Goal: Task Accomplishment & Management: Manage account settings

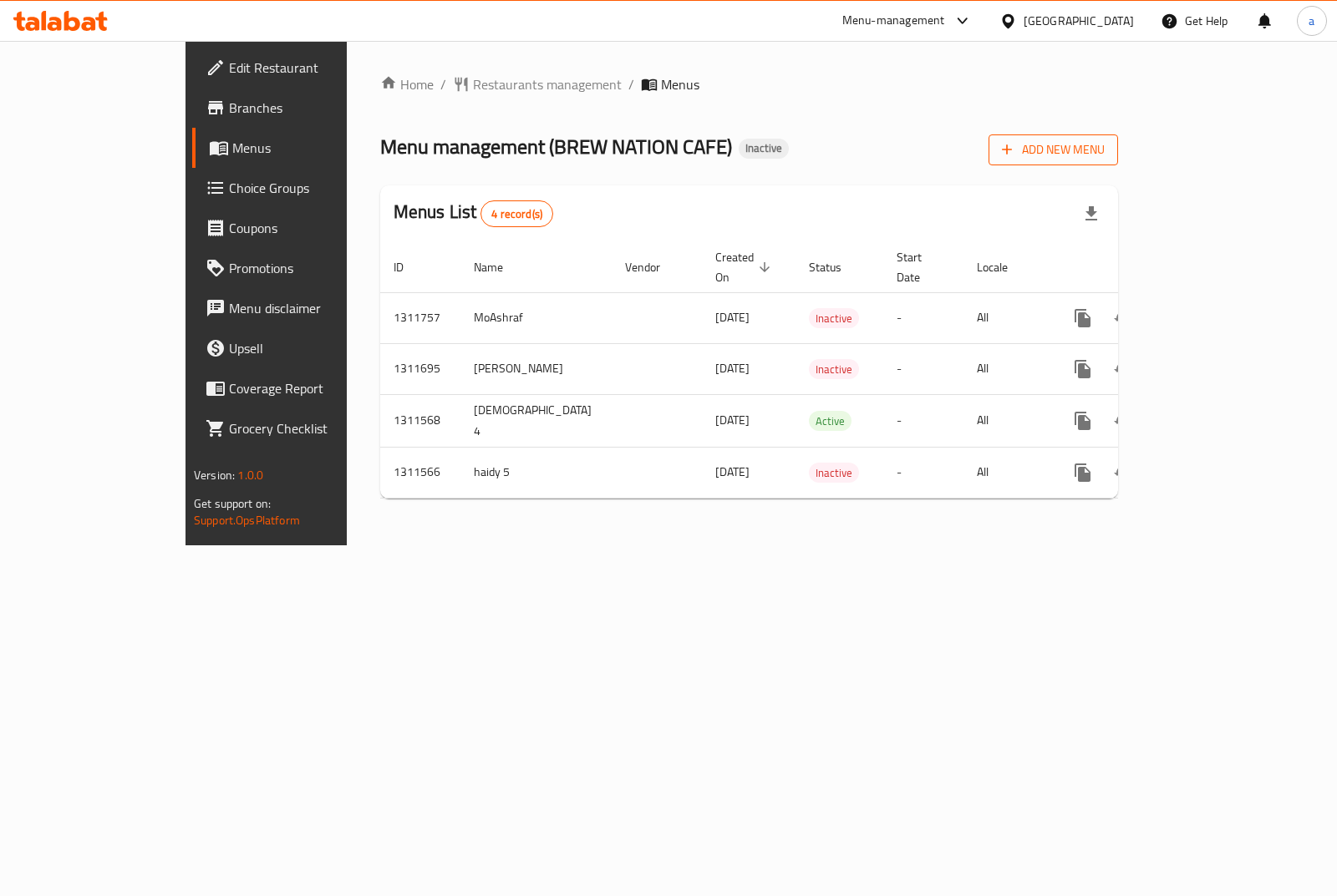
click at [1105, 154] on span "Add New Menu" at bounding box center [1053, 150] width 102 height 21
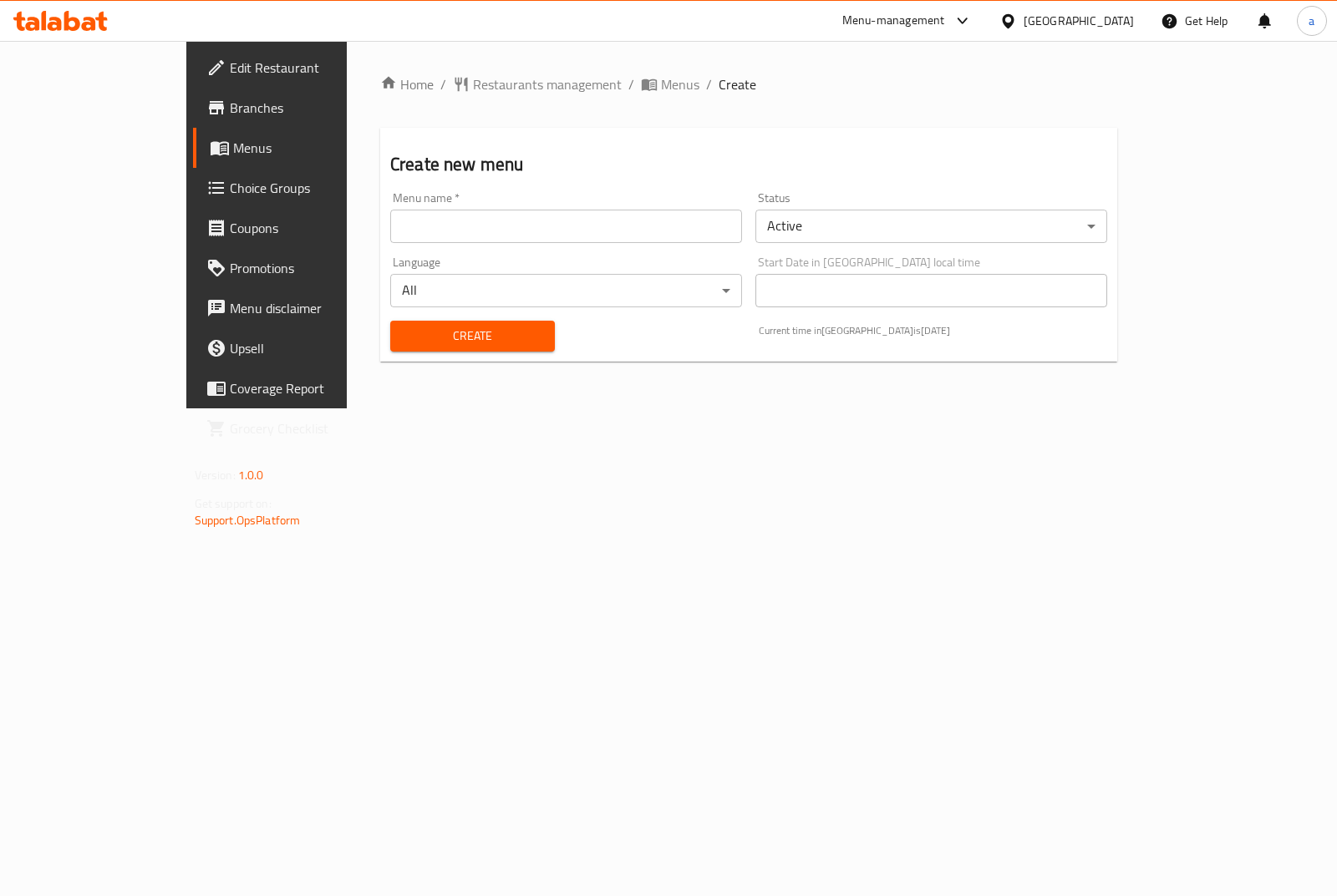
click at [447, 225] on input "text" at bounding box center [566, 226] width 352 height 34
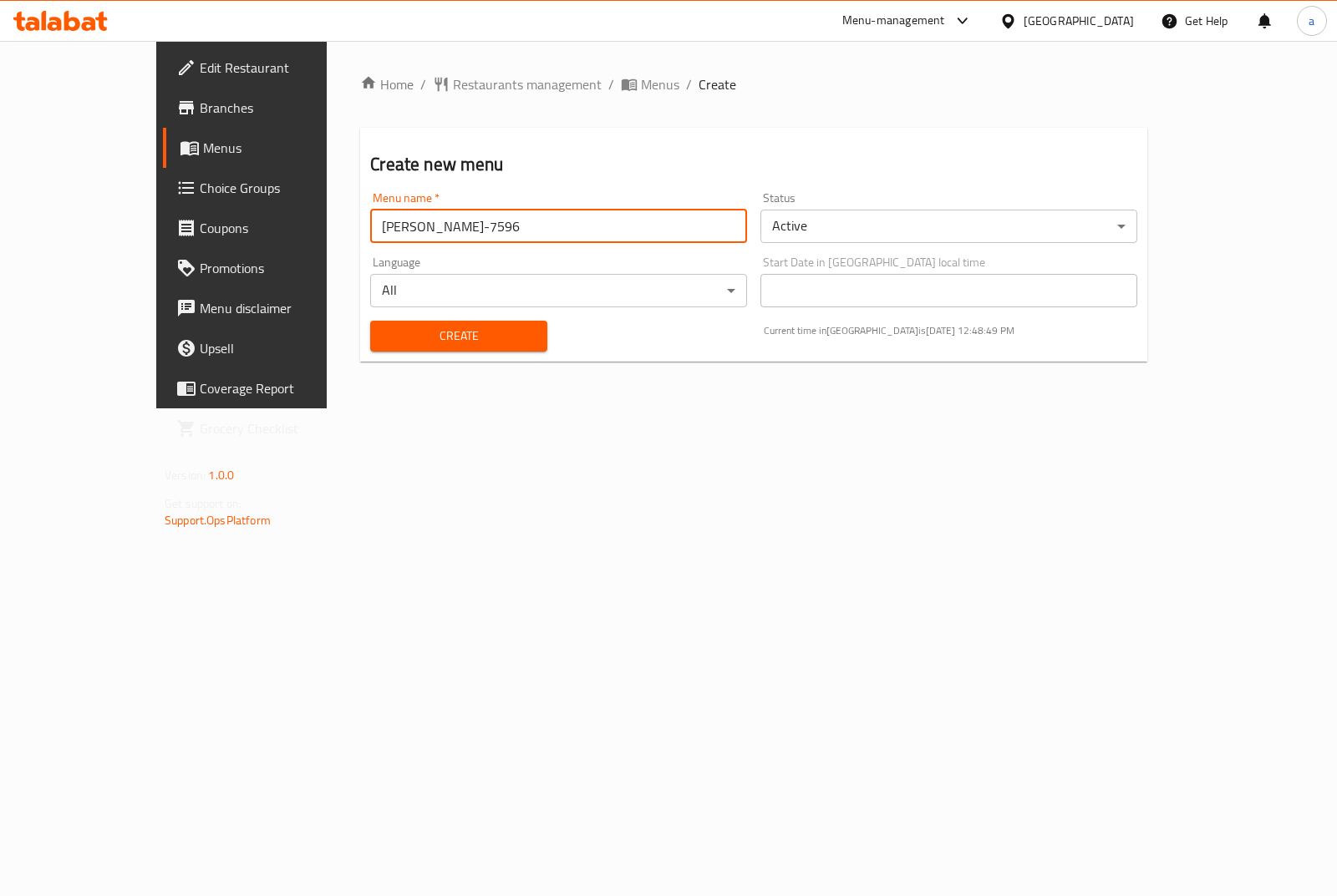
type input "[PERSON_NAME]-7596"
click at [862, 230] on body "​ Menu-management Egypt Get Help a Edit Restaurant Branches Menus Choice Groups…" at bounding box center [668, 468] width 1337 height 855
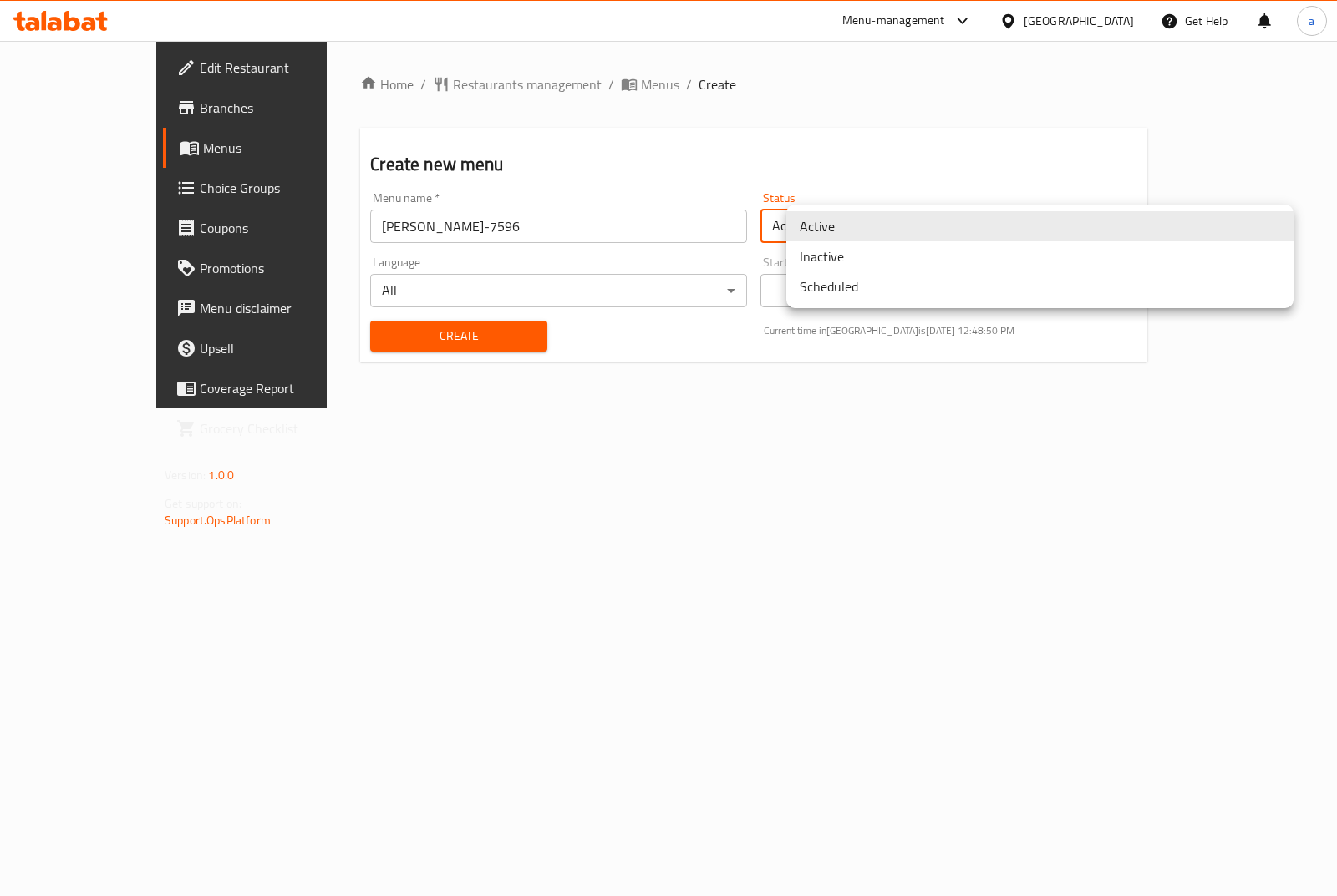
click at [863, 266] on li "Inactive" at bounding box center [1039, 256] width 507 height 30
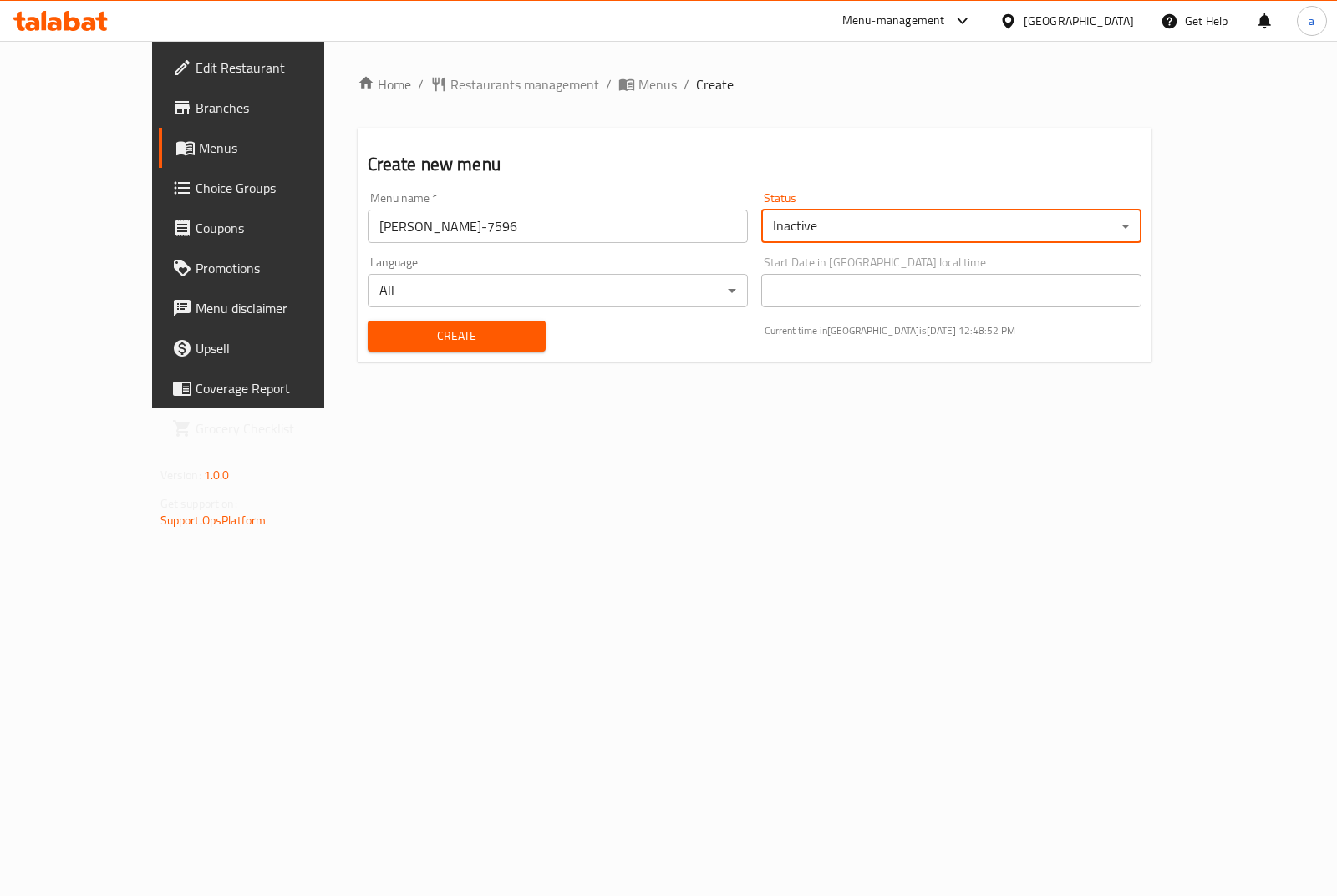
click at [368, 322] on button "Create" at bounding box center [457, 336] width 179 height 31
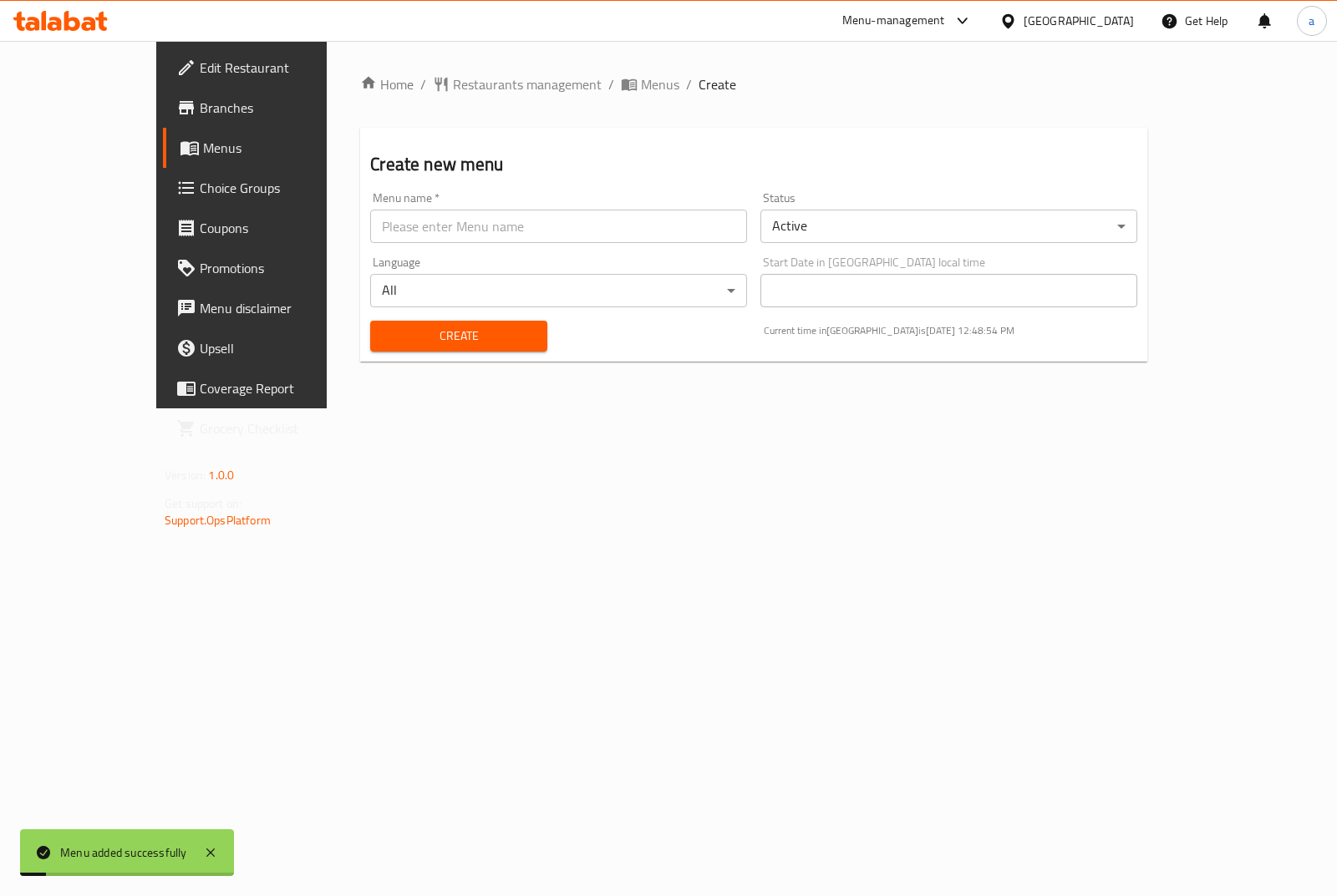
click at [203, 155] on span "Menus" at bounding box center [284, 148] width 163 height 20
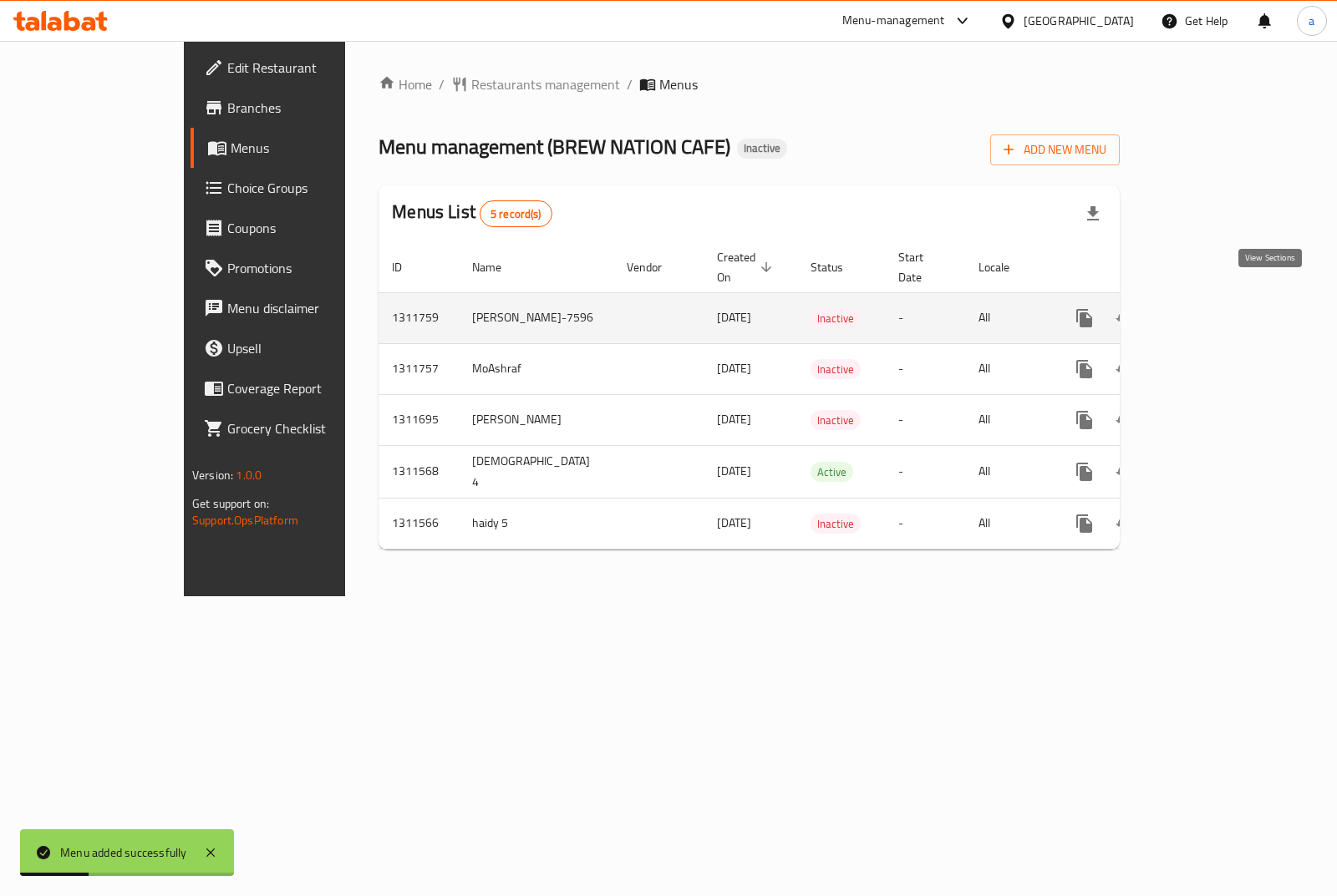
click at [1215, 308] on icon "enhanced table" at bounding box center [1205, 318] width 20 height 20
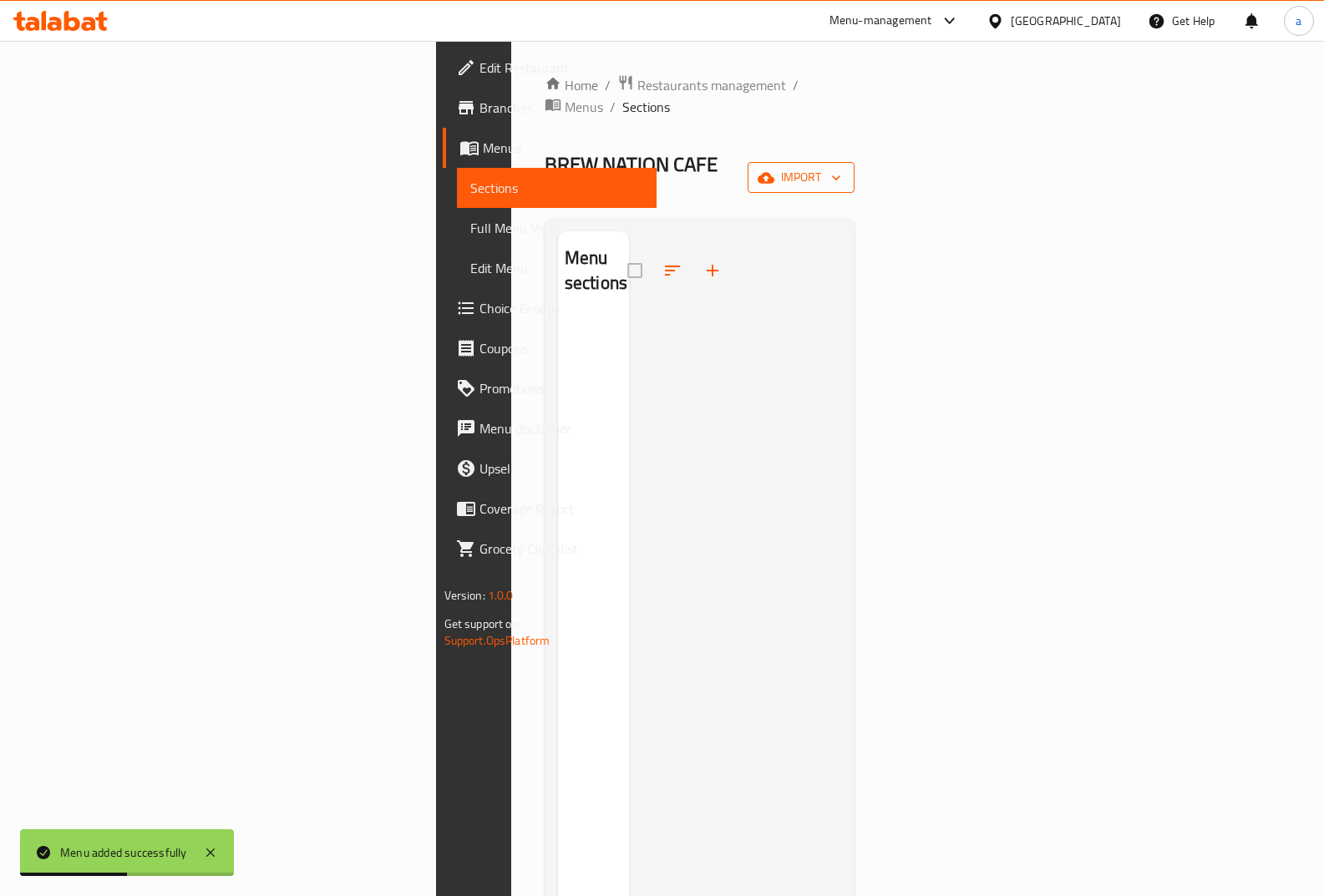
click at [855, 162] on button "import" at bounding box center [801, 178] width 107 height 31
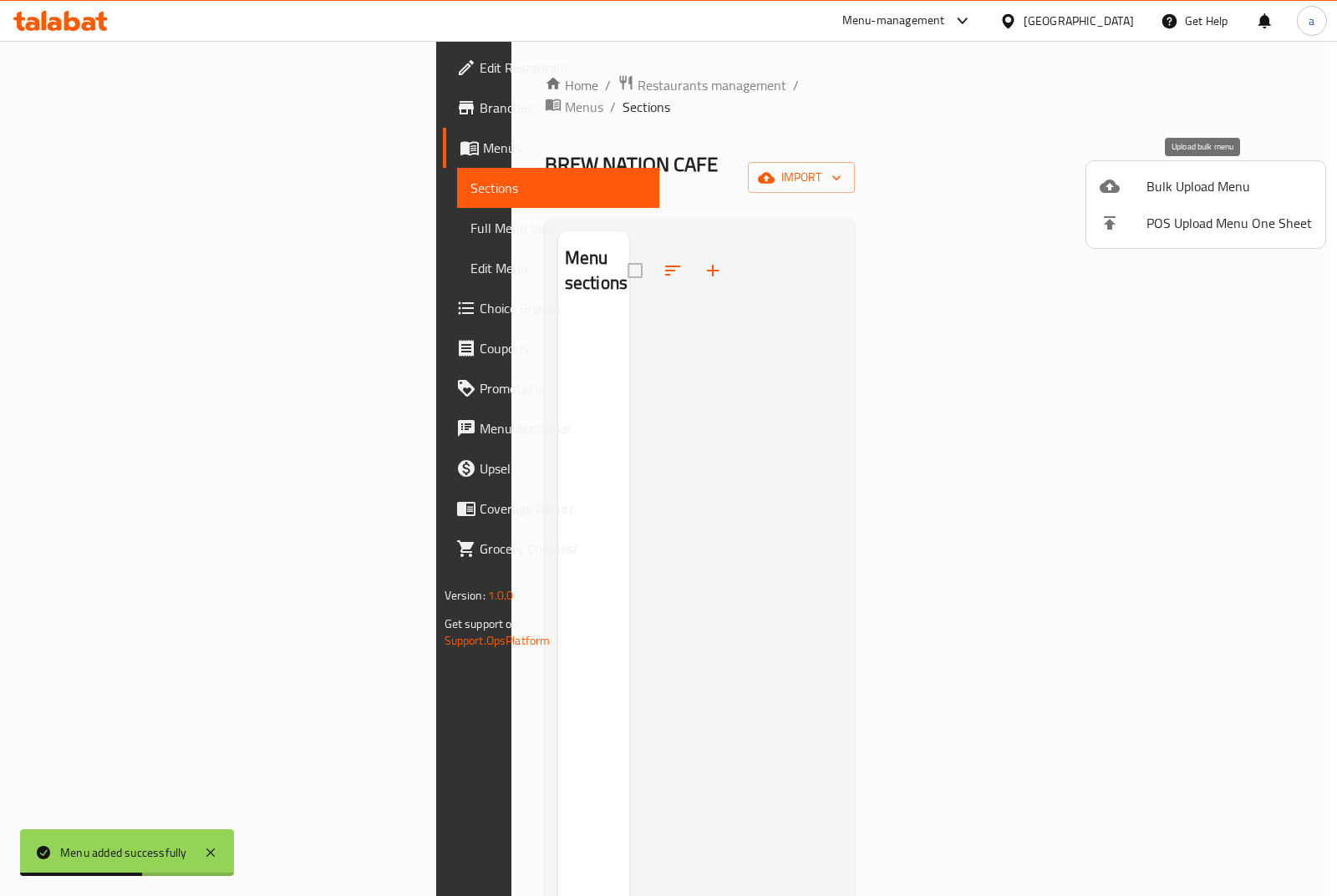
click at [1212, 189] on span "Bulk Upload Menu" at bounding box center [1229, 186] width 165 height 20
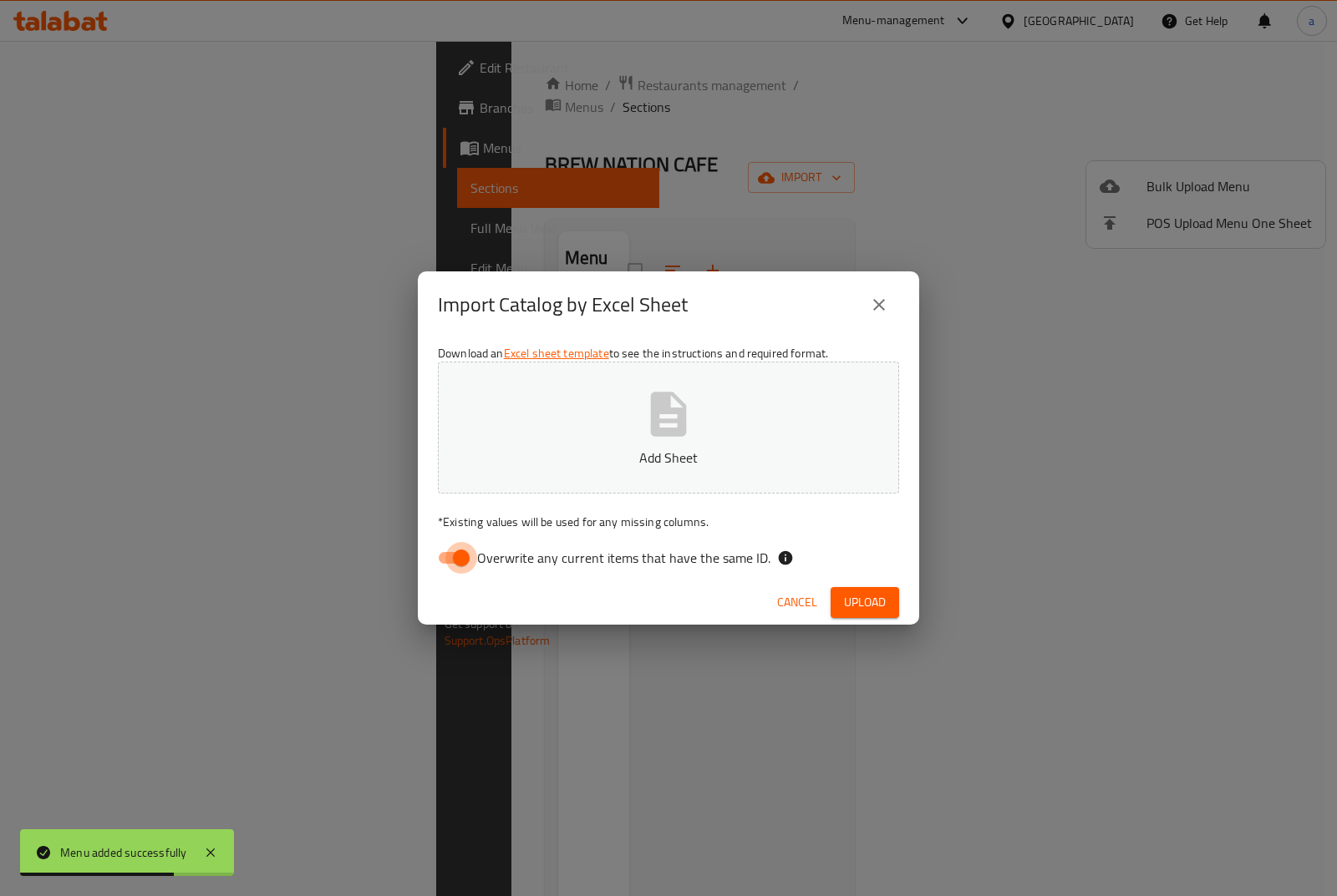
click at [450, 565] on input "Overwrite any current items that have the same ID." at bounding box center [461, 558] width 96 height 32
checkbox input "false"
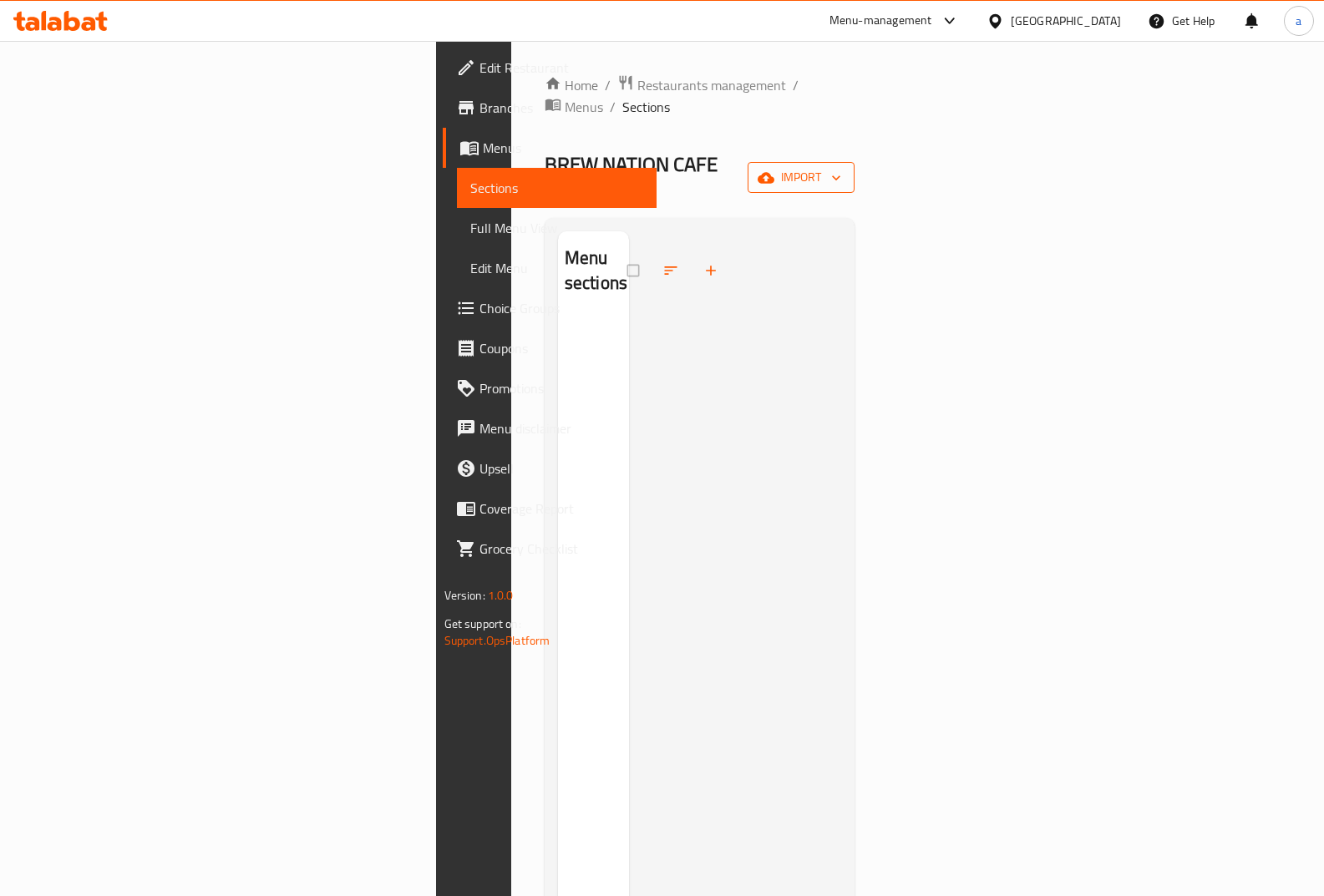
click at [855, 162] on button "import" at bounding box center [801, 178] width 107 height 31
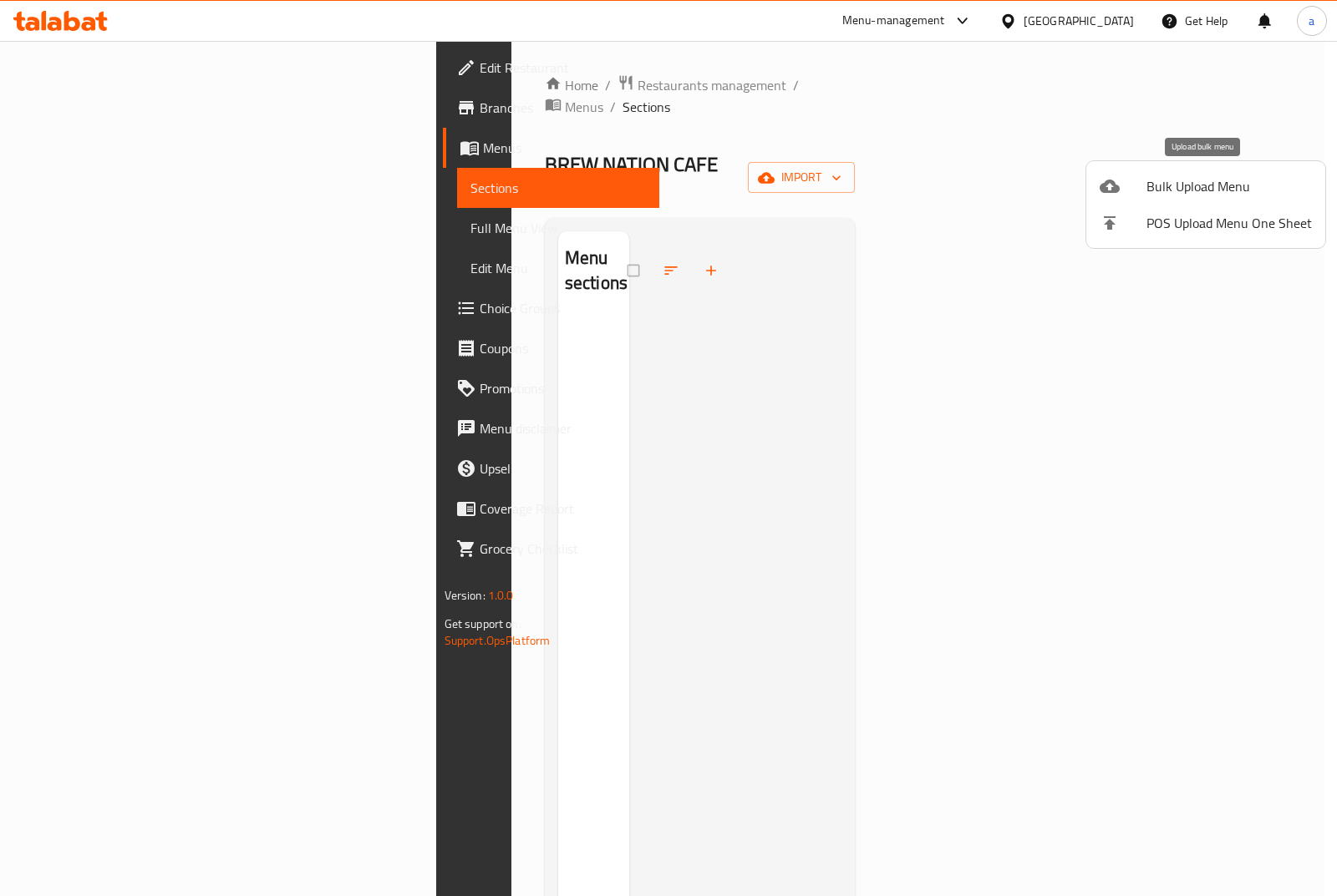
click at [1213, 186] on span "Bulk Upload Menu" at bounding box center [1229, 186] width 165 height 20
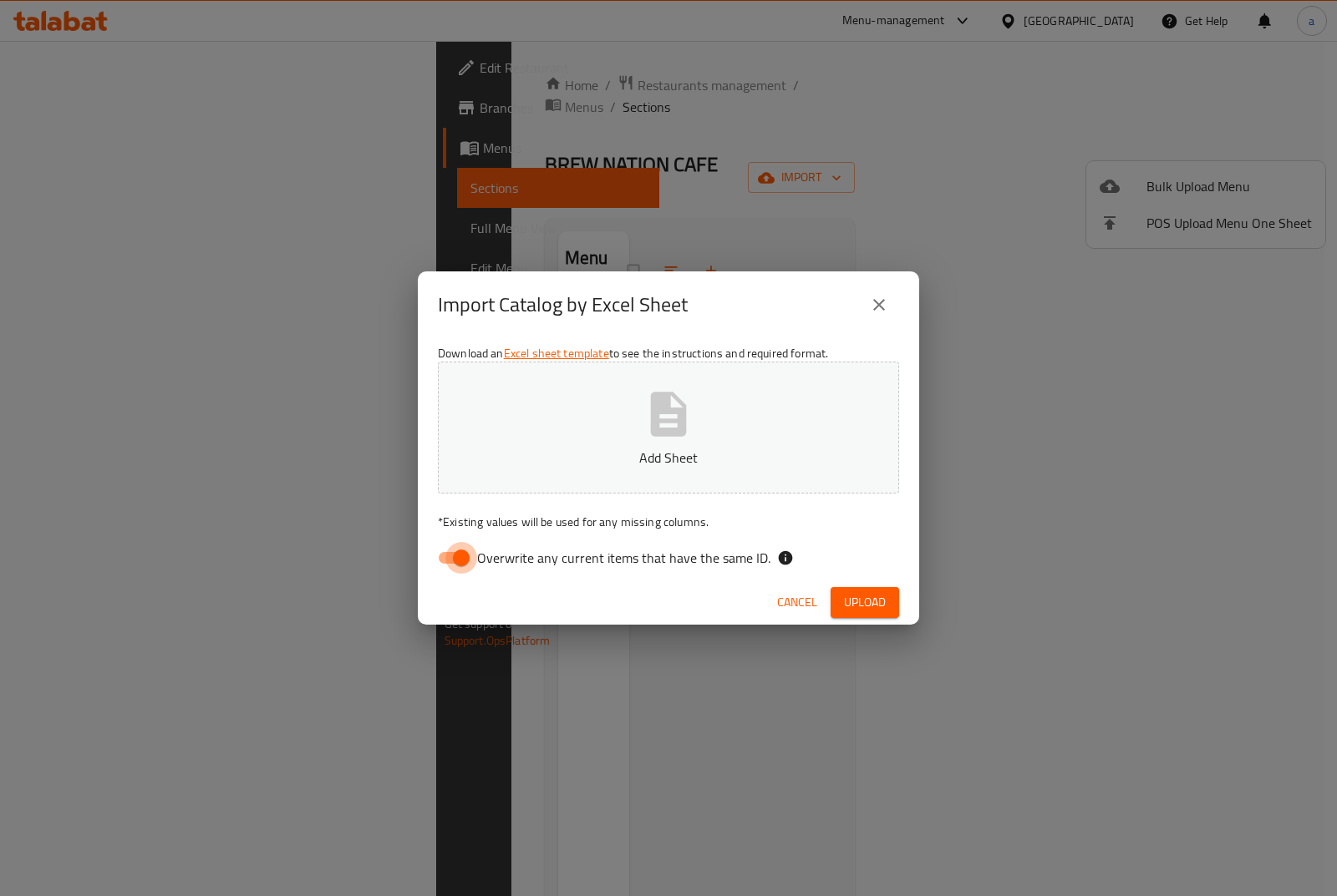
click at [441, 559] on input "Overwrite any current items that have the same ID." at bounding box center [461, 558] width 96 height 32
checkbox input "false"
click at [595, 456] on p "Add Sheet" at bounding box center [668, 458] width 410 height 20
click at [885, 604] on span "Upload" at bounding box center [865, 602] width 42 height 21
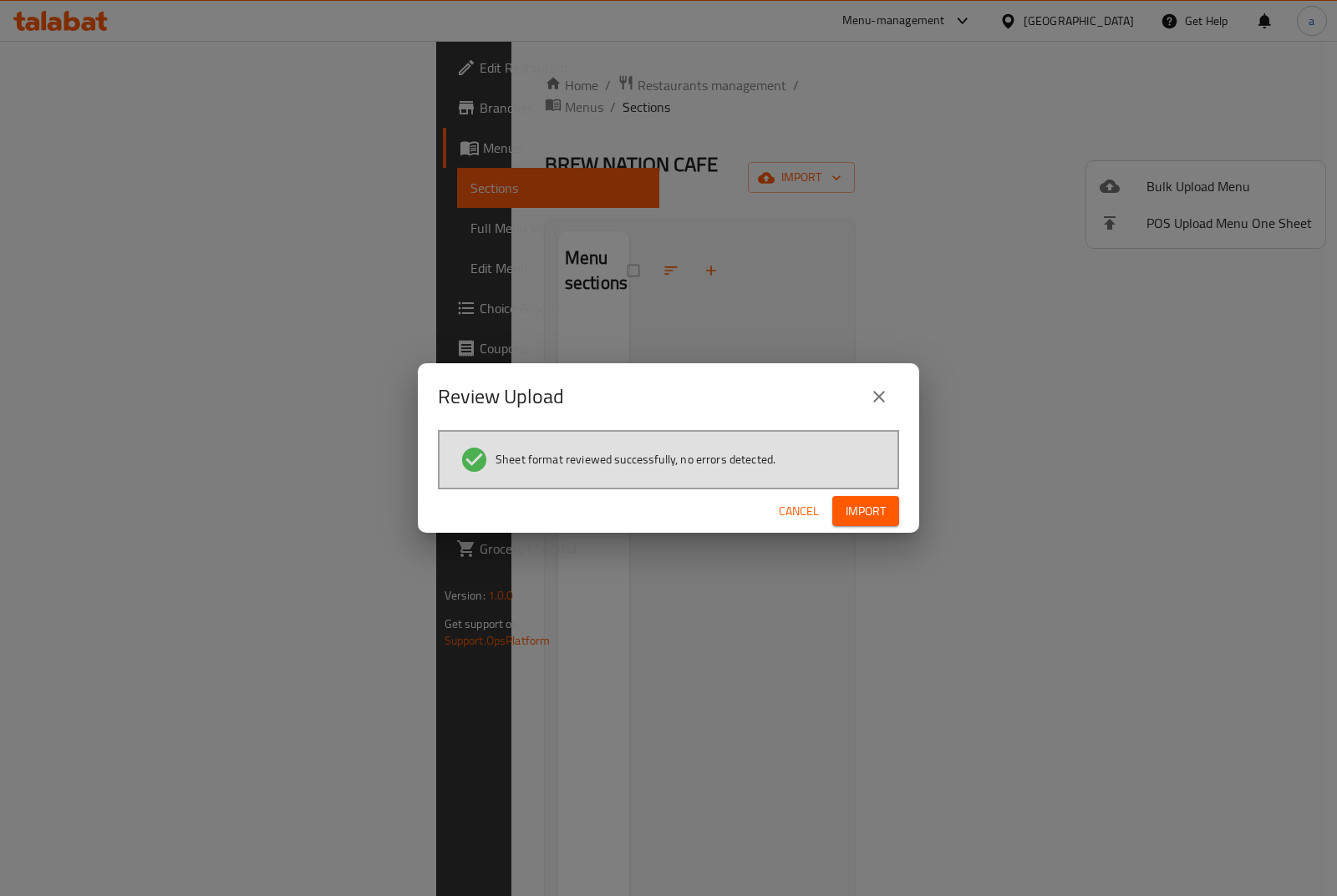
click at [863, 518] on span "Import" at bounding box center [867, 512] width 41 height 21
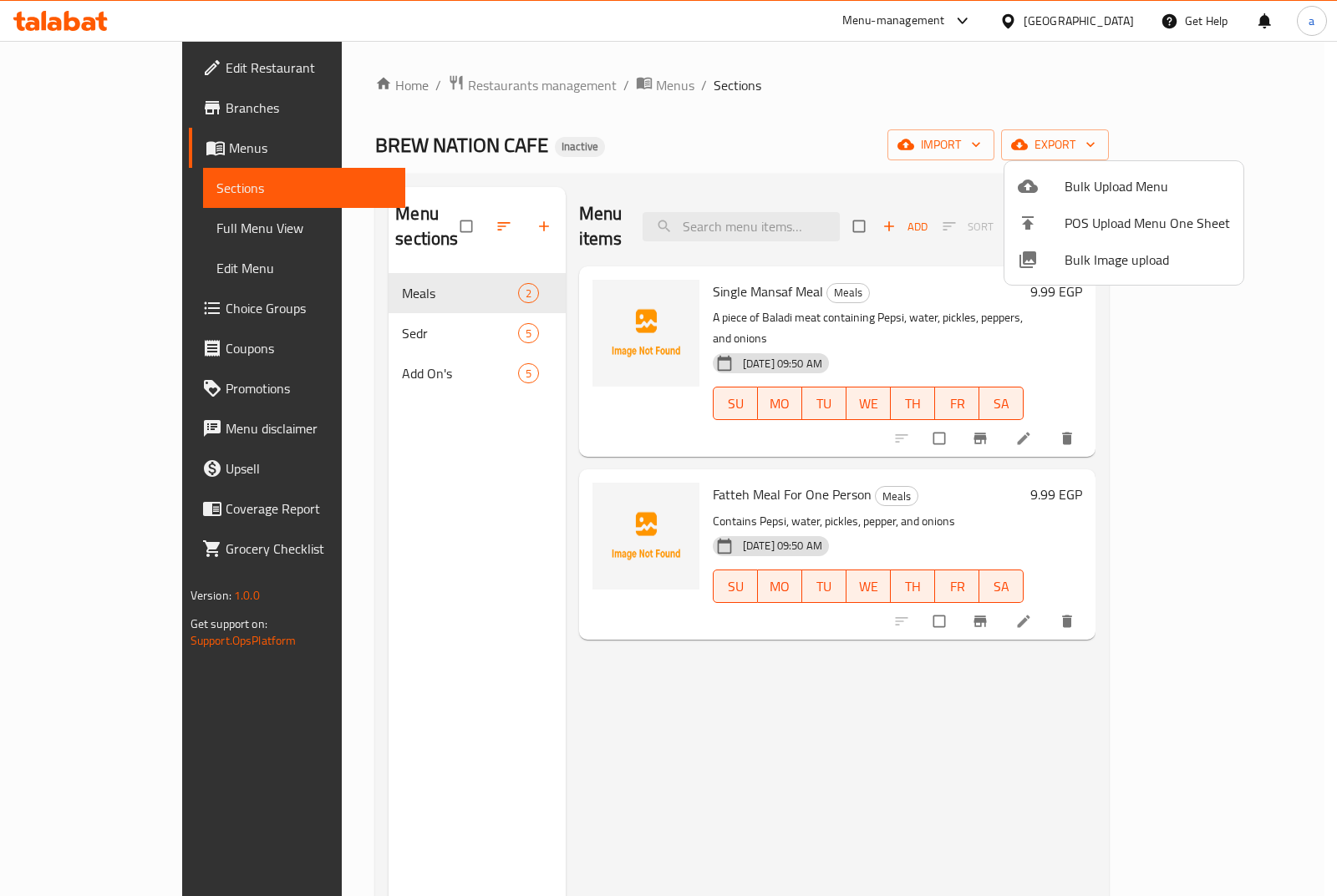
click at [119, 146] on div at bounding box center [668, 448] width 1337 height 896
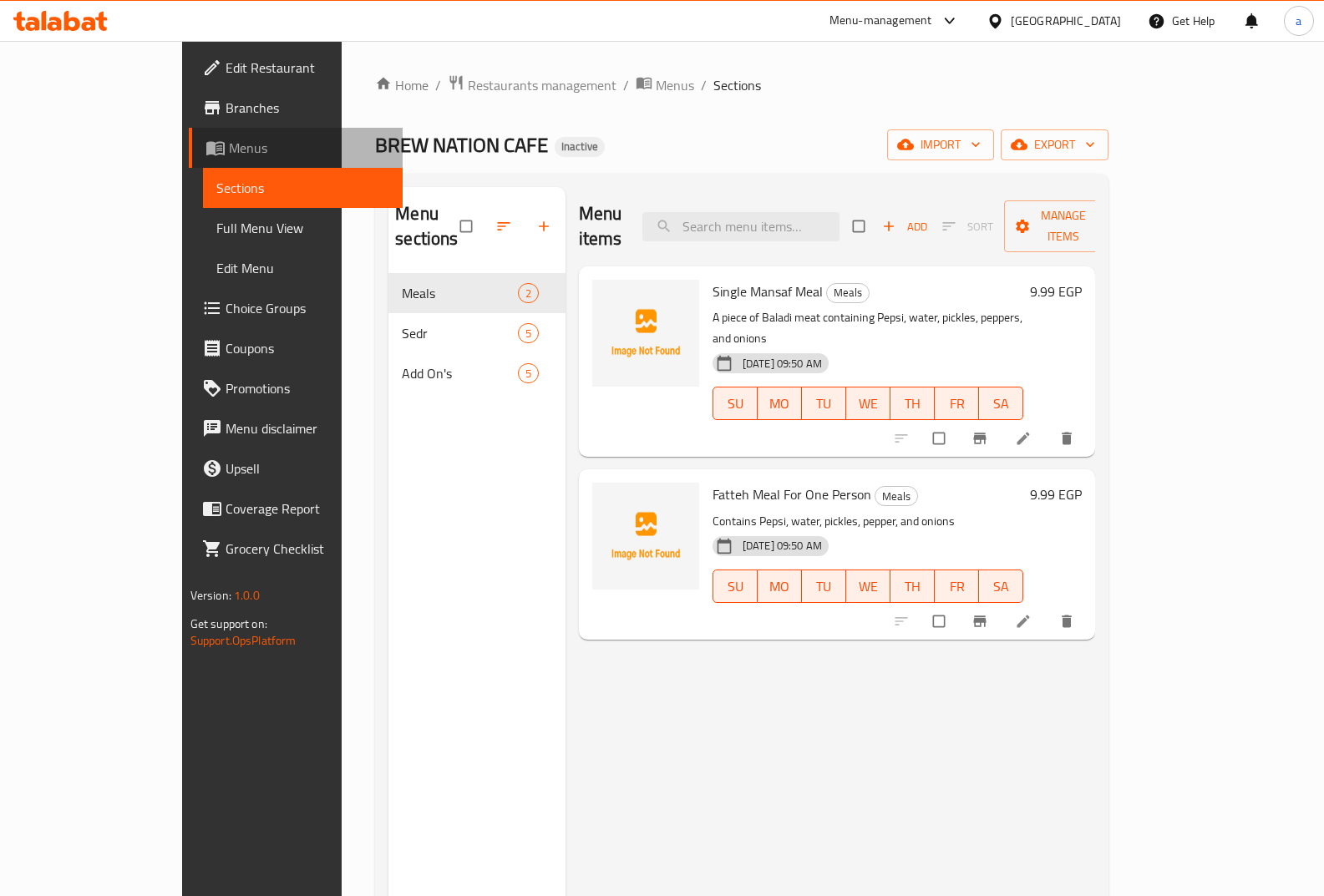
click at [229, 146] on span "Menus" at bounding box center [309, 148] width 161 height 20
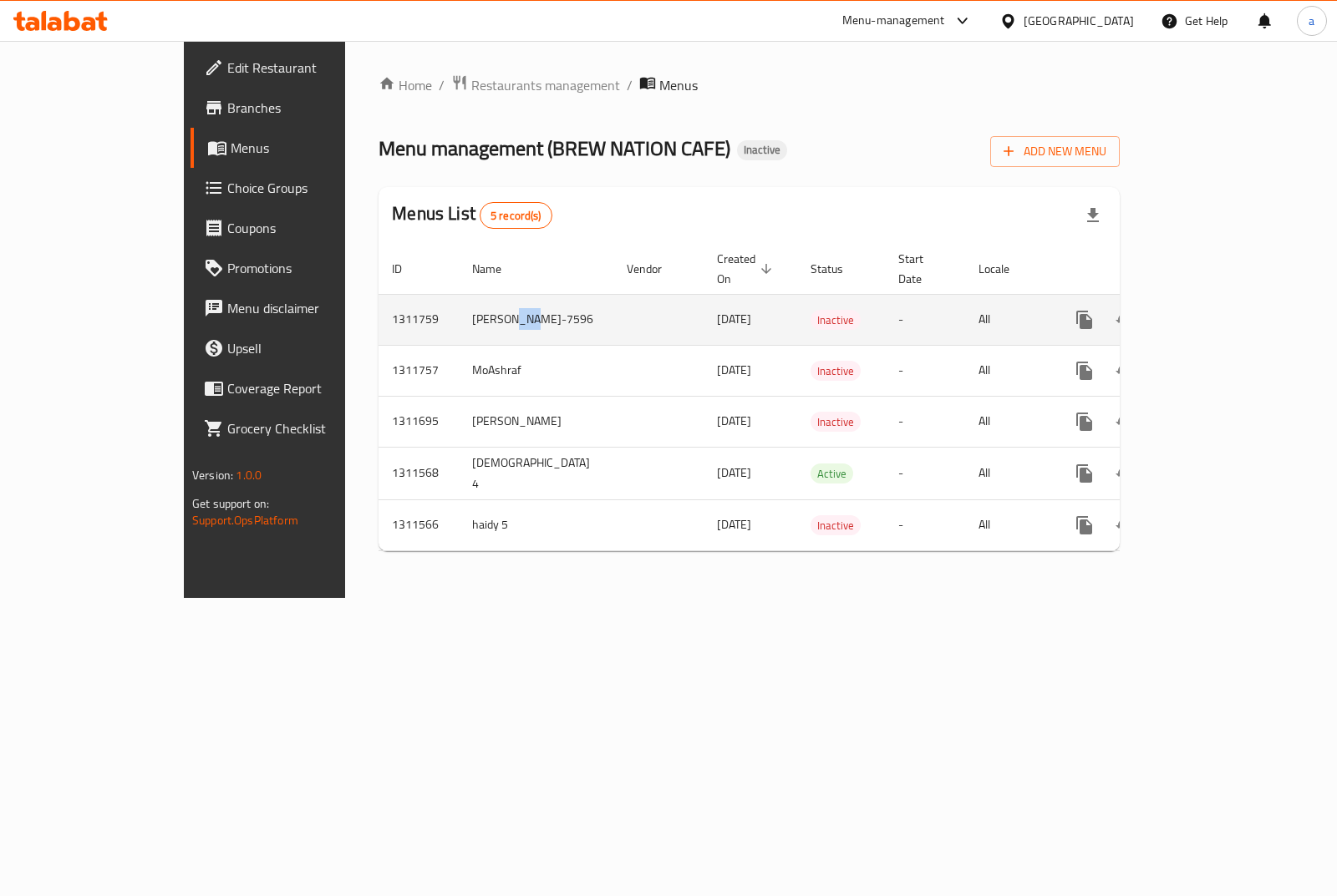
drag, startPoint x: 446, startPoint y: 303, endPoint x: 391, endPoint y: 302, distance: 55.0
click at [459, 302] on td "[PERSON_NAME]-7596" at bounding box center [536, 320] width 155 height 51
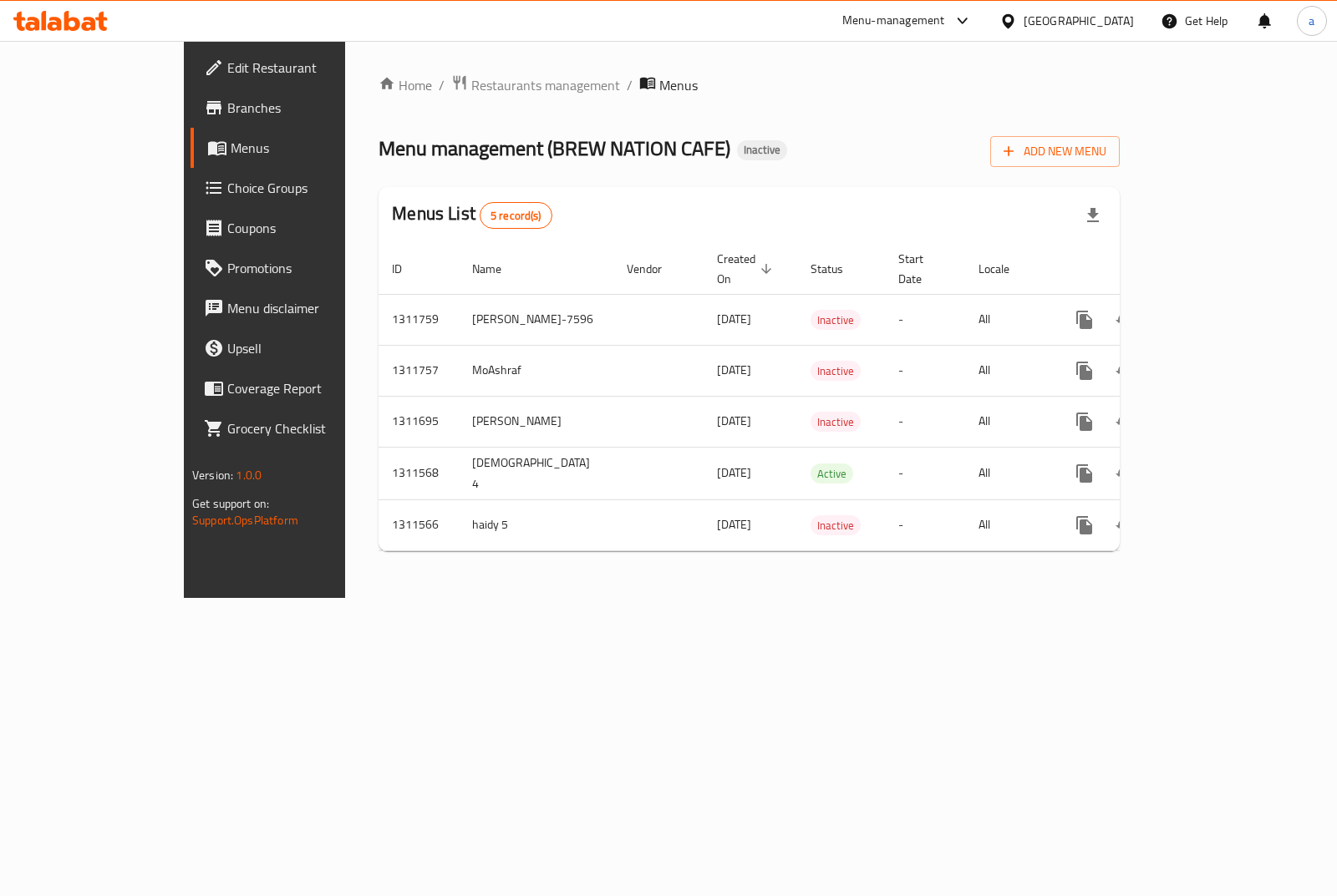
click at [793, 598] on div "Home / Restaurants management / Menus Menu management ( BREW NATION CAFE ) Inac…" at bounding box center [749, 319] width 809 height 557
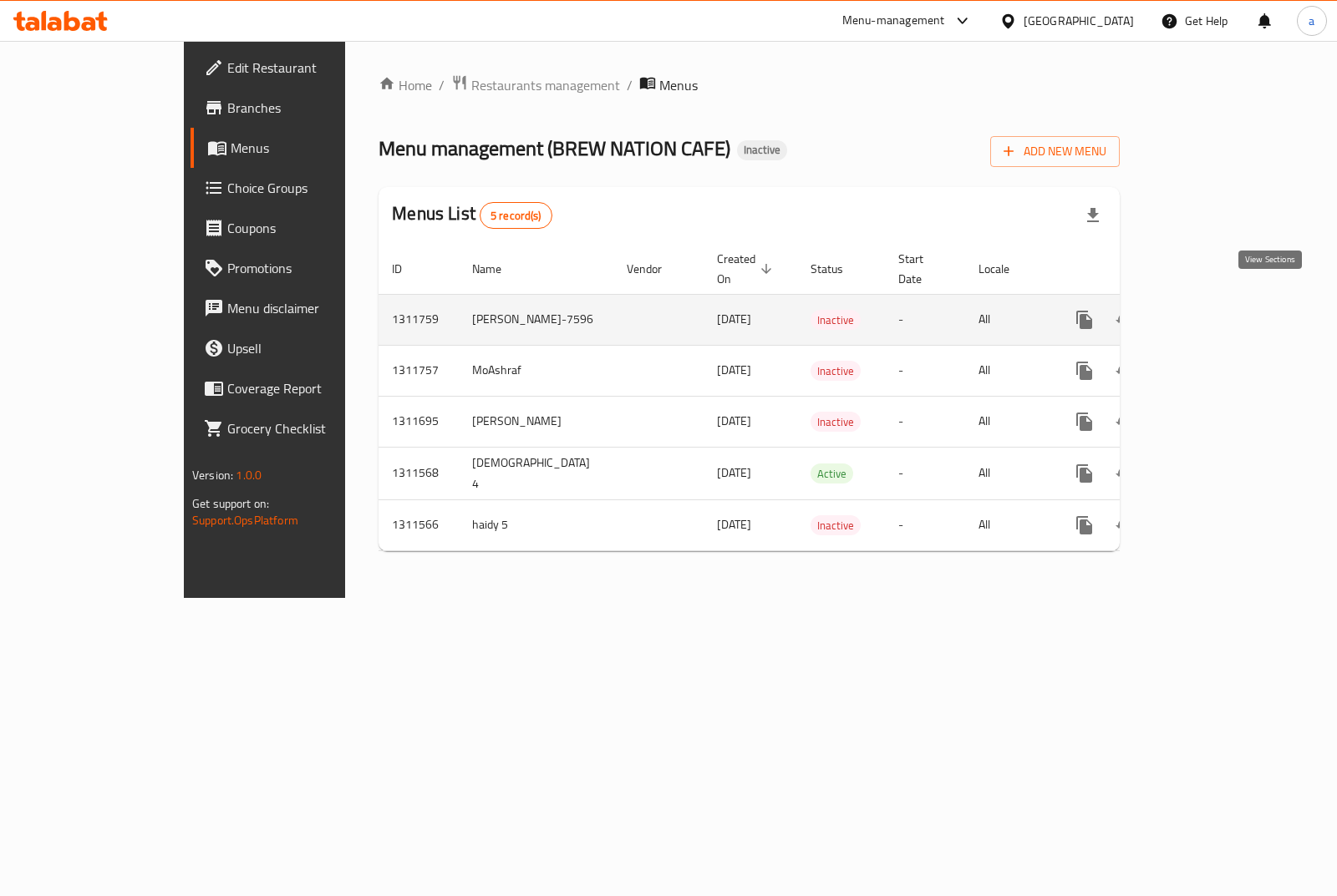
click at [1215, 310] on icon "enhanced table" at bounding box center [1205, 320] width 20 height 20
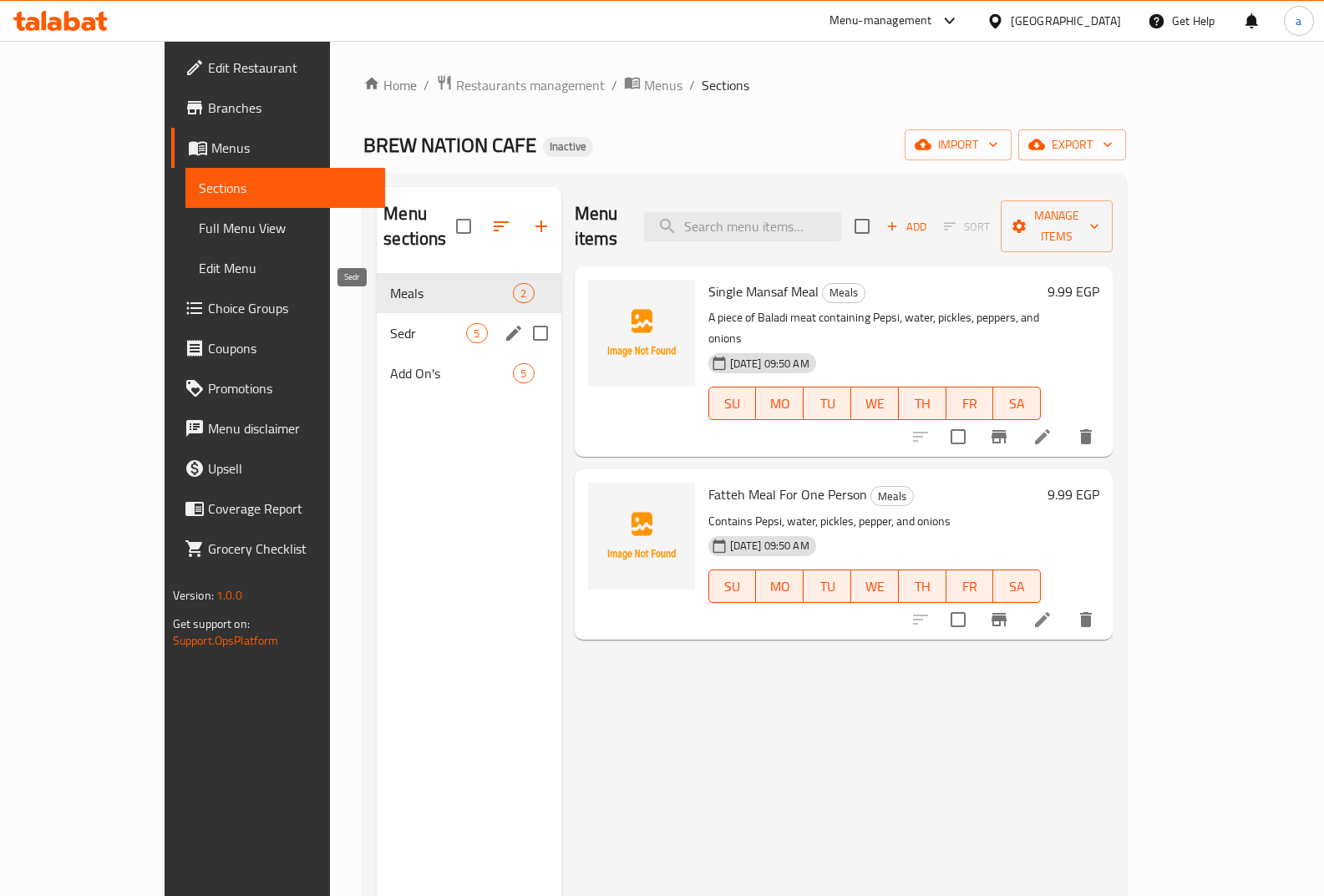
click at [390, 323] on span "Sedr" at bounding box center [428, 333] width 76 height 20
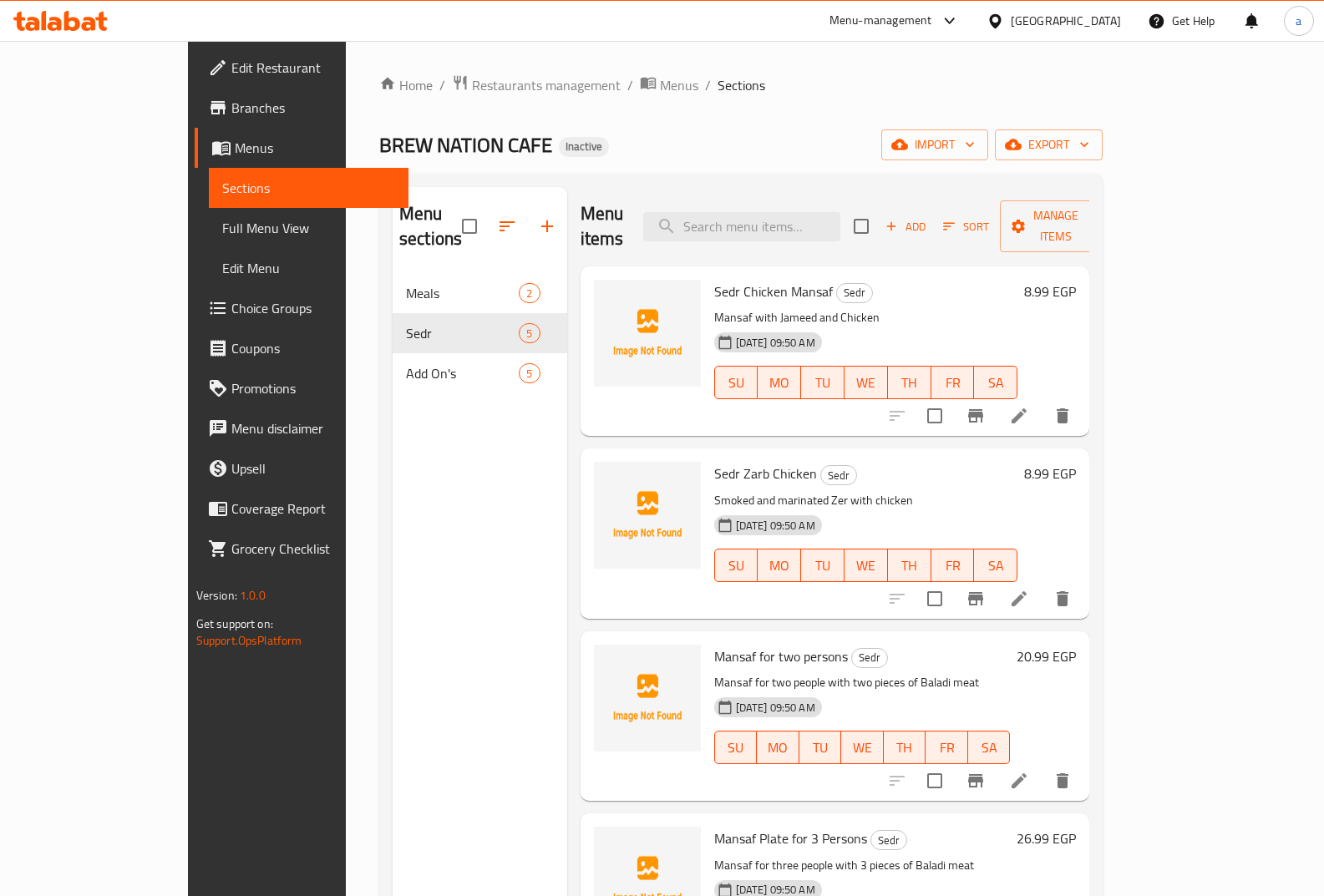
click at [222, 236] on span "Full Menu View" at bounding box center [309, 228] width 174 height 20
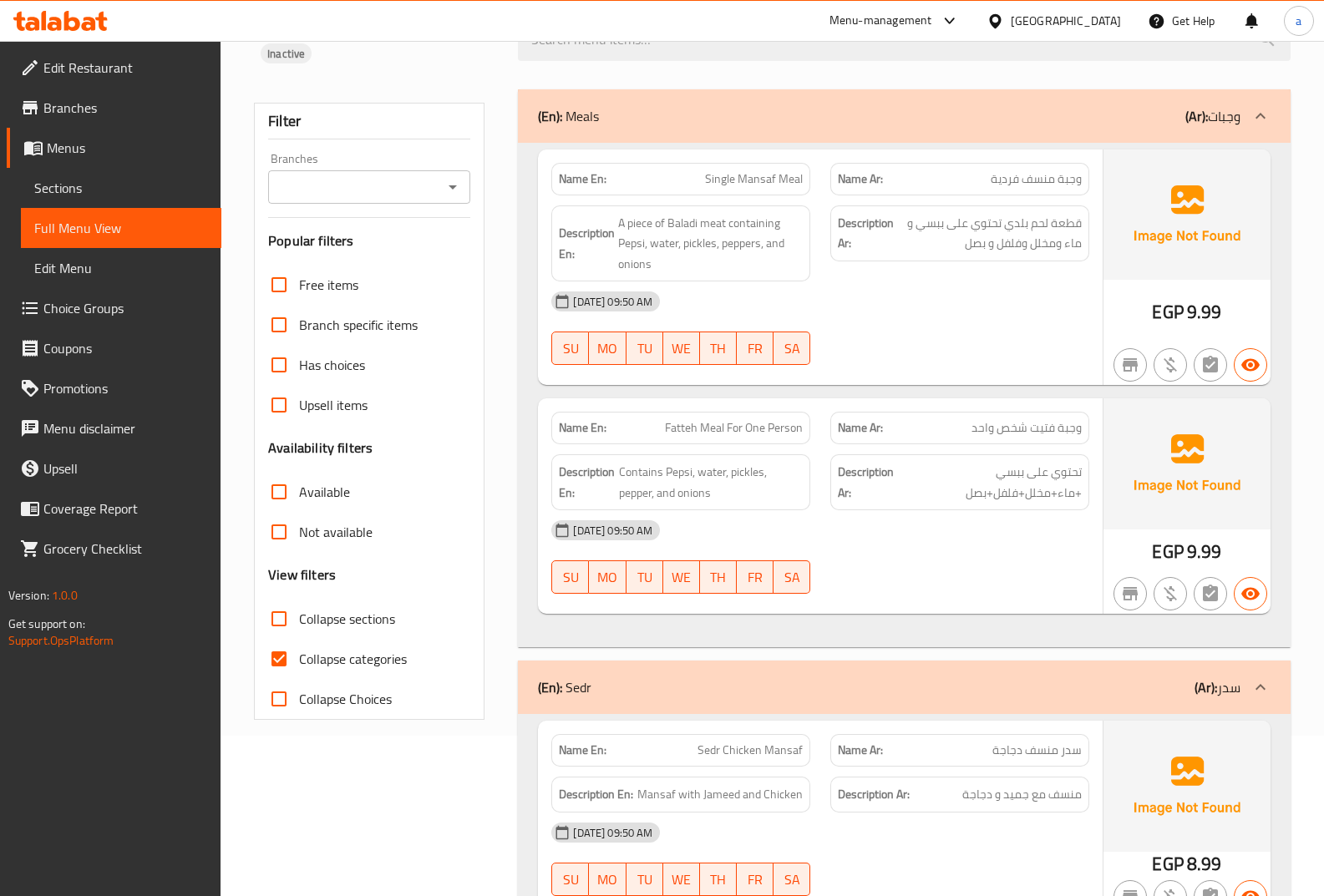
scroll to position [334, 0]
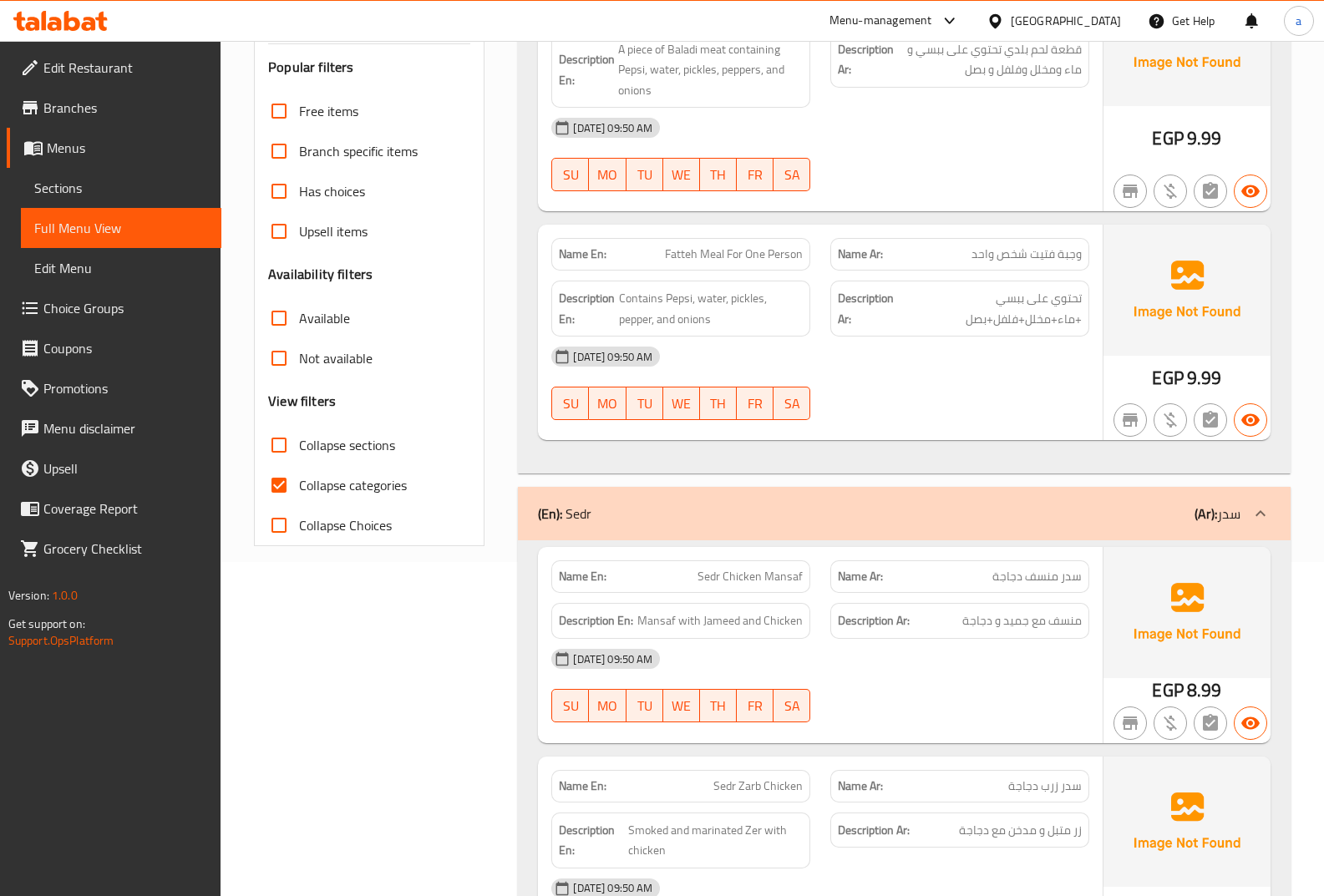
click at [324, 475] on span "Collapse categories" at bounding box center [353, 485] width 108 height 20
click at [299, 465] on input "Collapse categories" at bounding box center [279, 486] width 41 height 41
checkbox input "false"
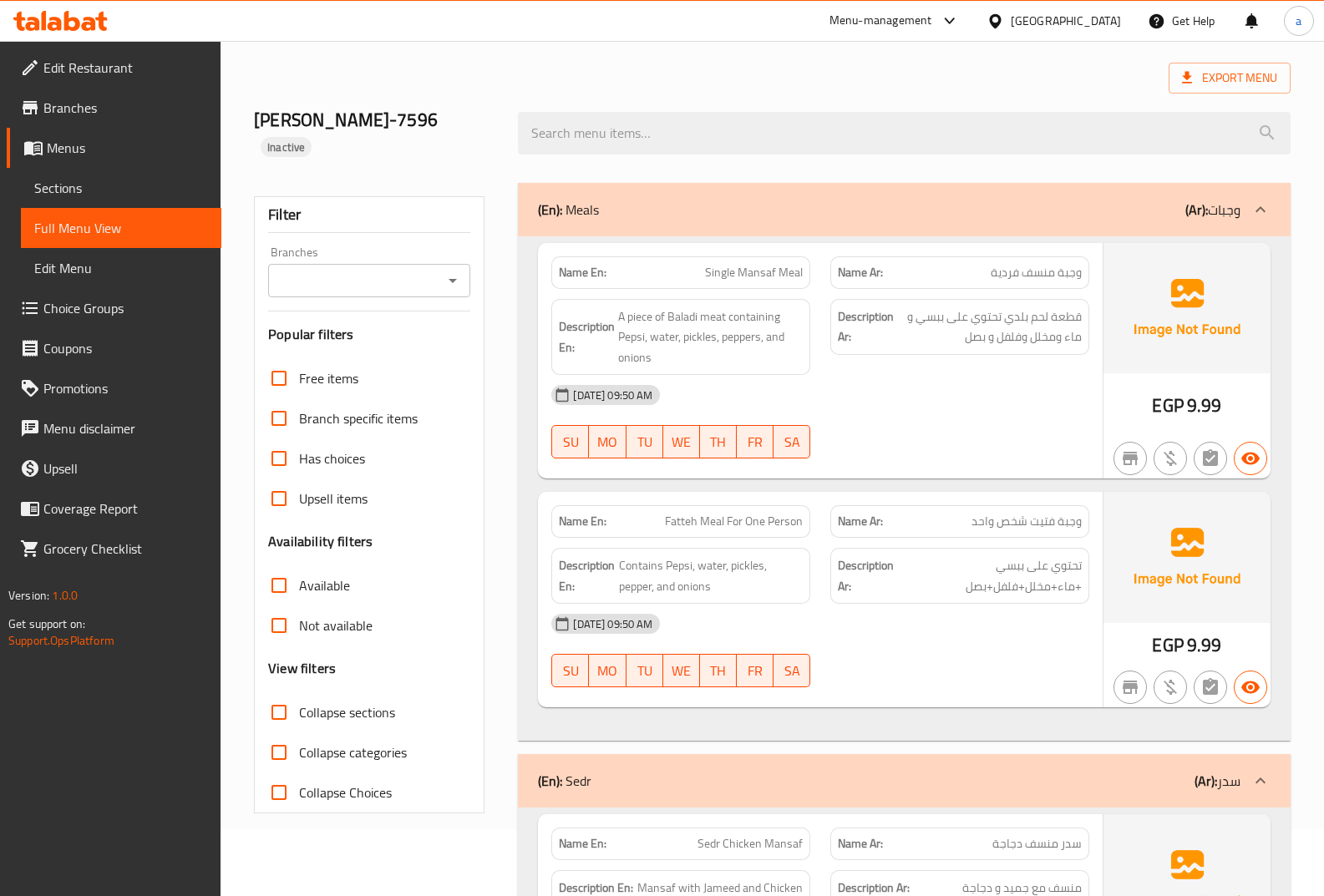
scroll to position [52, 0]
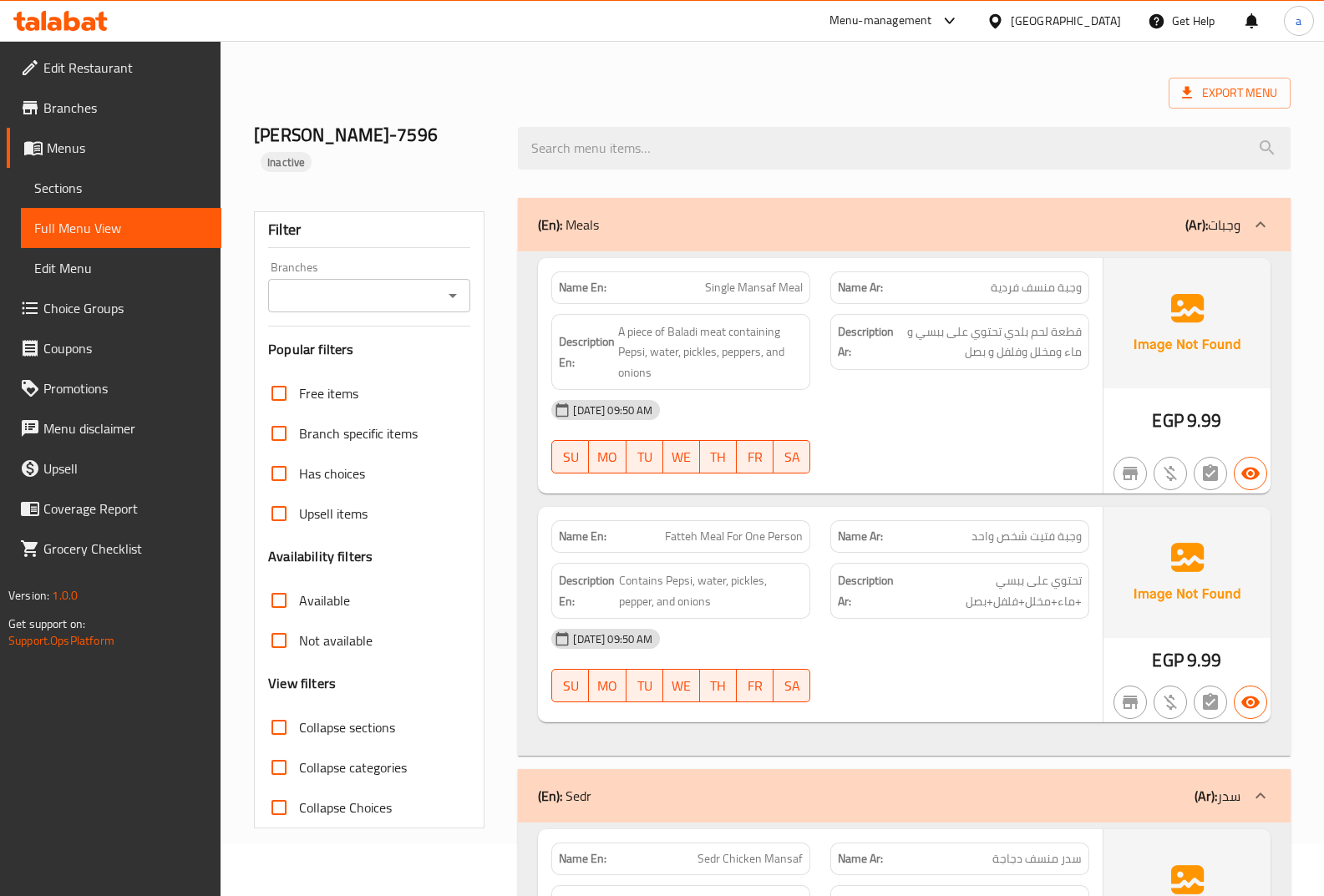
click at [100, 148] on span "Menus" at bounding box center [127, 148] width 161 height 20
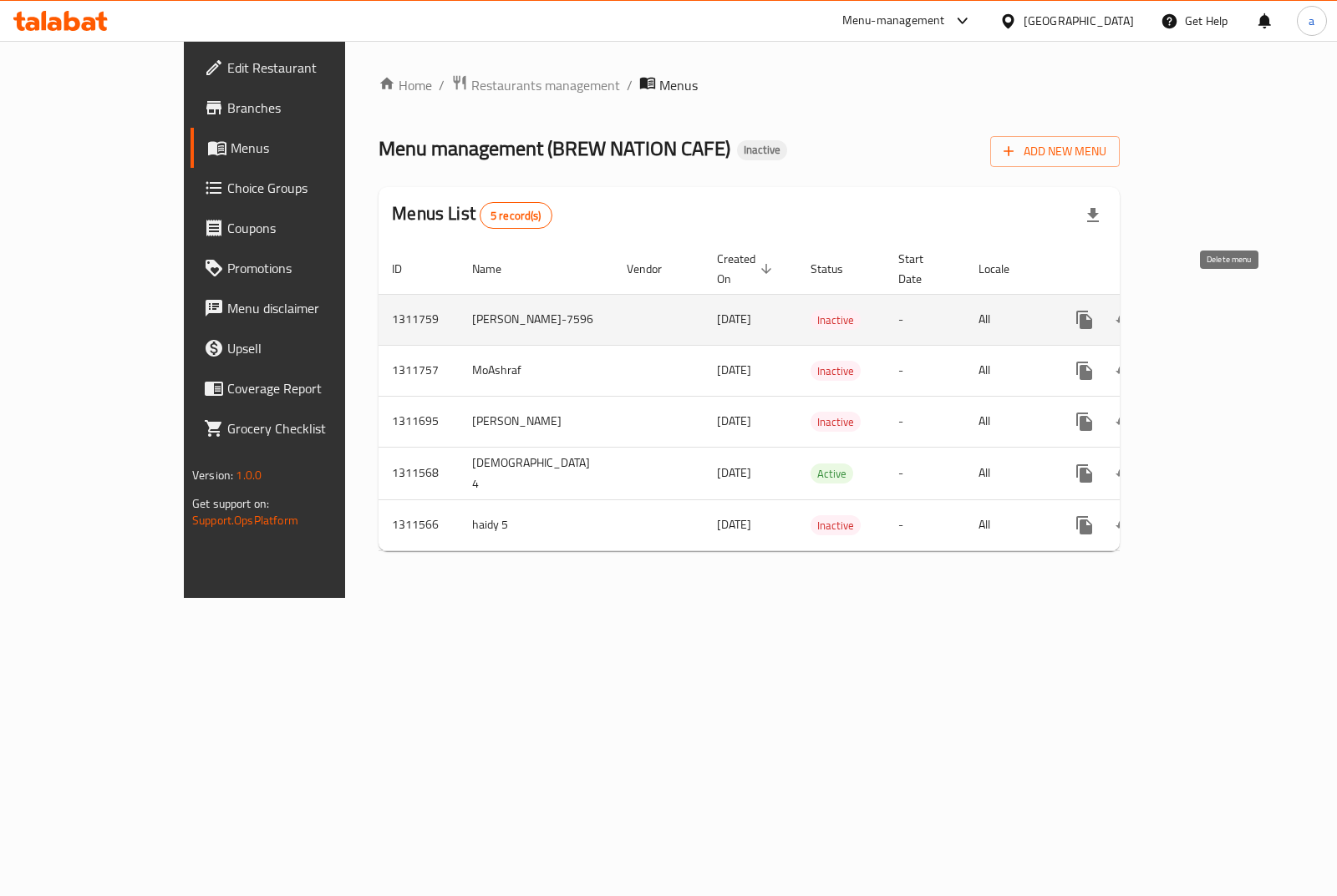
click at [1185, 300] on button "enhanced table" at bounding box center [1165, 321] width 41 height 41
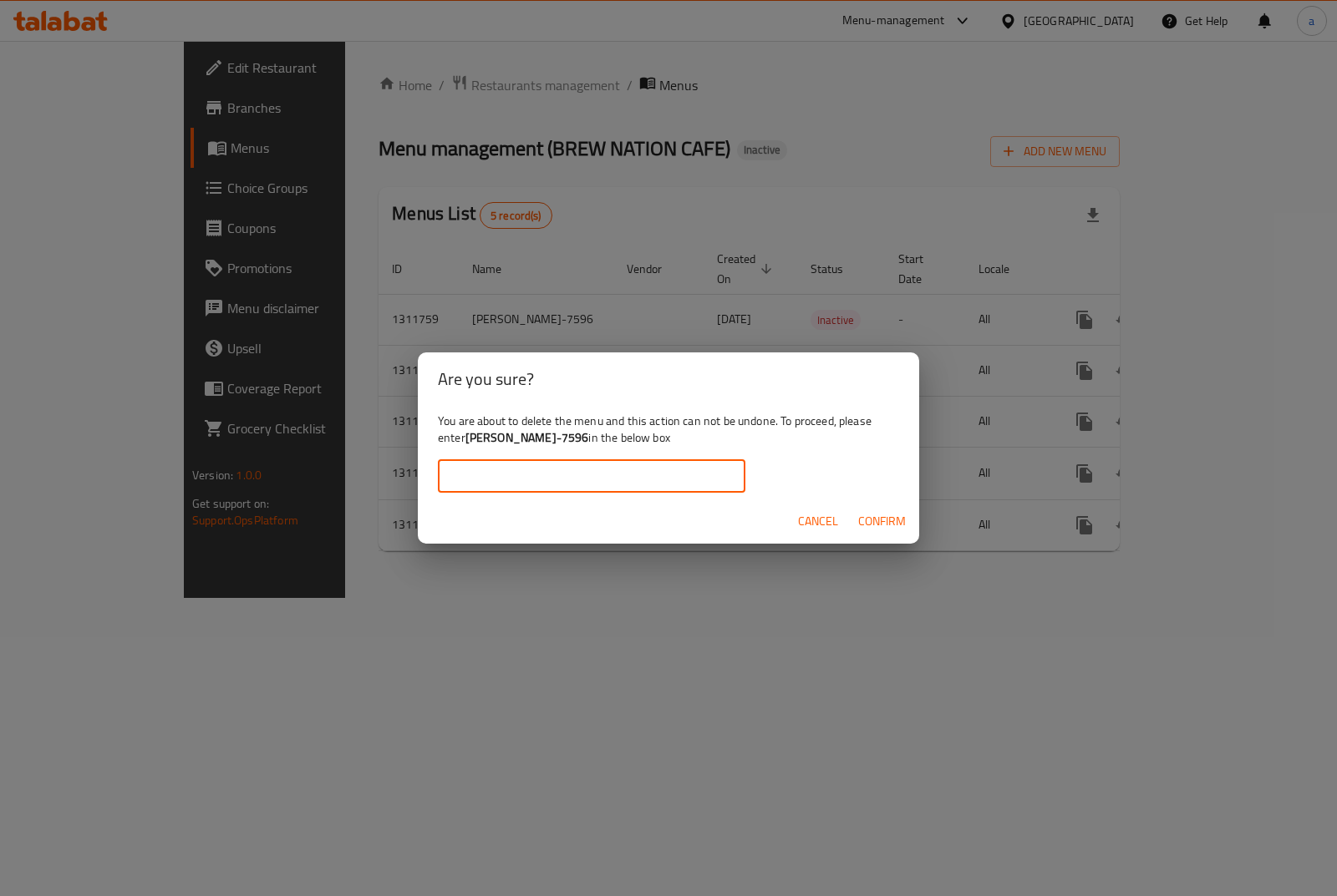
click at [668, 484] on input "text" at bounding box center [591, 476] width 307 height 34
type input "a"
type input "[PERSON_NAME]-7596"
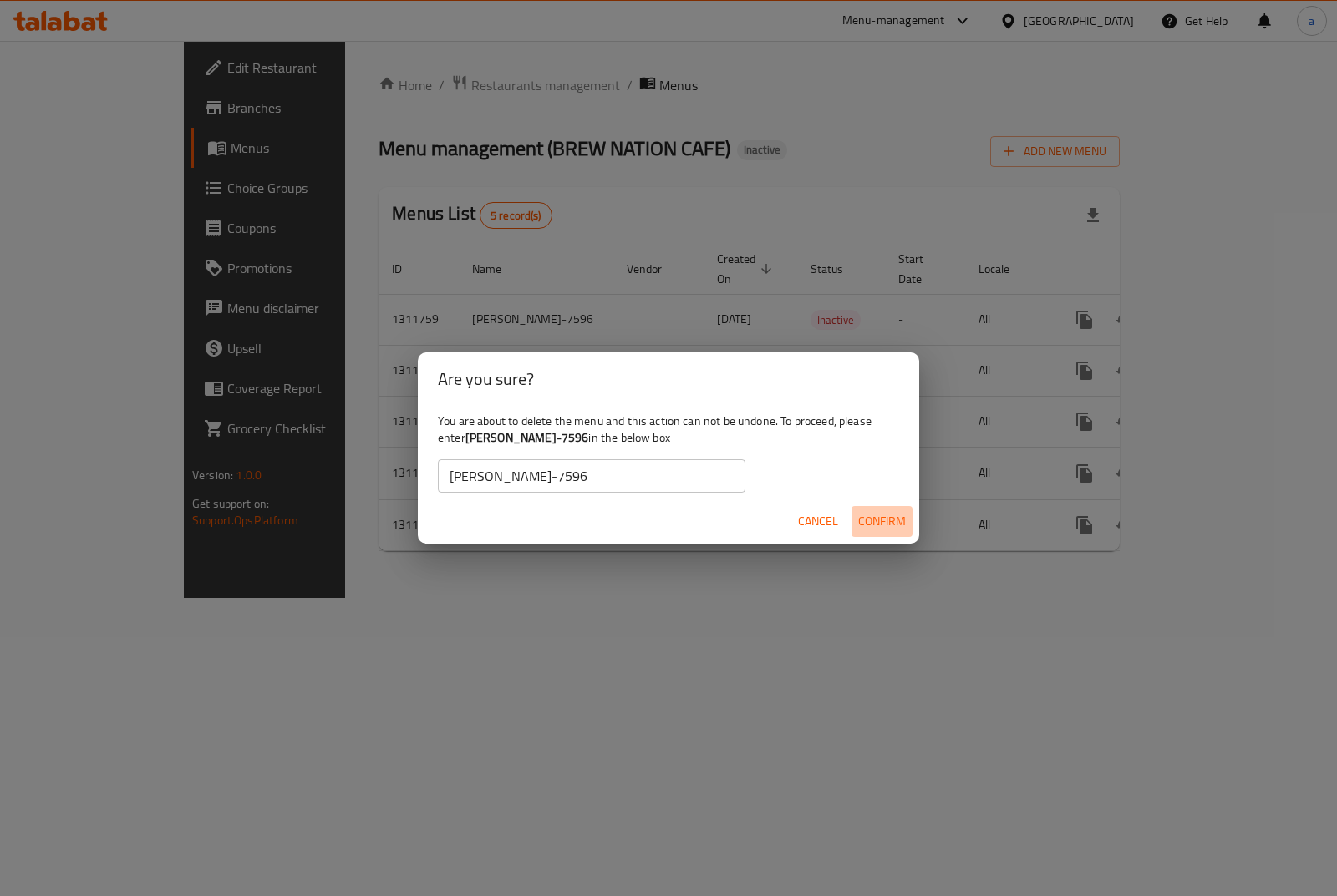
click at [866, 524] on span "Confirm" at bounding box center [882, 522] width 47 height 21
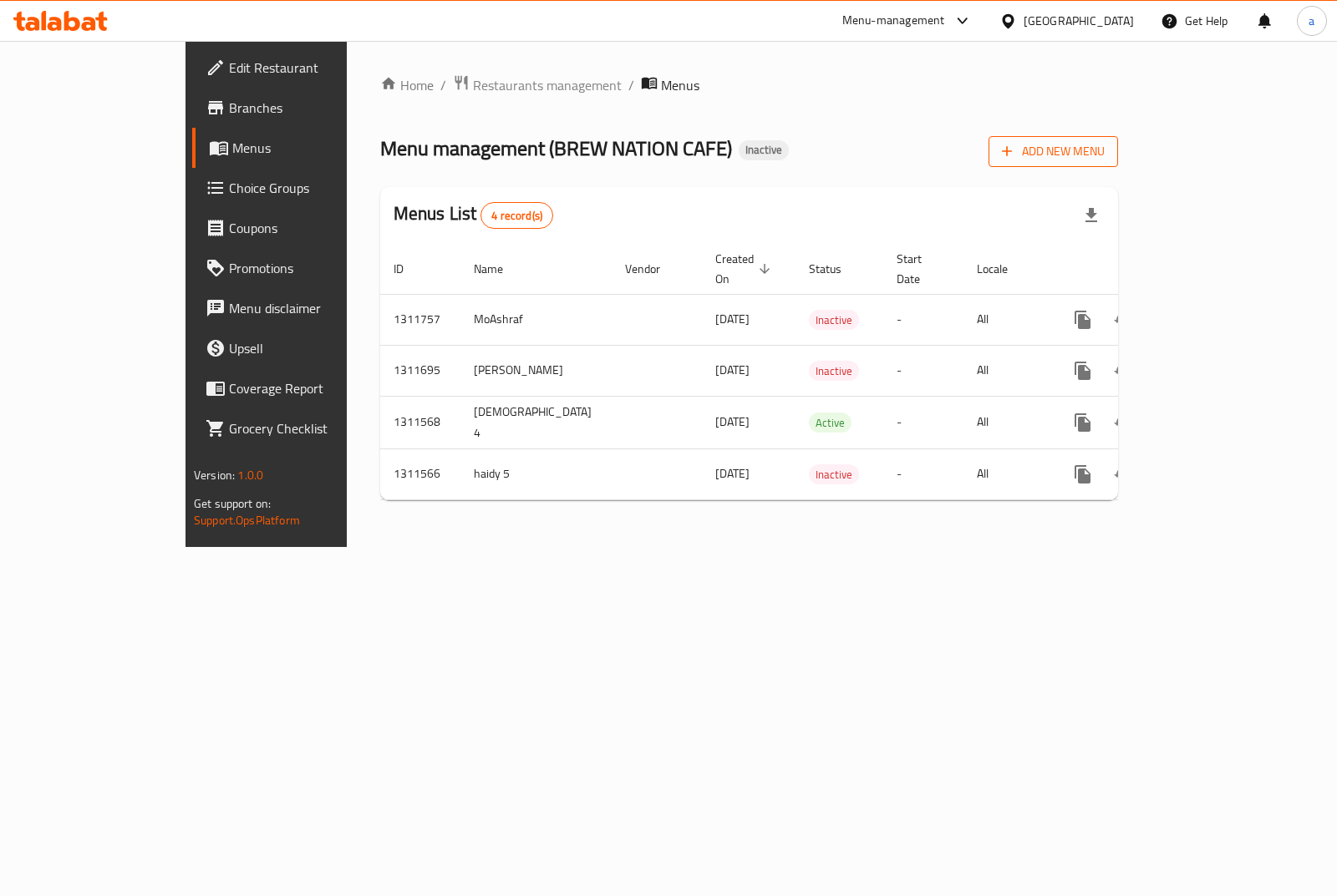
click at [1105, 152] on span "Add New Menu" at bounding box center [1053, 152] width 102 height 21
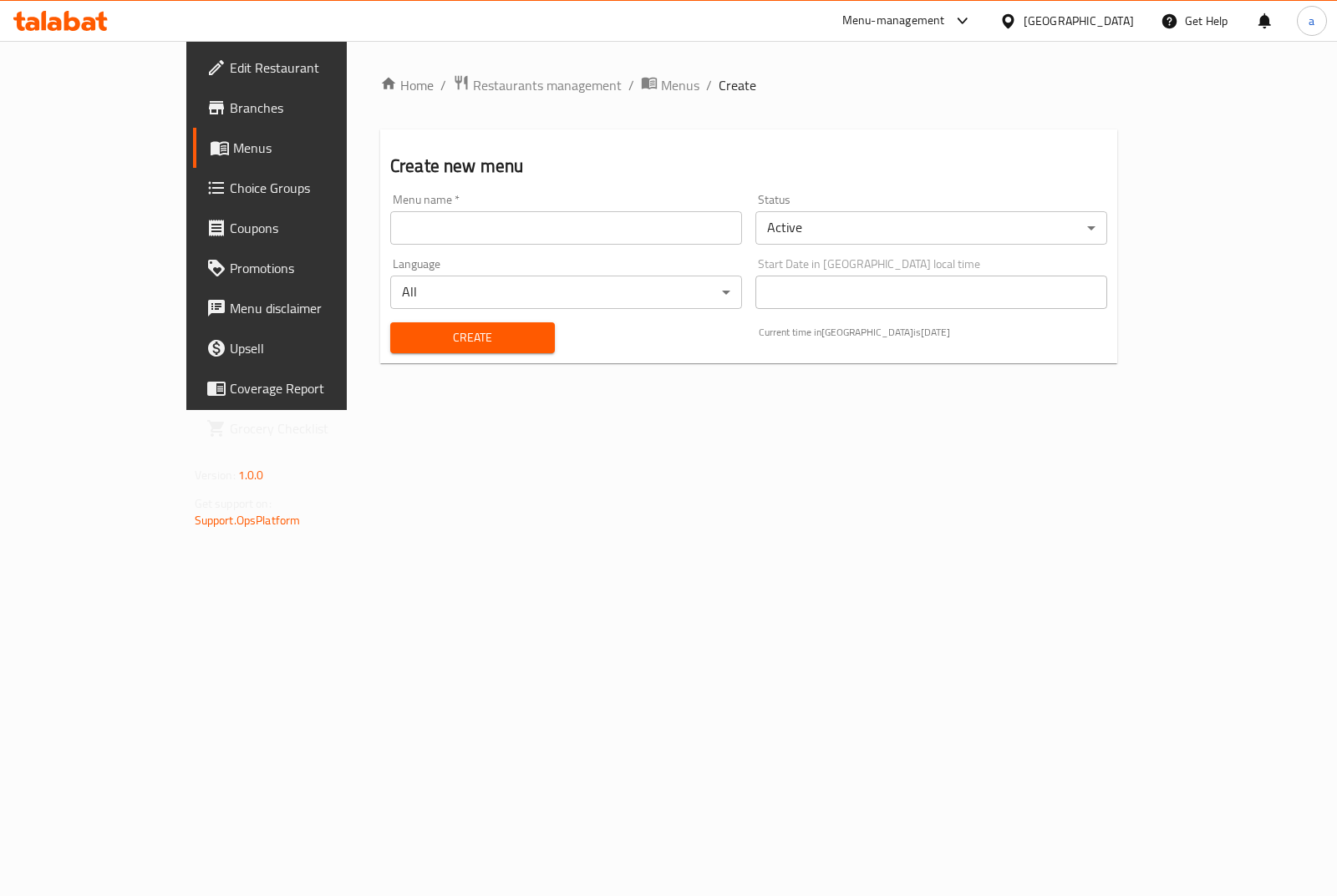
click at [808, 197] on div "Status Active ​" at bounding box center [931, 219] width 352 height 51
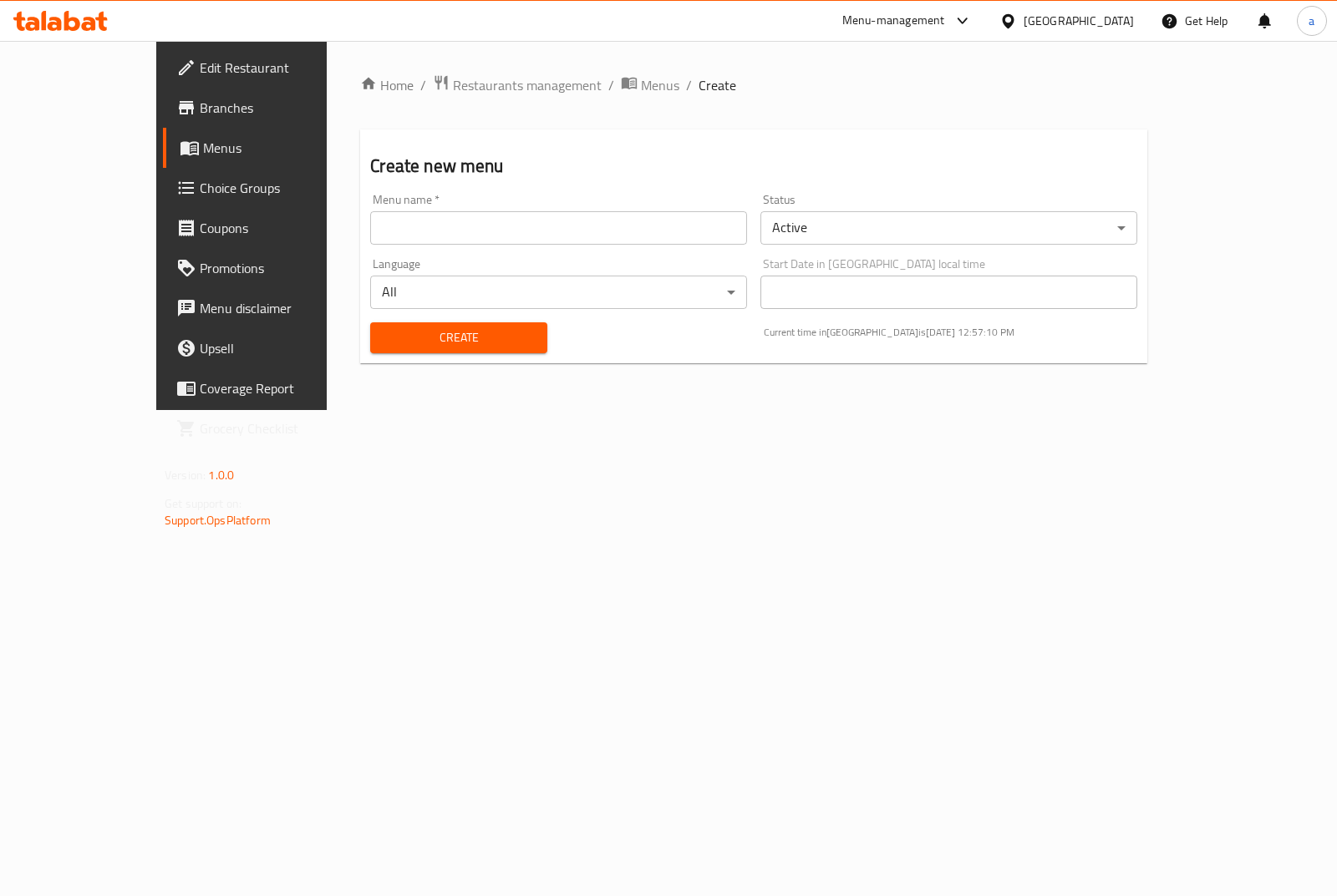
click at [673, 227] on input "text" at bounding box center [558, 228] width 377 height 34
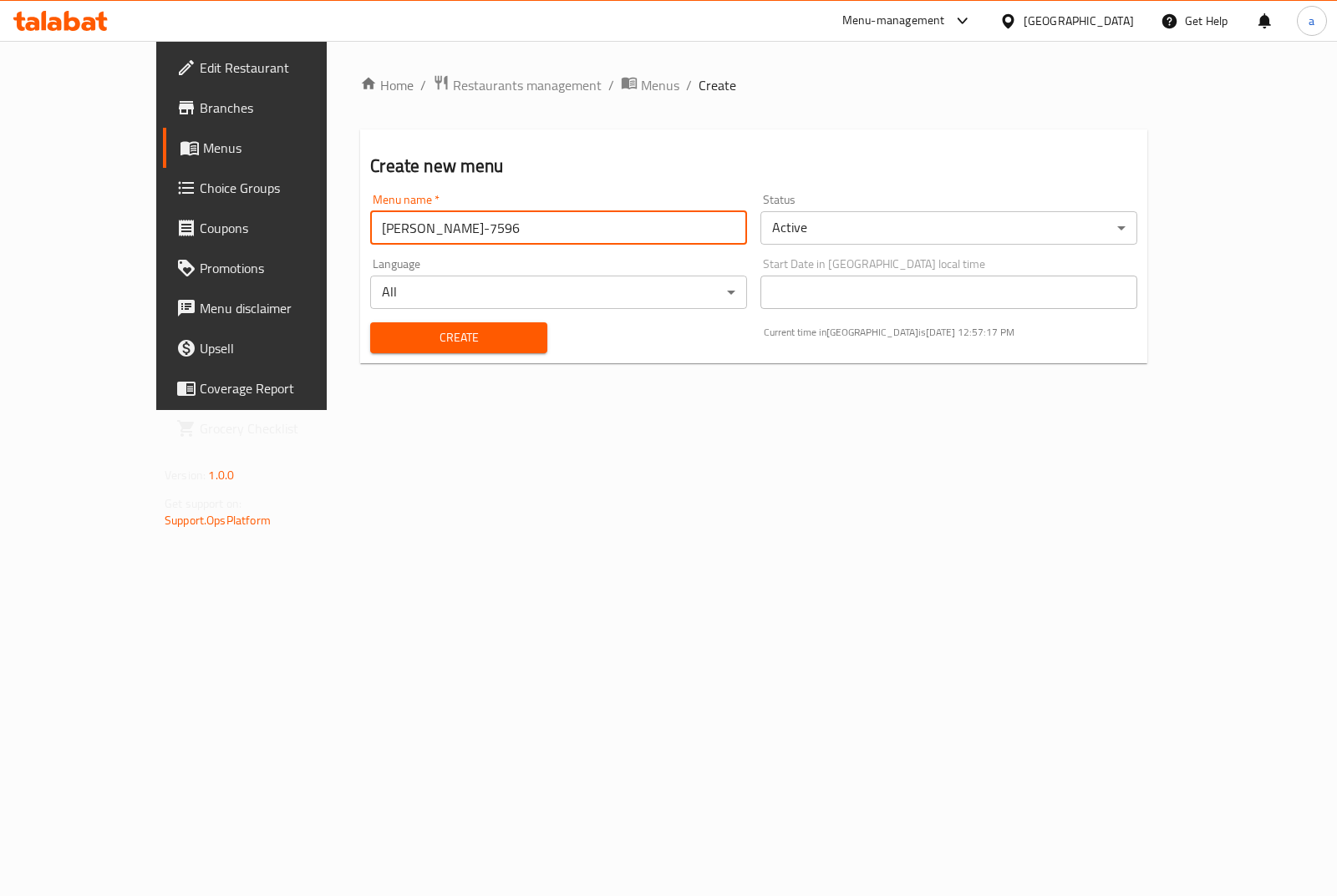
type input "[PERSON_NAME]-7596"
click at [487, 410] on div "Home / Restaurants management / Menus / Create Create new menu Menu name   * Ah…" at bounding box center [754, 225] width 854 height 369
click at [422, 346] on span "Create" at bounding box center [458, 338] width 150 height 21
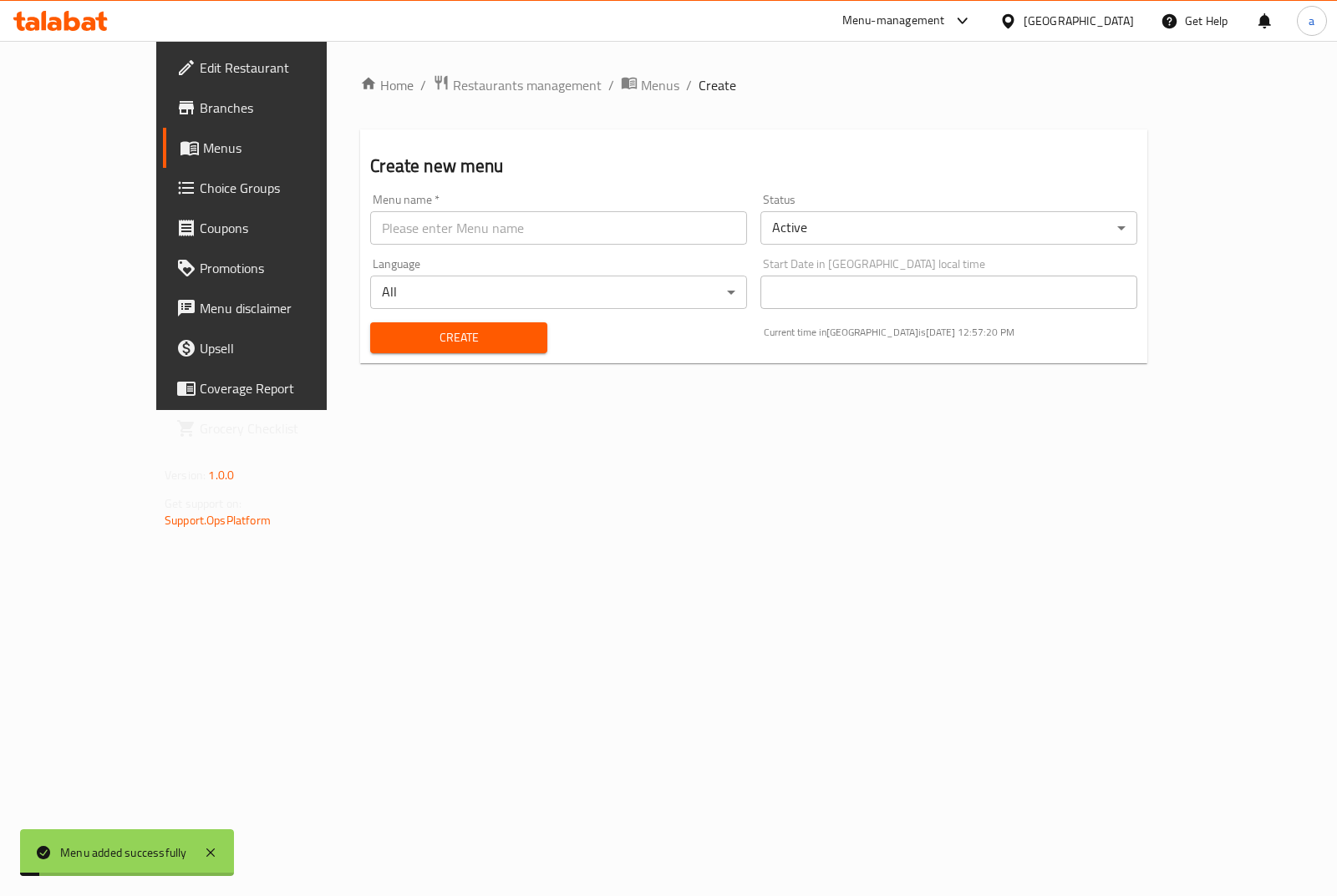
click at [203, 140] on span "Menus" at bounding box center [284, 148] width 163 height 20
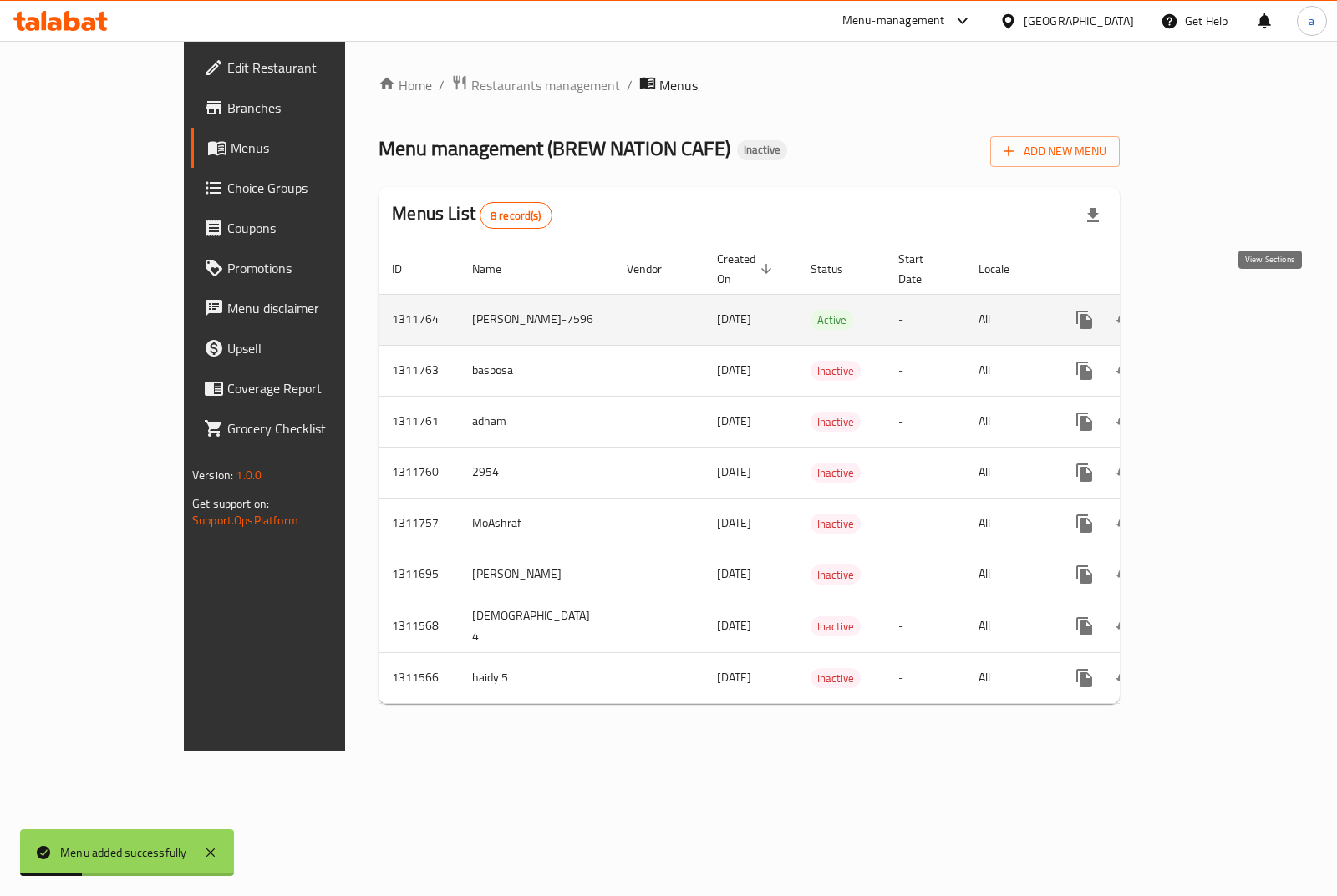
click at [1225, 302] on link "enhanced table" at bounding box center [1206, 321] width 41 height 41
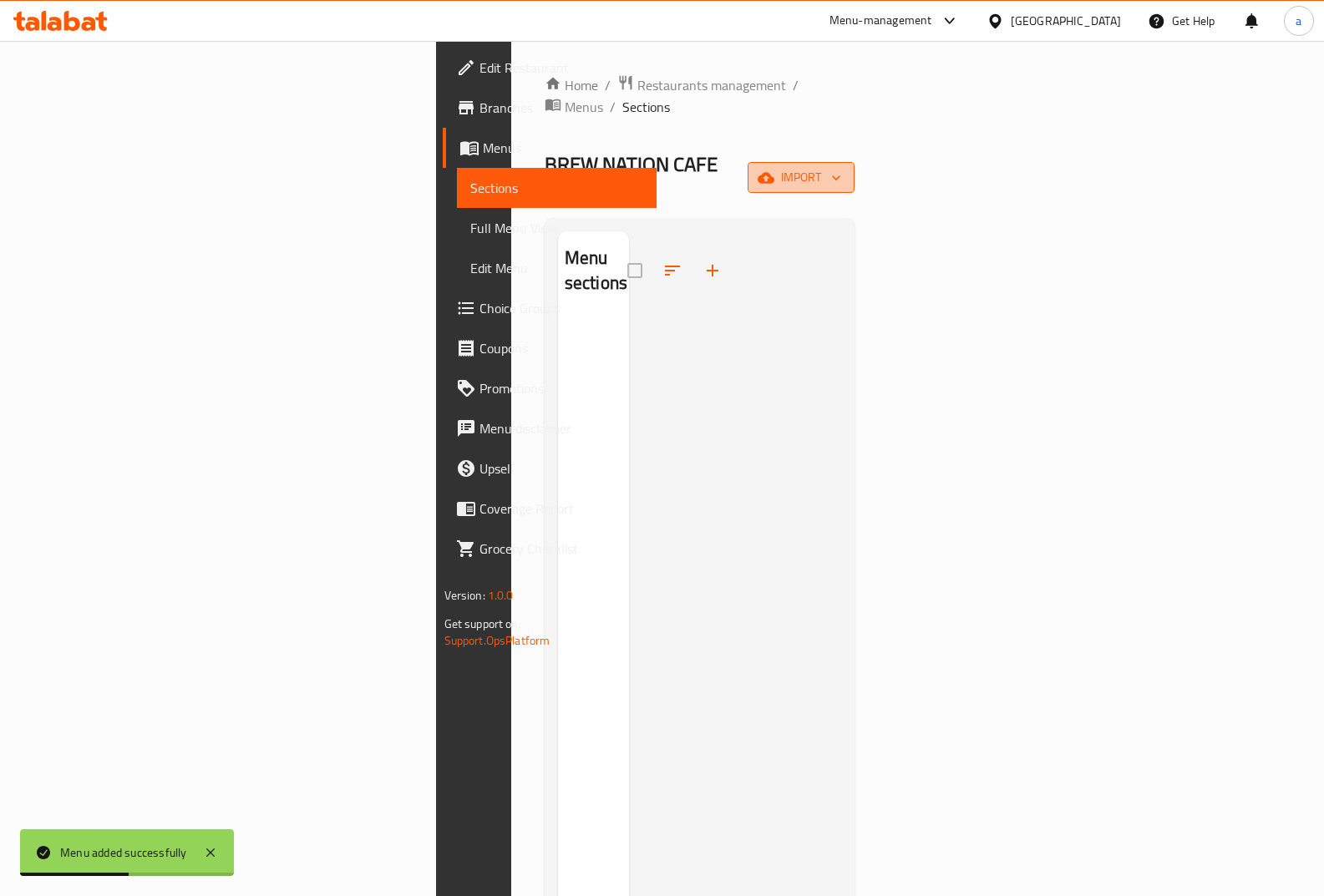
click at [841, 167] on span "import" at bounding box center [801, 178] width 80 height 21
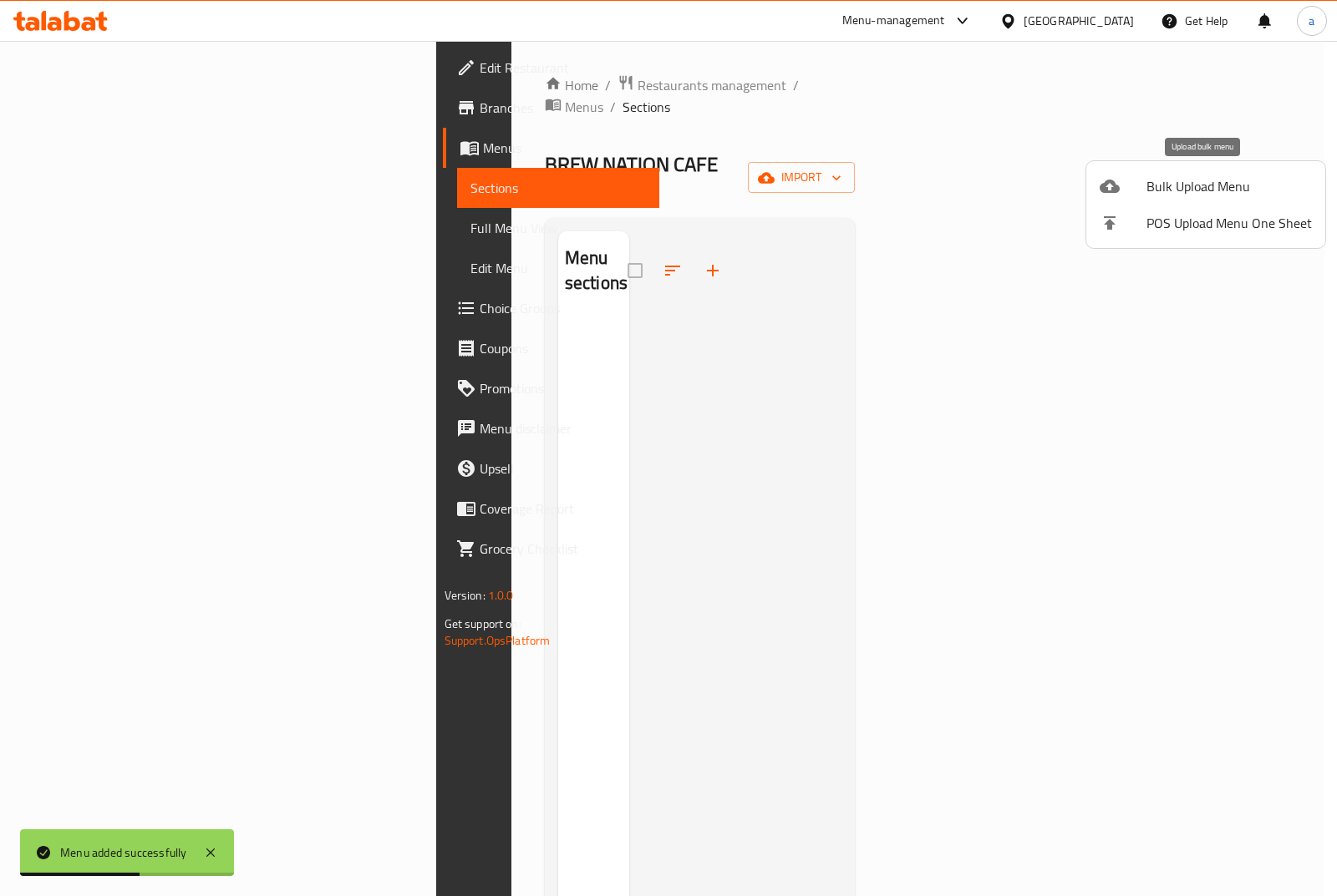
click at [1193, 182] on span "Bulk Upload Menu" at bounding box center [1229, 186] width 165 height 20
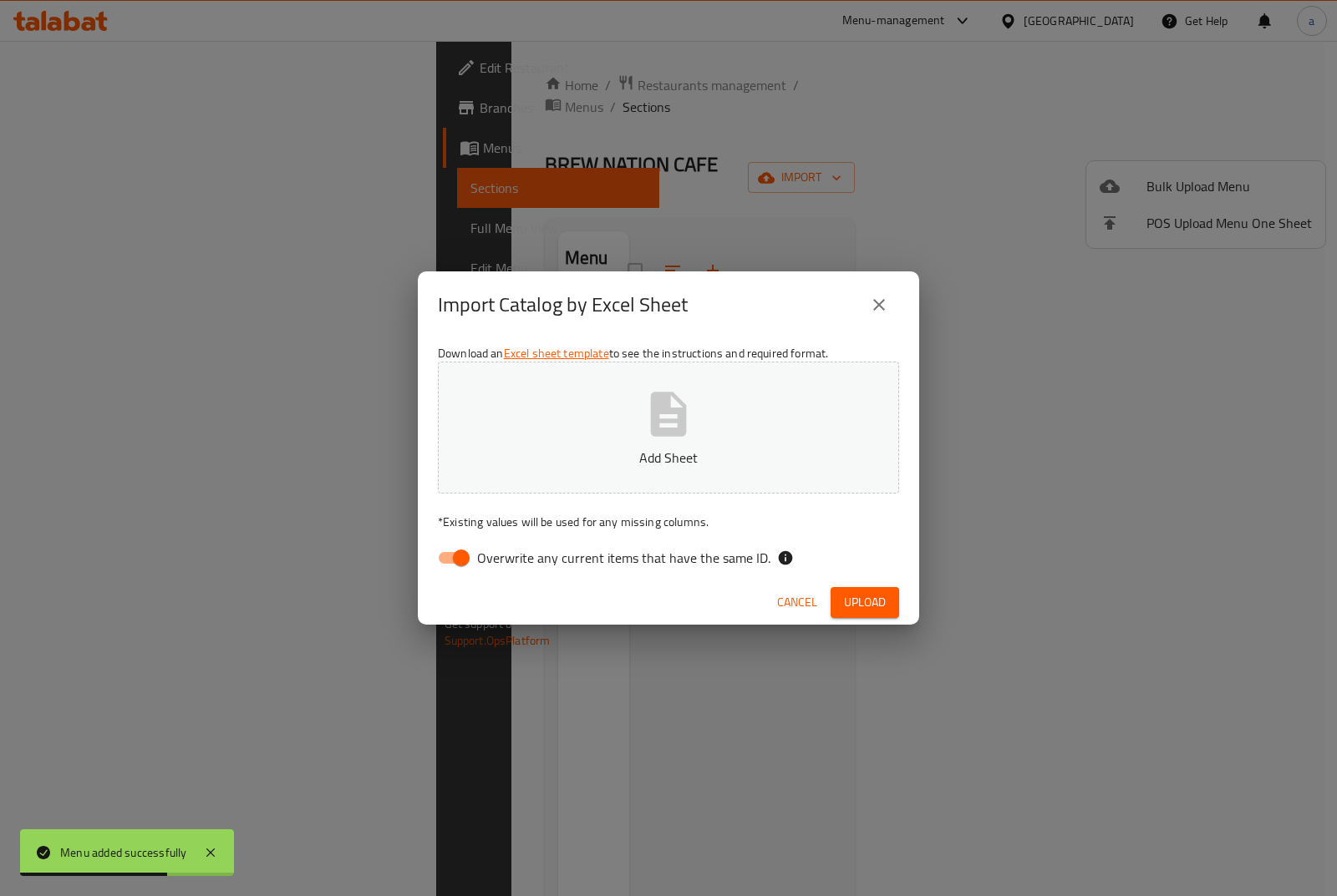
click at [423, 549] on div "Download an Excel sheet template to see the instructions and required format. A…" at bounding box center [668, 459] width 501 height 242
click at [438, 549] on input "Overwrite any current items that have the same ID." at bounding box center [461, 558] width 96 height 32
checkbox input "false"
click at [537, 465] on p "Add Sheet" at bounding box center [668, 458] width 410 height 20
click at [867, 593] on span "Upload" at bounding box center [865, 602] width 42 height 21
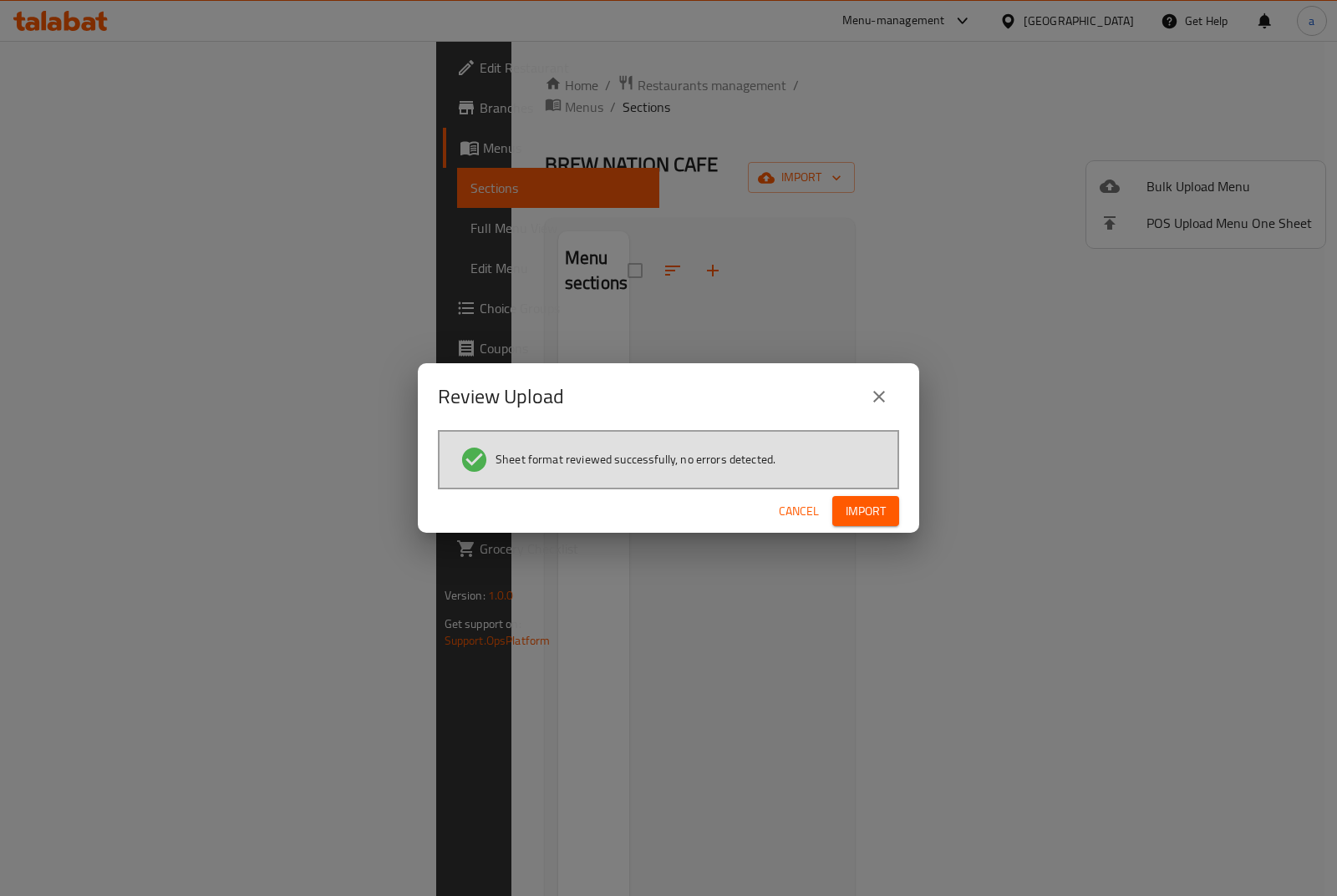
click at [863, 512] on span "Import" at bounding box center [867, 512] width 41 height 21
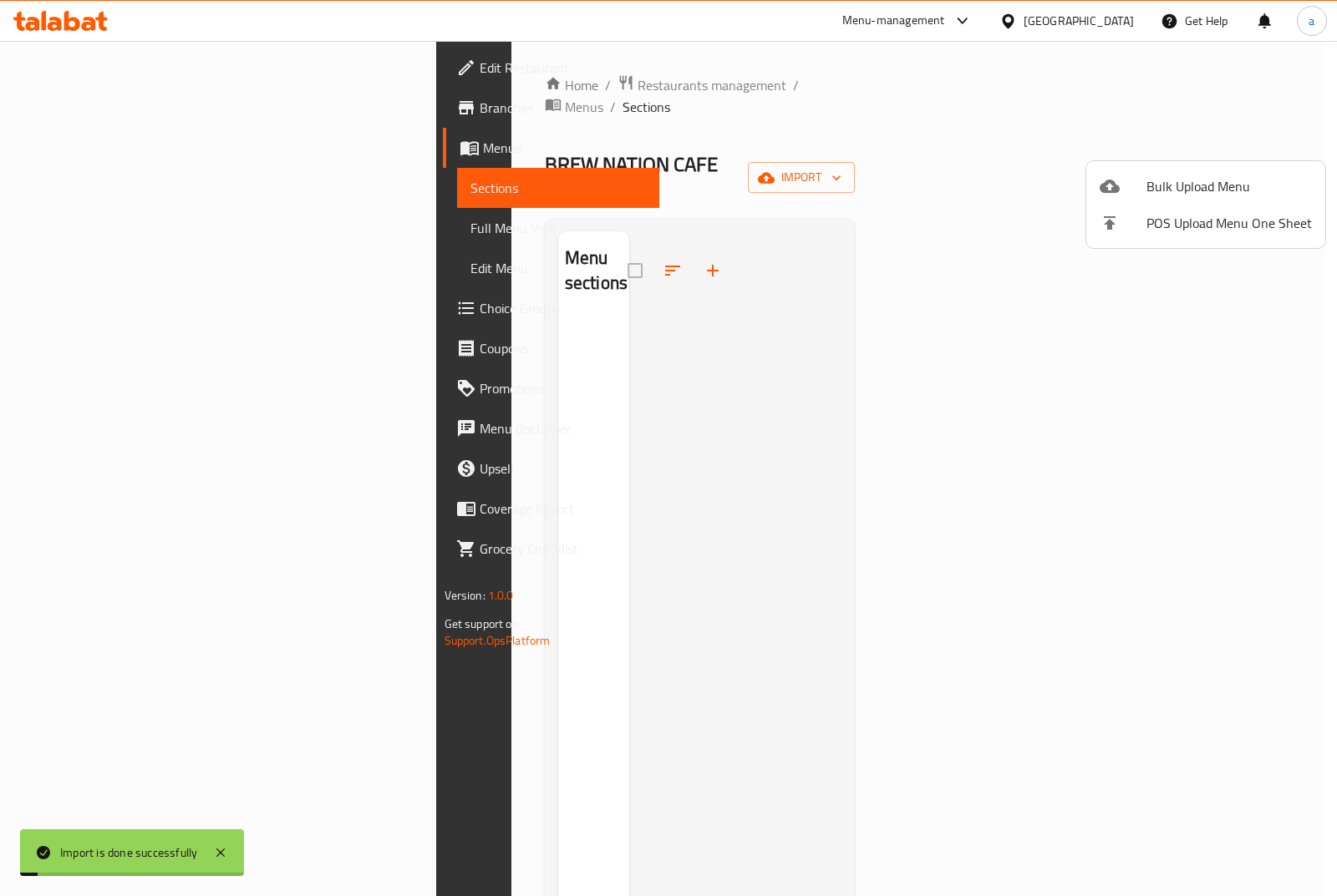
click at [71, 224] on div at bounding box center [668, 448] width 1337 height 896
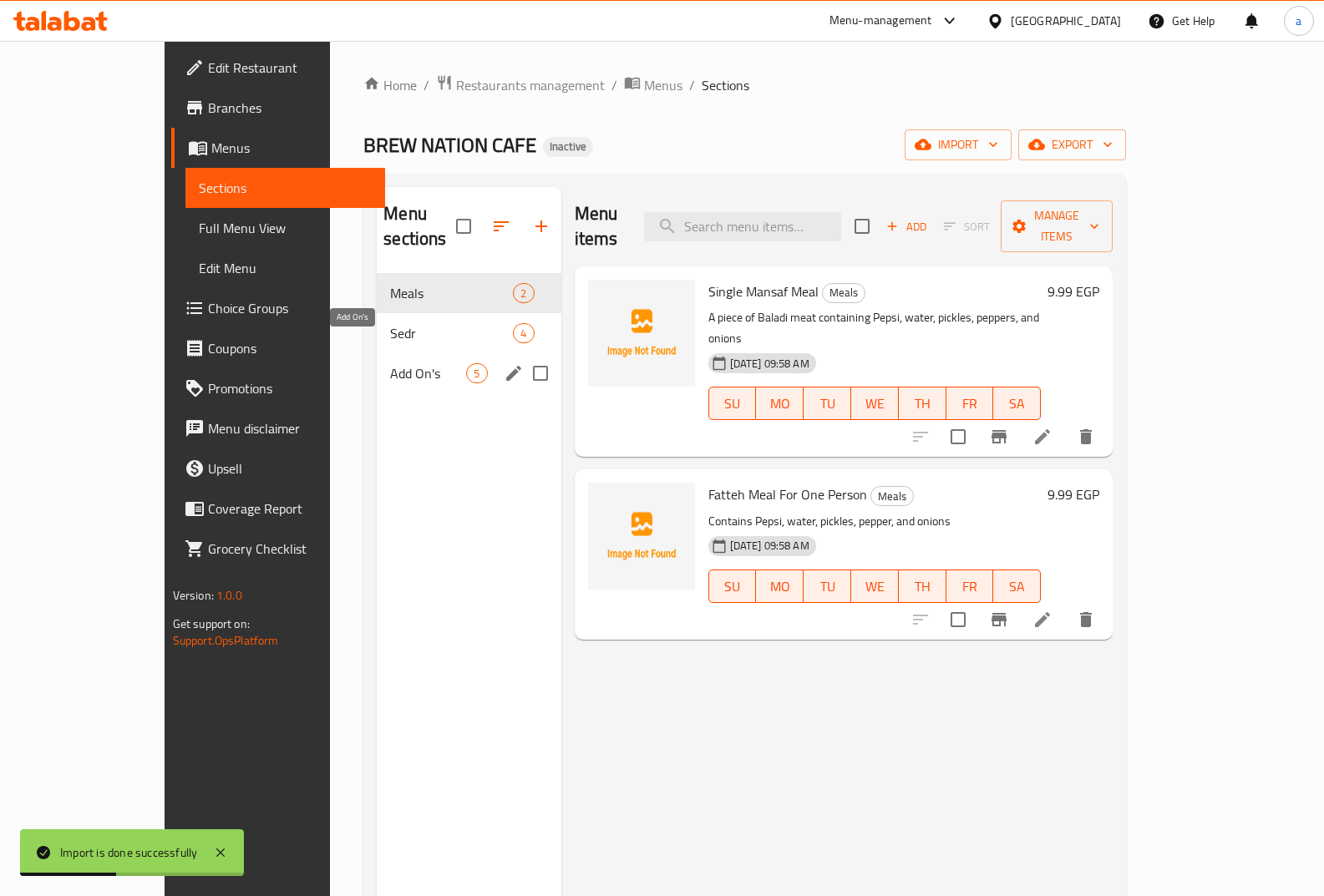
click at [390, 363] on span "Add On's" at bounding box center [428, 373] width 76 height 20
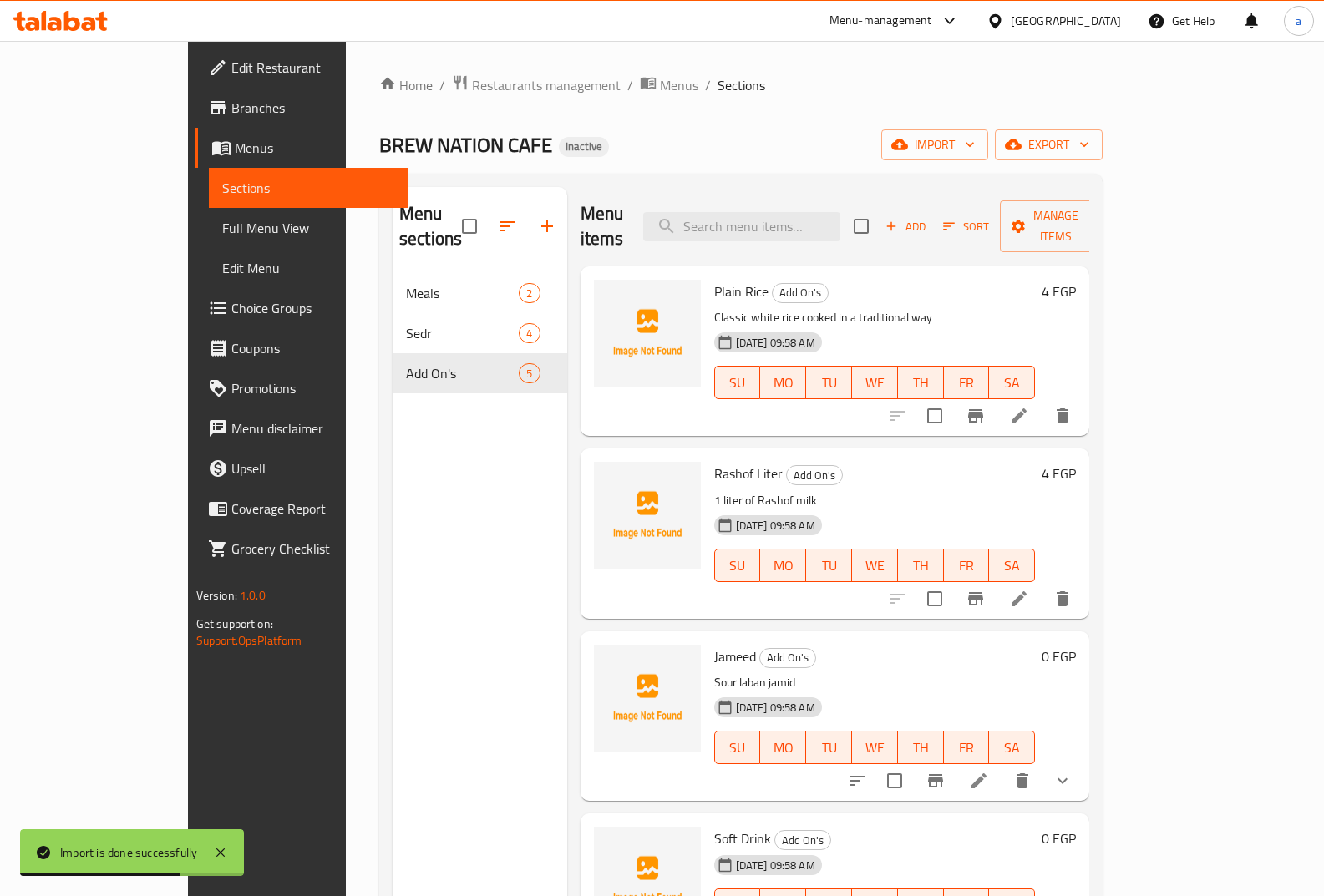
click at [222, 228] on span "Full Menu View" at bounding box center [309, 228] width 174 height 20
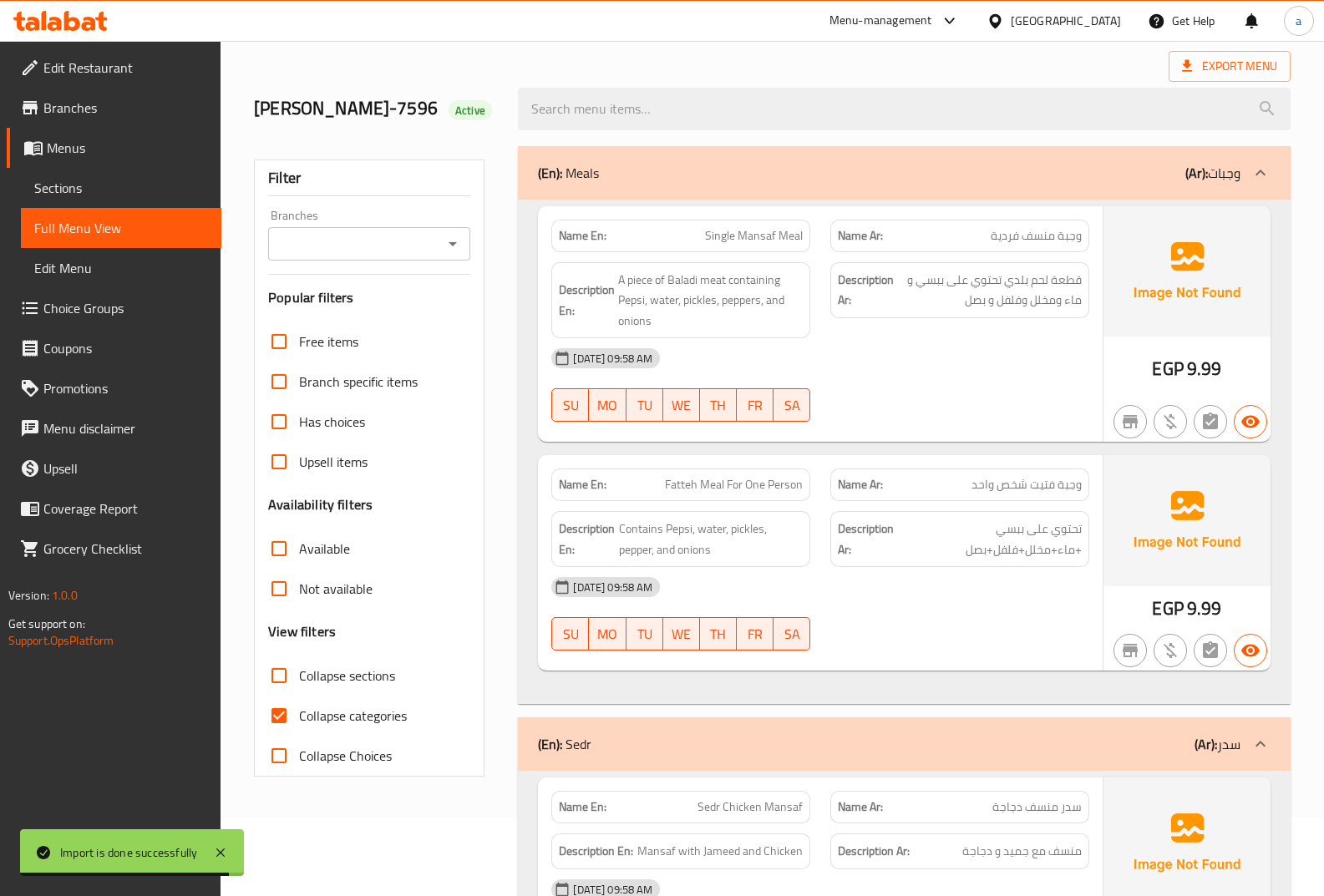
scroll to position [167, 0]
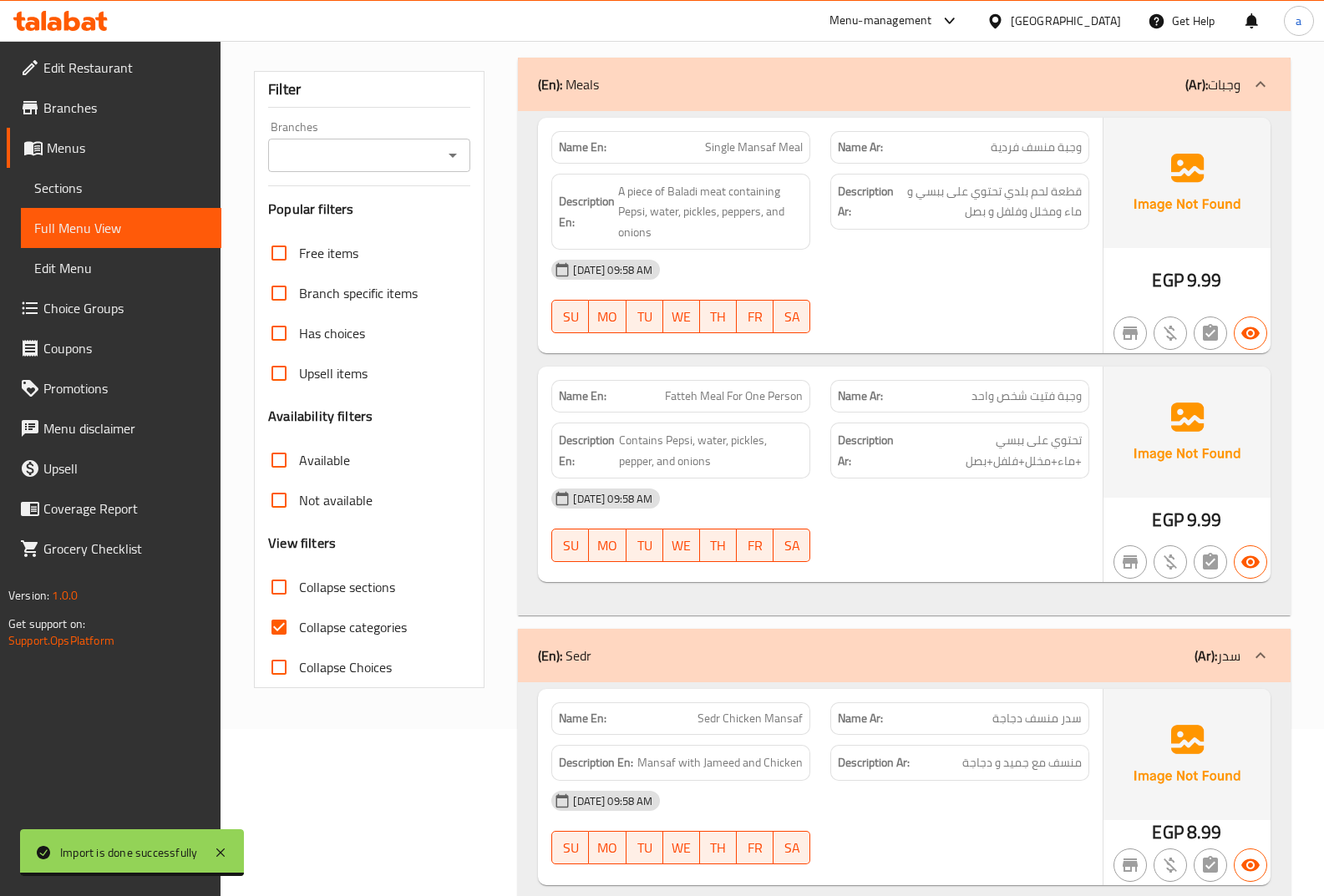
click at [318, 631] on span "Collapse categories" at bounding box center [353, 627] width 108 height 20
click at [299, 631] on input "Collapse categories" at bounding box center [279, 628] width 41 height 41
checkbox input "false"
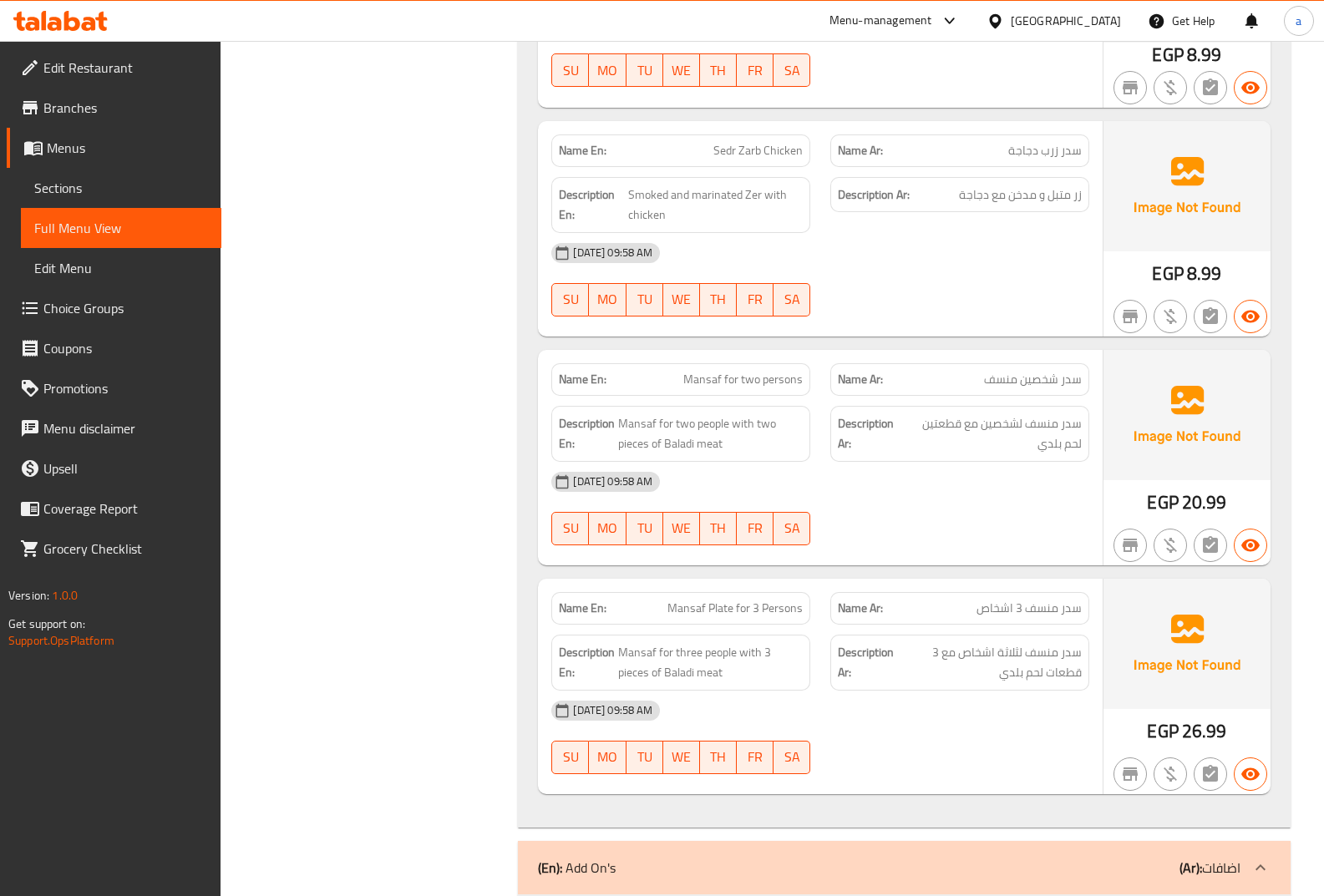
scroll to position [0, 0]
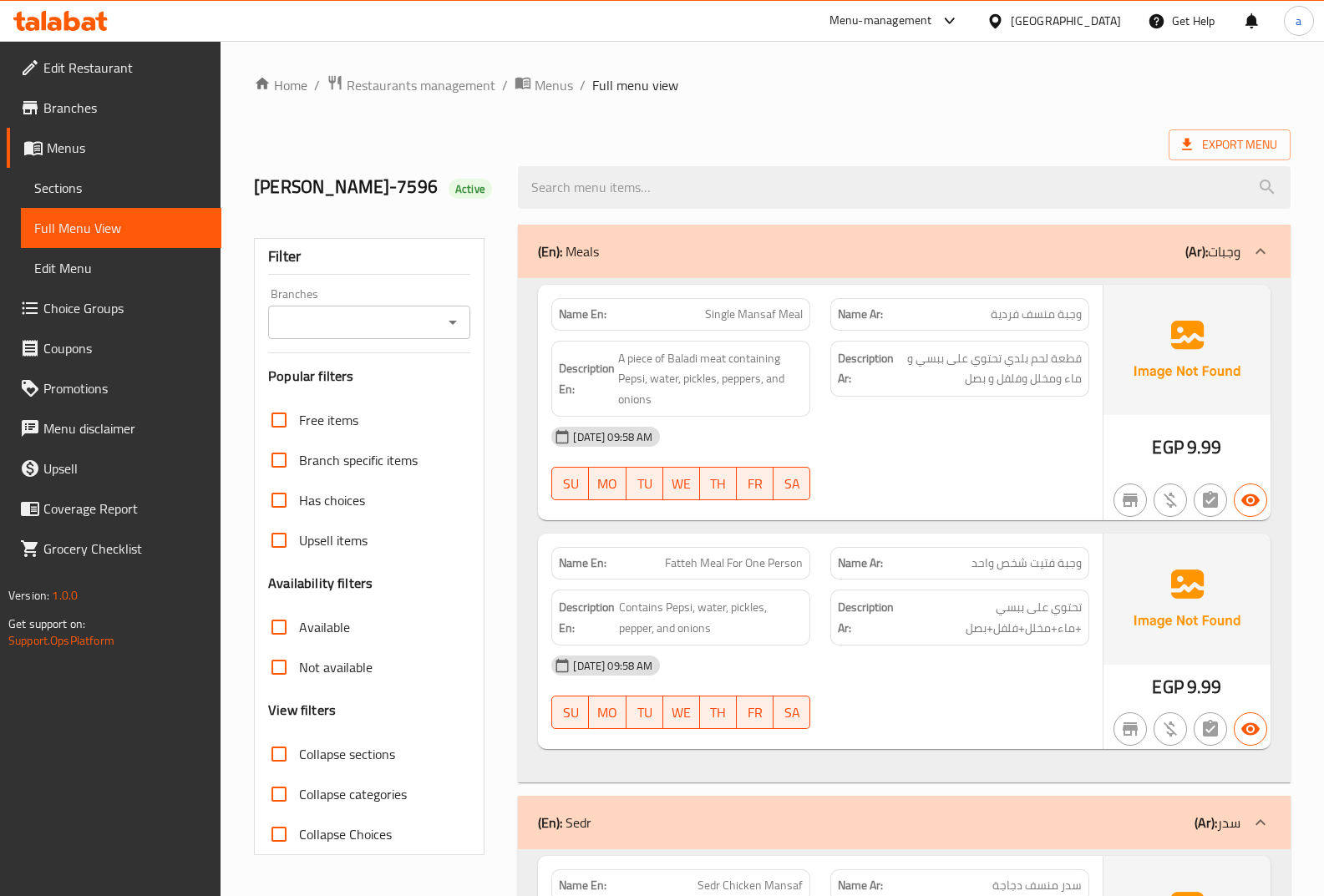
click at [406, 129] on div "Export Menu" at bounding box center [773, 145] width 1037 height 31
click at [91, 152] on span "Menus" at bounding box center [127, 148] width 161 height 20
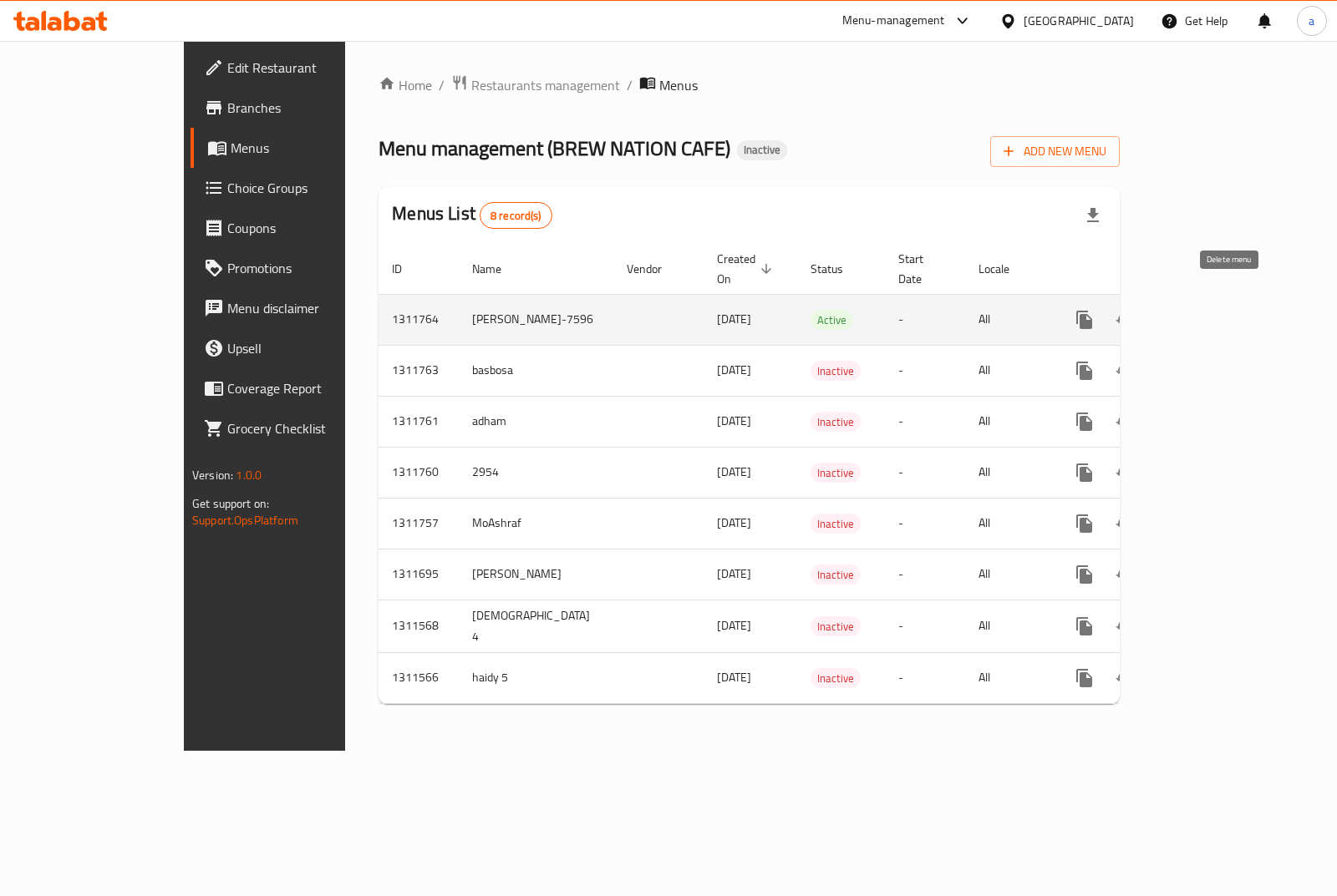
click at [1171, 313] on icon "enhanced table" at bounding box center [1165, 321] width 12 height 15
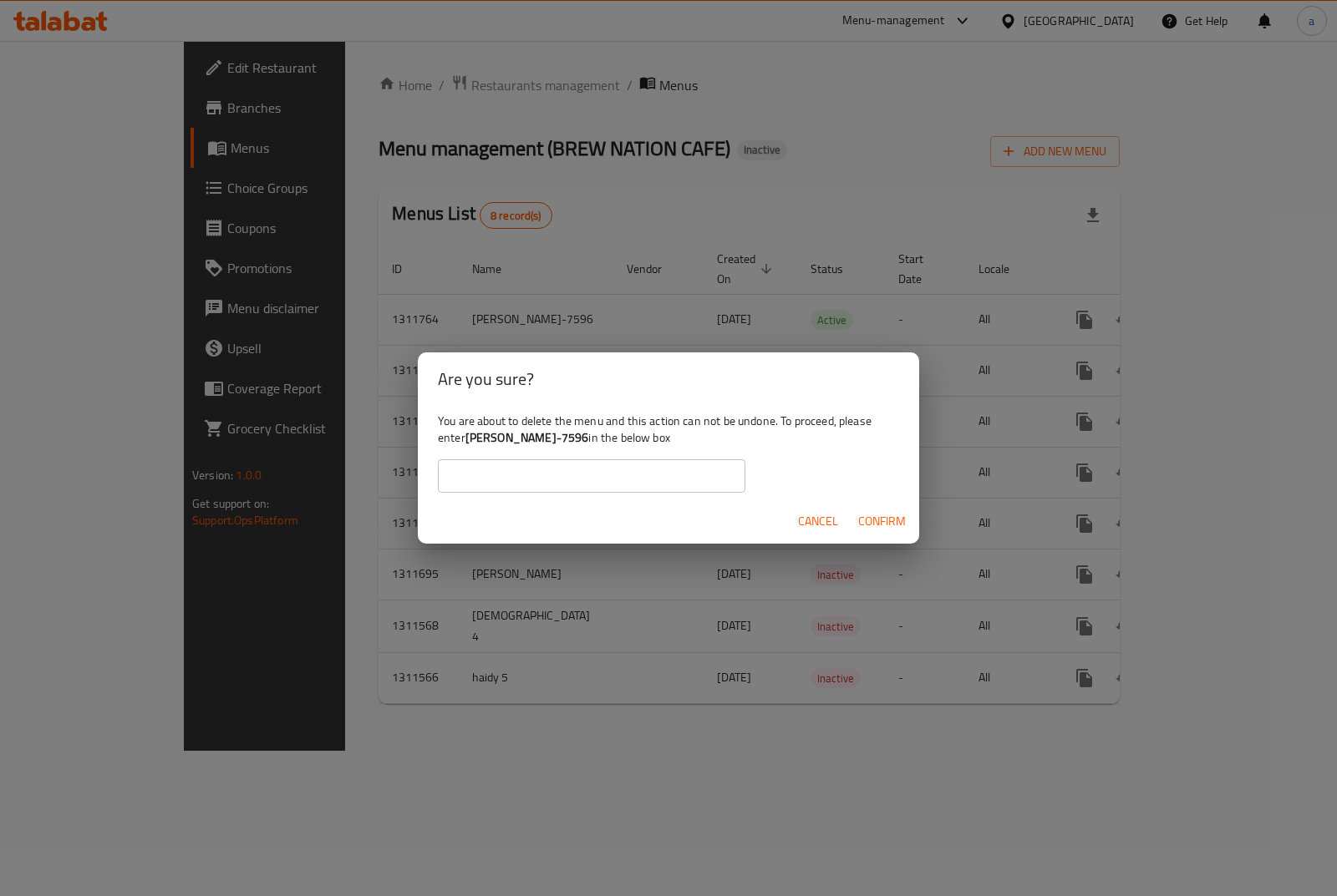
click at [572, 475] on input "text" at bounding box center [591, 476] width 307 height 34
type input "ش"
type input "[PERSON_NAME]-7596"
click at [897, 521] on span "Confirm" at bounding box center [882, 522] width 47 height 21
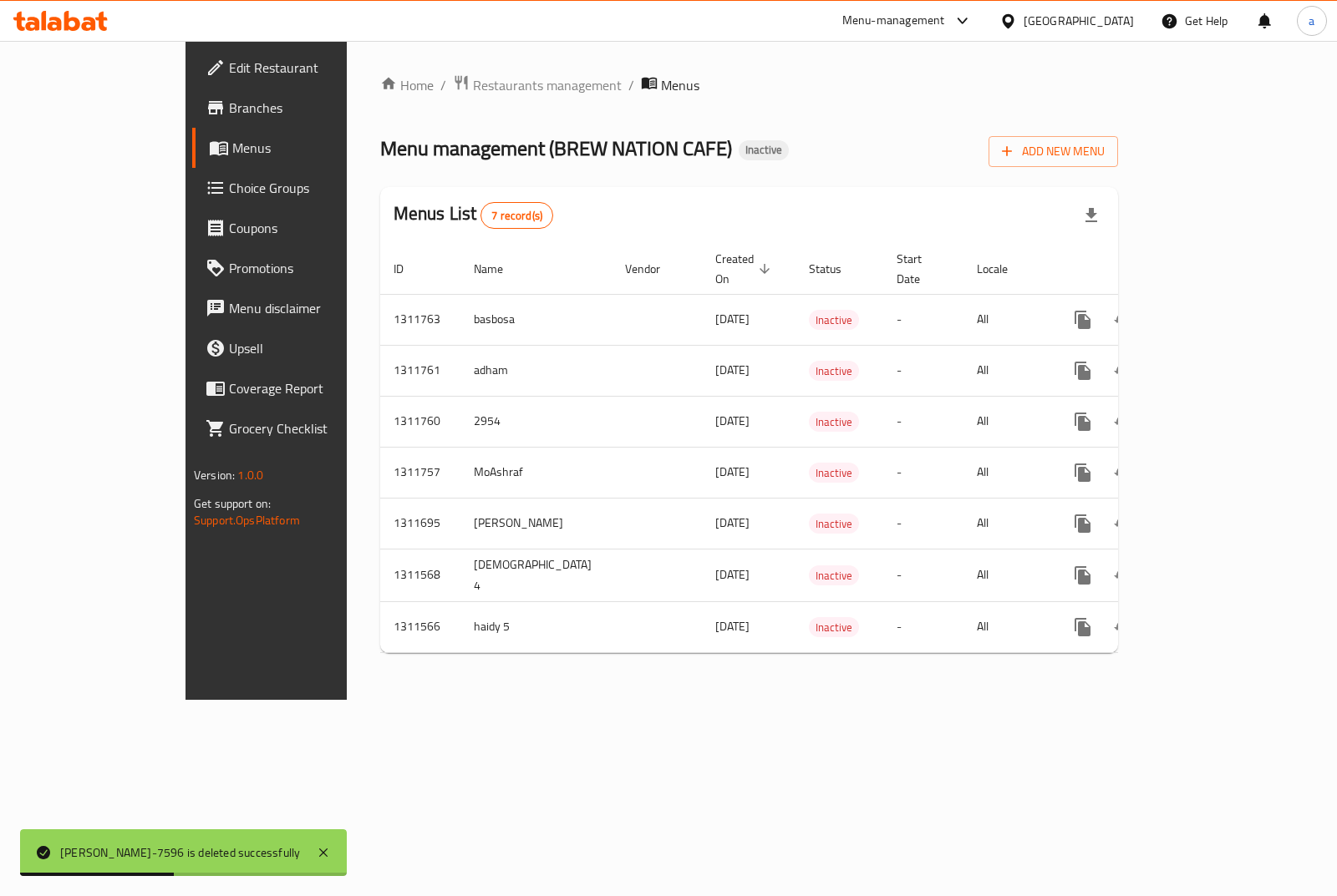
click at [1119, 128] on div "Home / Restaurants management / Menus Menu management ( BREW NATION CAFE ) Inac…" at bounding box center [750, 370] width 738 height 592
click at [1105, 146] on span "Add New Menu" at bounding box center [1053, 152] width 102 height 21
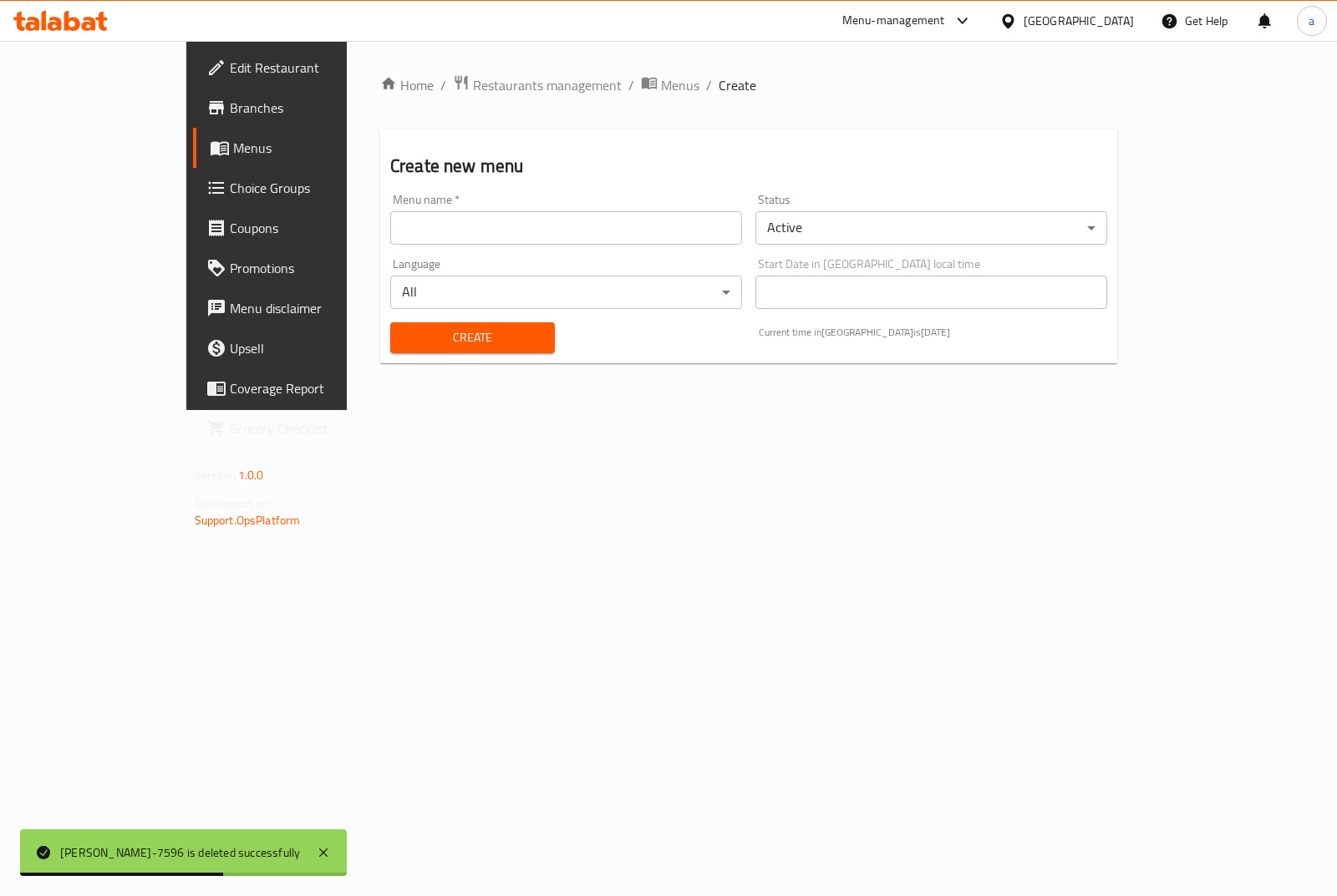
click at [690, 235] on input "text" at bounding box center [566, 228] width 352 height 34
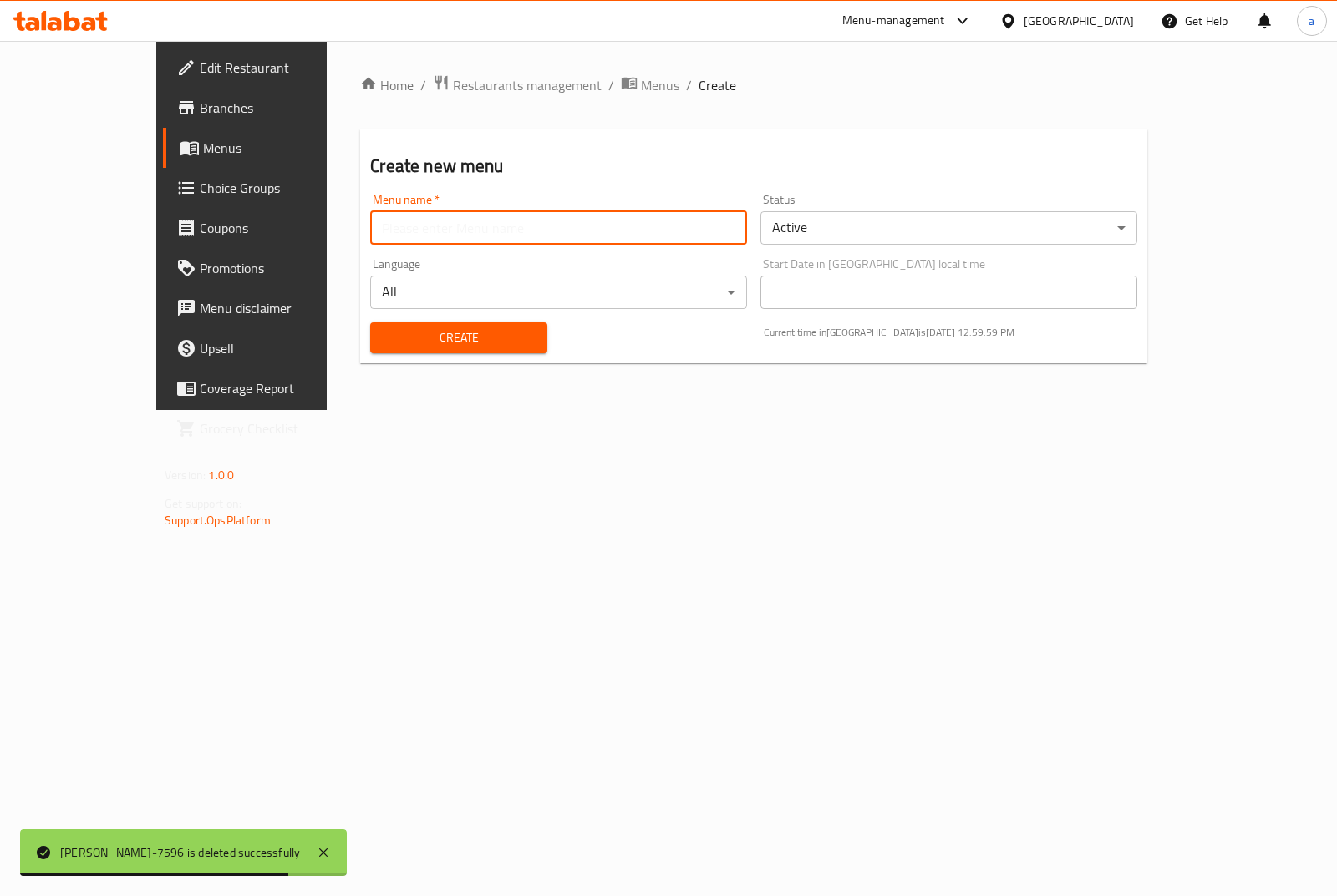
type input "[PERSON_NAME]-7596"
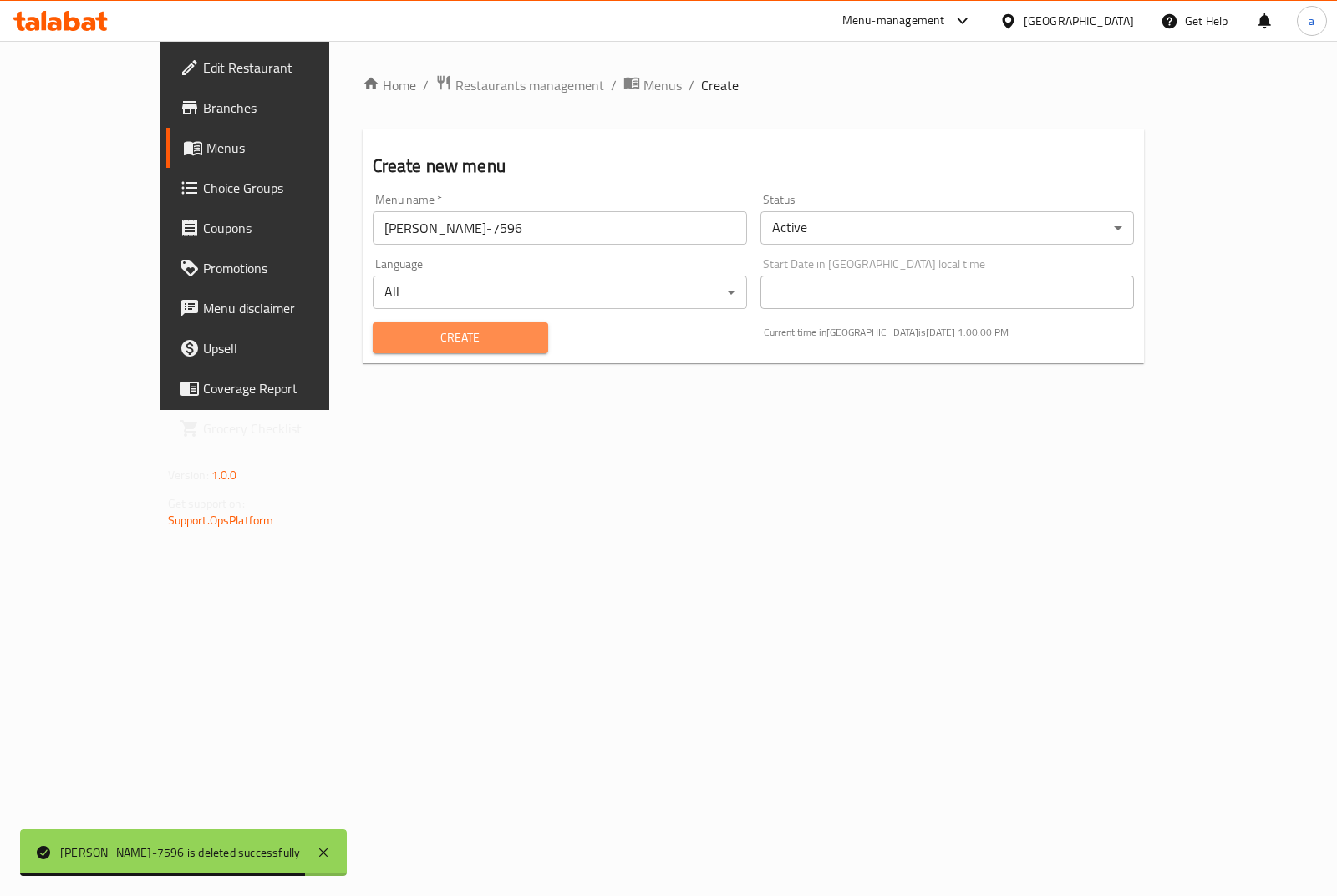
click at [386, 328] on span "Create" at bounding box center [461, 338] width 149 height 21
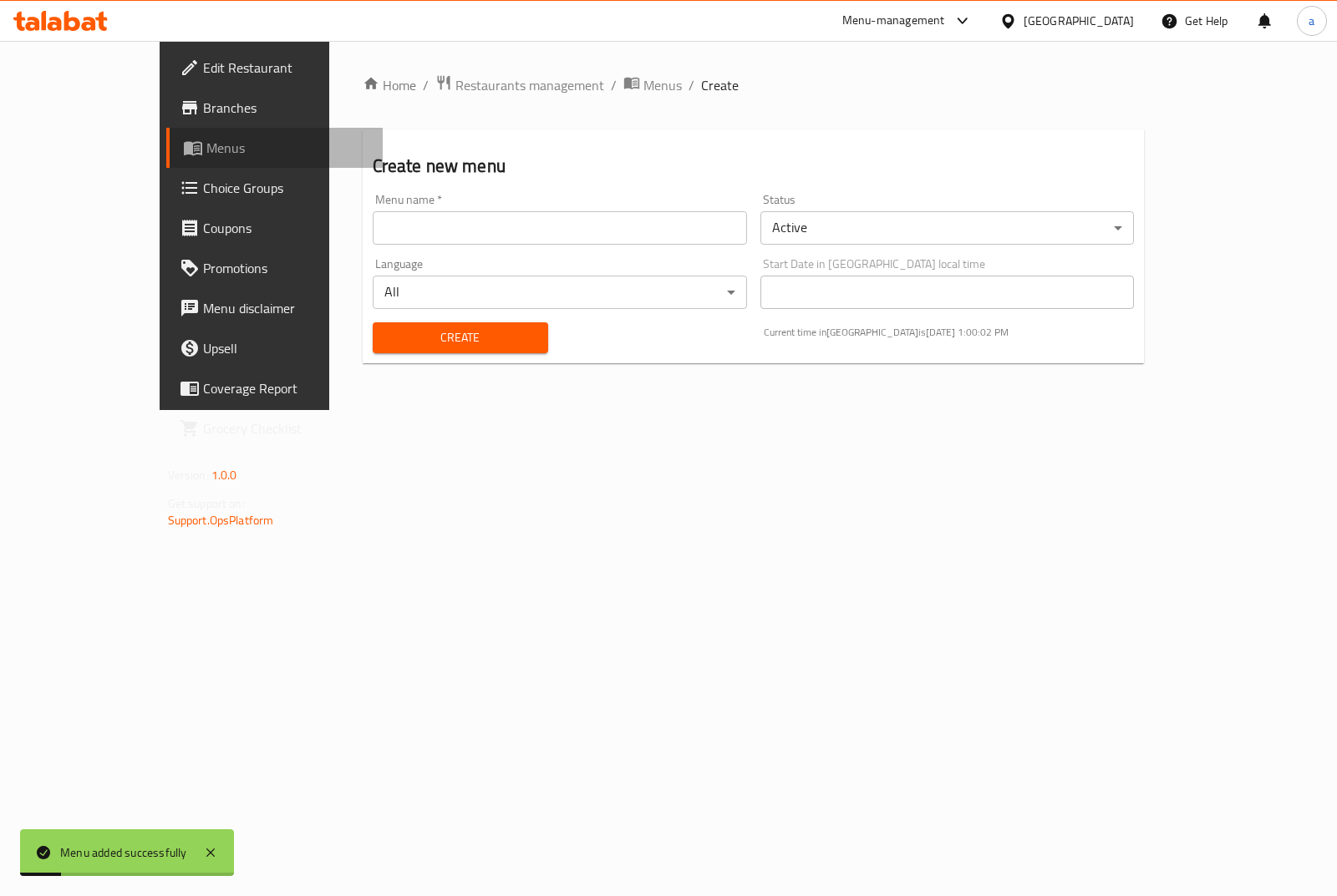
click at [166, 136] on link "Menus" at bounding box center [274, 148] width 216 height 41
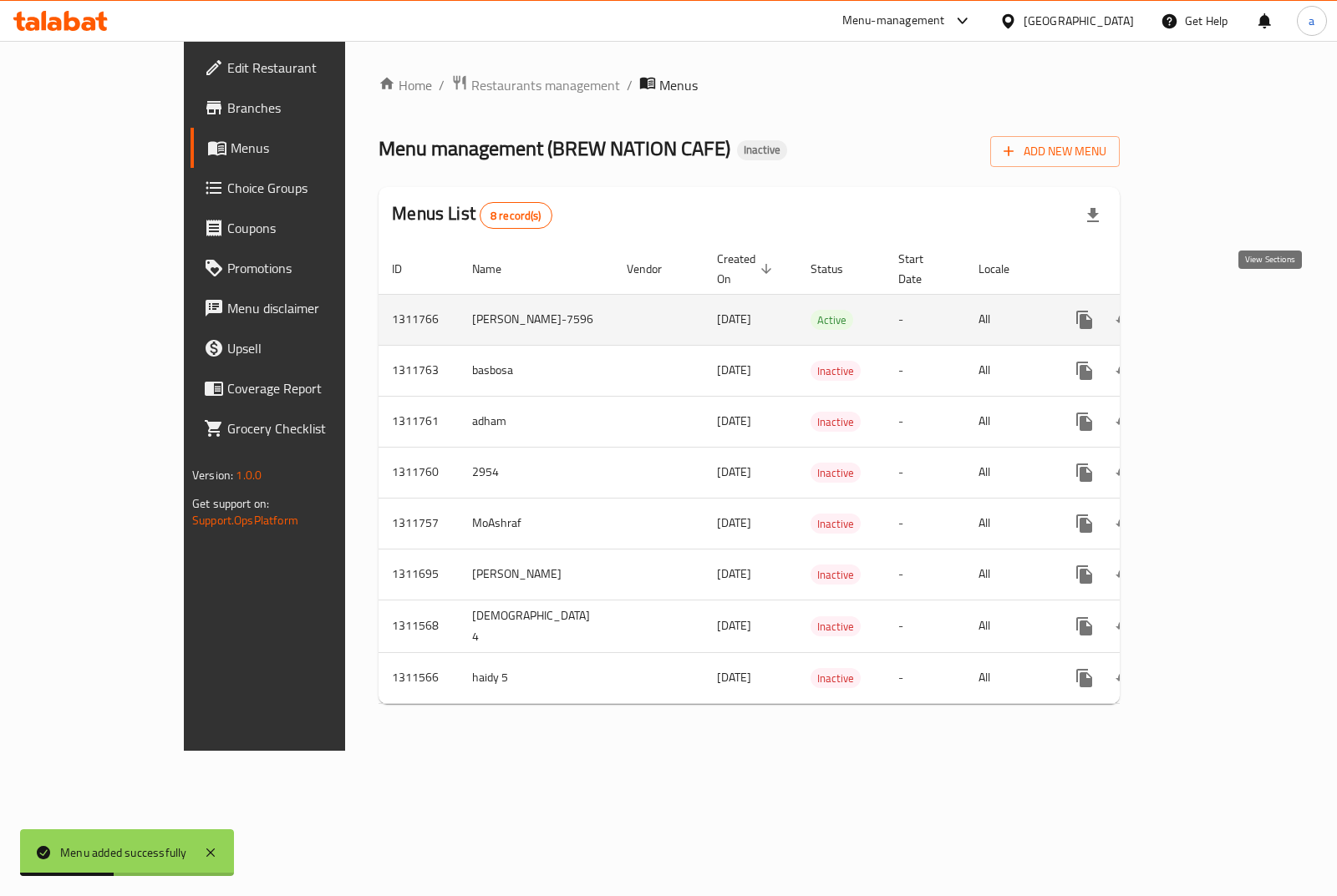
click at [1225, 300] on link "enhanced table" at bounding box center [1206, 321] width 41 height 41
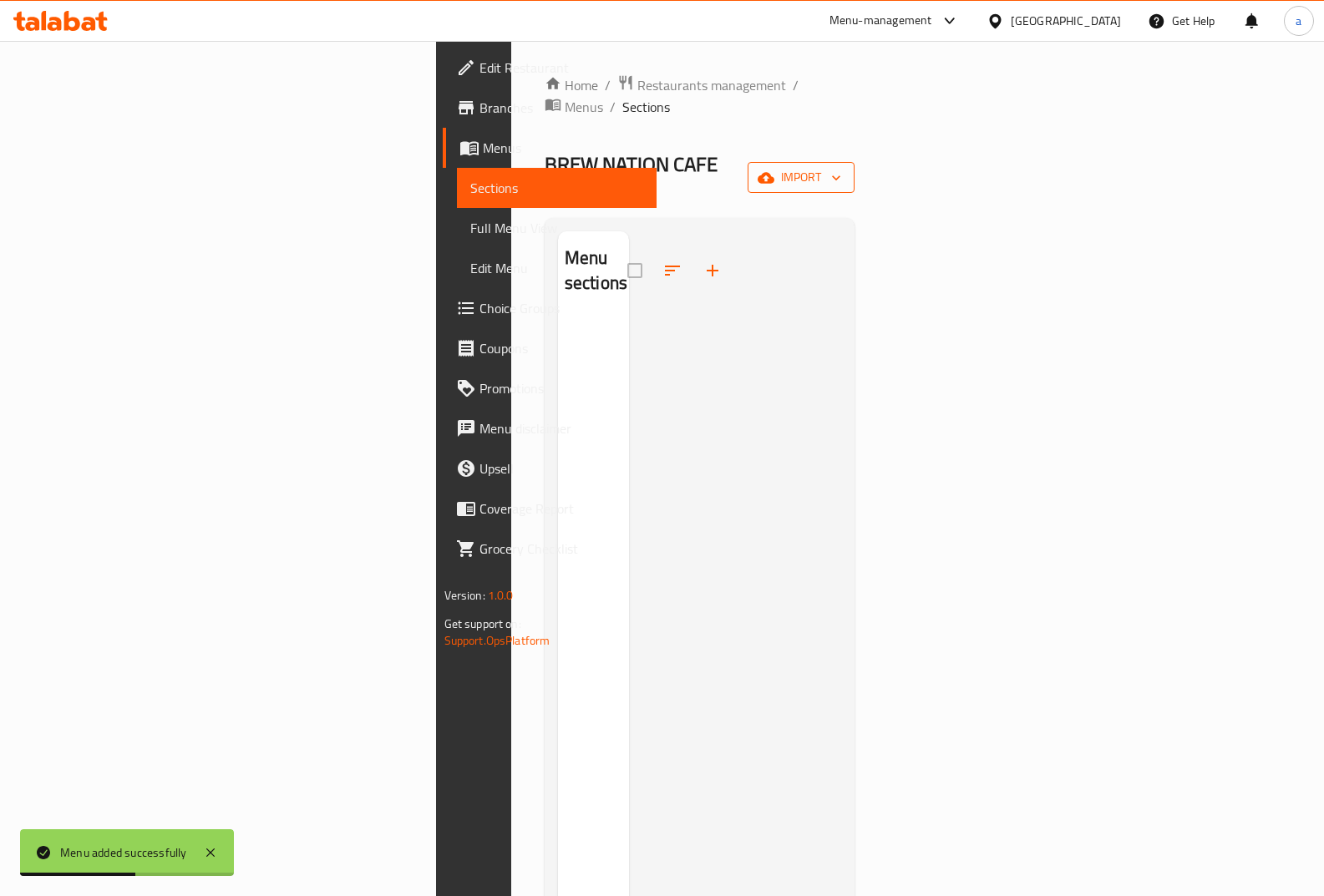
click at [841, 167] on span "import" at bounding box center [801, 178] width 80 height 21
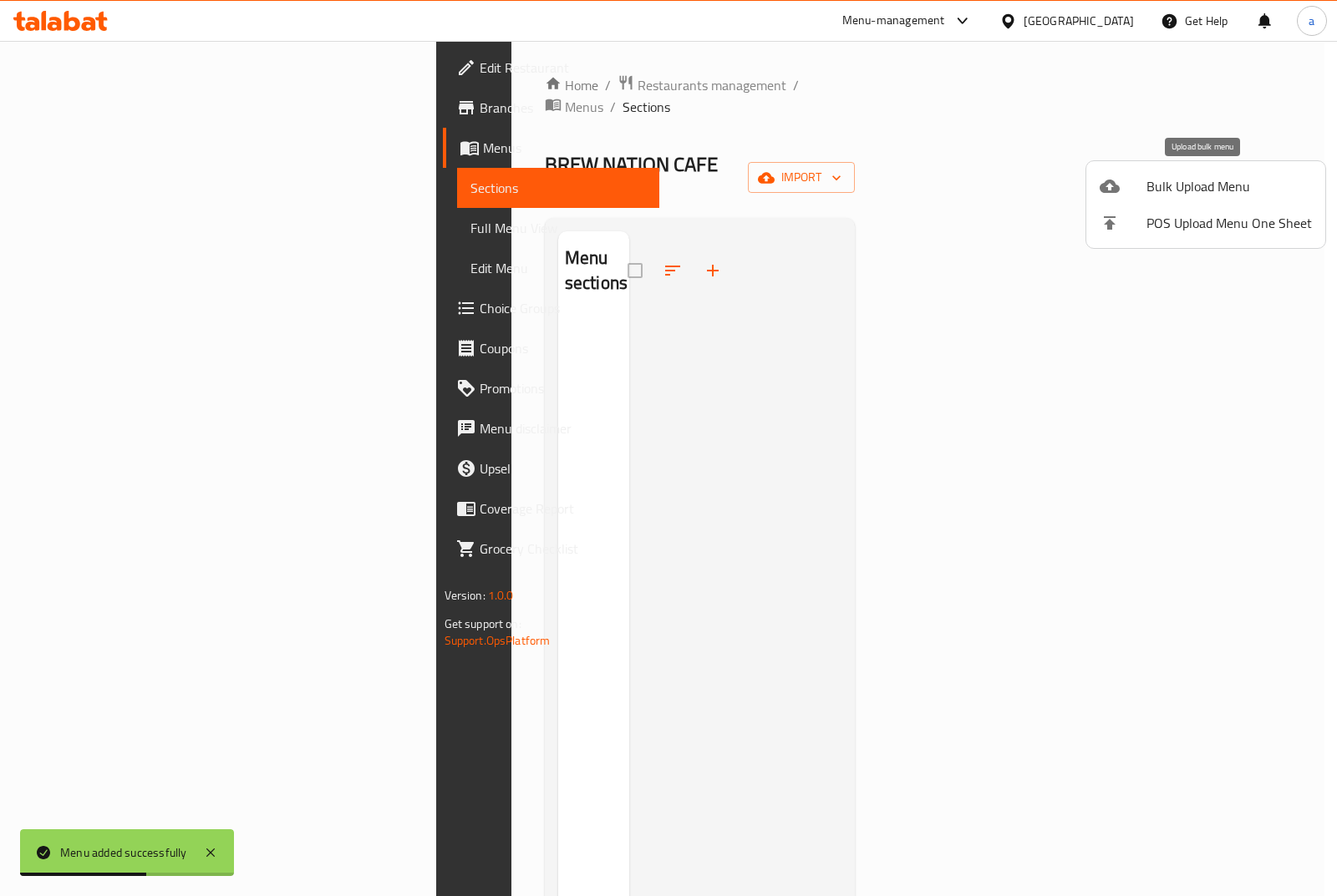
click at [1178, 191] on span "Bulk Upload Menu" at bounding box center [1229, 186] width 165 height 20
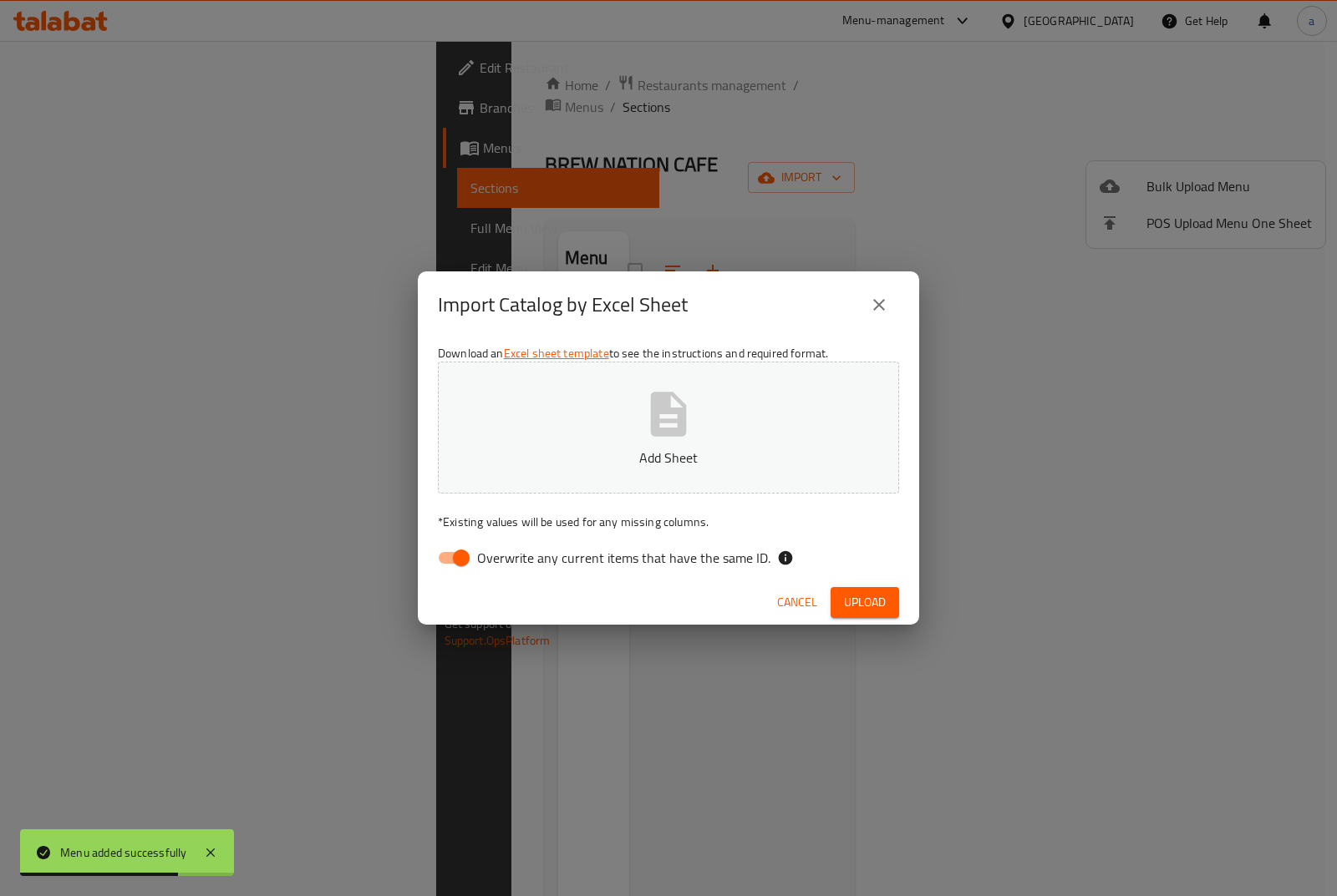
click at [457, 549] on input "Overwrite any current items that have the same ID." at bounding box center [461, 558] width 96 height 32
checkbox input "false"
click at [543, 459] on p "Add Sheet" at bounding box center [668, 458] width 410 height 20
click at [868, 610] on span "Upload" at bounding box center [865, 602] width 42 height 21
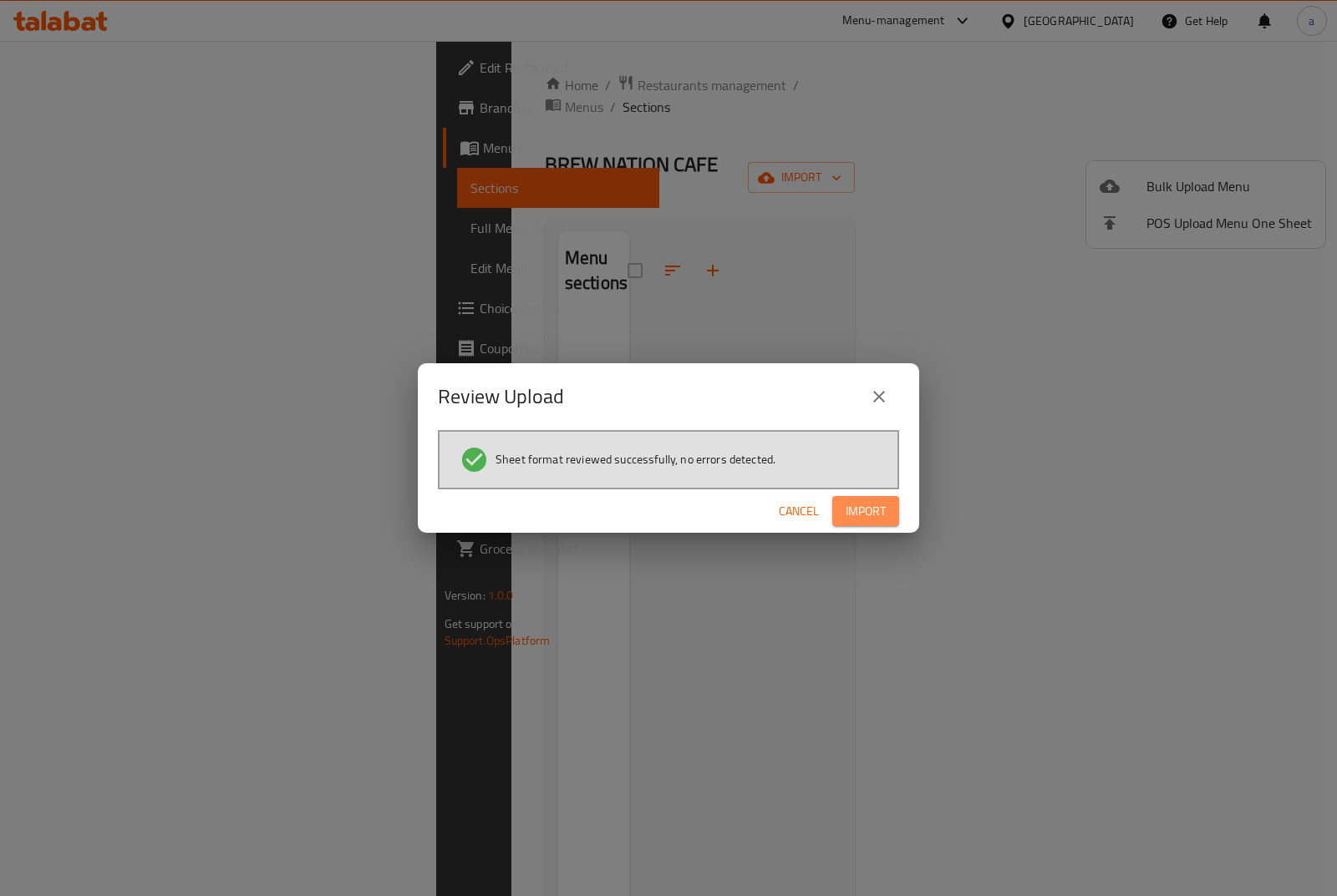
click at [886, 511] on button "Import" at bounding box center [866, 512] width 67 height 31
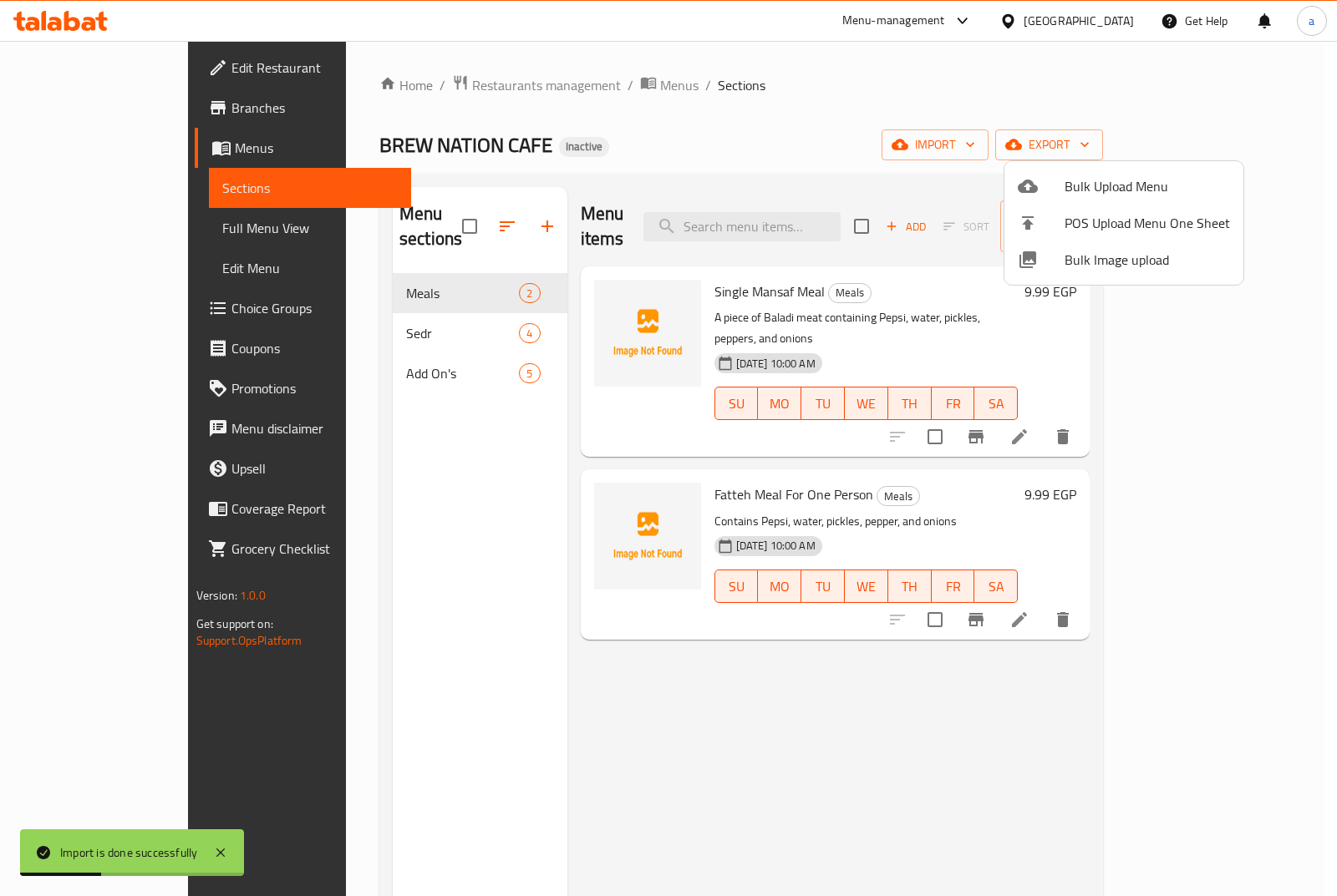
click at [383, 347] on div at bounding box center [668, 448] width 1337 height 896
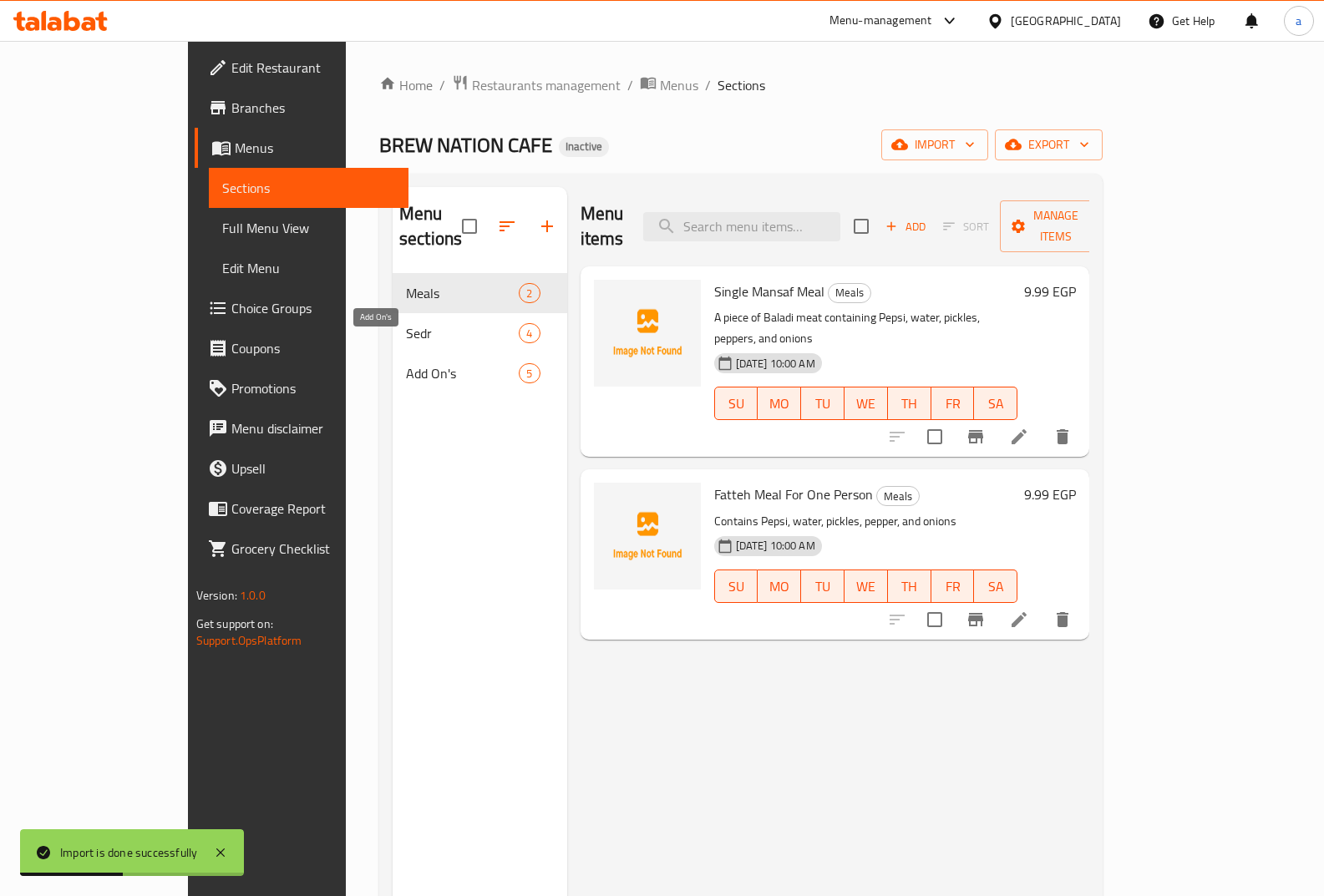
click at [406, 363] on span "Add On's" at bounding box center [462, 373] width 113 height 20
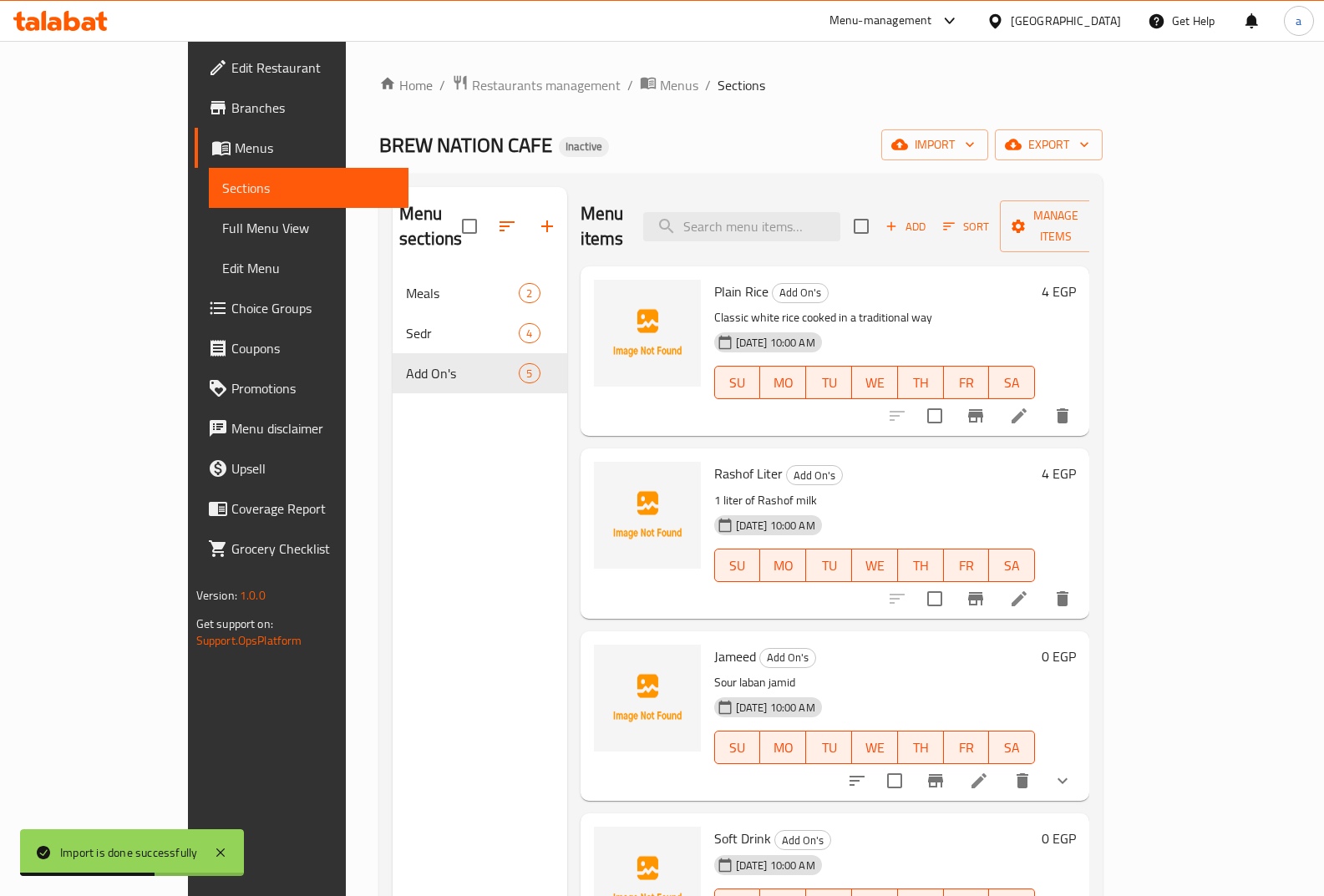
click at [209, 210] on link "Full Menu View" at bounding box center [309, 228] width 201 height 41
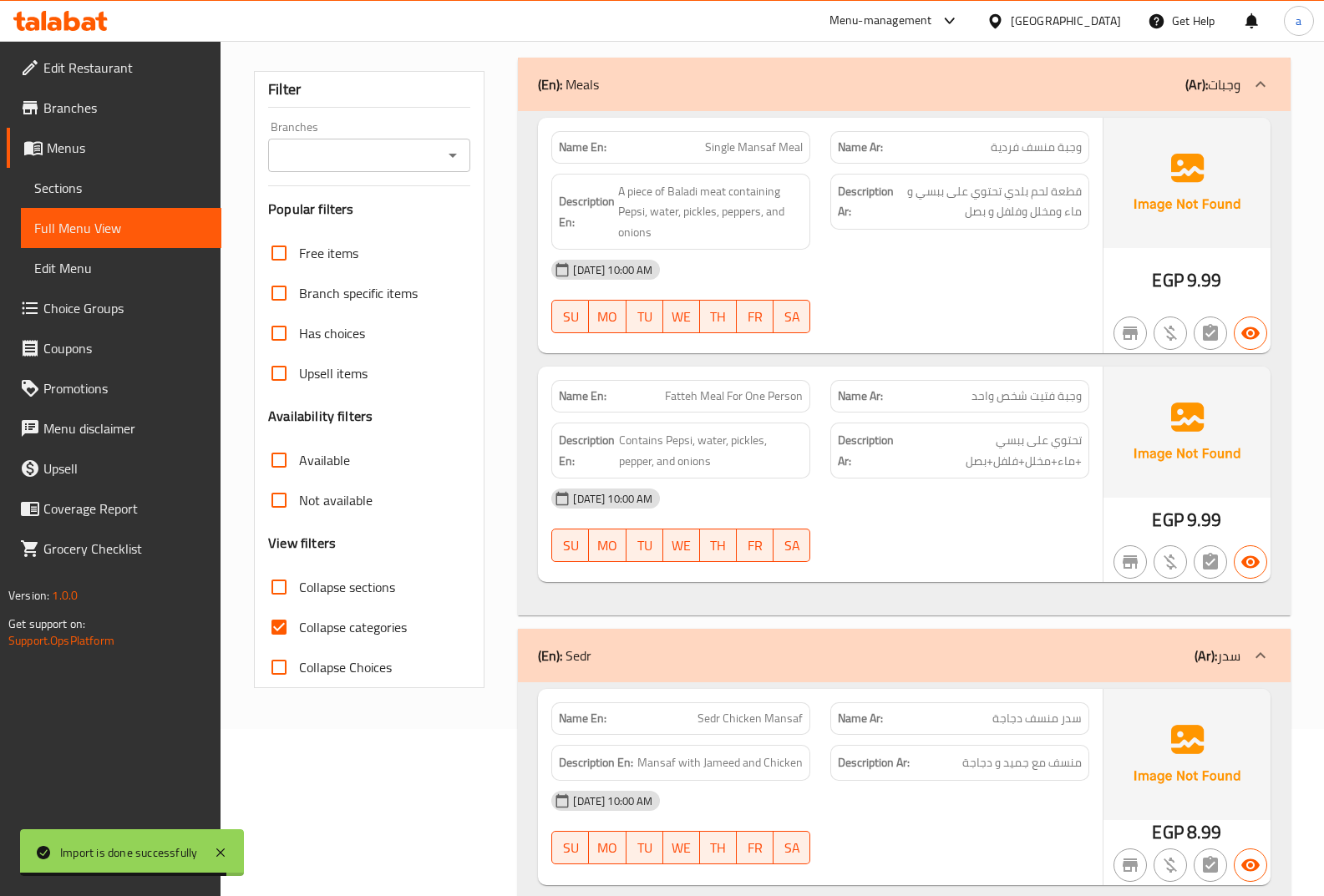
click at [341, 623] on span "Collapse categories" at bounding box center [353, 627] width 108 height 20
click at [299, 623] on input "Collapse categories" at bounding box center [279, 628] width 41 height 41
checkbox input "false"
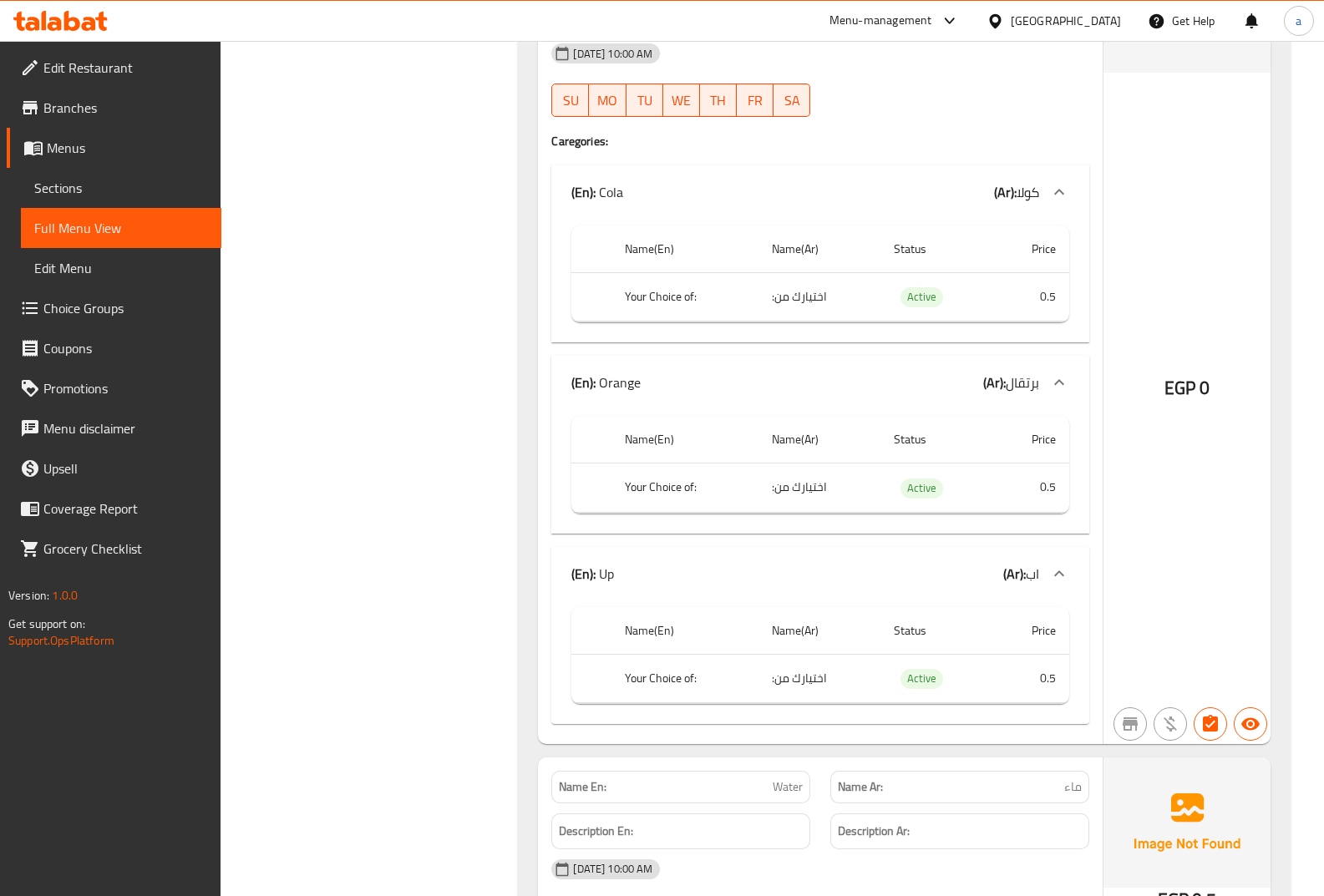
scroll to position [2948, 0]
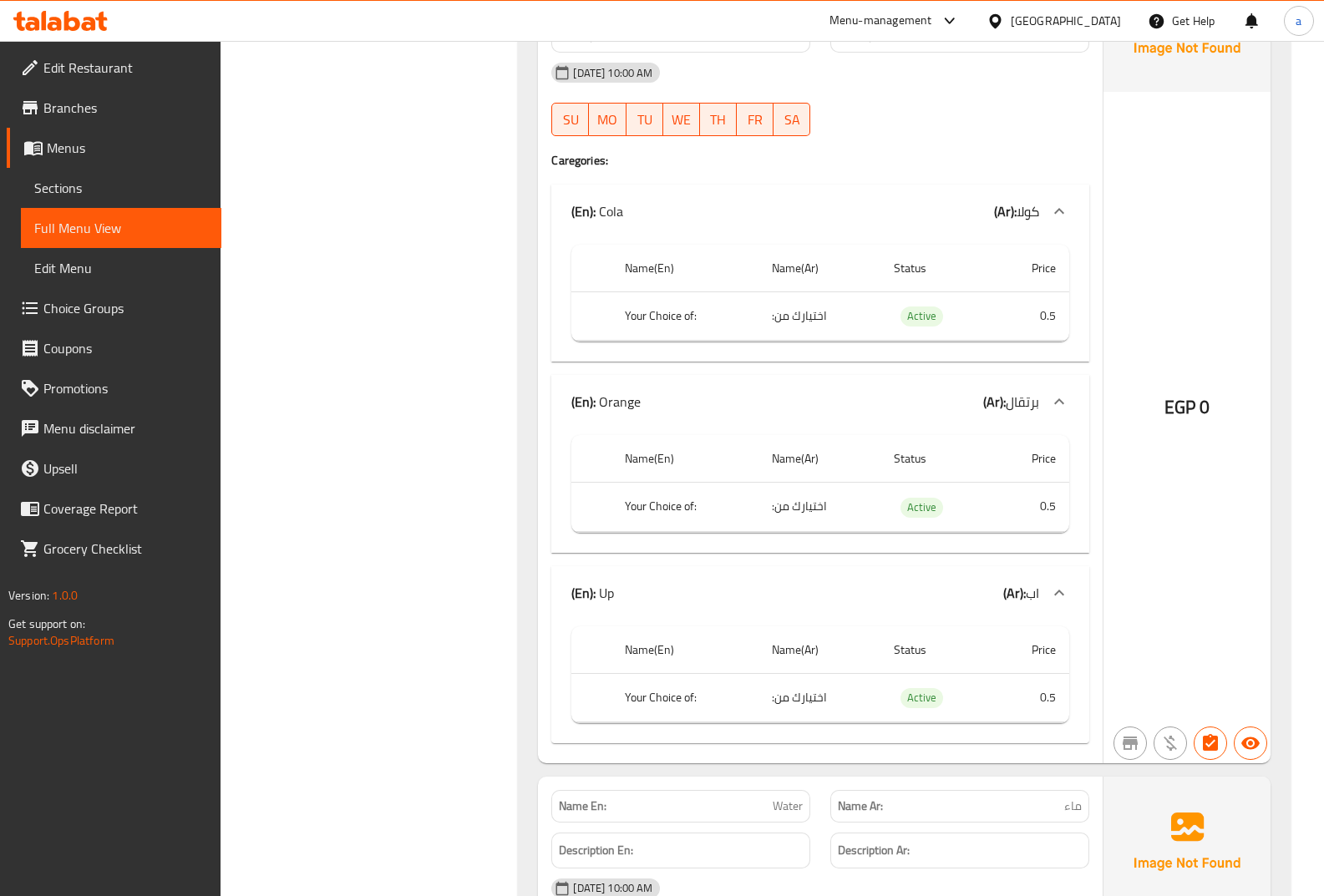
click at [86, 150] on span "Menus" at bounding box center [127, 148] width 161 height 20
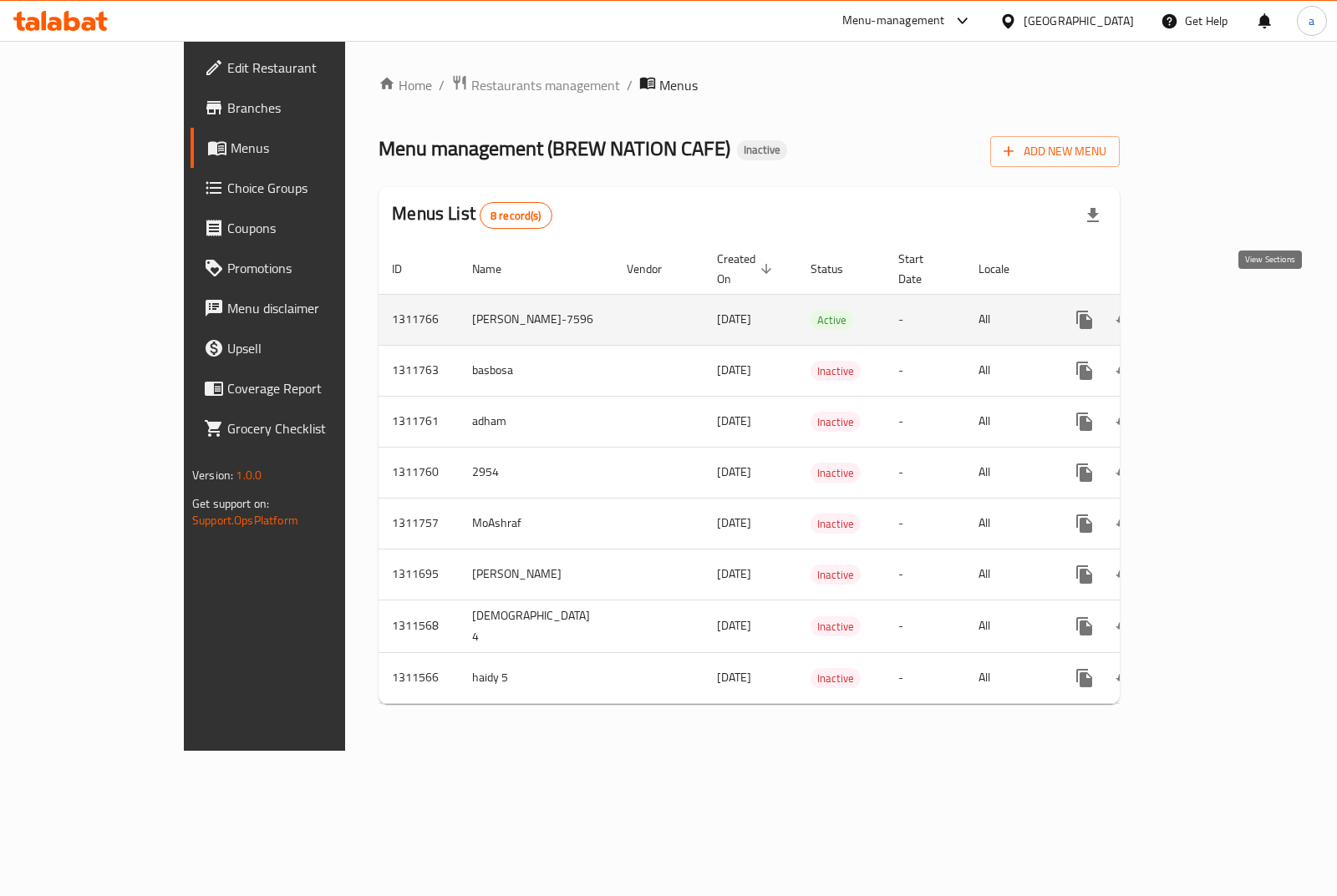
click at [1215, 310] on icon "enhanced table" at bounding box center [1205, 320] width 20 height 20
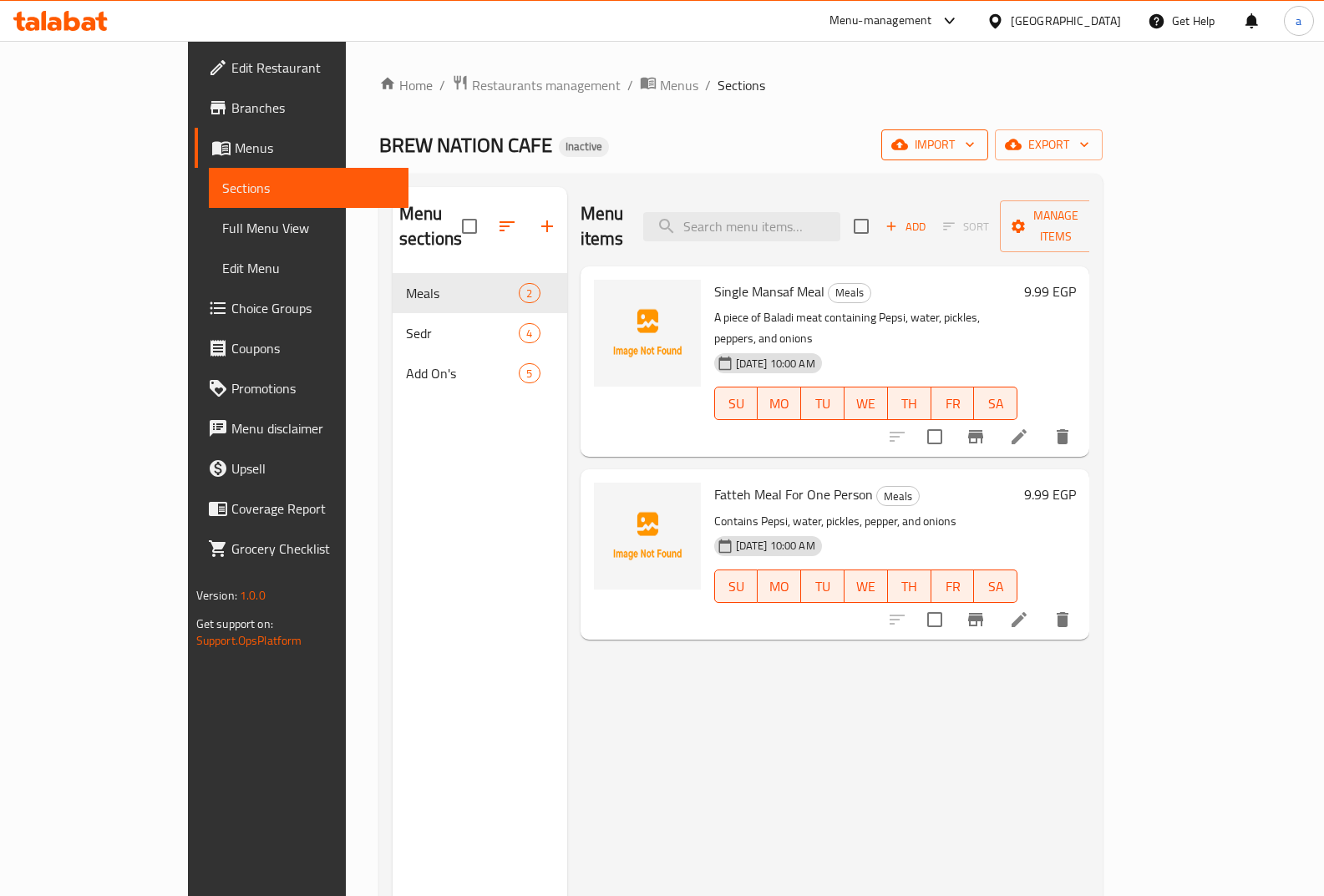
click at [989, 131] on button "import" at bounding box center [935, 145] width 107 height 31
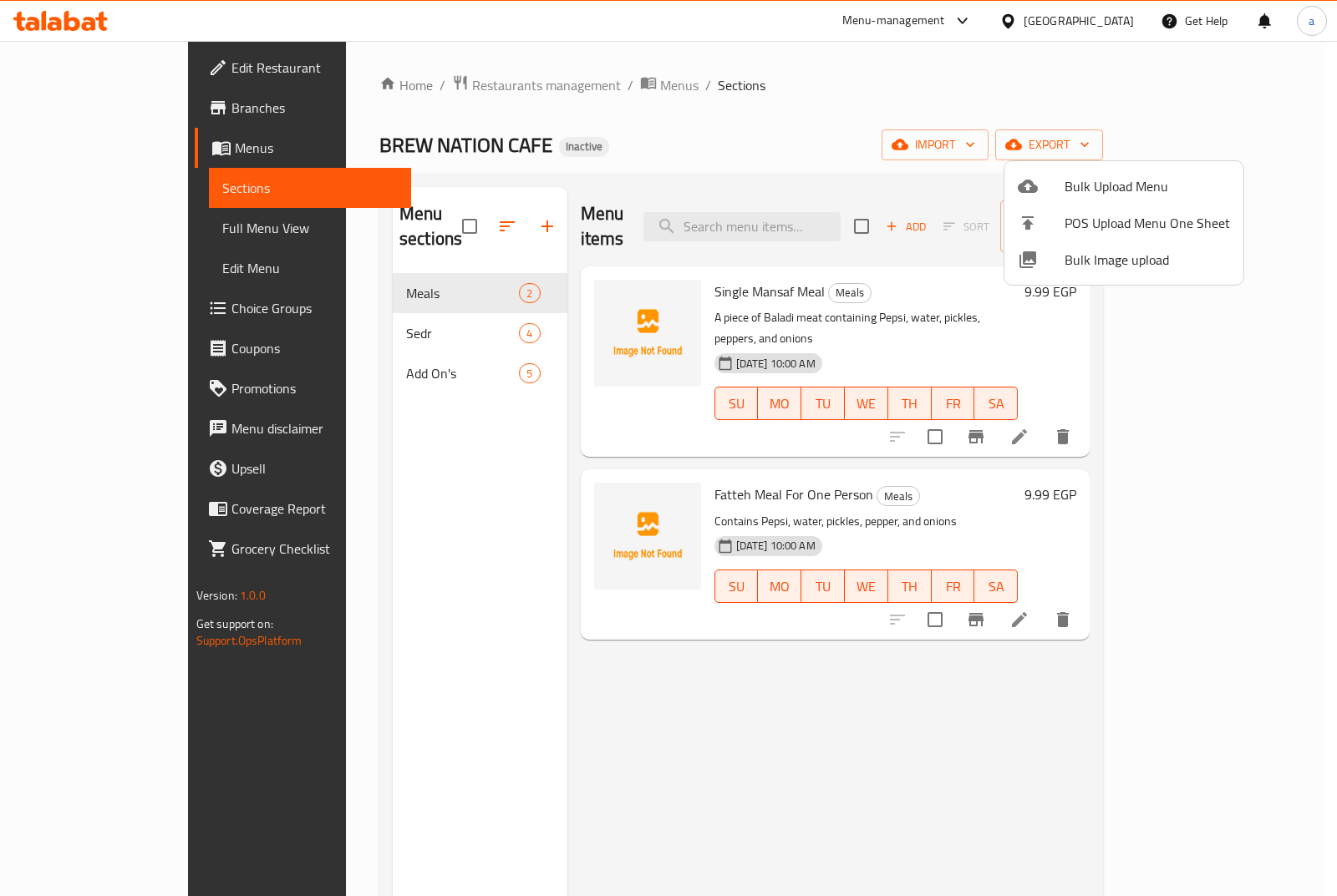
click at [414, 216] on div at bounding box center [668, 448] width 1337 height 896
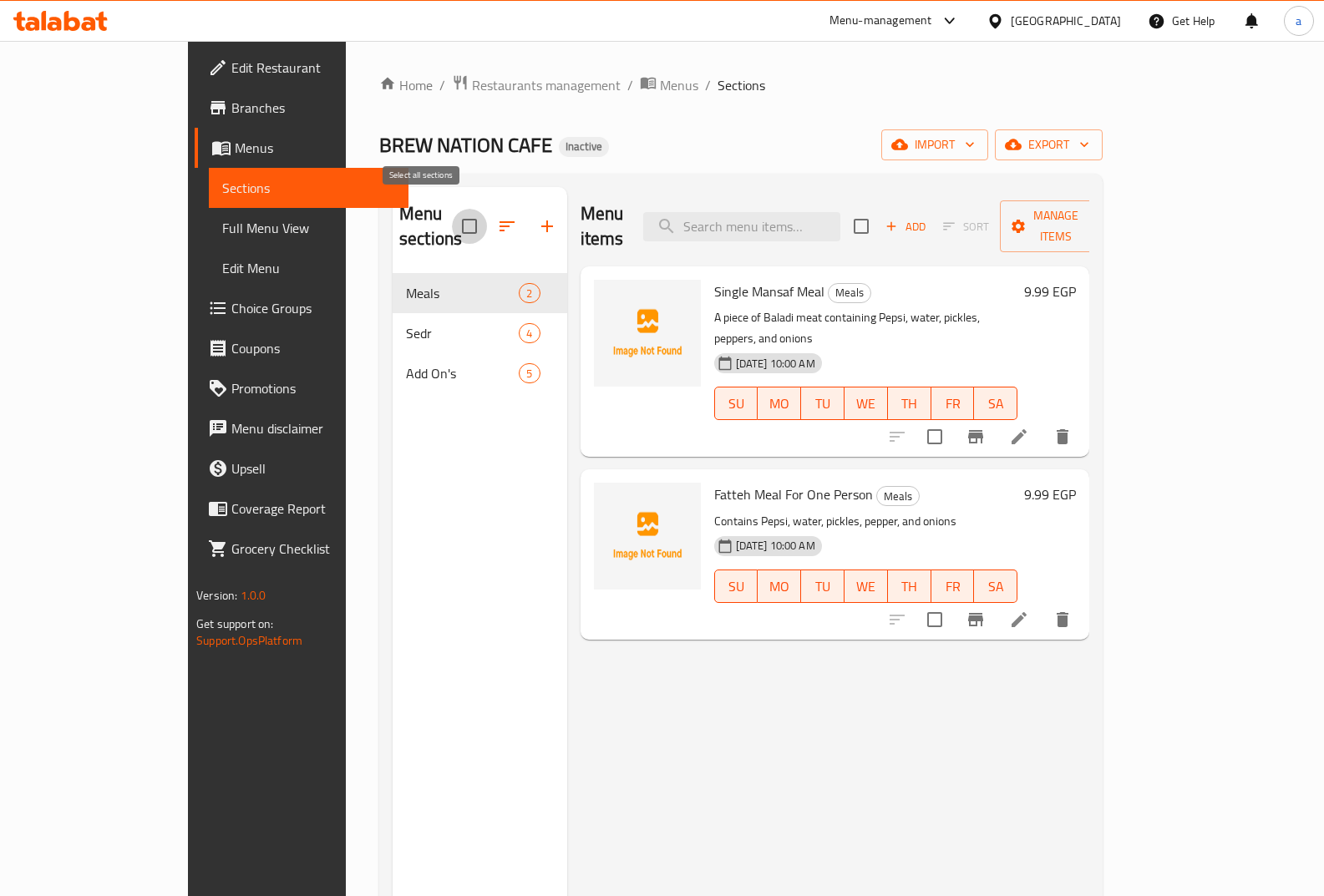
click at [452, 216] on input "checkbox" at bounding box center [469, 226] width 35 height 35
checkbox input "true"
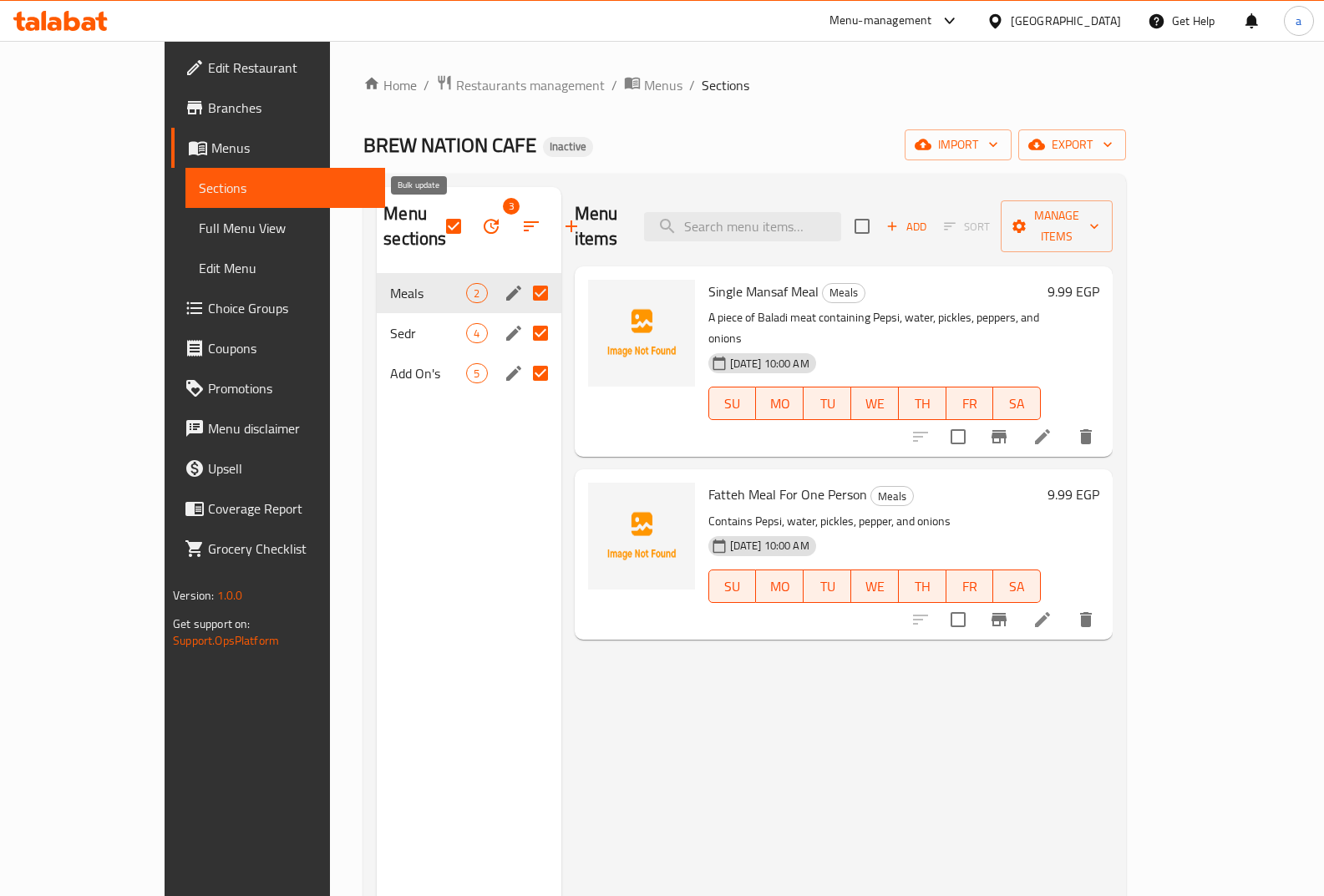
click at [471, 223] on button "button" at bounding box center [492, 227] width 41 height 41
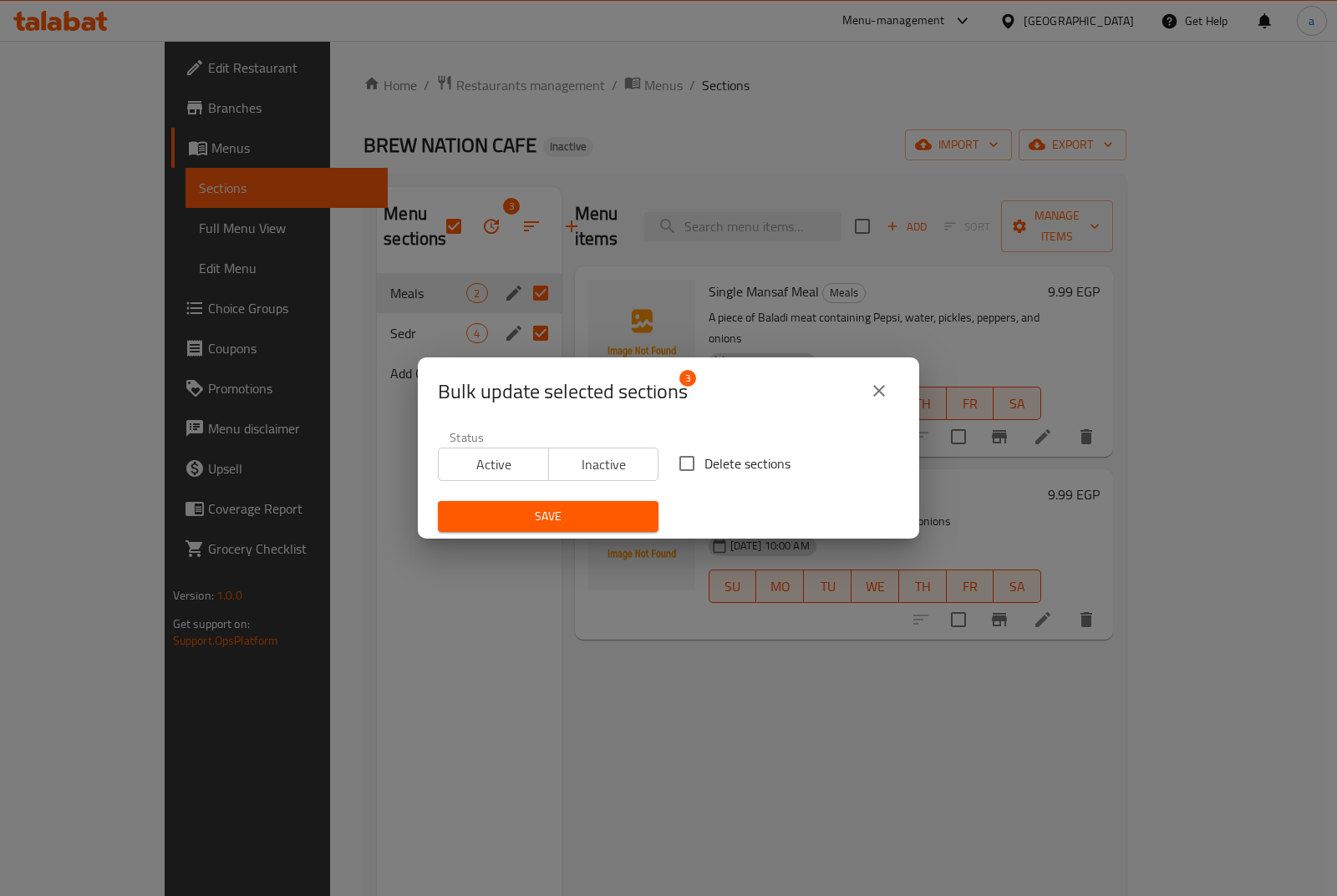
click at [685, 462] on input "Delete sections" at bounding box center [687, 463] width 35 height 35
checkbox input "true"
click at [634, 518] on span "Save" at bounding box center [548, 517] width 194 height 21
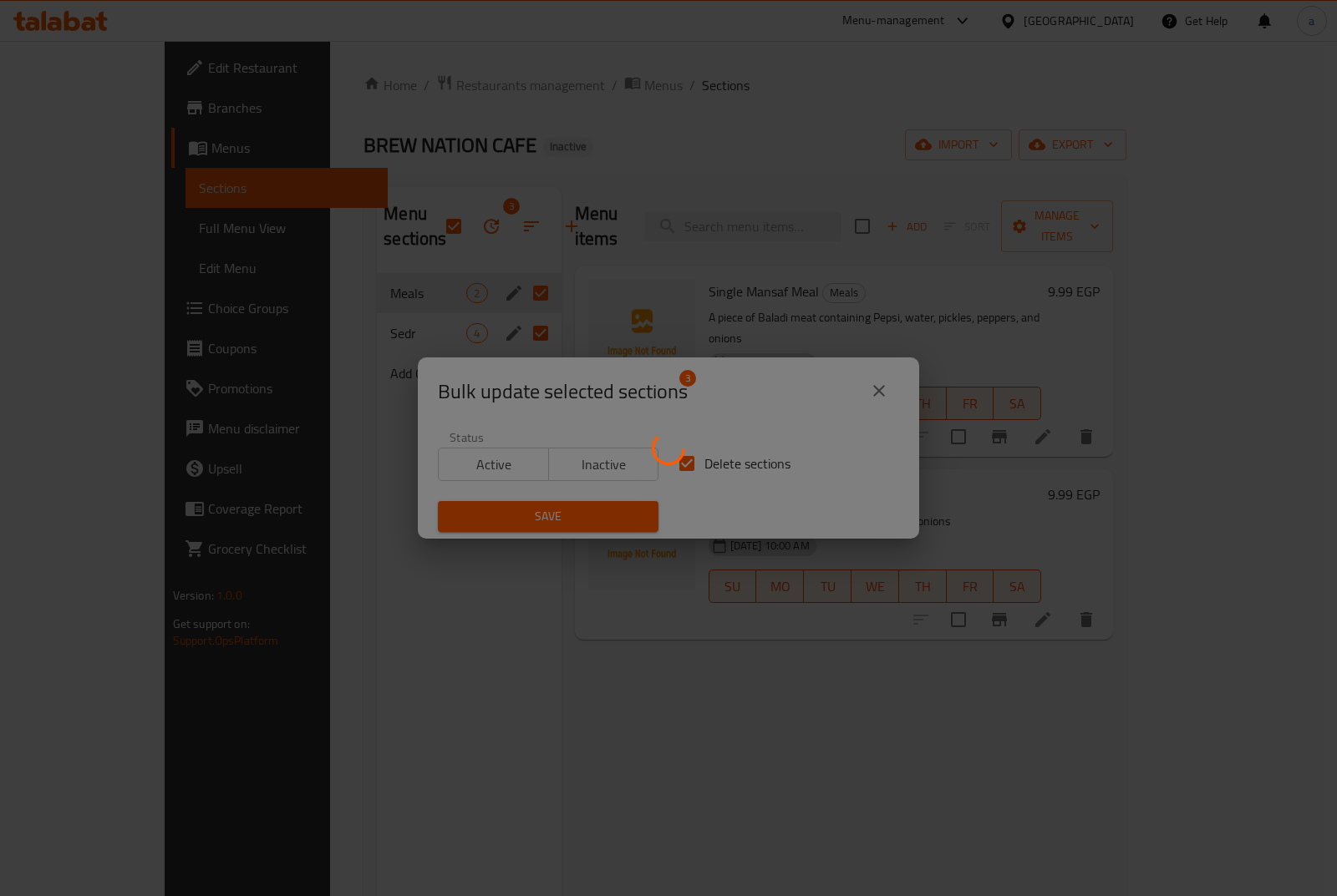
checkbox input "false"
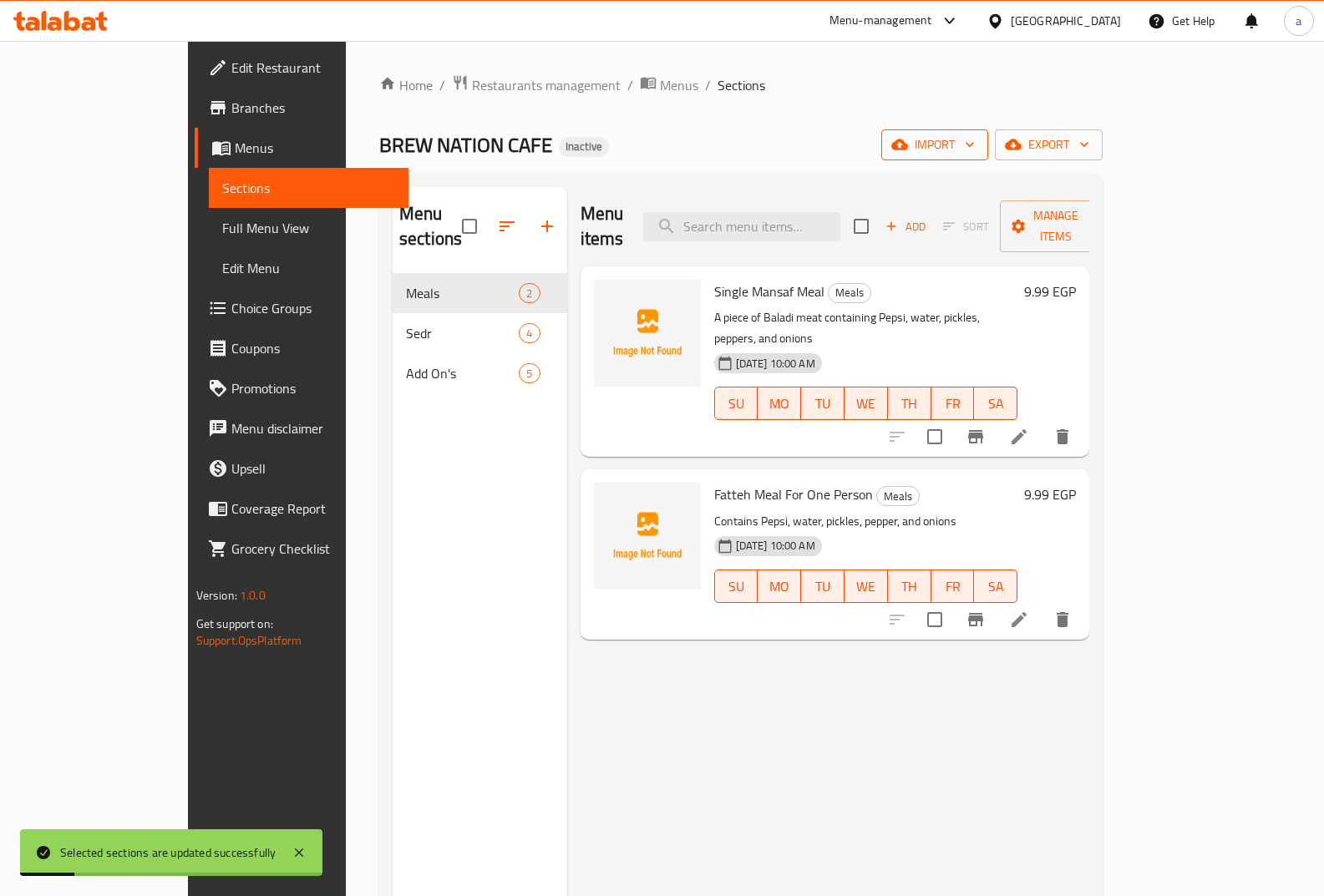
click at [989, 155] on button "import" at bounding box center [935, 145] width 107 height 31
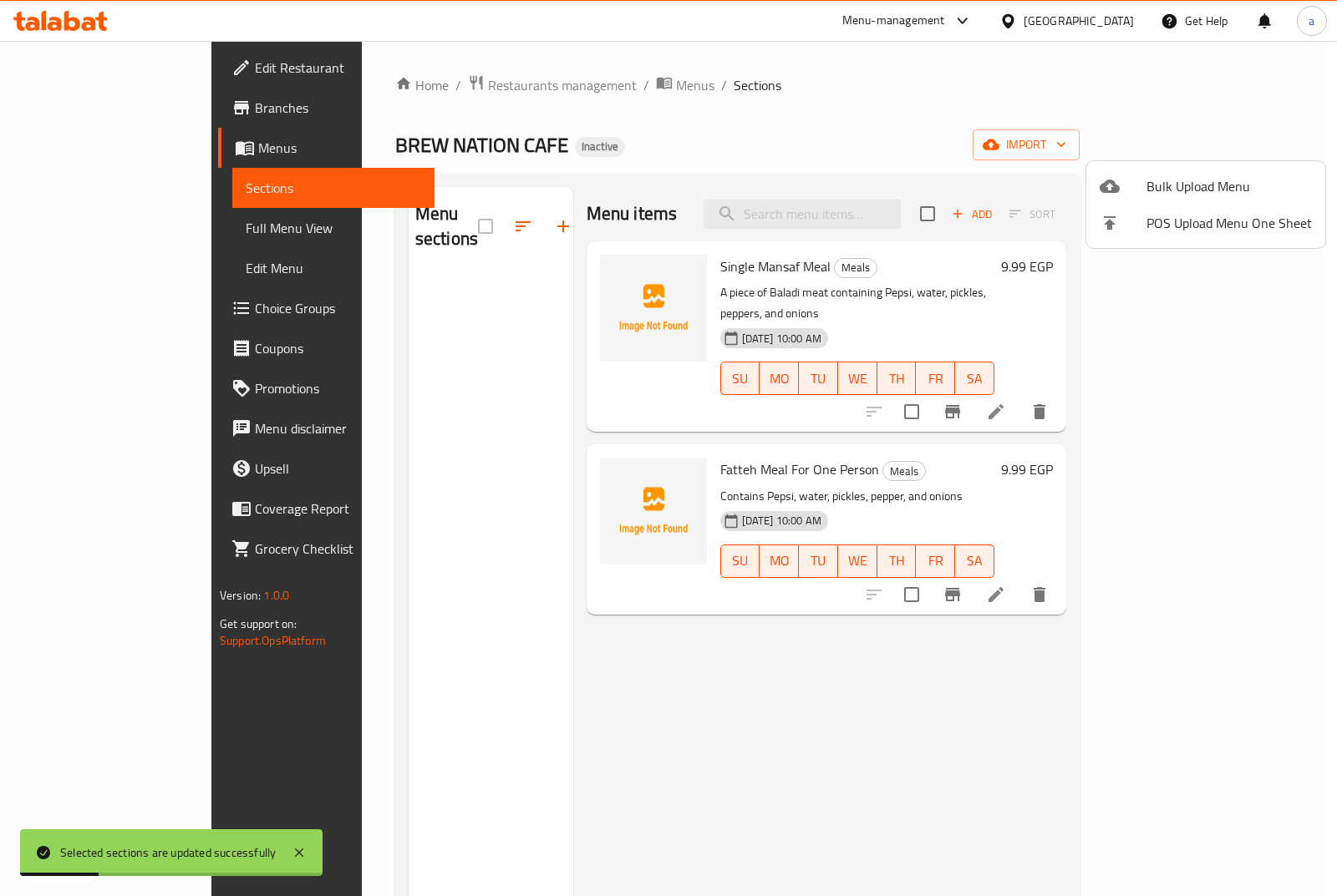
click at [1108, 183] on icon at bounding box center [1110, 186] width 20 height 14
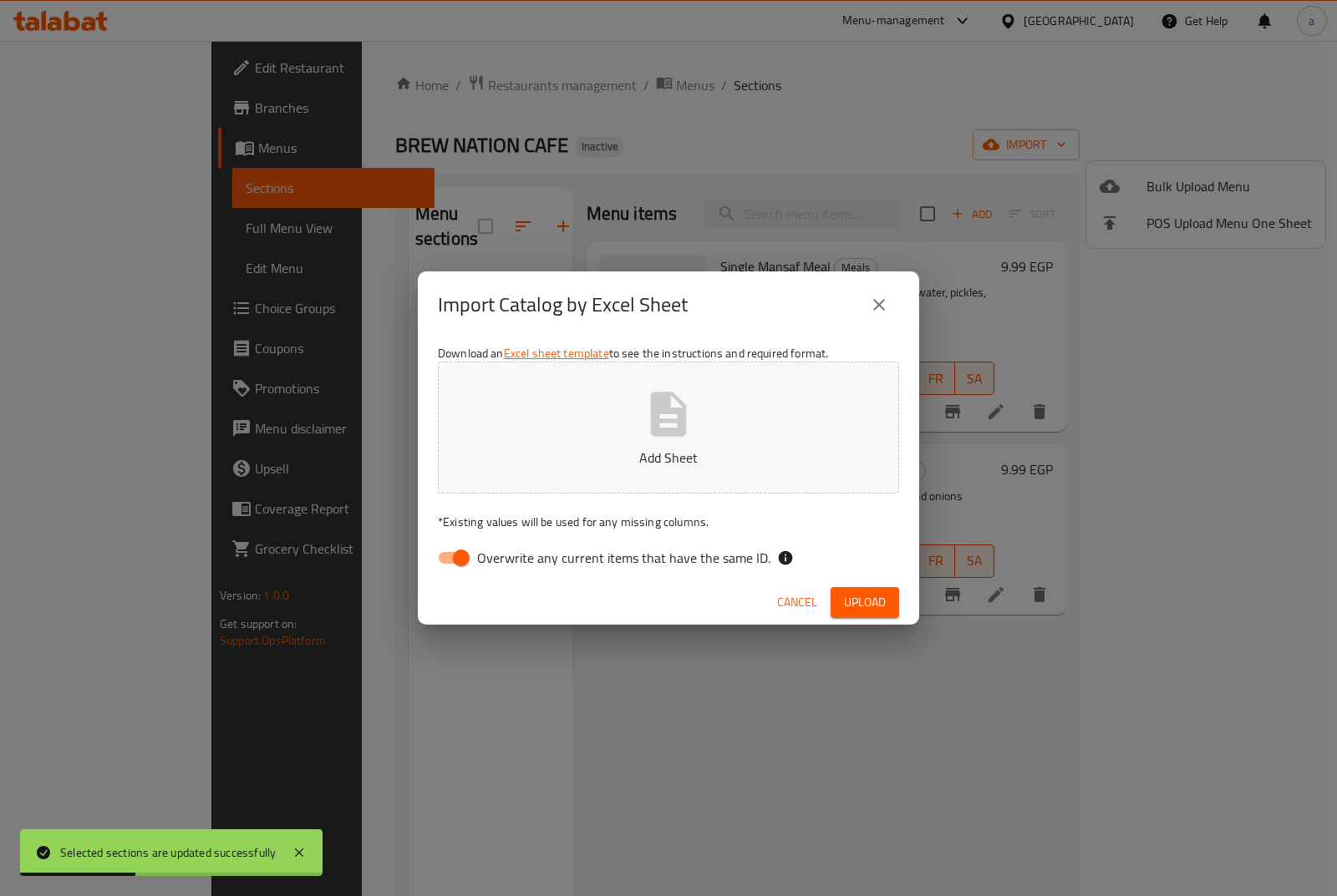
click at [468, 557] on input "Overwrite any current items that have the same ID." at bounding box center [461, 558] width 96 height 32
checkbox input "false"
click at [629, 455] on p "Add Sheet" at bounding box center [668, 458] width 410 height 20
click at [888, 609] on button "Upload" at bounding box center [865, 602] width 69 height 31
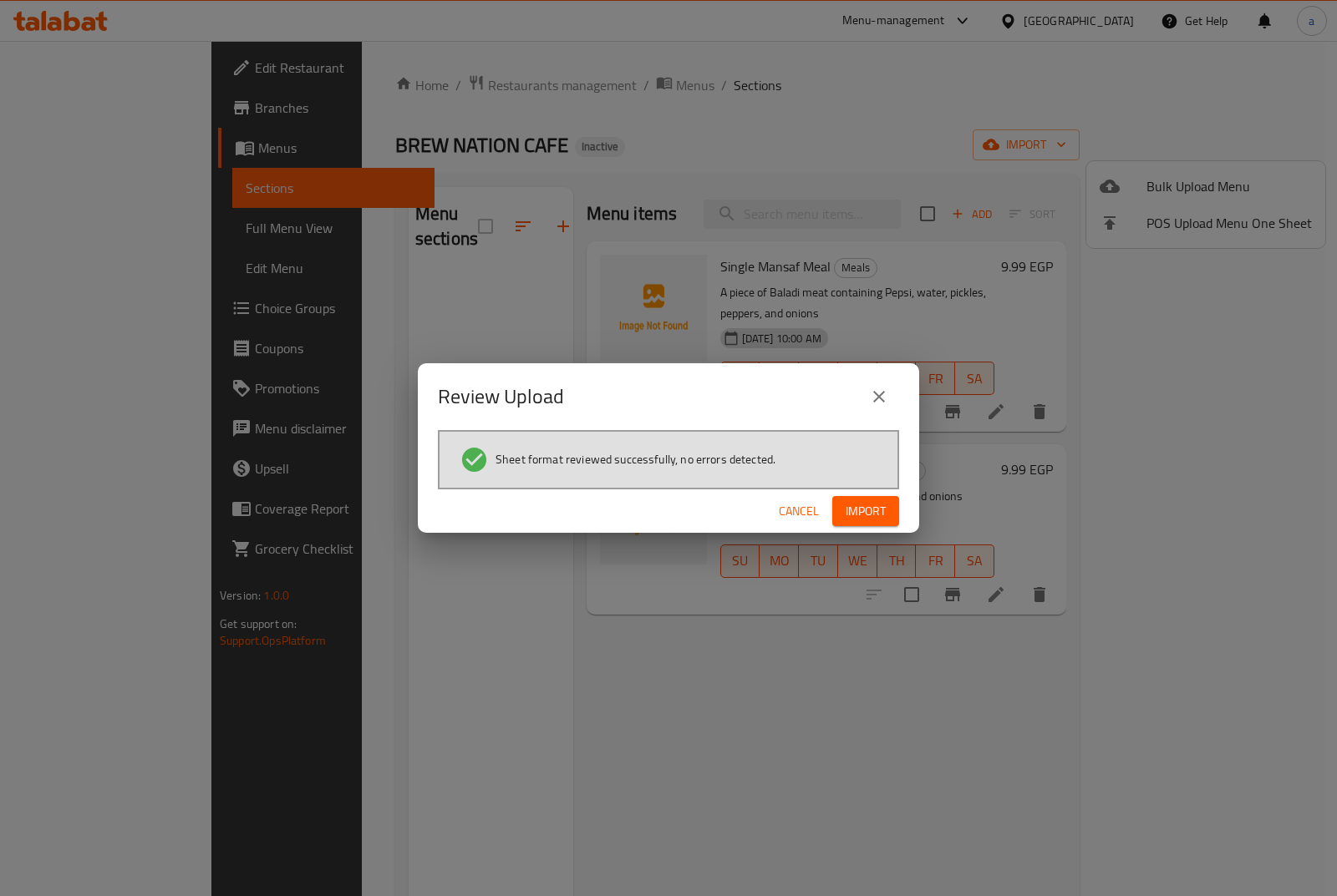
click at [839, 520] on button "Import" at bounding box center [866, 512] width 67 height 31
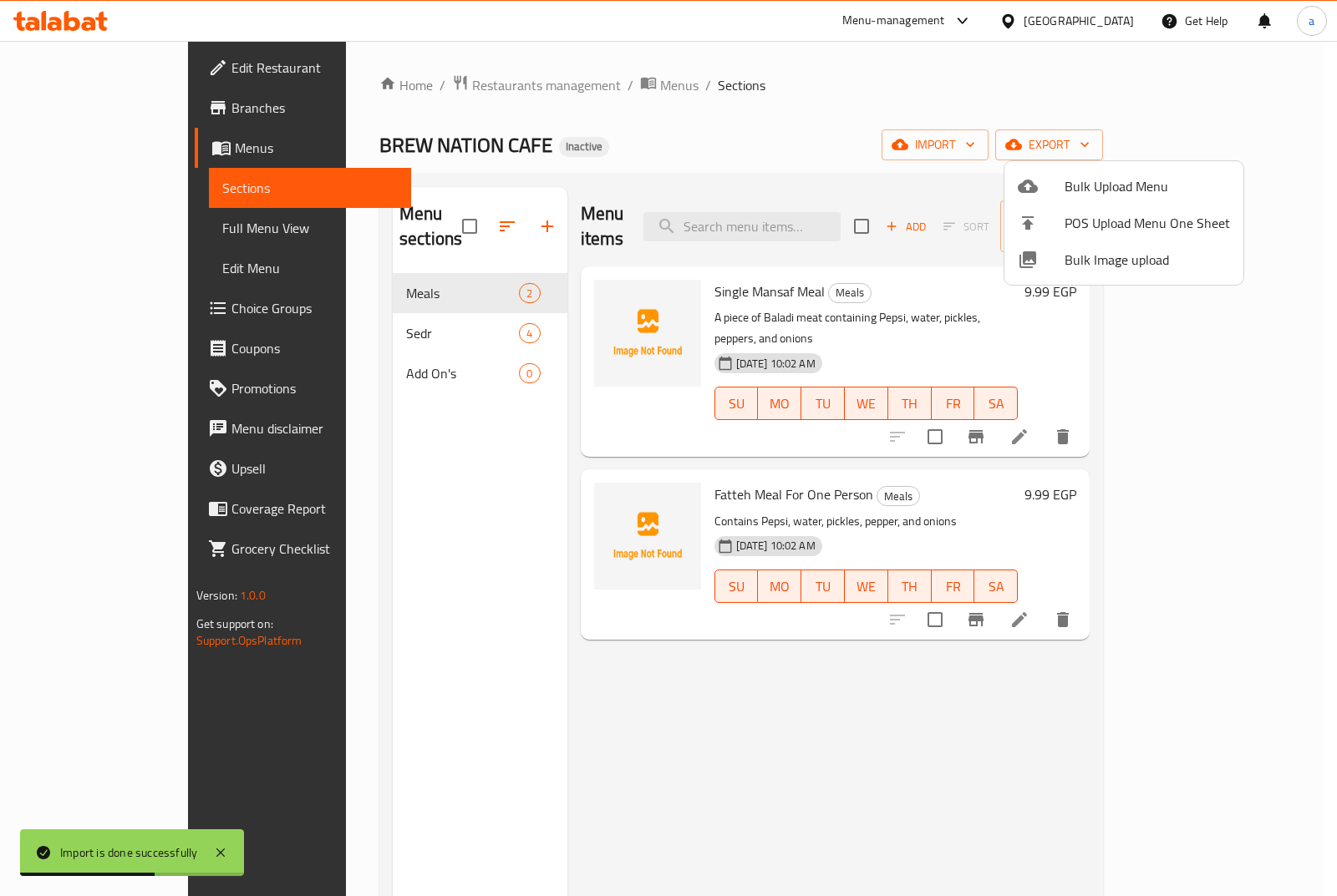
click at [308, 333] on div at bounding box center [668, 448] width 1337 height 896
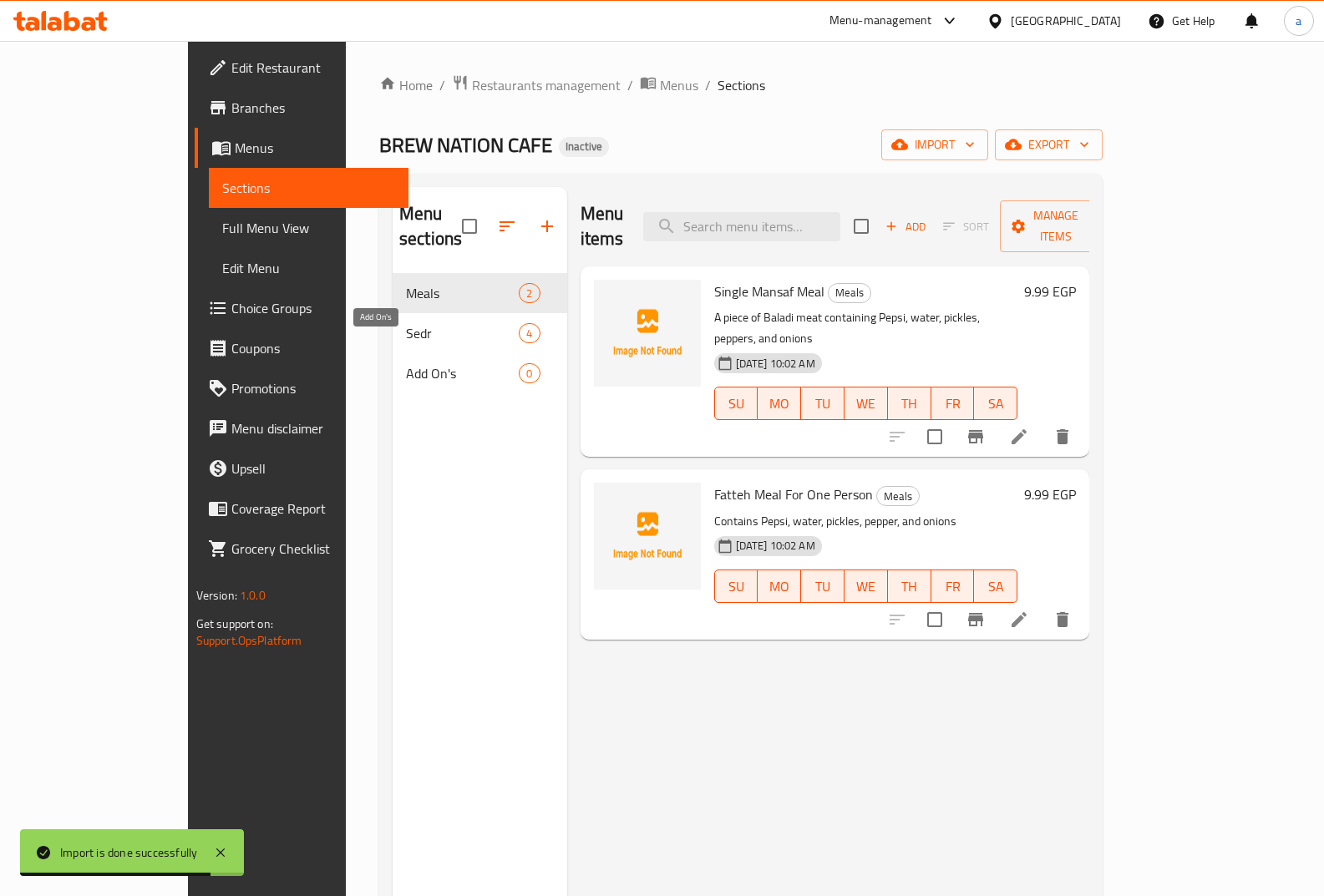
click at [406, 363] on span "Add On's" at bounding box center [462, 373] width 113 height 20
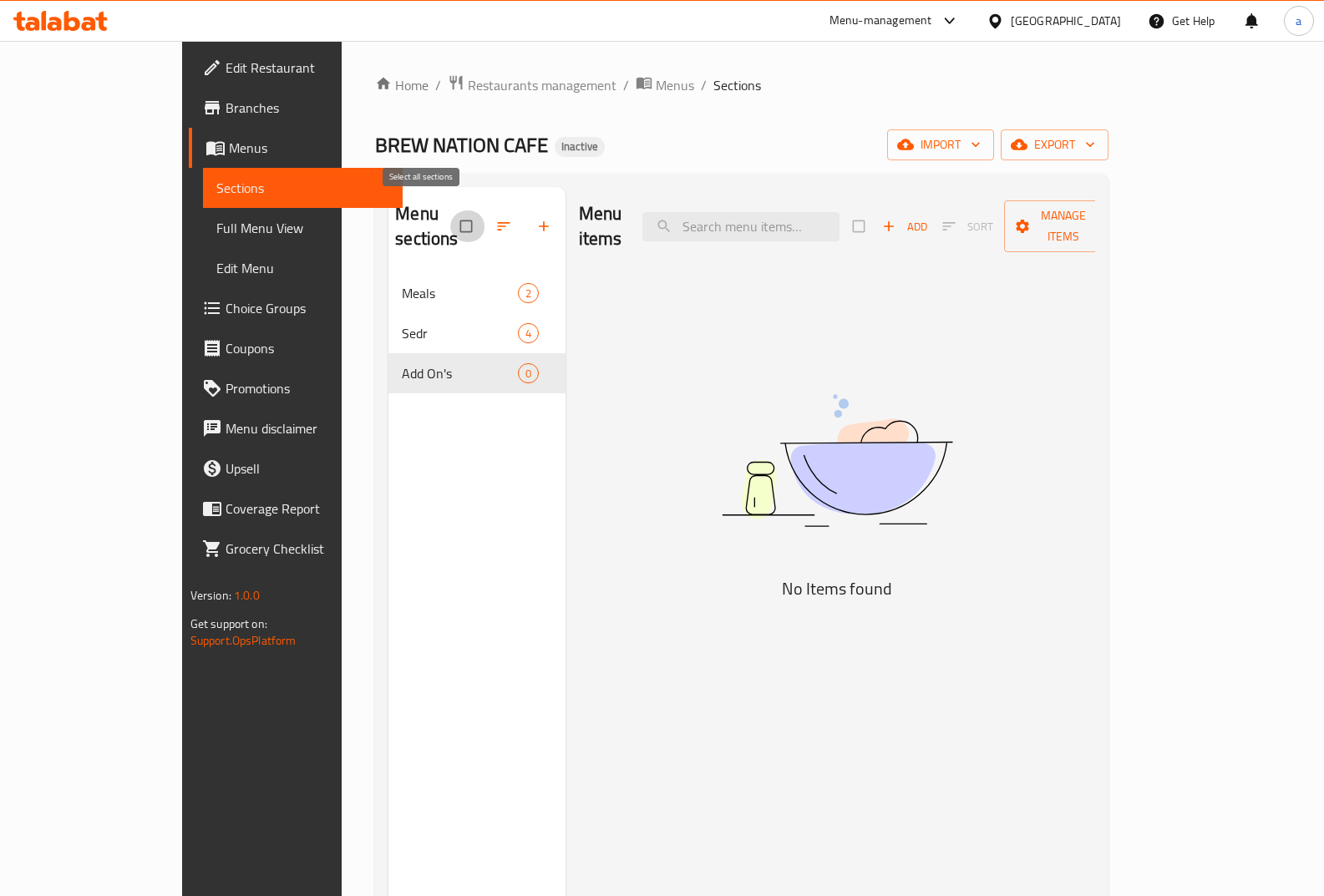
click at [450, 213] on input "checkbox" at bounding box center [467, 226] width 35 height 32
checkbox input "true"
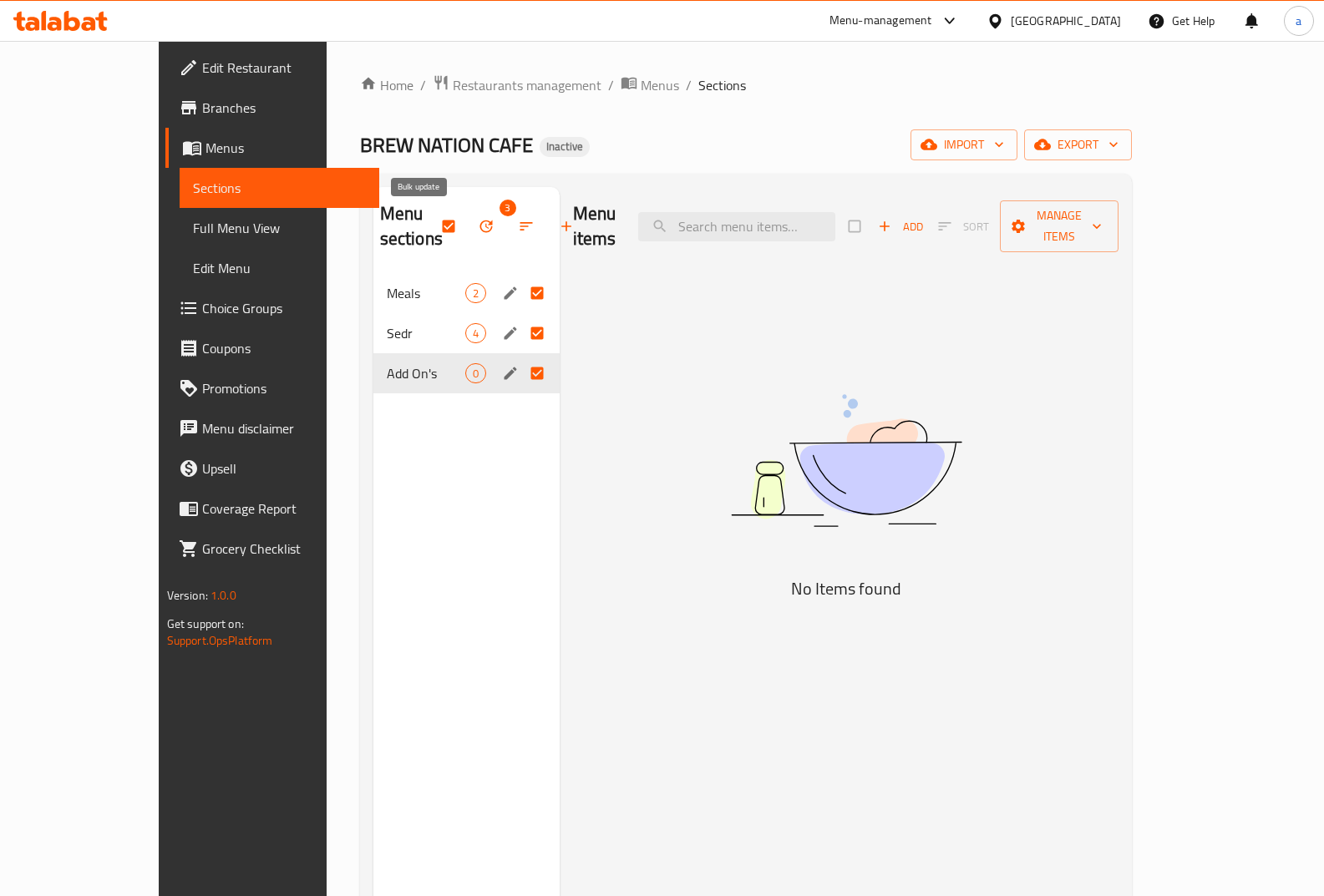
click at [478, 226] on icon "button" at bounding box center [486, 226] width 16 height 16
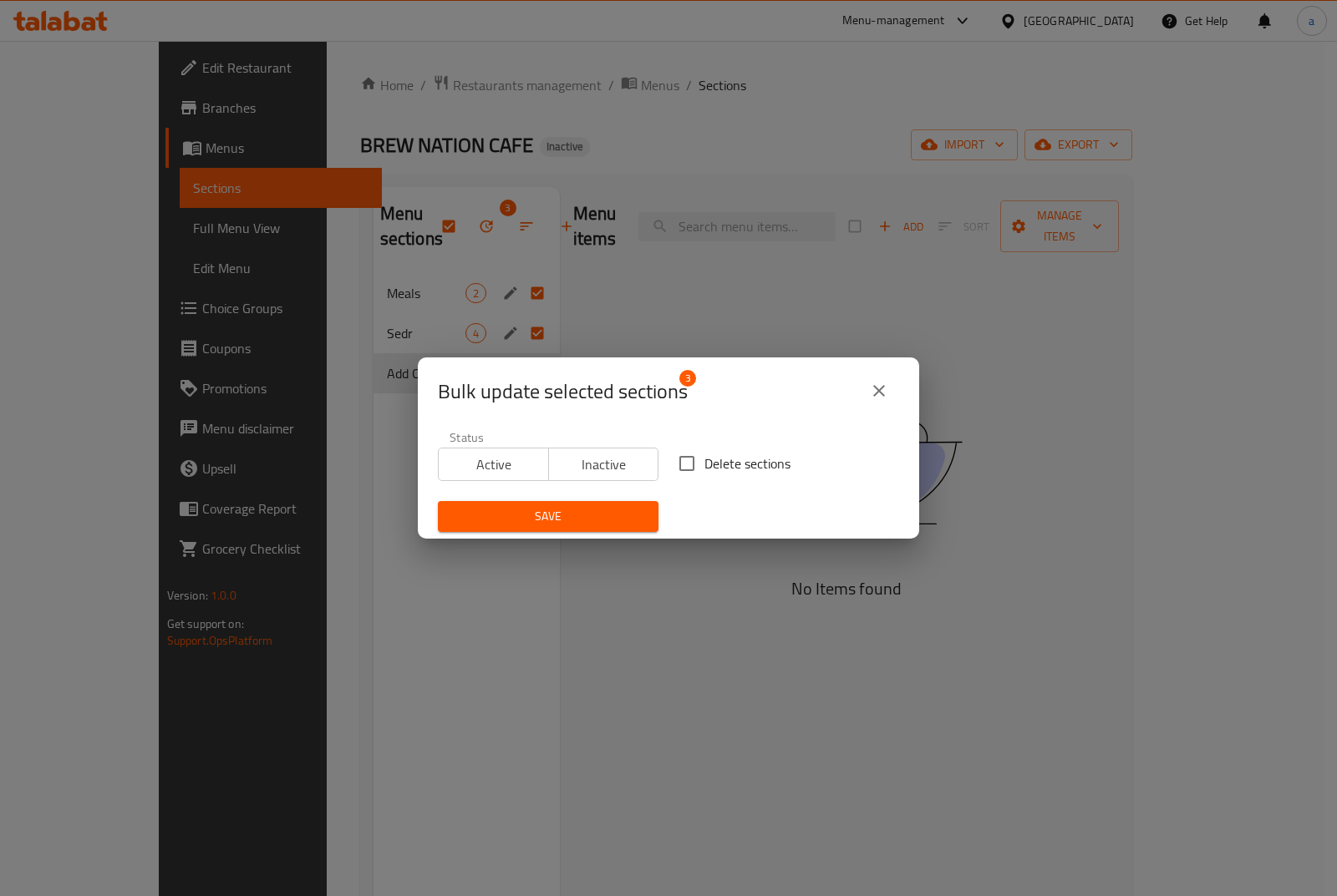
click at [705, 474] on span "Delete sections" at bounding box center [747, 463] width 86 height 20
click at [704, 474] on input "Delete sections" at bounding box center [687, 463] width 35 height 35
checkbox input "true"
click at [602, 523] on span "Save" at bounding box center [548, 517] width 194 height 21
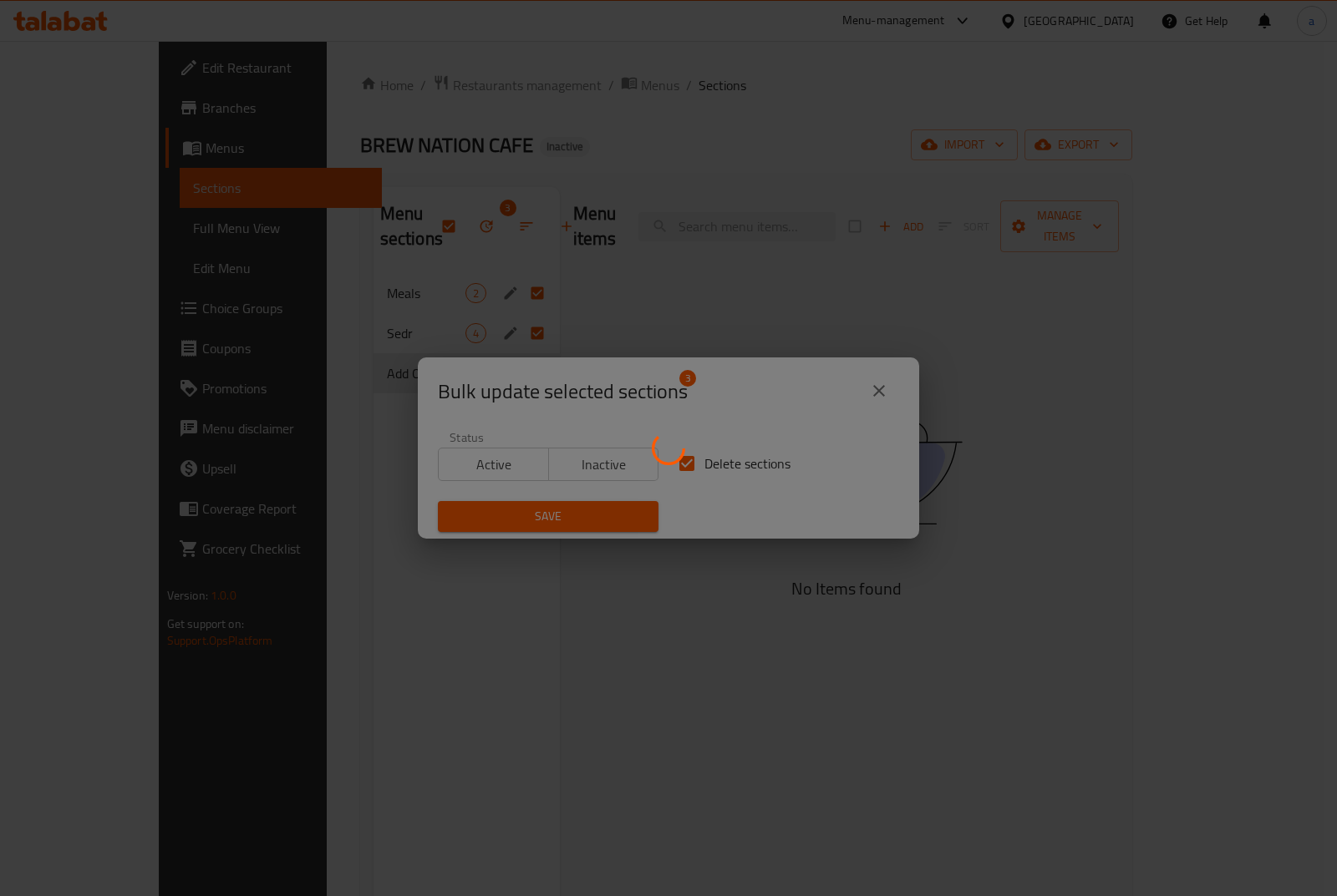
checkbox input "false"
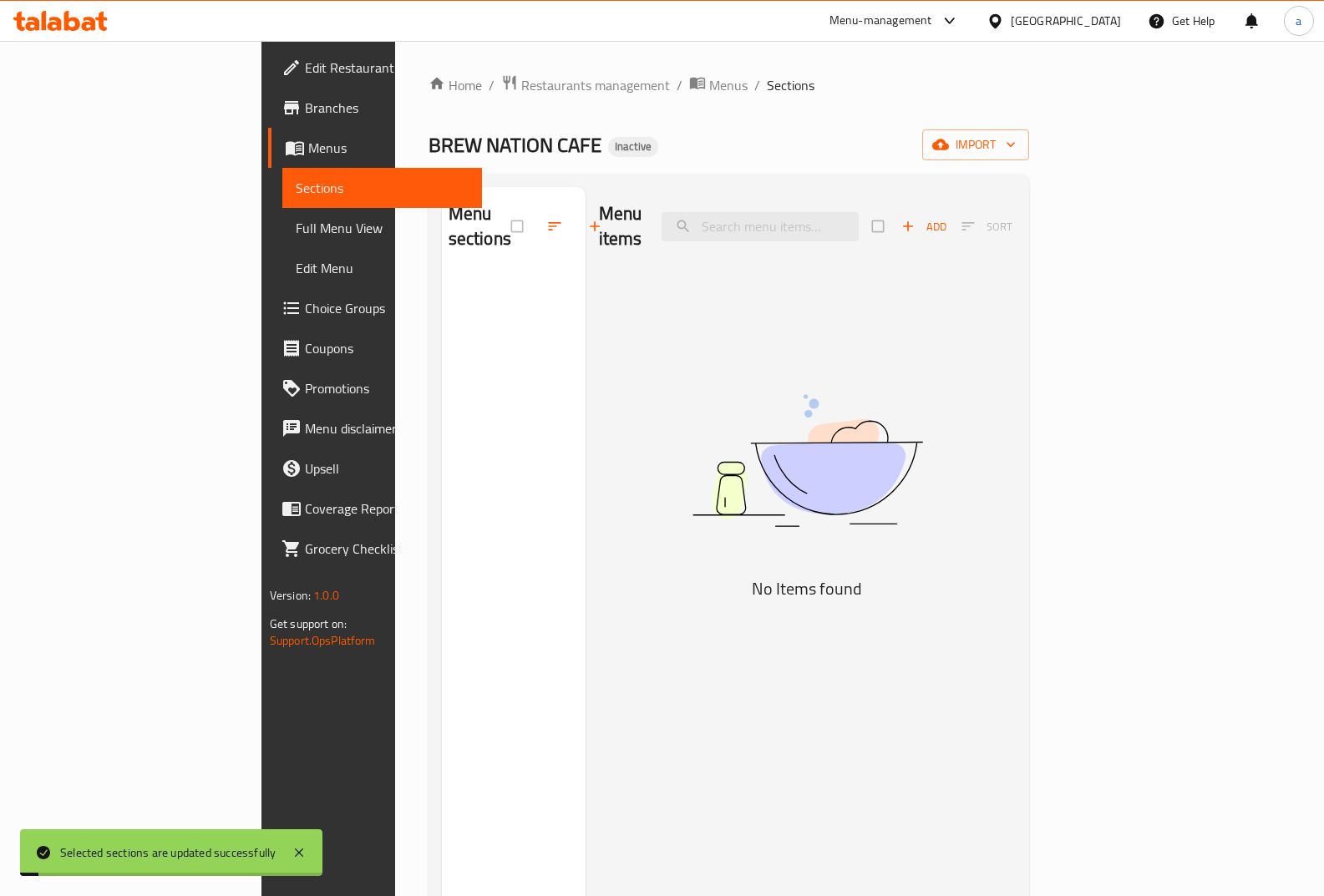
click at [975, 350] on img at bounding box center [807, 461] width 418 height 221
click at [949, 148] on icon "button" at bounding box center [941, 144] width 16 height 11
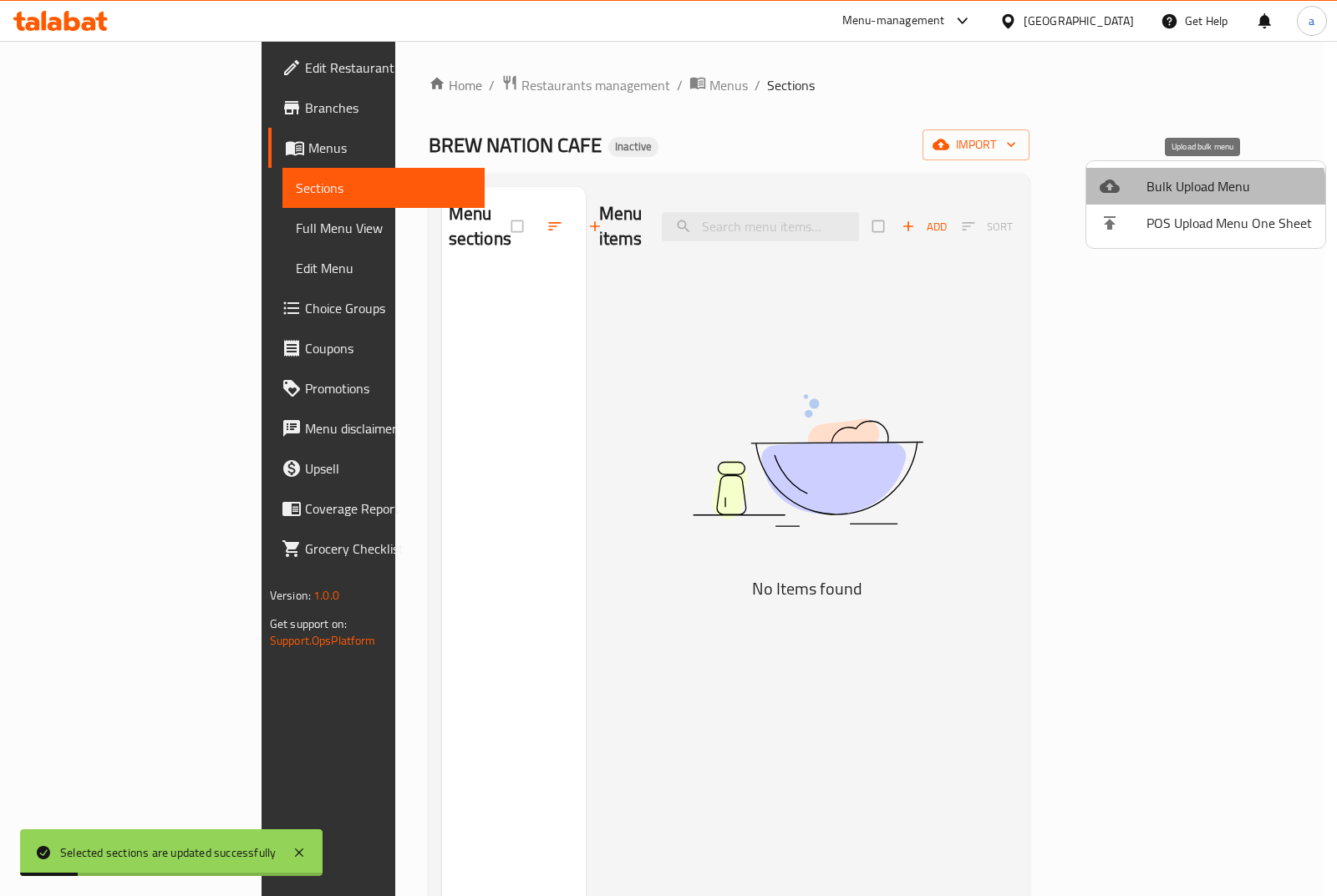
click at [1187, 196] on span "Bulk Upload Menu" at bounding box center [1229, 186] width 165 height 20
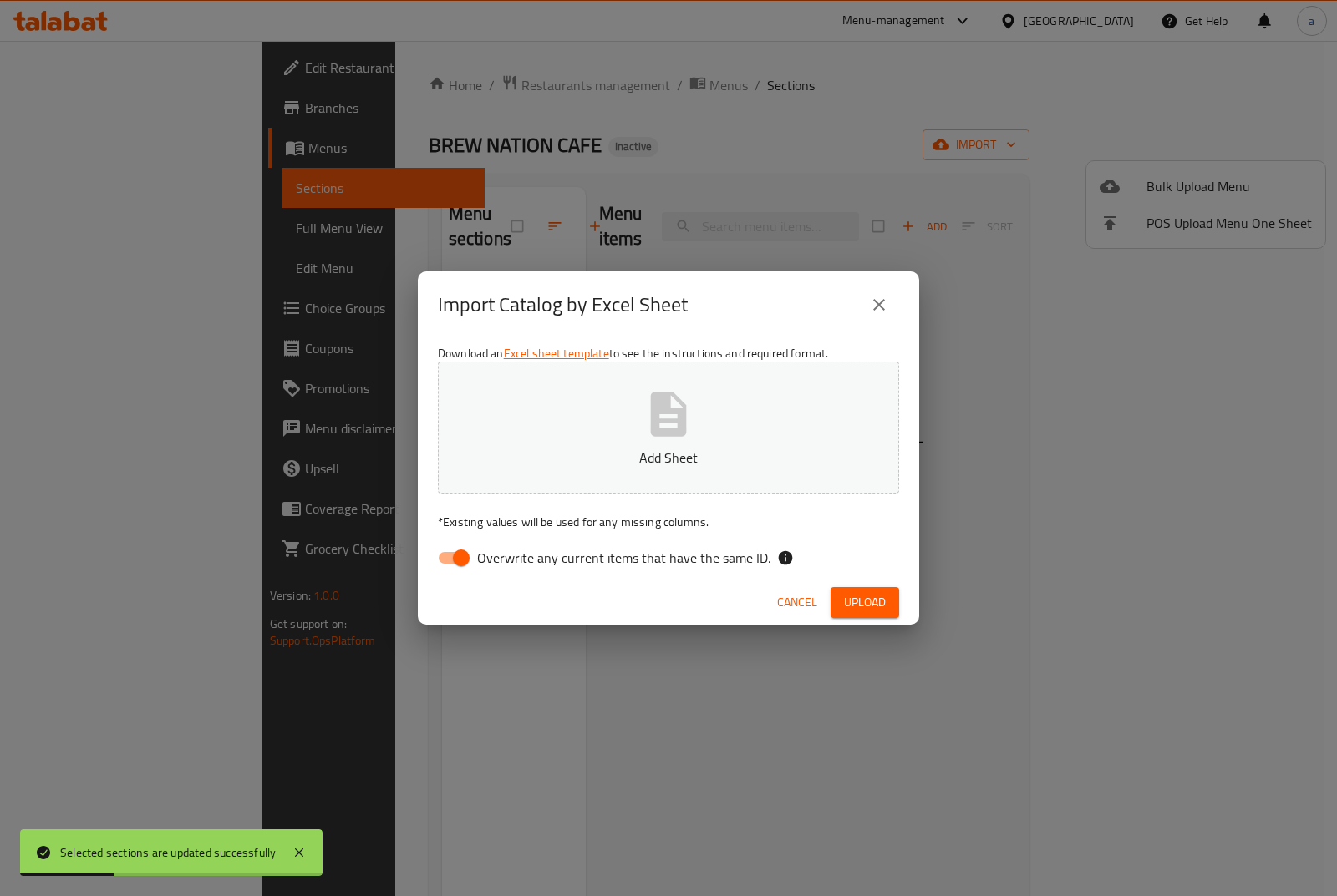
click at [464, 570] on input "Overwrite any current items that have the same ID." at bounding box center [461, 558] width 96 height 32
checkbox input "false"
click at [700, 436] on button "Add Sheet" at bounding box center [668, 428] width 462 height 132
click at [856, 605] on span "Upload" at bounding box center [865, 602] width 42 height 21
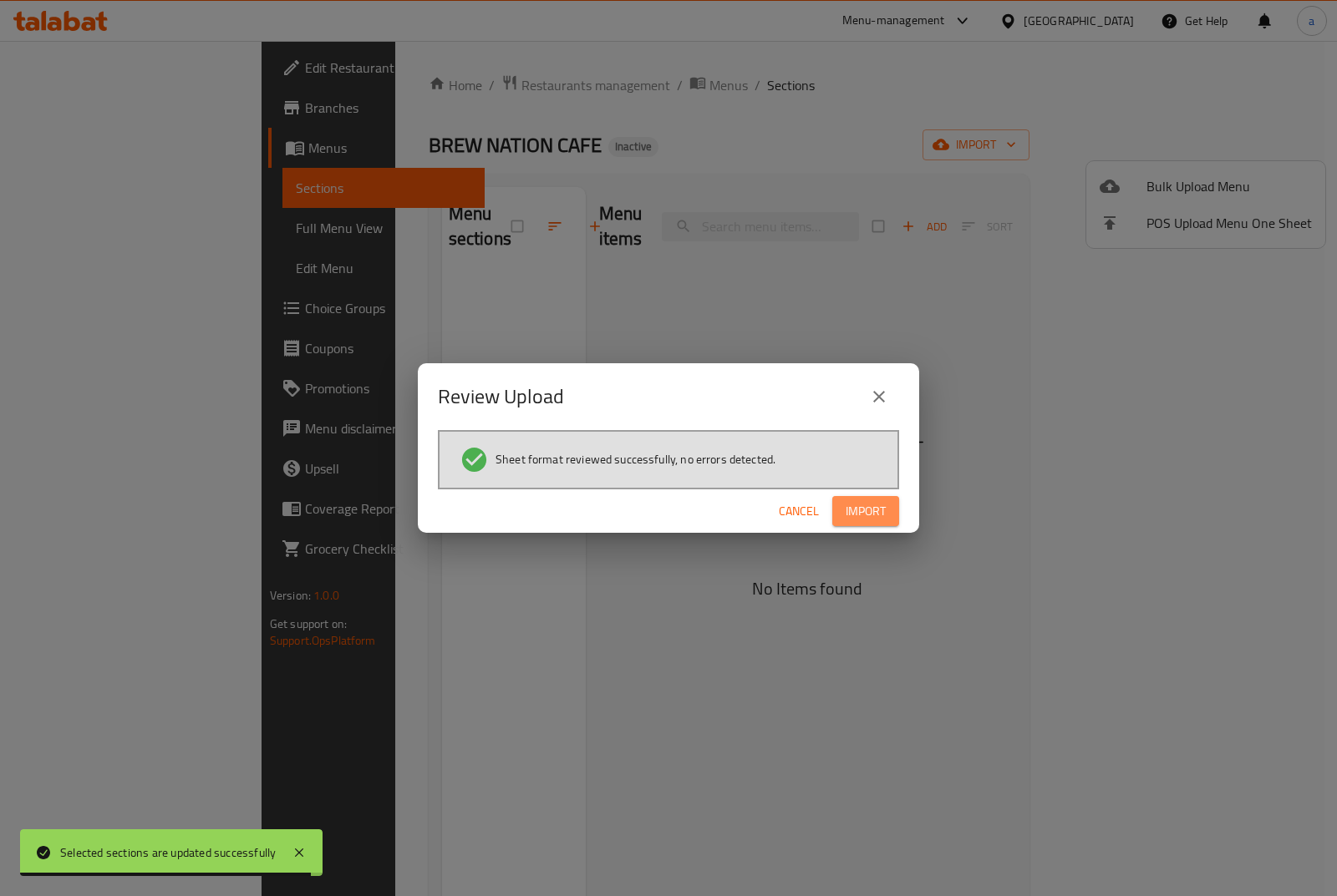
click at [866, 515] on span "Import" at bounding box center [867, 512] width 41 height 21
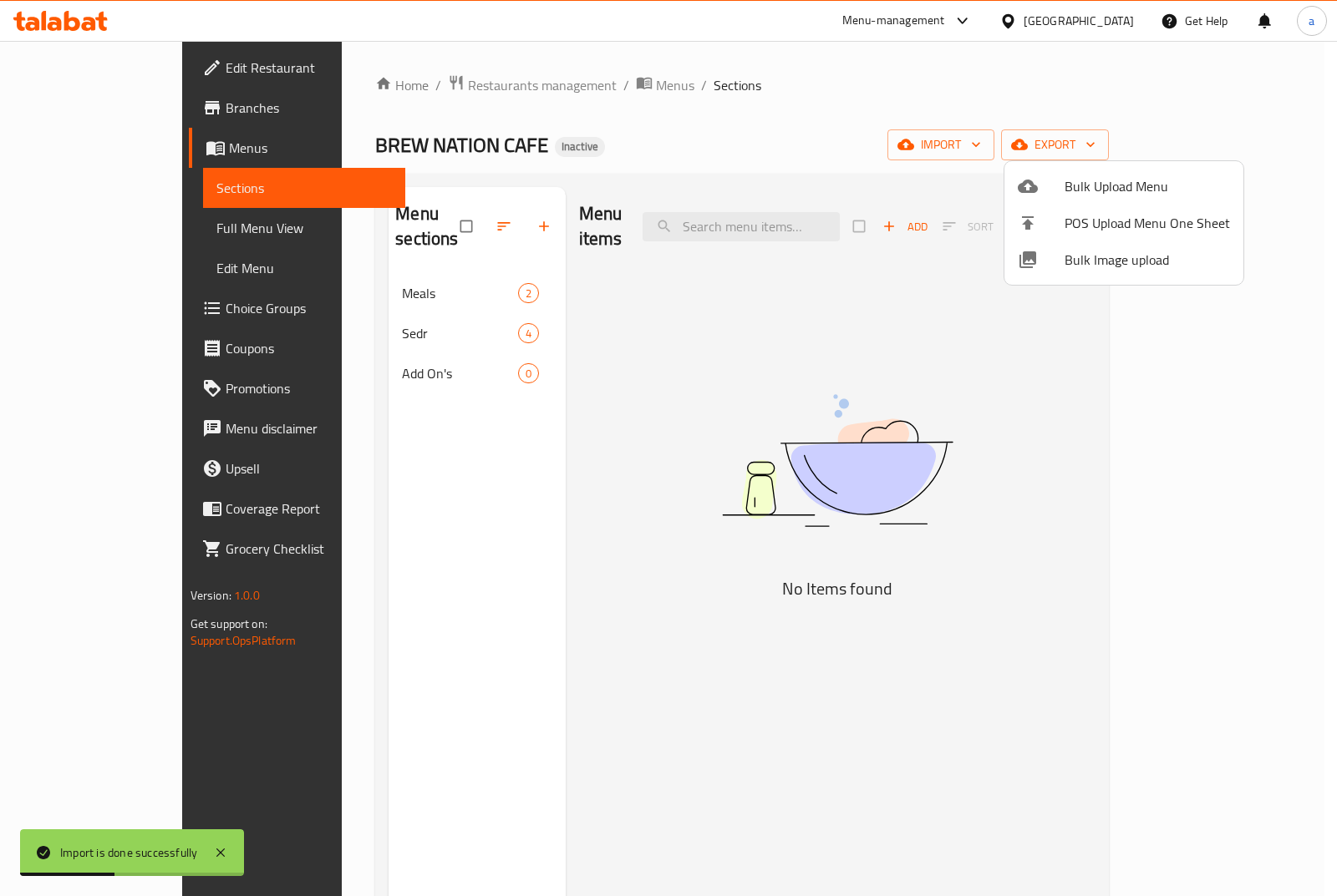
click at [476, 346] on div at bounding box center [668, 448] width 1337 height 896
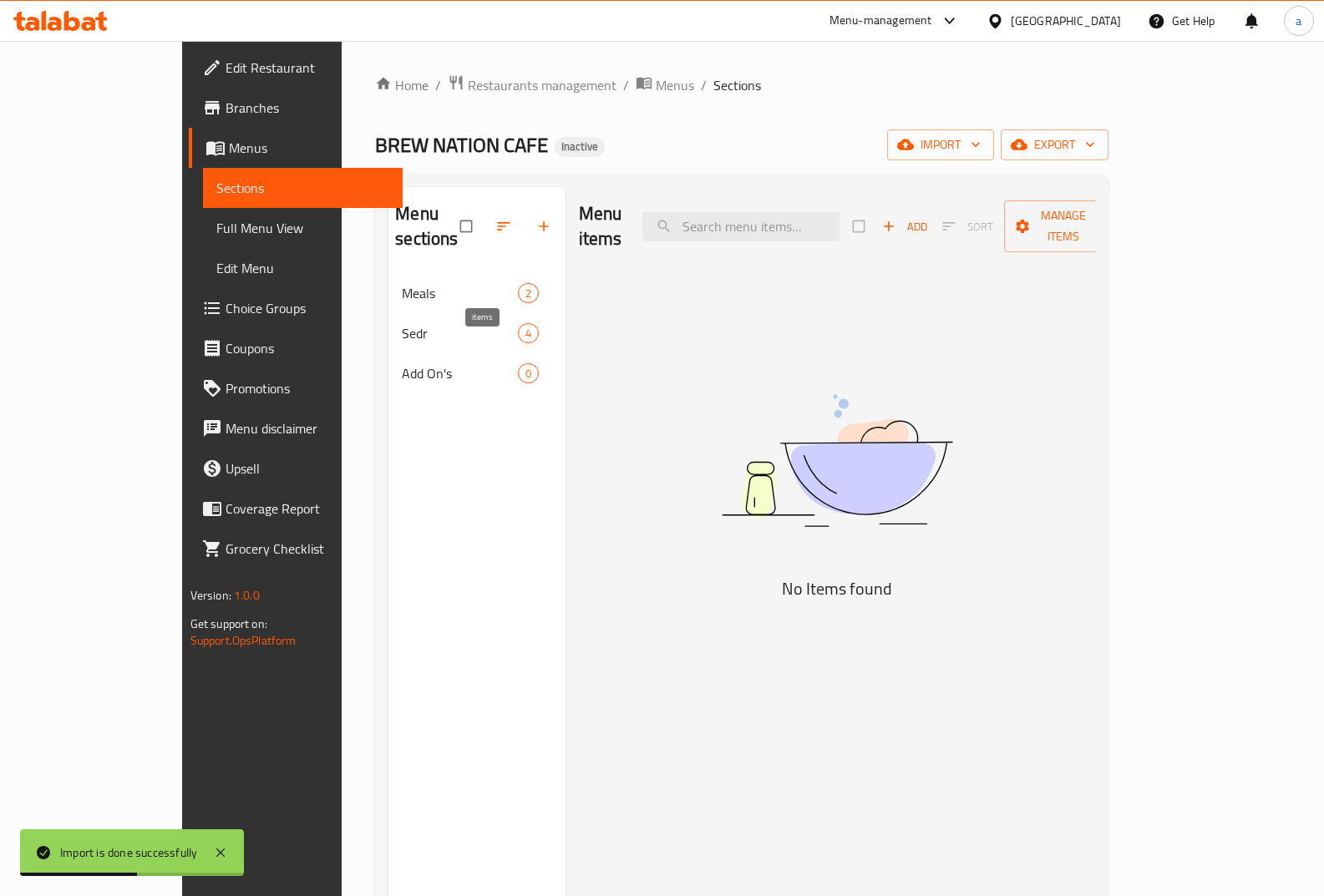
click at [519, 366] on span "0" at bounding box center [528, 374] width 19 height 15
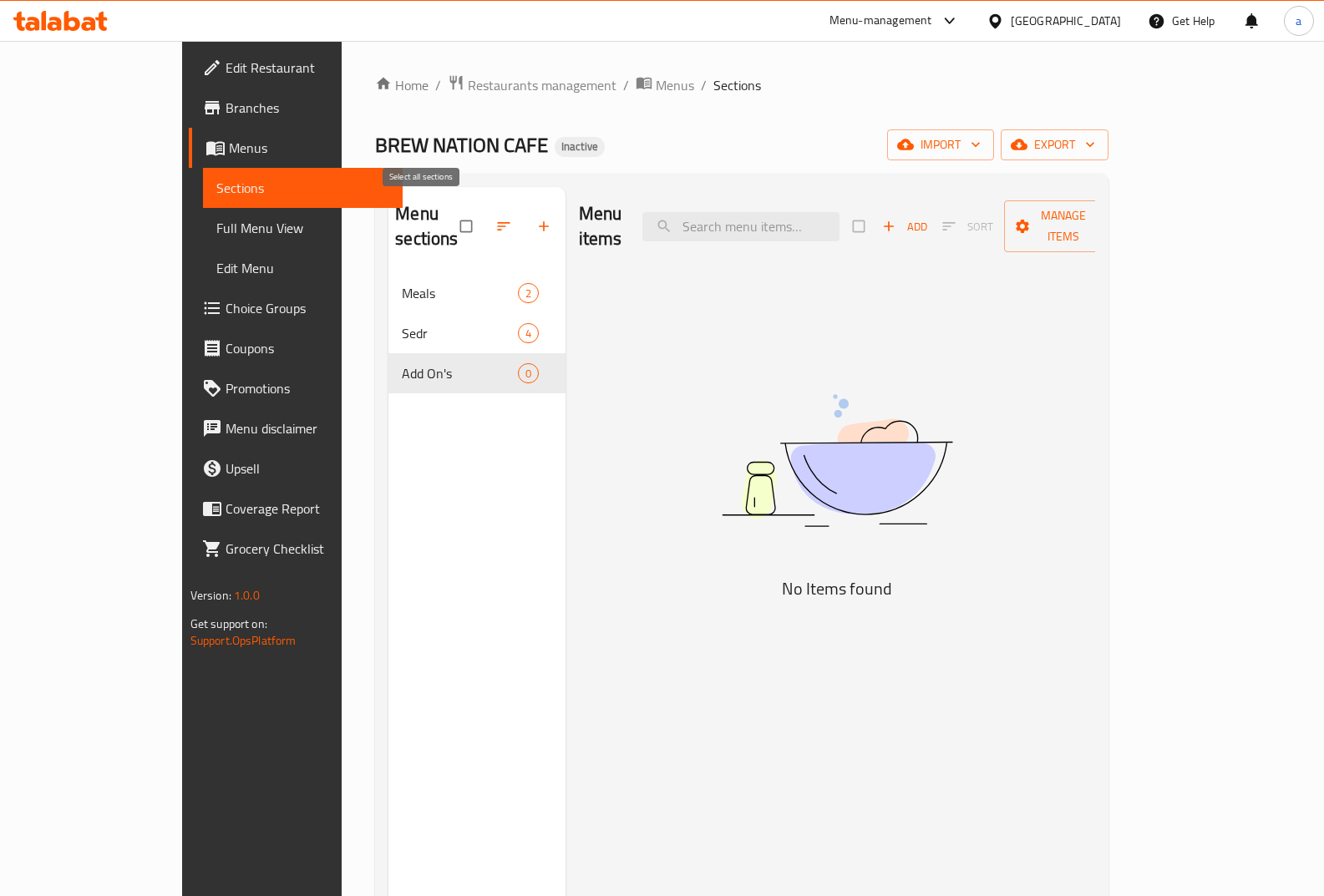
click at [450, 211] on input "checkbox" at bounding box center [467, 226] width 35 height 32
checkbox input "true"
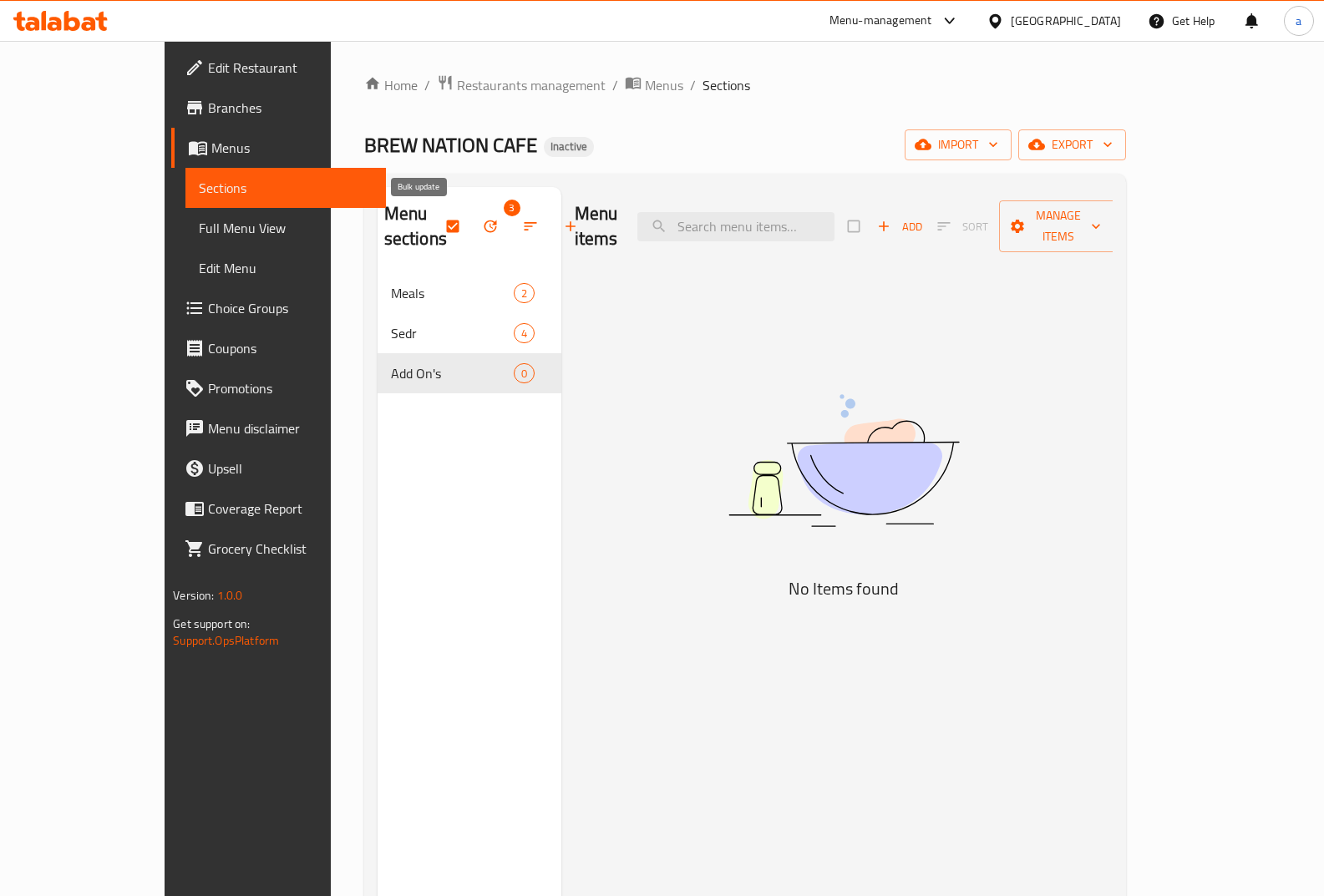
click at [472, 224] on button "button" at bounding box center [493, 226] width 41 height 37
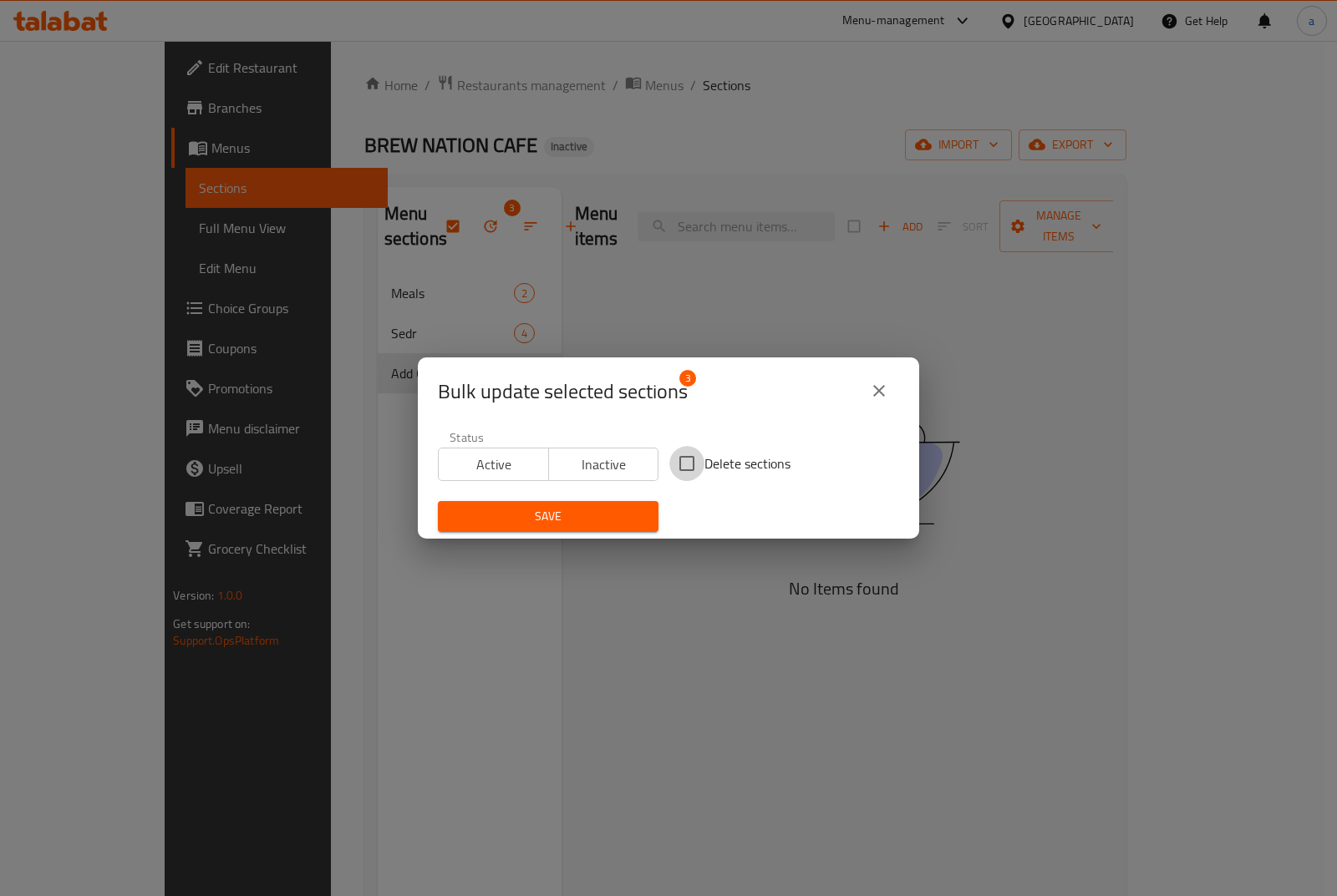
click at [687, 456] on input "Delete sections" at bounding box center [687, 463] width 35 height 35
checkbox input "true"
click at [589, 508] on span "Save" at bounding box center [548, 517] width 194 height 21
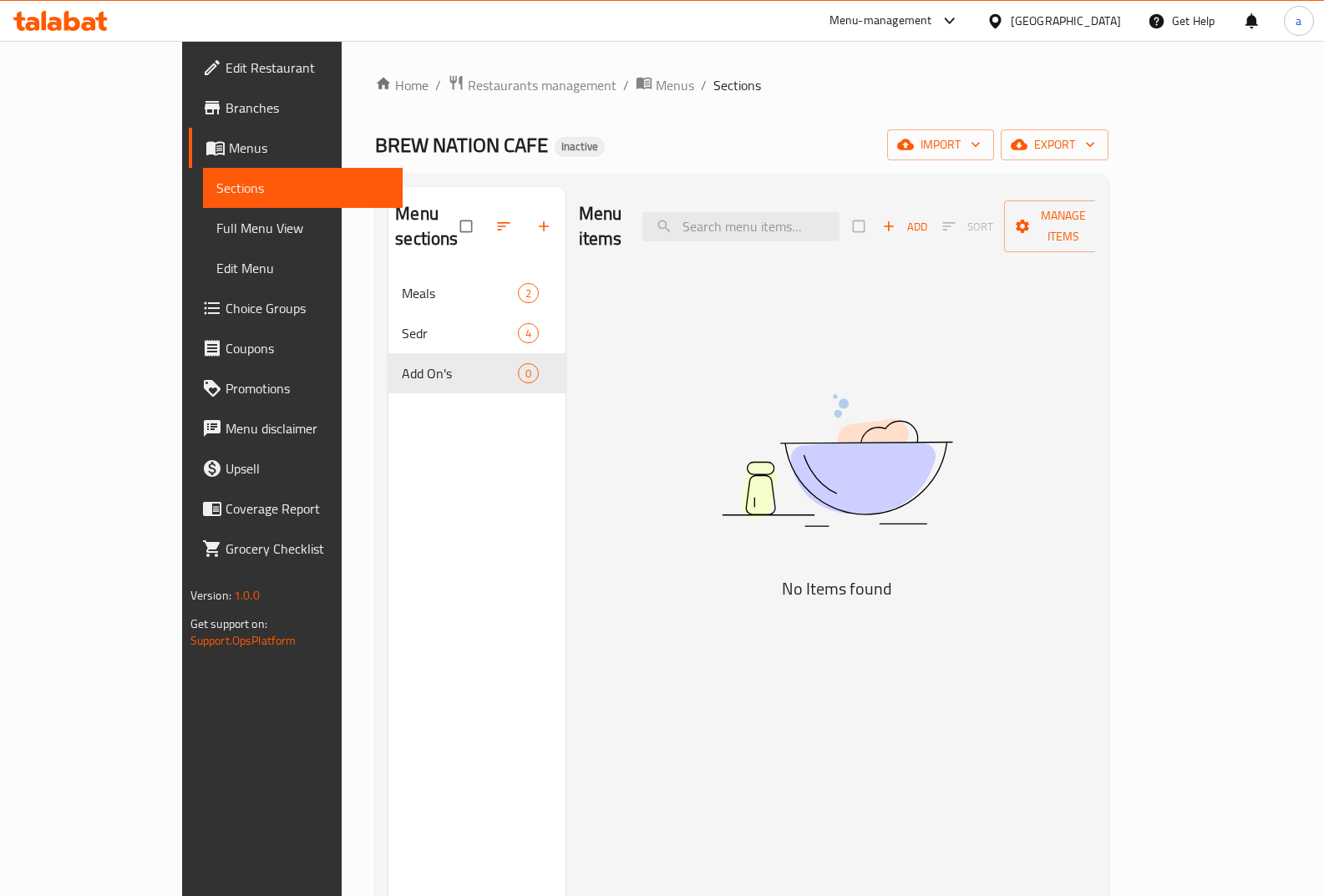
click at [229, 151] on span "Menus" at bounding box center [309, 148] width 161 height 20
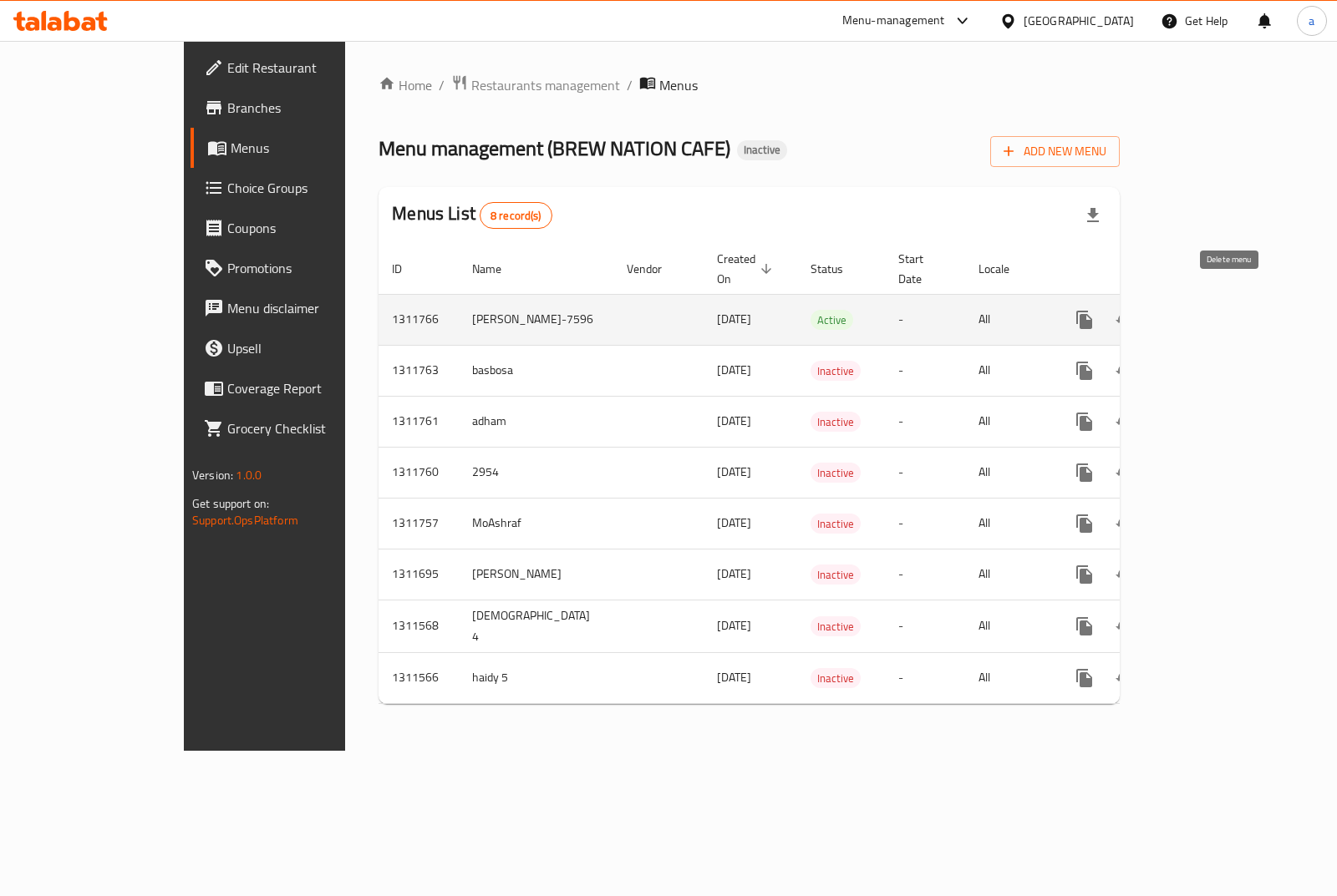
click at [1171, 313] on icon "enhanced table" at bounding box center [1165, 321] width 12 height 15
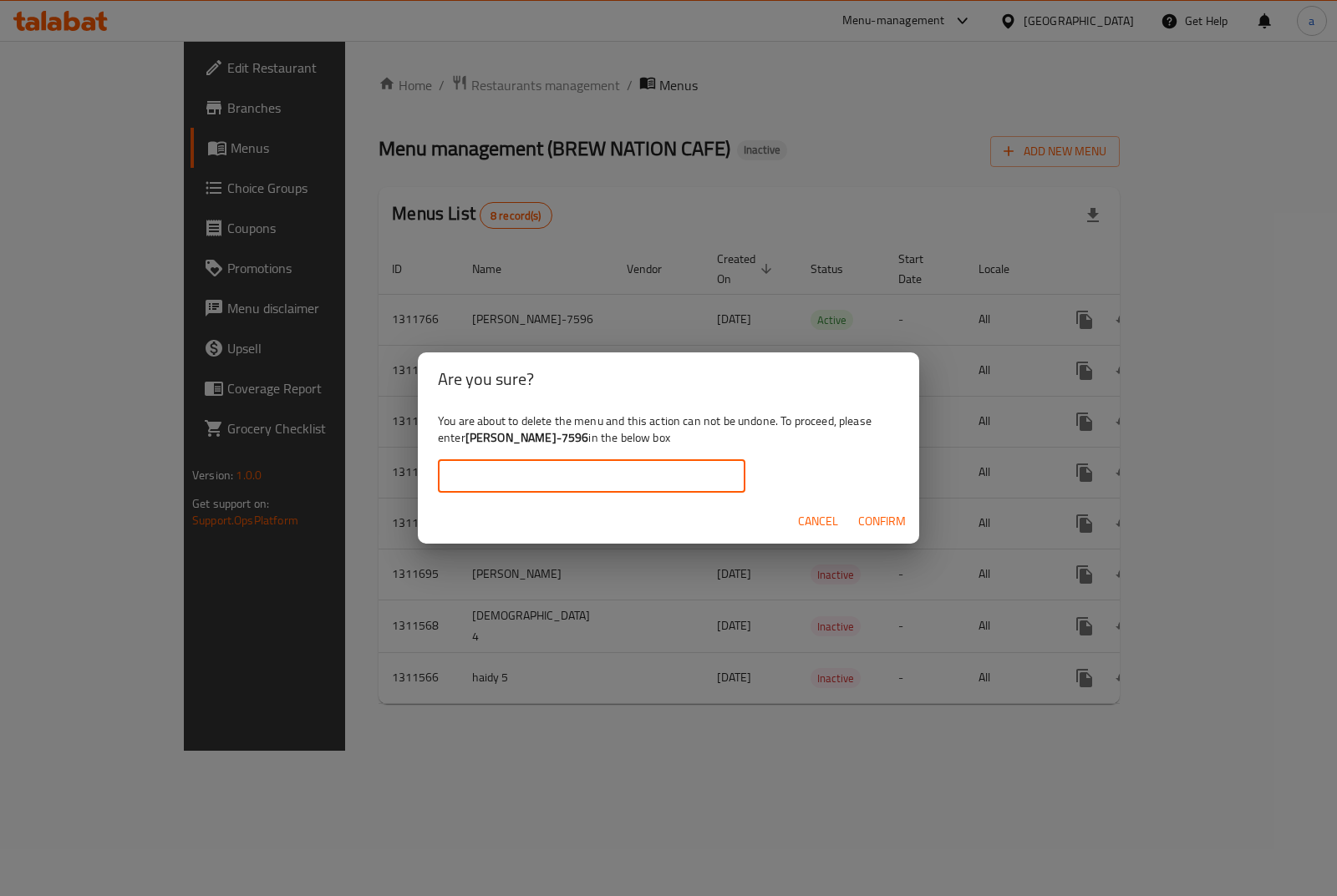
drag, startPoint x: 692, startPoint y: 475, endPoint x: 665, endPoint y: 481, distance: 27.7
click at [692, 475] on input "text" at bounding box center [591, 476] width 307 height 34
type input "[PERSON_NAME]-7596"
click at [868, 518] on span "Confirm" at bounding box center [882, 522] width 47 height 21
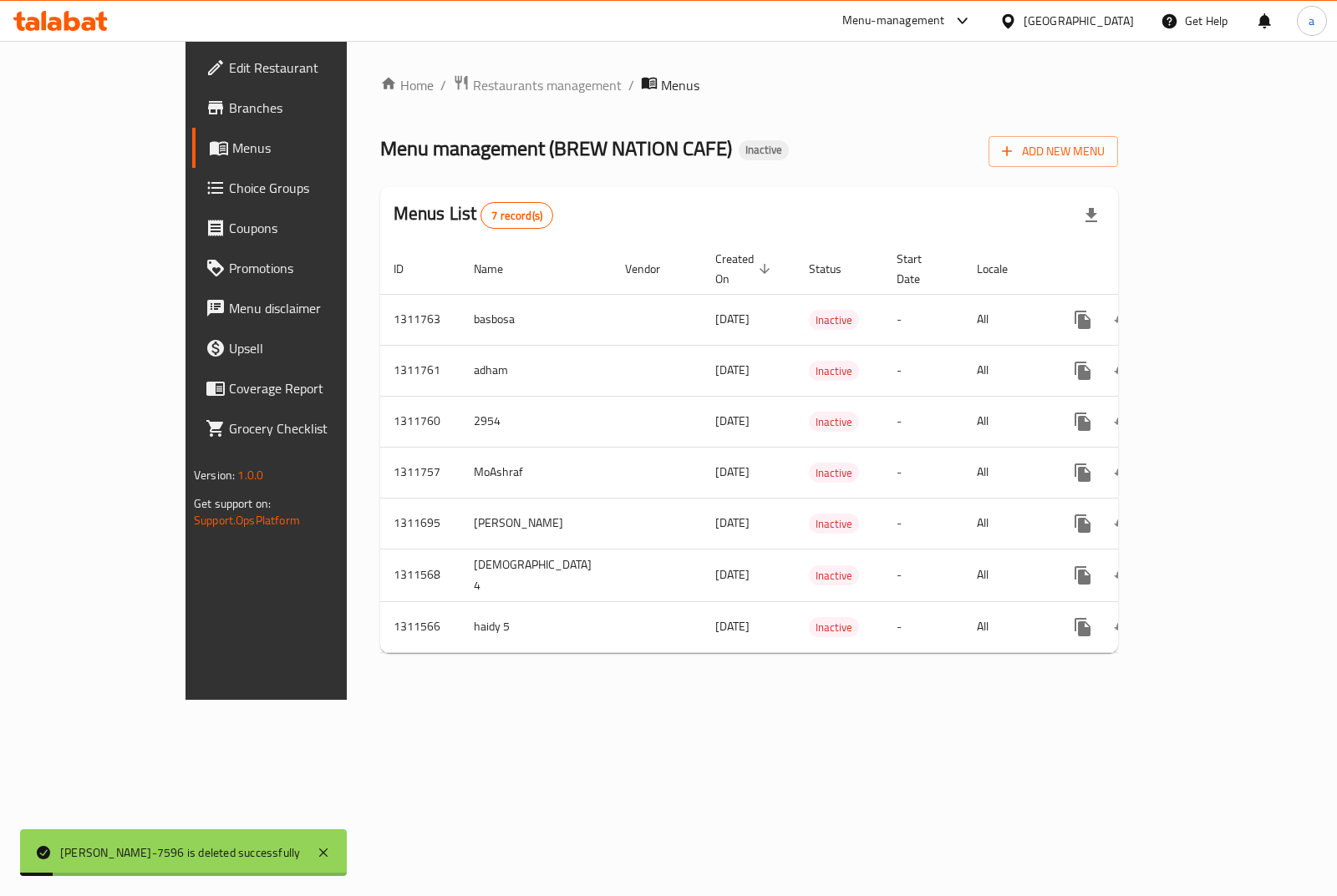
click at [1119, 167] on div "Home / Restaurants management / Menus Menu management ( BREW NATION CAFE ) Inac…" at bounding box center [750, 370] width 738 height 592
click at [1105, 159] on span "Add New Menu" at bounding box center [1053, 152] width 102 height 21
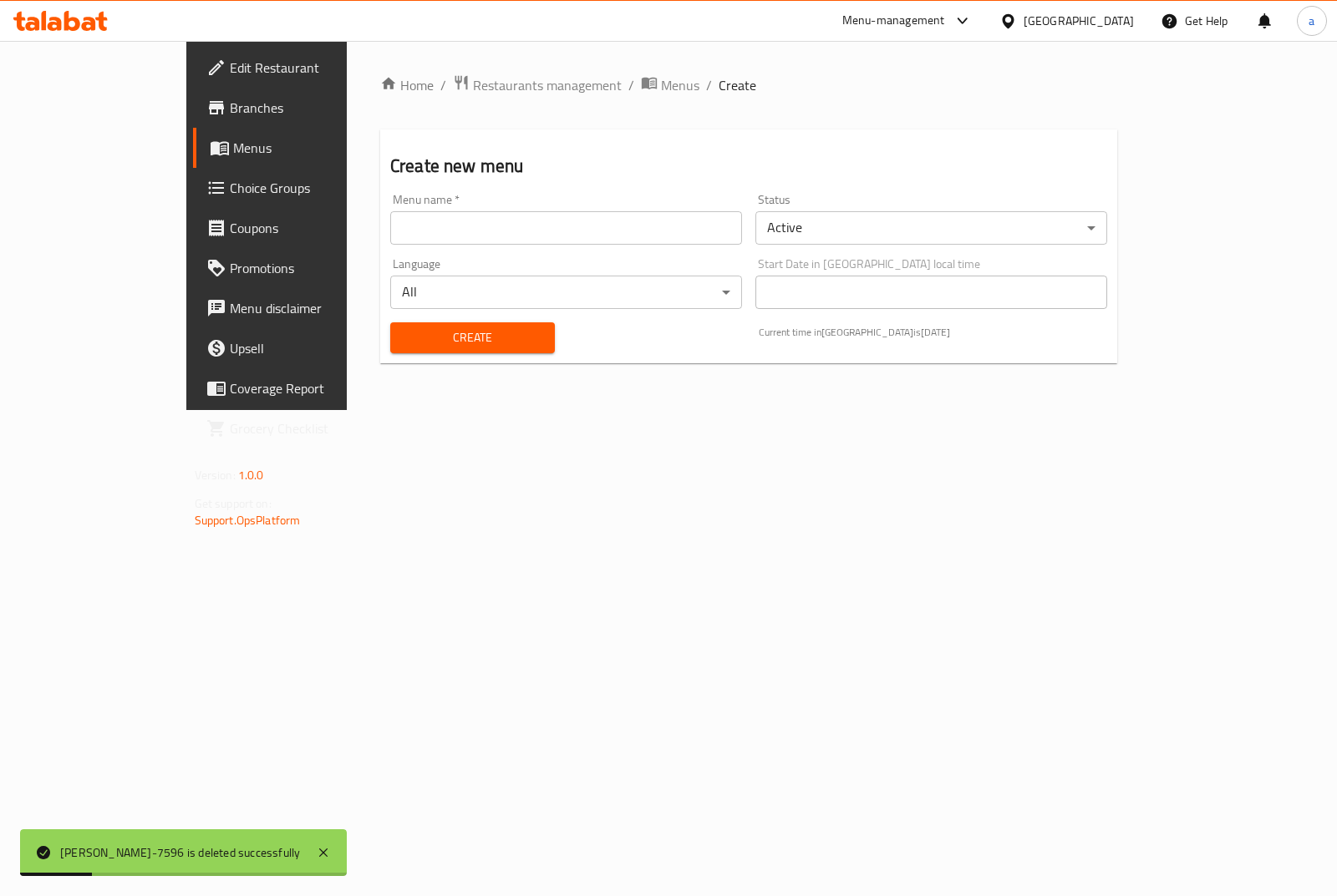
click at [696, 224] on input "text" at bounding box center [566, 228] width 352 height 34
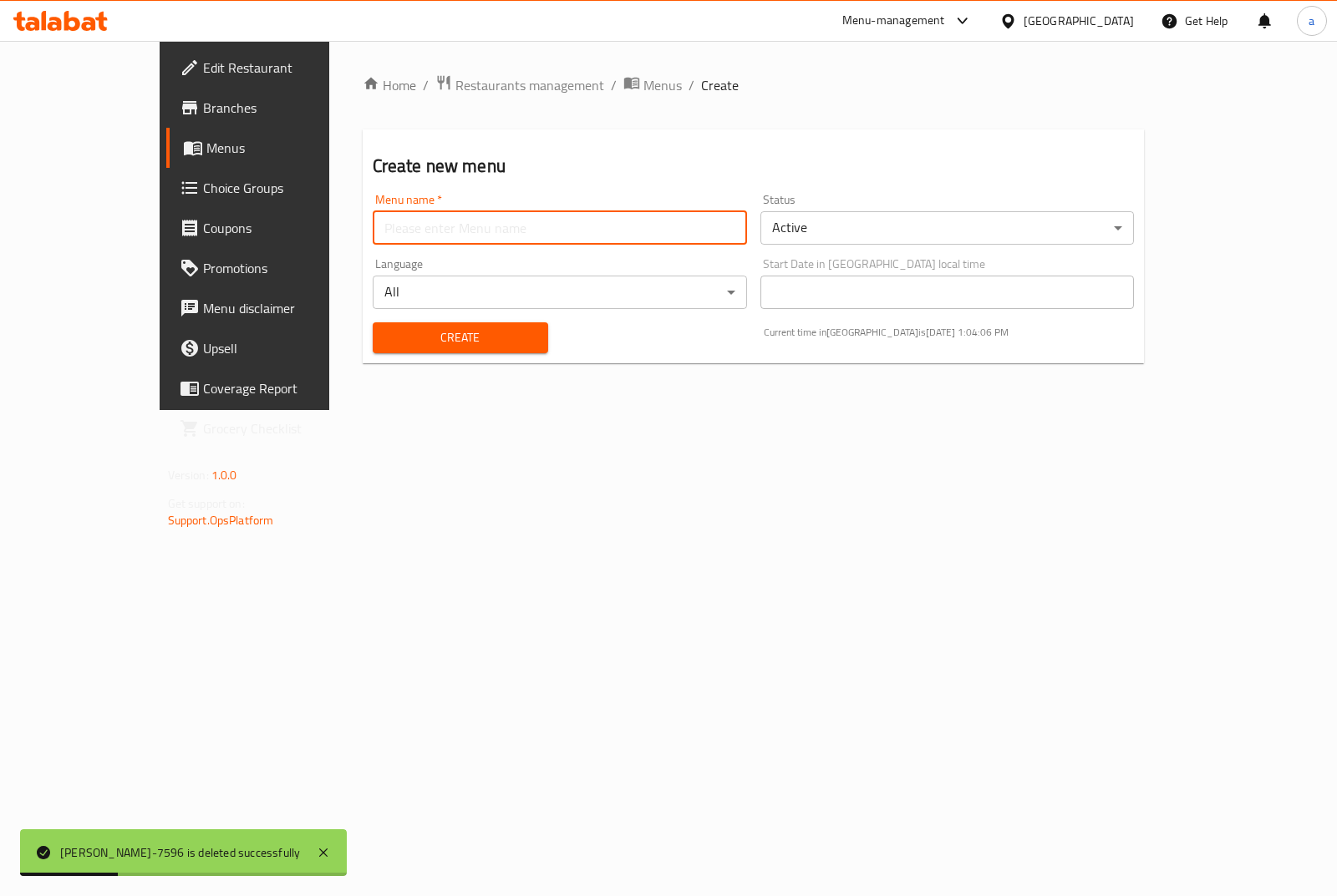
type input "[PERSON_NAME]-7596"
click at [441, 336] on span "Create" at bounding box center [461, 338] width 149 height 21
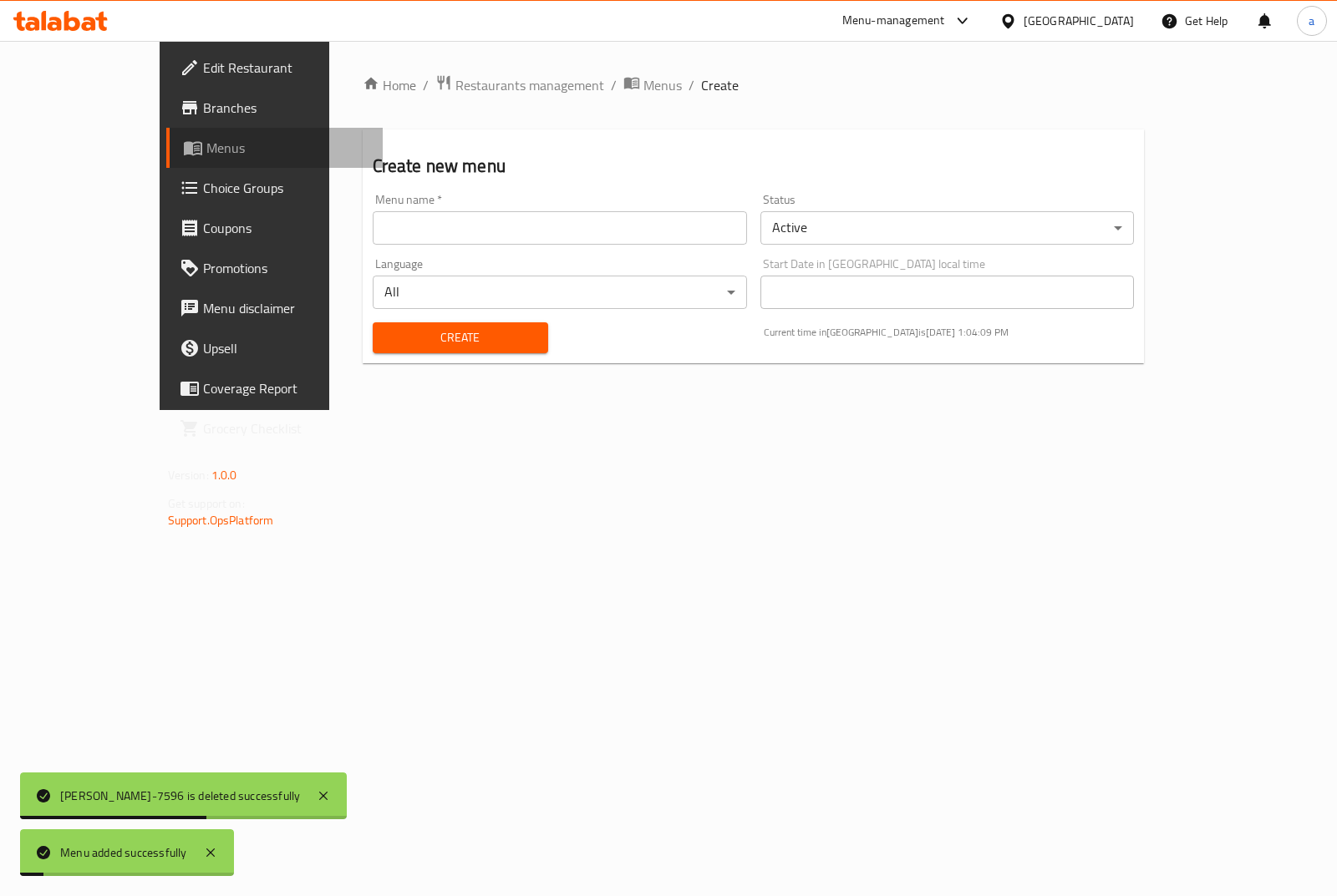
click at [166, 159] on link "Menus" at bounding box center [274, 148] width 216 height 41
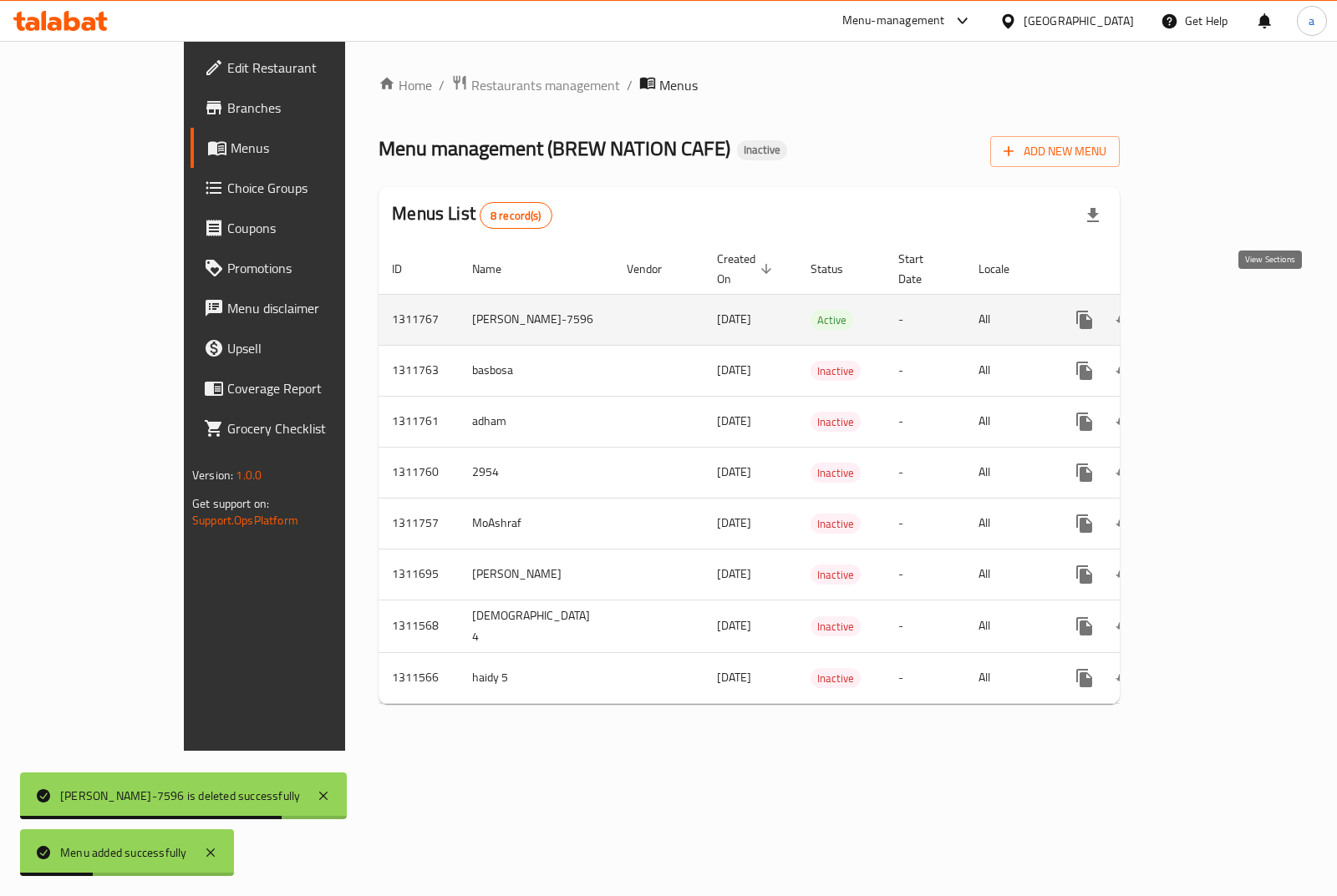
click at [1225, 309] on link "enhanced table" at bounding box center [1206, 321] width 41 height 41
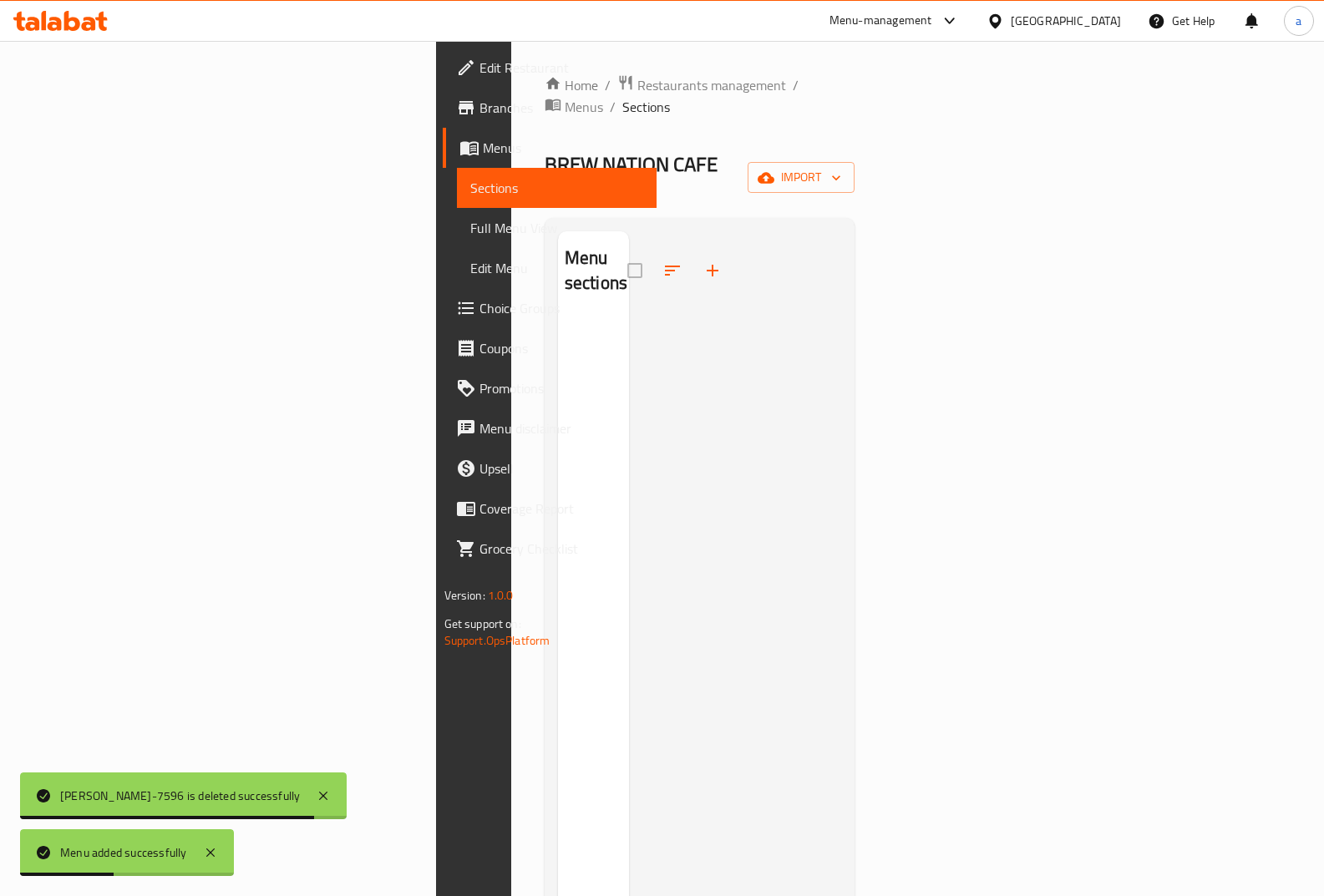
click at [856, 162] on div "Home / Restaurants management / Menus / Sections BREW NATION CAFE Inactive impo…" at bounding box center [700, 607] width 311 height 1067
click at [841, 167] on span "import" at bounding box center [801, 178] width 80 height 21
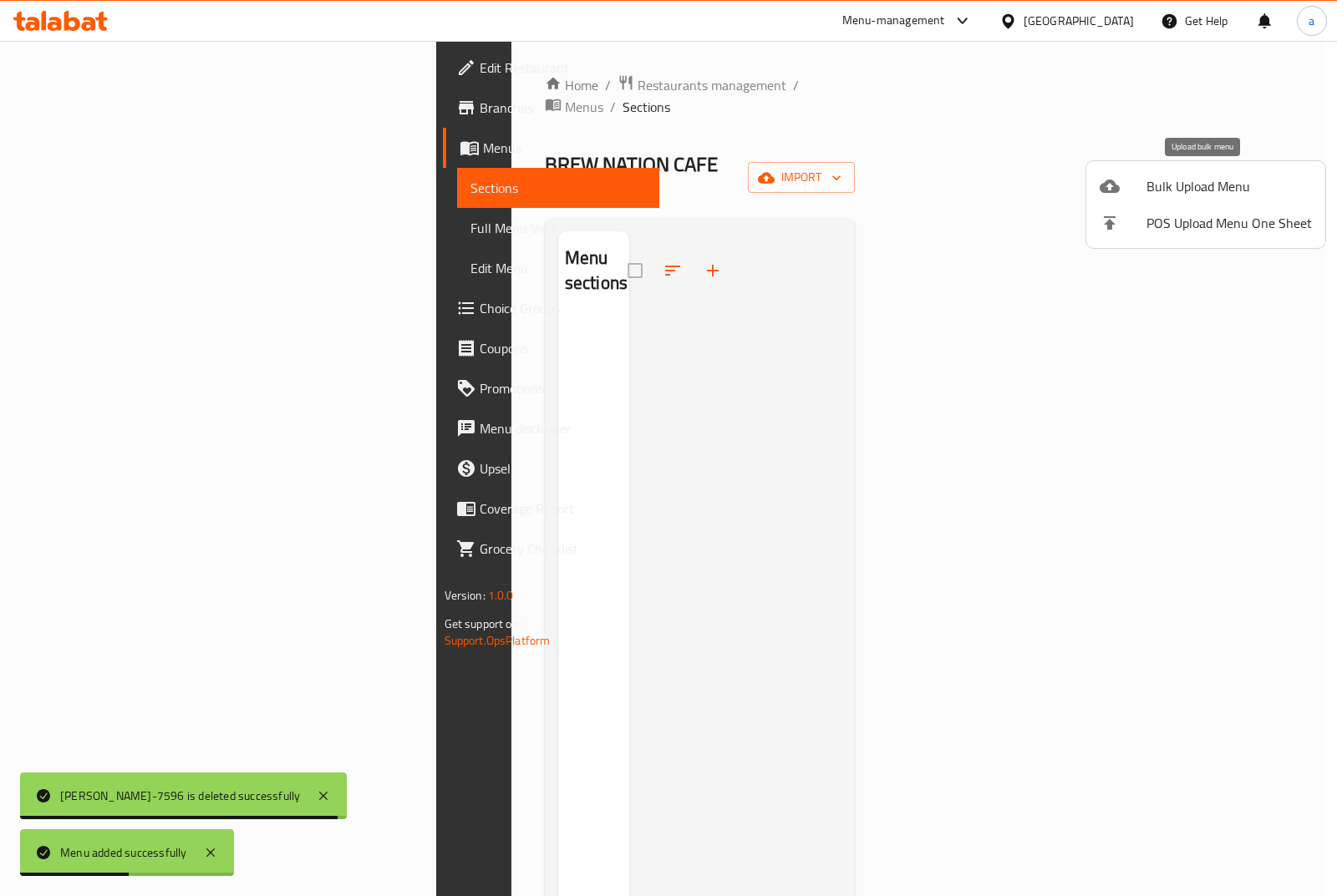
click at [1228, 182] on span "Bulk Upload Menu" at bounding box center [1229, 186] width 165 height 20
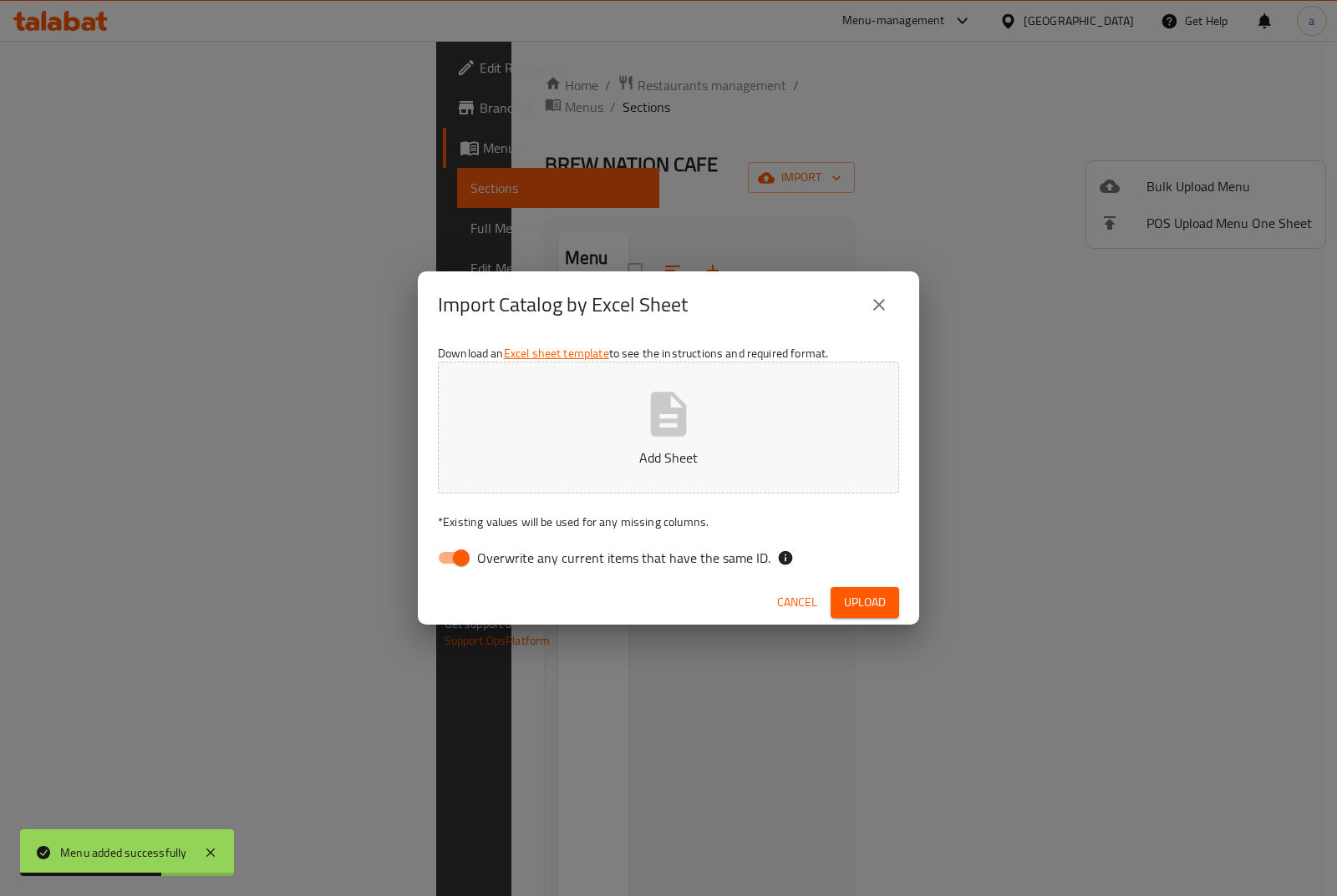
click at [449, 544] on input "Overwrite any current items that have the same ID." at bounding box center [461, 558] width 96 height 32
checkbox input "false"
click at [572, 418] on button "Add Sheet" at bounding box center [668, 428] width 462 height 132
click at [863, 603] on span "Upload" at bounding box center [865, 602] width 42 height 21
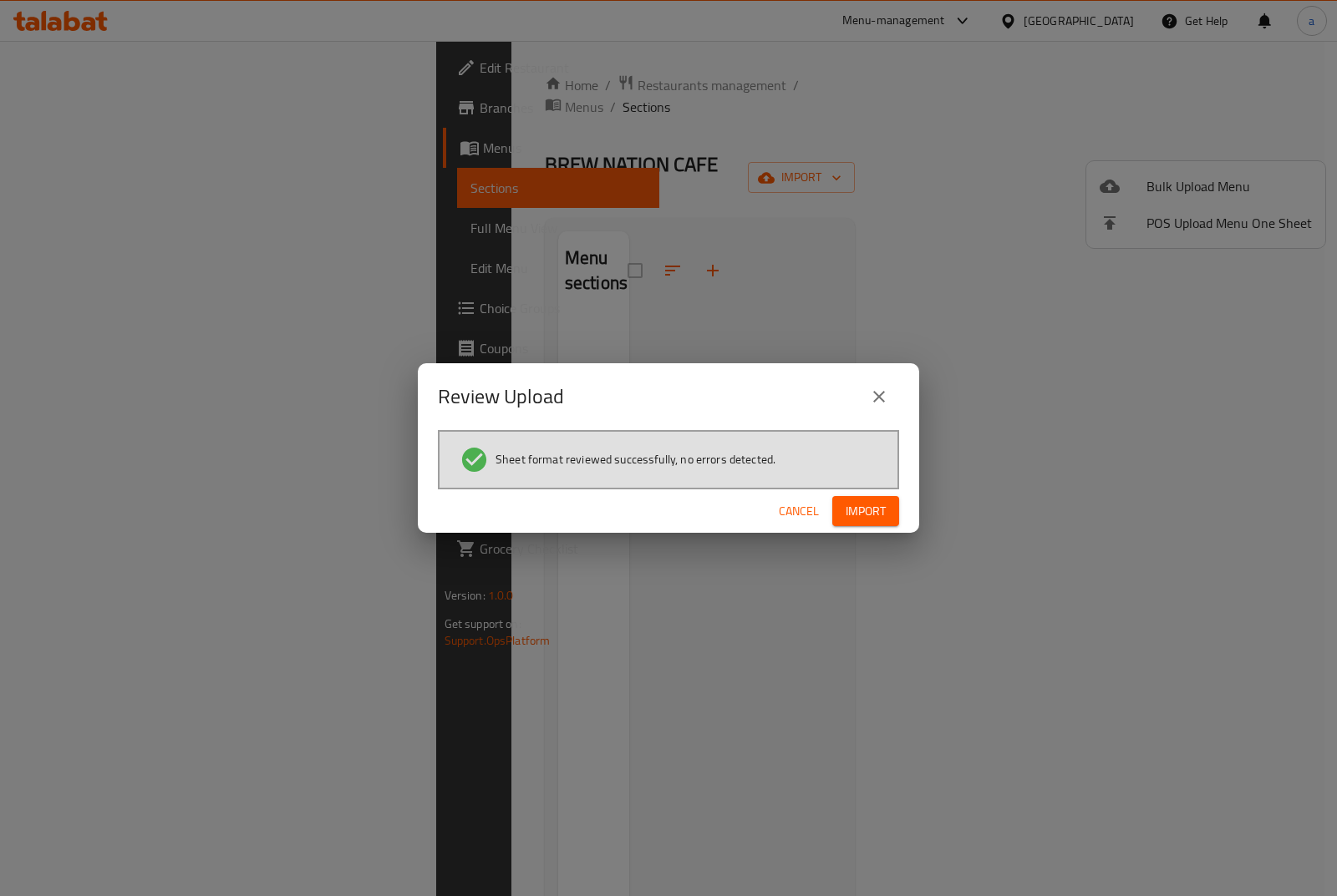
click at [902, 505] on div "Cancel Import" at bounding box center [668, 512] width 501 height 44
click at [884, 510] on span "Import" at bounding box center [867, 512] width 41 height 21
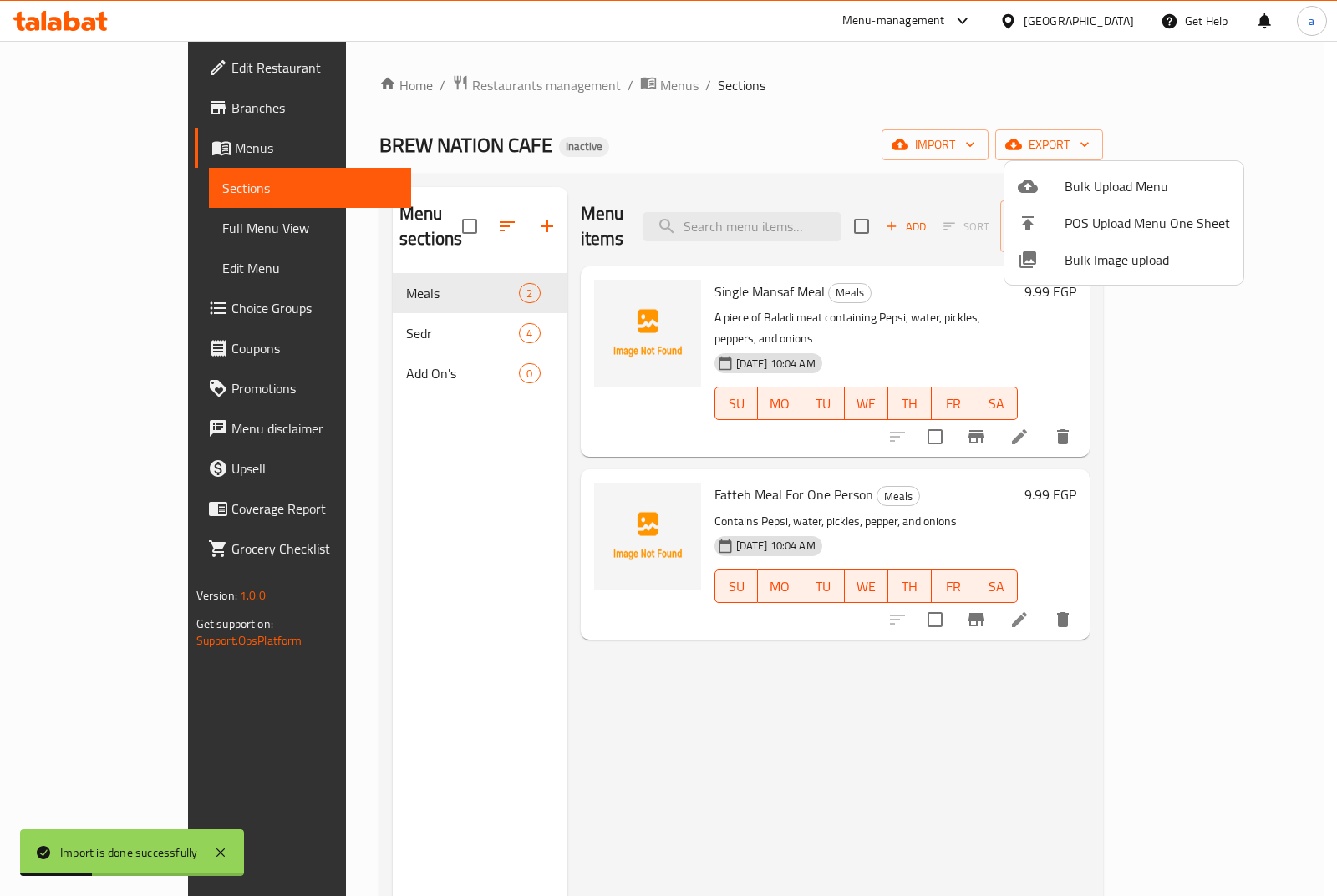
click at [413, 354] on div at bounding box center [668, 448] width 1337 height 896
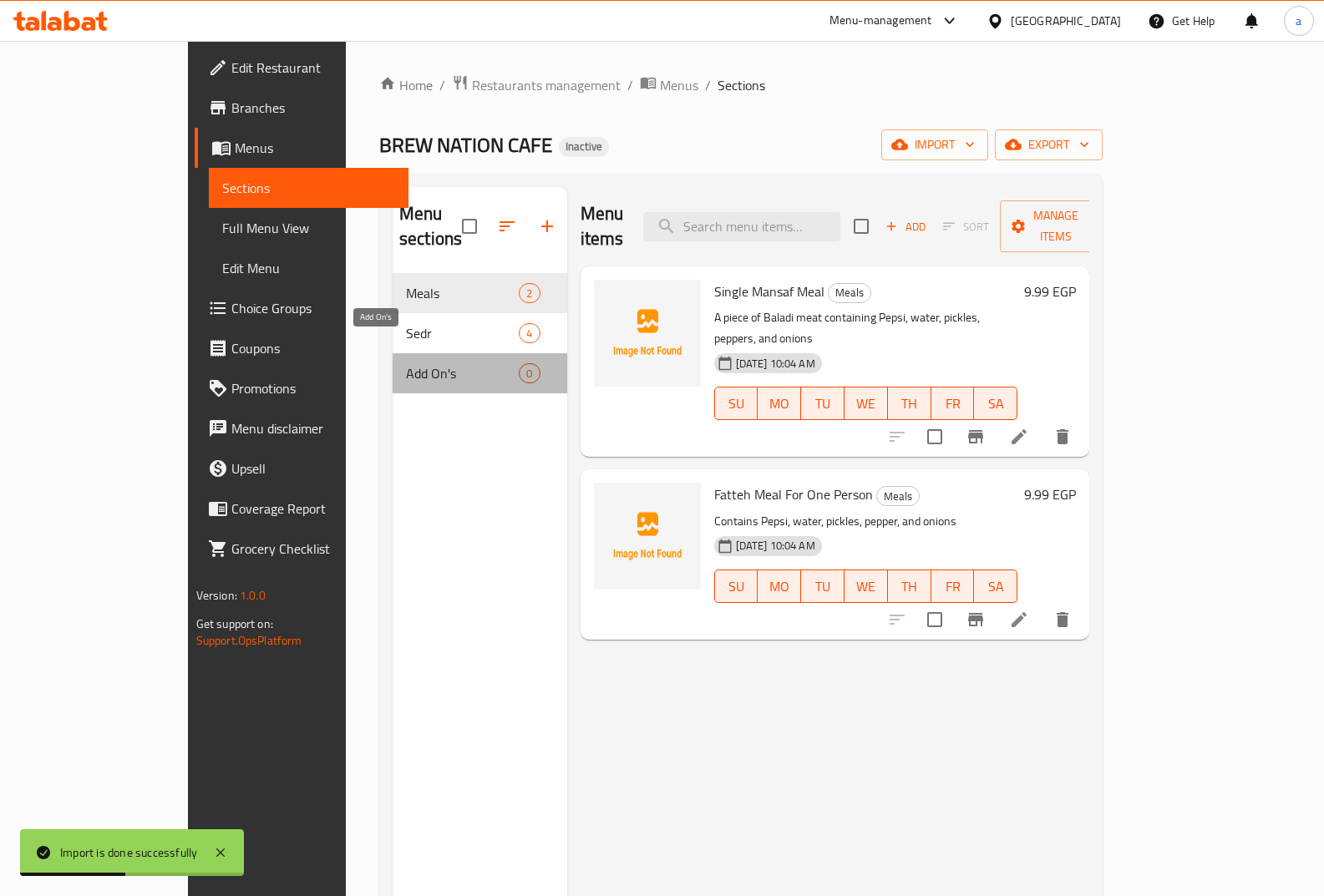
click at [413, 363] on span "Add On's" at bounding box center [462, 373] width 113 height 20
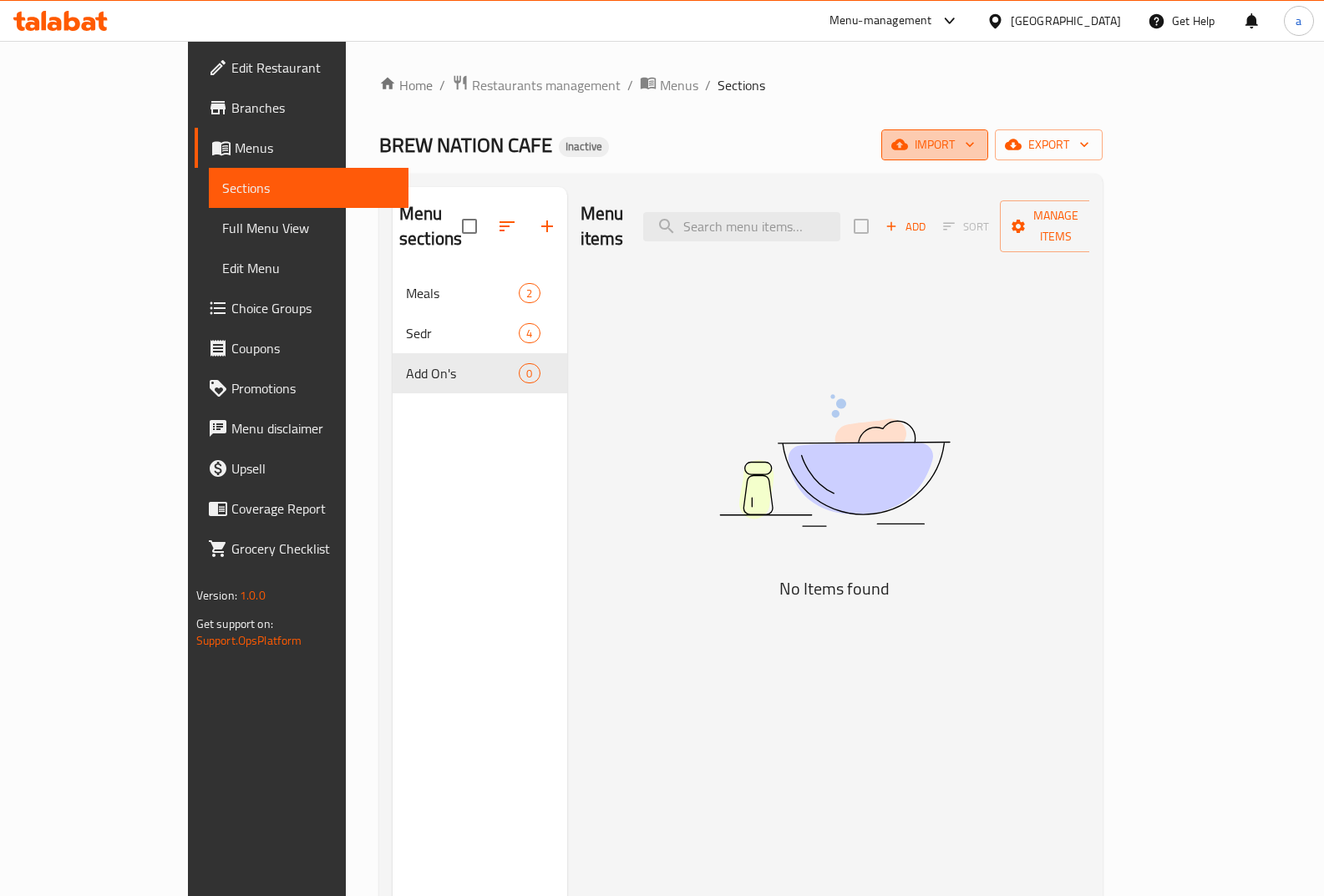
click at [974, 145] on icon "button" at bounding box center [970, 145] width 9 height 5
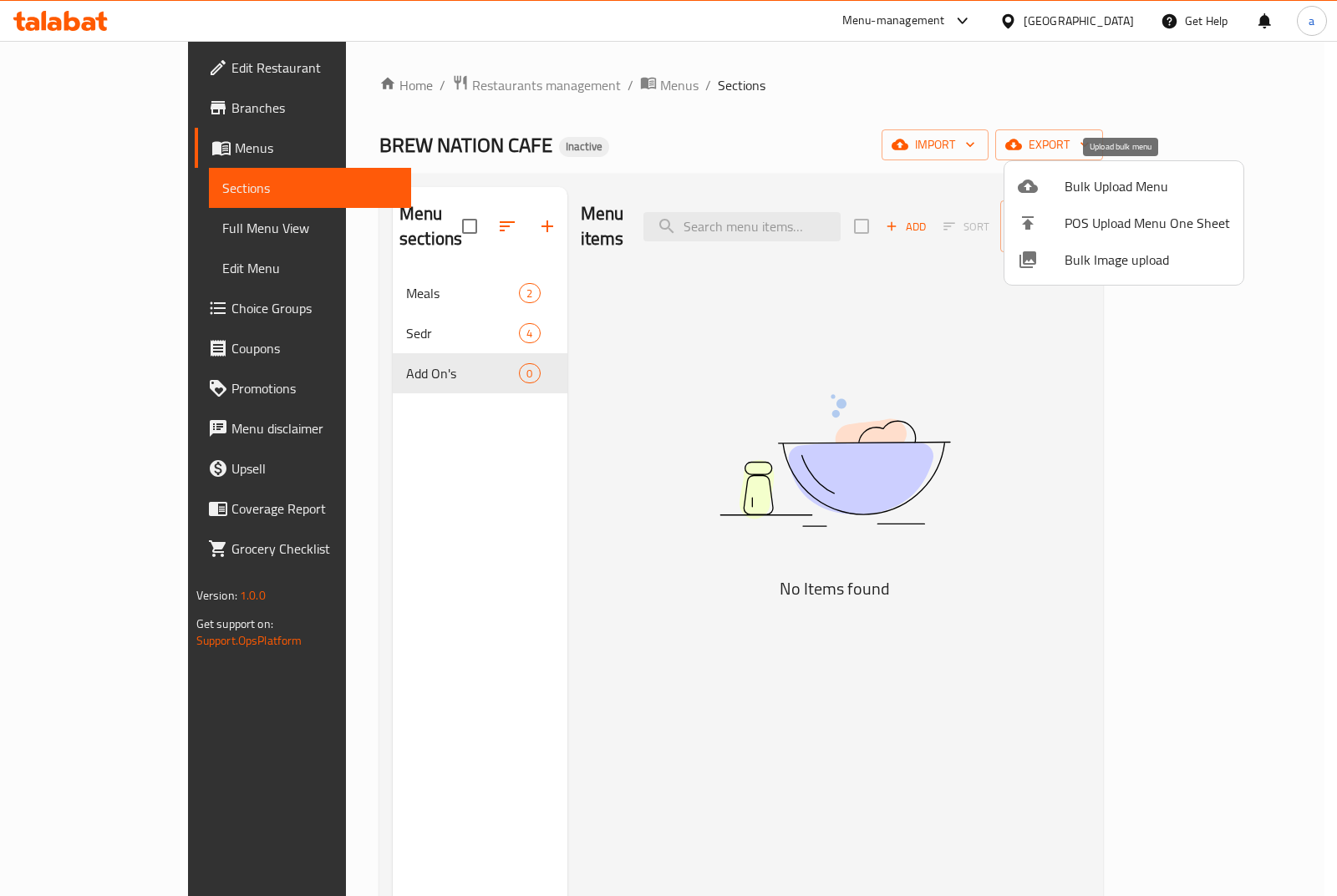
click at [1080, 188] on span "Bulk Upload Menu" at bounding box center [1147, 186] width 165 height 20
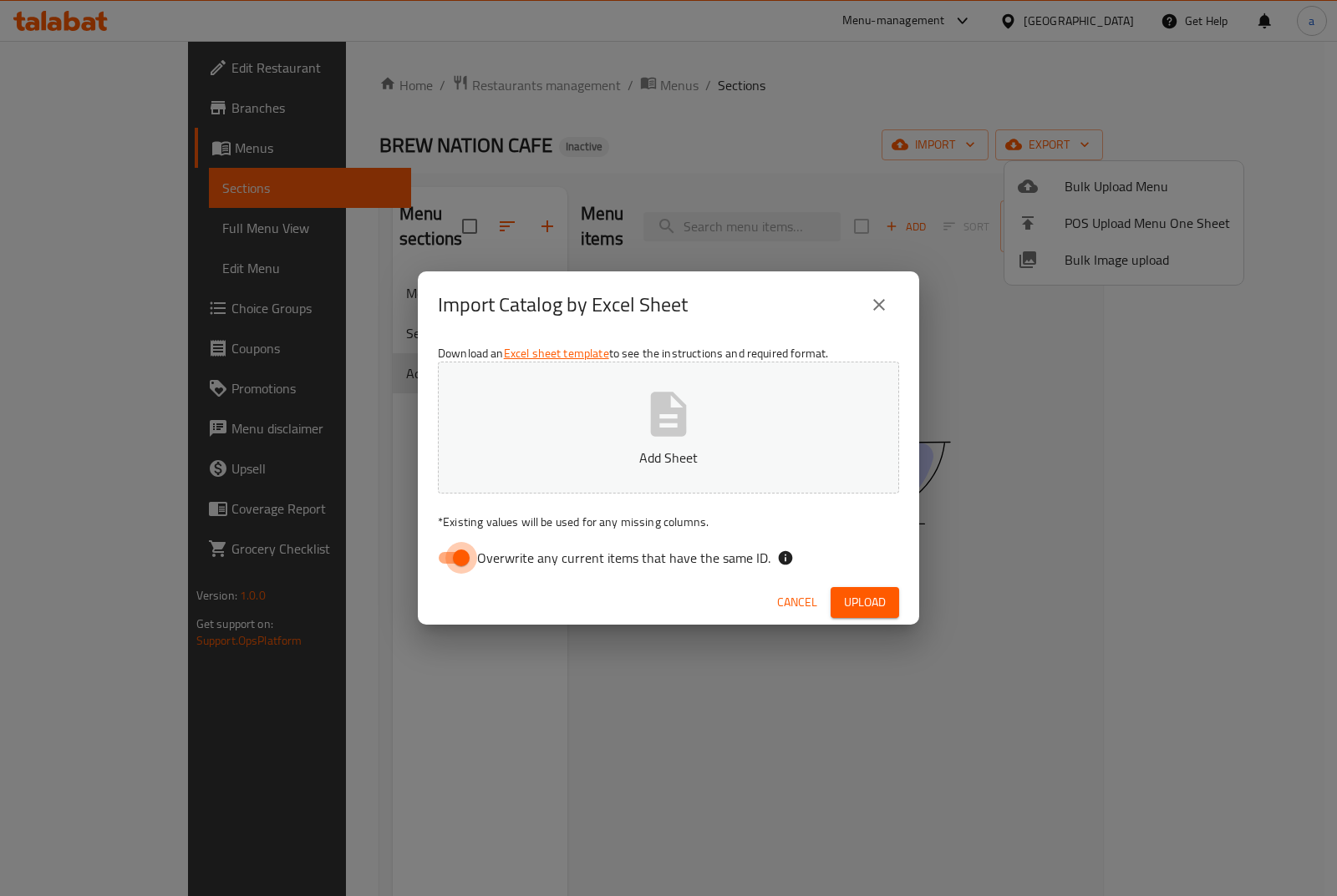
click at [462, 568] on input "Overwrite any current items that have the same ID." at bounding box center [461, 558] width 96 height 32
checkbox input "false"
click at [587, 466] on p "Add Sheet" at bounding box center [668, 458] width 410 height 20
click at [857, 598] on span "Upload" at bounding box center [865, 602] width 42 height 21
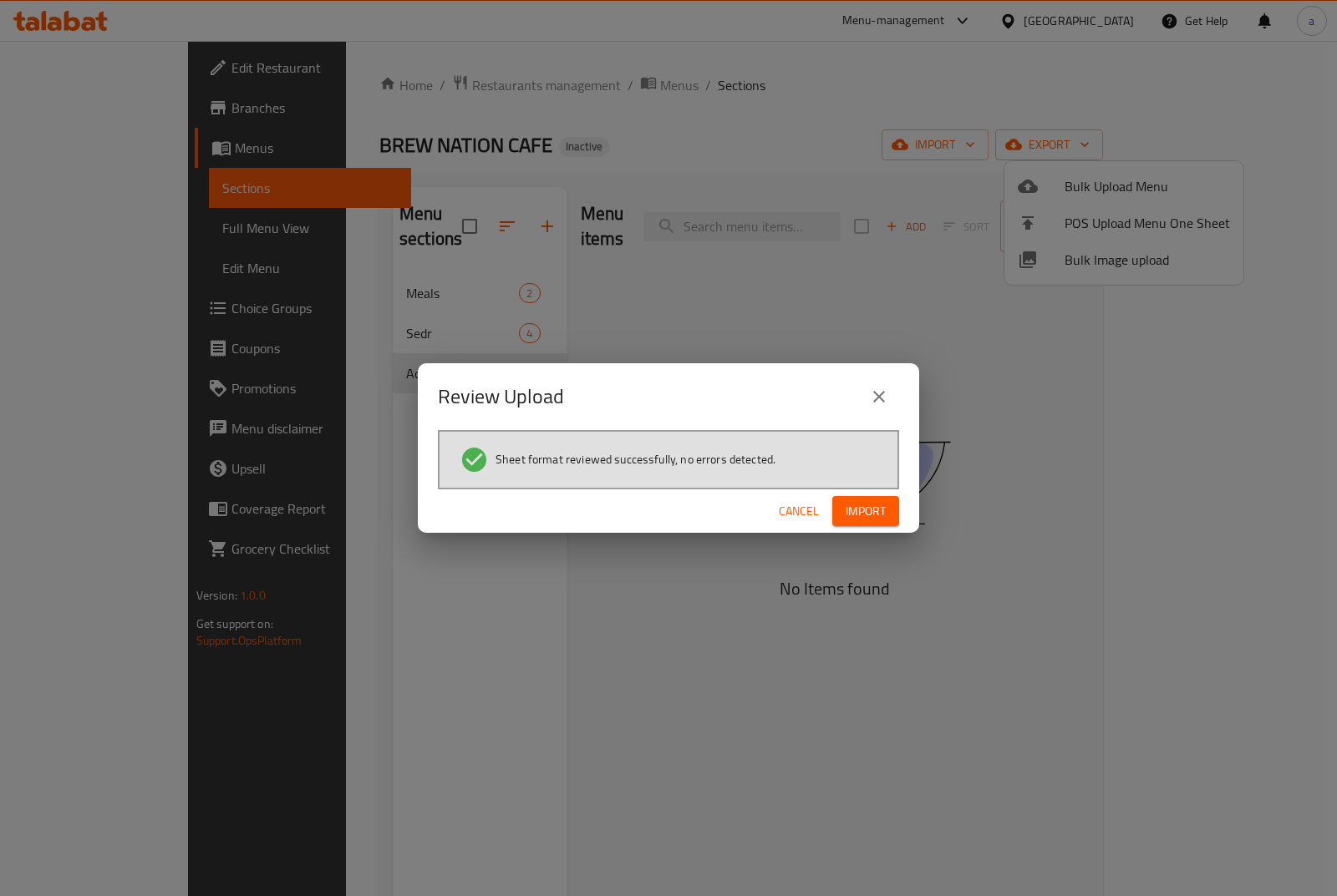
click at [869, 514] on span "Import" at bounding box center [867, 512] width 41 height 21
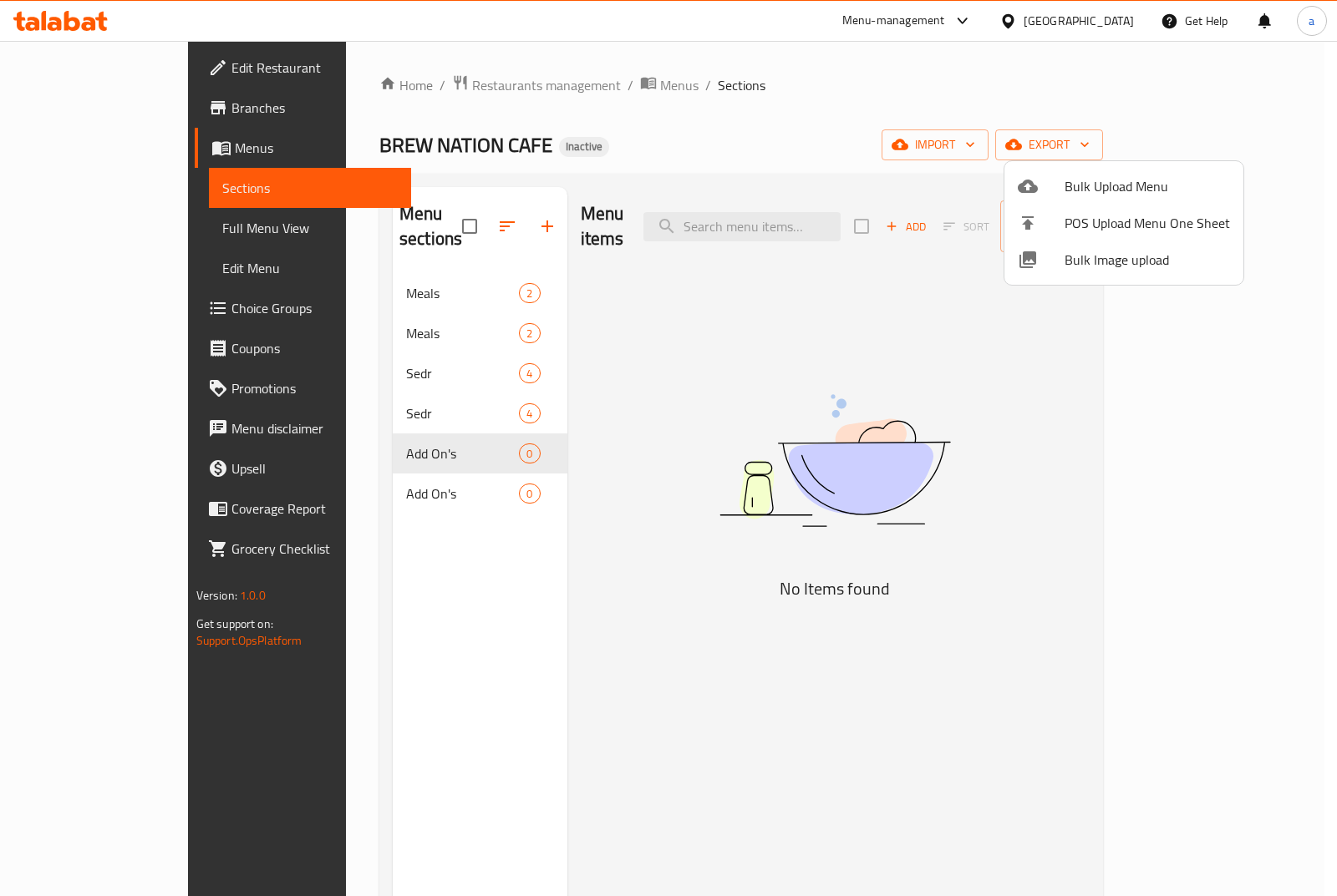
click at [418, 207] on div at bounding box center [668, 448] width 1337 height 896
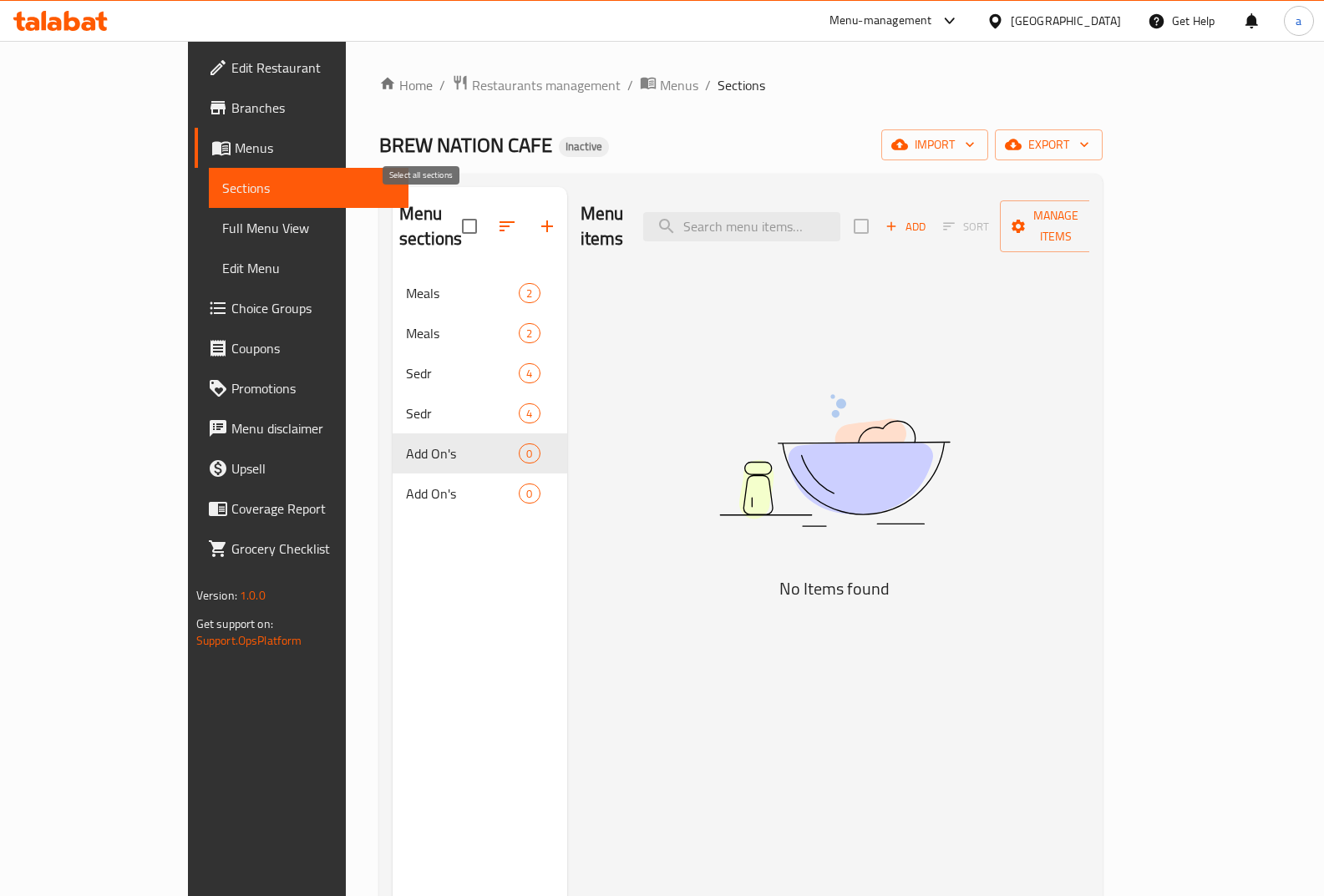
click at [452, 209] on input "checkbox" at bounding box center [469, 226] width 35 height 35
click at [452, 213] on input "checkbox" at bounding box center [469, 226] width 35 height 35
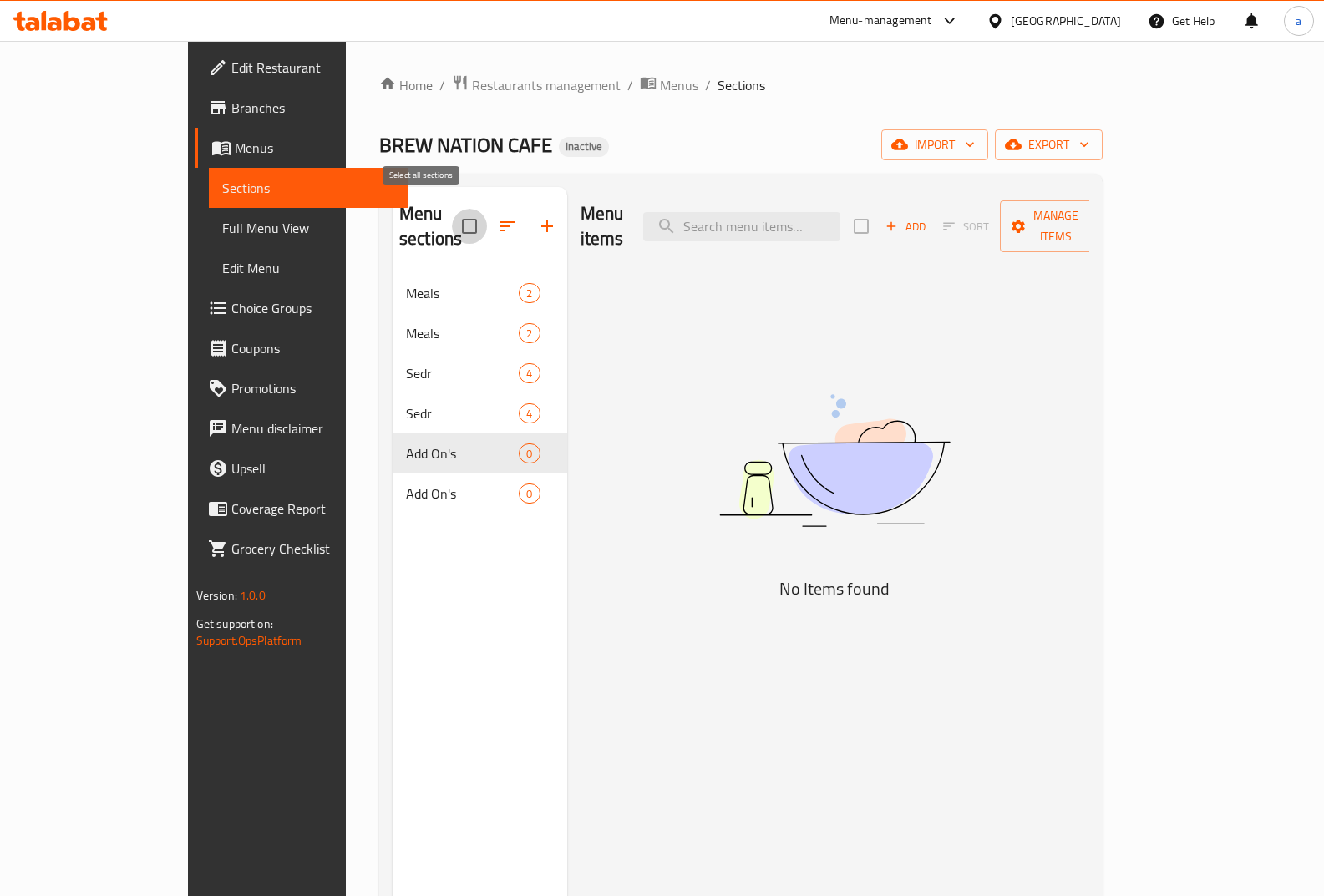
click at [452, 213] on input "checkbox" at bounding box center [469, 226] width 35 height 35
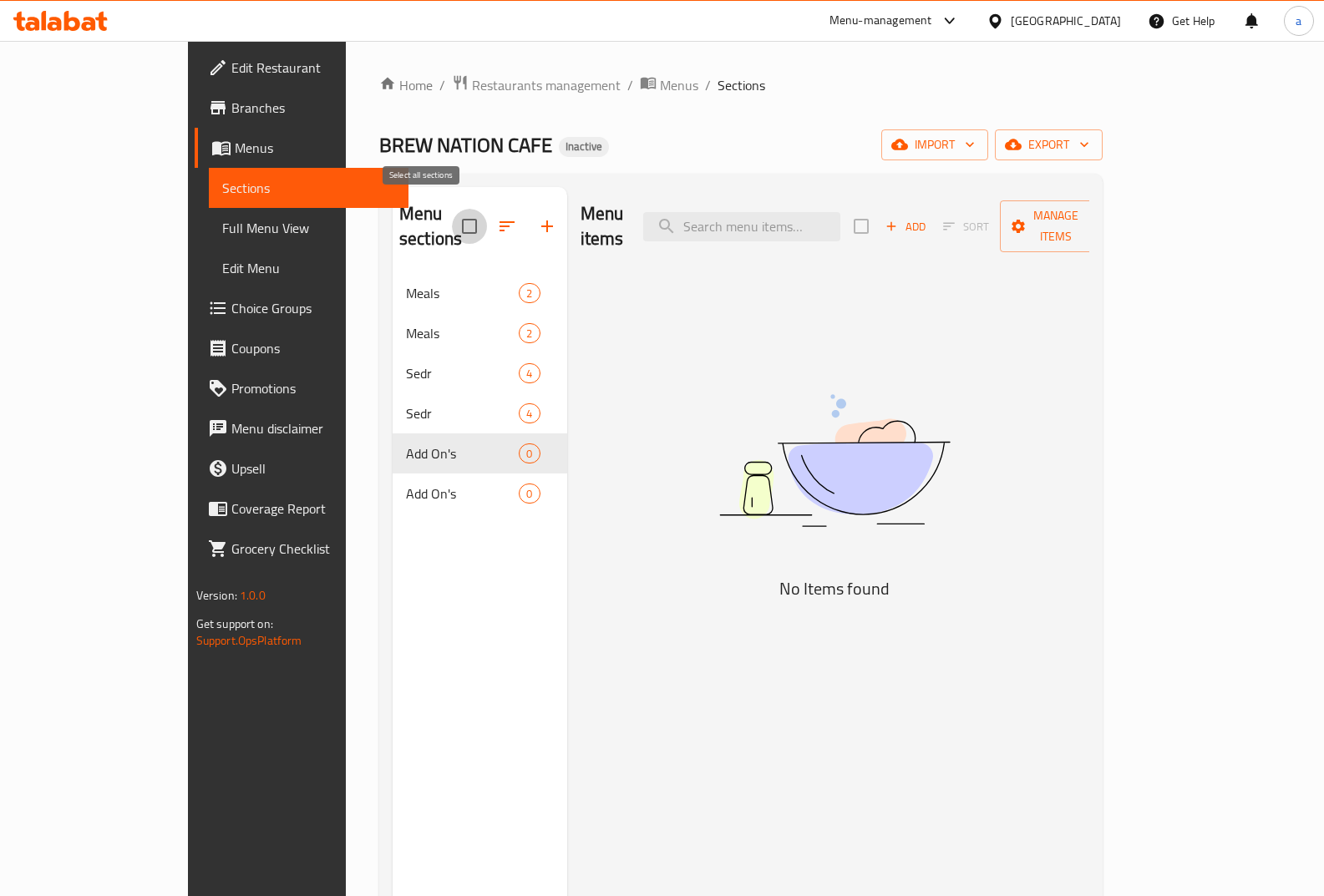
click at [452, 213] on input "checkbox" at bounding box center [469, 226] width 35 height 35
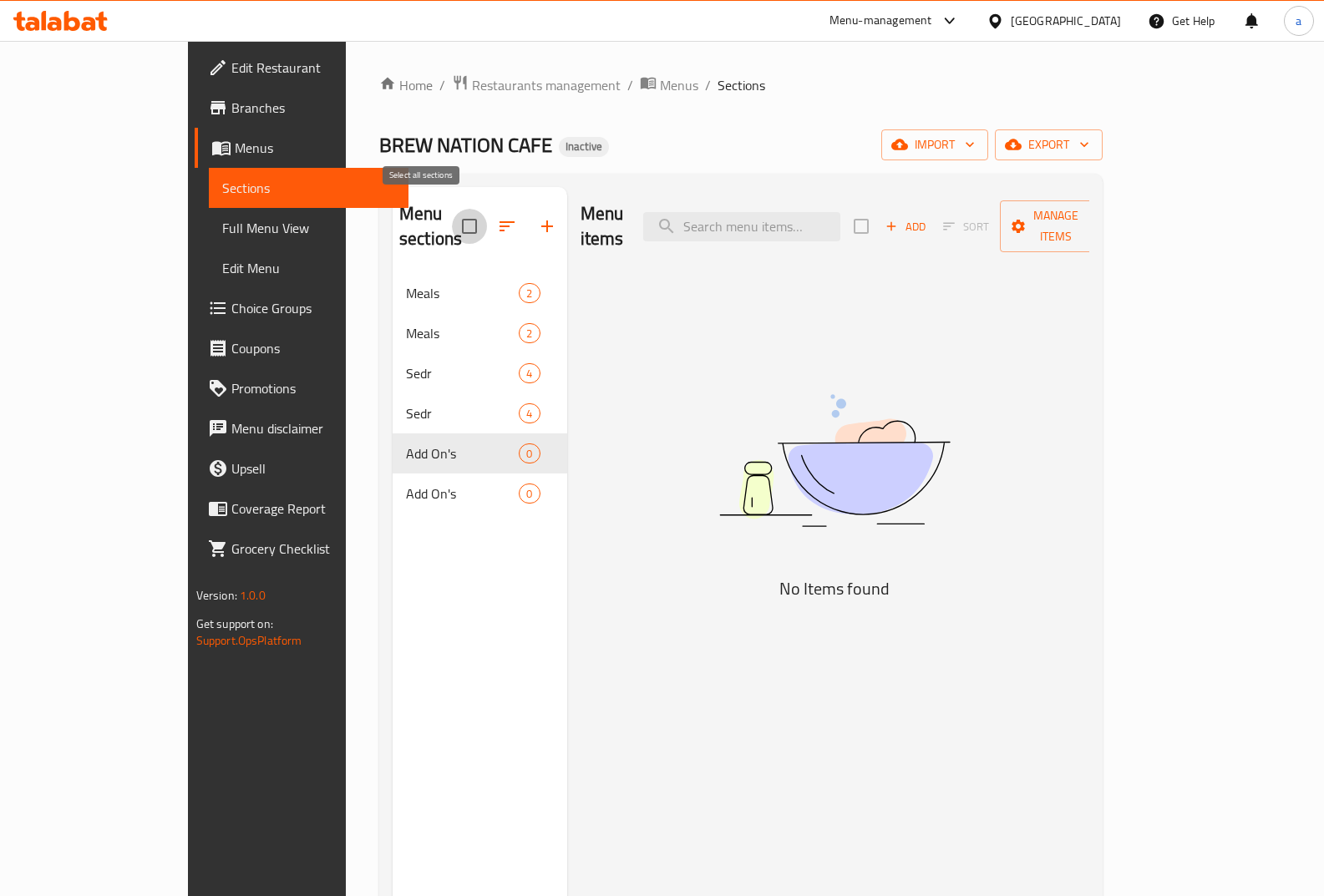
click at [452, 213] on input "checkbox" at bounding box center [469, 226] width 35 height 35
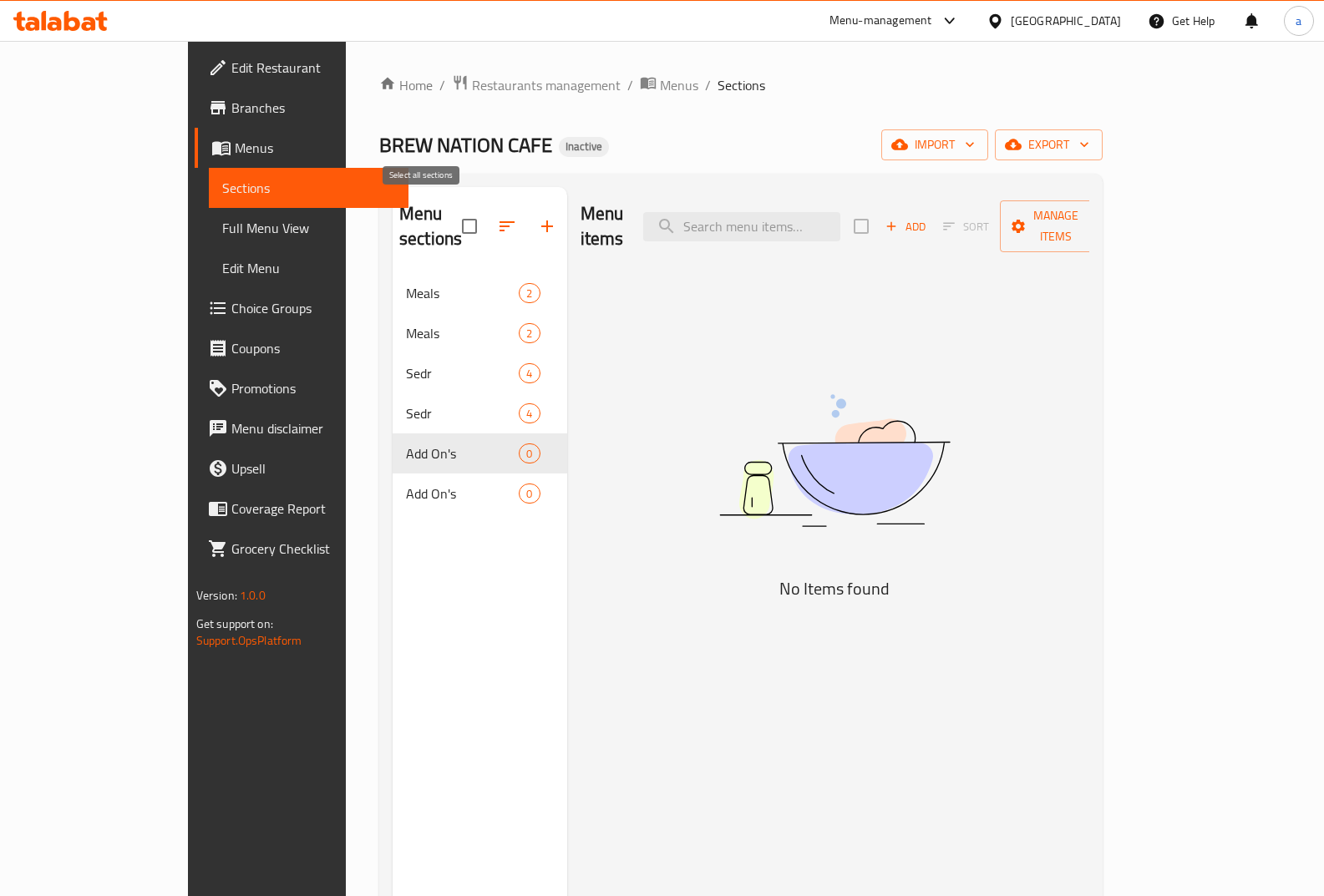
click at [452, 213] on input "checkbox" at bounding box center [469, 226] width 35 height 35
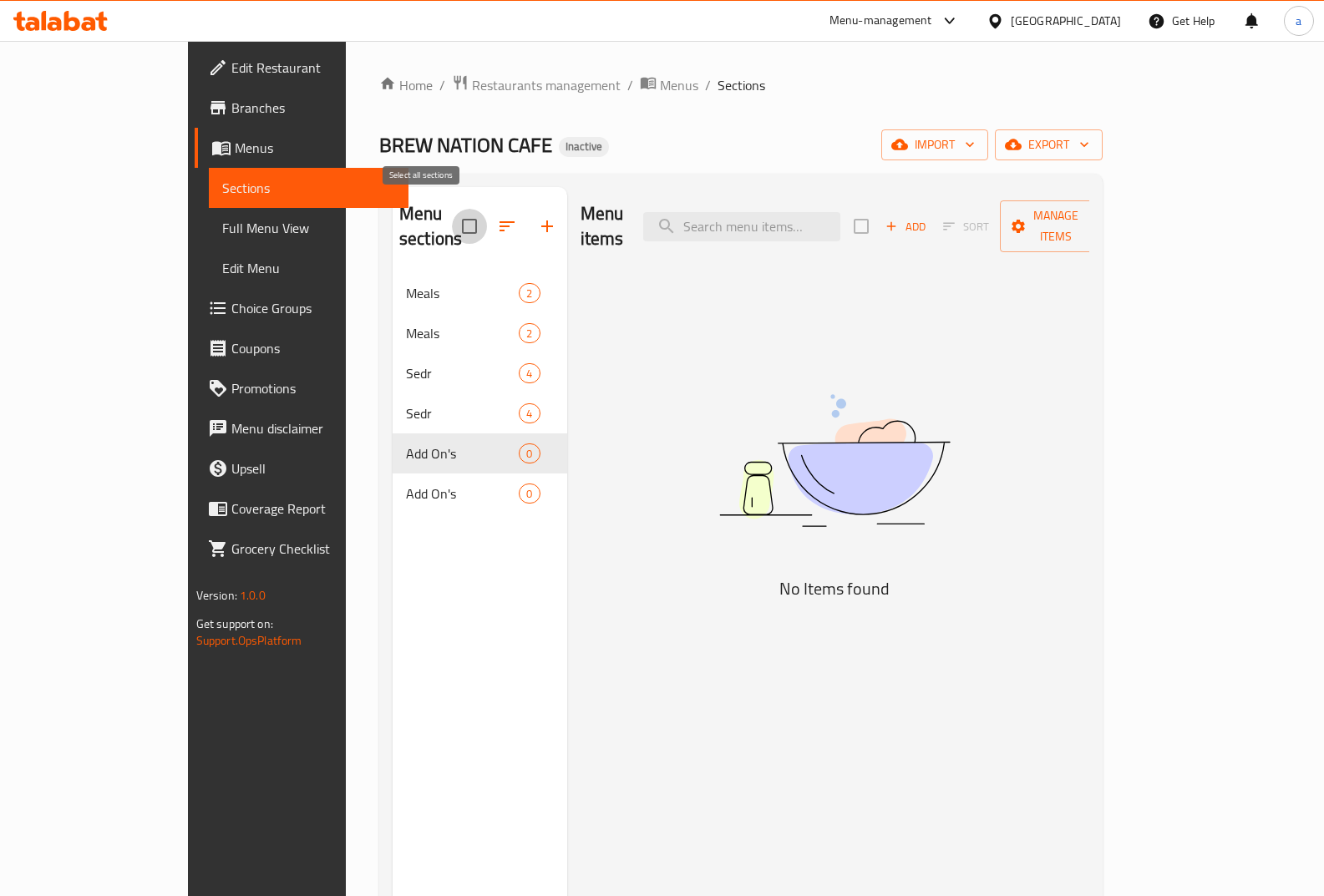
click at [452, 213] on input "checkbox" at bounding box center [469, 226] width 35 height 35
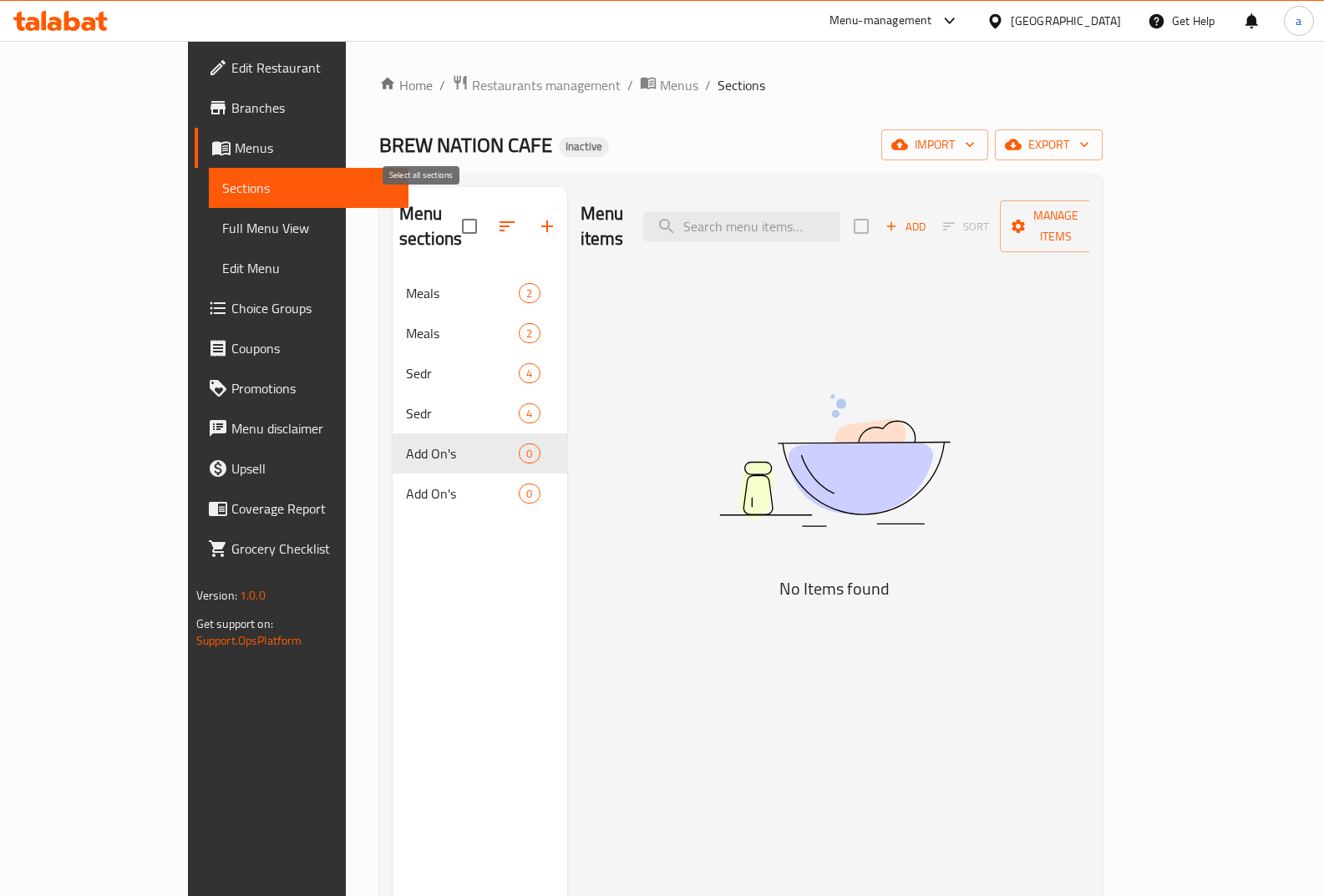
click at [452, 209] on input "checkbox" at bounding box center [469, 226] width 35 height 35
click at [452, 213] on input "checkbox" at bounding box center [469, 226] width 35 height 35
checkbox input "false"
click at [235, 152] on span "Menus" at bounding box center [315, 148] width 161 height 20
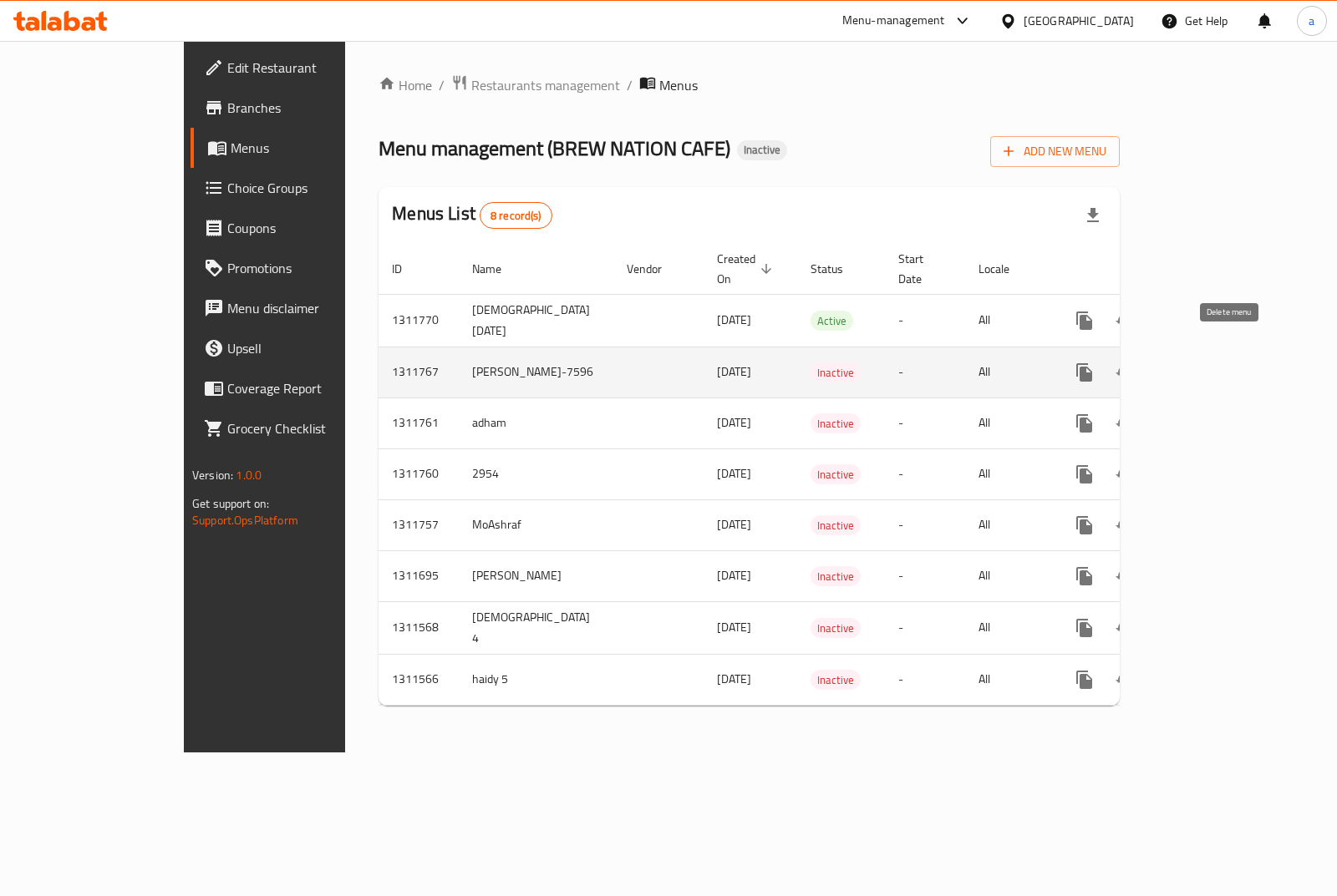
click at [1185, 352] on button "enhanced table" at bounding box center [1165, 373] width 41 height 41
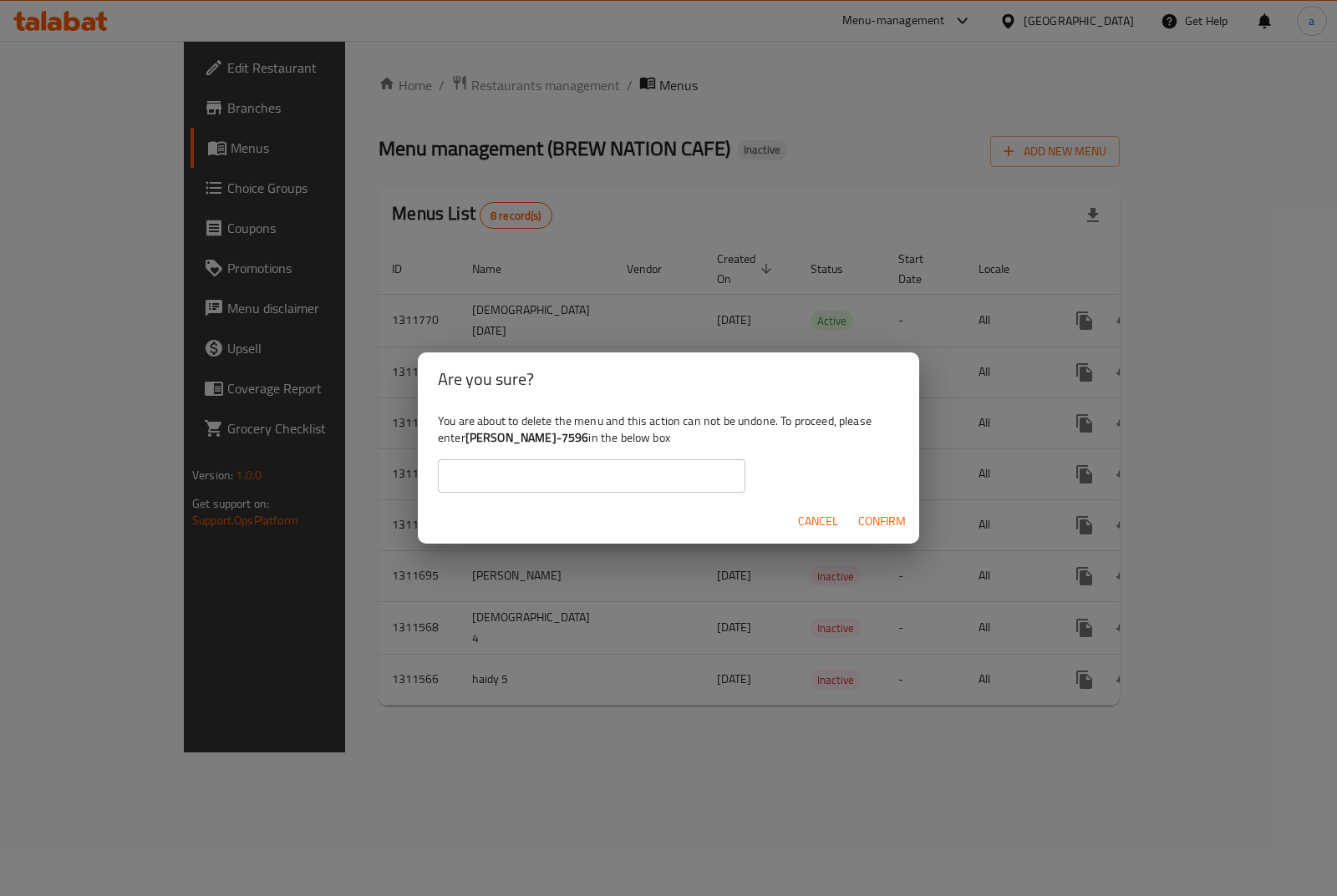
click at [697, 476] on input "text" at bounding box center [591, 476] width 307 height 34
type input "[PERSON_NAME]-7596"
click at [883, 523] on span "Confirm" at bounding box center [882, 522] width 47 height 21
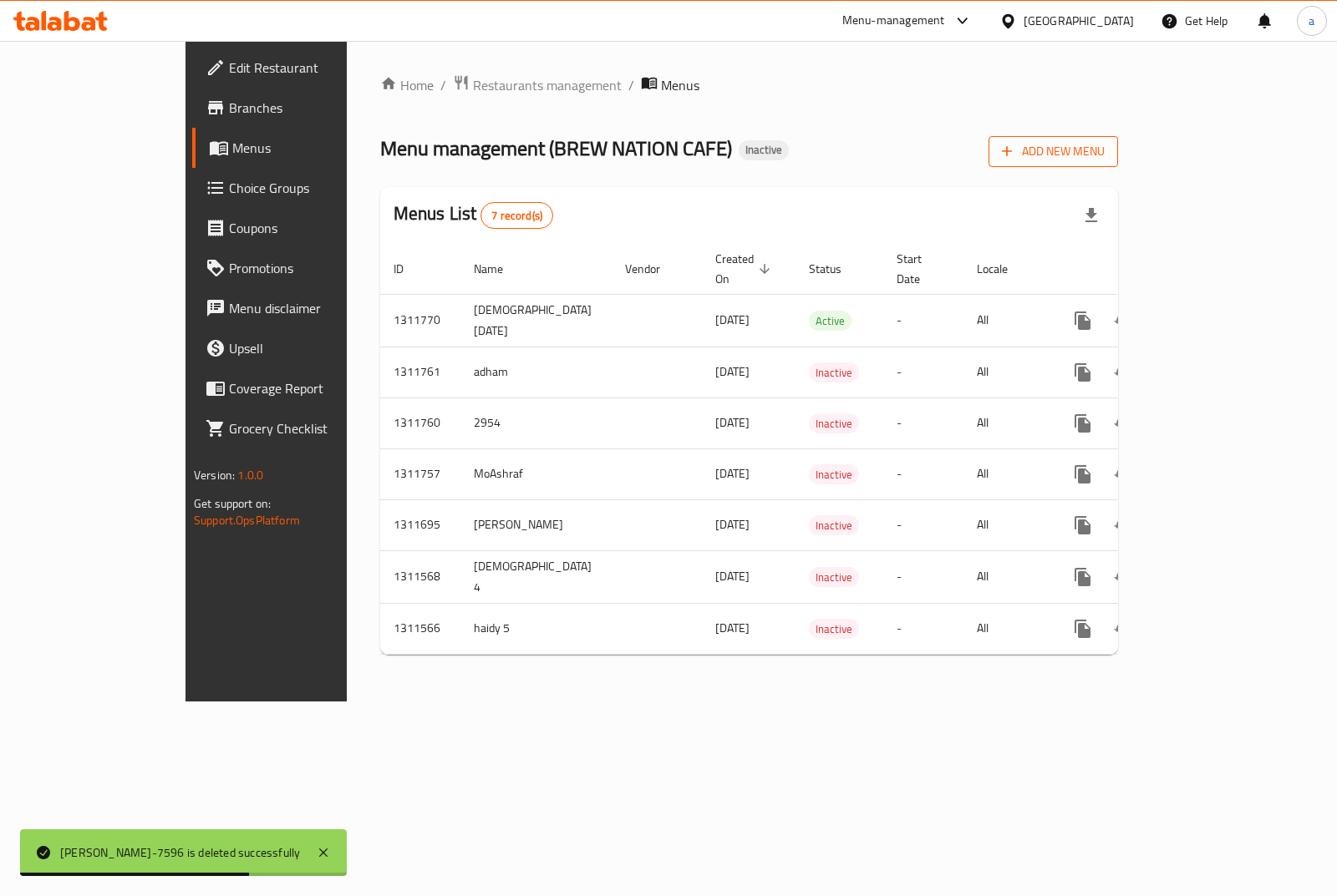
click at [1119, 164] on button "Add New Menu" at bounding box center [1054, 152] width 129 height 31
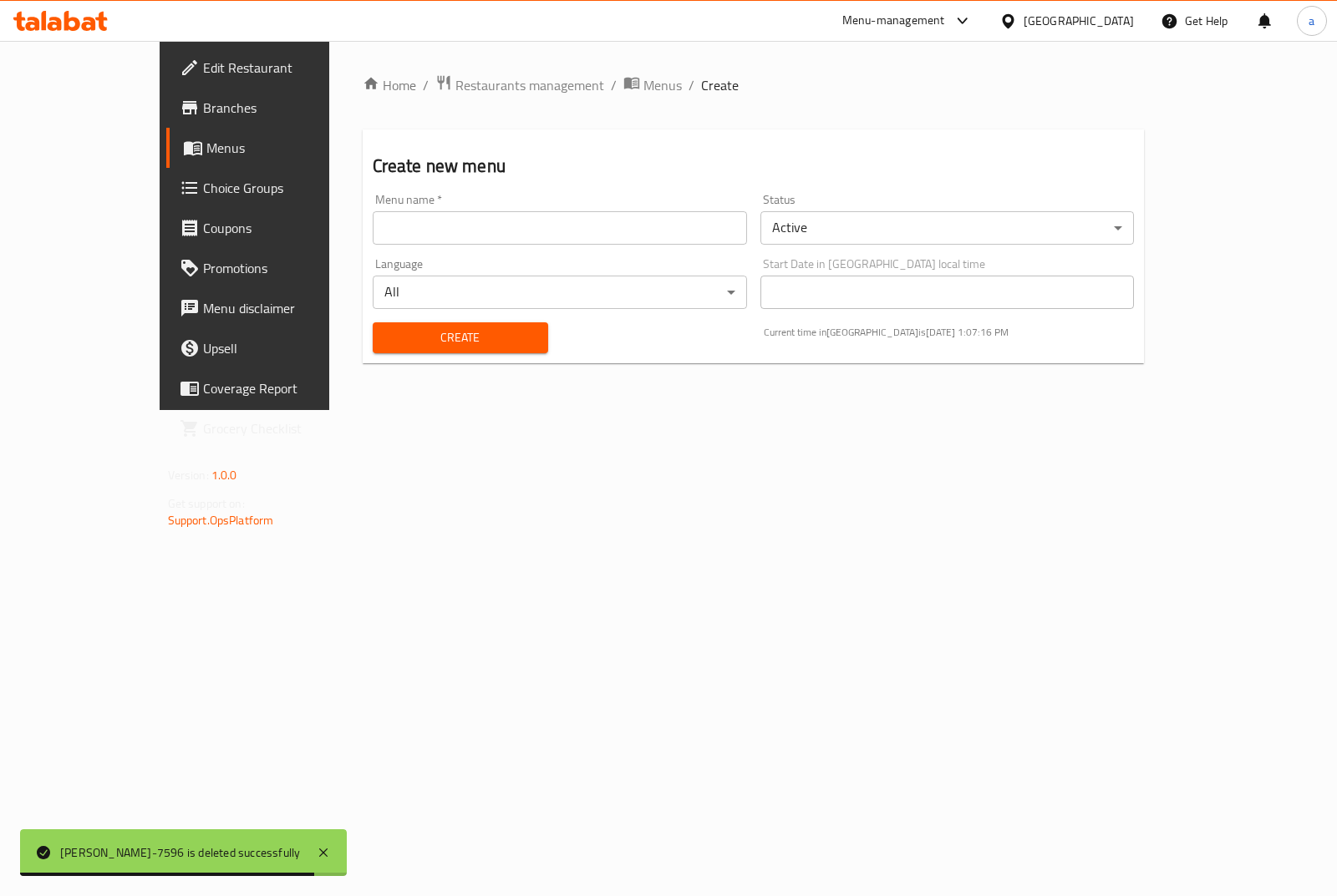
click at [665, 232] on input "text" at bounding box center [560, 228] width 375 height 34
type input "[PERSON_NAME]-7596"
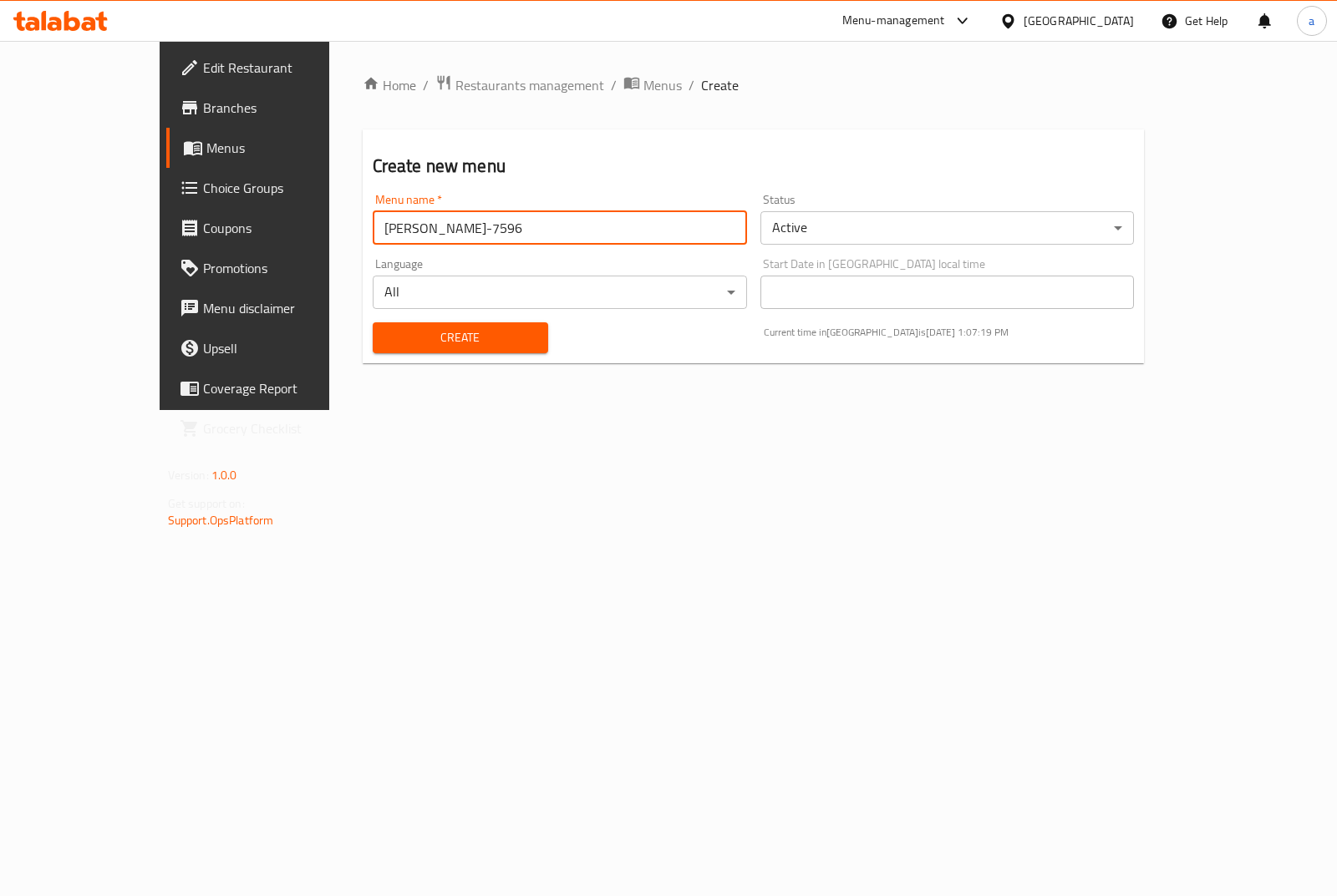
click at [421, 322] on button "Create" at bounding box center [461, 338] width 176 height 31
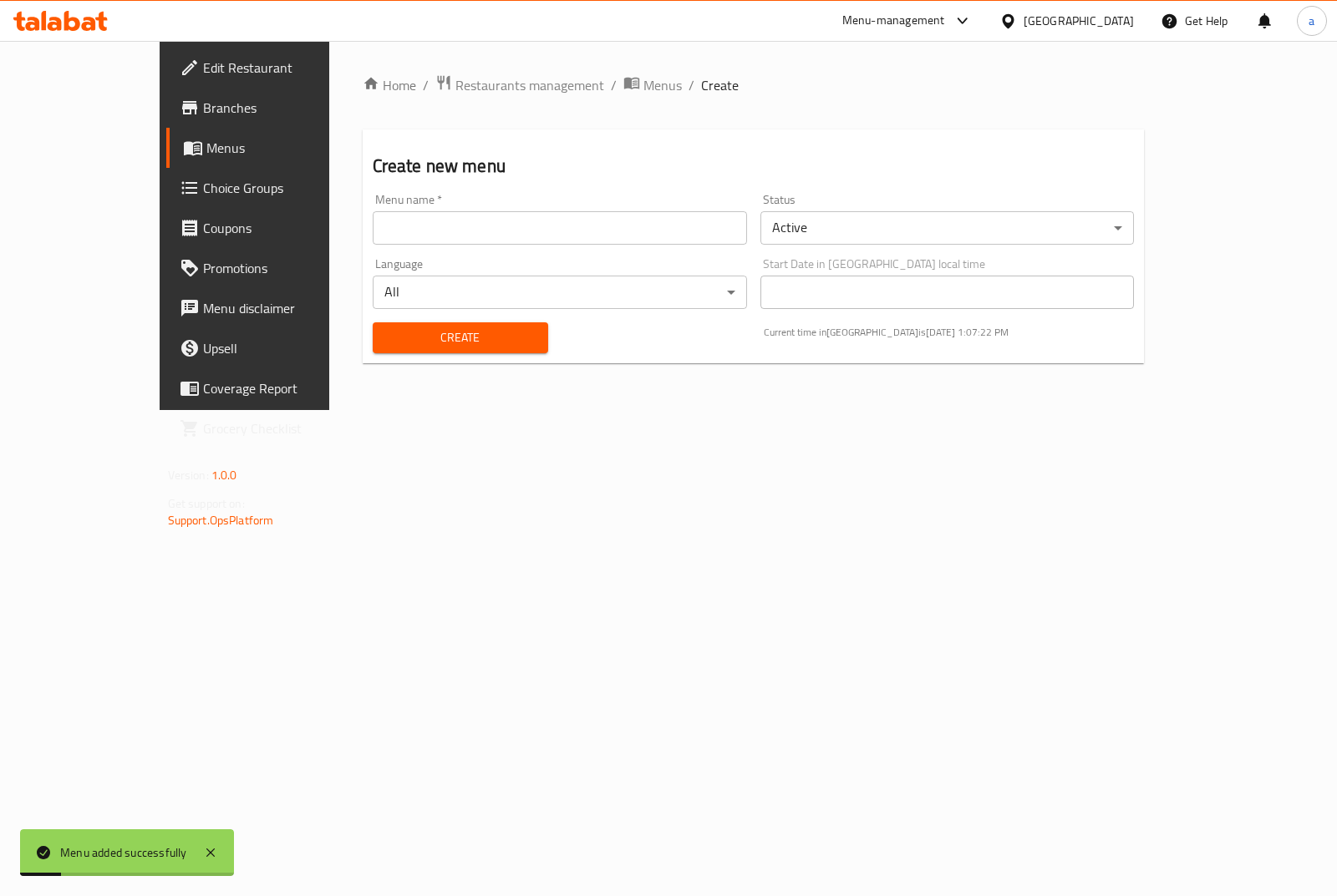
click at [207, 155] on span "Menus" at bounding box center [288, 148] width 163 height 20
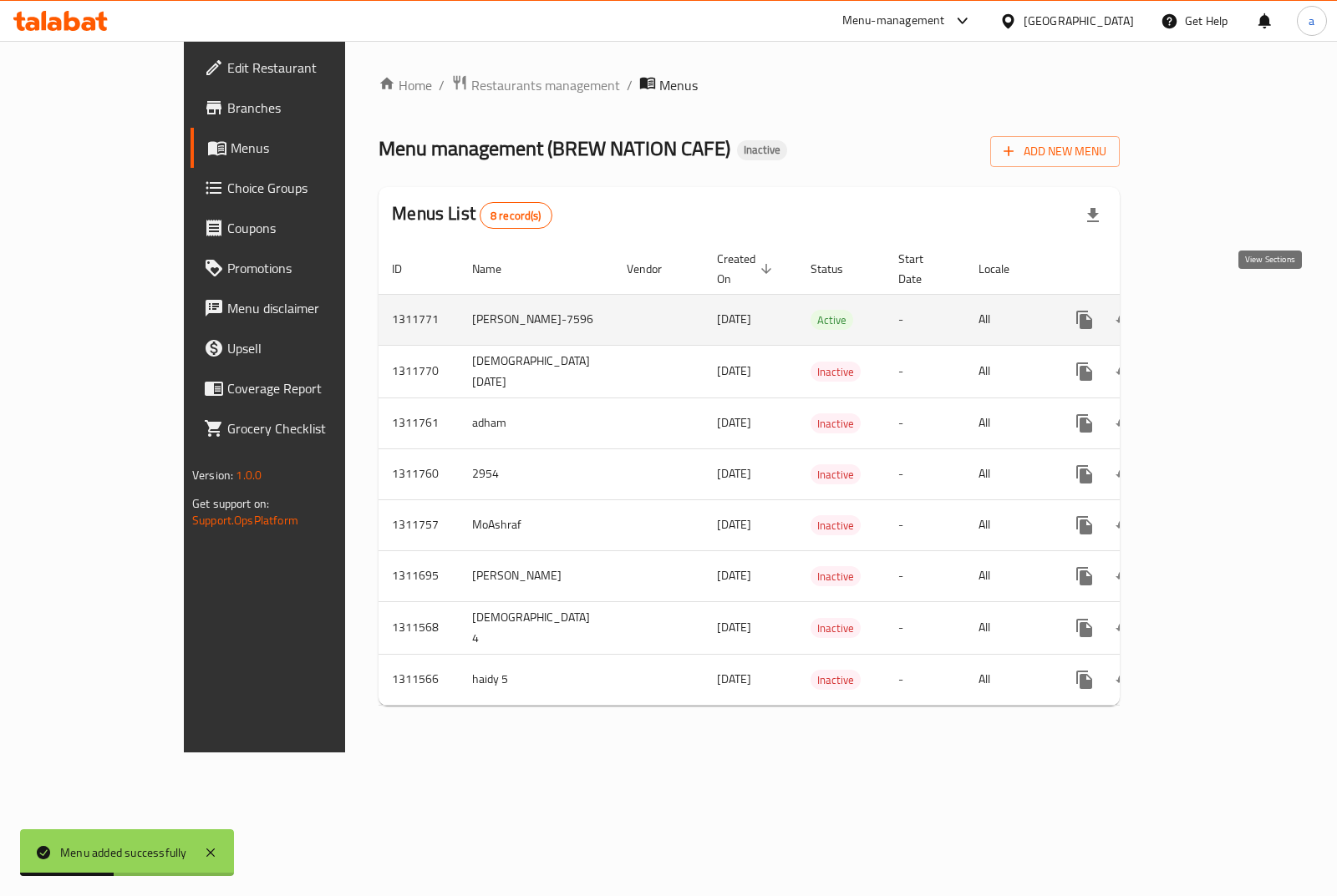
click at [1225, 300] on link "enhanced table" at bounding box center [1206, 321] width 41 height 41
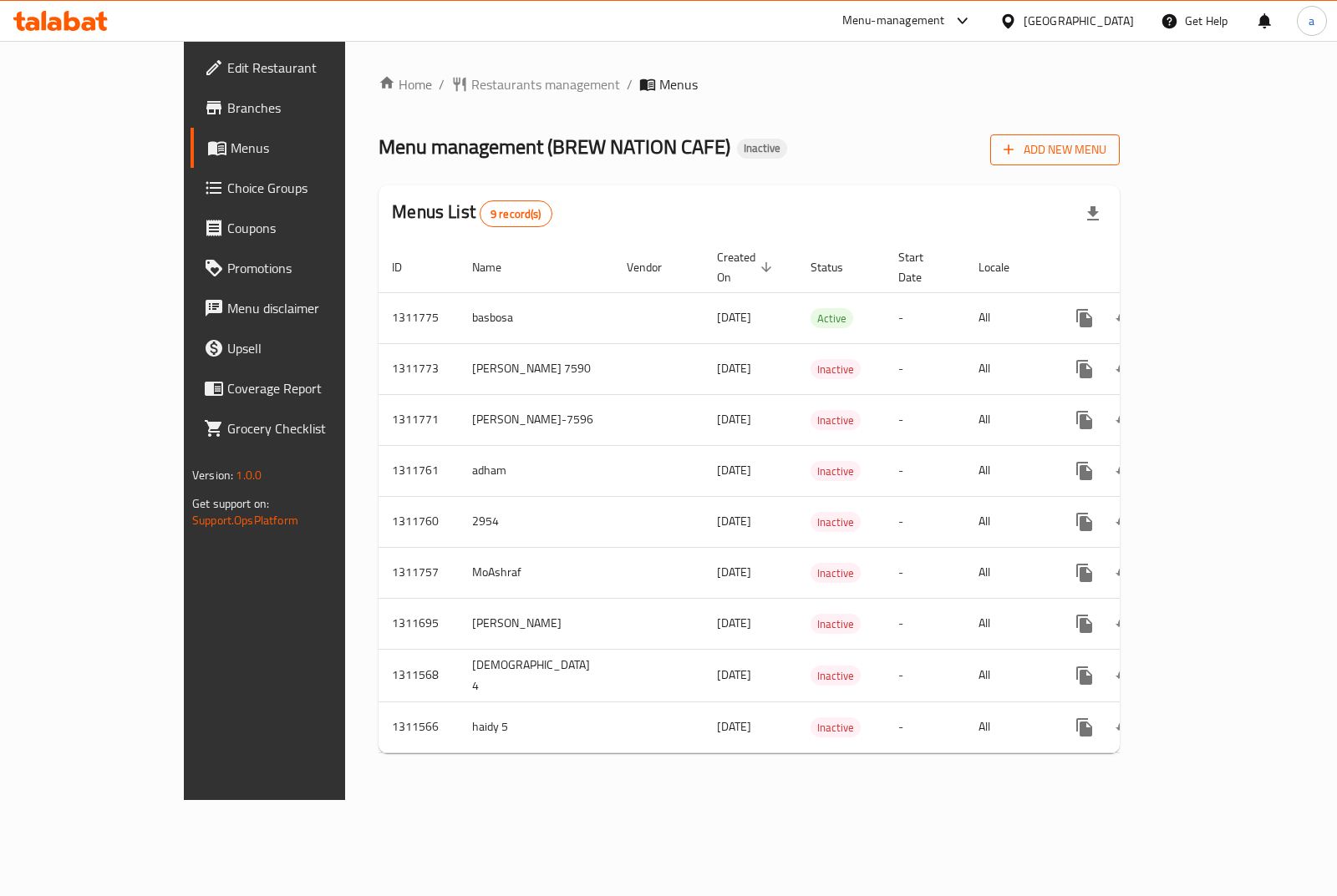
click at [1107, 151] on span "Add New Menu" at bounding box center [1055, 150] width 102 height 21
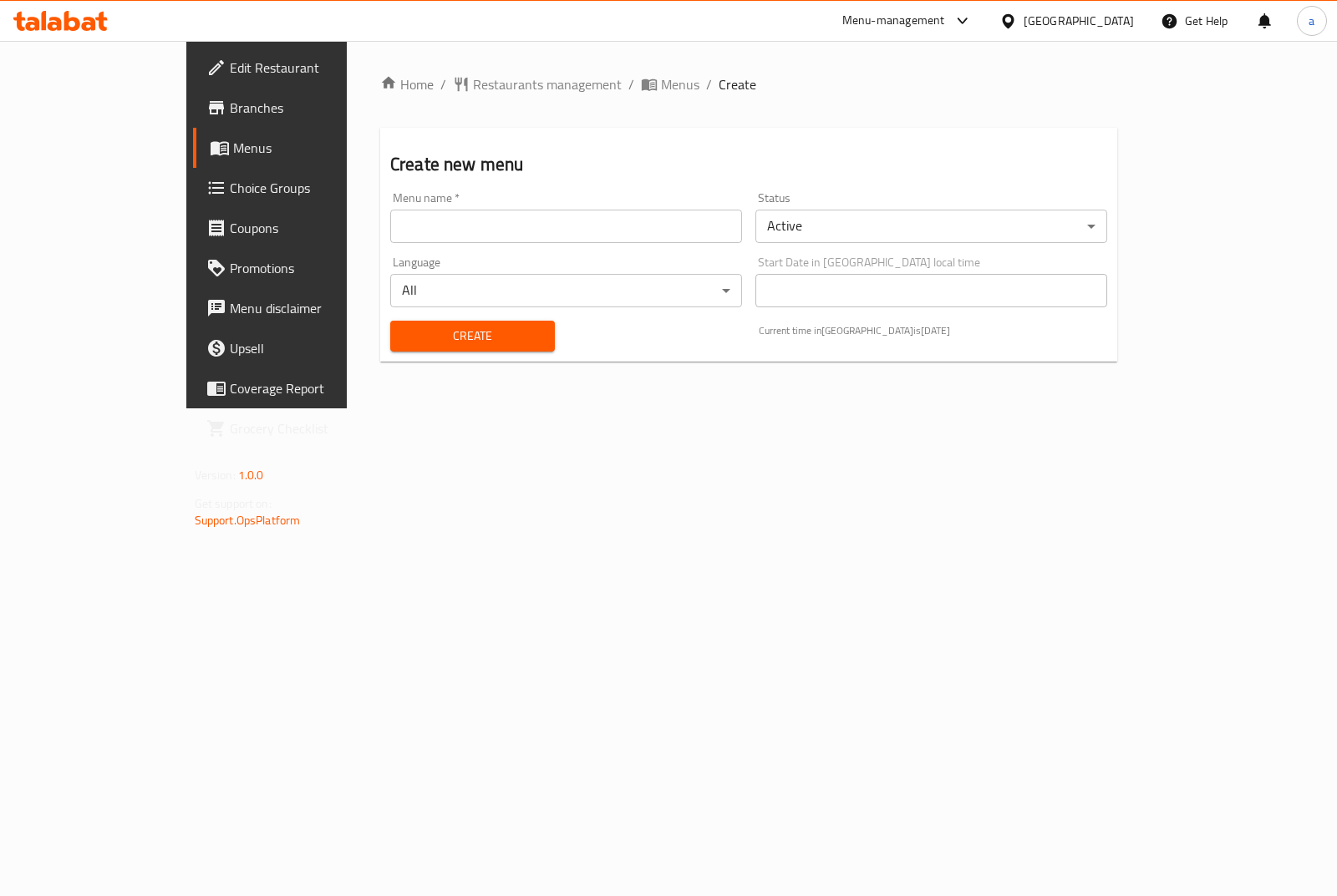
drag, startPoint x: 661, startPoint y: 226, endPoint x: 650, endPoint y: 226, distance: 11.0
click at [661, 226] on input "text" at bounding box center [566, 226] width 352 height 34
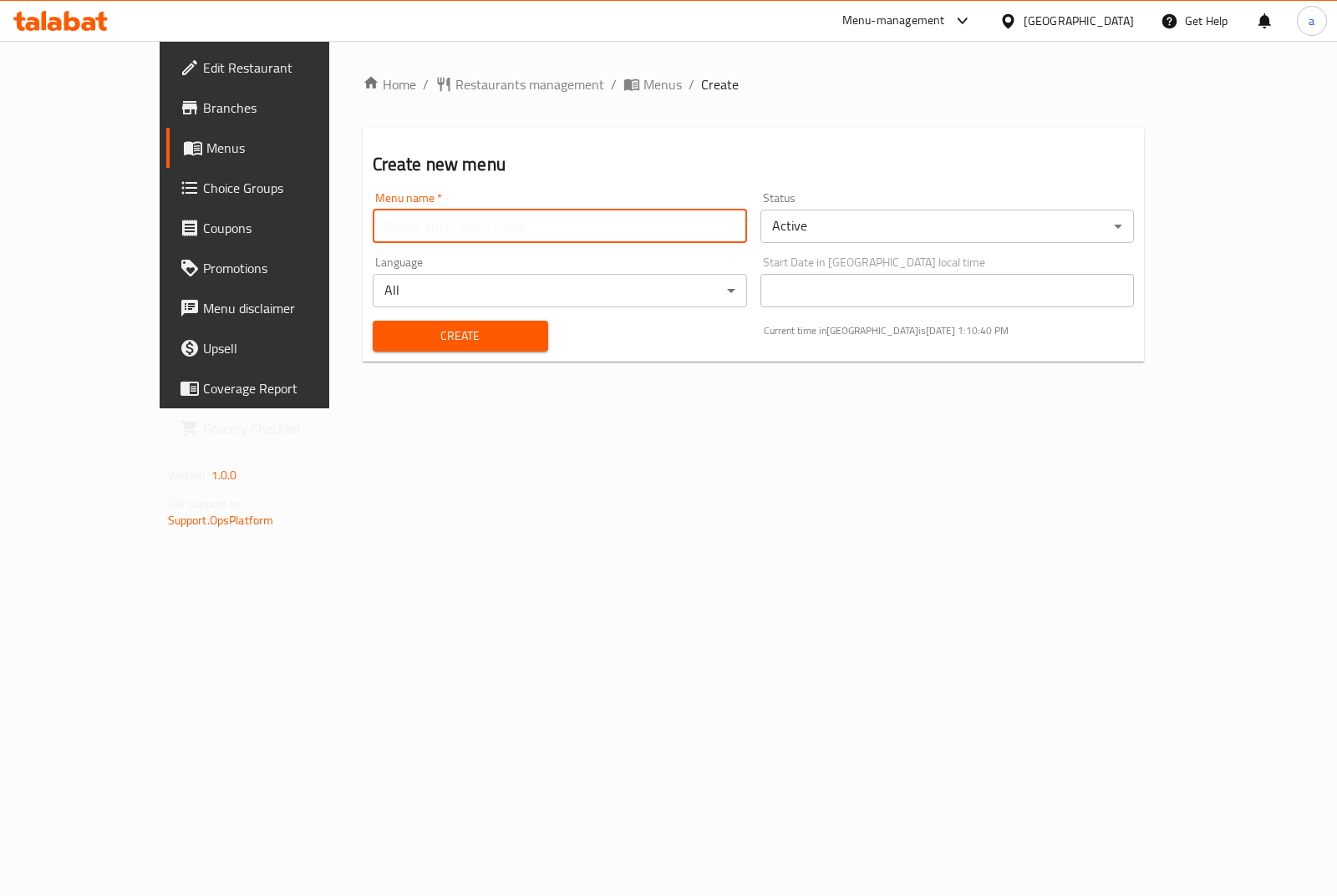
type input "[PERSON_NAME]-7596"
click at [386, 332] on span "Create" at bounding box center [461, 336] width 149 height 21
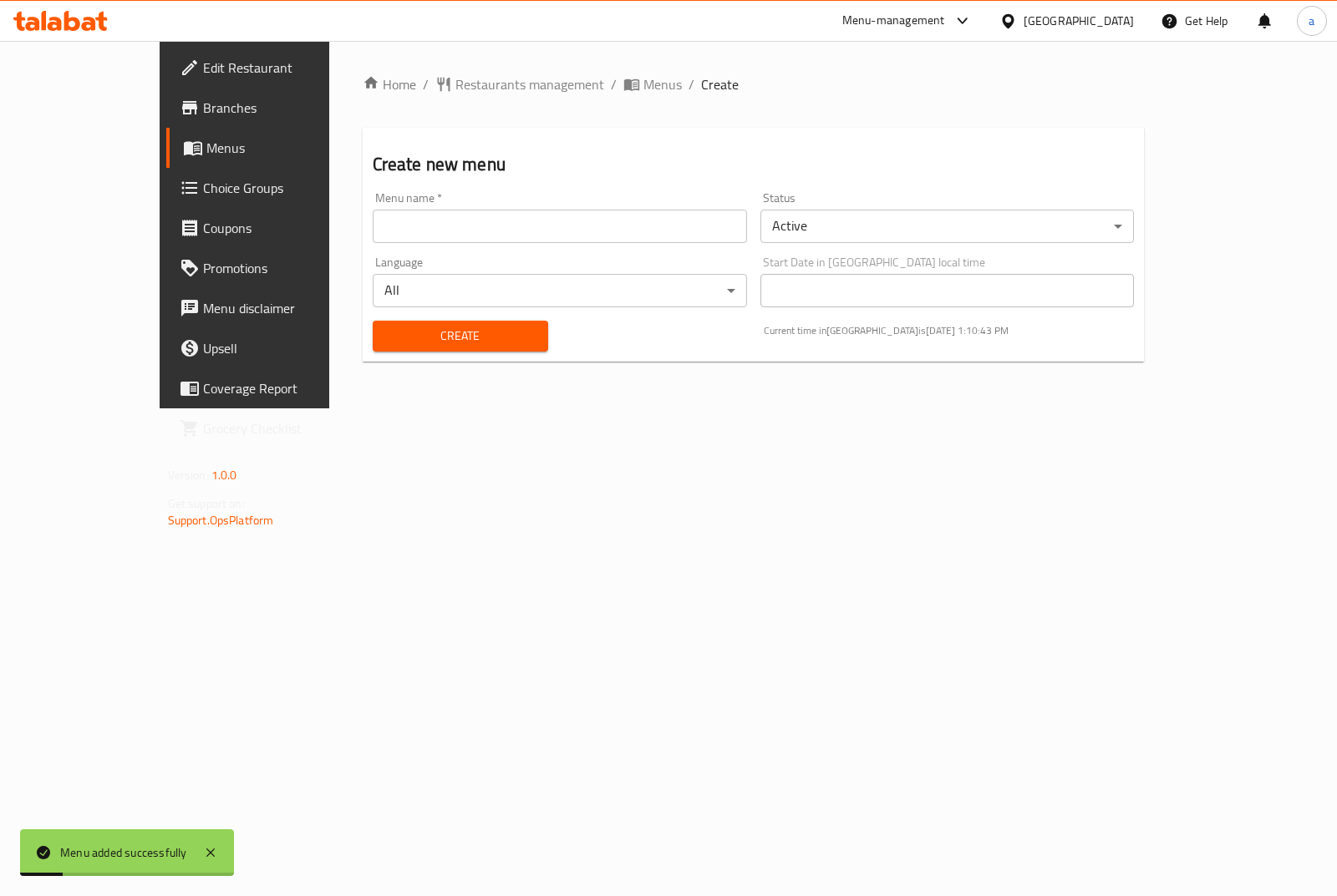
click at [207, 146] on span "Menus" at bounding box center [288, 148] width 163 height 20
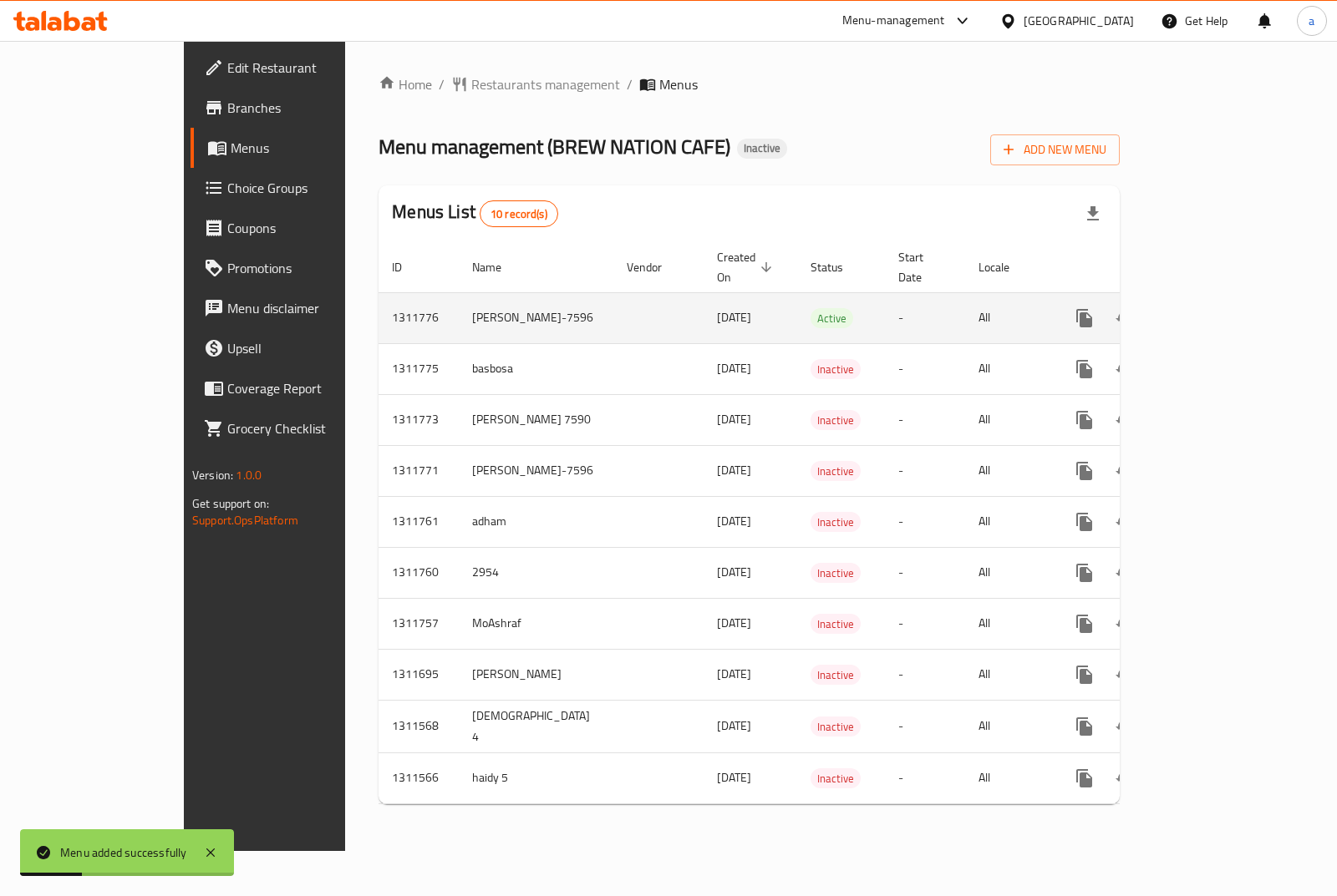
click at [1215, 308] on icon "enhanced table" at bounding box center [1205, 318] width 20 height 20
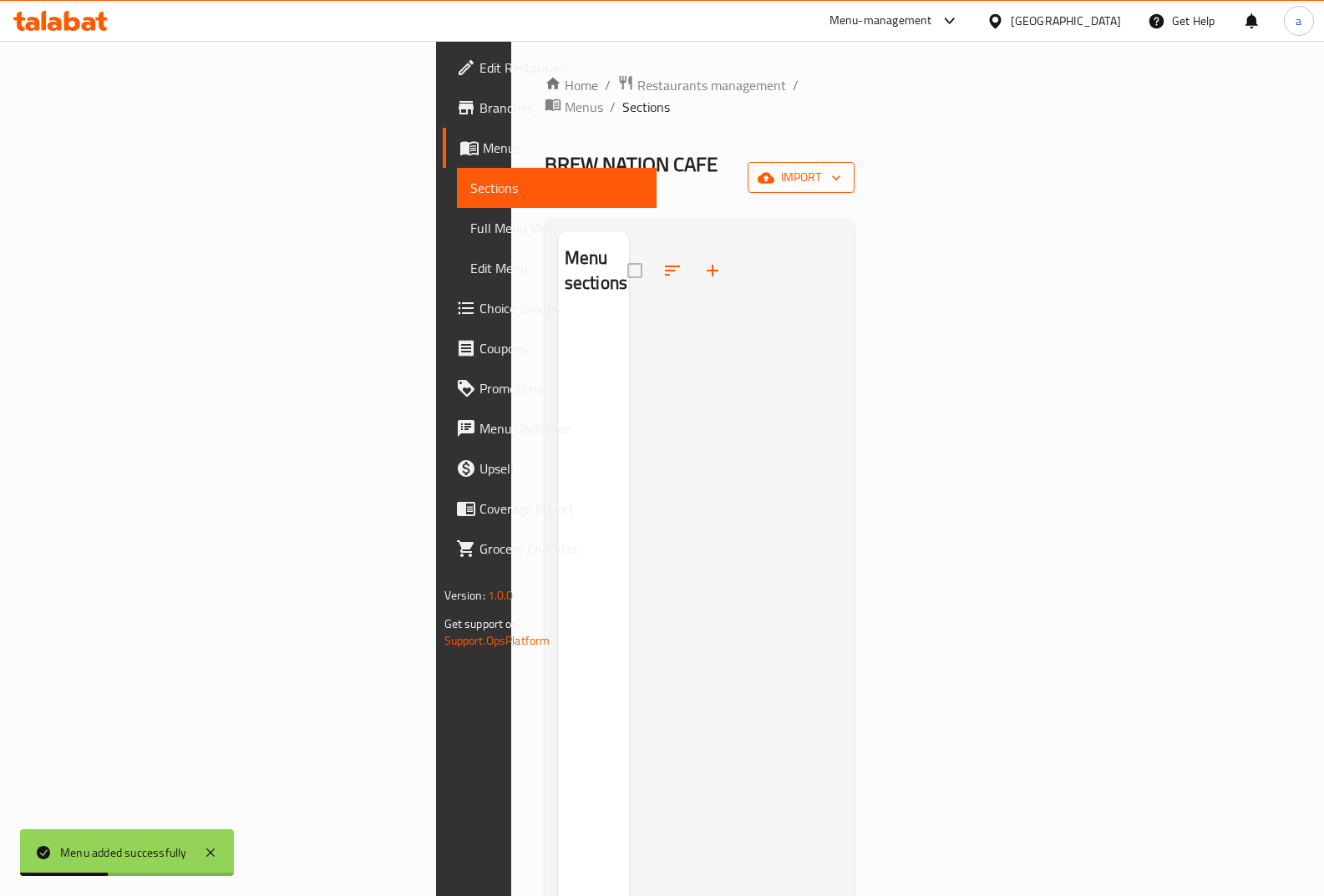
click at [841, 167] on span "import" at bounding box center [801, 178] width 80 height 21
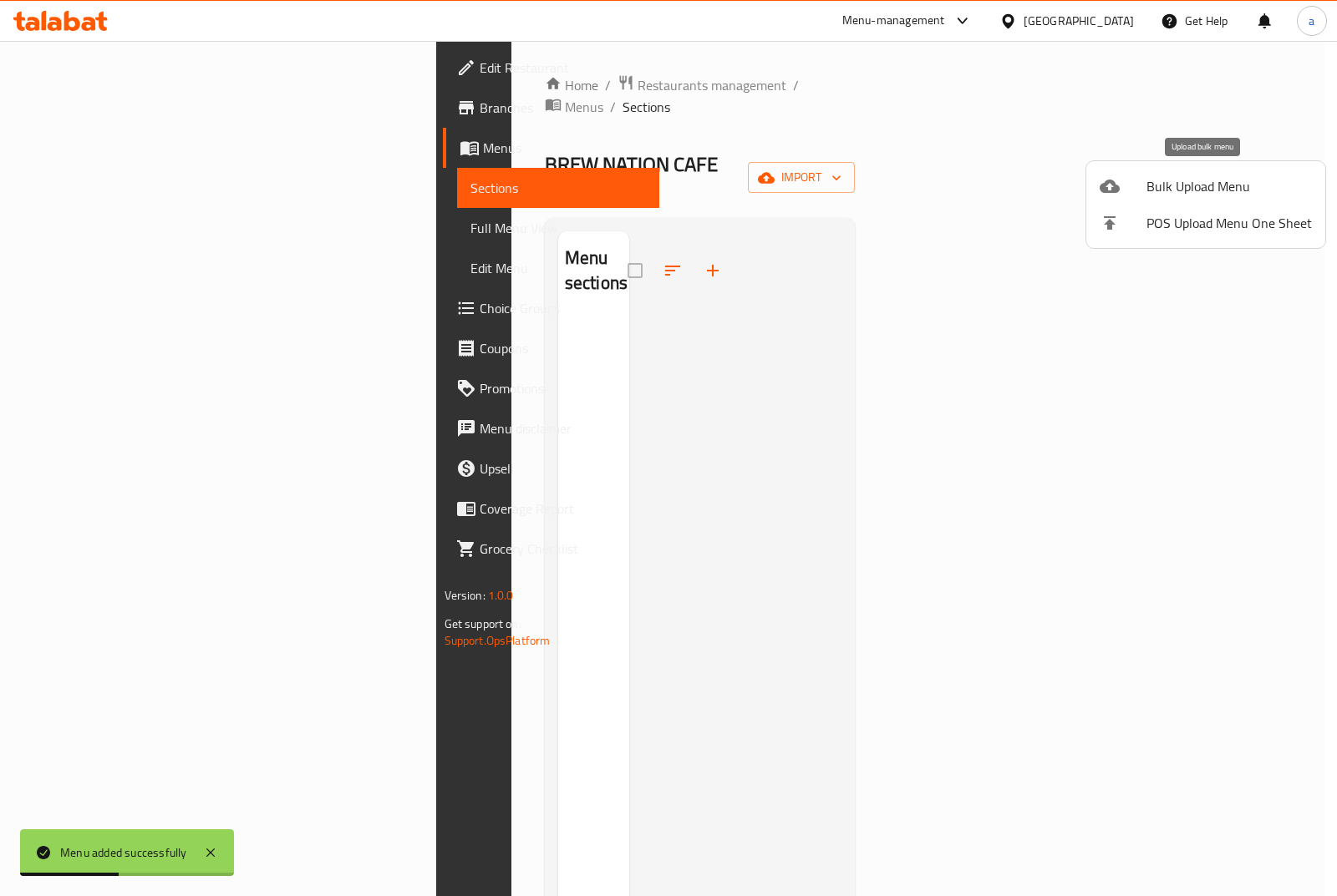
click at [1213, 182] on span "Bulk Upload Menu" at bounding box center [1229, 186] width 165 height 20
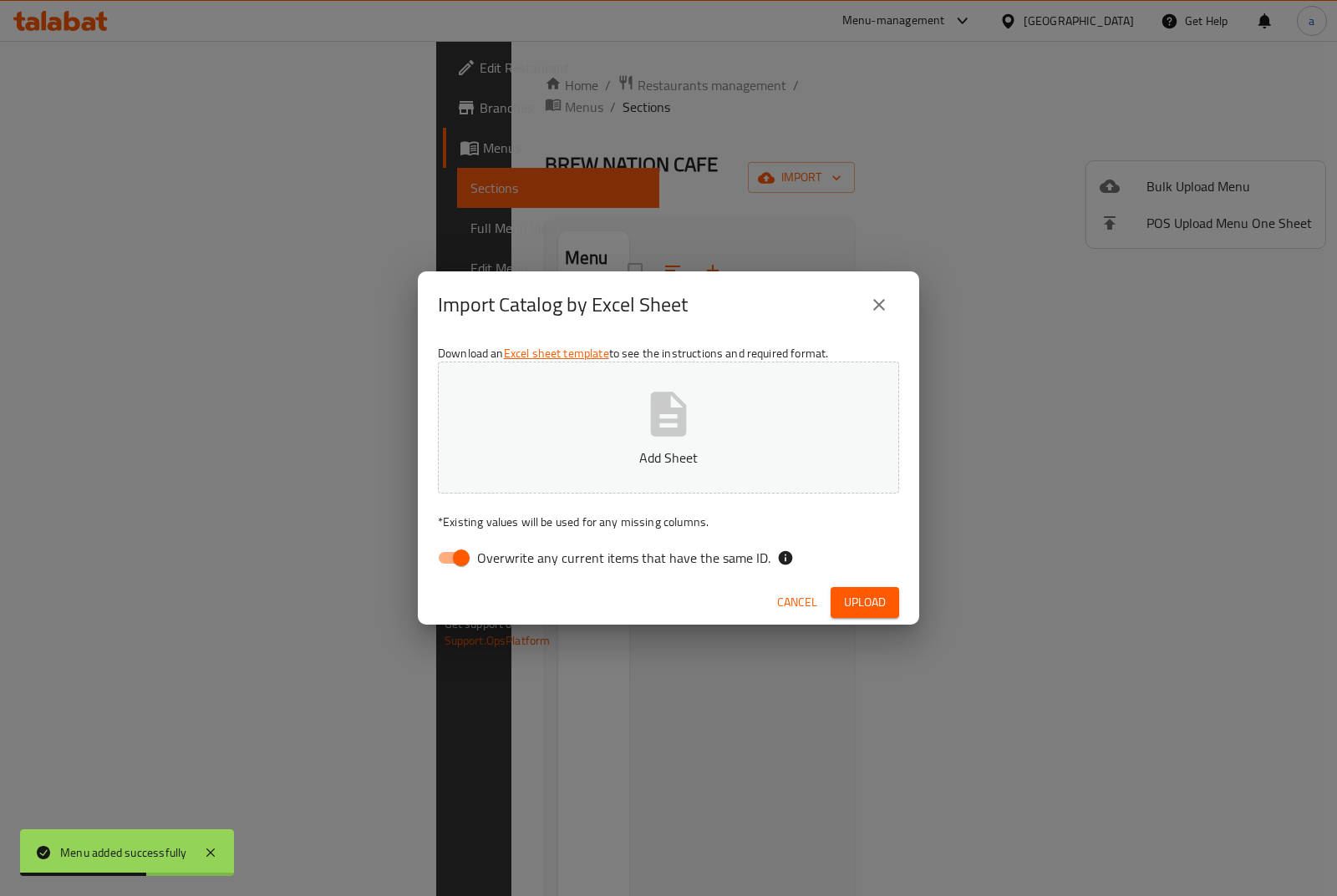
click at [464, 560] on input "Overwrite any current items that have the same ID." at bounding box center [461, 558] width 96 height 32
checkbox input "false"
click at [602, 466] on p "Add Sheet" at bounding box center [668, 458] width 410 height 20
click at [876, 615] on button "Upload" at bounding box center [865, 602] width 69 height 31
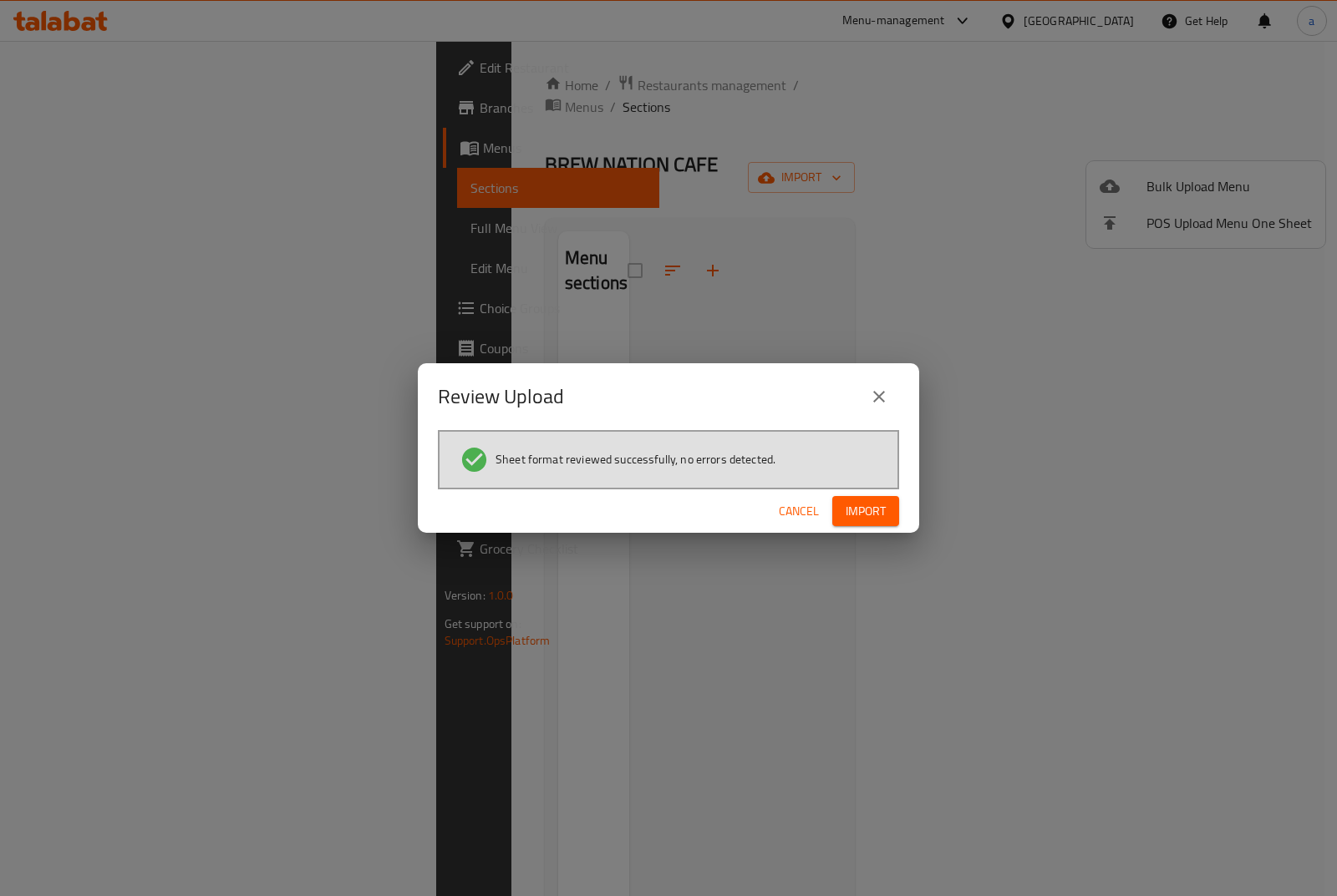
click at [875, 531] on div "Cancel Import" at bounding box center [668, 512] width 501 height 44
click at [877, 523] on button "Import" at bounding box center [866, 512] width 67 height 31
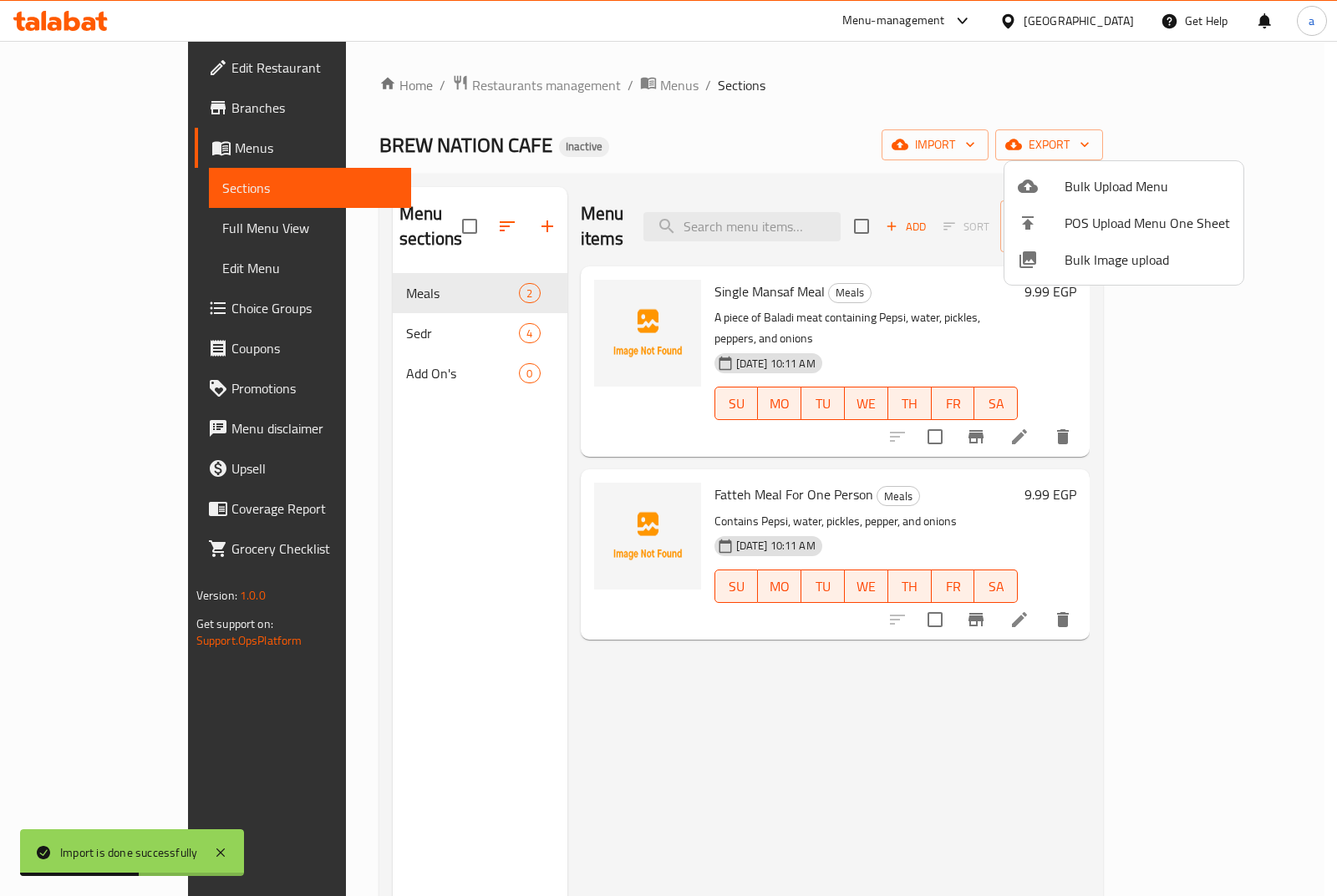
click at [417, 358] on div at bounding box center [668, 448] width 1337 height 896
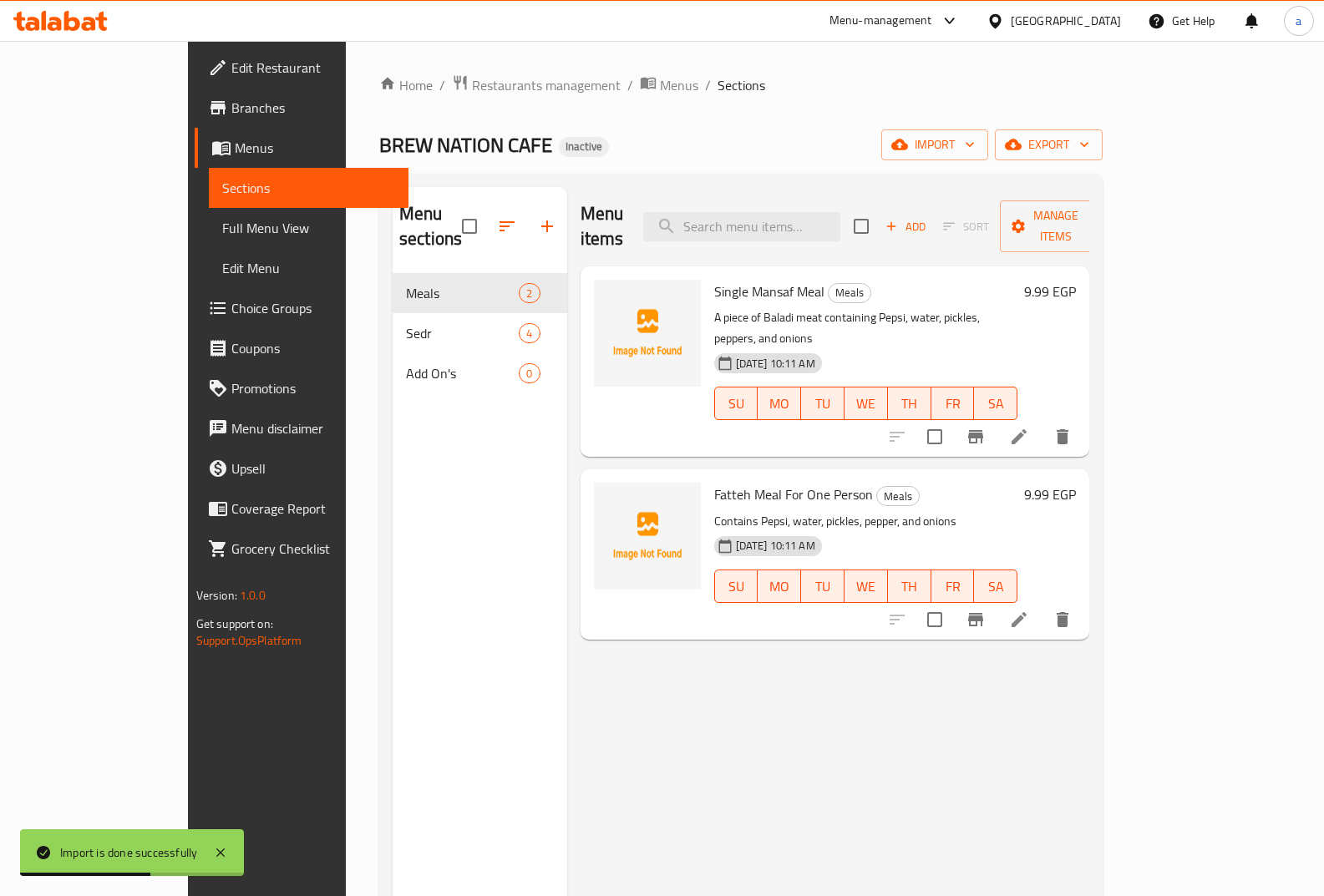
click at [417, 358] on div "Add On's 0" at bounding box center [480, 374] width 175 height 41
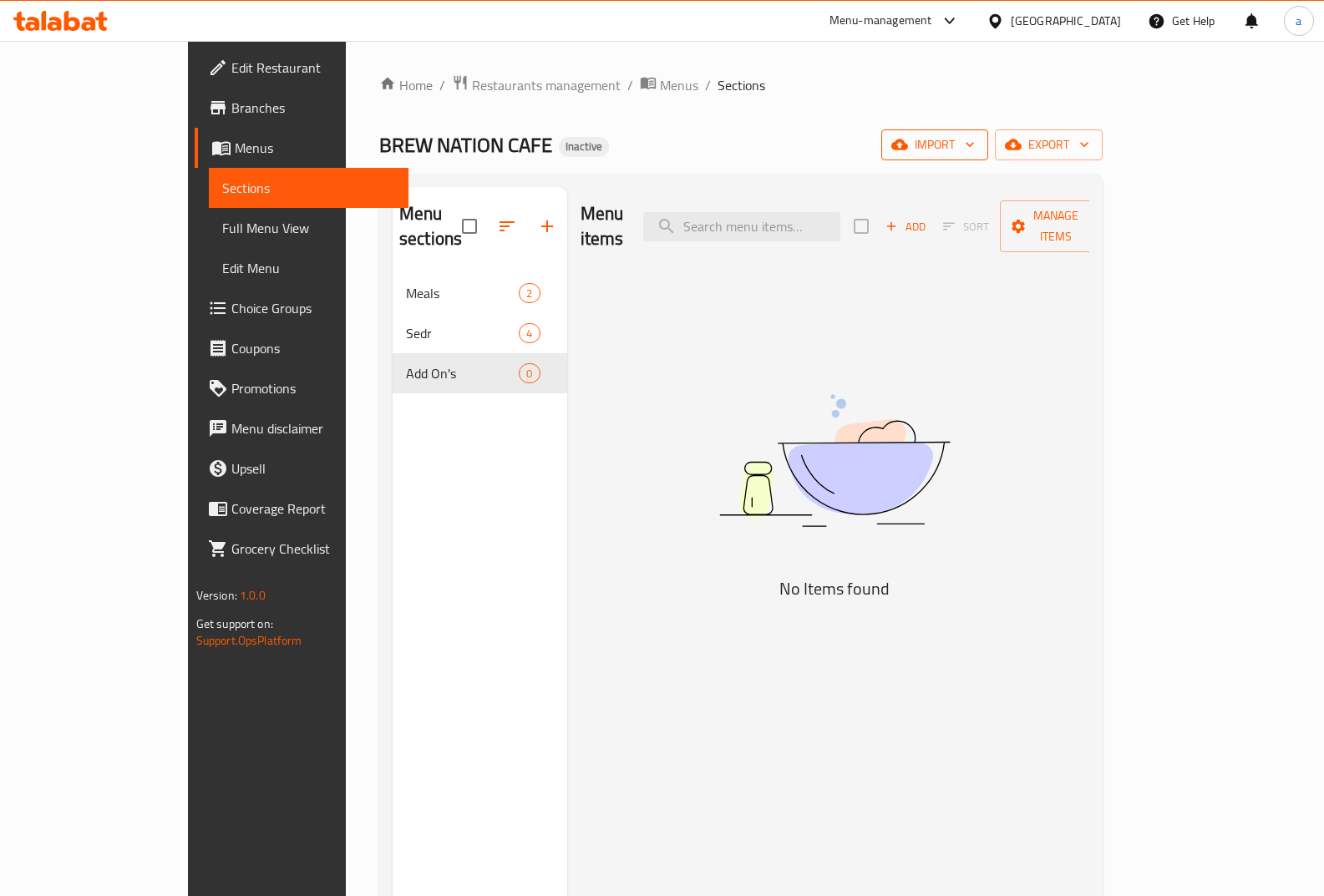
click at [975, 143] on span "import" at bounding box center [935, 145] width 80 height 21
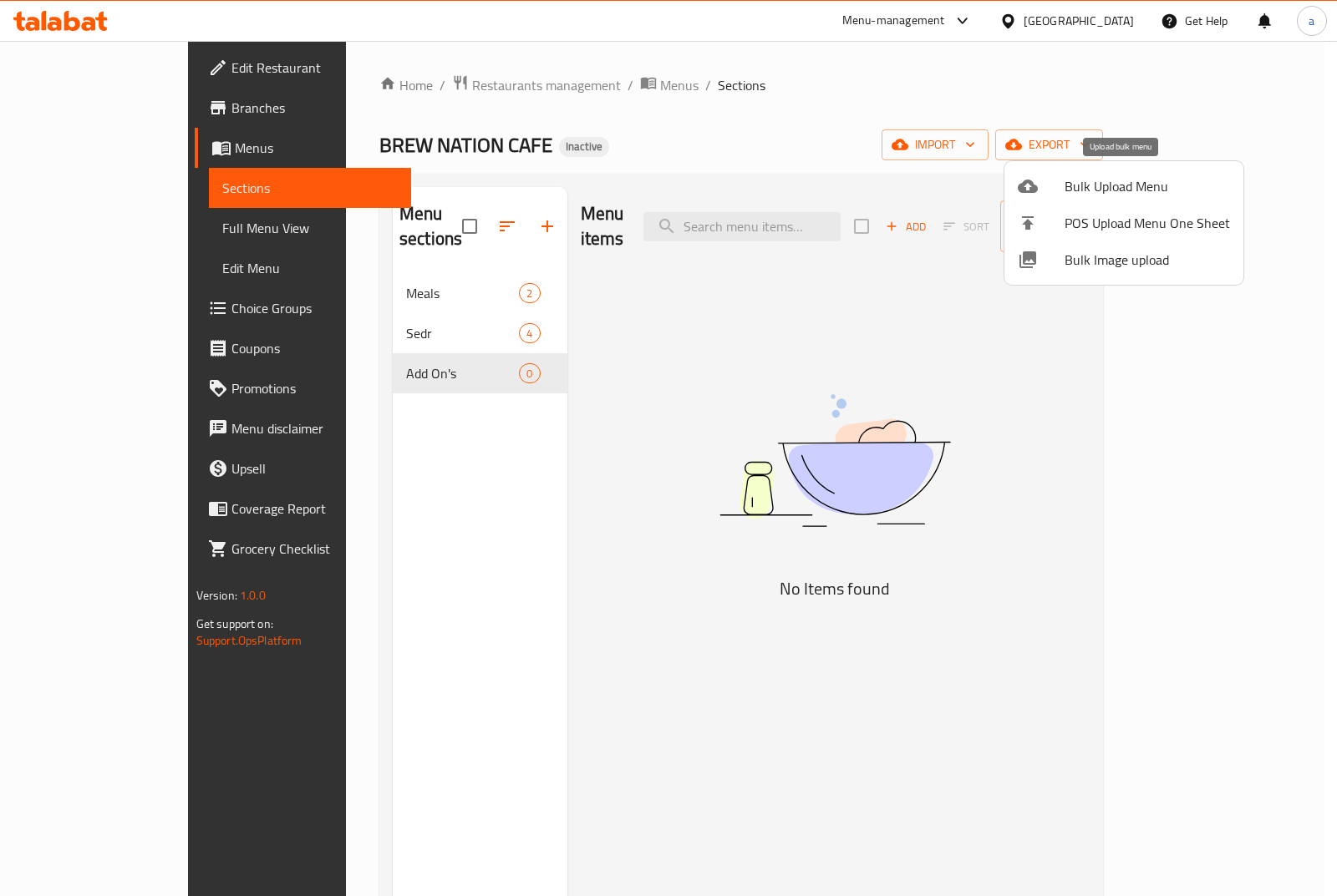
click at [1082, 190] on span "Bulk Upload Menu" at bounding box center [1147, 186] width 165 height 20
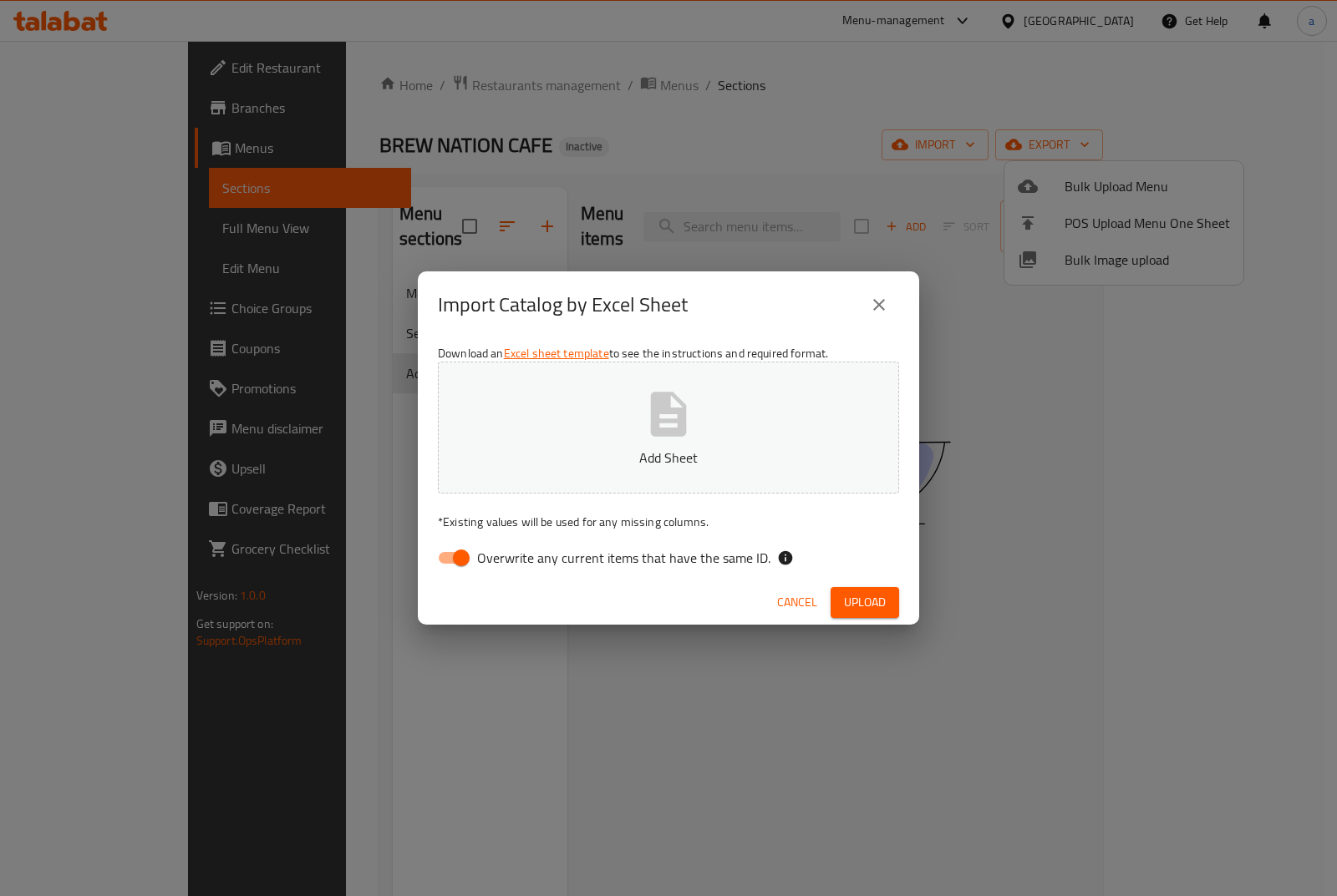
click at [465, 567] on input "Overwrite any current items that have the same ID." at bounding box center [461, 558] width 96 height 32
checkbox input "false"
click at [597, 478] on button "Add Sheet" at bounding box center [668, 428] width 462 height 132
click at [854, 592] on span "Upload" at bounding box center [865, 602] width 42 height 21
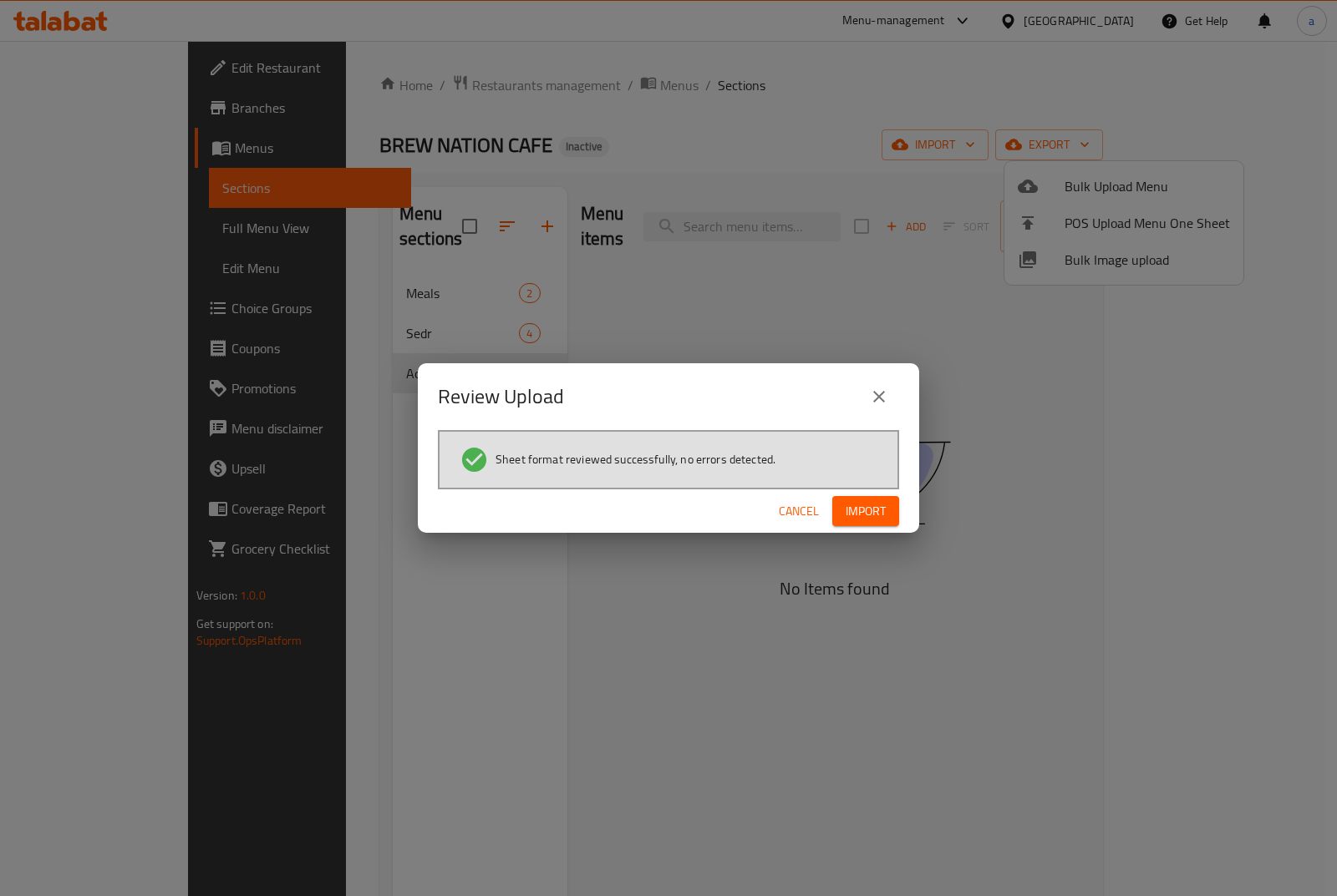
click at [874, 508] on span "Import" at bounding box center [867, 512] width 41 height 21
click at [872, 508] on icon "button" at bounding box center [872, 511] width 16 height 16
click at [858, 511] on span "Import" at bounding box center [867, 512] width 41 height 21
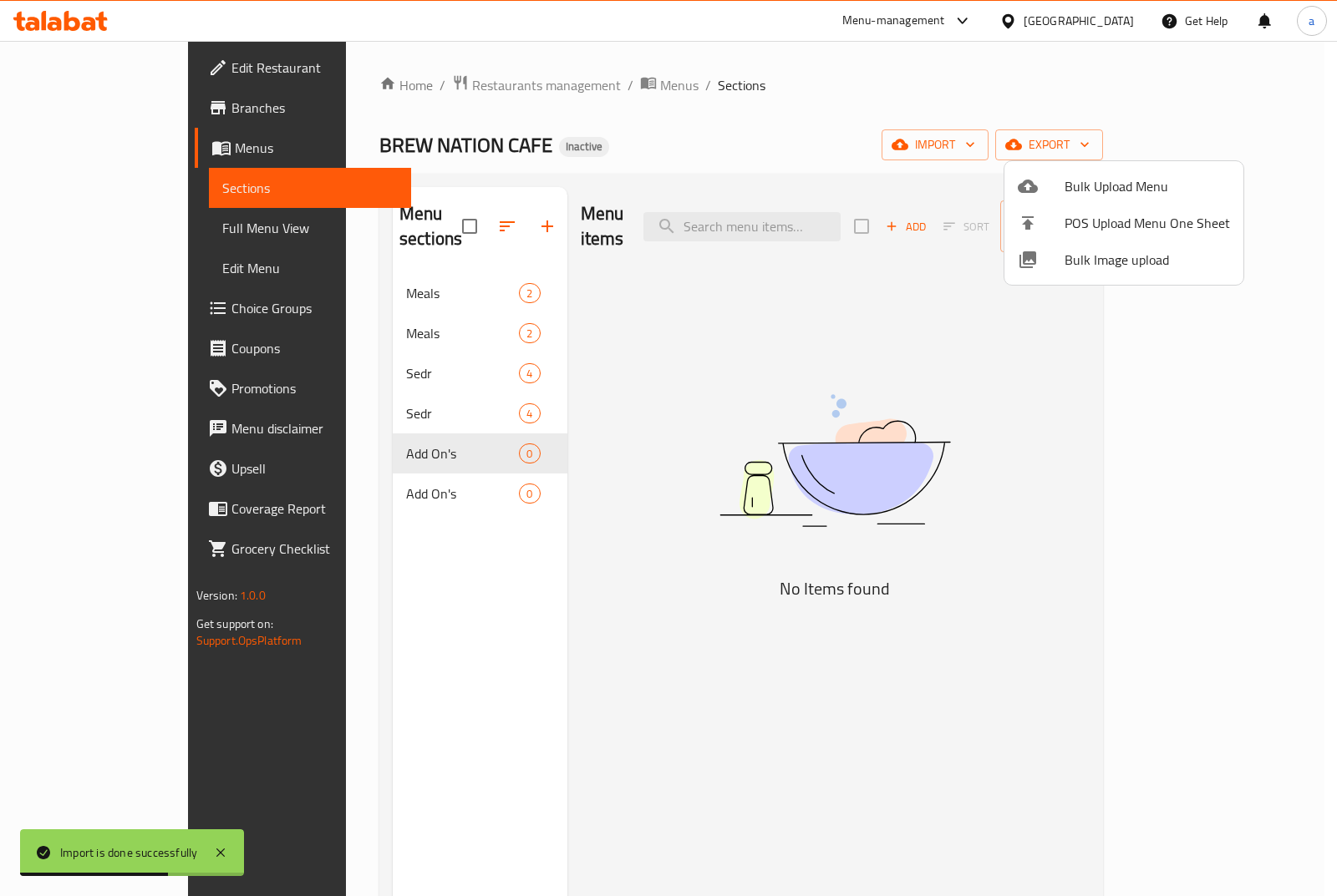
click at [432, 209] on div at bounding box center [668, 448] width 1337 height 896
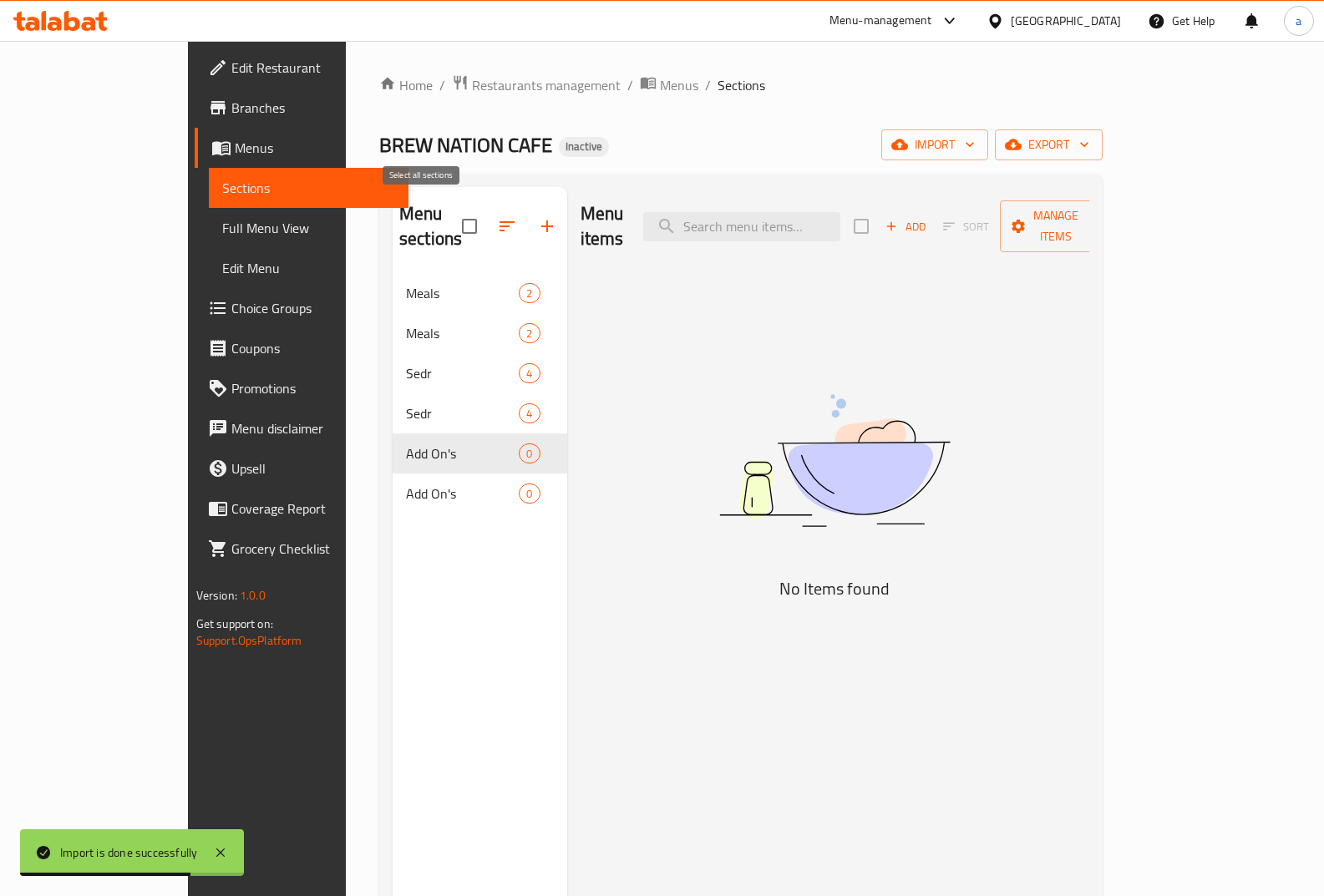
click at [452, 209] on input "checkbox" at bounding box center [469, 226] width 35 height 35
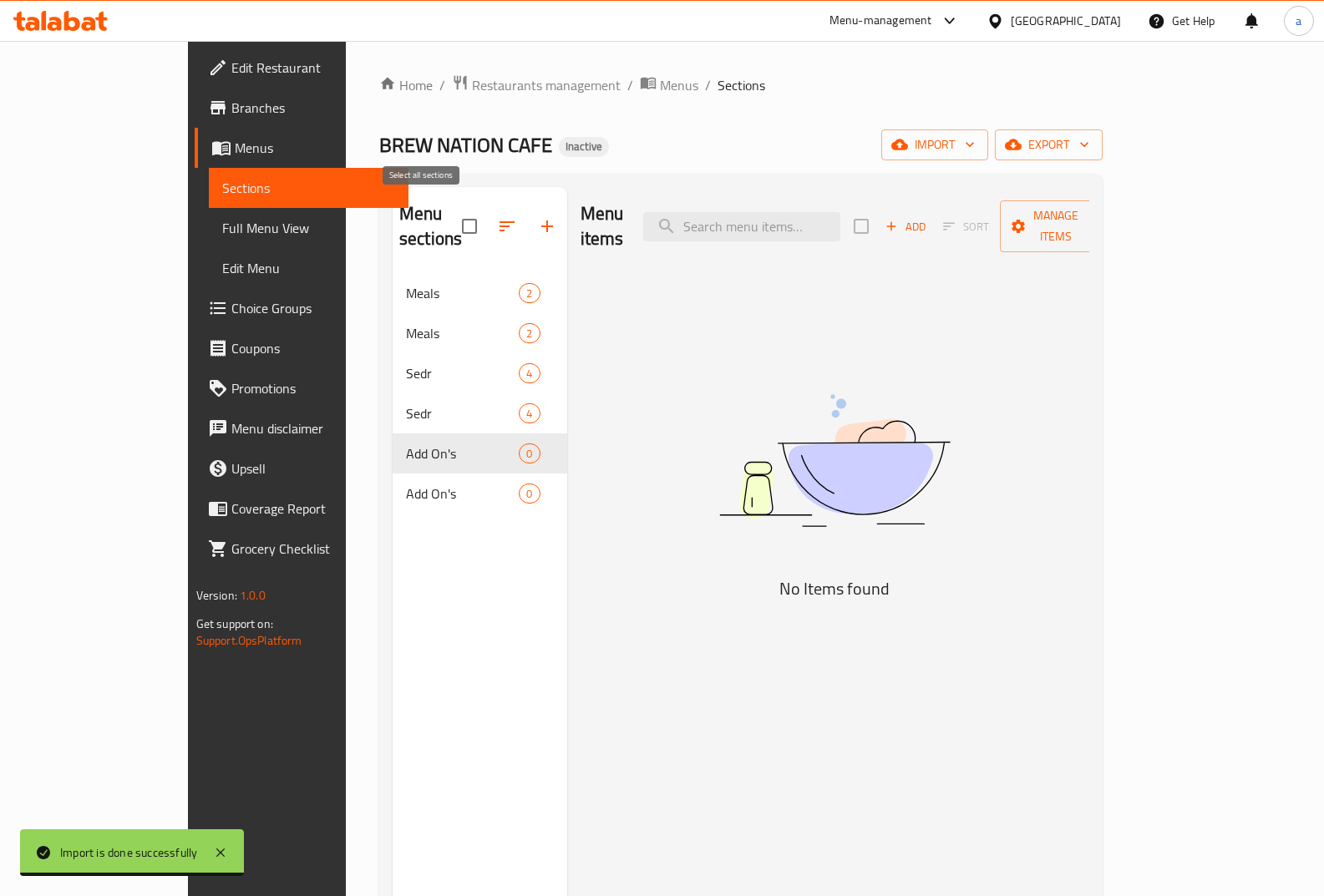
click at [452, 209] on input "checkbox" at bounding box center [469, 226] width 35 height 35
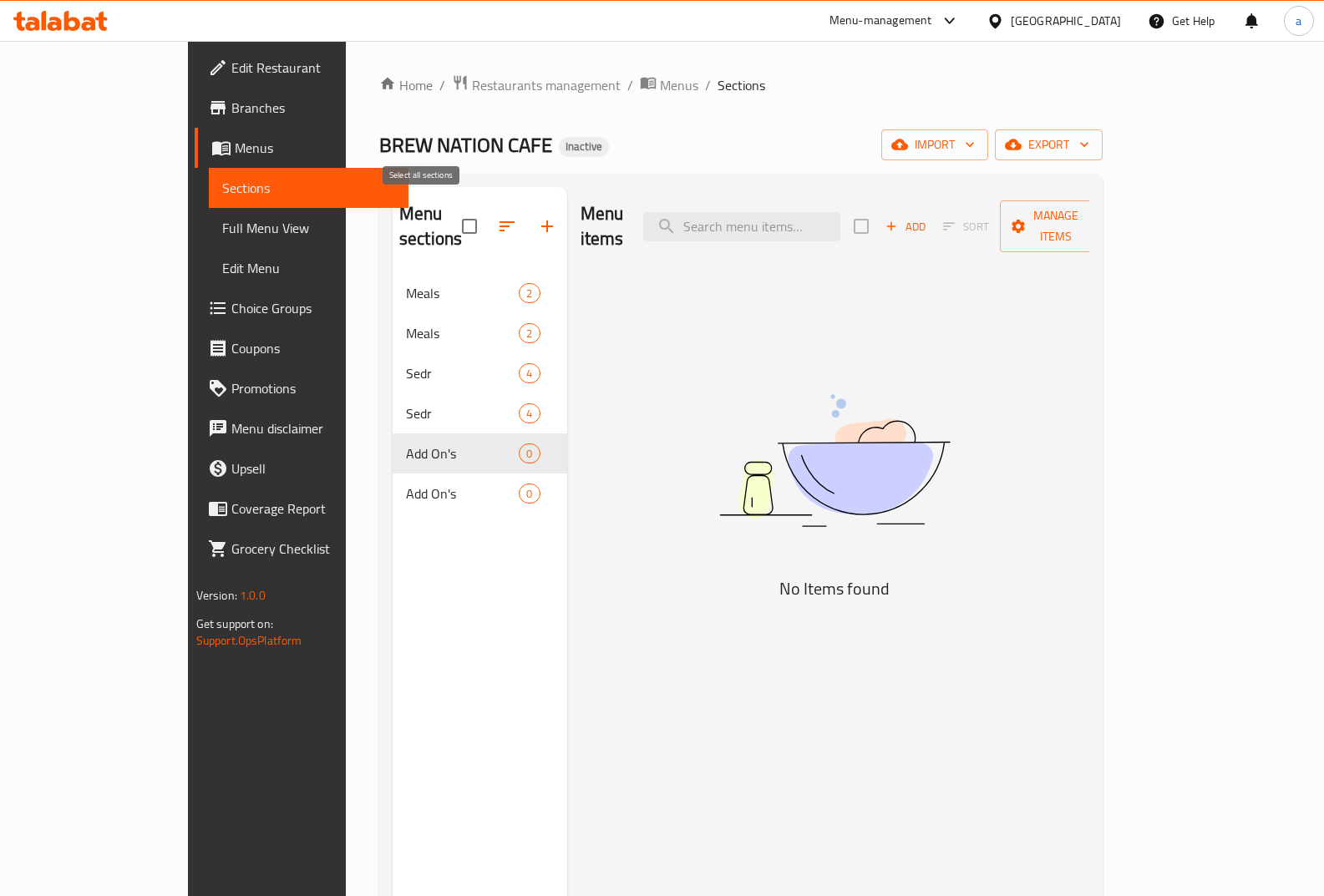
click at [452, 210] on input "checkbox" at bounding box center [469, 226] width 35 height 35
checkbox input "false"
drag, startPoint x: 430, startPoint y: 219, endPoint x: 448, endPoint y: 364, distance: 146.1
click at [442, 311] on div "Menu sections Meals 2 Meals 2 Sedr 4 Sedr 4 Add On's 0 Add On's 0" at bounding box center [480, 353] width 175 height 333
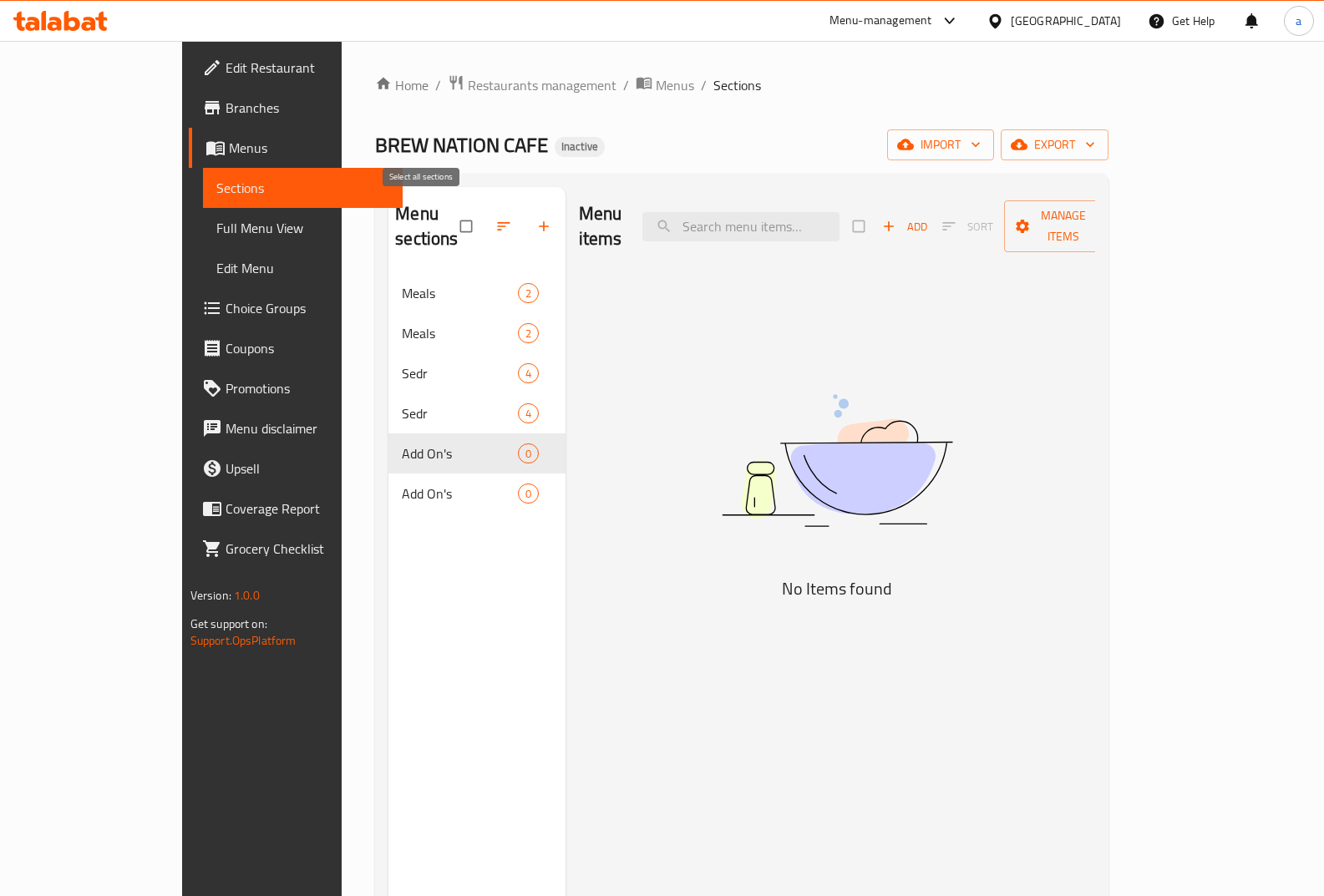
click at [450, 210] on input "checkbox" at bounding box center [467, 226] width 35 height 32
checkbox input "true"
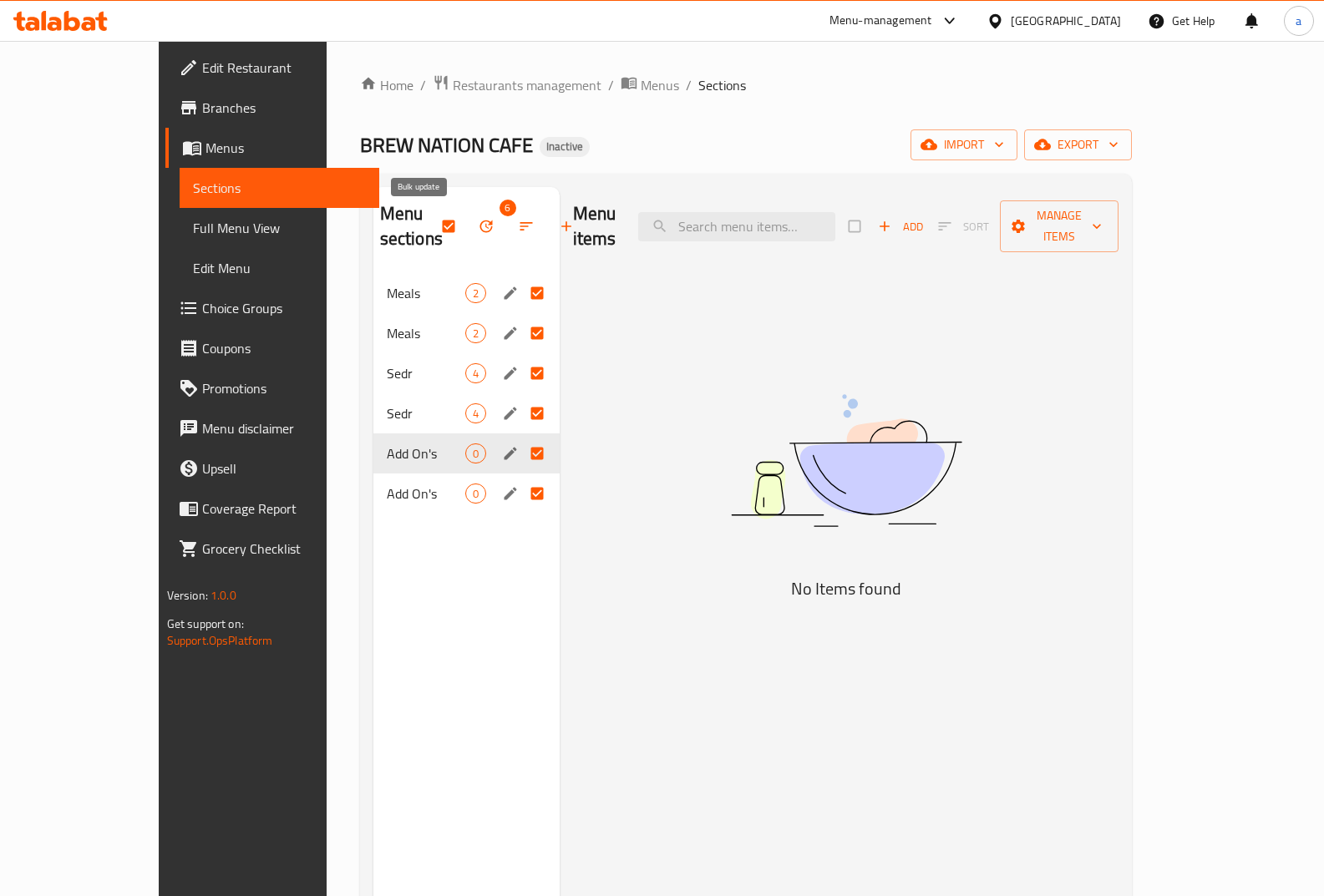
click at [480, 225] on icon "button" at bounding box center [486, 226] width 13 height 13
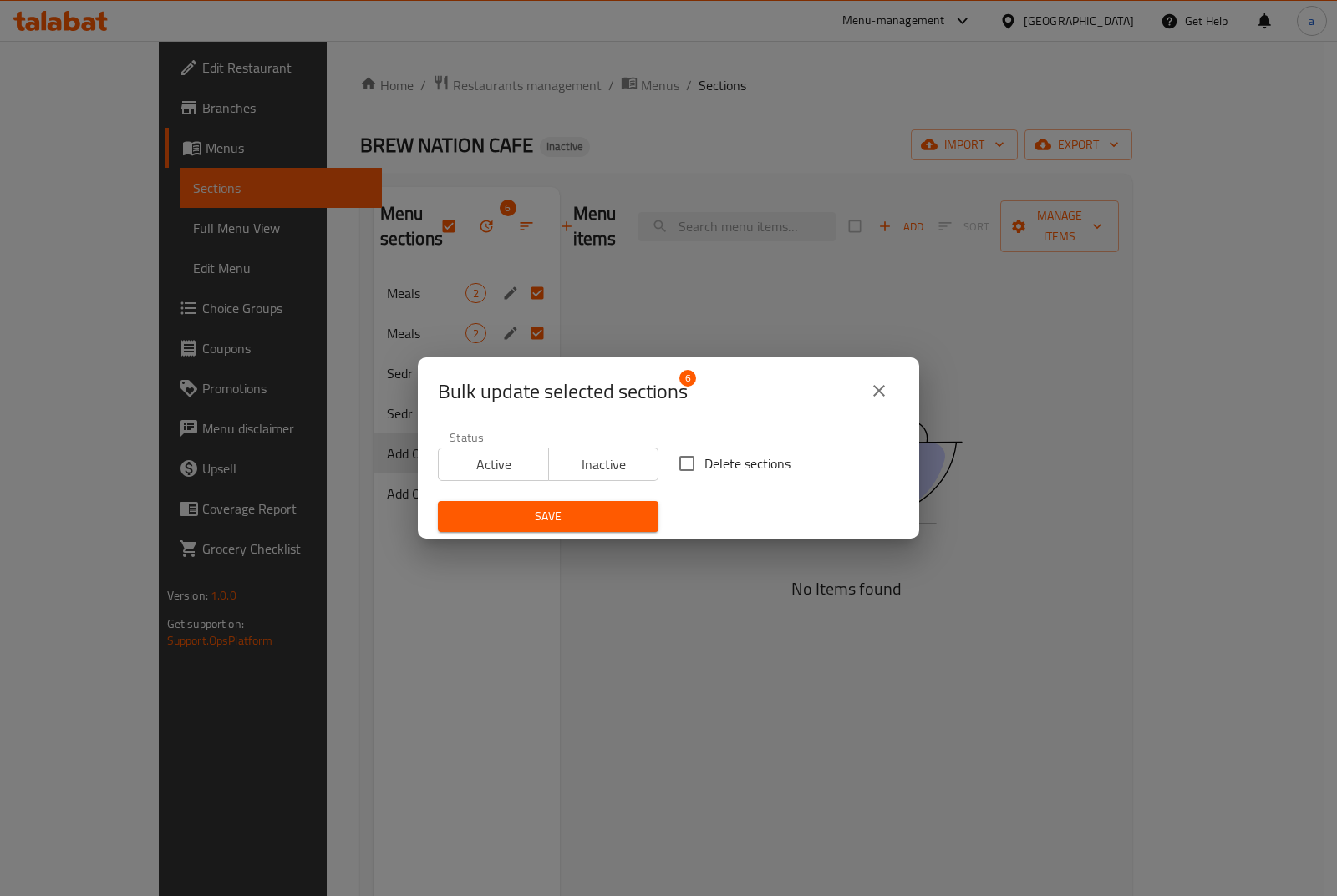
click at [684, 462] on input "Delete sections" at bounding box center [687, 463] width 35 height 35
checkbox input "true"
click at [619, 511] on span "Save" at bounding box center [548, 517] width 194 height 21
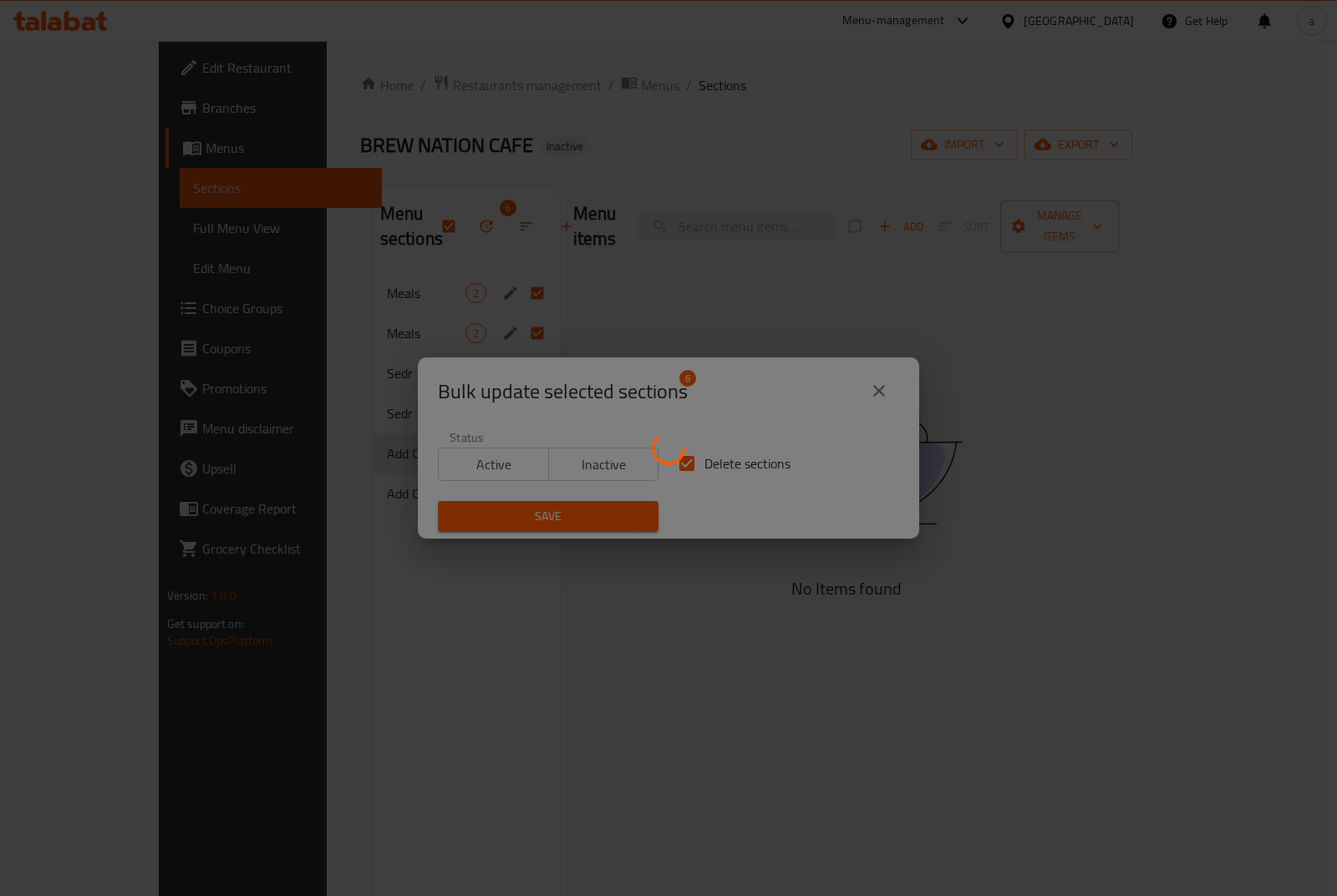
checkbox input "false"
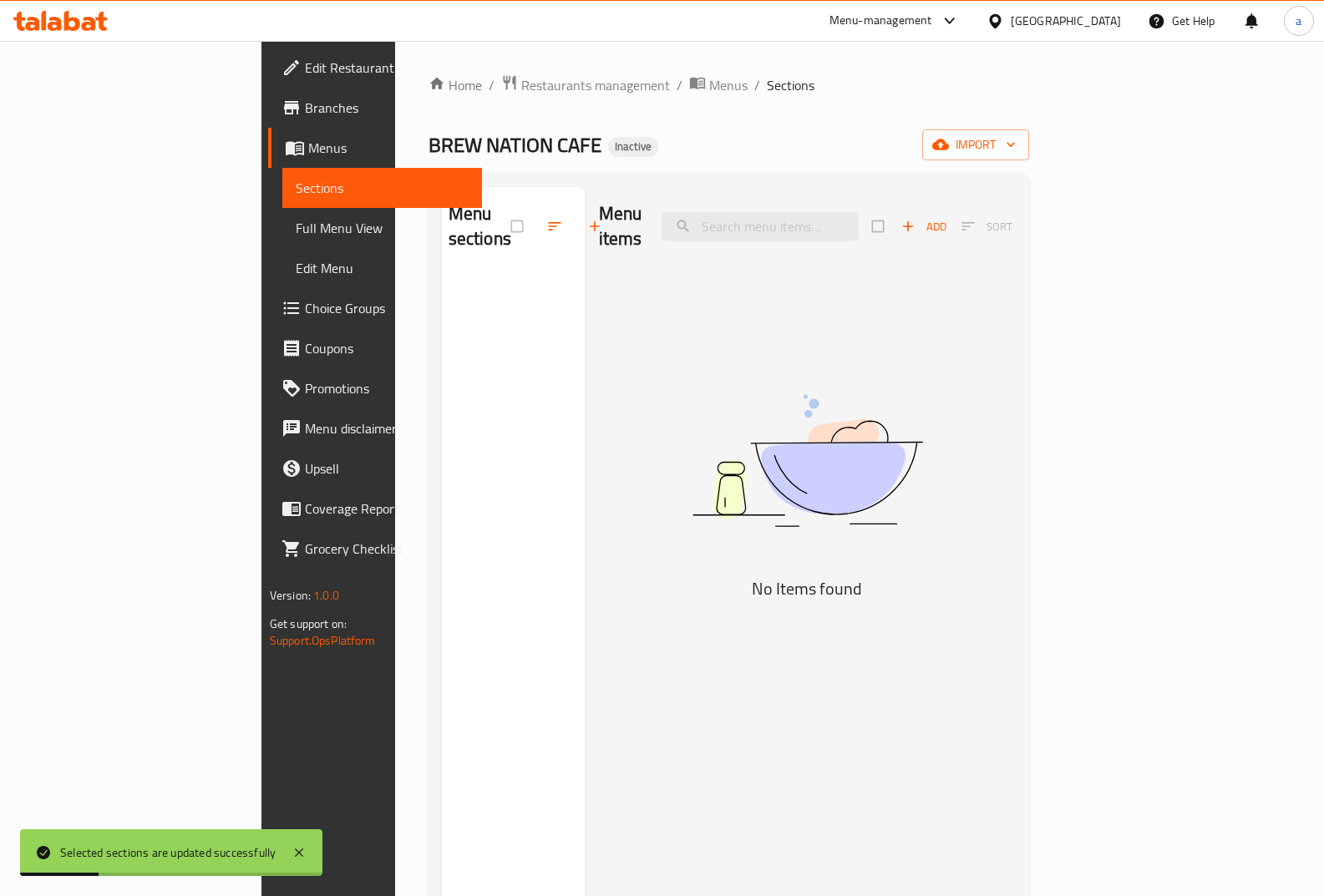
click at [308, 153] on span "Menus" at bounding box center [388, 148] width 161 height 20
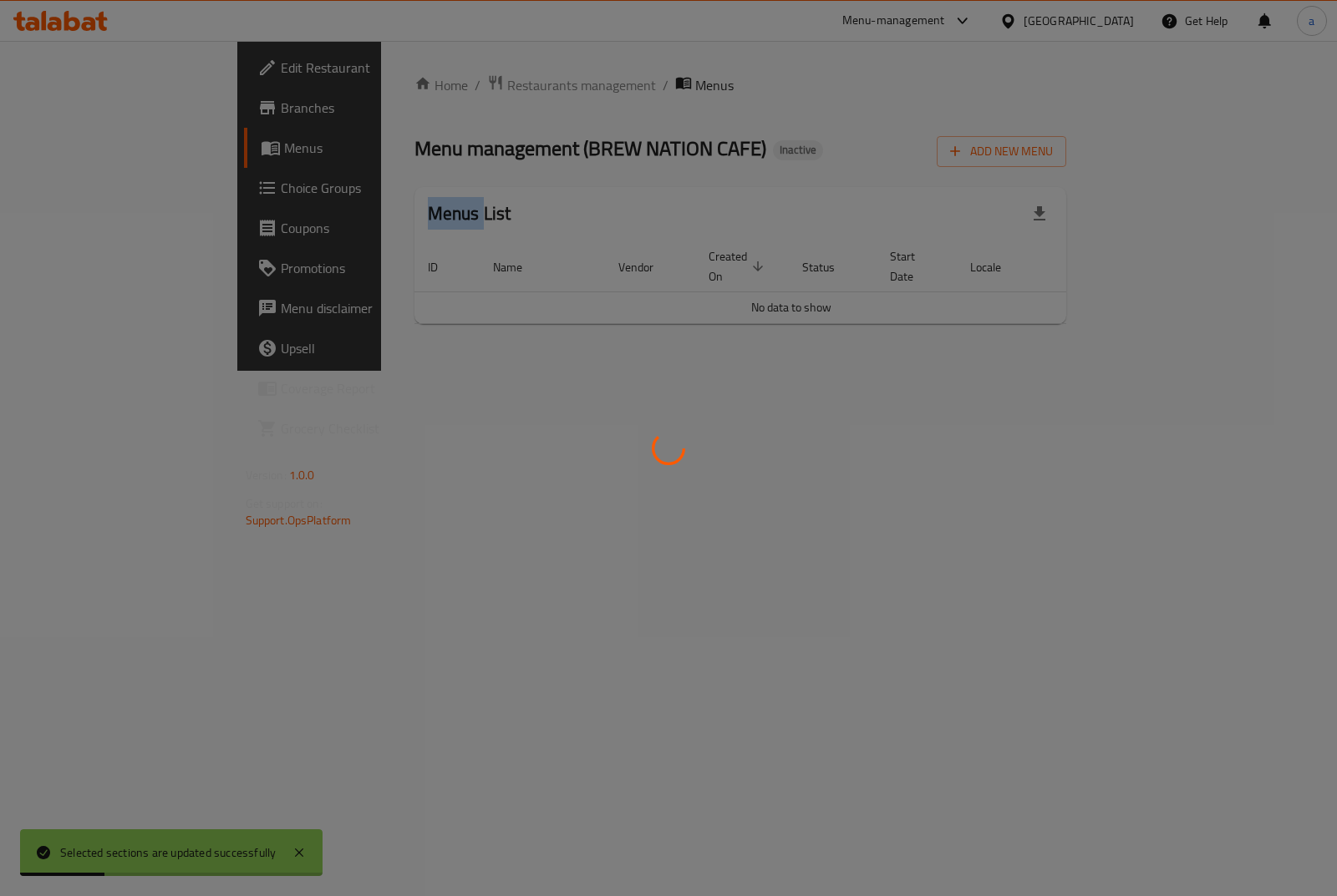
click at [174, 153] on div at bounding box center [668, 448] width 1337 height 896
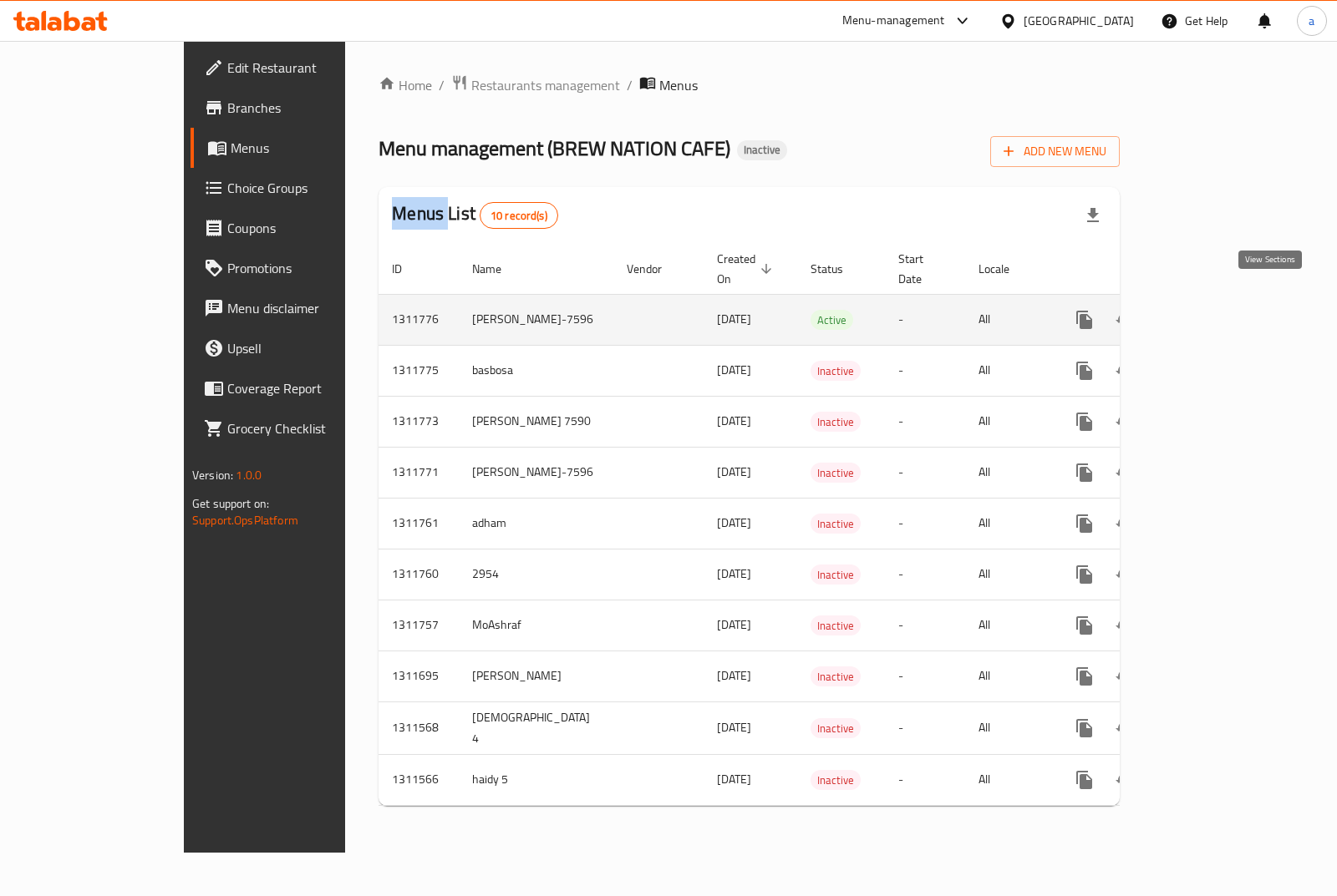
click at [1225, 300] on link "enhanced table" at bounding box center [1206, 321] width 41 height 41
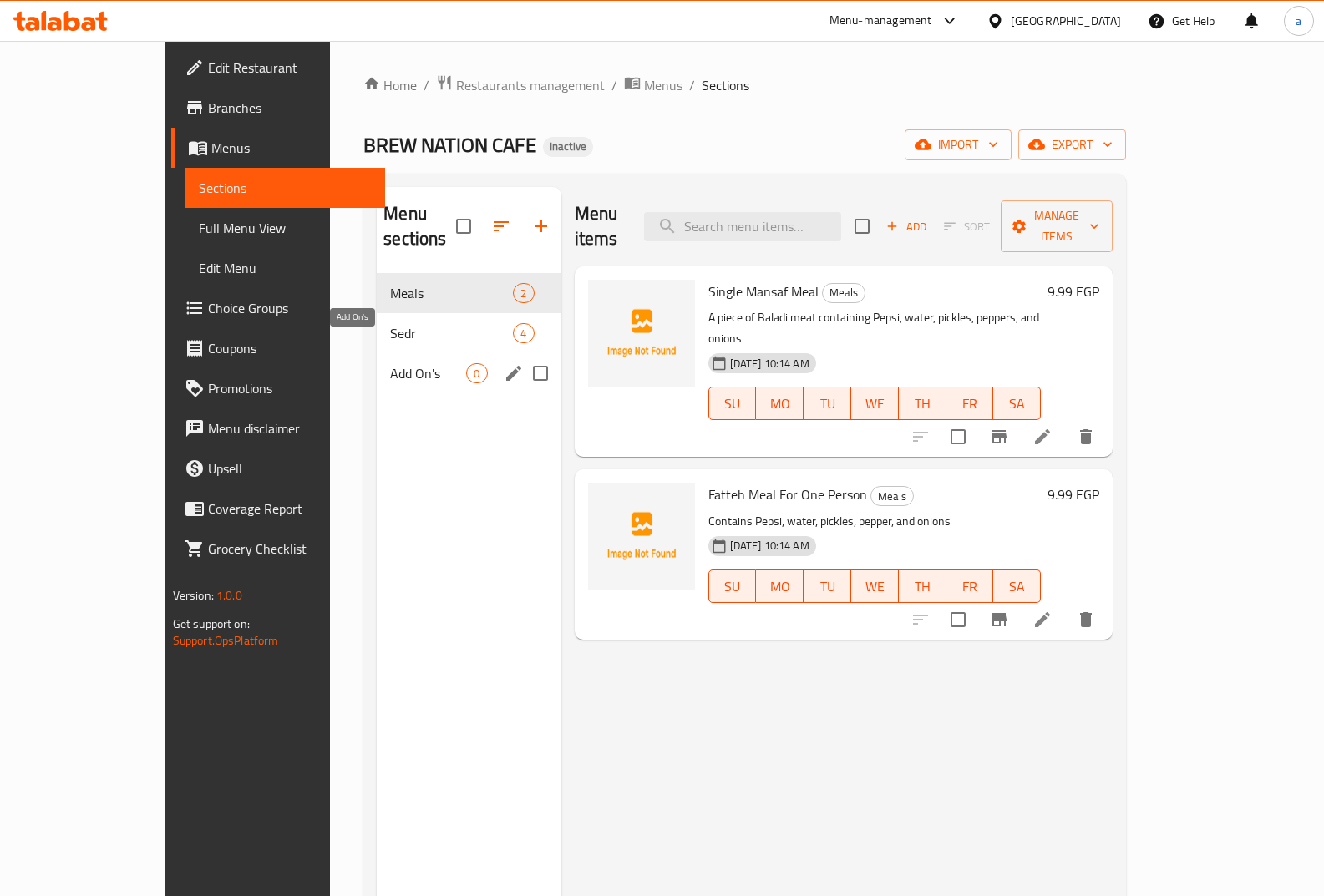
click at [429, 363] on div "Add On's 0" at bounding box center [468, 374] width 183 height 41
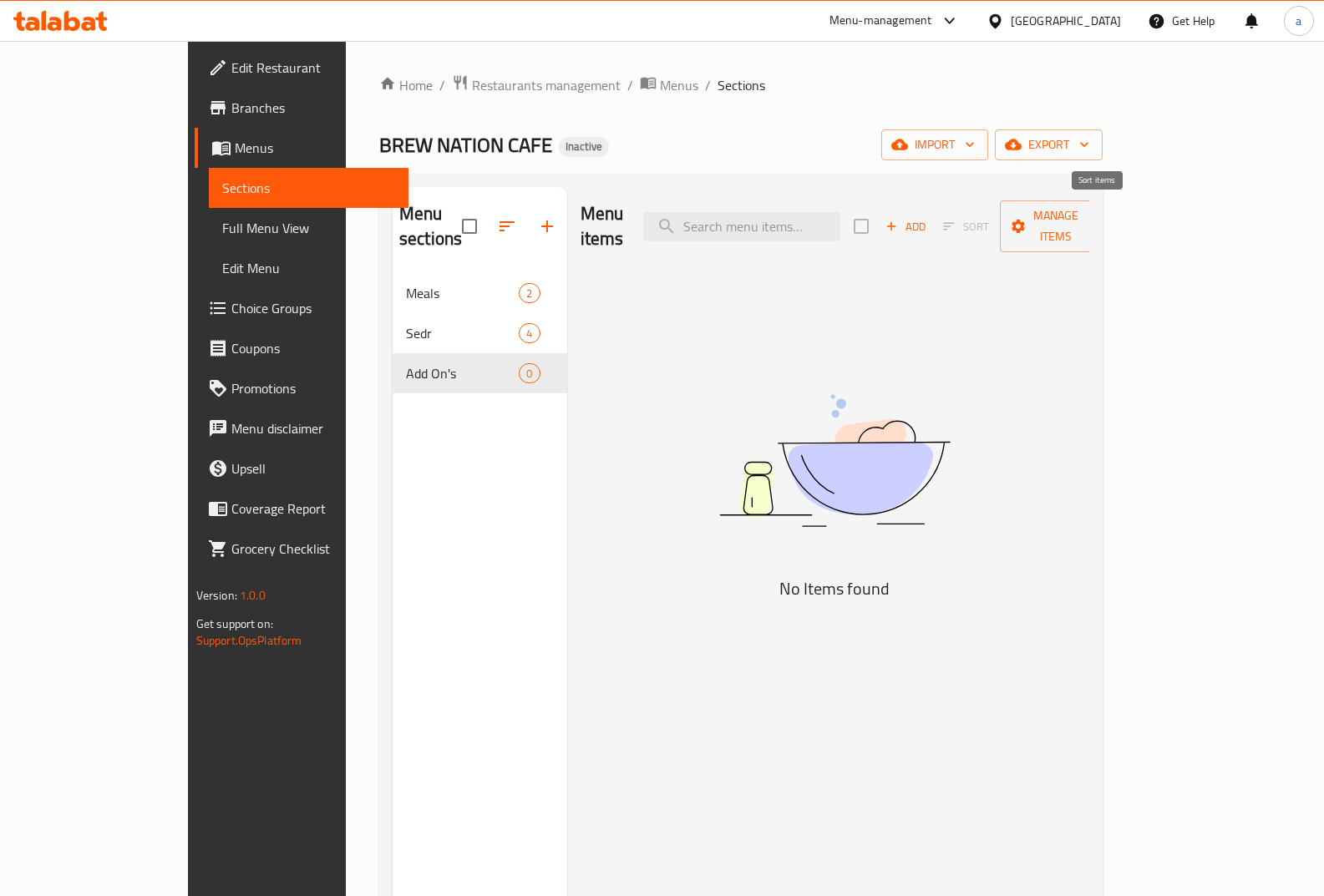
click at [928, 217] on span "Add" at bounding box center [906, 227] width 45 height 19
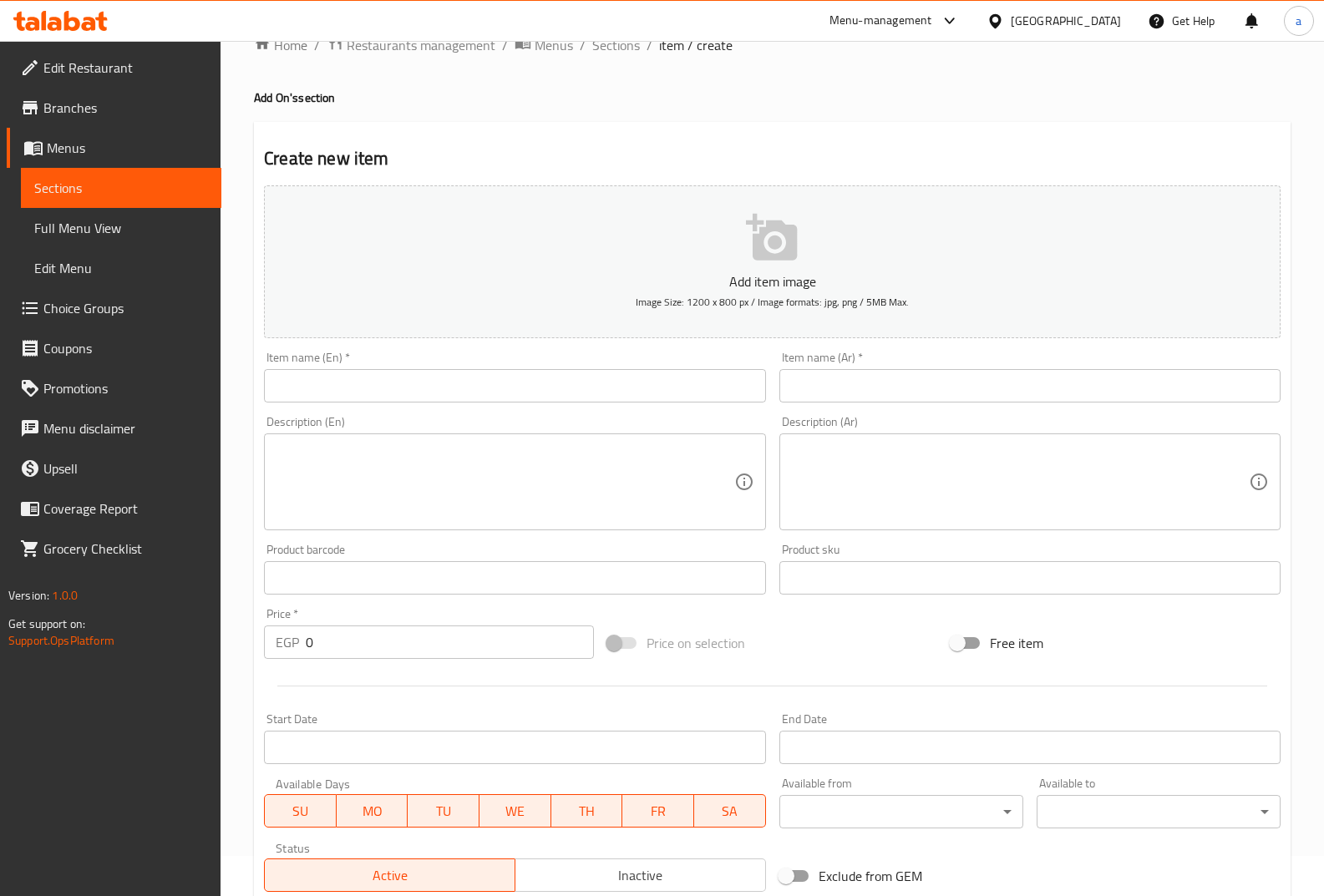
scroll to position [20, 0]
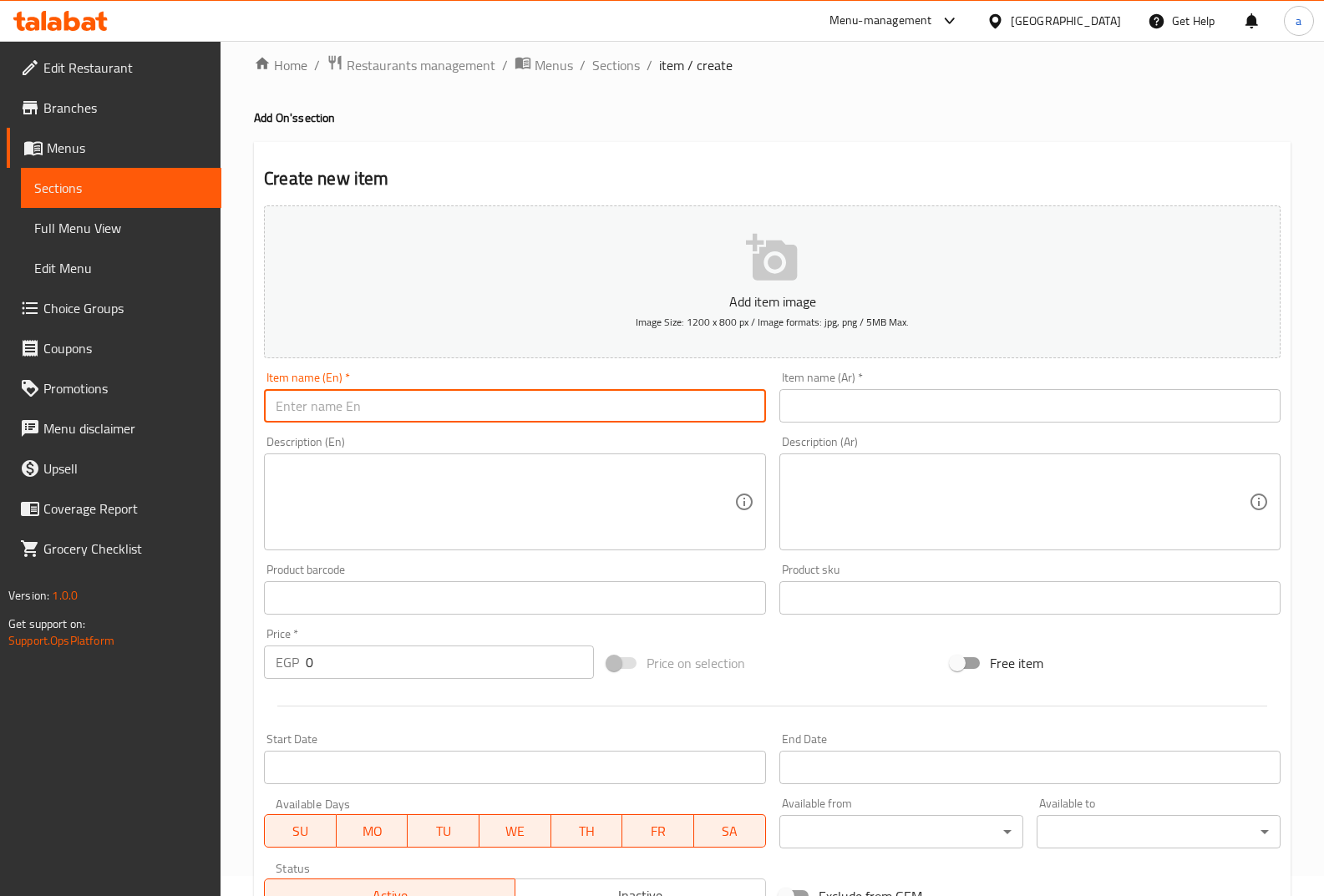
click at [417, 412] on input "text" at bounding box center [514, 406] width 501 height 34
paste input "Plain Rice"
type input "Plain Rice"
click at [826, 401] on input "text" at bounding box center [1029, 406] width 501 height 34
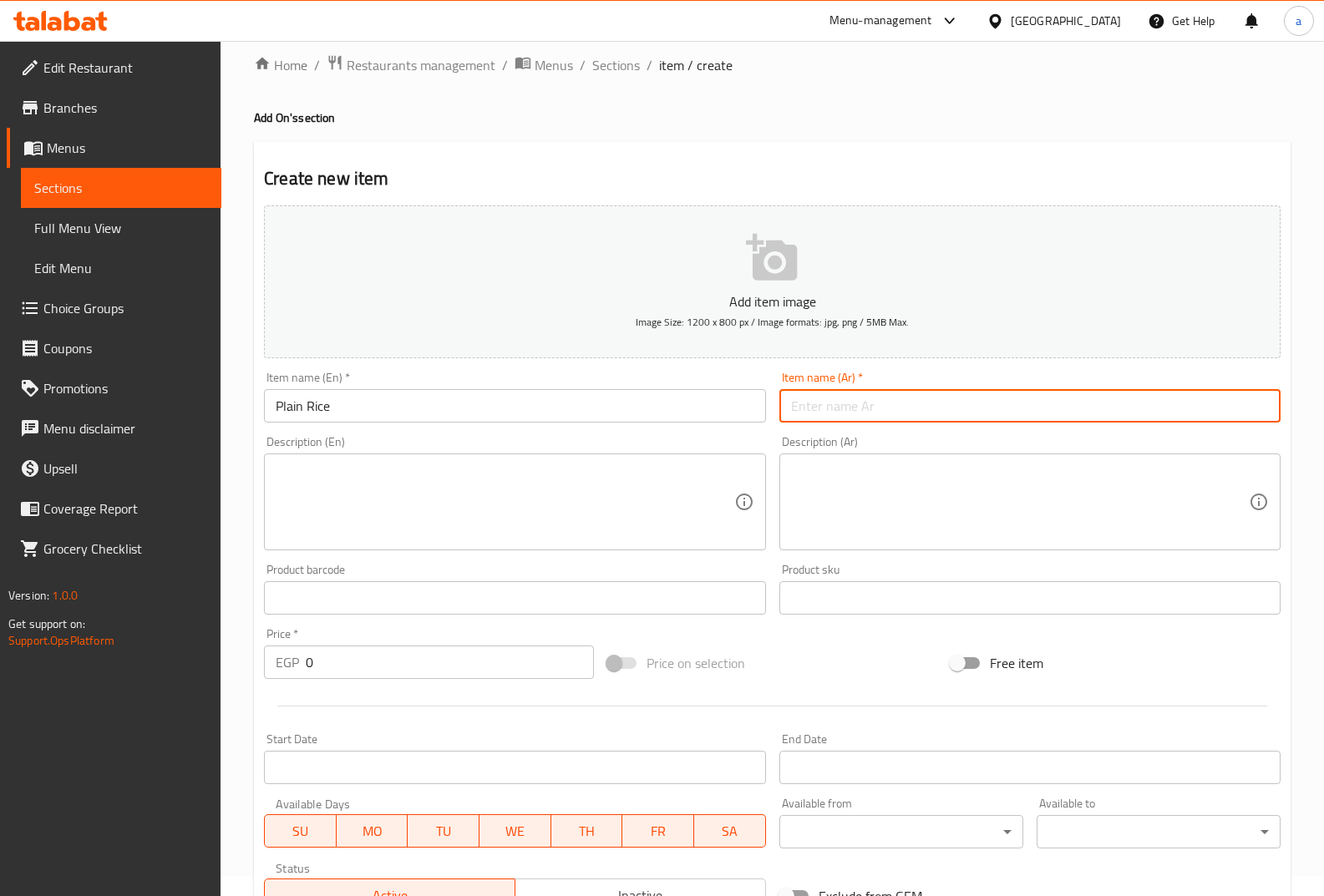
paste input "رز سادة"
type input "رز سادة"
click at [654, 481] on textarea at bounding box center [505, 502] width 458 height 79
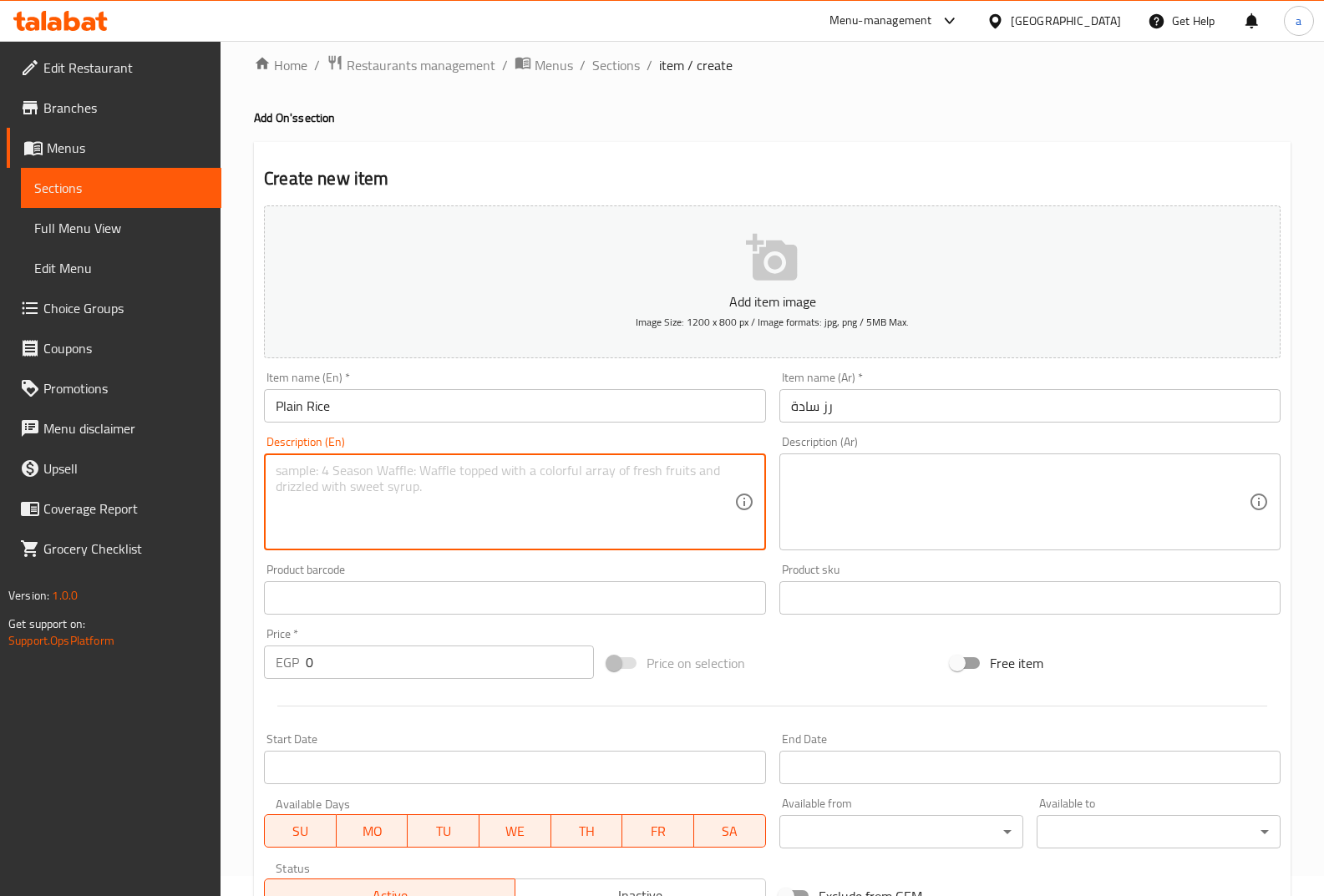
paste textarea "Classic white rice cooked in a traditional way"
type textarea "Classic white rice cooked in a traditional way"
click at [917, 579] on div "Product sku Product sku" at bounding box center [1029, 589] width 501 height 51
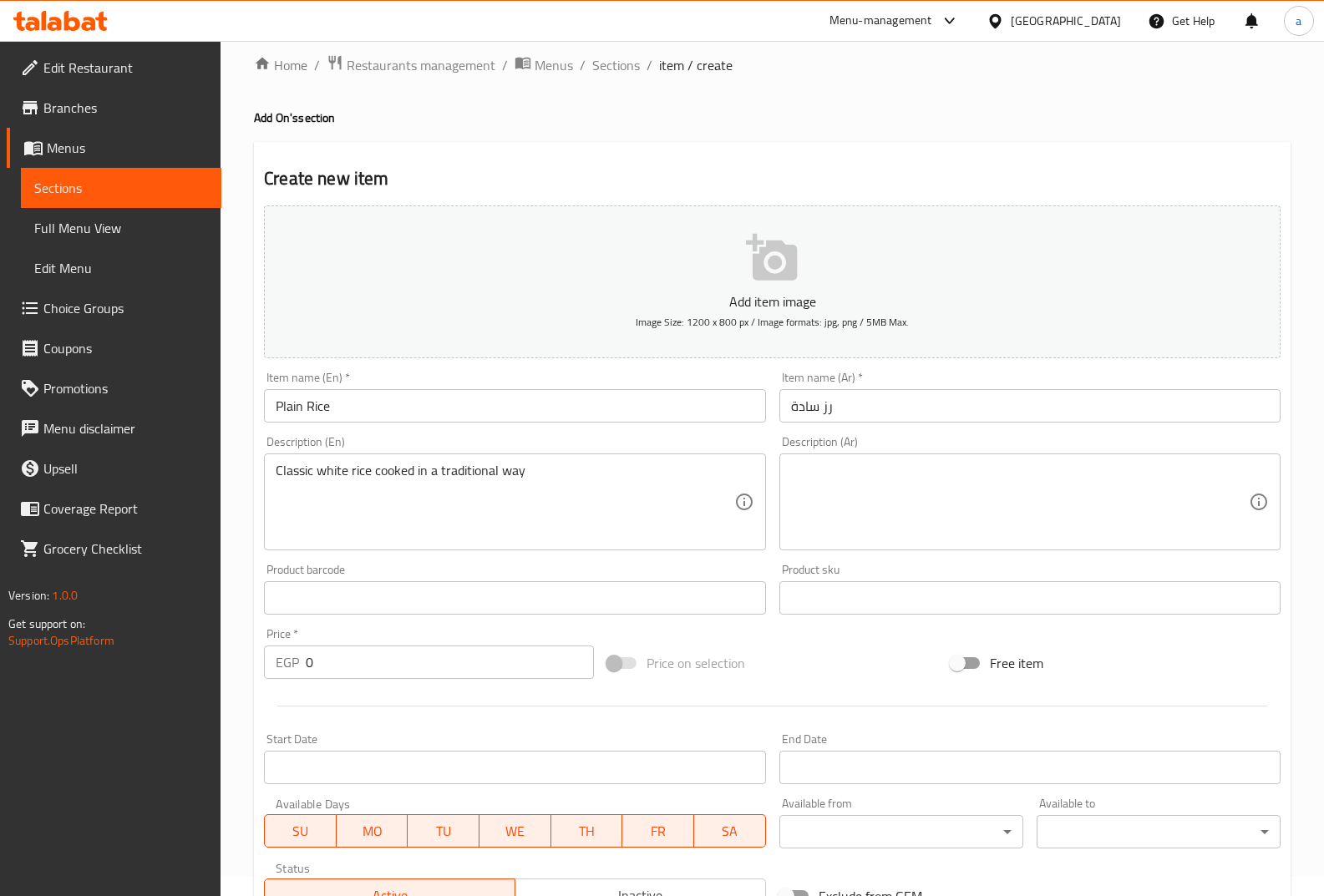
click at [916, 512] on textarea at bounding box center [1020, 502] width 458 height 79
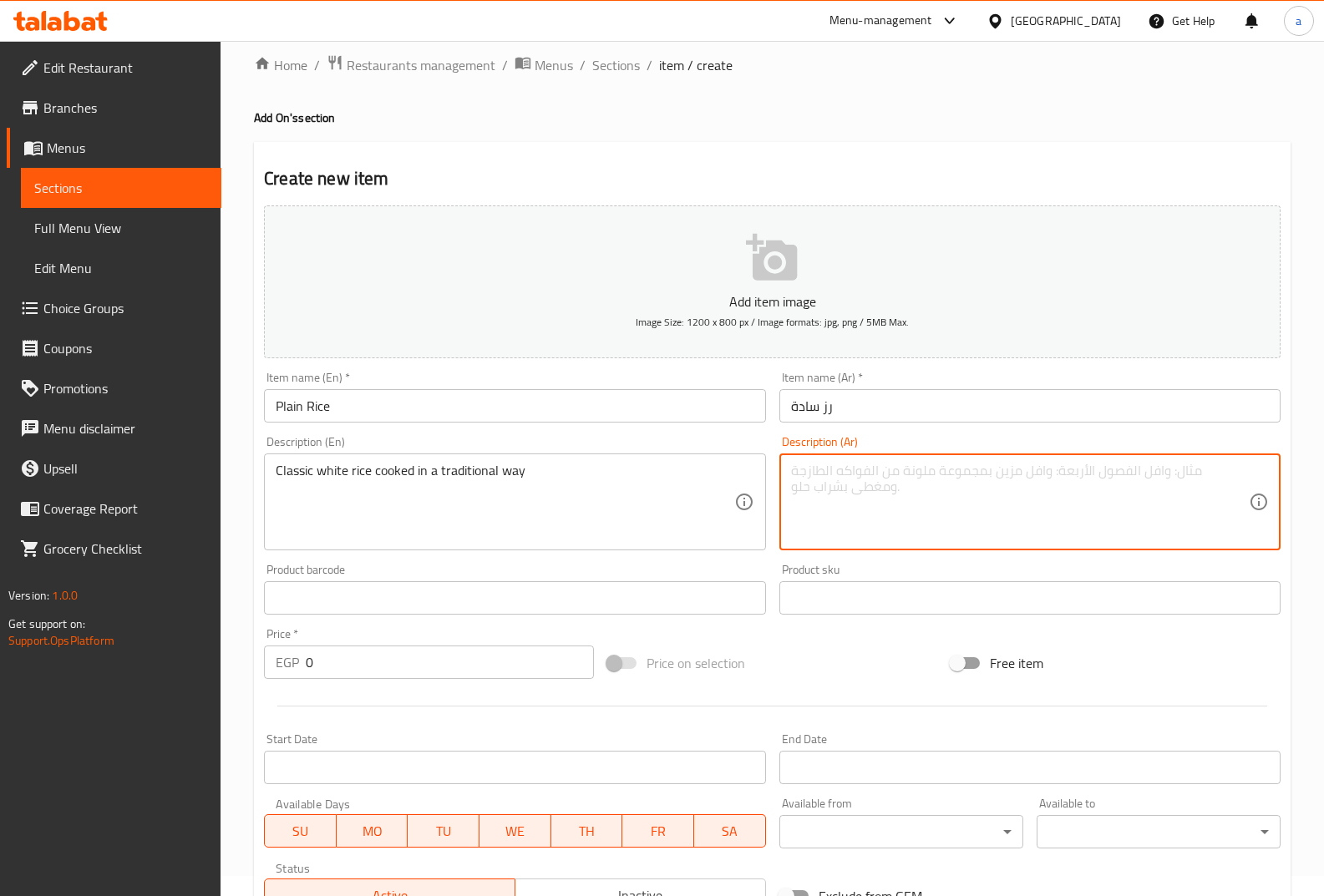
paste textarea "أرز أبيض مطبوخ بطريقة كلاسيكية"
type textarea "أرز أبيض مطبوخ بطريقة كلاسيكية"
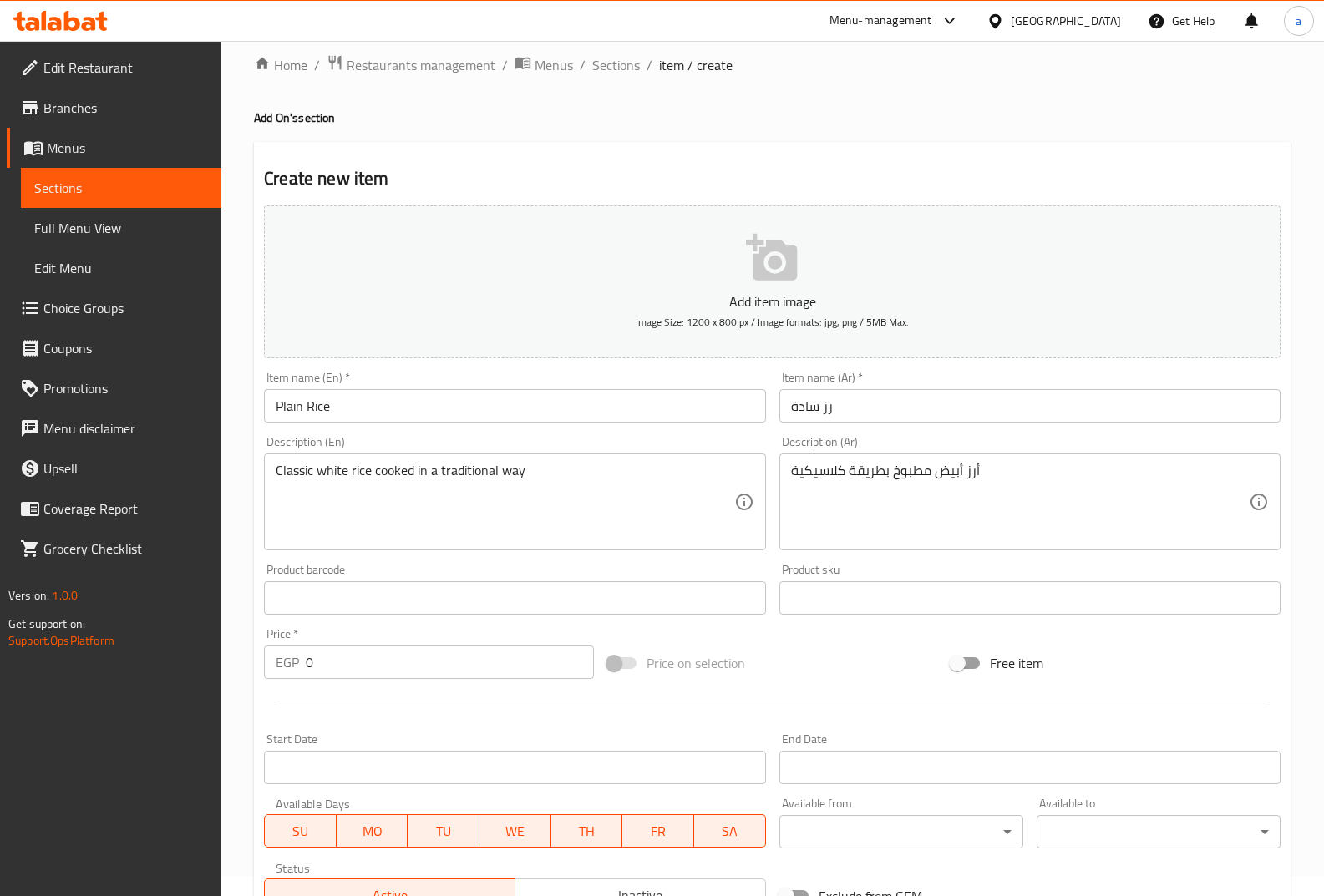
click at [625, 625] on div "Add item image Image Size: 1200 x 800 px / Image formats: jpg, png / 5MB Max. I…" at bounding box center [772, 559] width 1030 height 720
click at [537, 662] on input "0" at bounding box center [450, 662] width 289 height 34
type input "4"
click at [784, 637] on div "Add item image Image Size: 1200 x 800 px / Image formats: jpg, png / 5MB Max. I…" at bounding box center [772, 559] width 1030 height 720
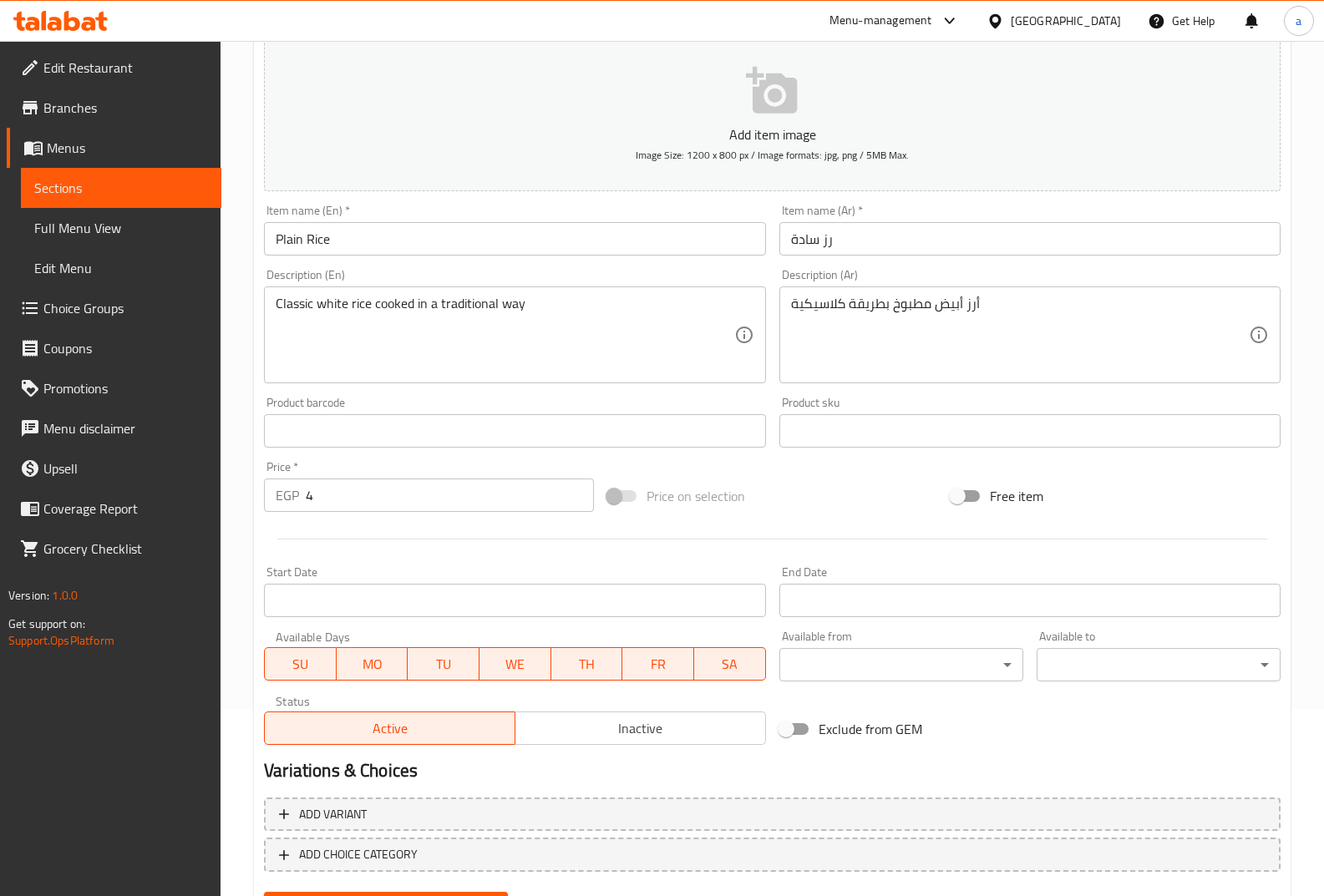
scroll to position [270, 0]
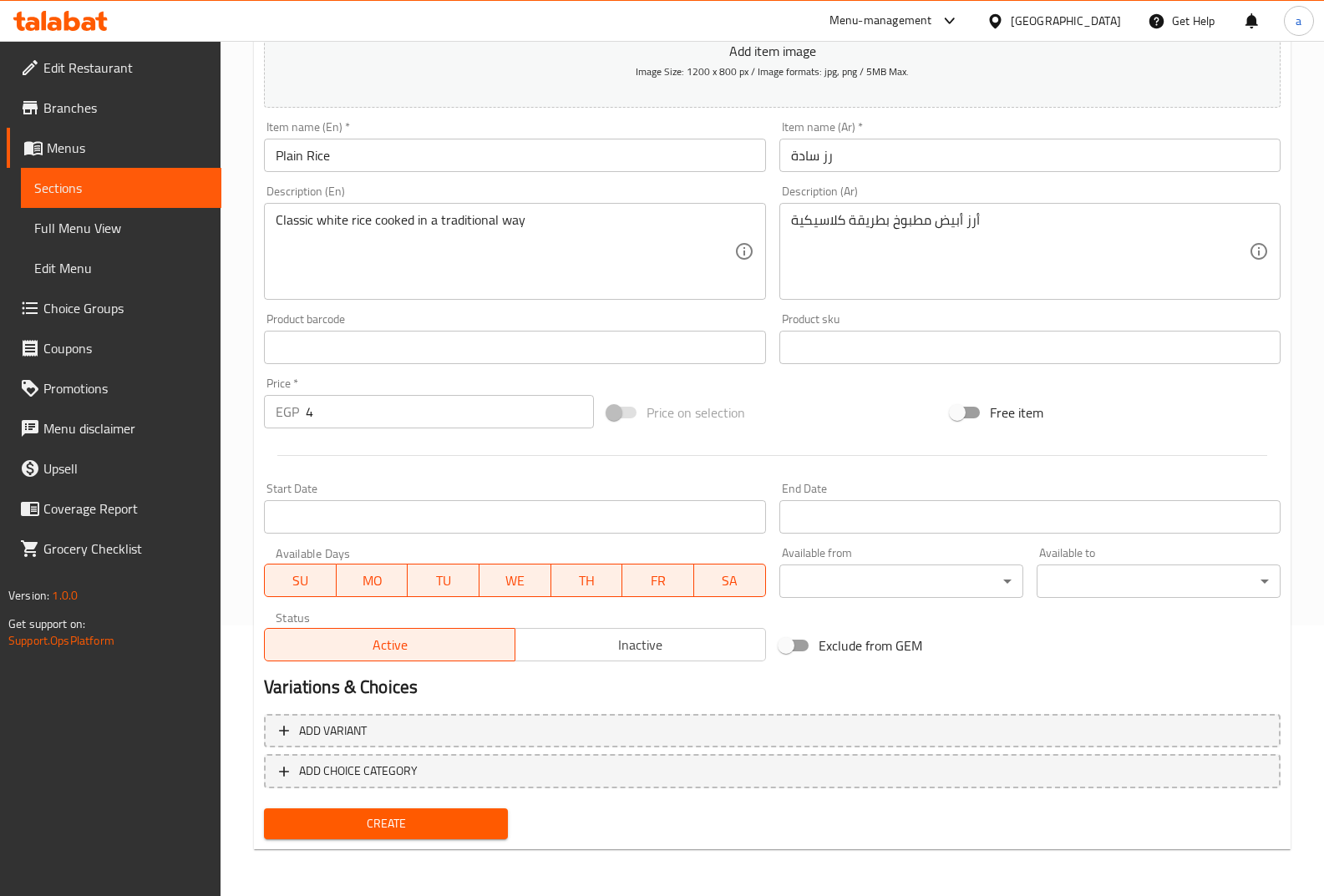
click at [431, 821] on span "Create" at bounding box center [385, 825] width 217 height 21
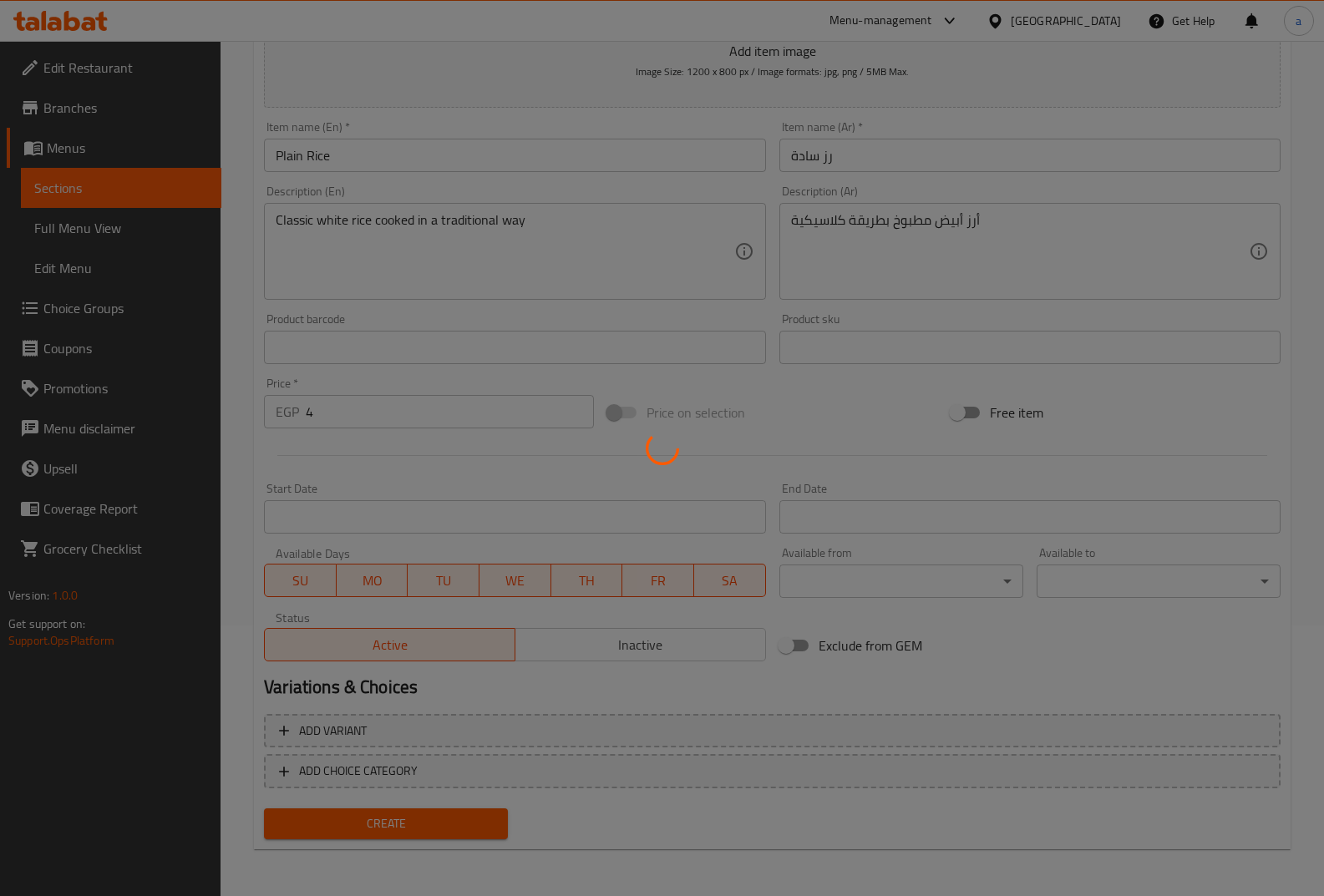
type input "0"
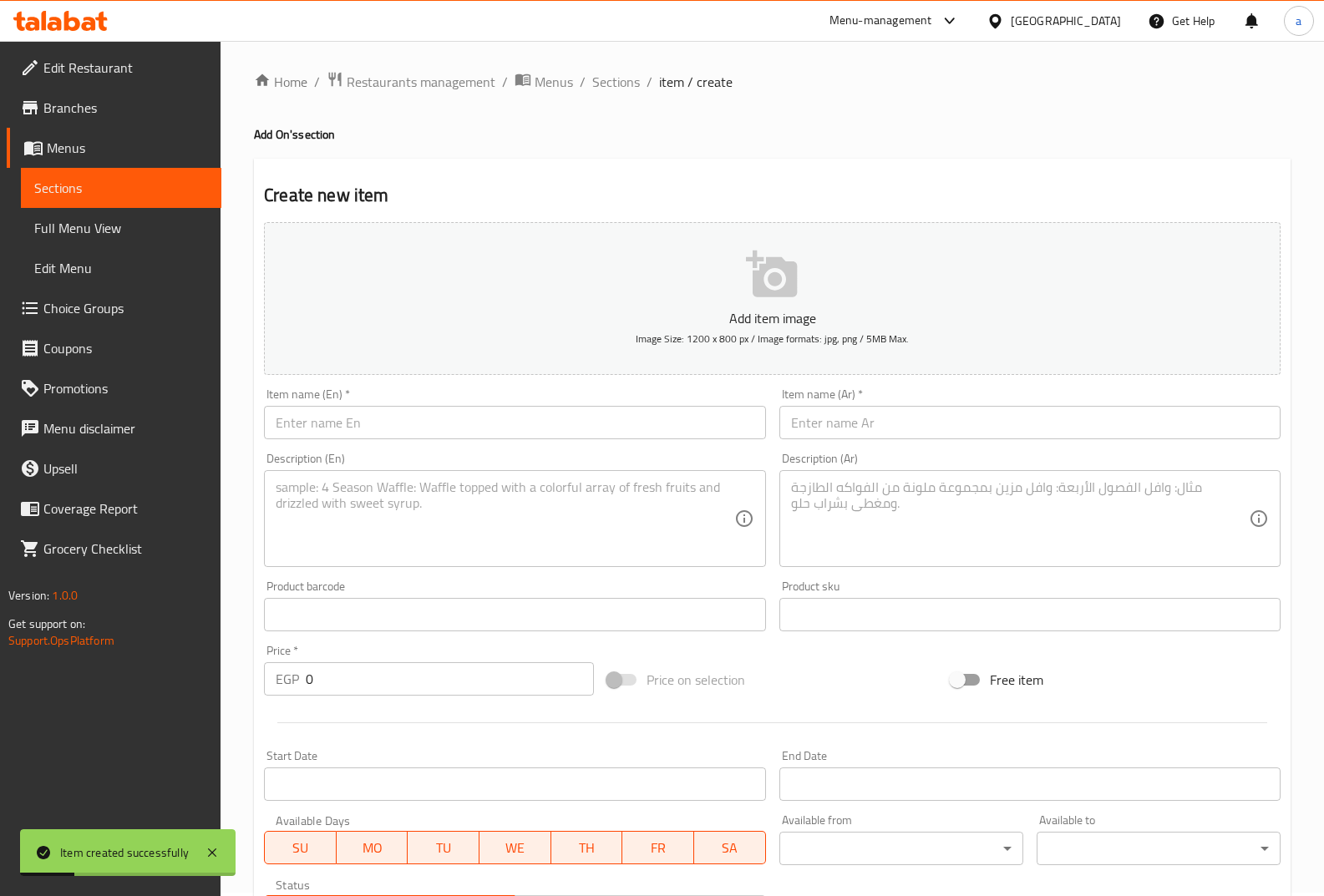
scroll to position [0, 0]
click at [619, 89] on span "Sections" at bounding box center [615, 85] width 47 height 20
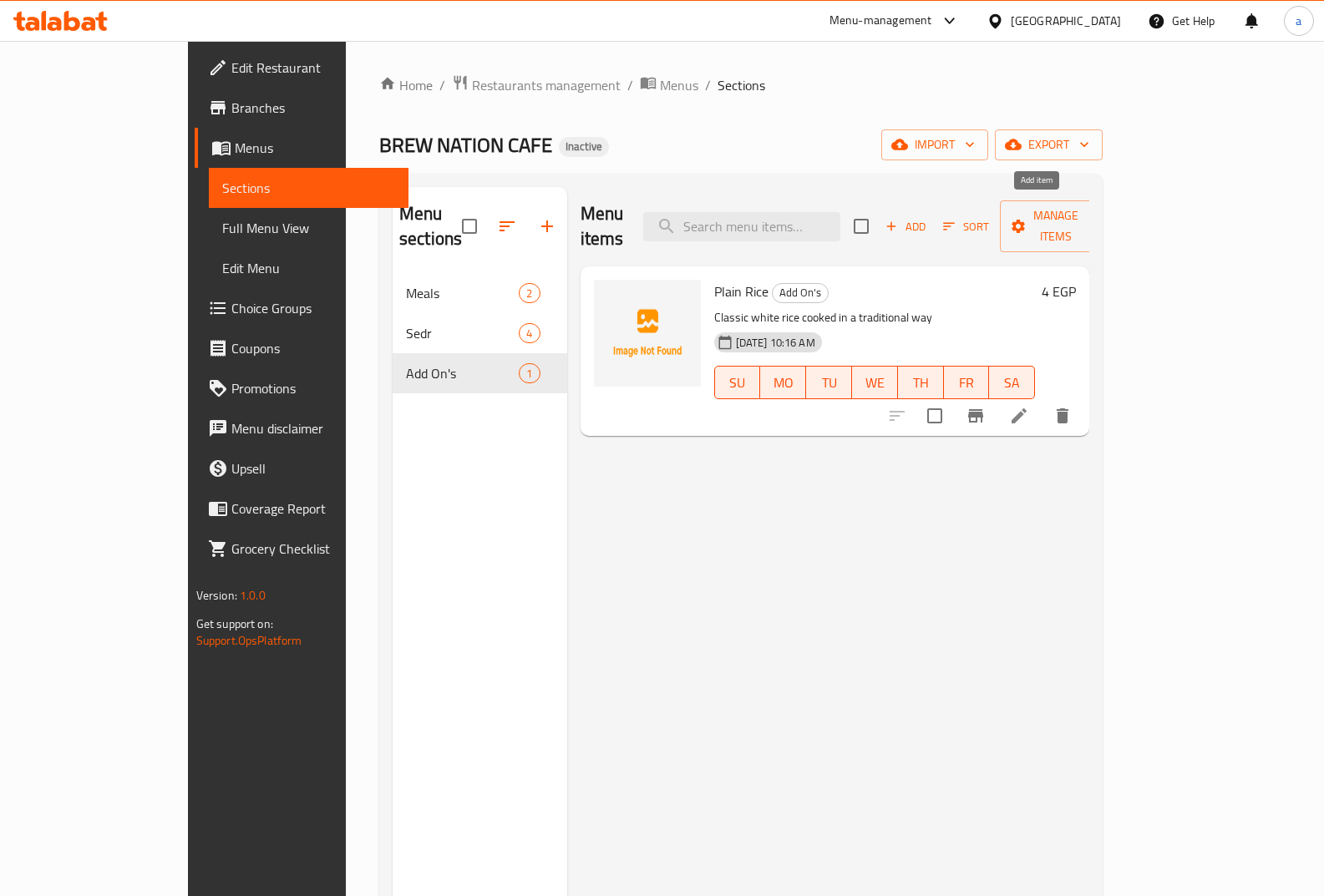
click at [928, 217] on span "Add" at bounding box center [906, 227] width 45 height 19
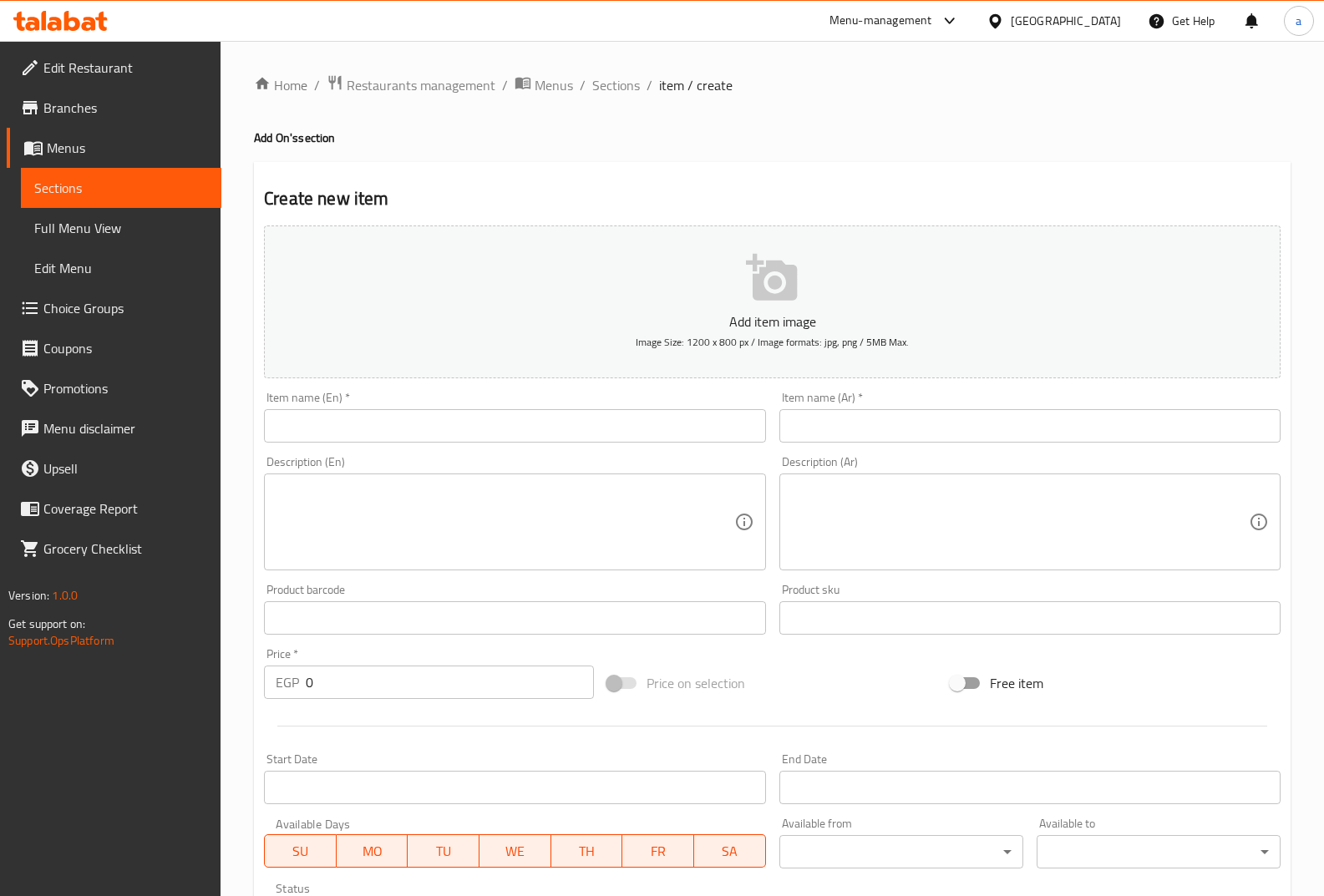
click at [561, 428] on input "text" at bounding box center [514, 426] width 501 height 34
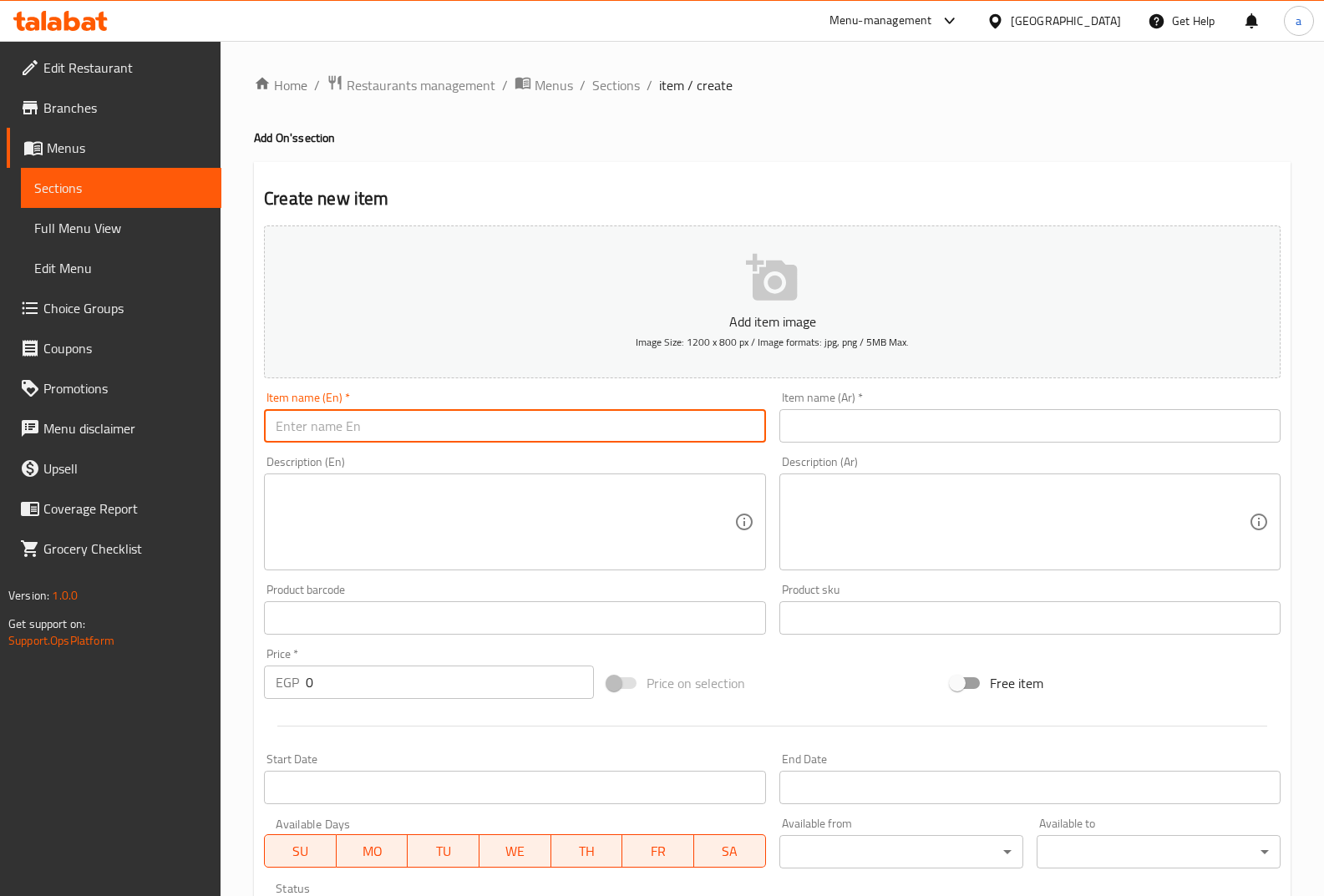
paste input "Rashof Liter"
type input "Rashof Liter"
click at [841, 431] on input "text" at bounding box center [1029, 426] width 501 height 34
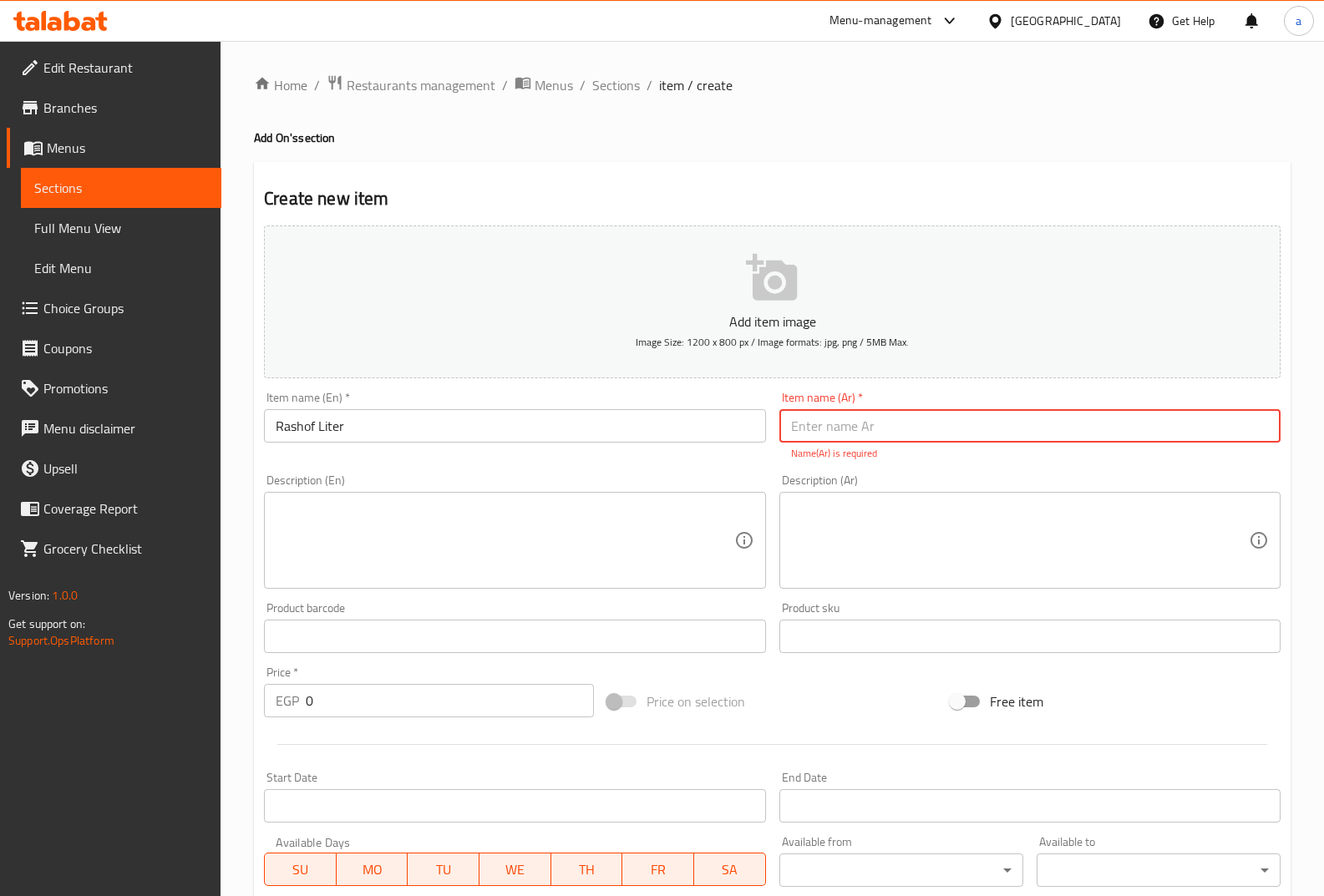
paste input "رشوف لتر"
type input "رشوف لتر"
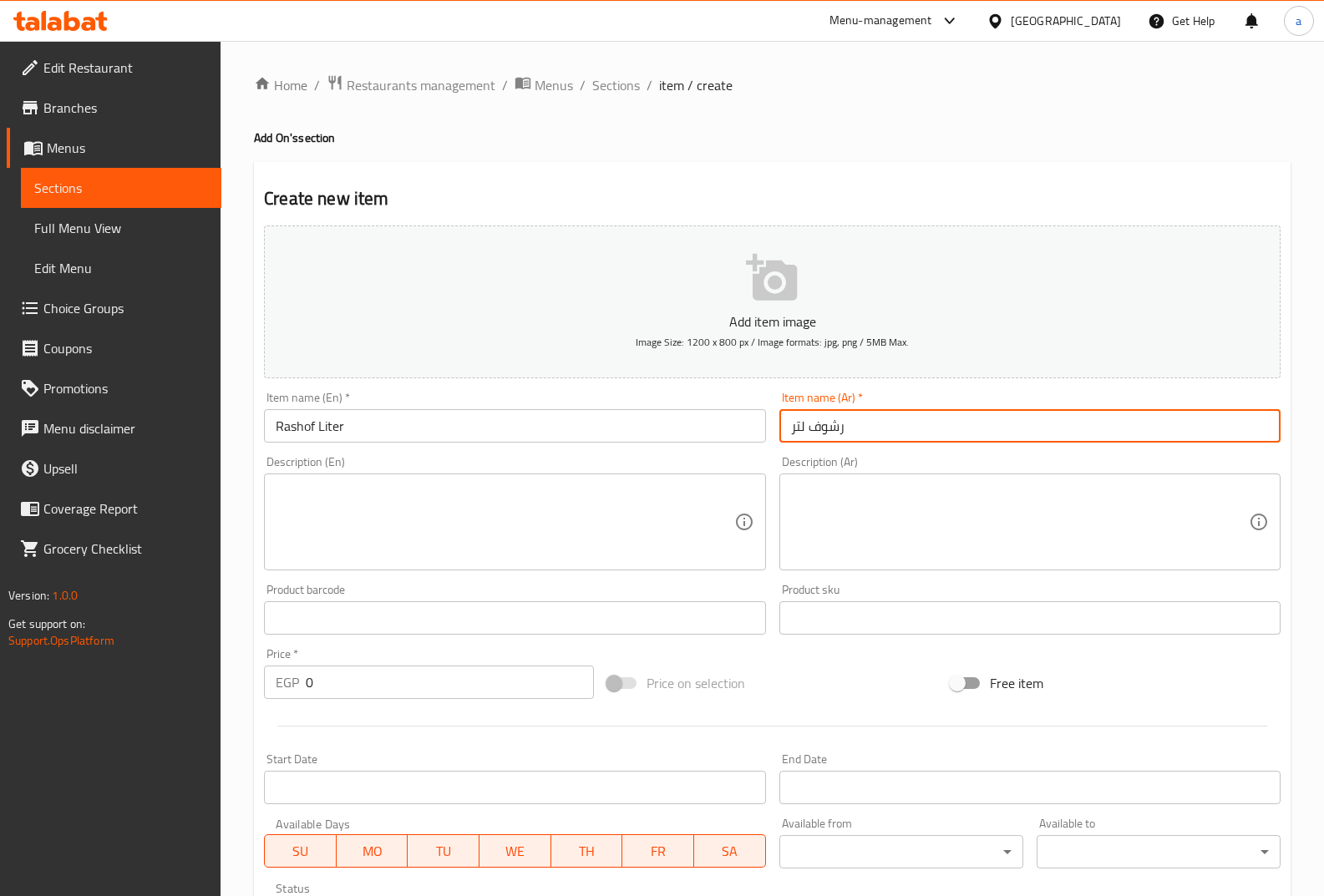
click at [661, 500] on textarea at bounding box center [505, 522] width 458 height 79
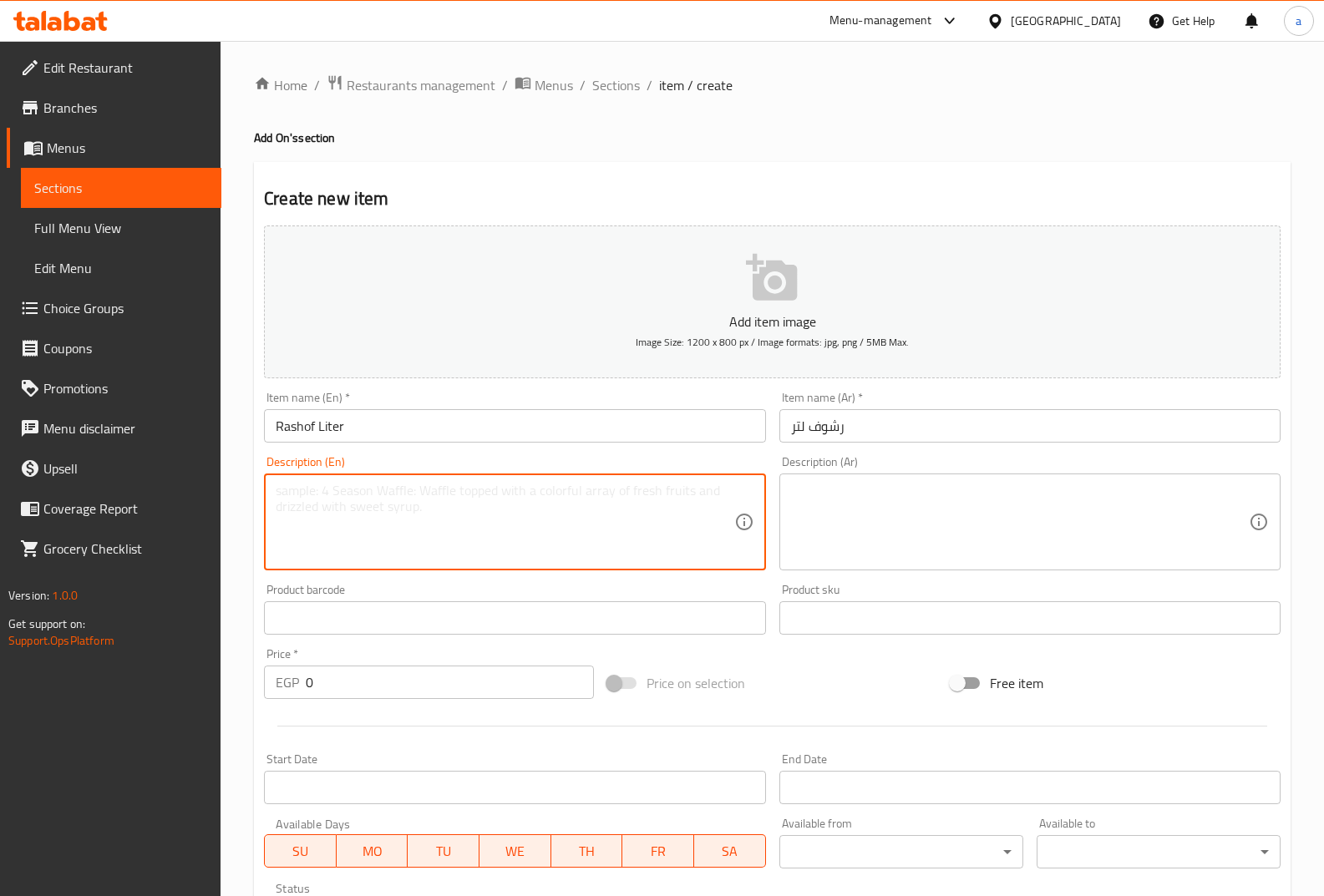
paste textarea "1 liter of Rashof milk"
type textarea "1 liter of Rashof milk"
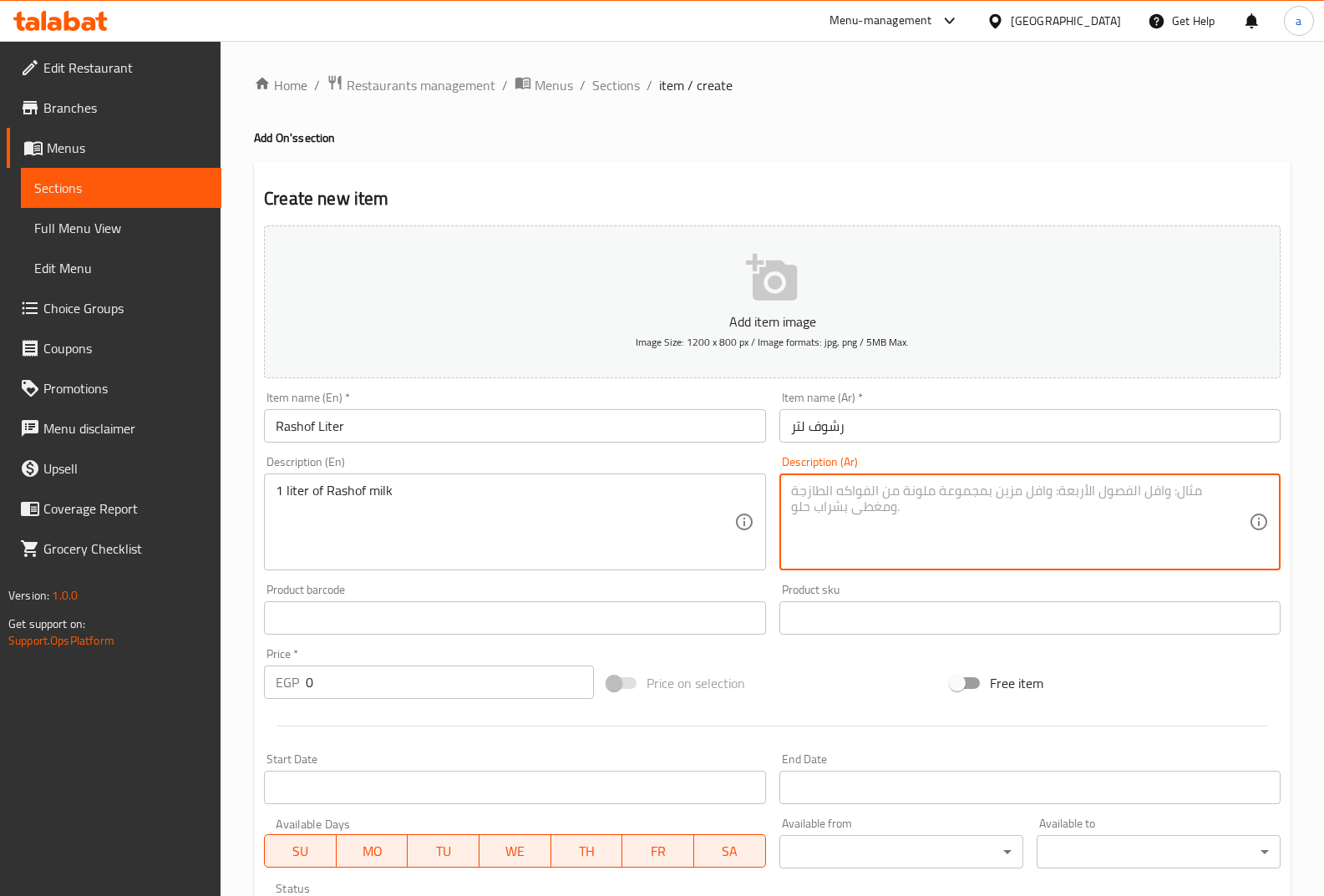
click at [803, 538] on textarea at bounding box center [1020, 522] width 458 height 79
paste textarea "كمية 1 لتر من اللبن الرشوف"
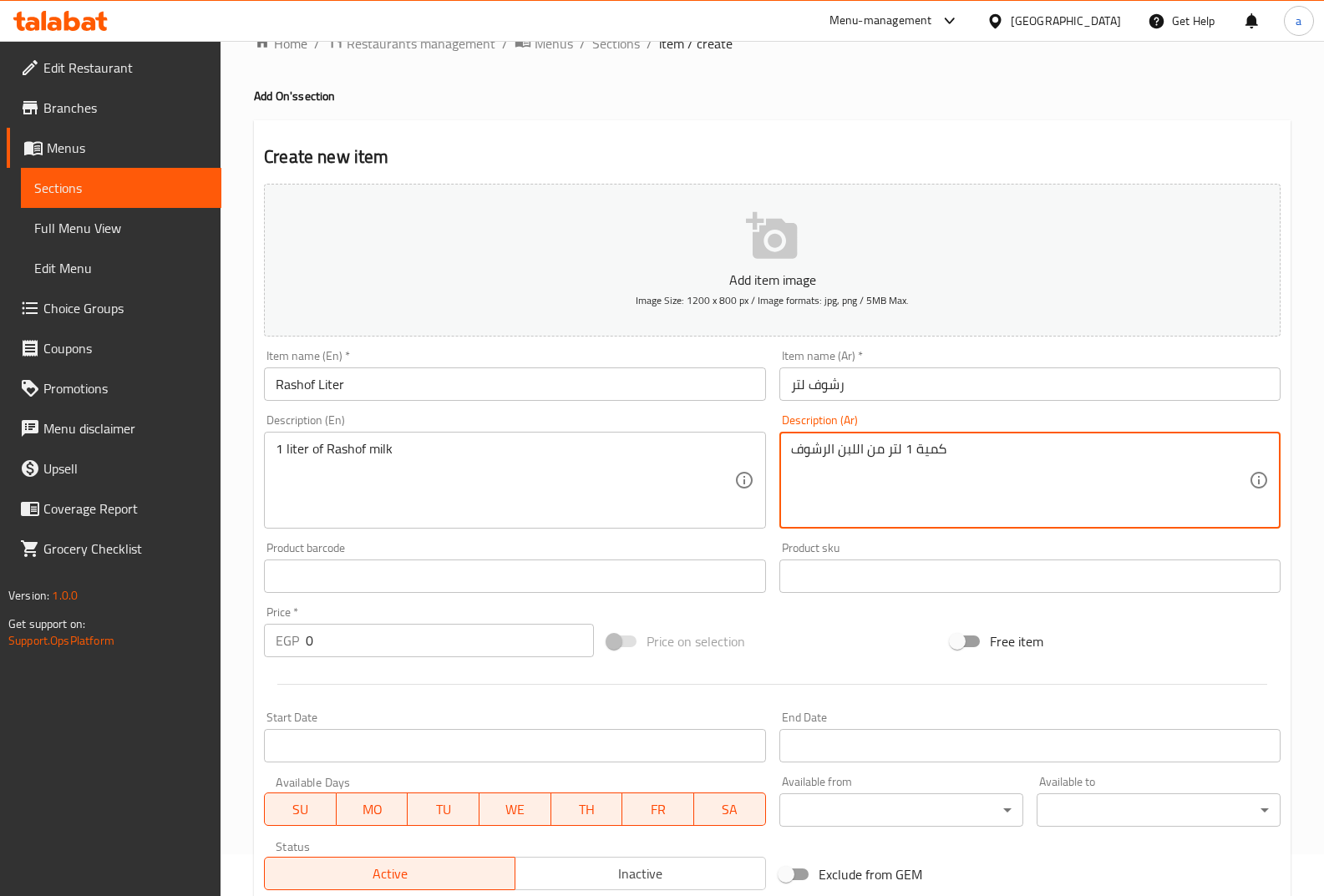
scroll to position [84, 0]
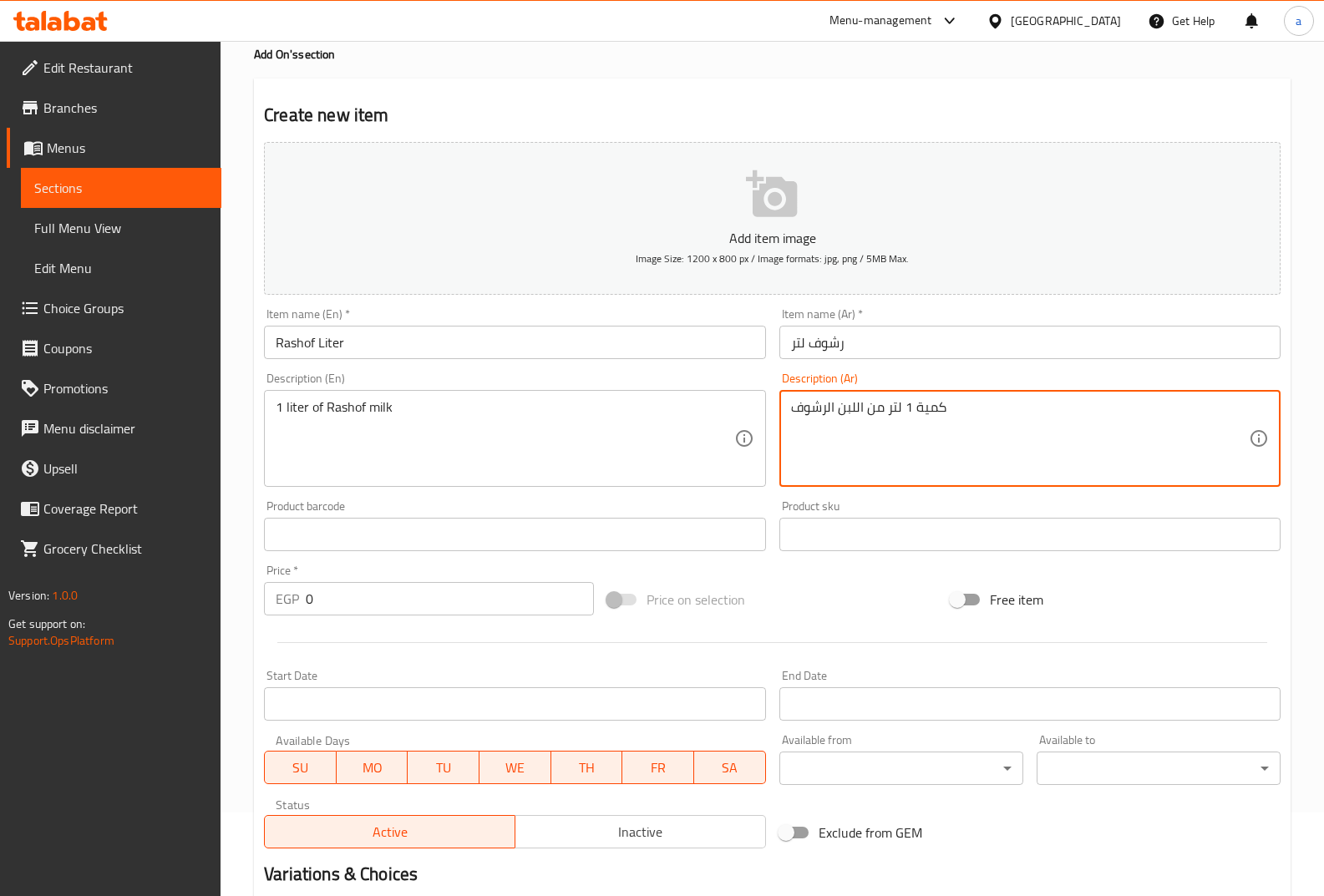
type textarea "كمية 1 لتر من اللبن الرشوف"
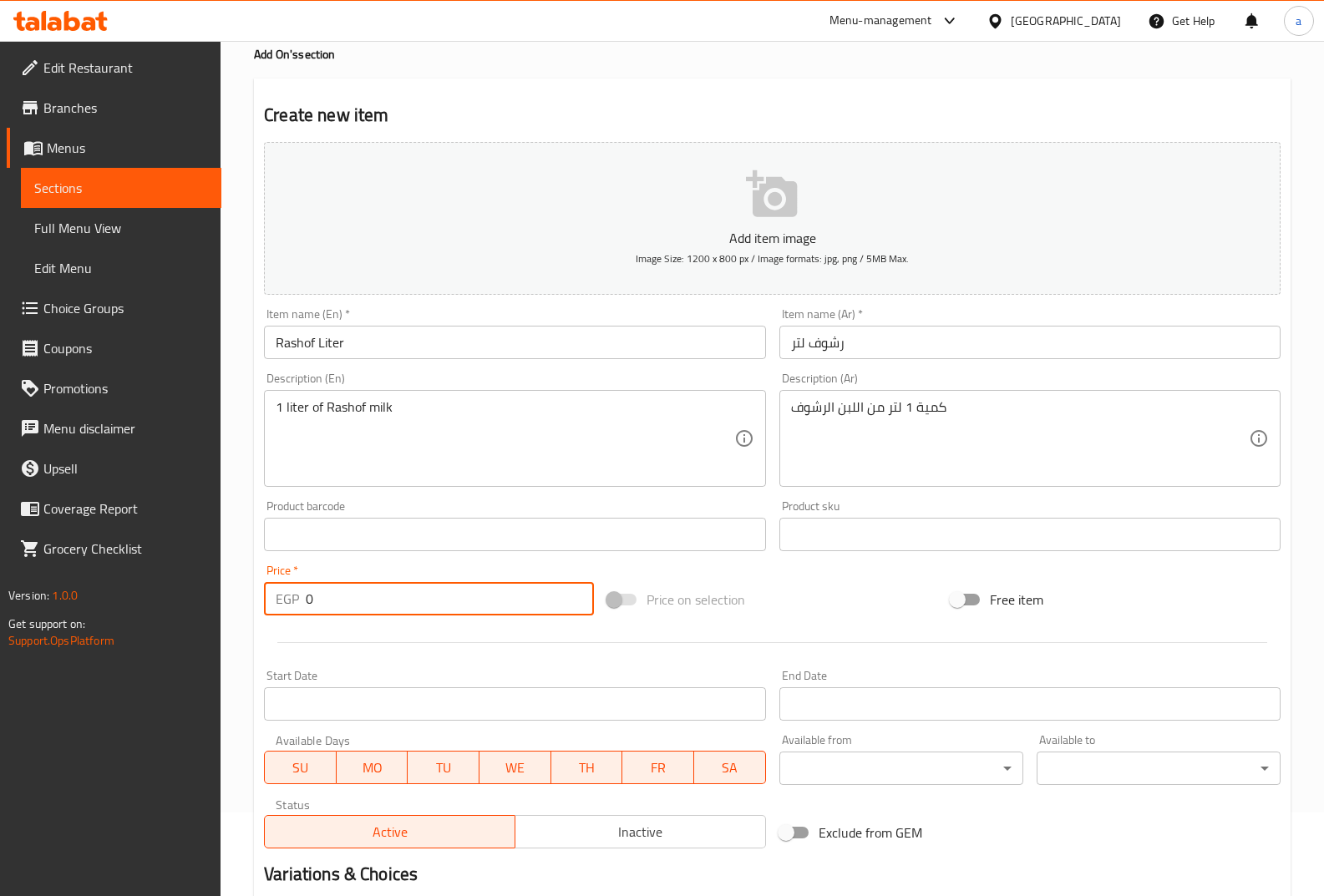
click at [440, 592] on input "0" at bounding box center [450, 599] width 289 height 34
click at [437, 592] on input "0" at bounding box center [450, 599] width 289 height 34
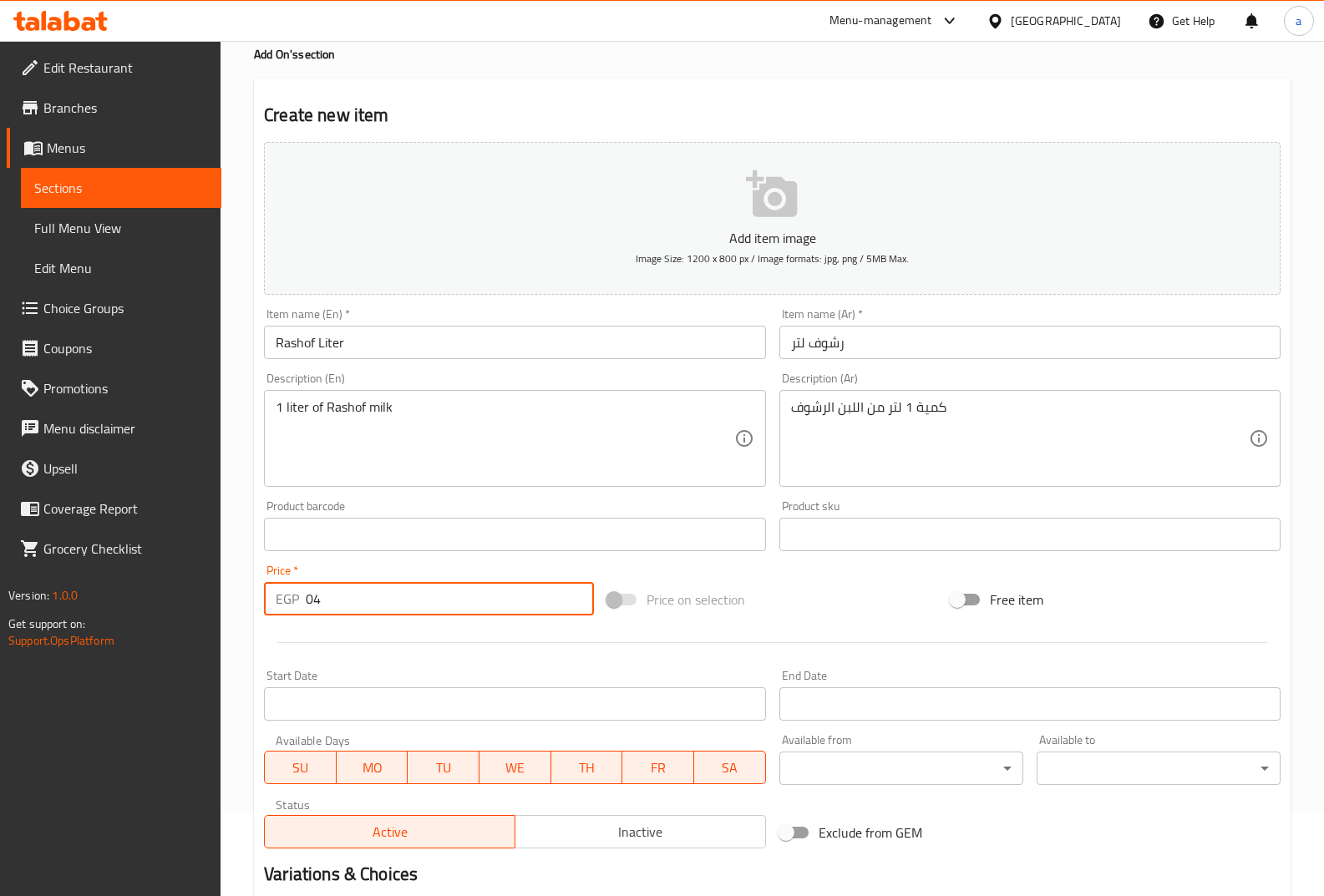
click at [437, 592] on input "04" at bounding box center [450, 599] width 289 height 34
type input "4"
click at [455, 662] on div at bounding box center [772, 643] width 1030 height 41
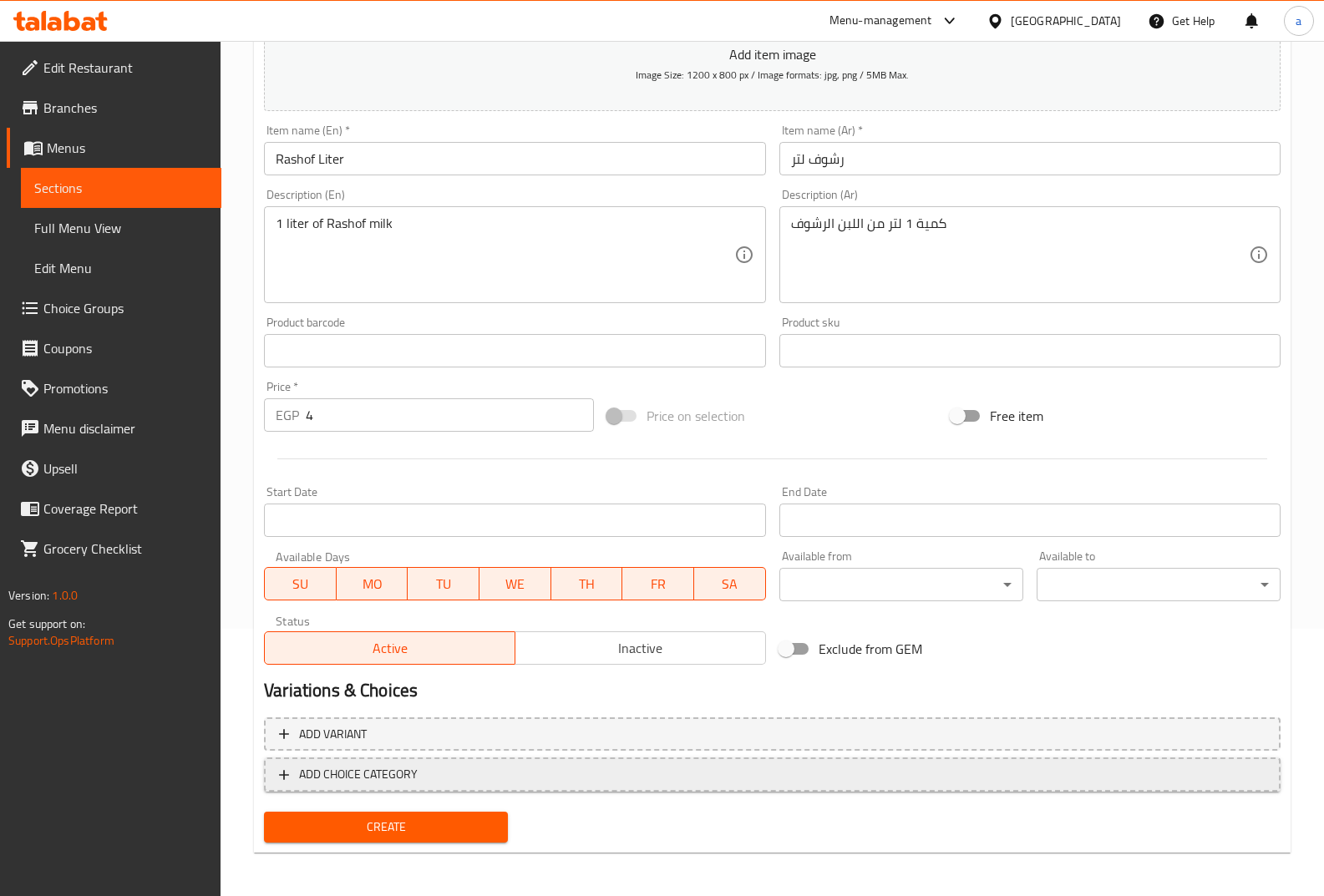
scroll to position [270, 0]
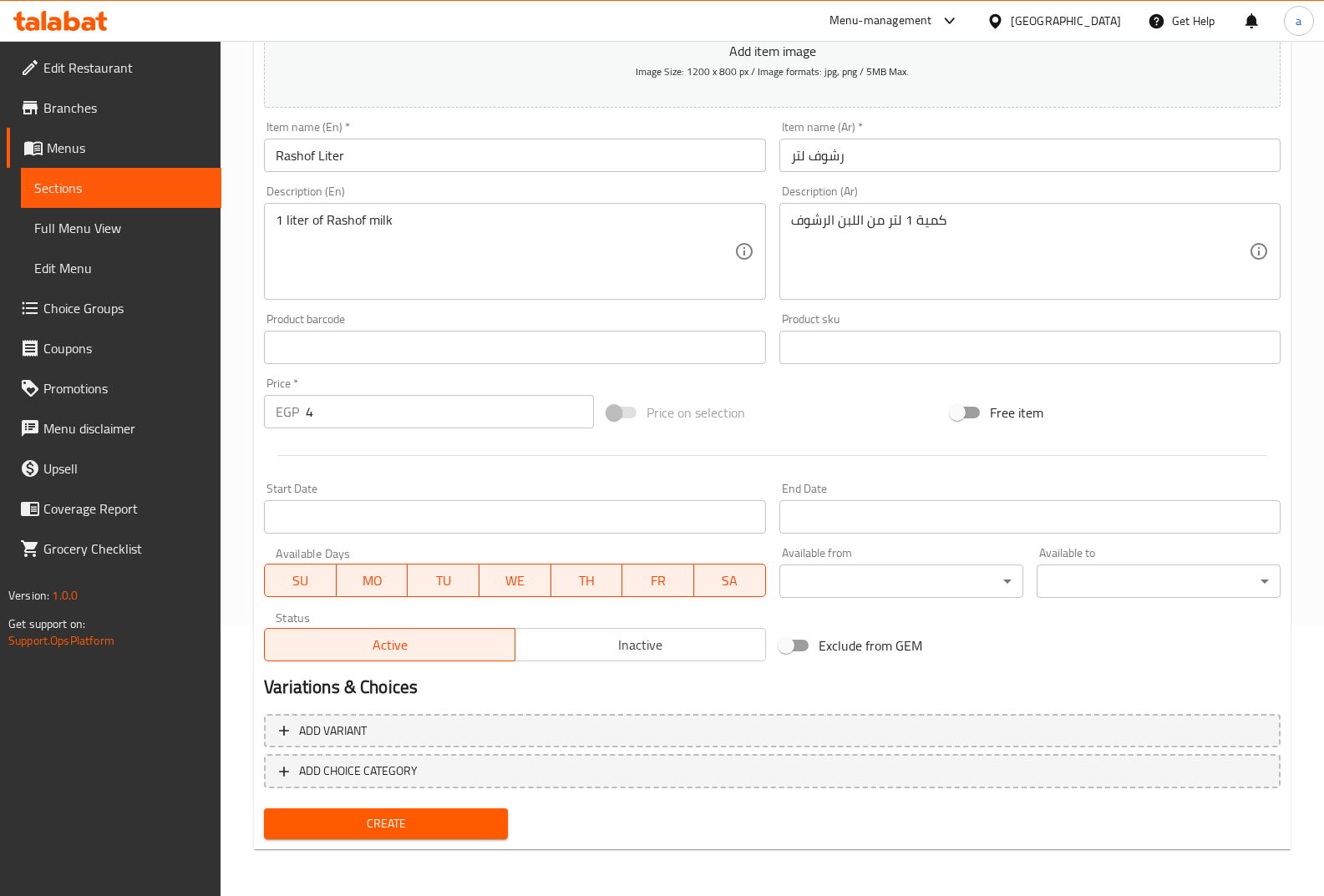
click at [414, 819] on span "Create" at bounding box center [385, 825] width 217 height 21
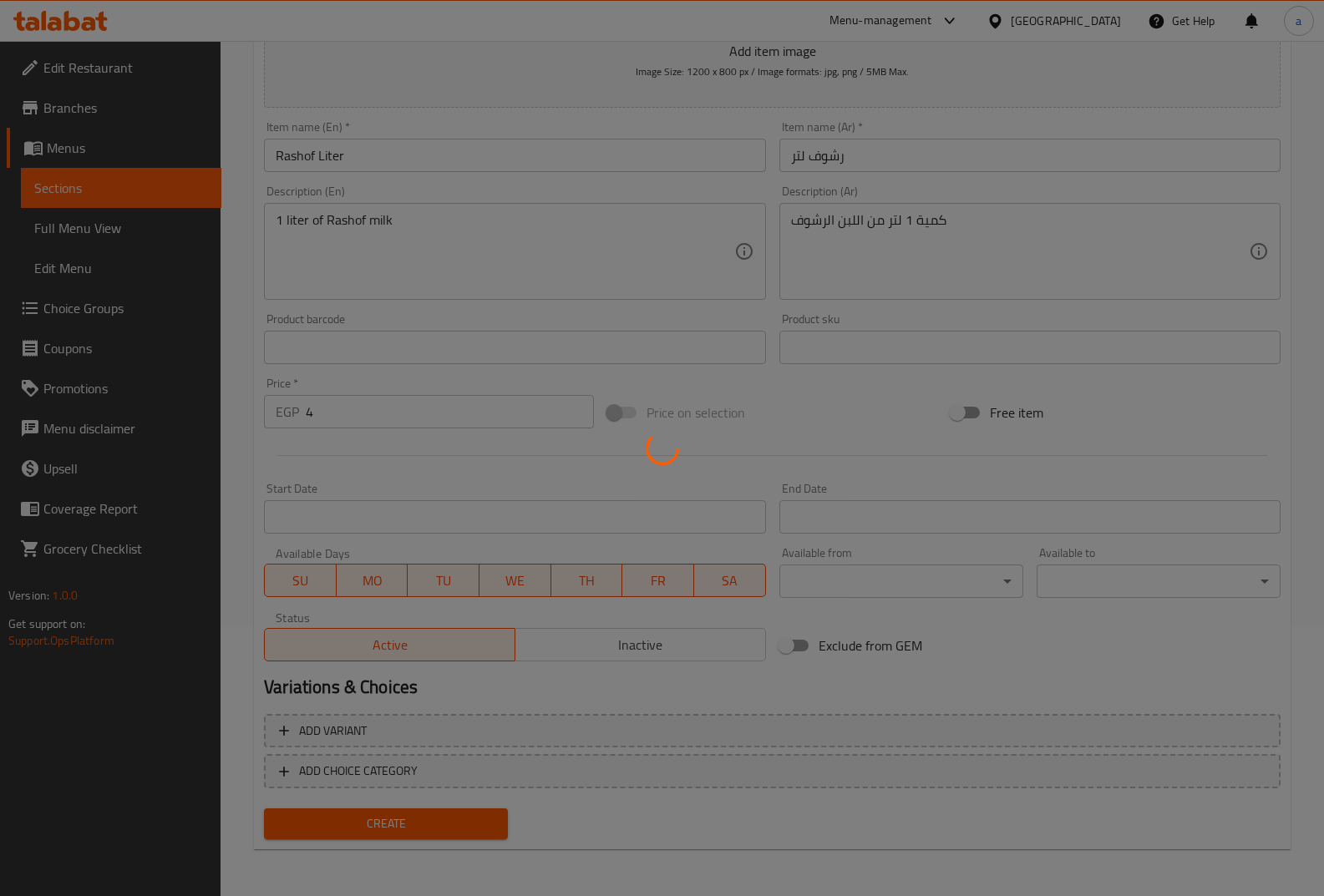
type input "0"
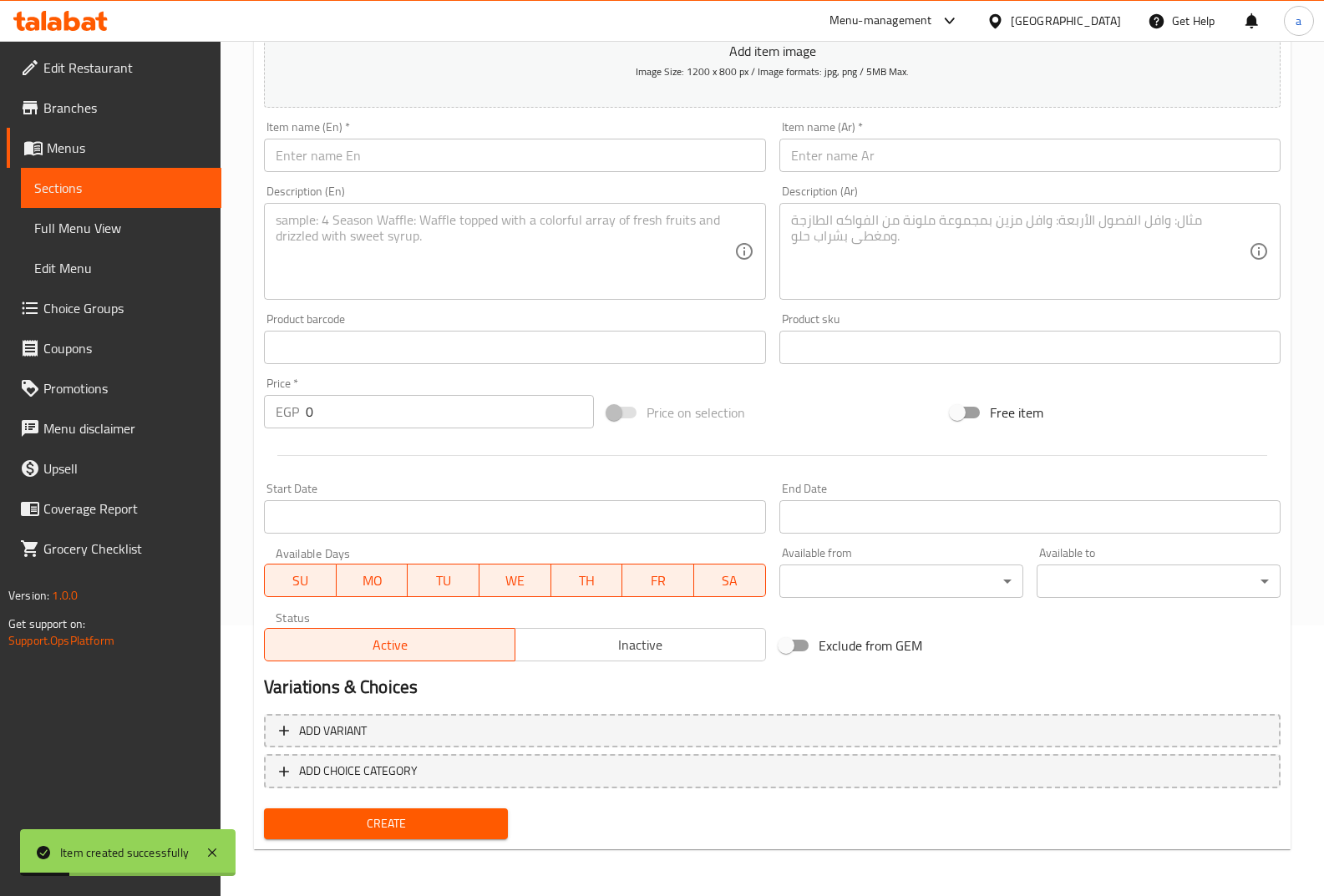
click at [129, 146] on span "Menus" at bounding box center [127, 148] width 161 height 20
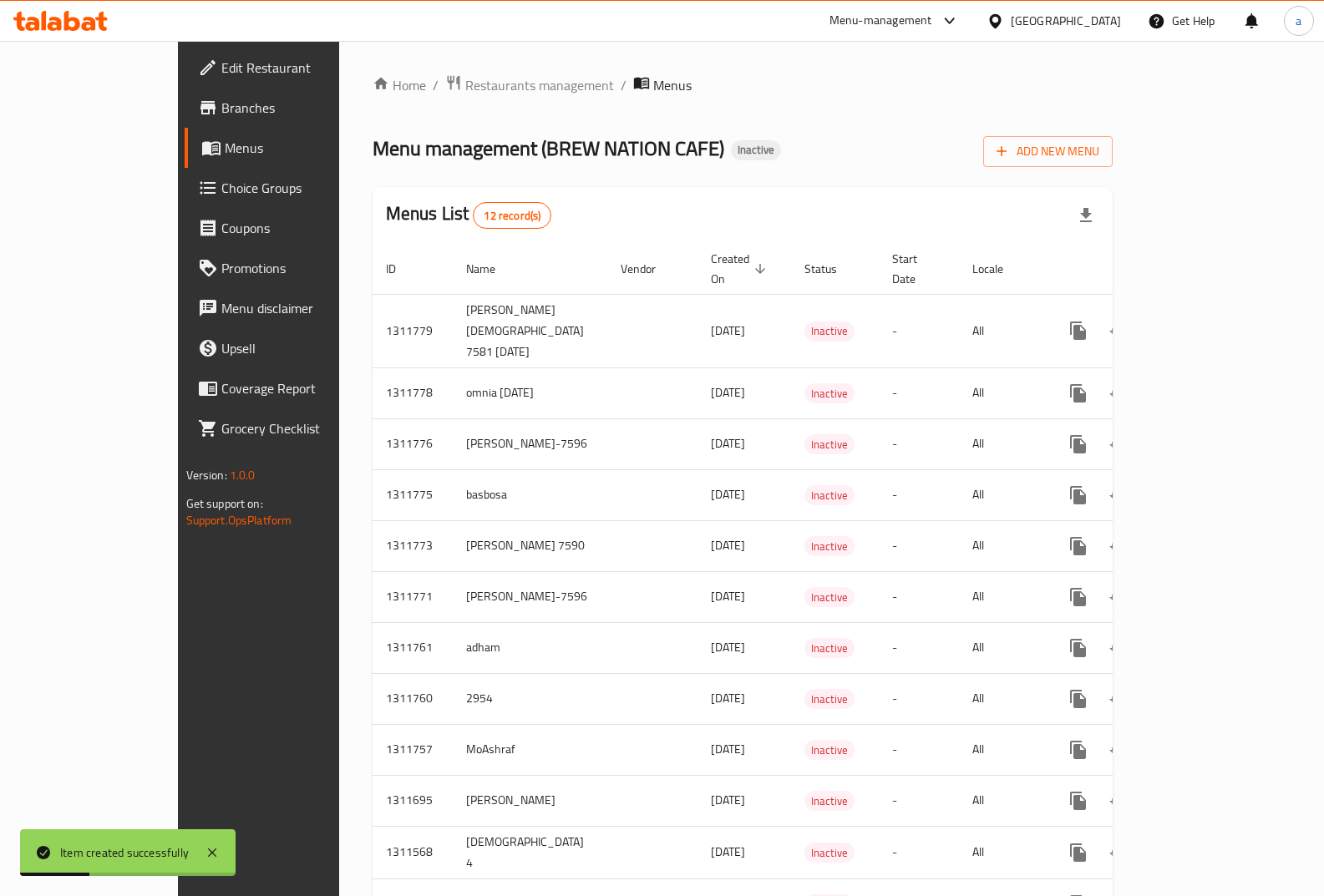
click at [221, 183] on span "Choice Groups" at bounding box center [303, 187] width 164 height 20
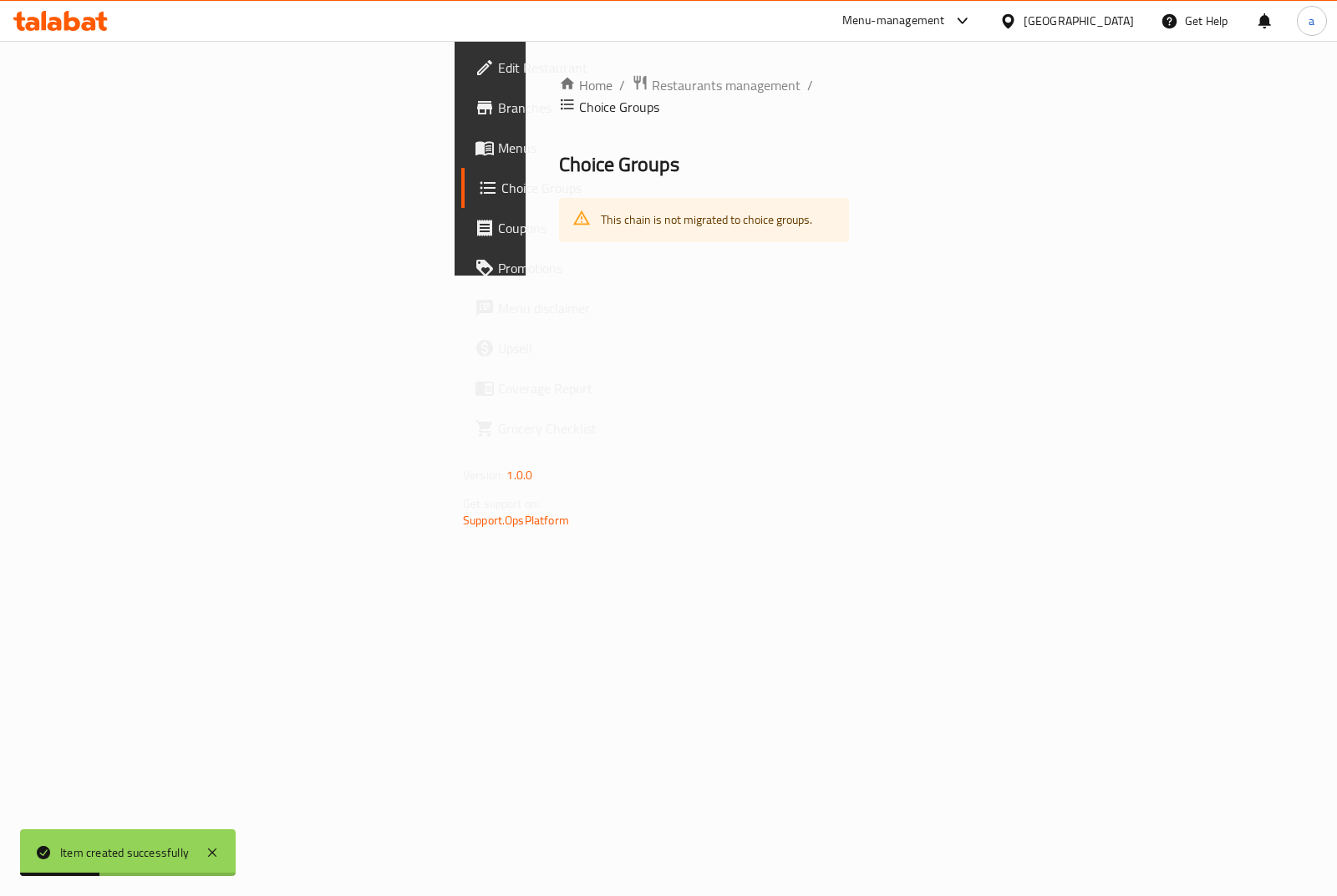
click at [498, 154] on span "Menus" at bounding box center [582, 148] width 166 height 20
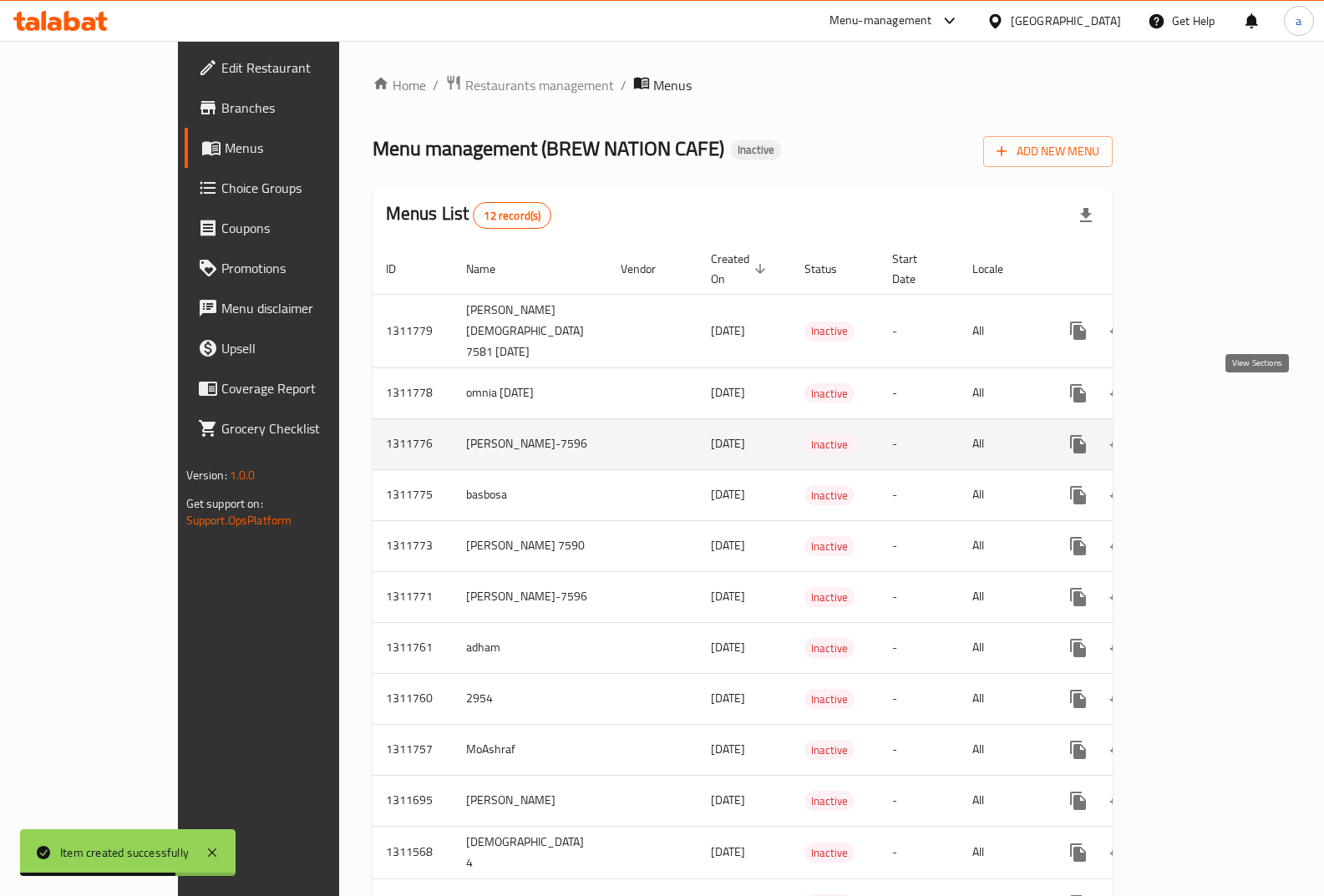
click at [1209, 434] on icon "enhanced table" at bounding box center [1198, 444] width 20 height 20
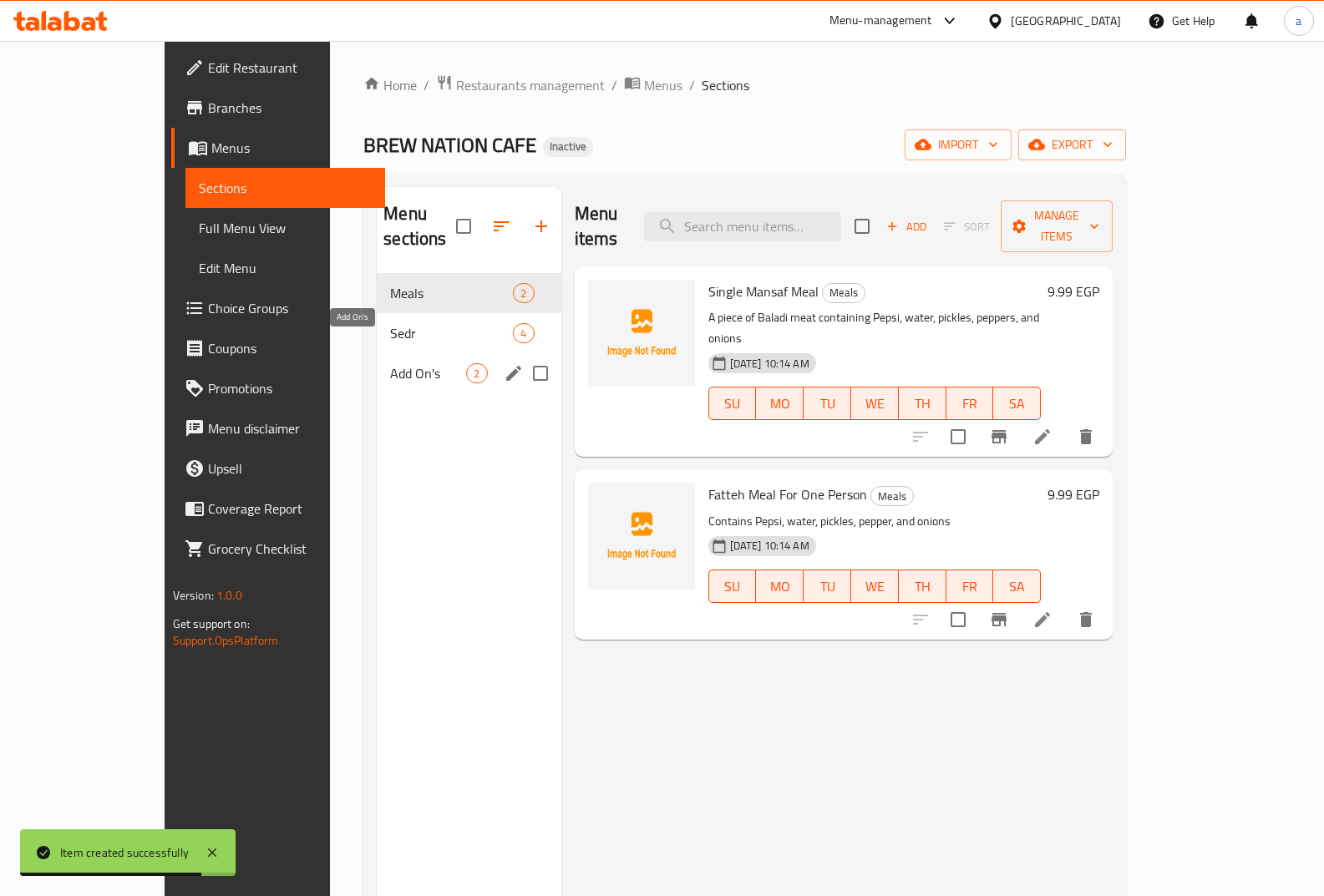
click at [390, 363] on span "Add On's" at bounding box center [428, 373] width 76 height 20
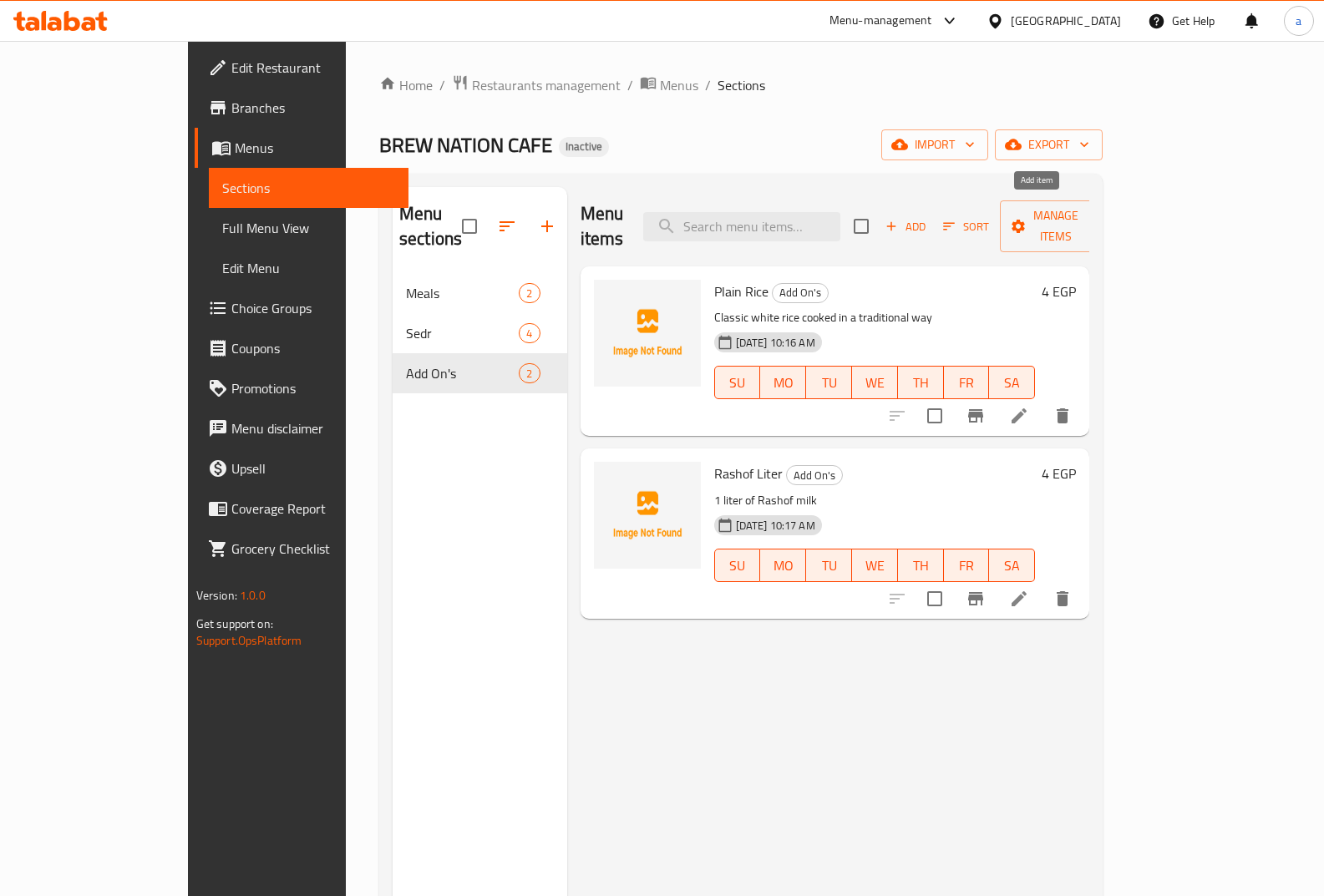
click at [928, 217] on span "Add" at bounding box center [906, 227] width 45 height 19
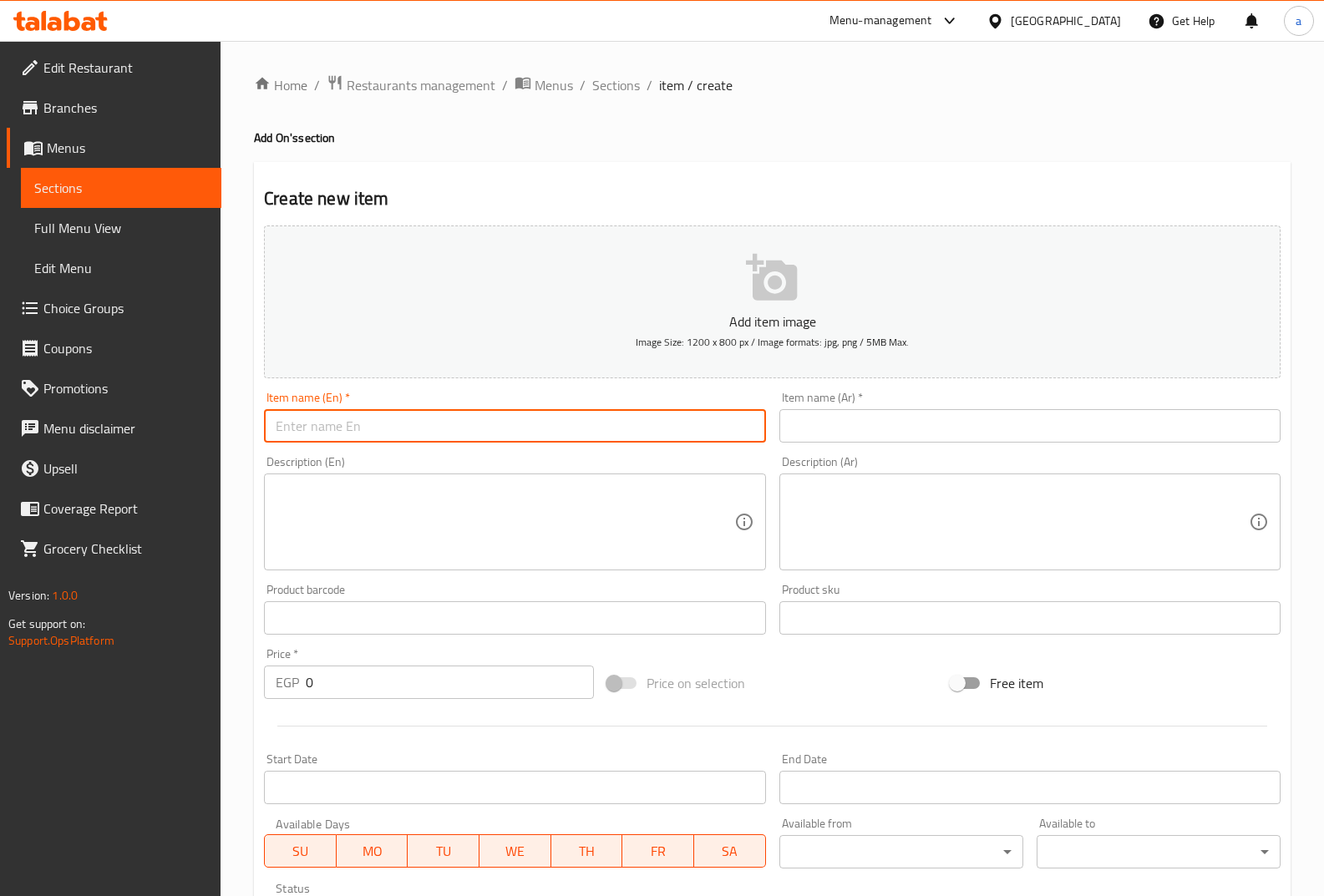
click at [647, 429] on input "text" at bounding box center [514, 426] width 501 height 34
paste input "Jameed"
type input "Jameed"
click at [906, 434] on input "text" at bounding box center [1029, 426] width 501 height 34
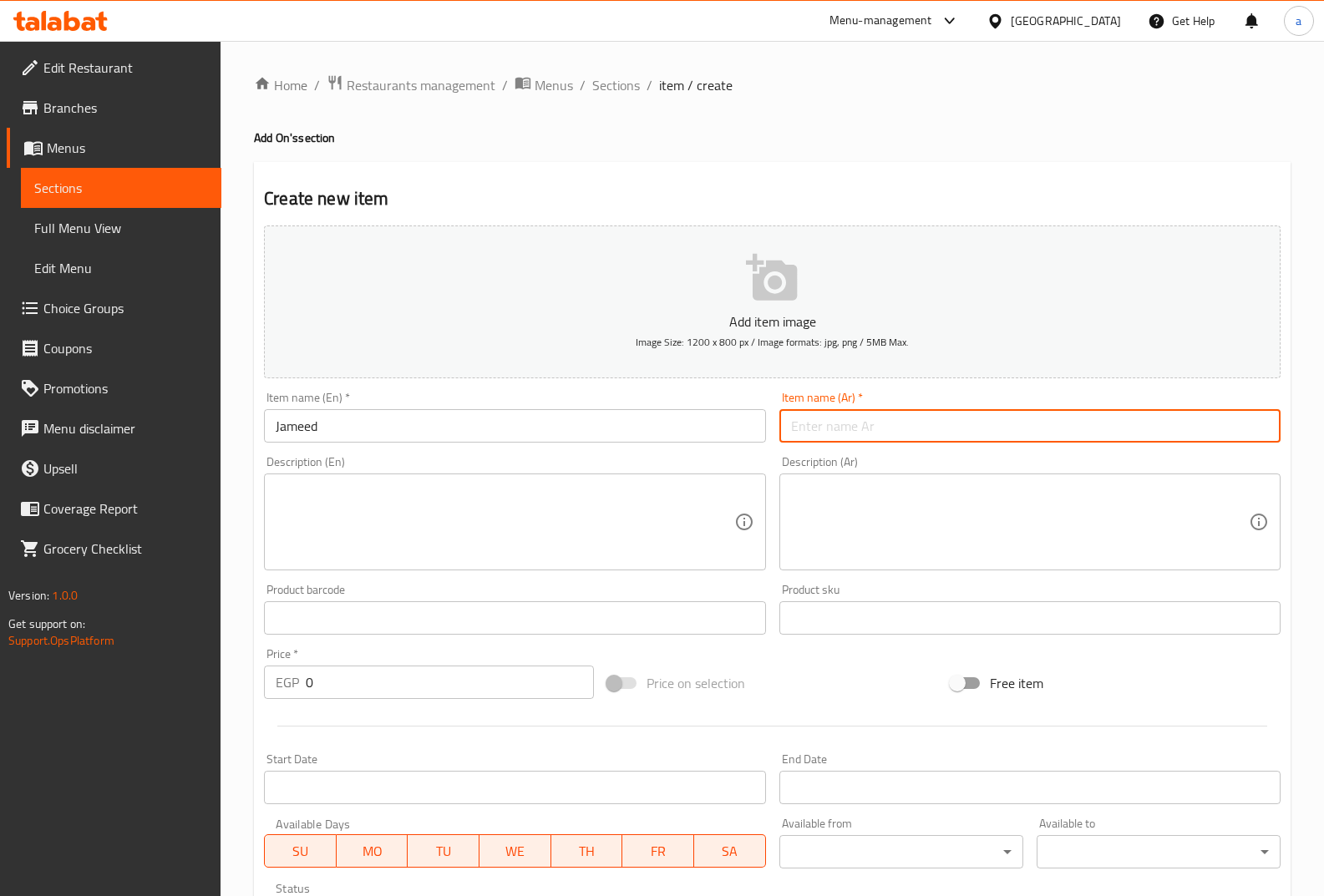
paste input "جميد"
type input "جميد"
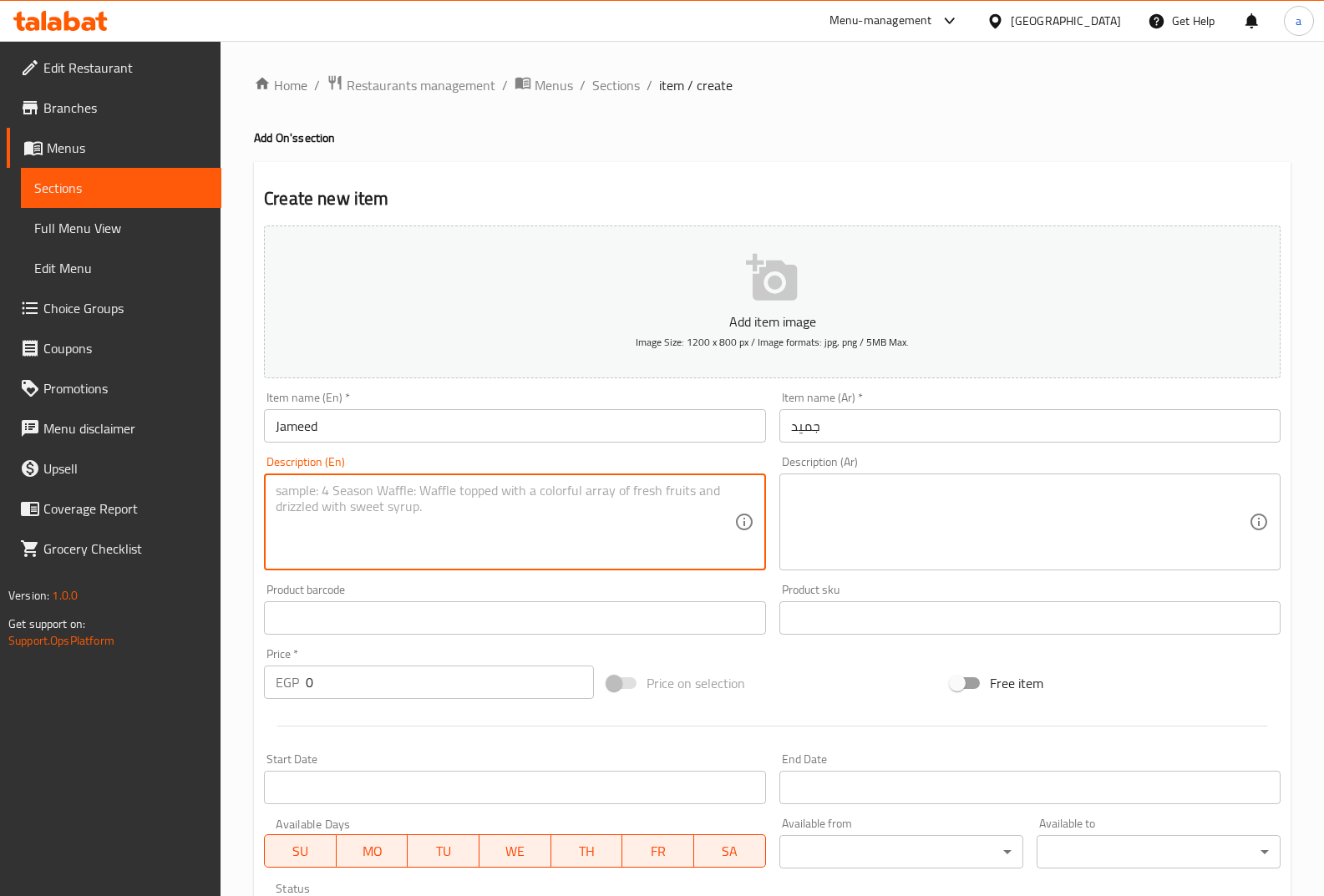
click at [602, 508] on textarea at bounding box center [505, 522] width 458 height 79
paste textarea "Sour laban jamid"
type textarea "Sour laban jamid"
click at [969, 543] on textarea at bounding box center [1020, 522] width 458 height 79
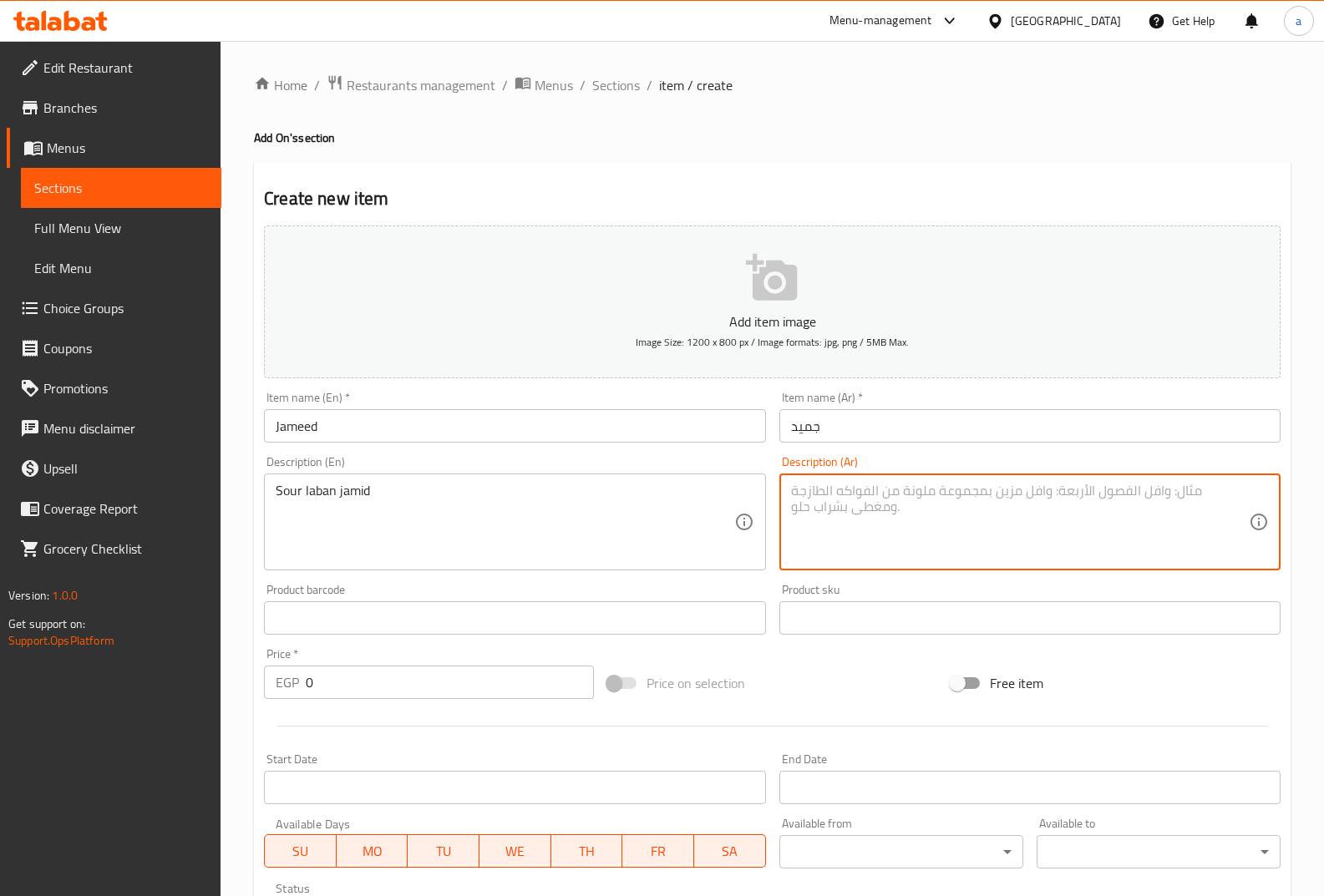
paste textarea "لبن جميد حامض"
type textarea "لبن جميد حامض"
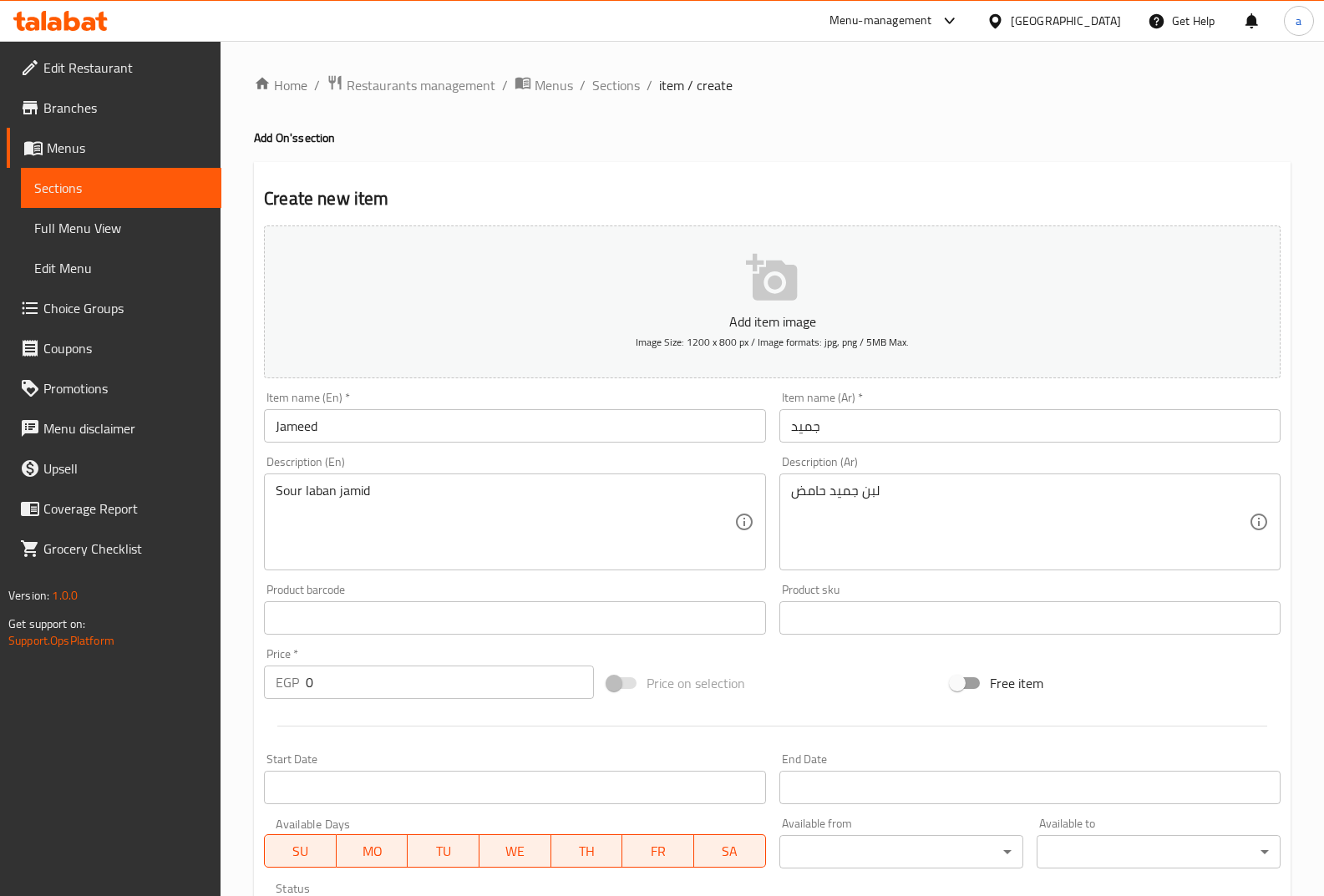
click at [750, 579] on div "Product barcode Product barcode" at bounding box center [514, 609] width 515 height 65
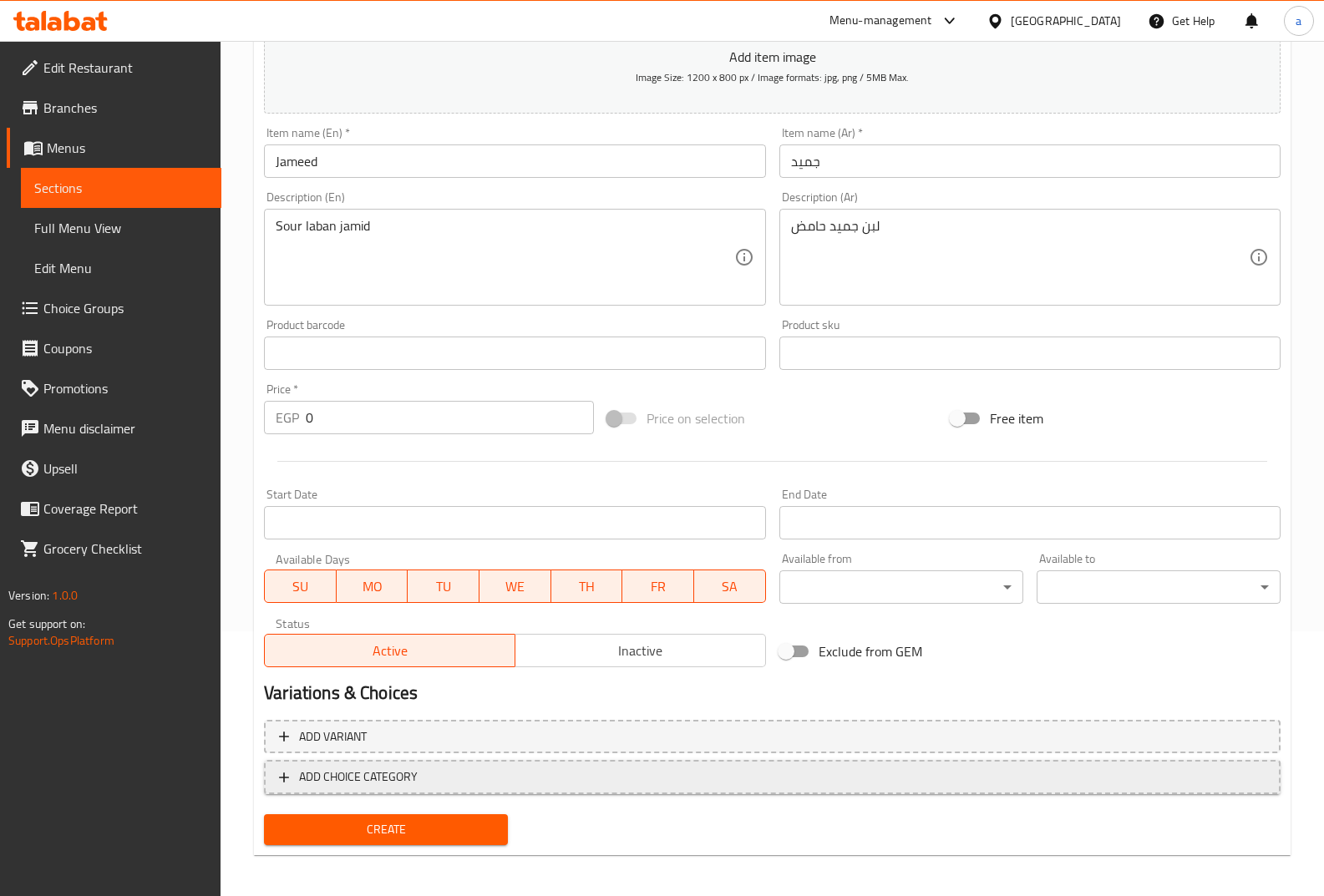
scroll to position [270, 0]
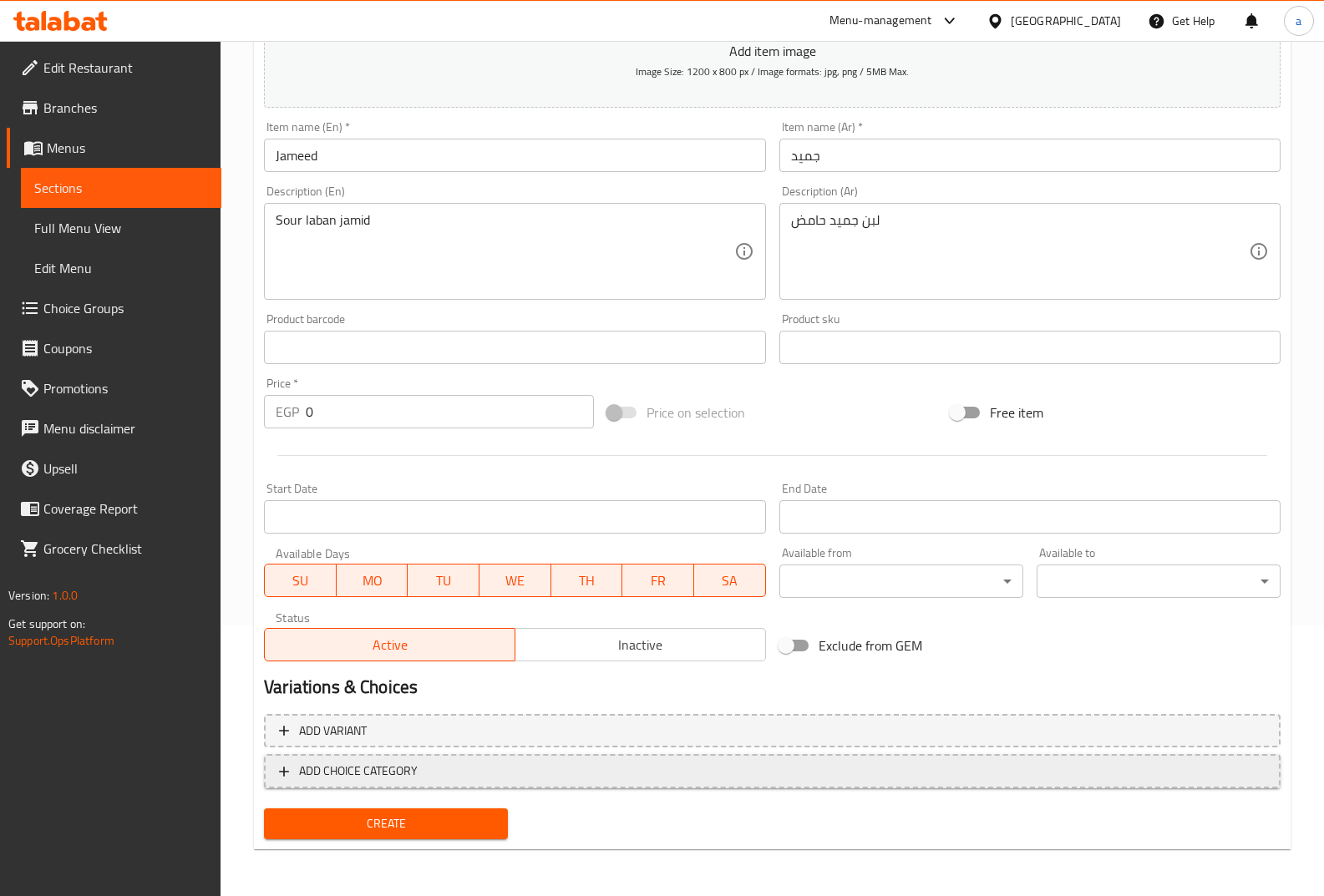
click at [447, 773] on span "ADD CHOICE CATEGORY" at bounding box center [773, 771] width 987 height 21
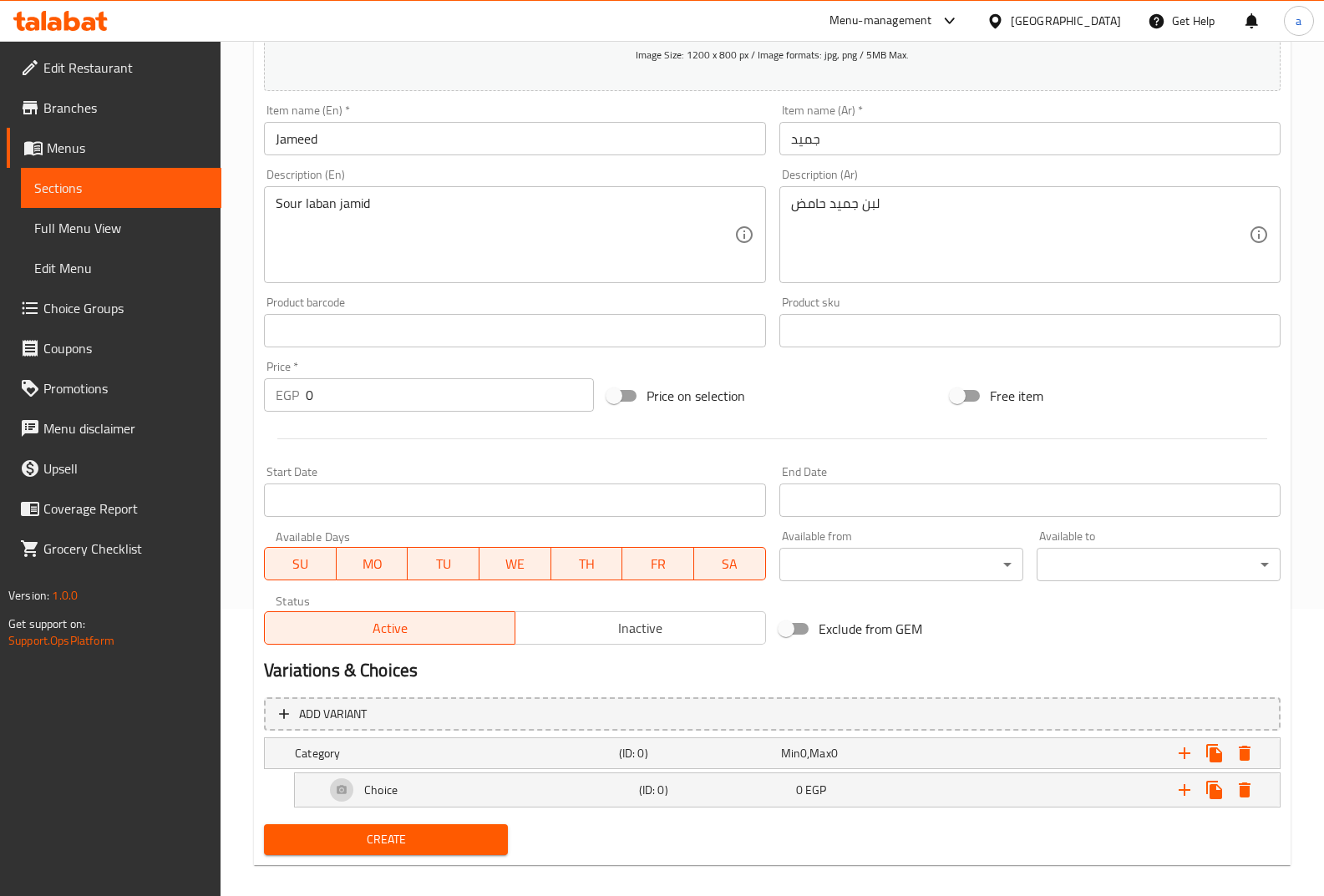
scroll to position [303, 0]
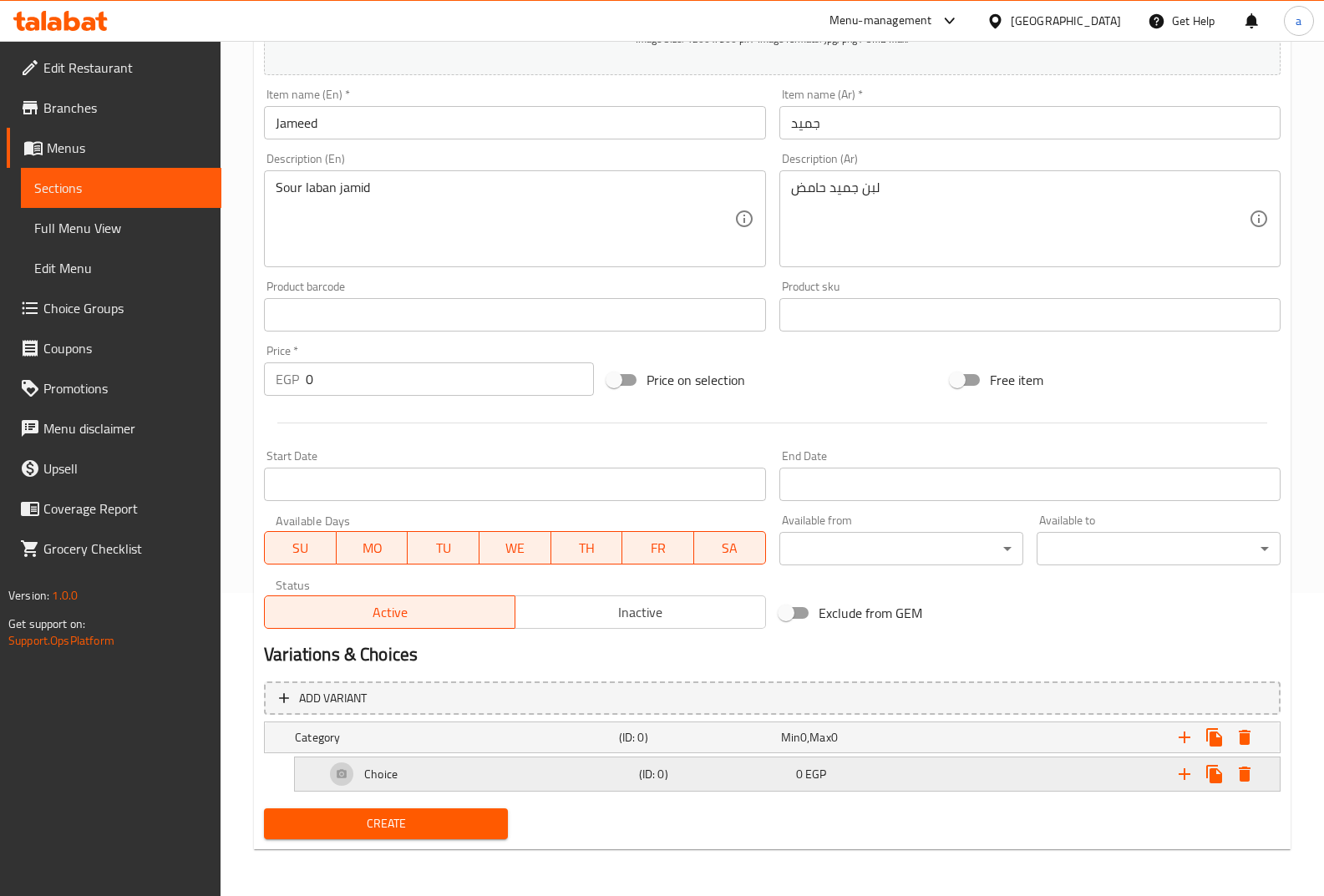
click at [647, 768] on h5 "(ID: 0)" at bounding box center [715, 773] width 151 height 16
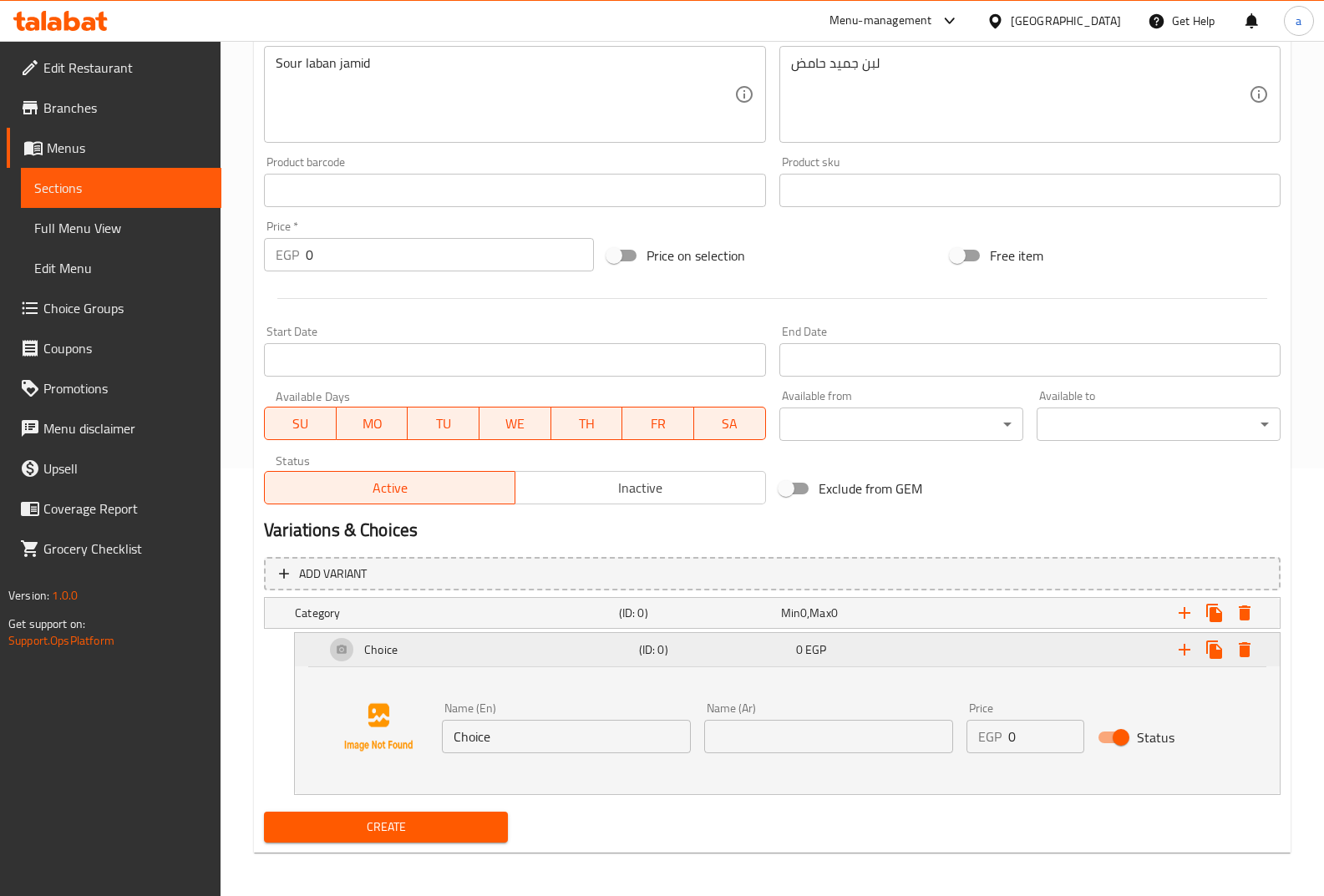
scroll to position [431, 0]
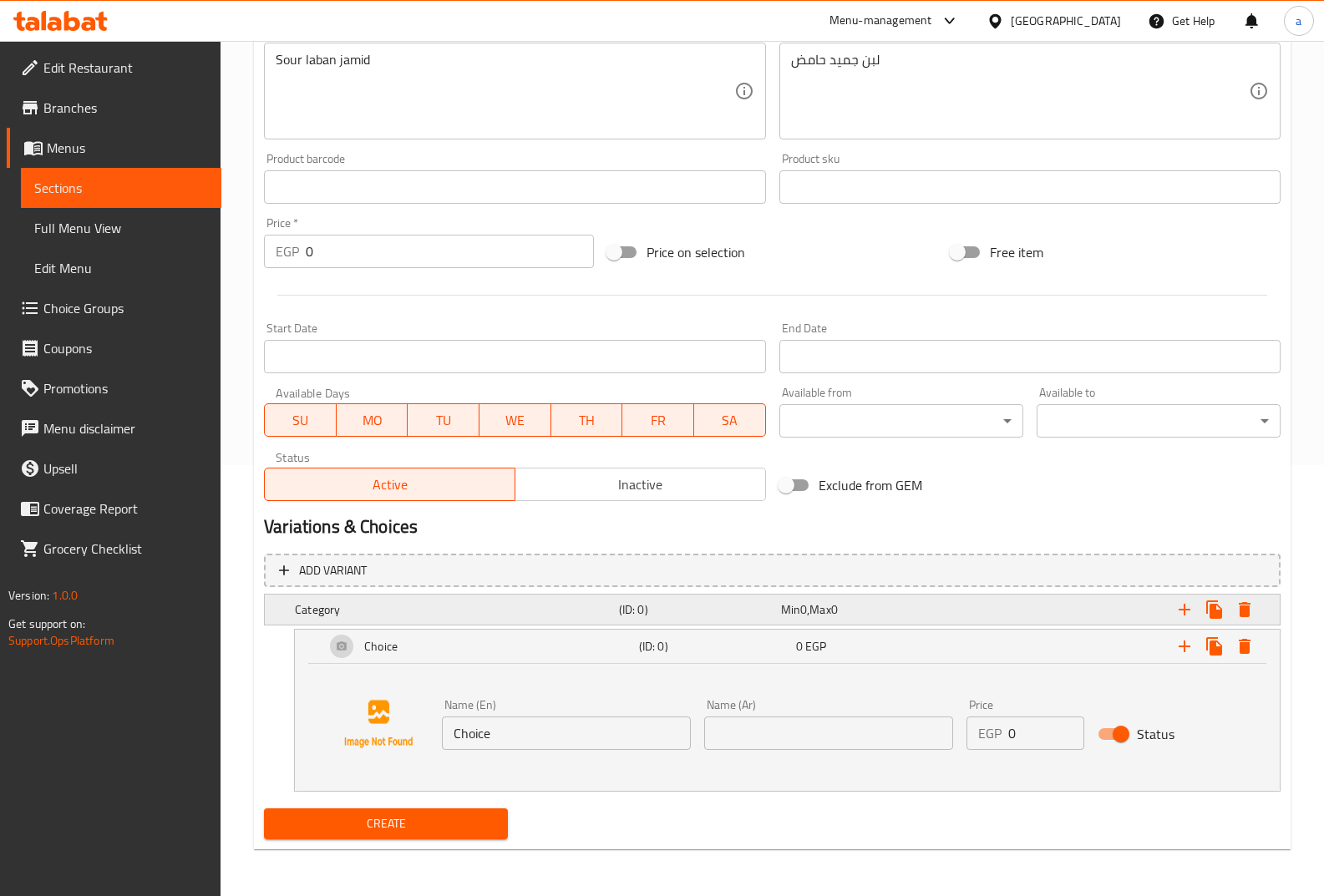
click at [1137, 613] on div "Expand" at bounding box center [1102, 610] width 324 height 37
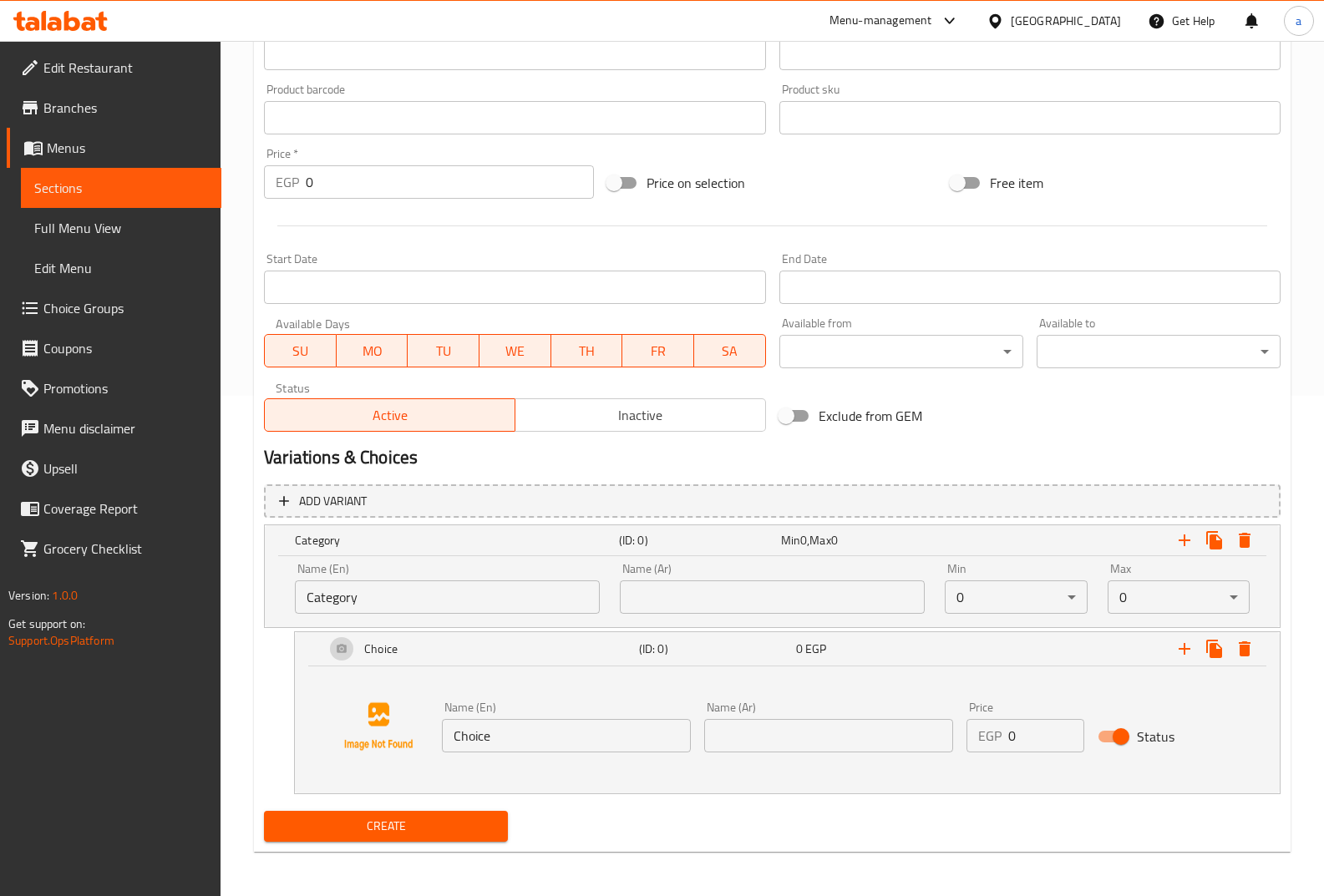
scroll to position [503, 0]
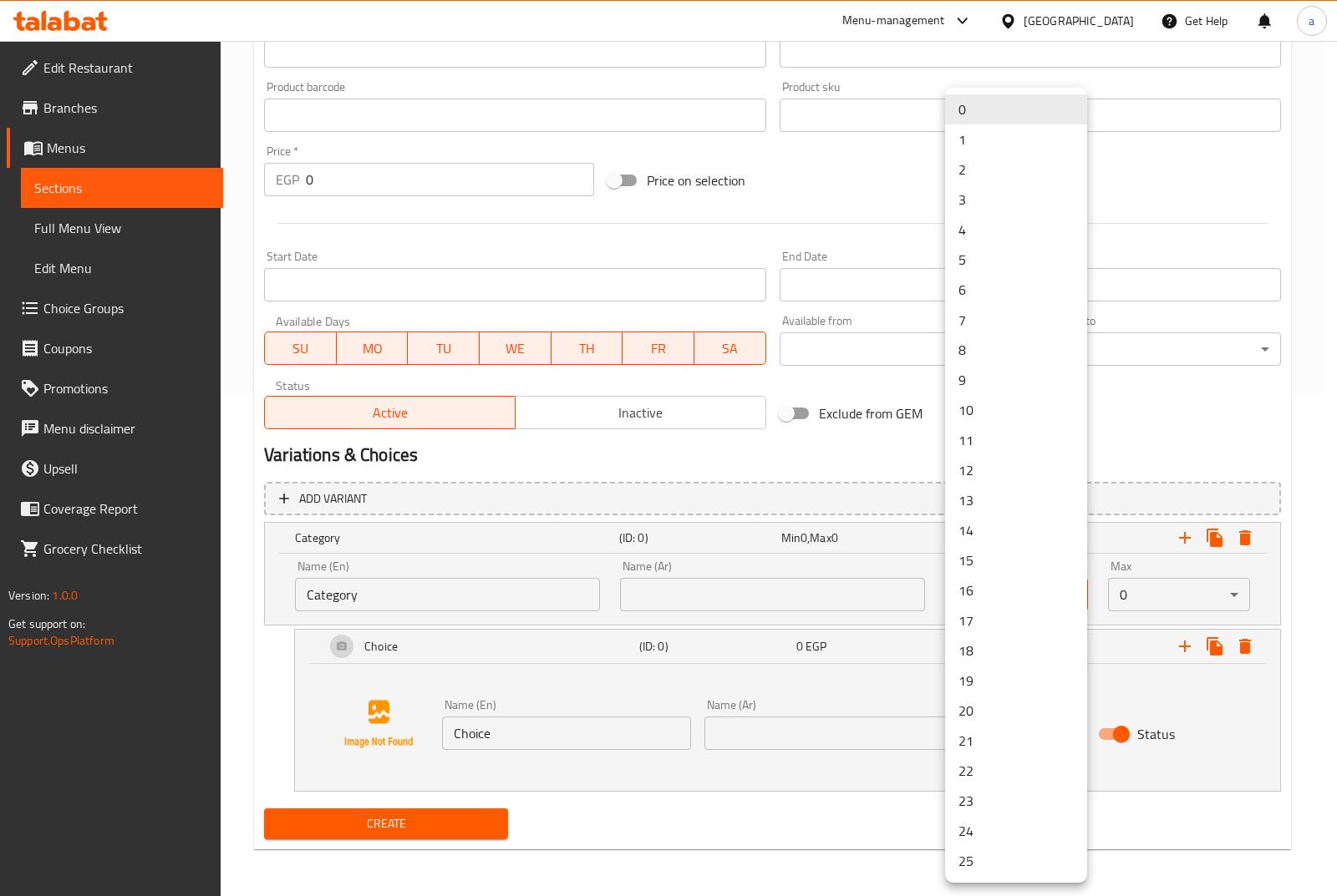
click at [1007, 131] on li "1" at bounding box center [1016, 139] width 142 height 30
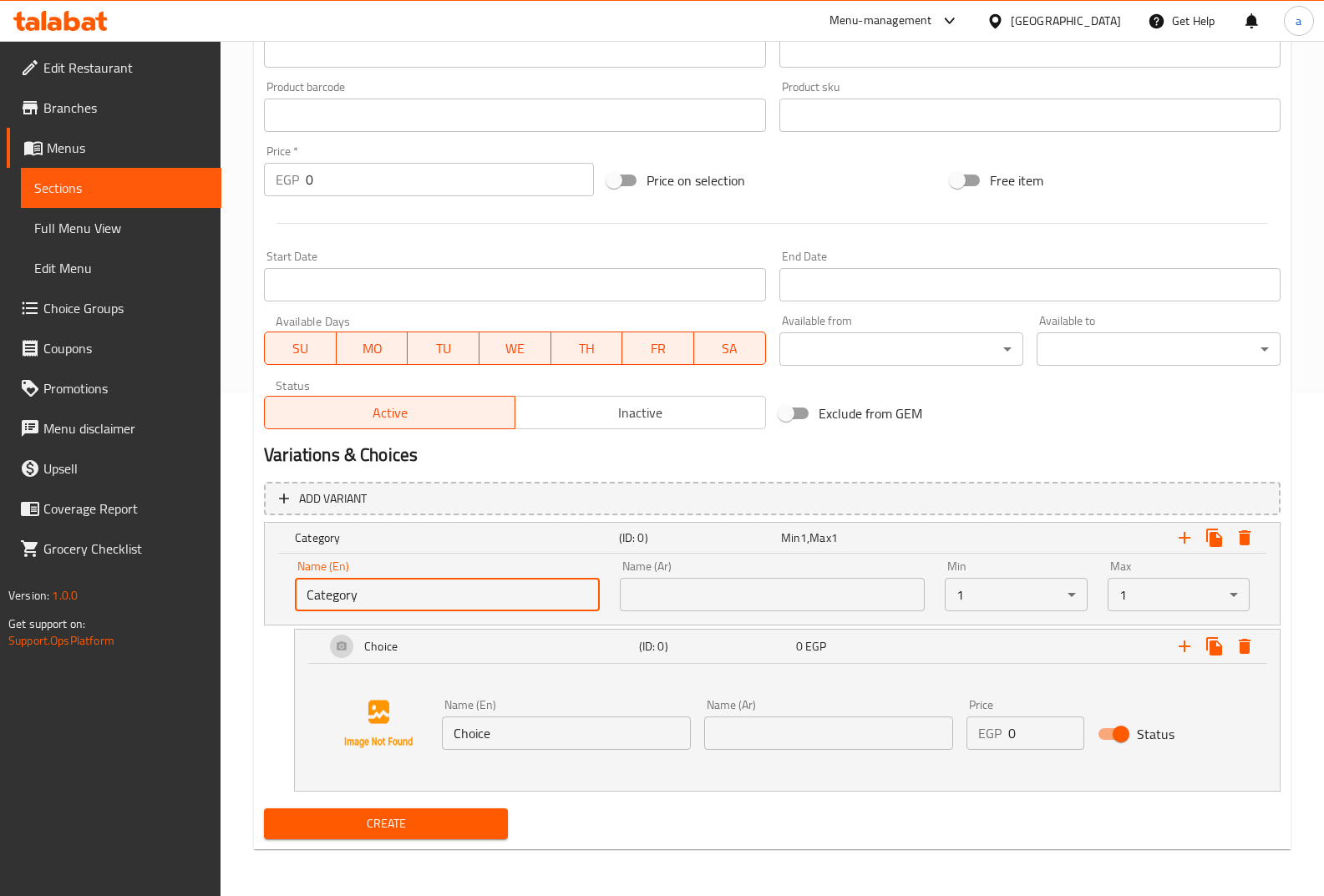
click at [404, 584] on input "Category" at bounding box center [447, 595] width 305 height 34
type input "x"
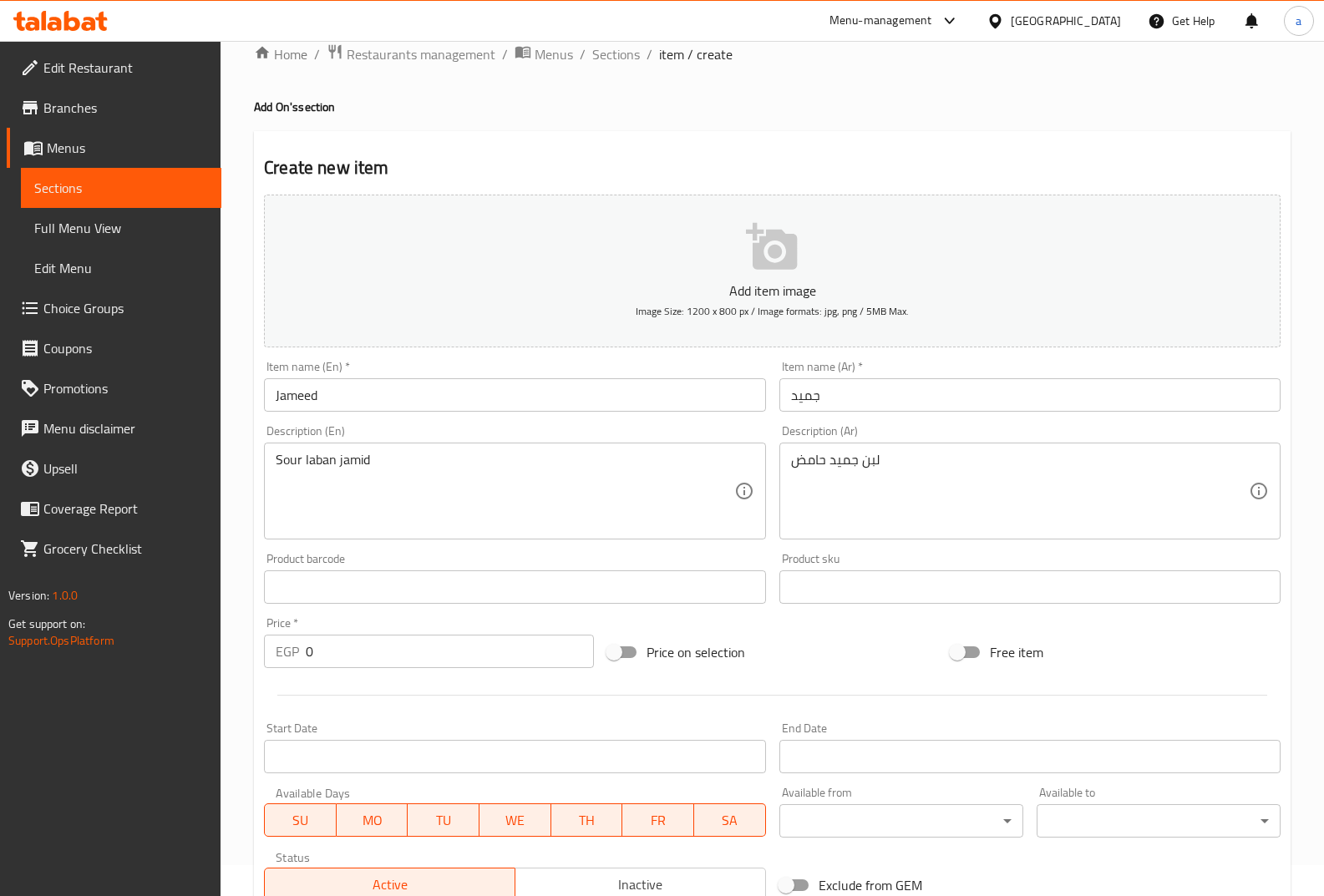
scroll to position [0, 0]
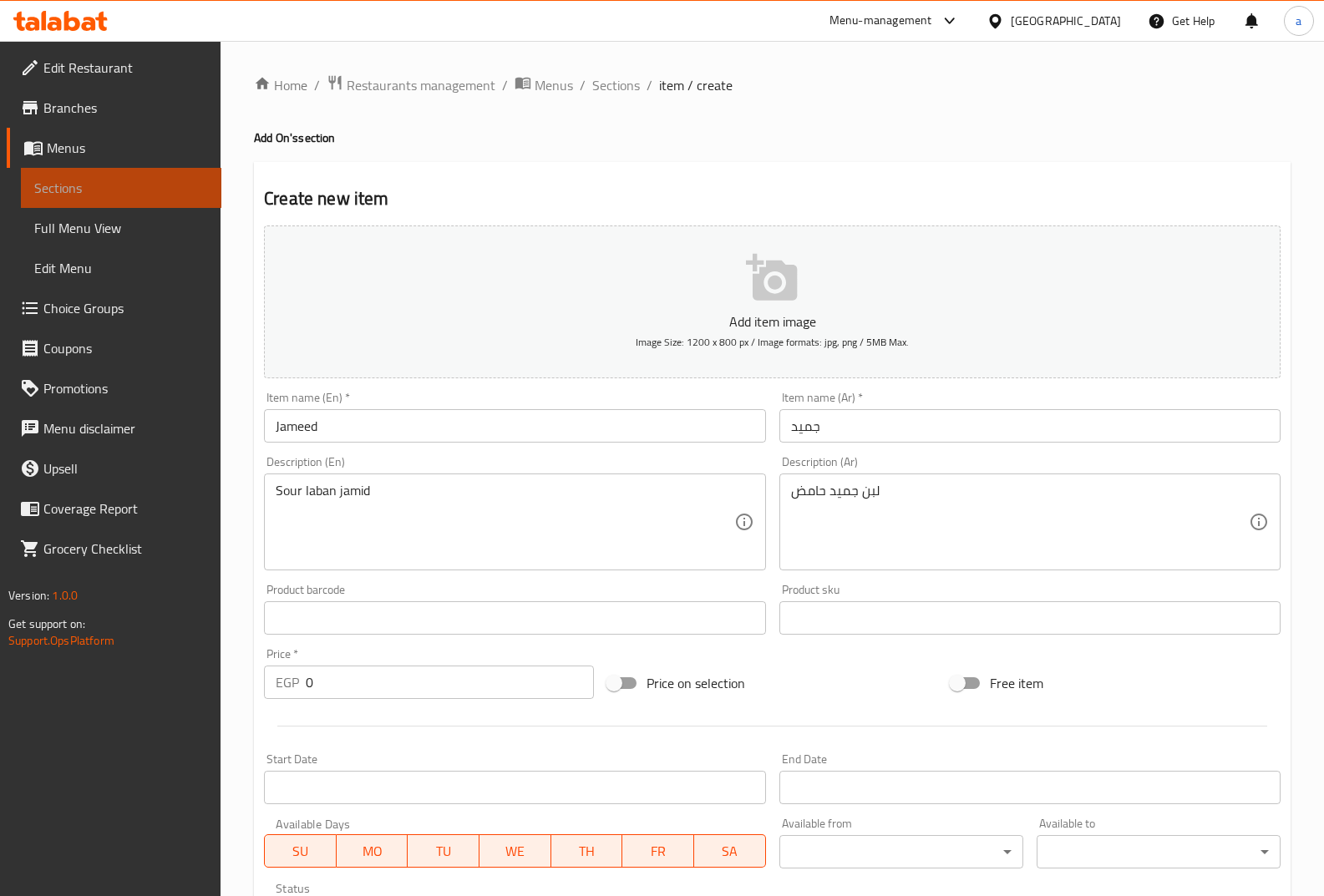
click at [147, 177] on link "Sections" at bounding box center [122, 188] width 201 height 41
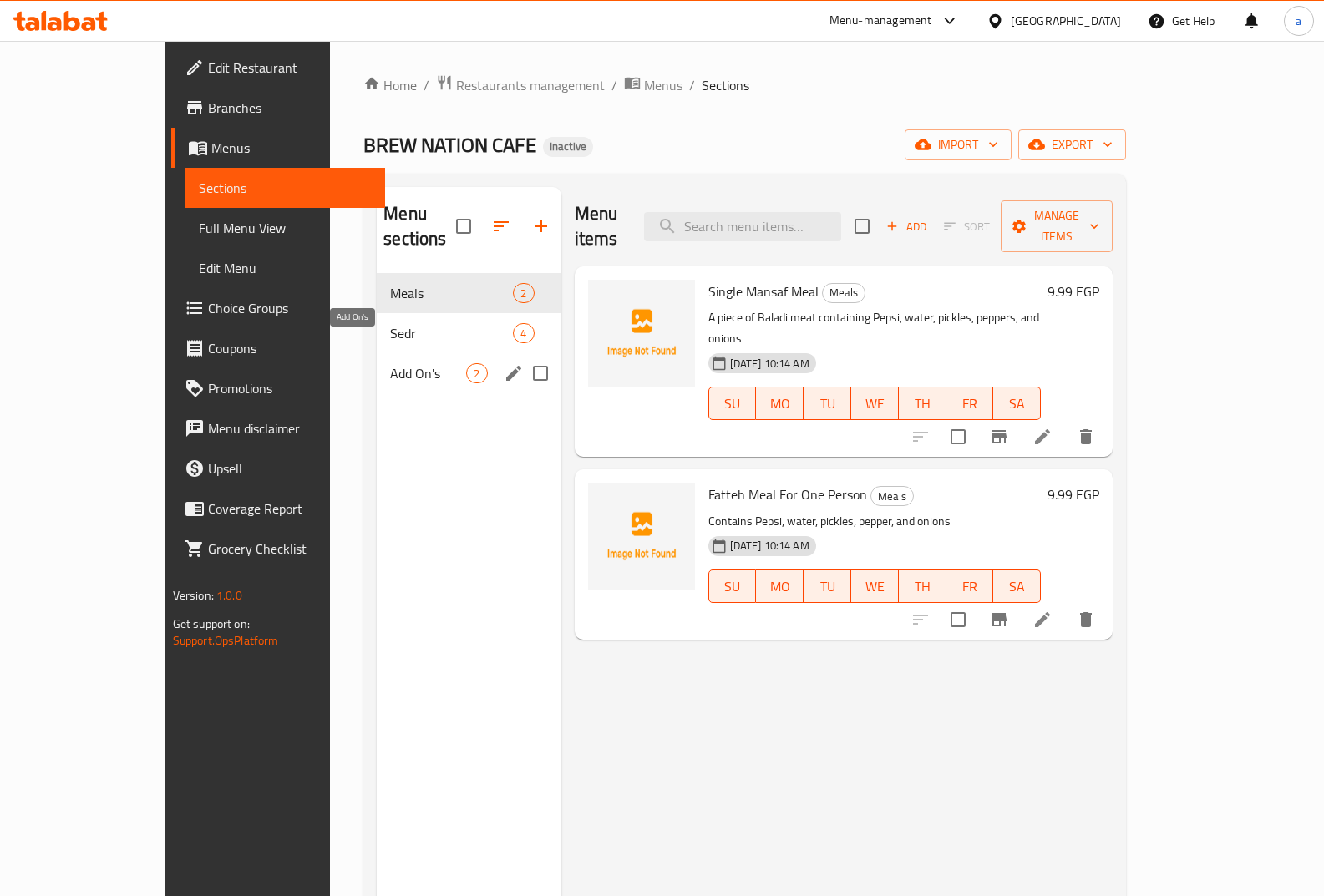
click at [390, 363] on span "Add On's" at bounding box center [428, 373] width 76 height 20
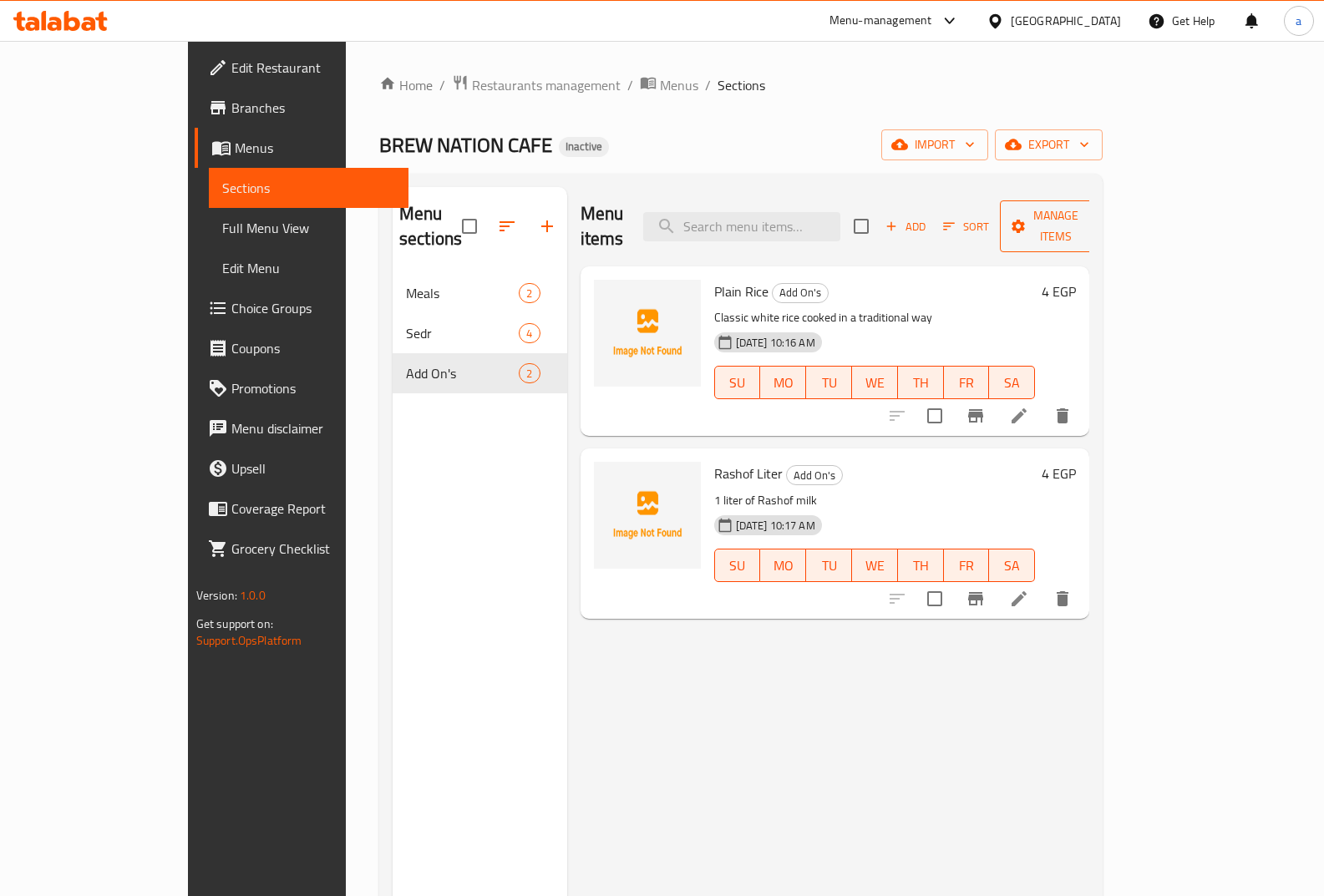
click at [1113, 225] on button "Manage items" at bounding box center [1056, 227] width 112 height 52
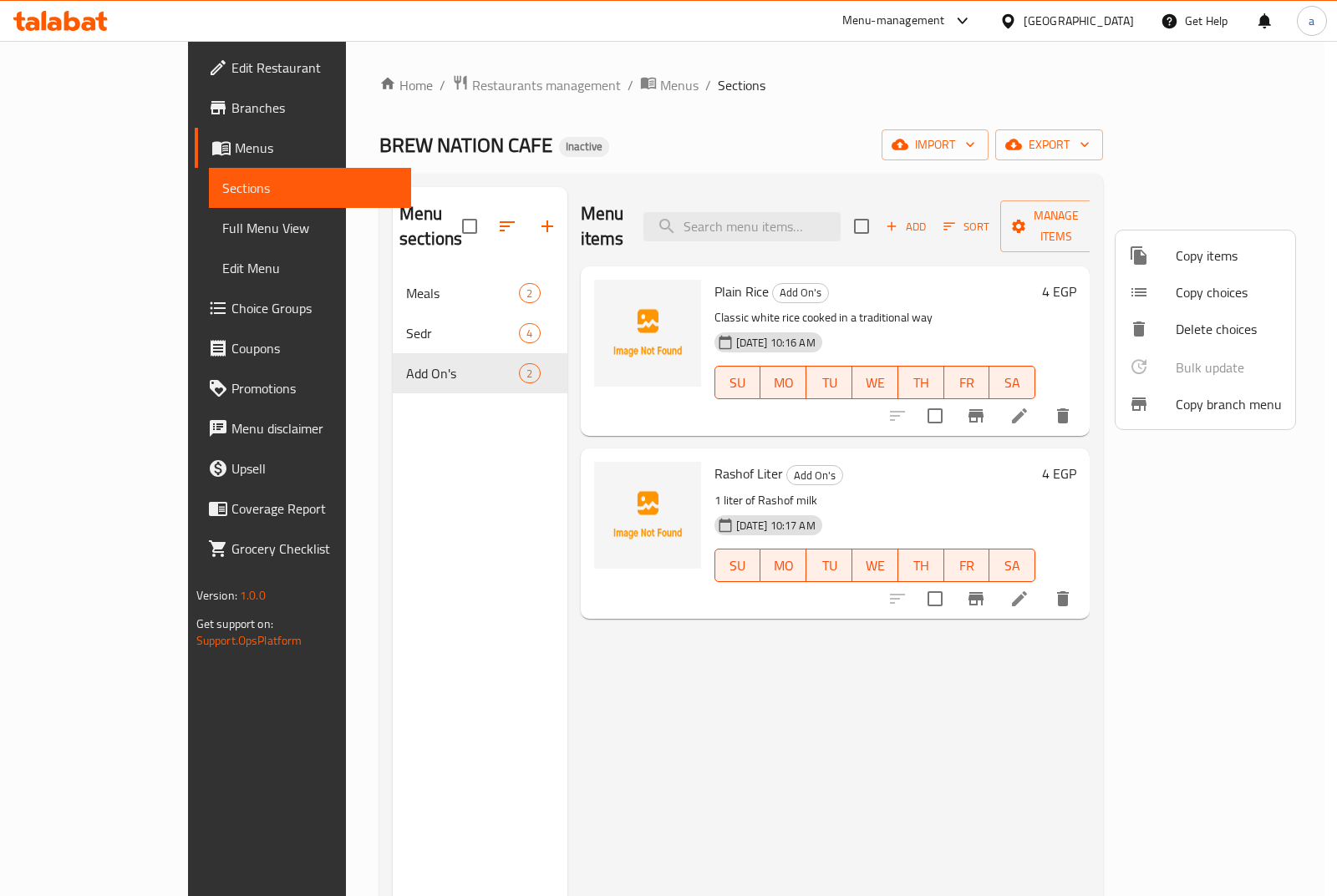
click at [1200, 269] on li "Copy items" at bounding box center [1206, 256] width 180 height 37
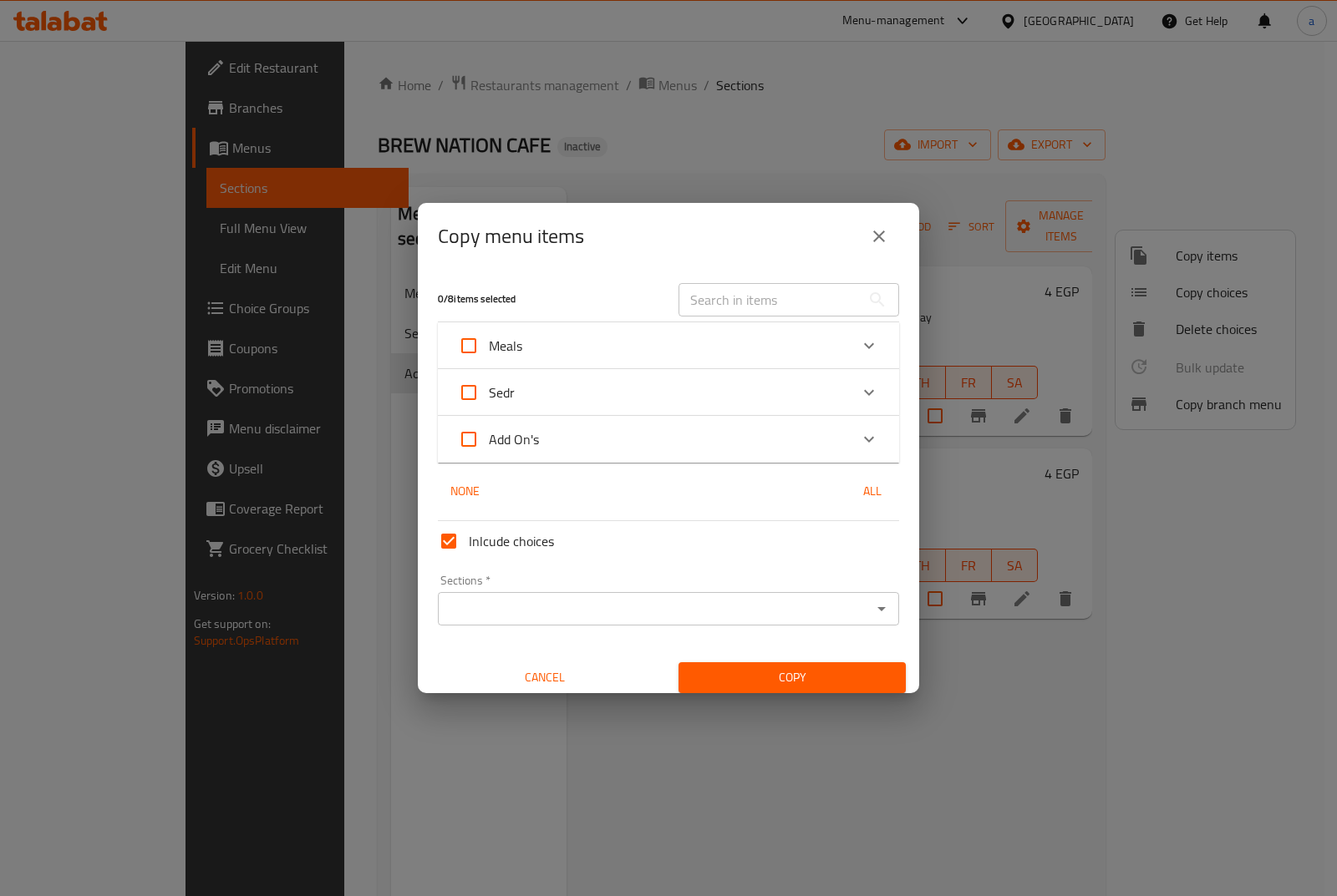
click at [797, 440] on div "Add On's" at bounding box center [653, 439] width 391 height 41
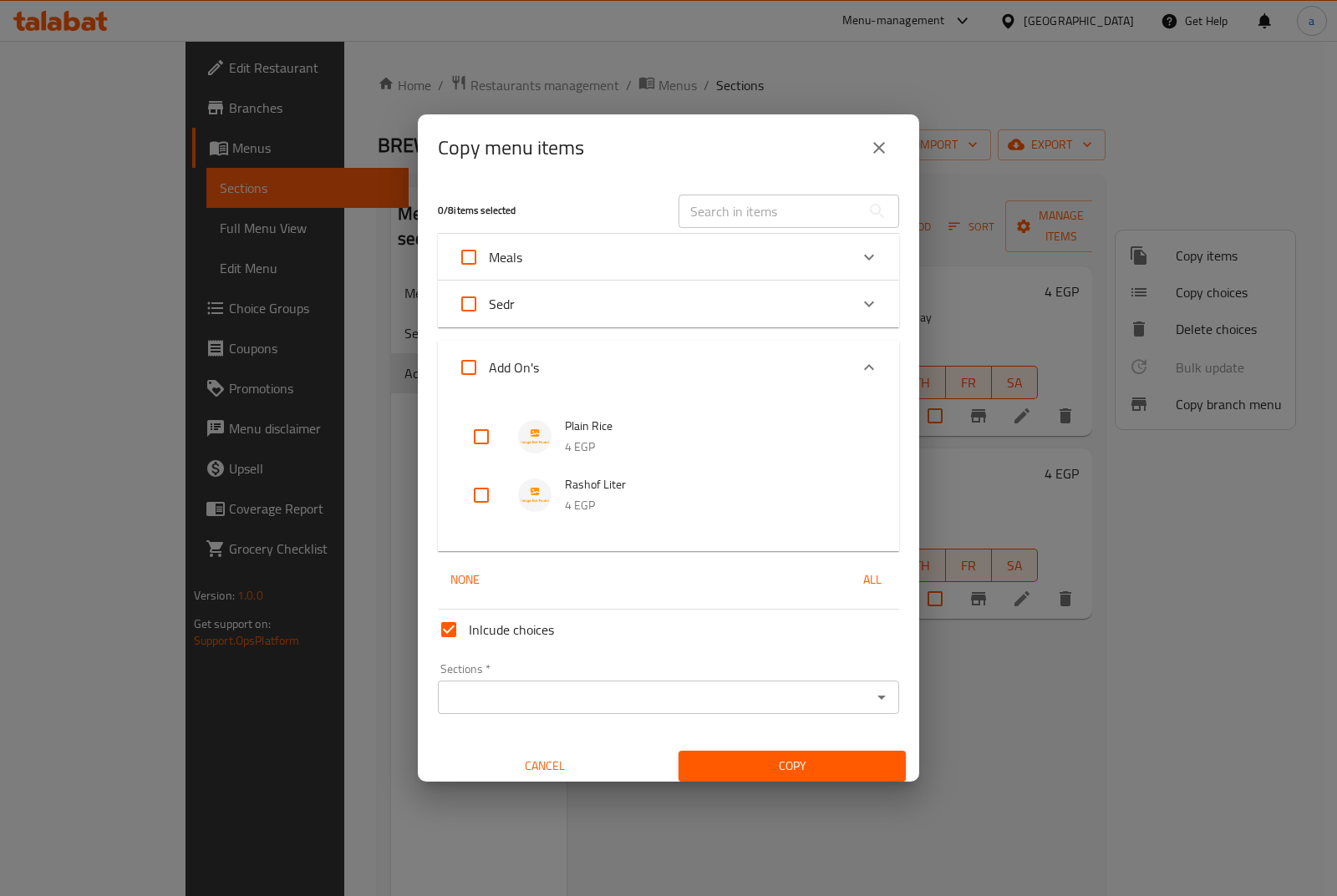
scroll to position [10, 0]
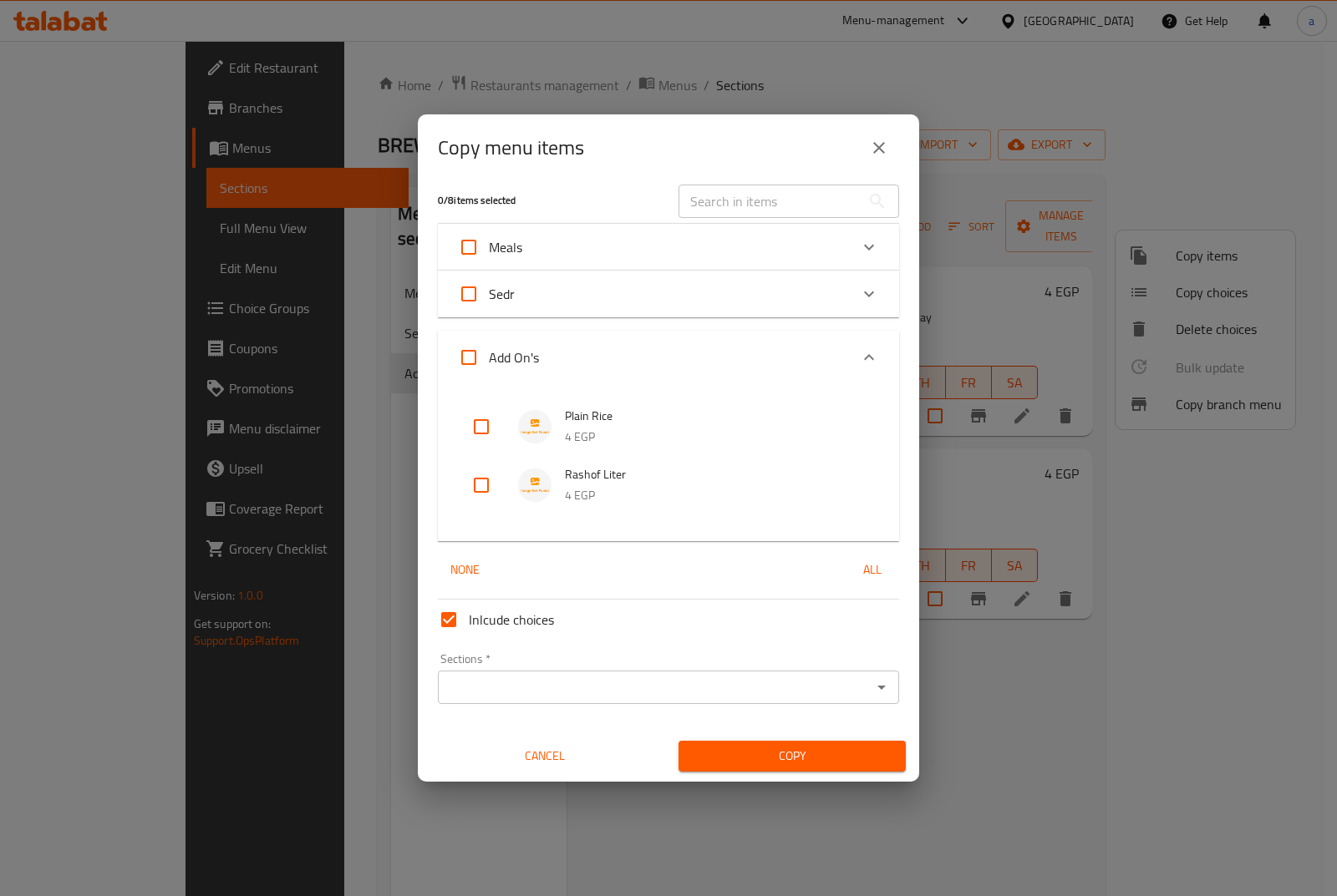
click at [846, 682] on input "Sections   *" at bounding box center [655, 687] width 424 height 23
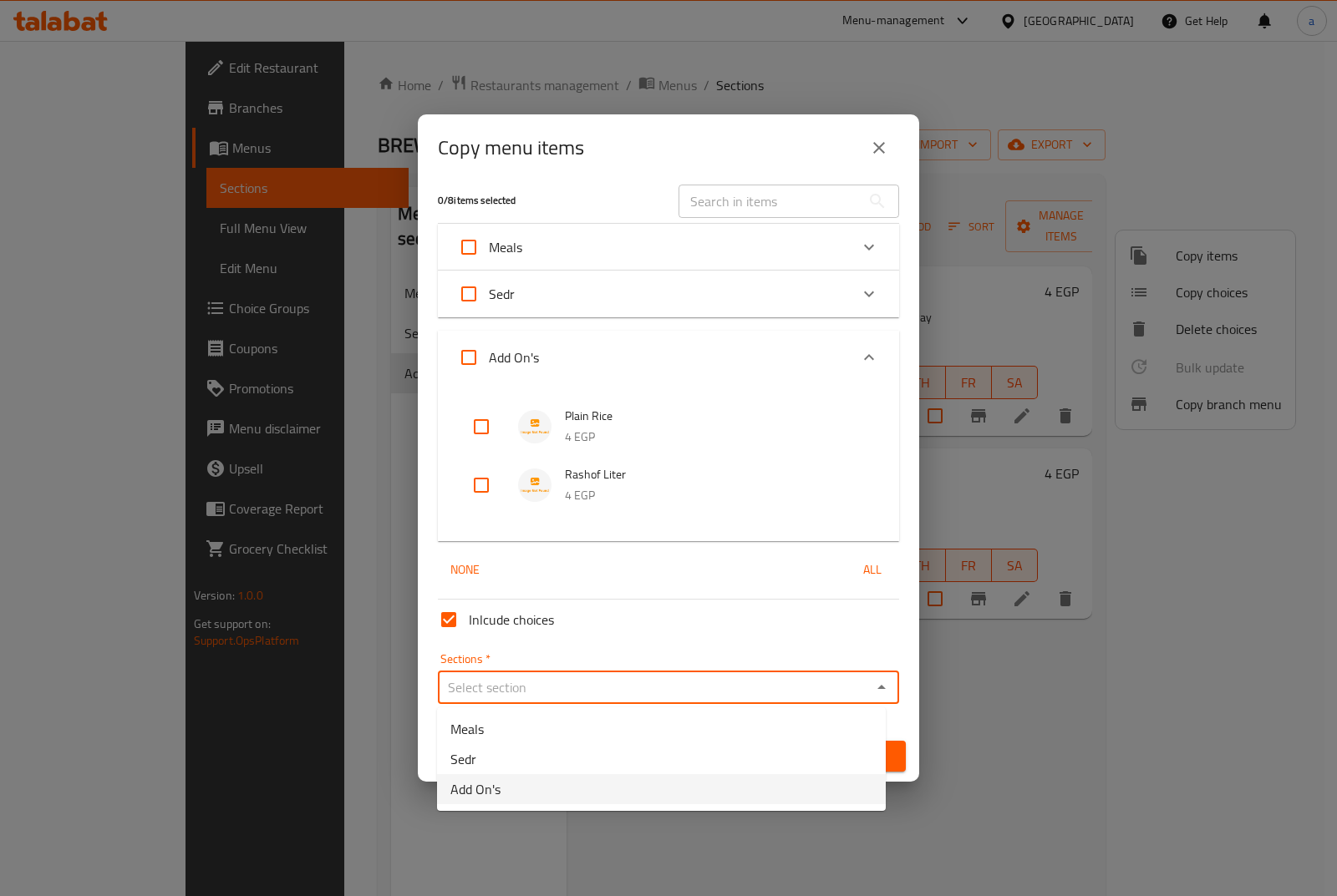
click at [577, 785] on li "Add On's" at bounding box center [662, 789] width 449 height 30
type input "Add On's"
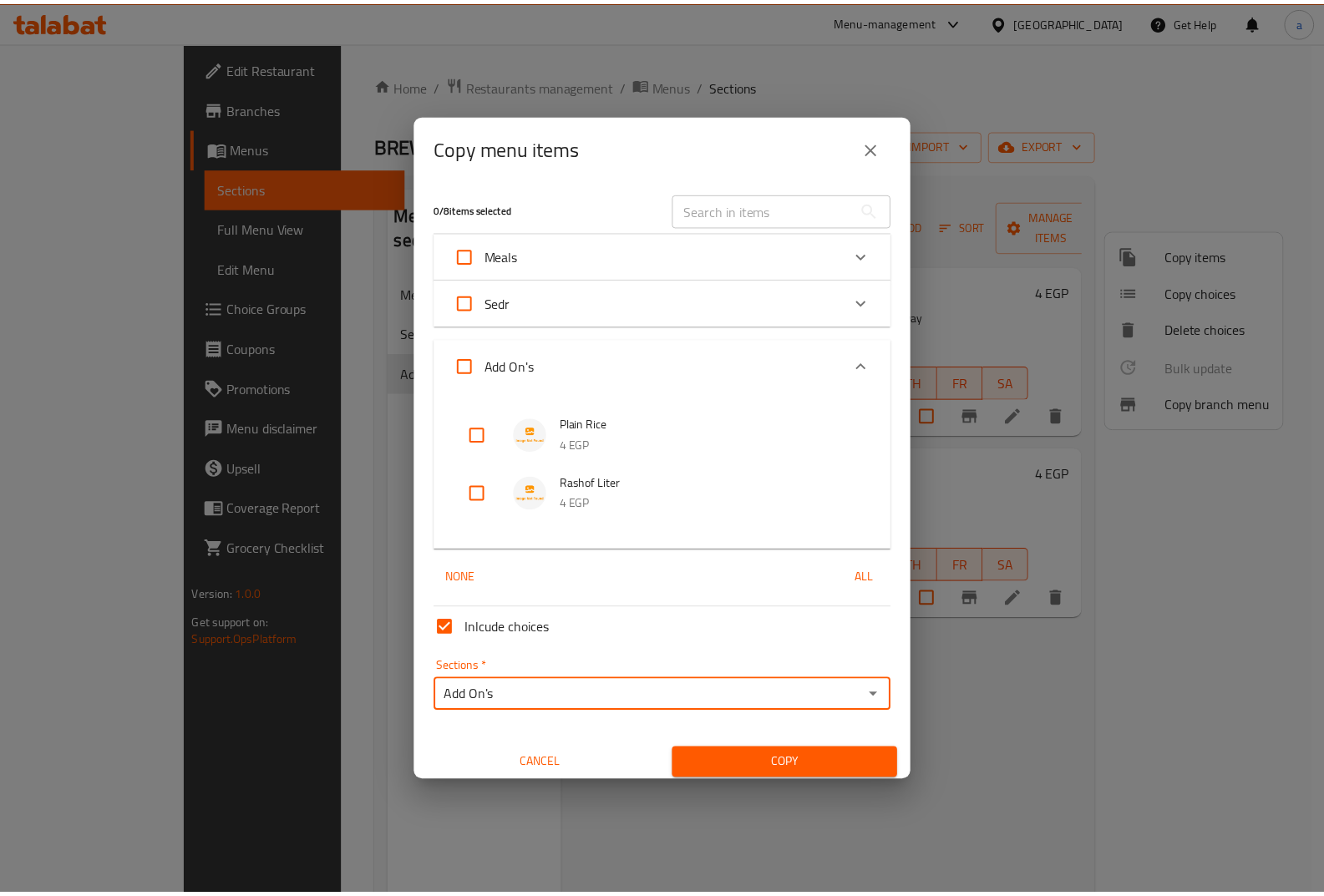
scroll to position [0, 0]
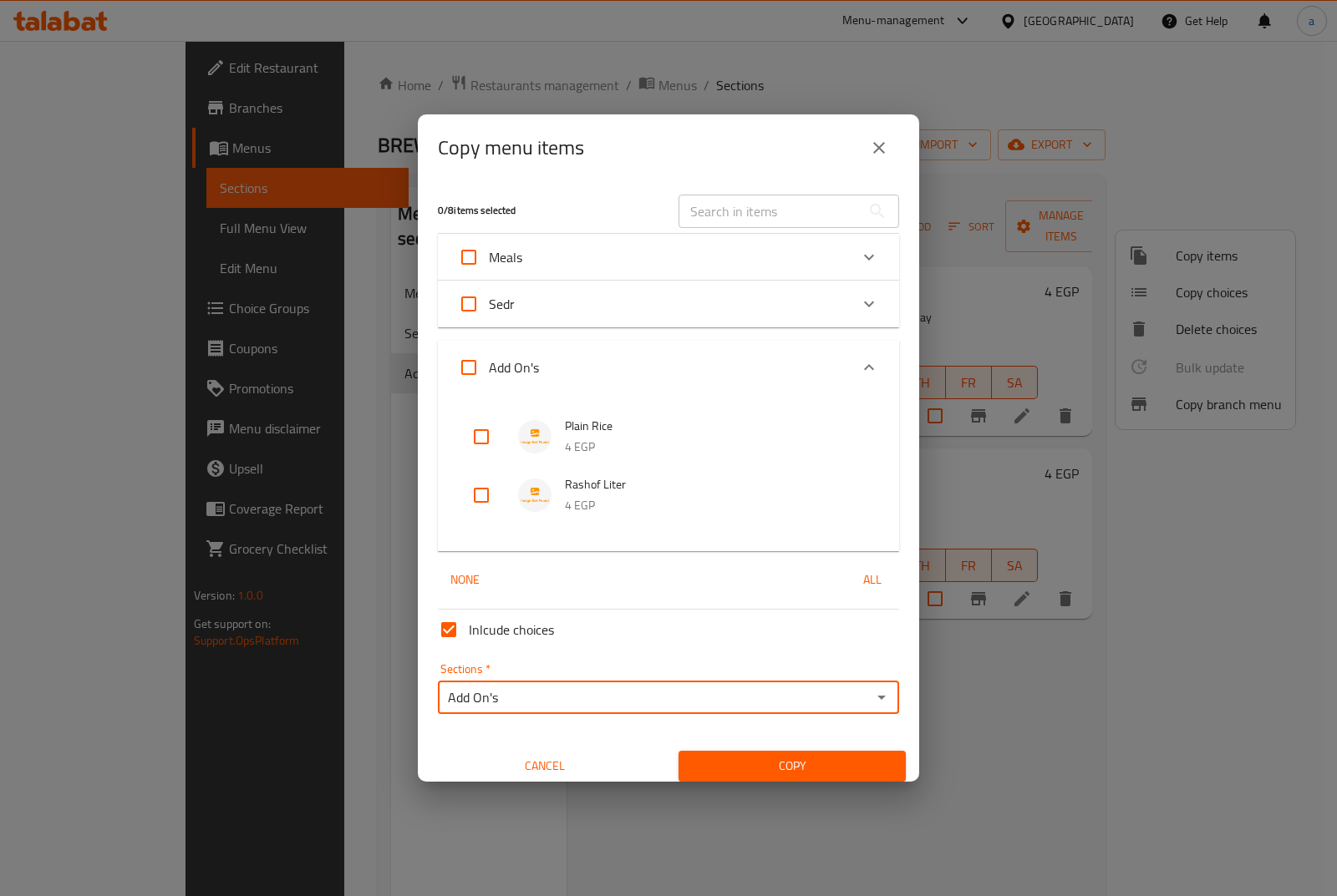
click at [879, 136] on button "close" at bounding box center [879, 148] width 41 height 41
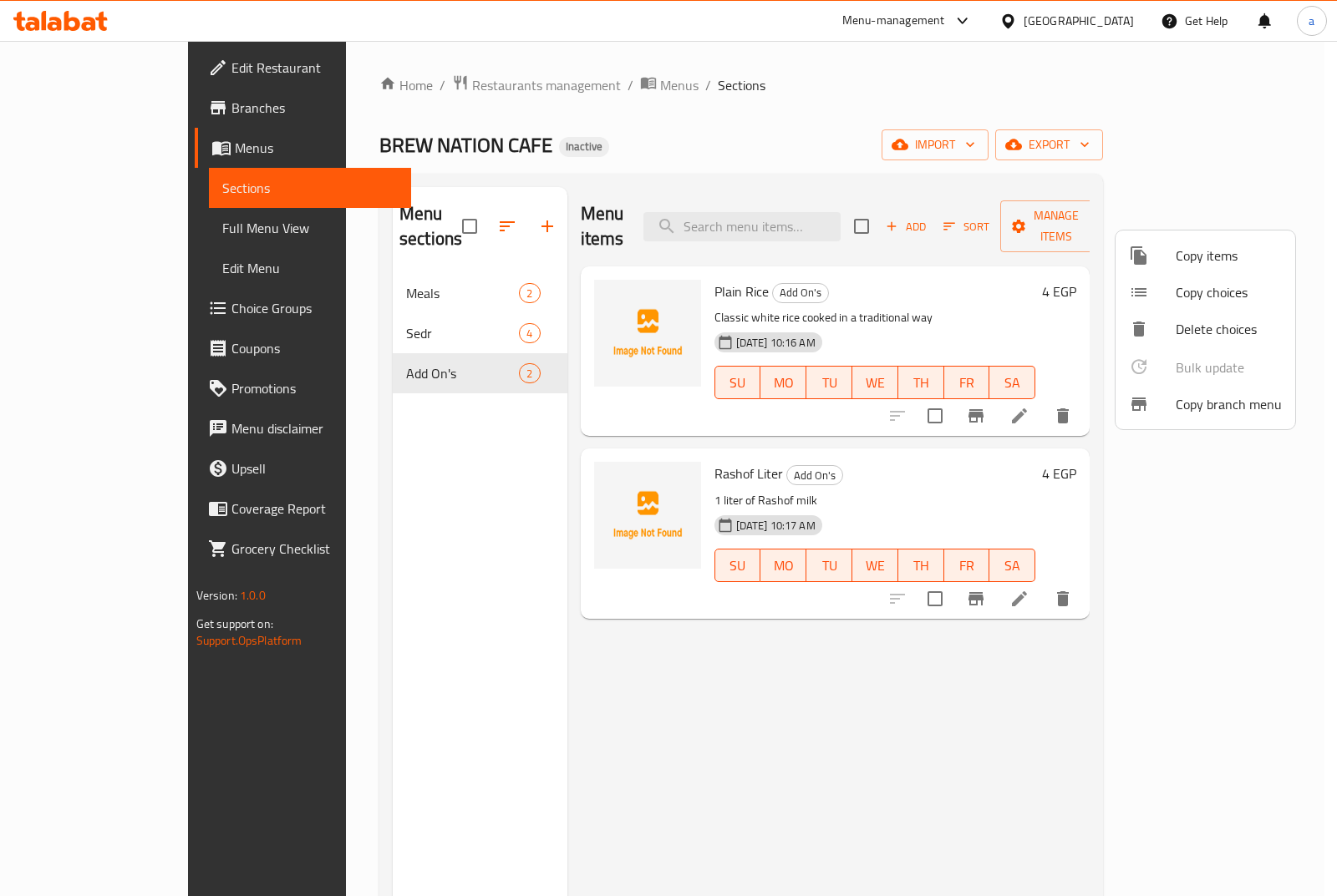
click at [1216, 406] on span "Copy branch menu" at bounding box center [1229, 404] width 106 height 20
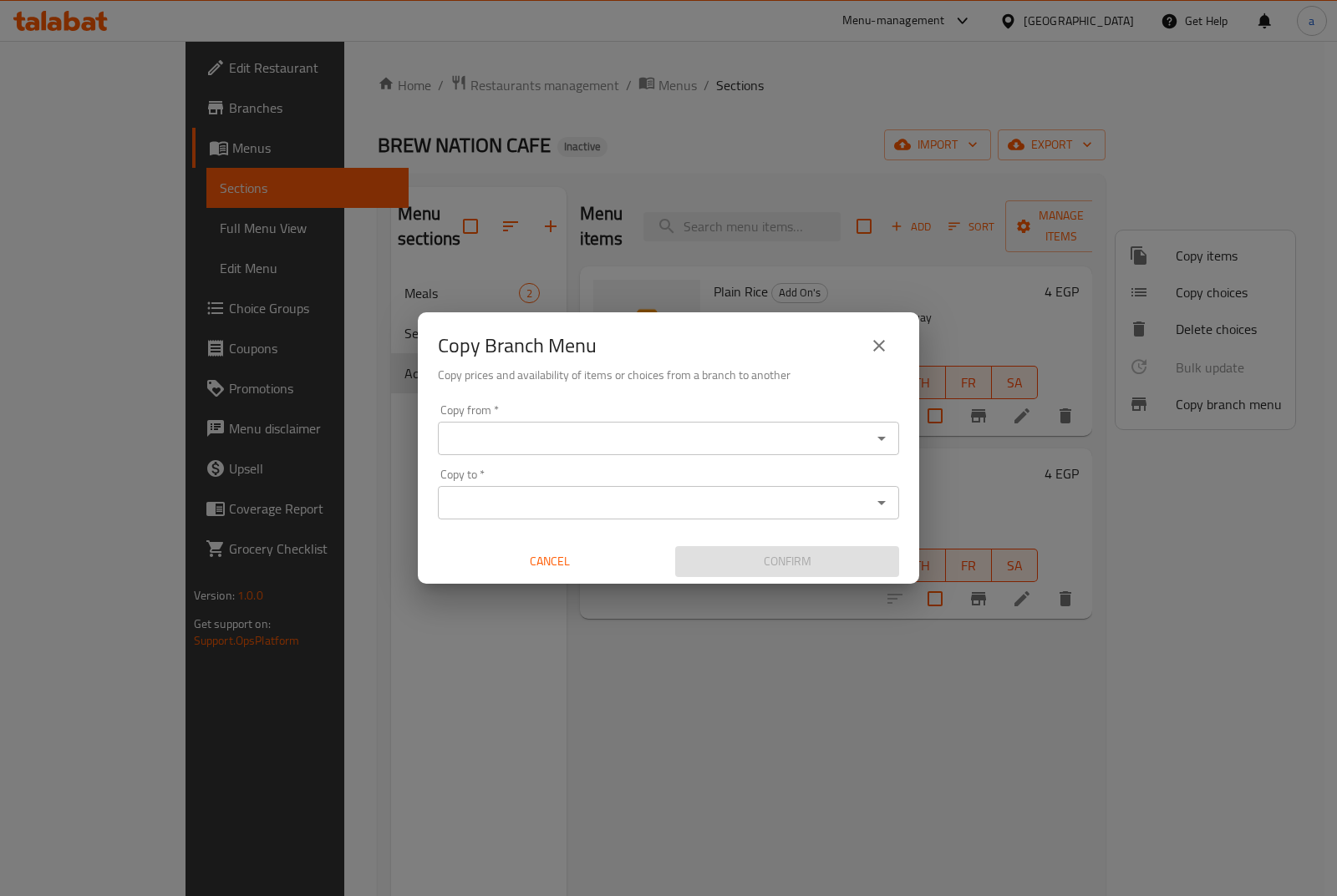
click at [705, 418] on div "Copy from   * Copy from *" at bounding box center [668, 430] width 462 height 51
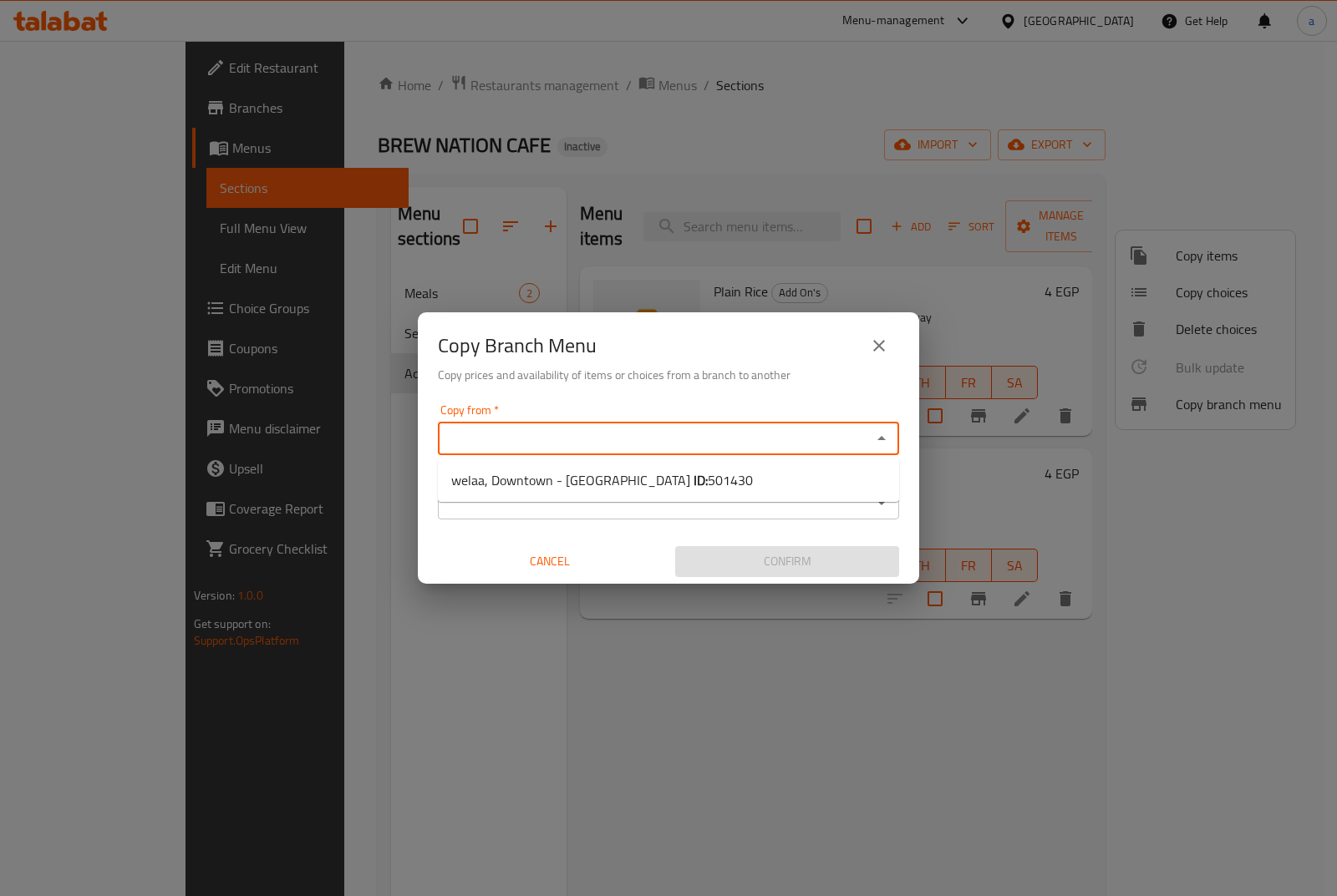
click at [728, 449] on input "Copy from   *" at bounding box center [655, 438] width 424 height 23
click at [891, 344] on button "close" at bounding box center [879, 346] width 41 height 41
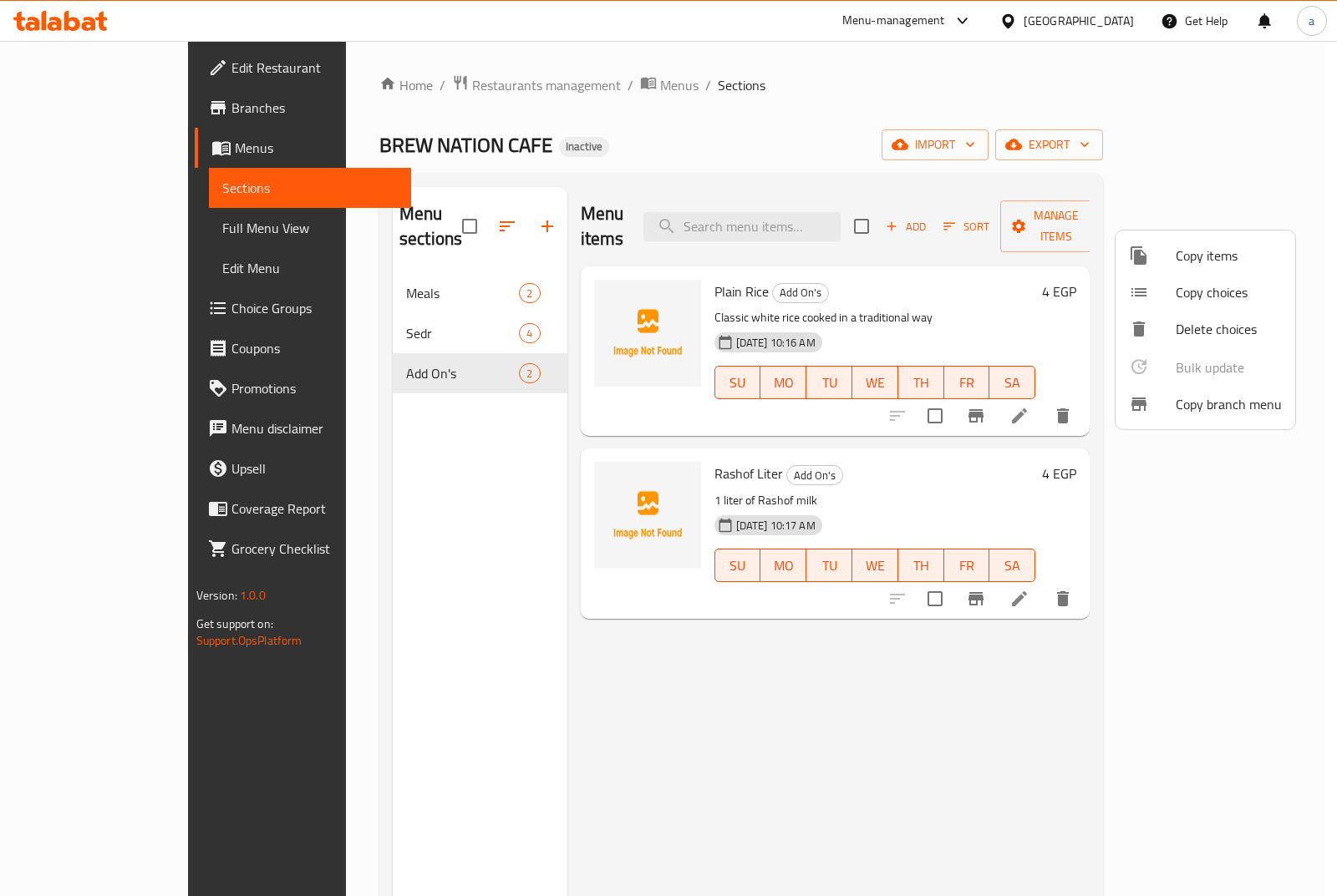
click at [363, 425] on div at bounding box center [668, 448] width 1337 height 896
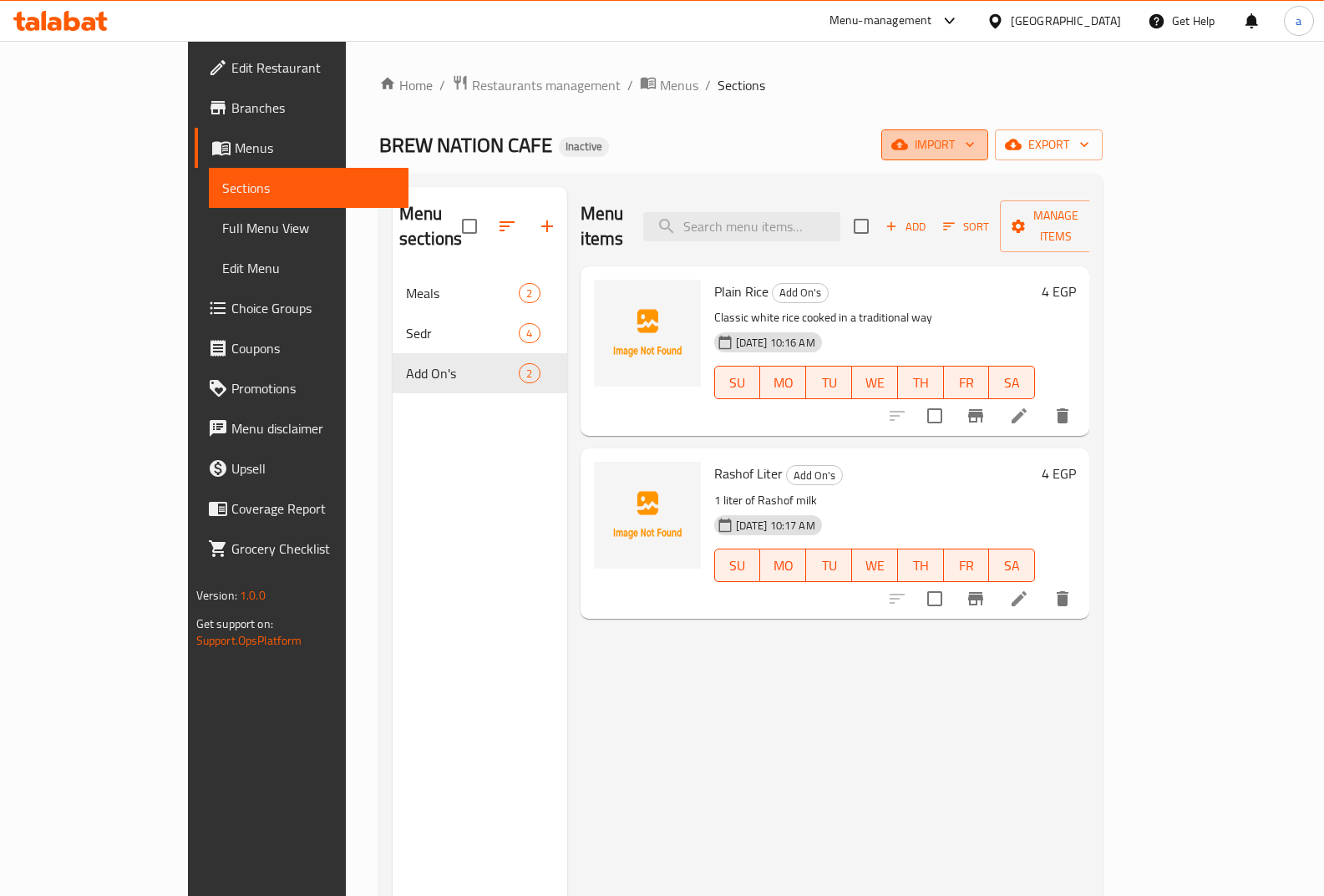
click at [975, 144] on span "import" at bounding box center [935, 145] width 80 height 21
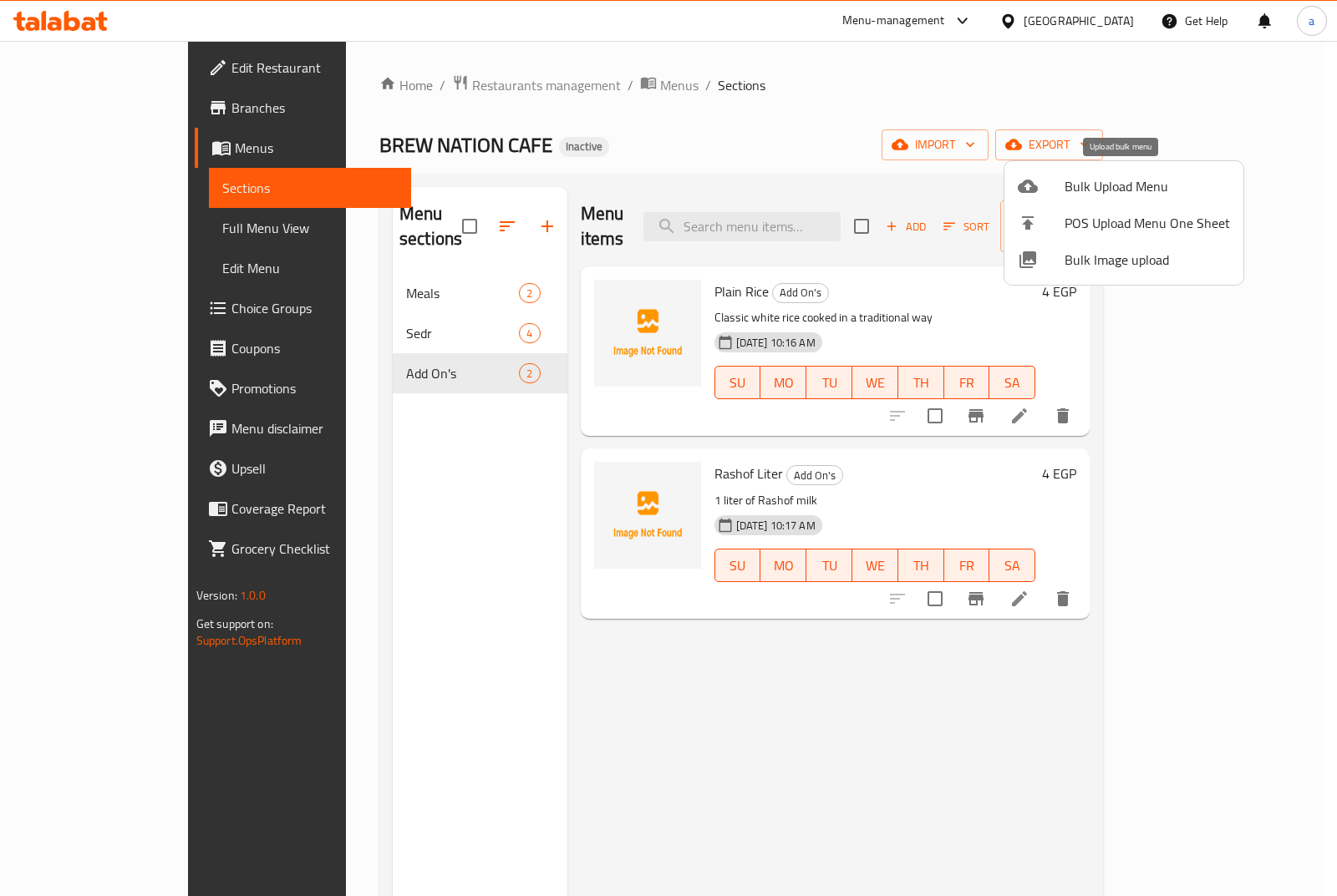
click at [1099, 195] on span "Bulk Upload Menu" at bounding box center [1147, 186] width 165 height 20
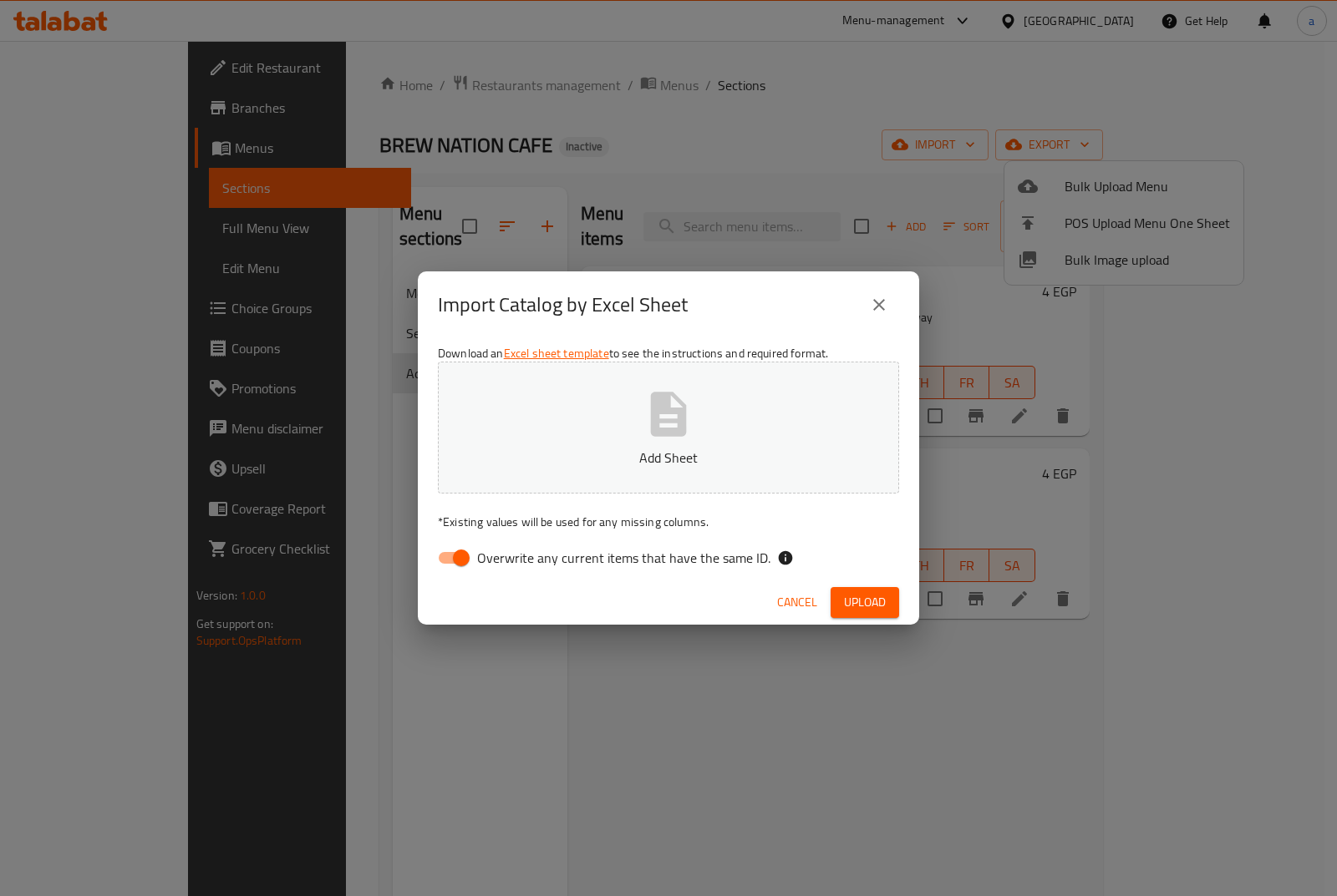
click at [469, 555] on input "Overwrite any current items that have the same ID." at bounding box center [461, 558] width 96 height 32
checkbox input "false"
click at [541, 435] on button "Add Sheet" at bounding box center [668, 428] width 462 height 132
click at [860, 596] on span "Upload" at bounding box center [865, 602] width 42 height 21
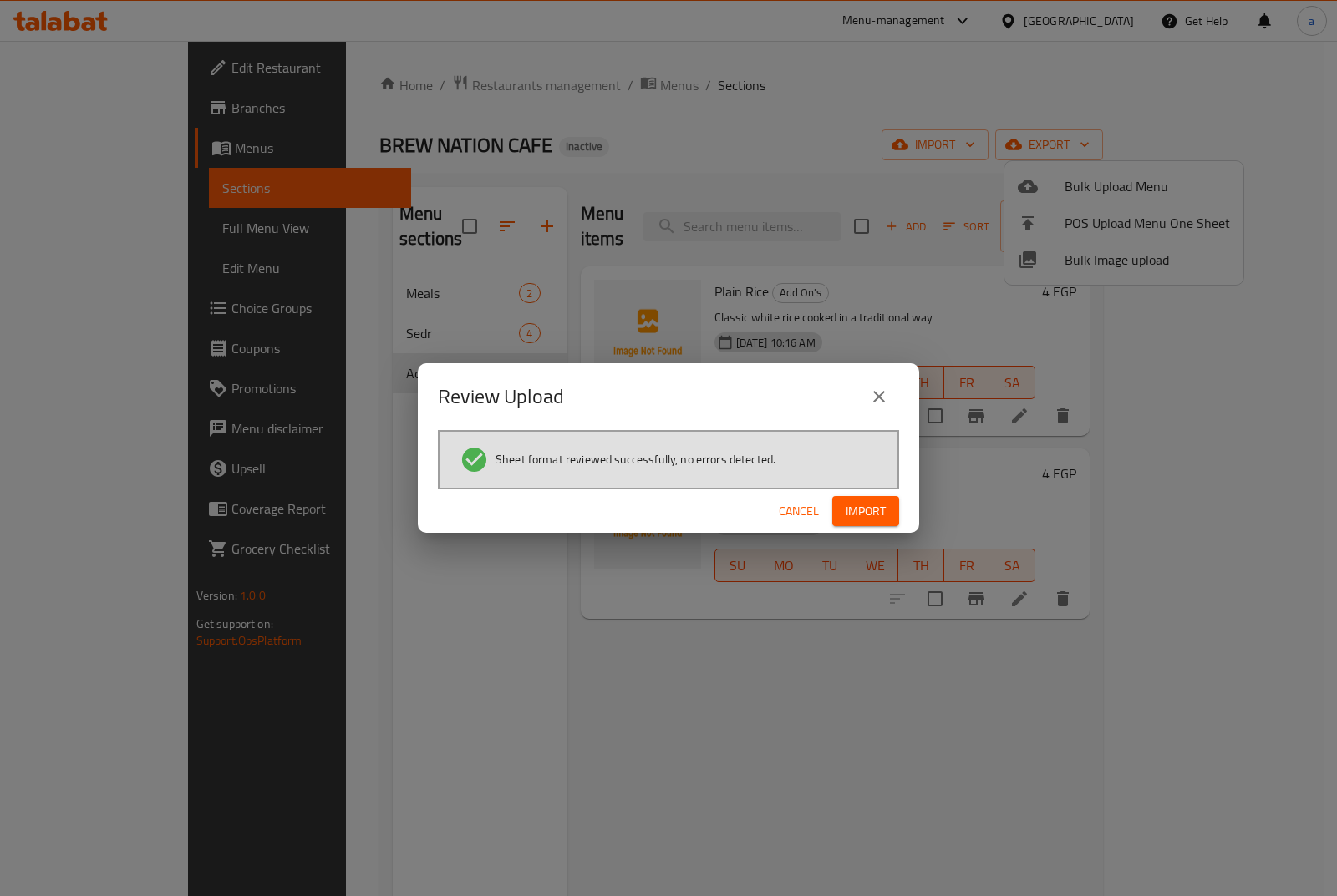
click at [859, 523] on button "Import" at bounding box center [866, 512] width 67 height 31
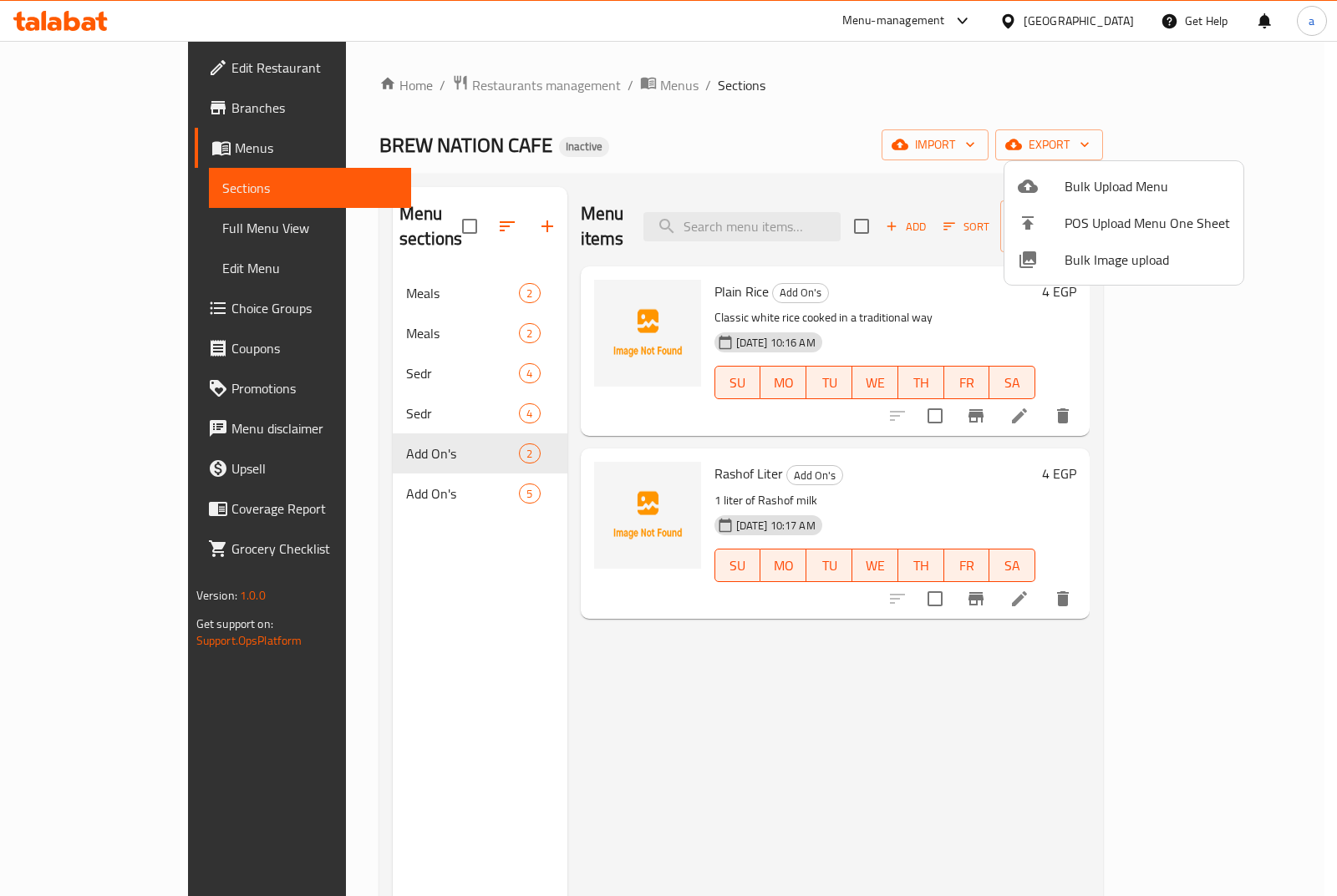
click at [429, 217] on div at bounding box center [668, 448] width 1337 height 896
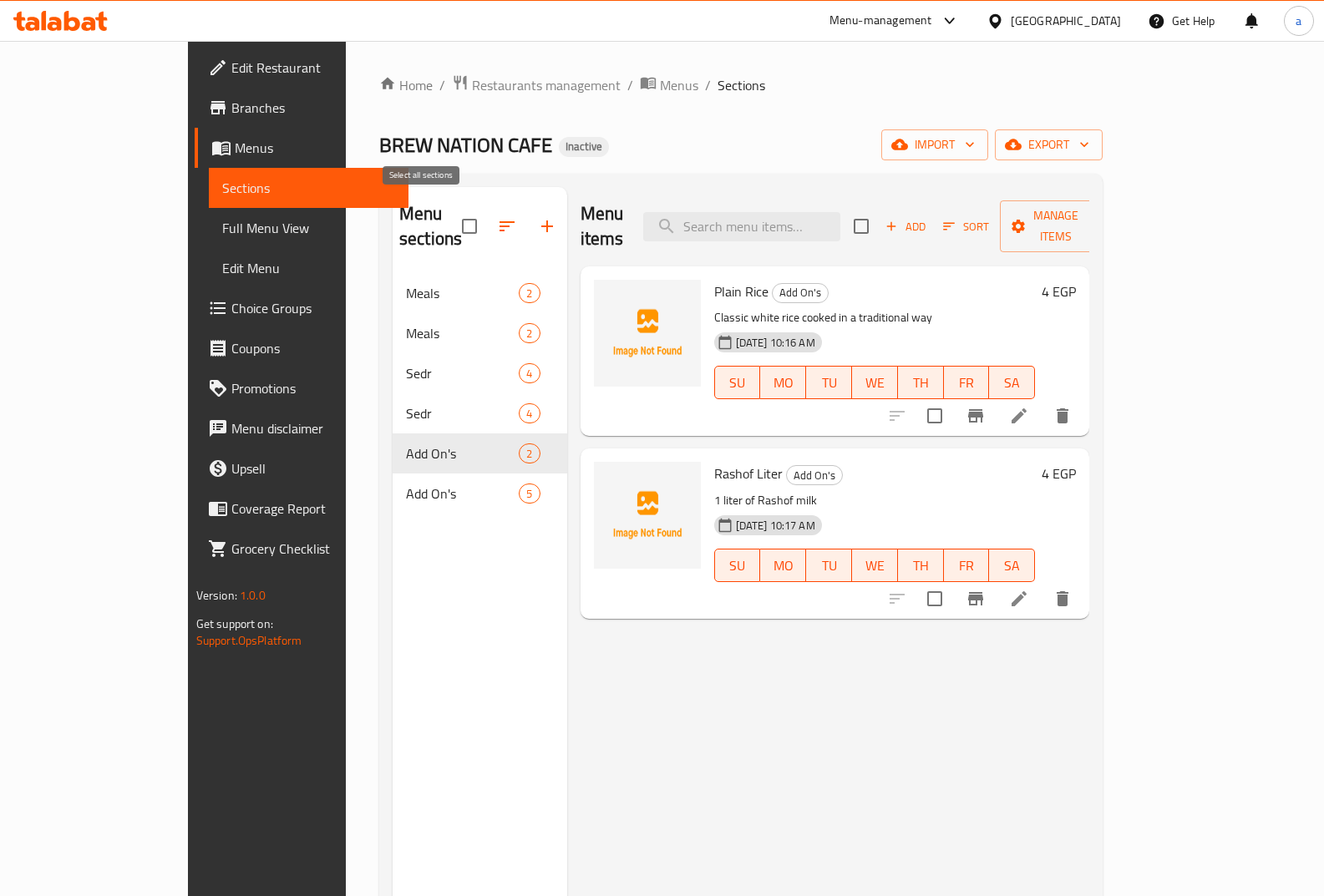
click at [452, 213] on input "checkbox" at bounding box center [469, 226] width 35 height 35
checkbox input "false"
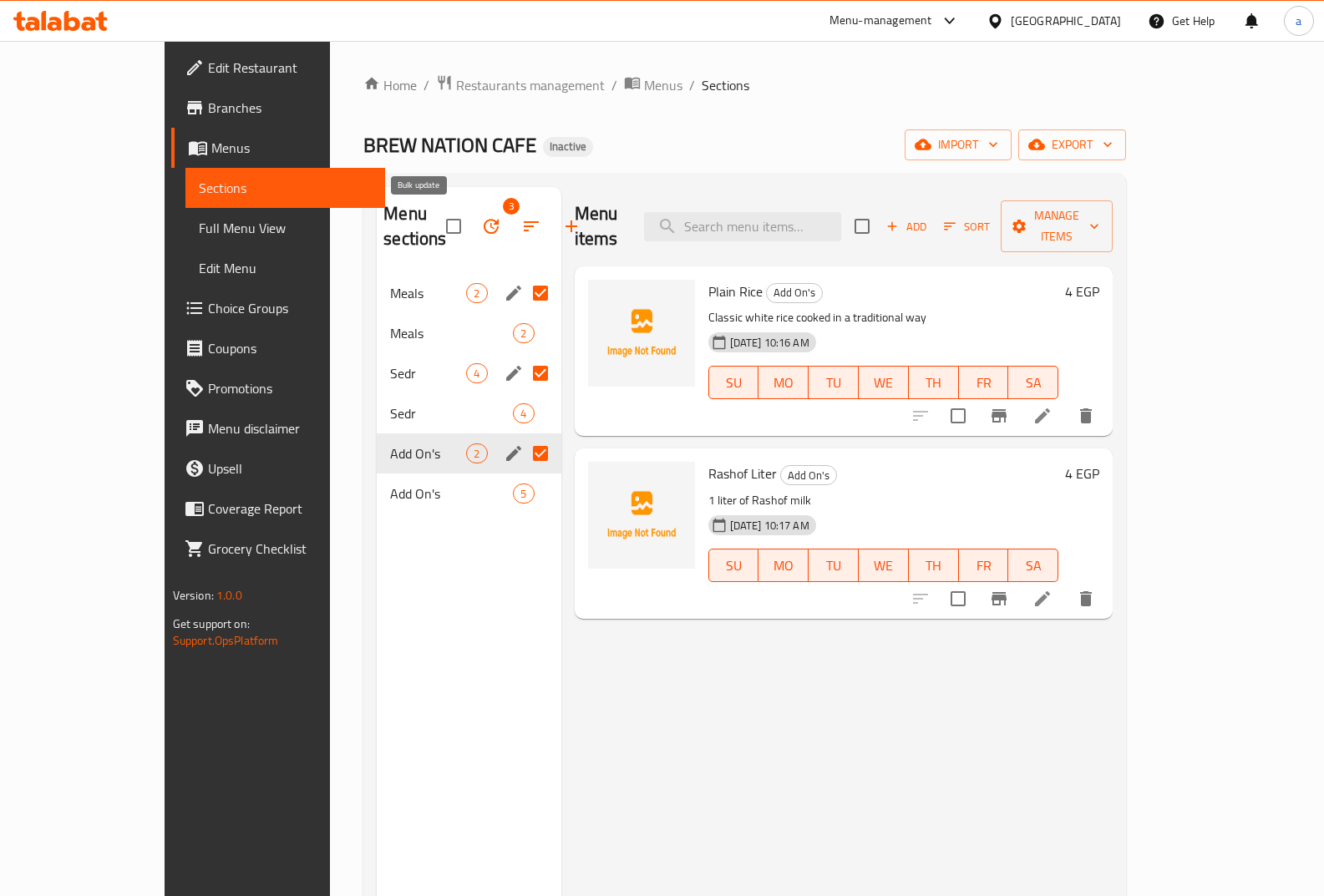
click at [481, 229] on icon "button" at bounding box center [491, 226] width 20 height 20
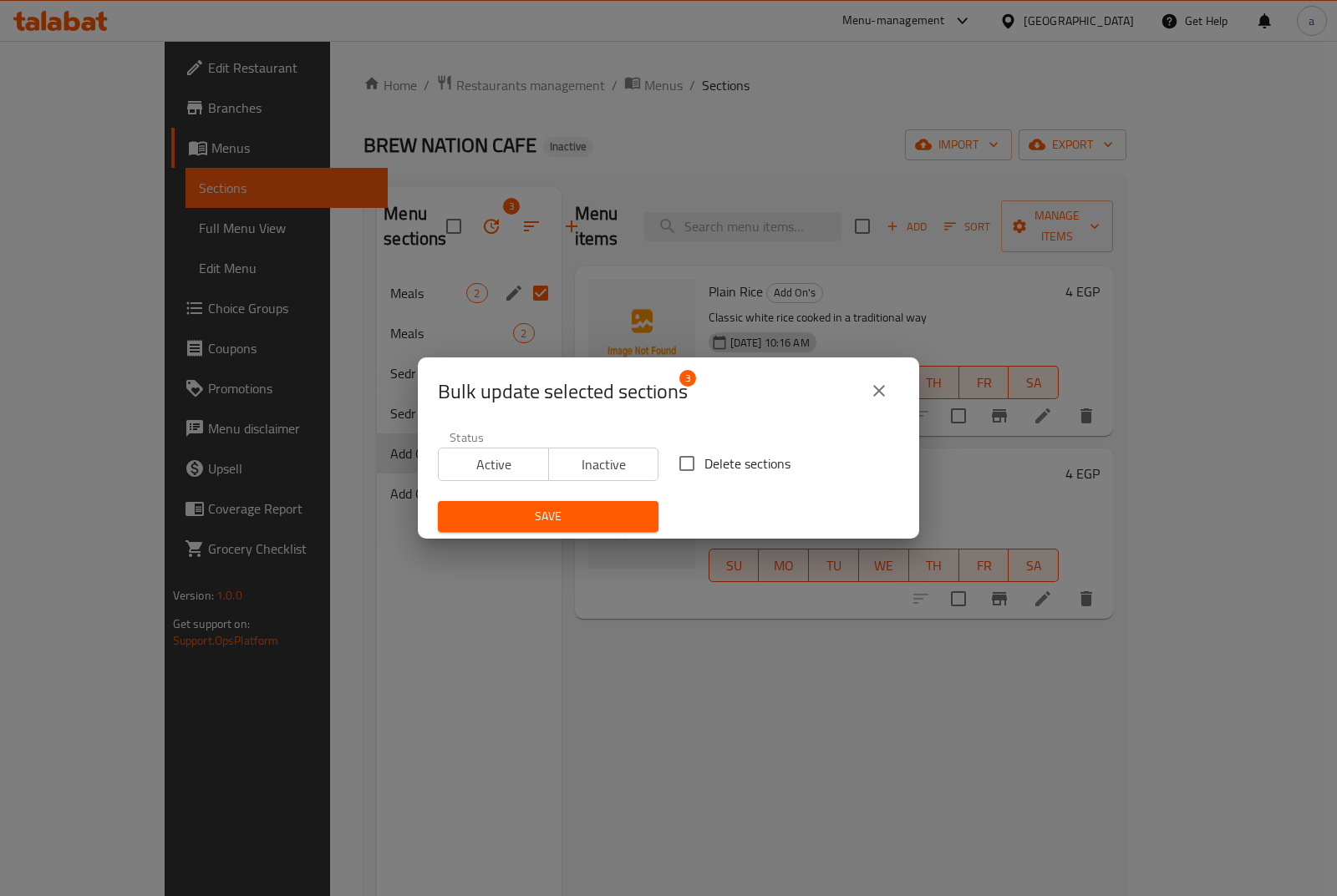
click at [709, 455] on span "Delete sections" at bounding box center [747, 463] width 86 height 20
click at [704, 455] on input "Delete sections" at bounding box center [687, 463] width 35 height 35
checkbox input "true"
click at [592, 508] on span "Save" at bounding box center [548, 517] width 194 height 21
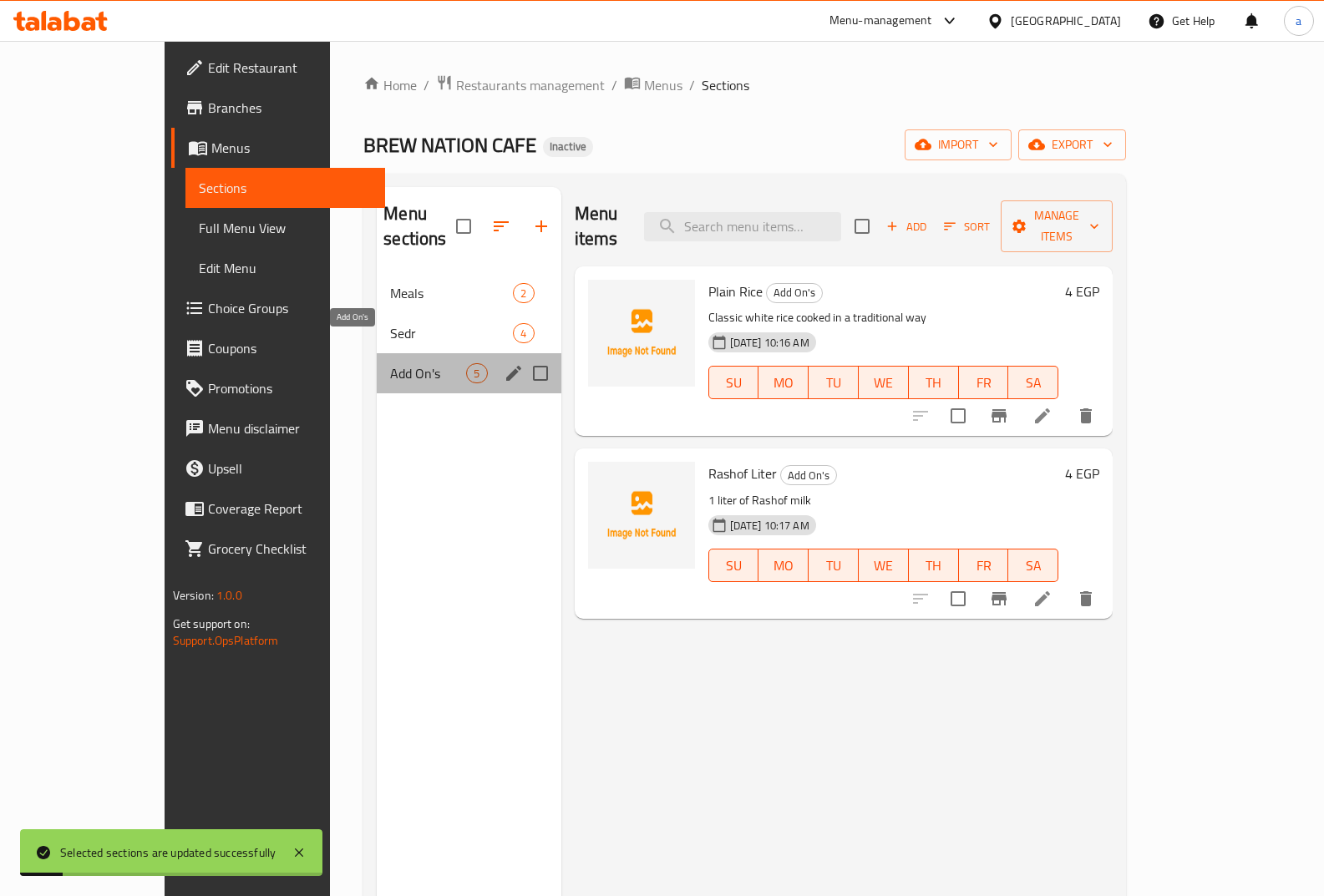
click at [406, 363] on span "Add On's" at bounding box center [428, 373] width 76 height 20
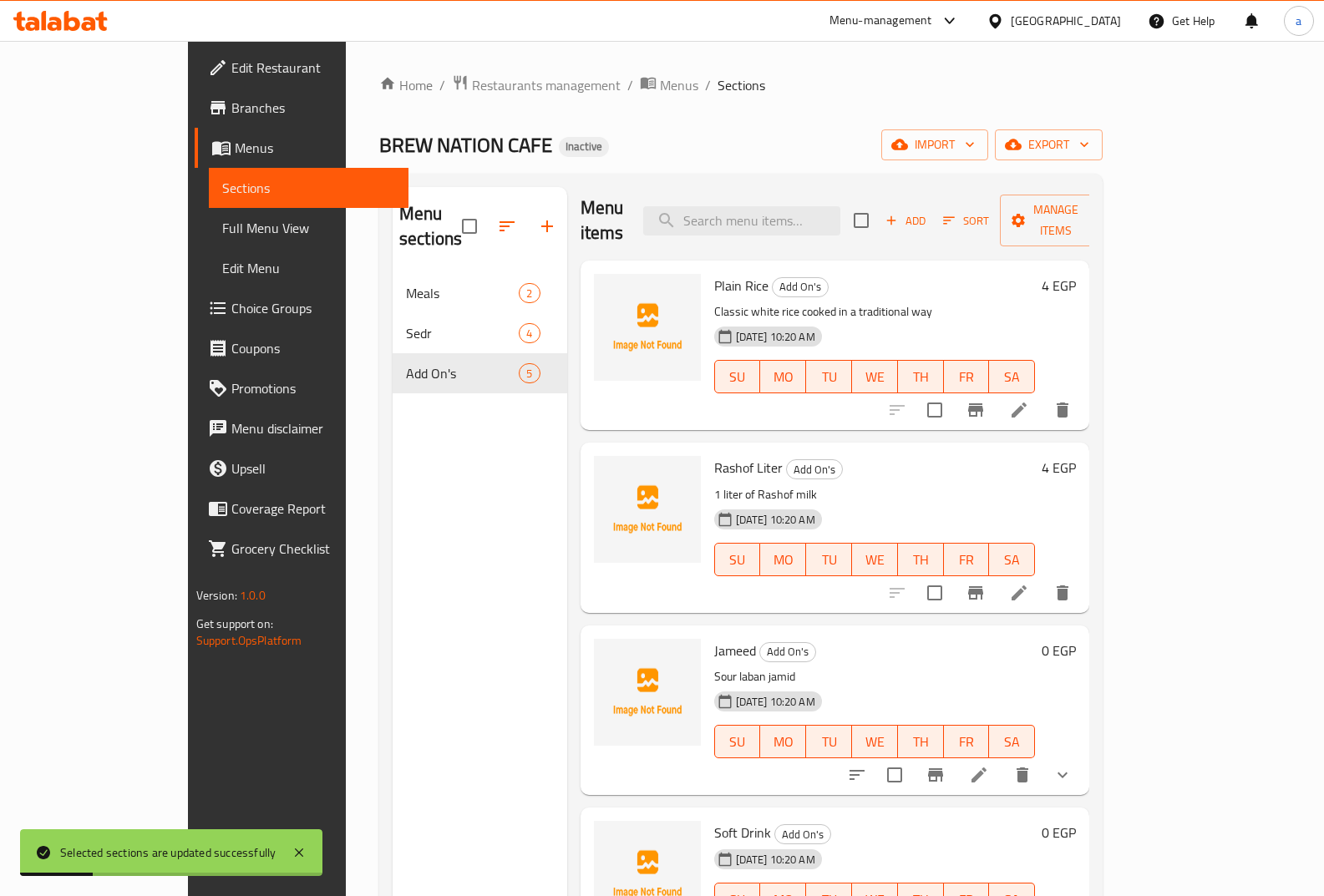
scroll to position [8, 0]
click at [1137, 546] on div "Home / Restaurants management / Menus / Sections BREW NATION CAFE Inactive impo…" at bounding box center [741, 585] width 791 height 1089
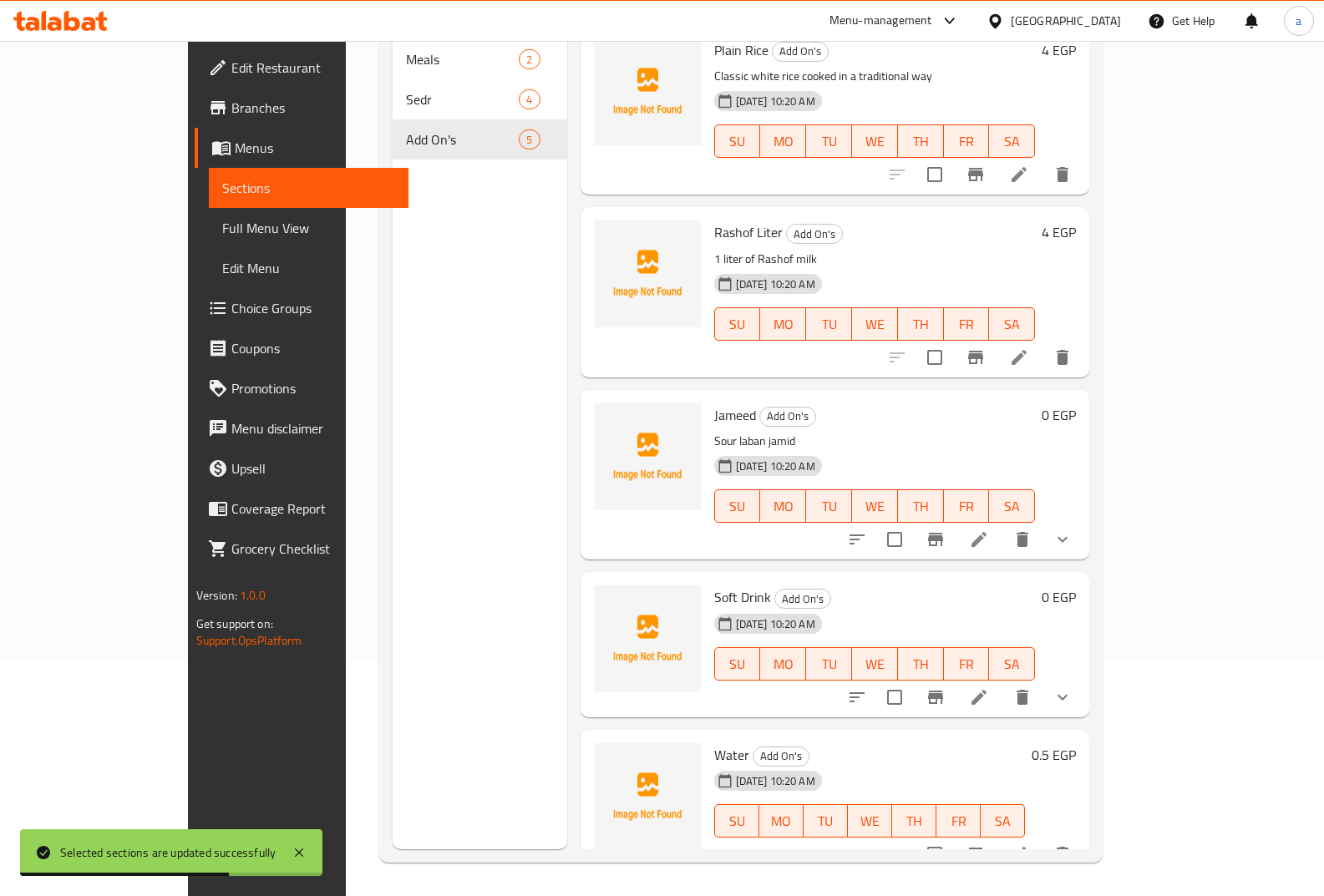
click at [1073, 687] on icon "show more" at bounding box center [1062, 697] width 20 height 20
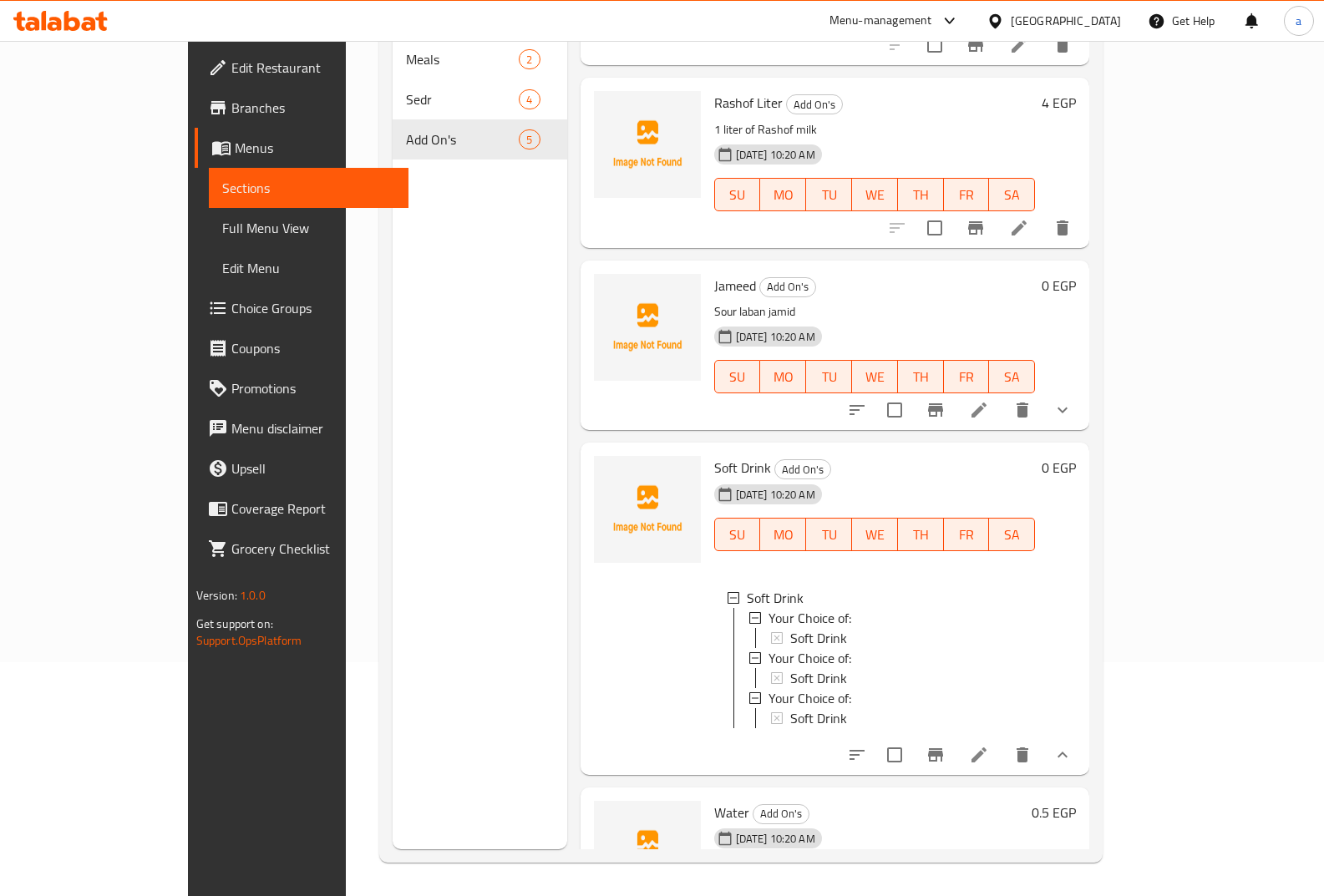
scroll to position [41, 0]
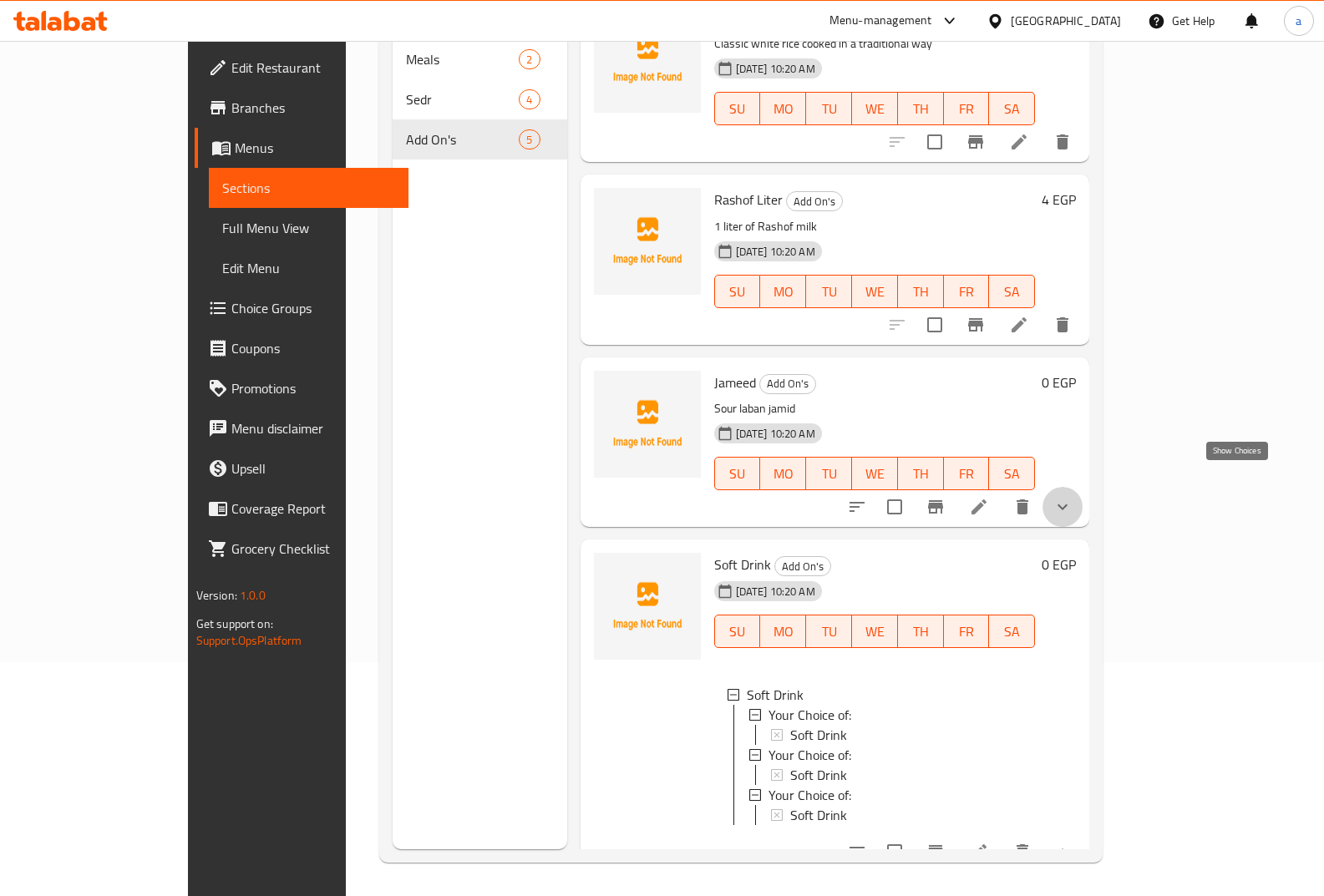
click at [1073, 497] on icon "show more" at bounding box center [1062, 507] width 20 height 20
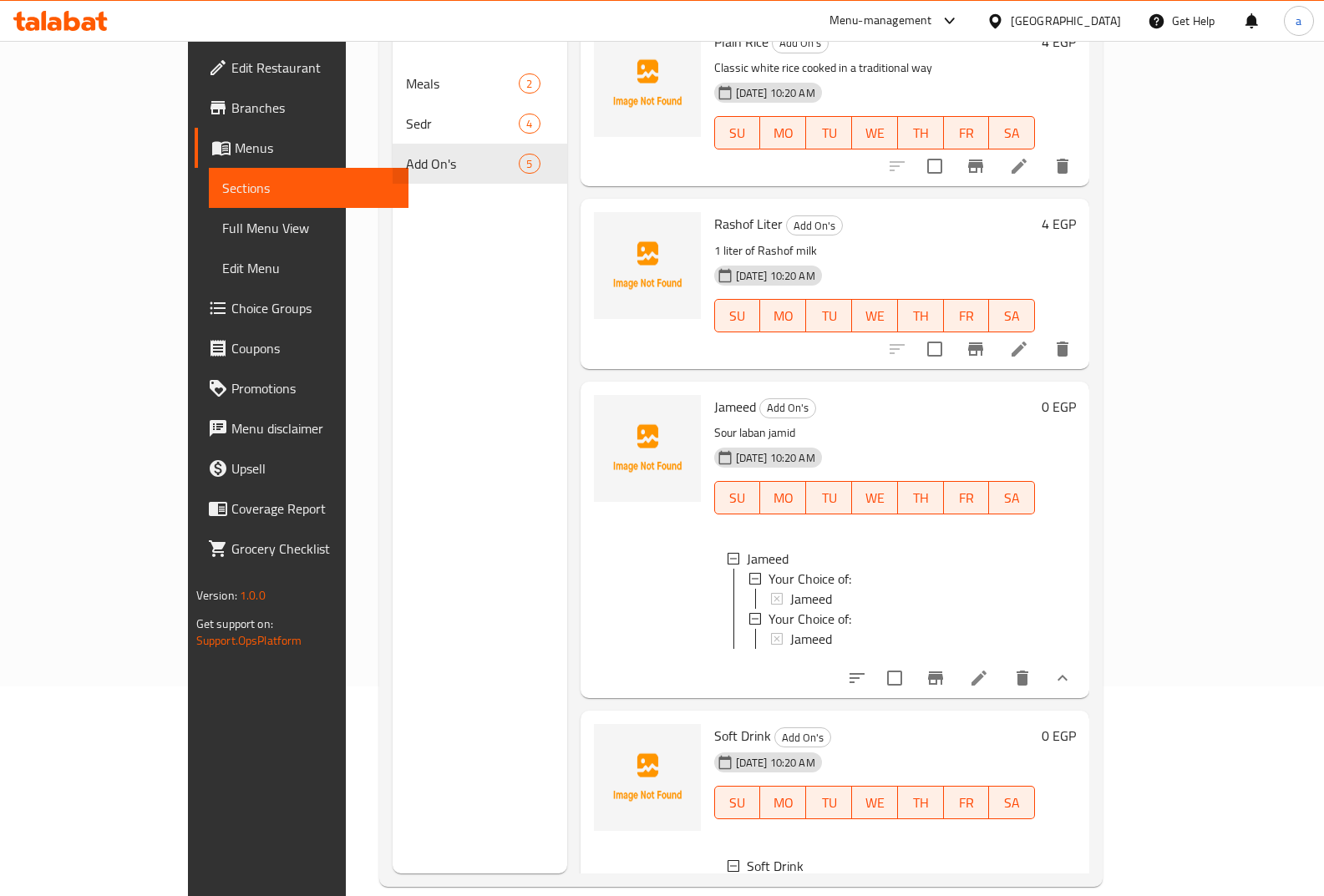
scroll to position [234, 0]
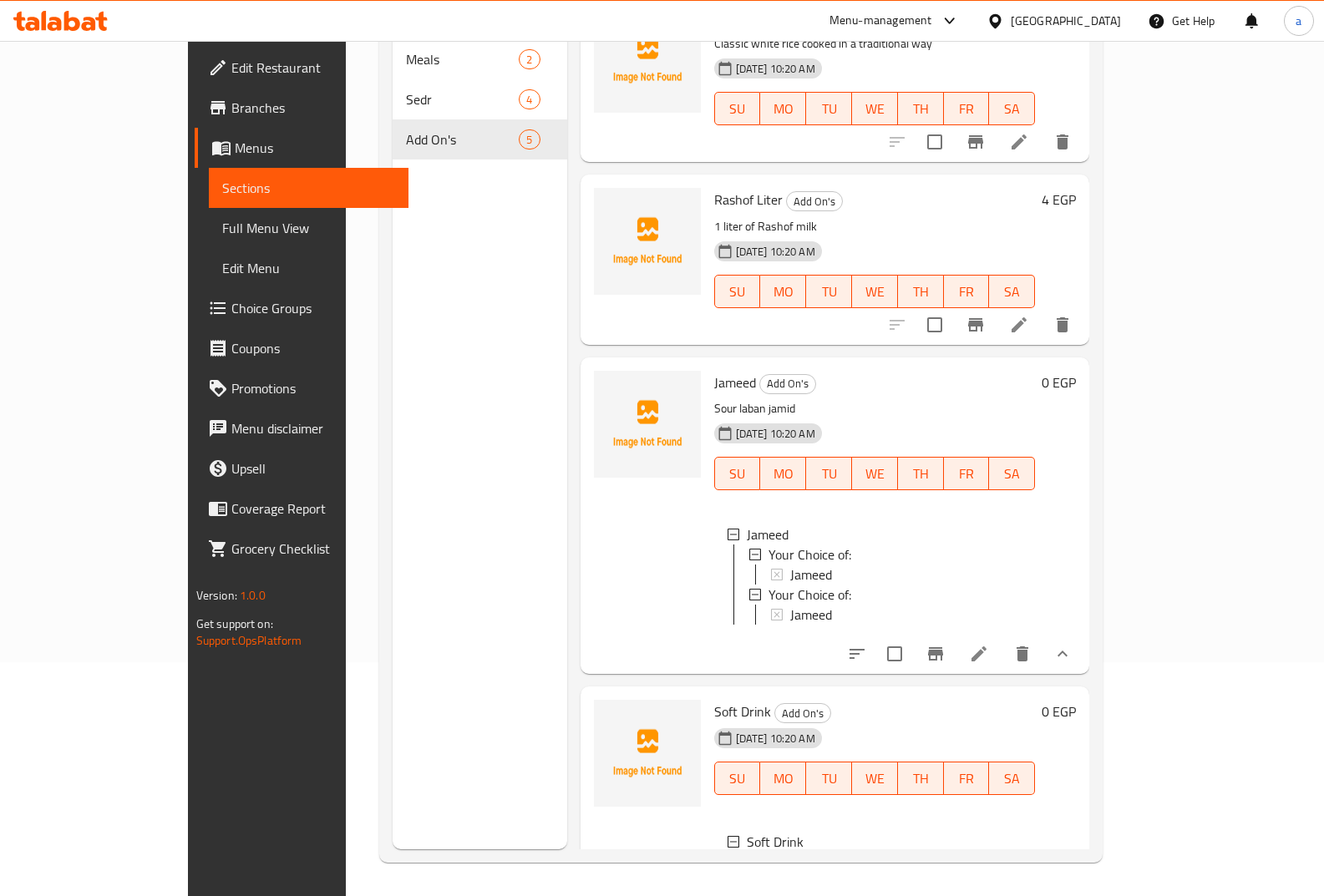
click at [987, 647] on icon at bounding box center [979, 655] width 15 height 15
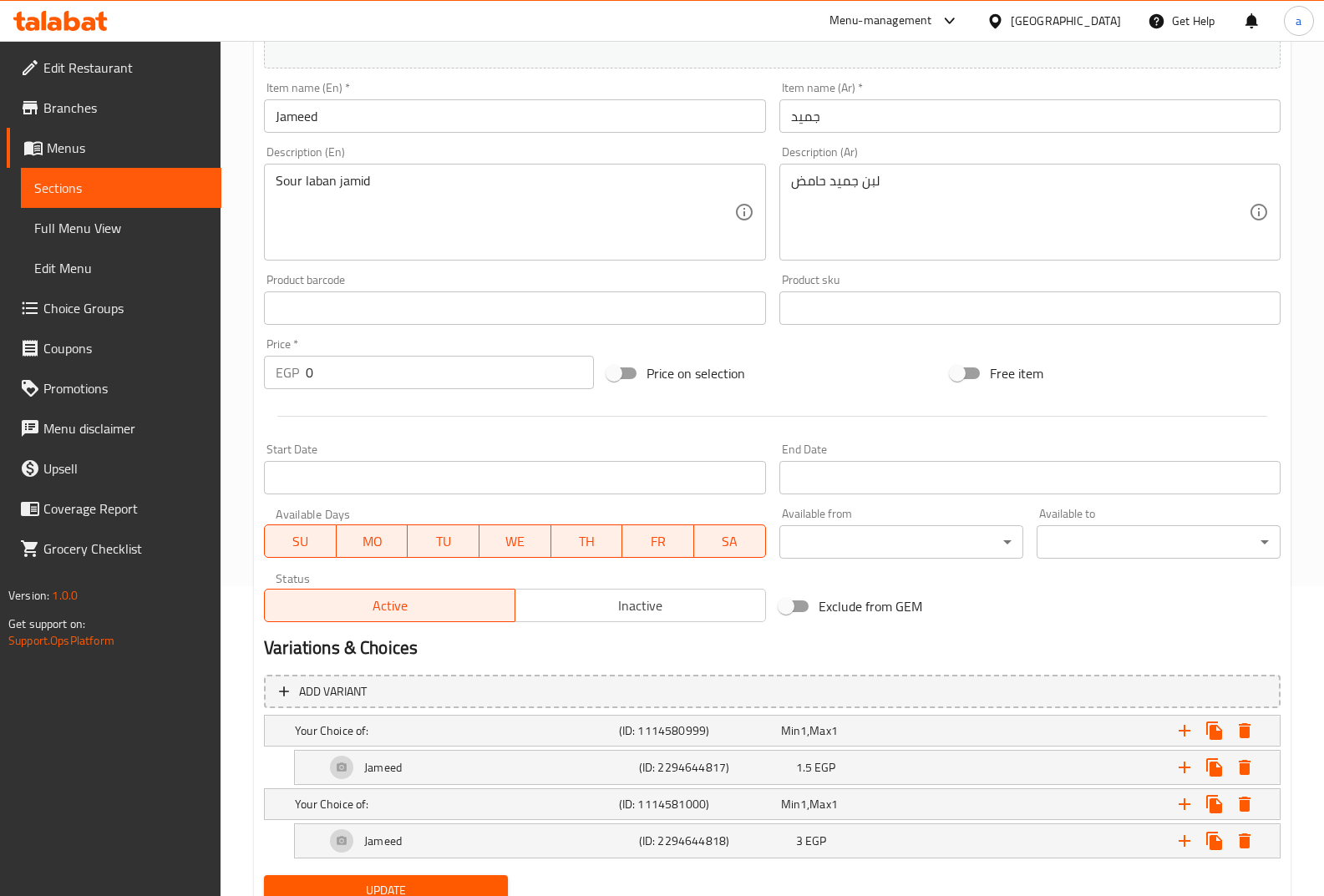
scroll to position [377, 0]
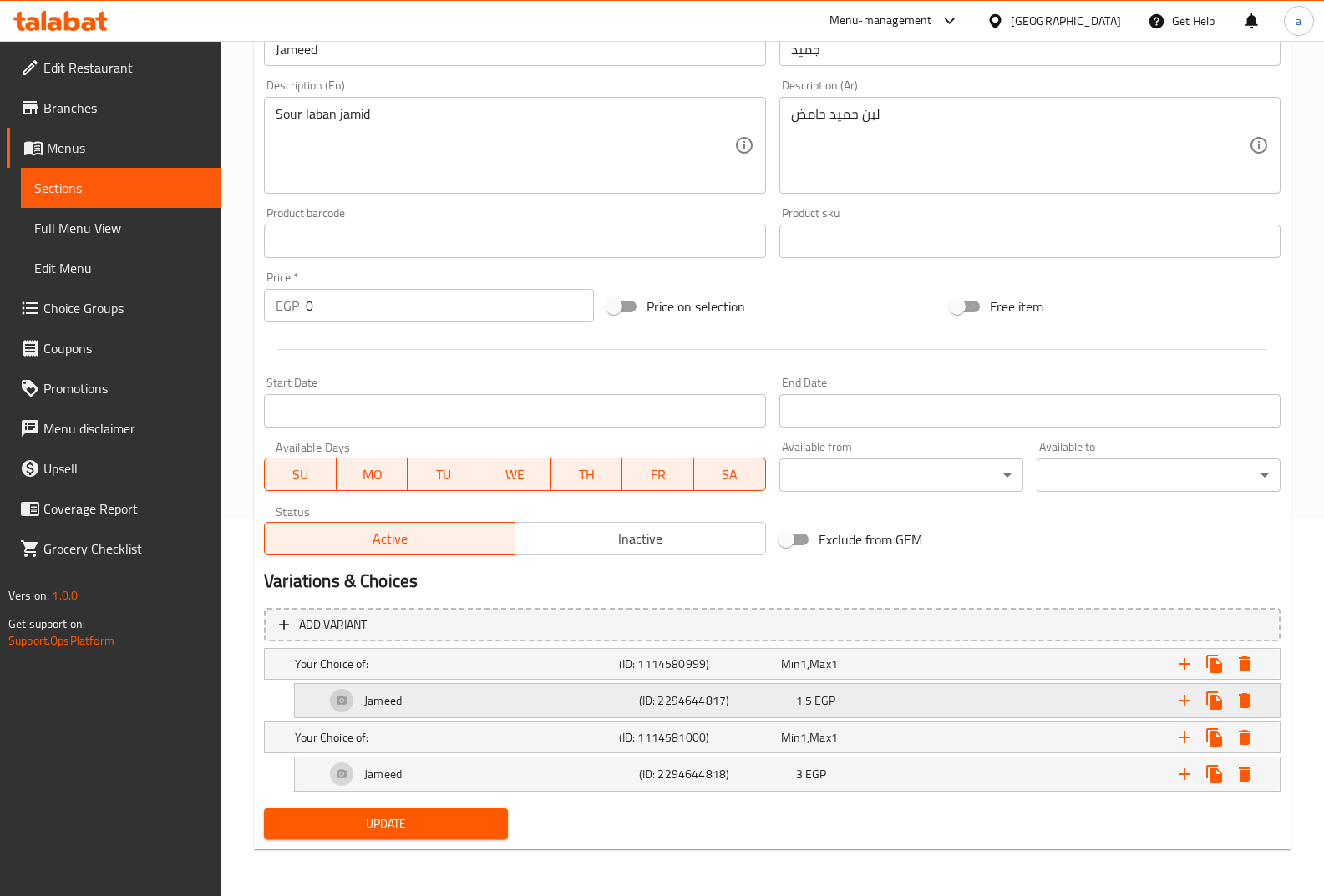
click at [972, 709] on div "Expand" at bounding box center [1106, 701] width 314 height 37
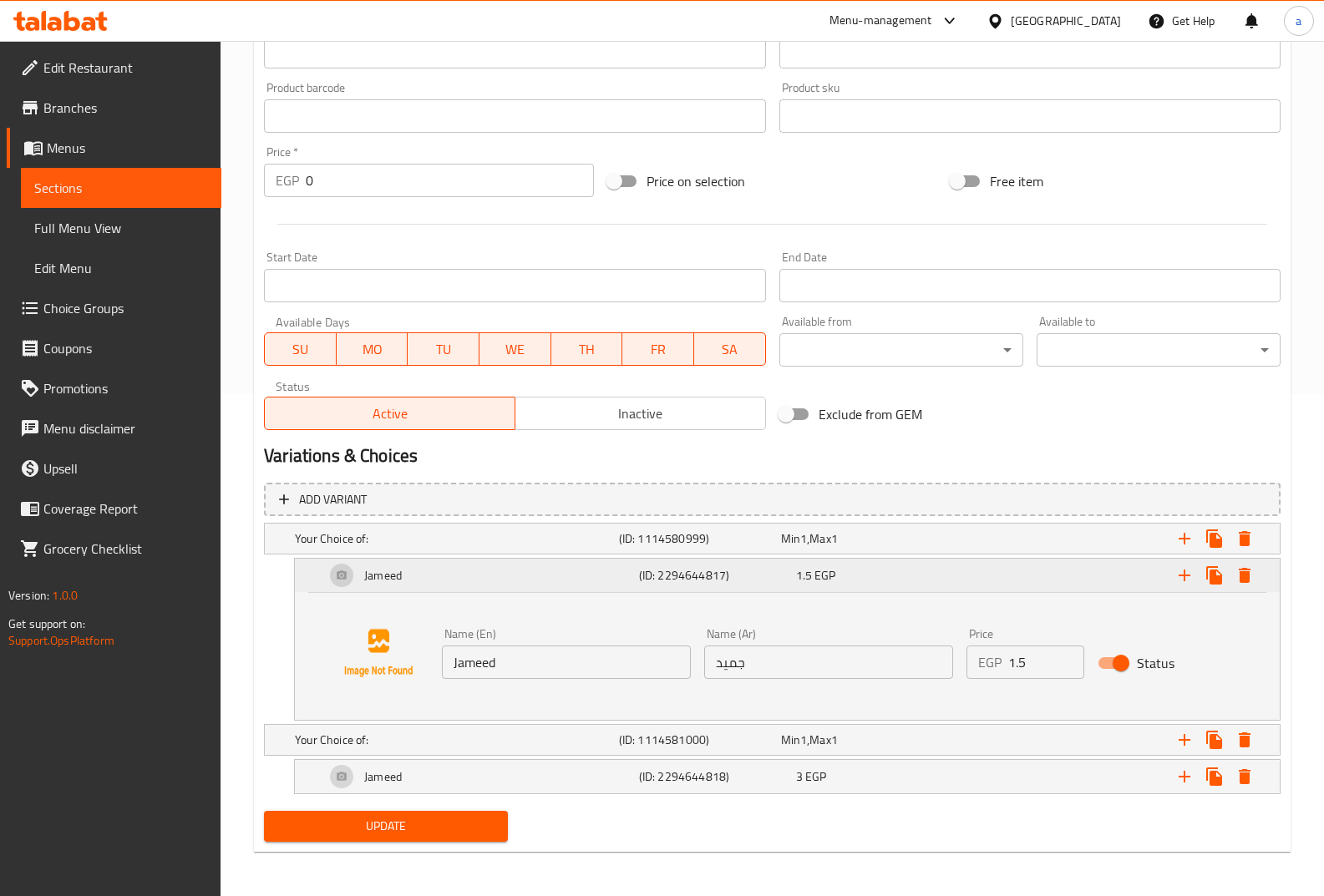
scroll to position [505, 0]
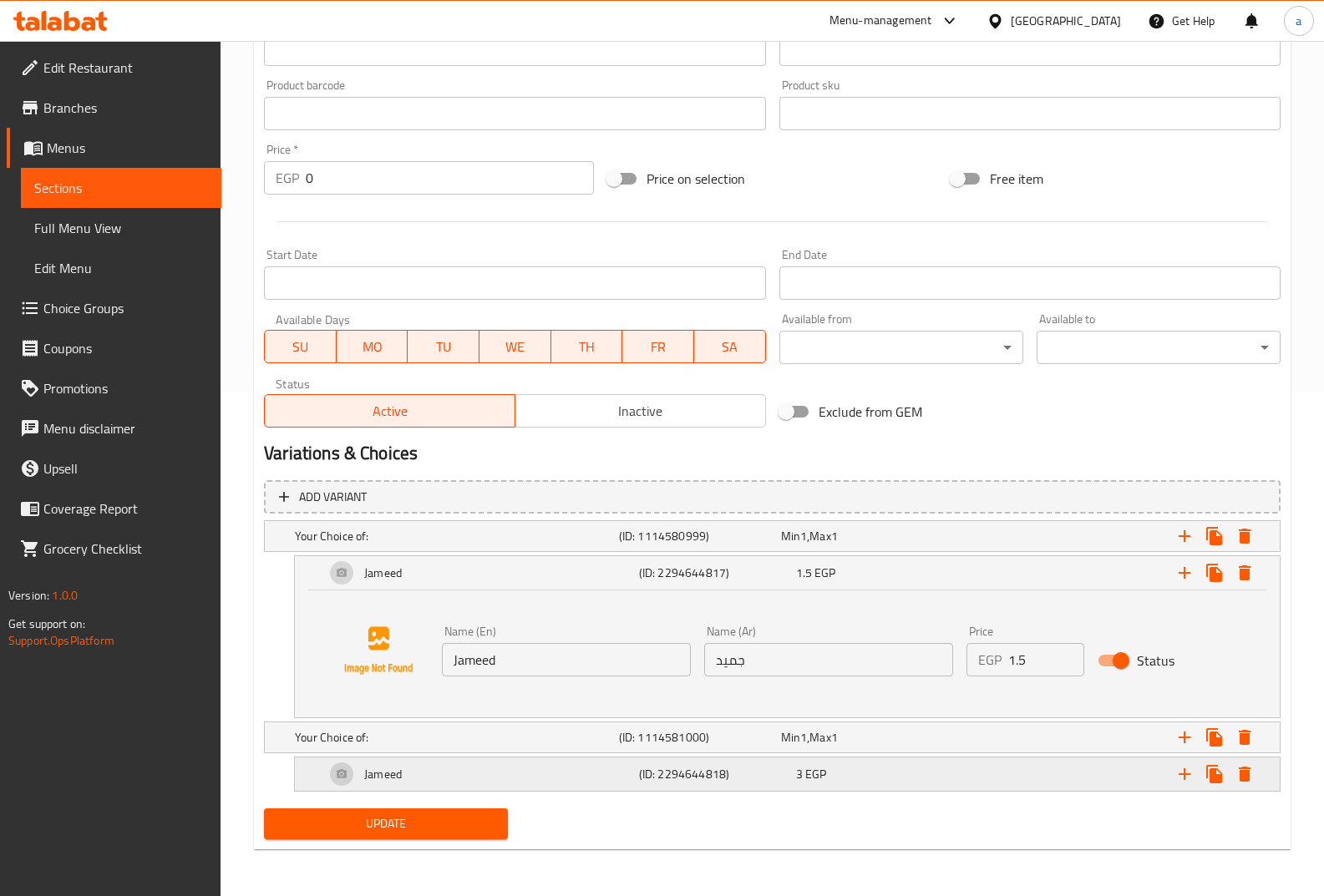
click at [844, 771] on div "3 EGP" at bounding box center [872, 773] width 151 height 16
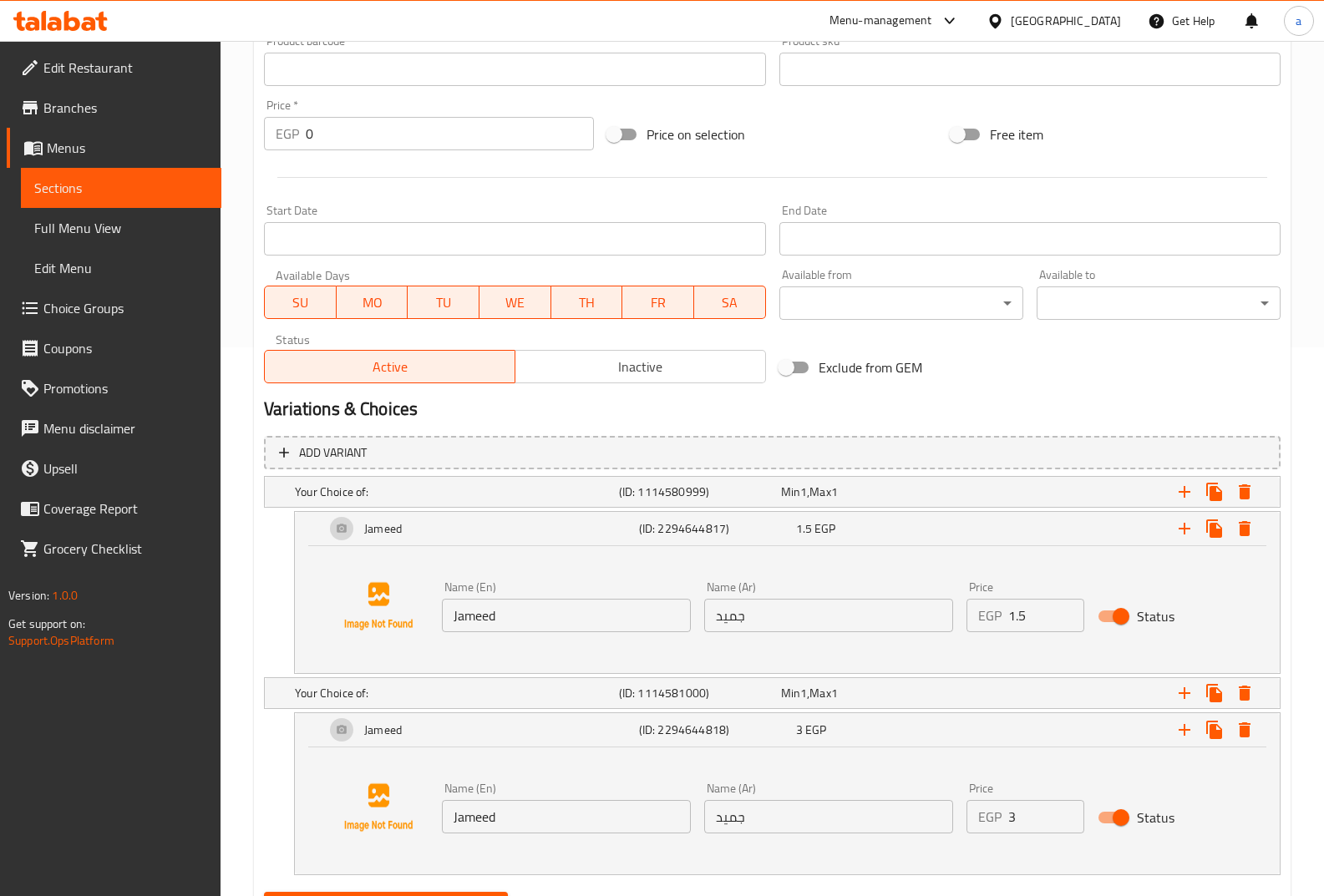
scroll to position [632, 0]
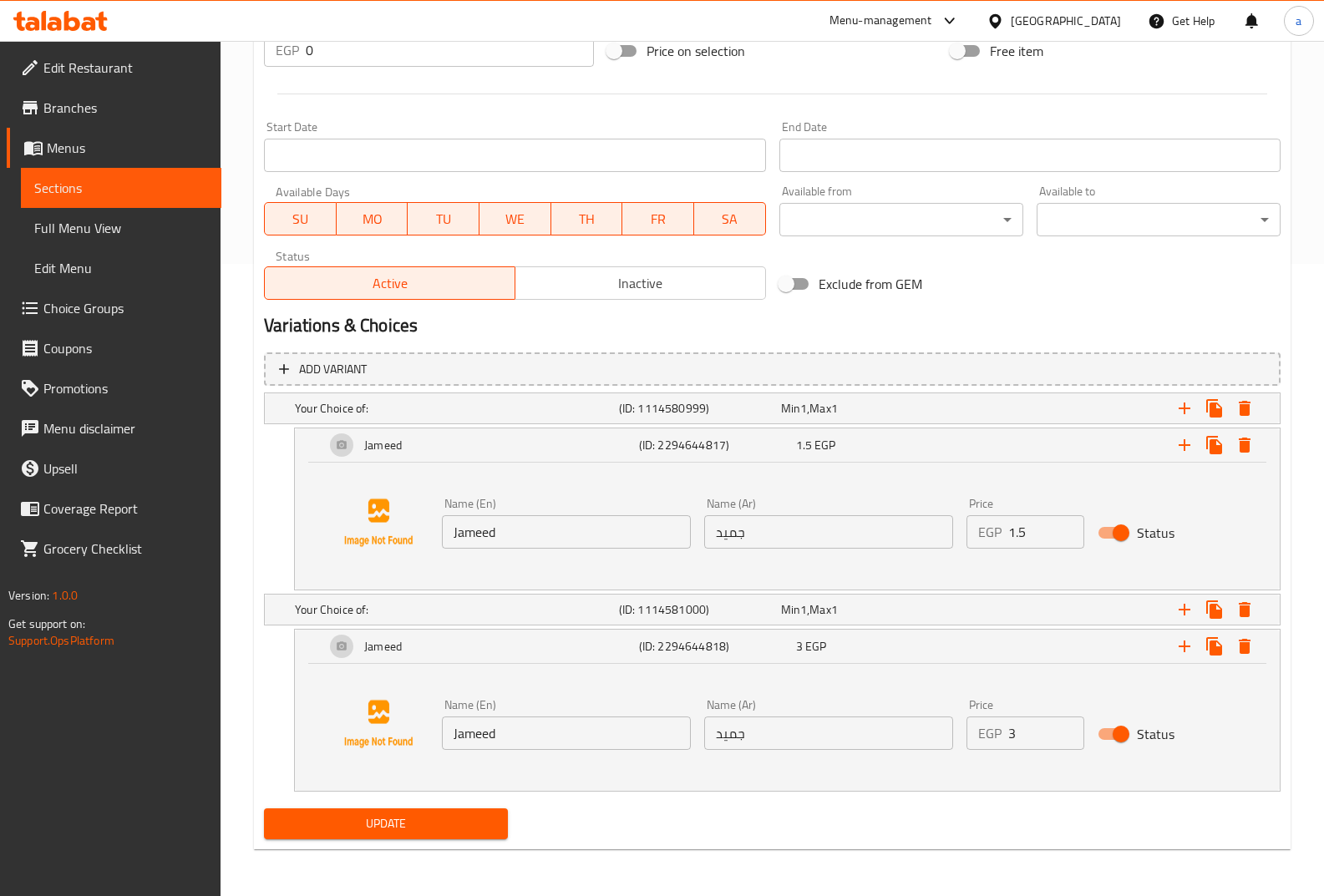
click at [129, 151] on span "Menus" at bounding box center [127, 148] width 161 height 20
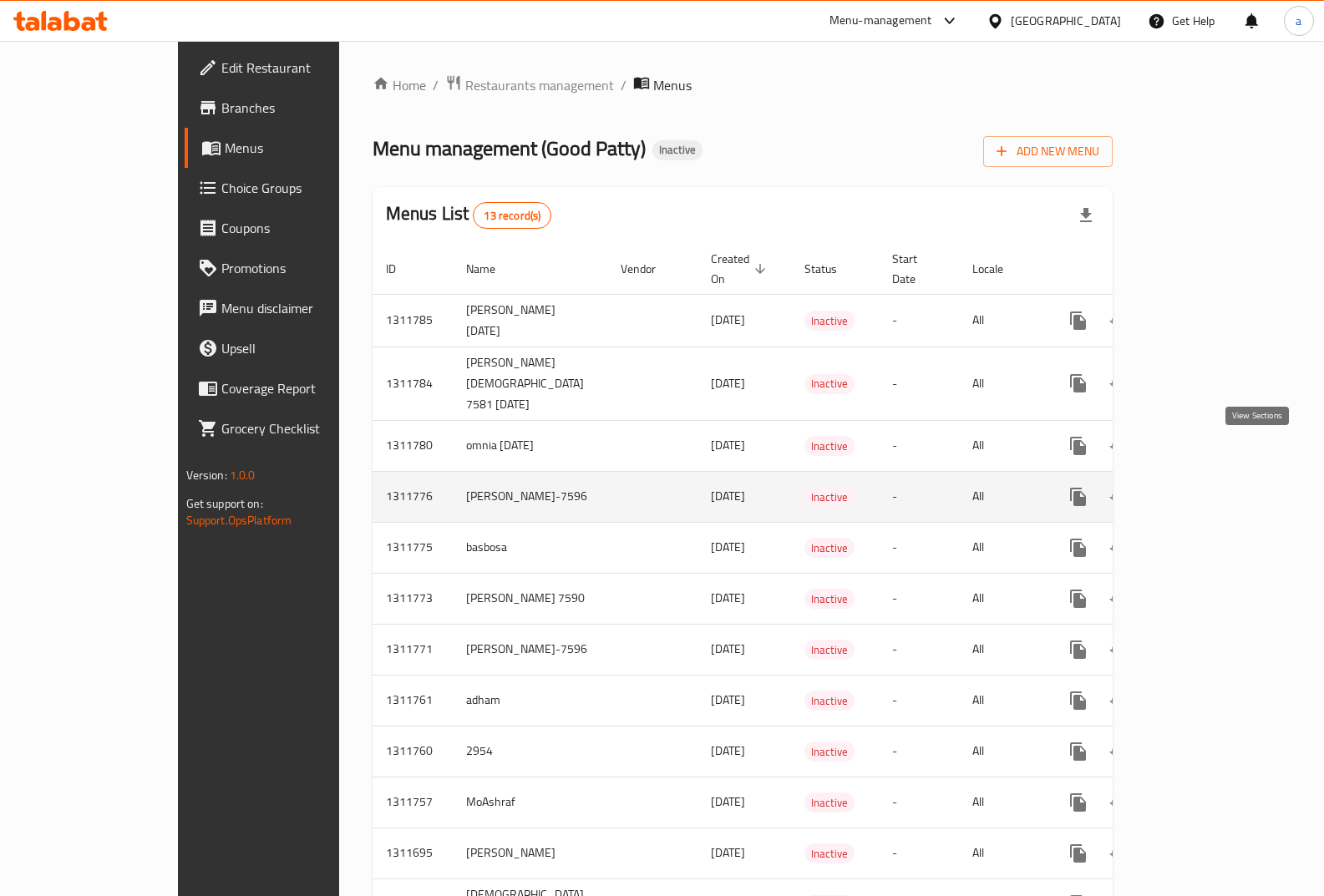
click at [1219, 477] on link "enhanced table" at bounding box center [1199, 497] width 41 height 41
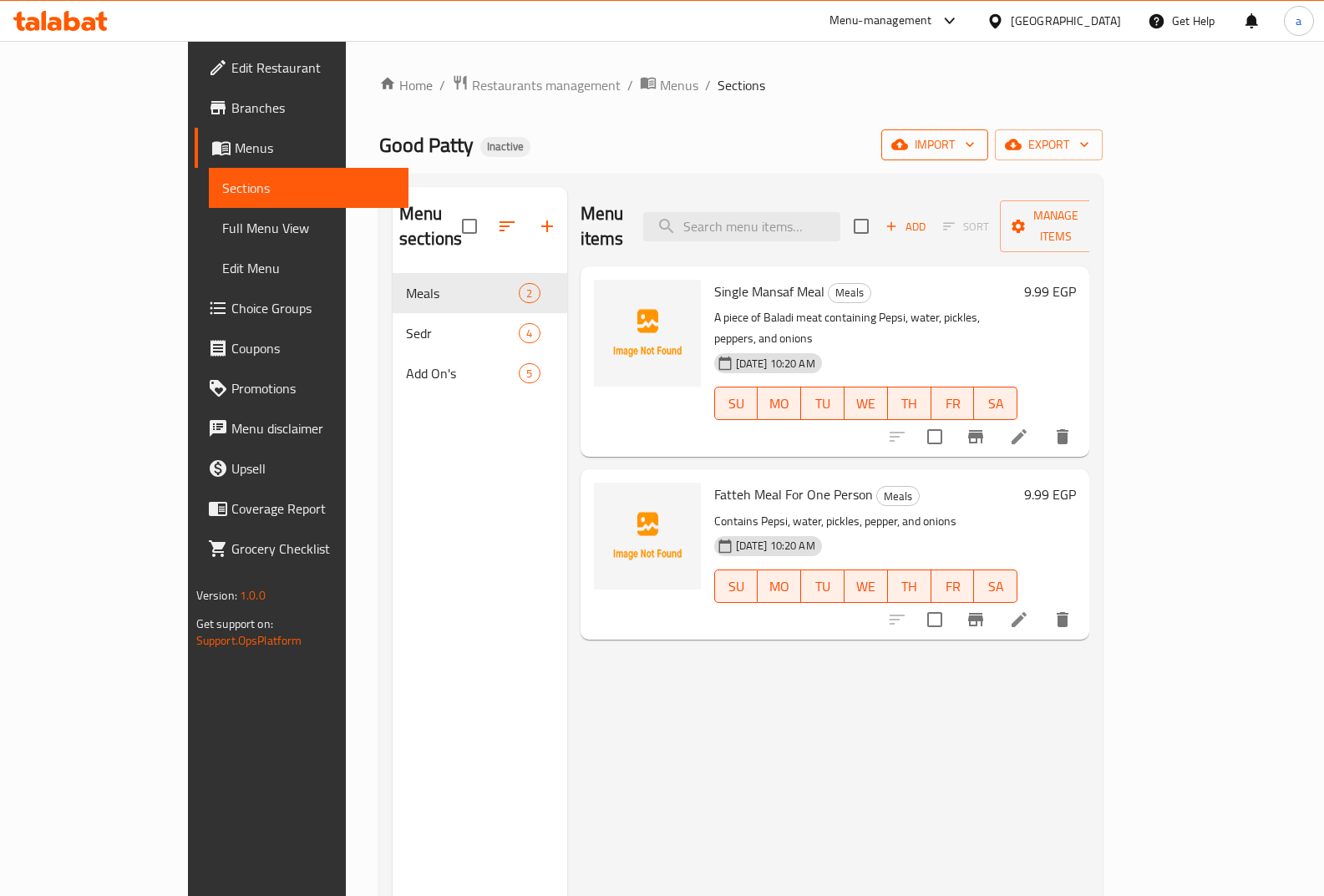
click at [975, 135] on span "import" at bounding box center [935, 145] width 80 height 21
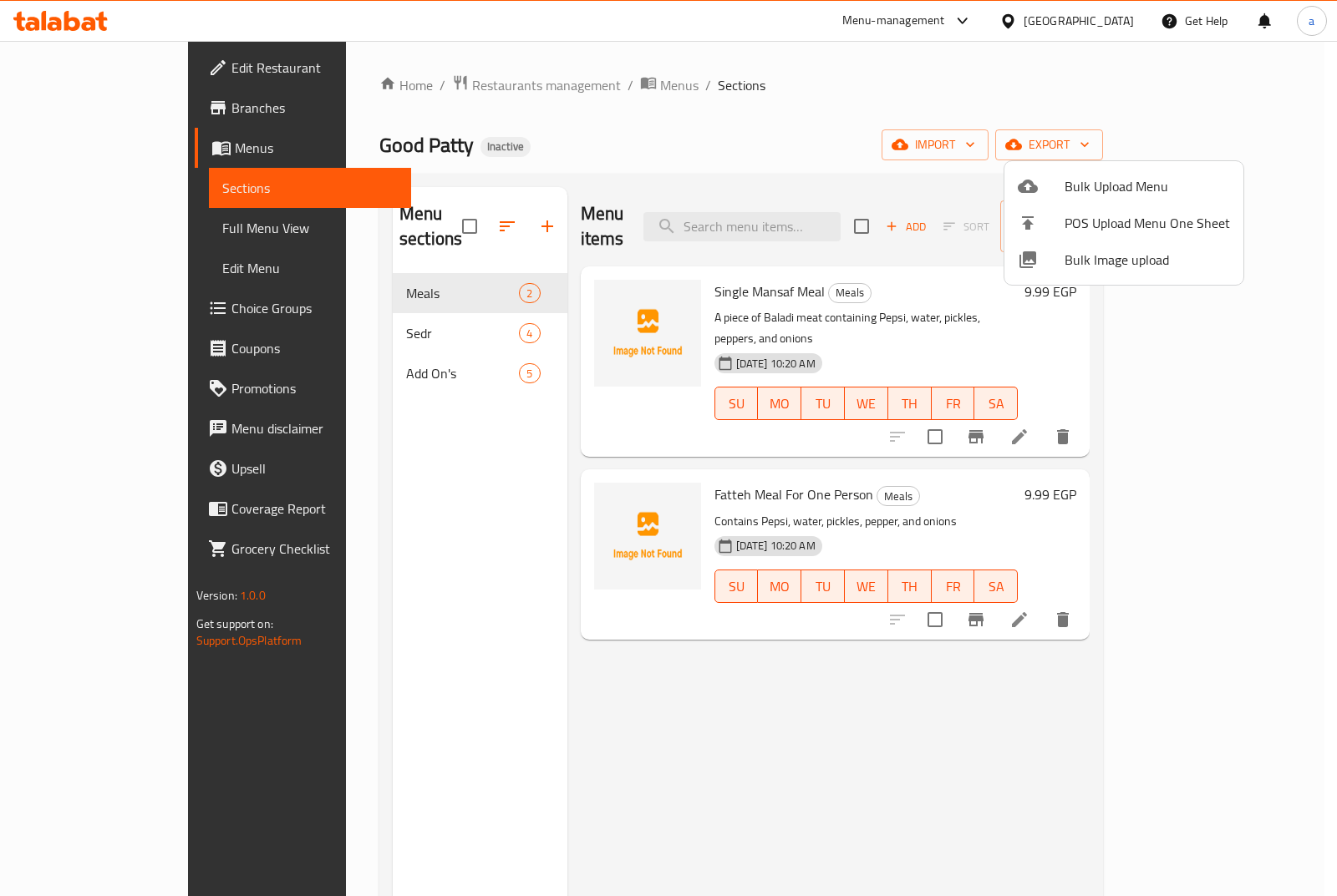
click at [1104, 177] on span "Bulk Upload Menu" at bounding box center [1147, 186] width 165 height 20
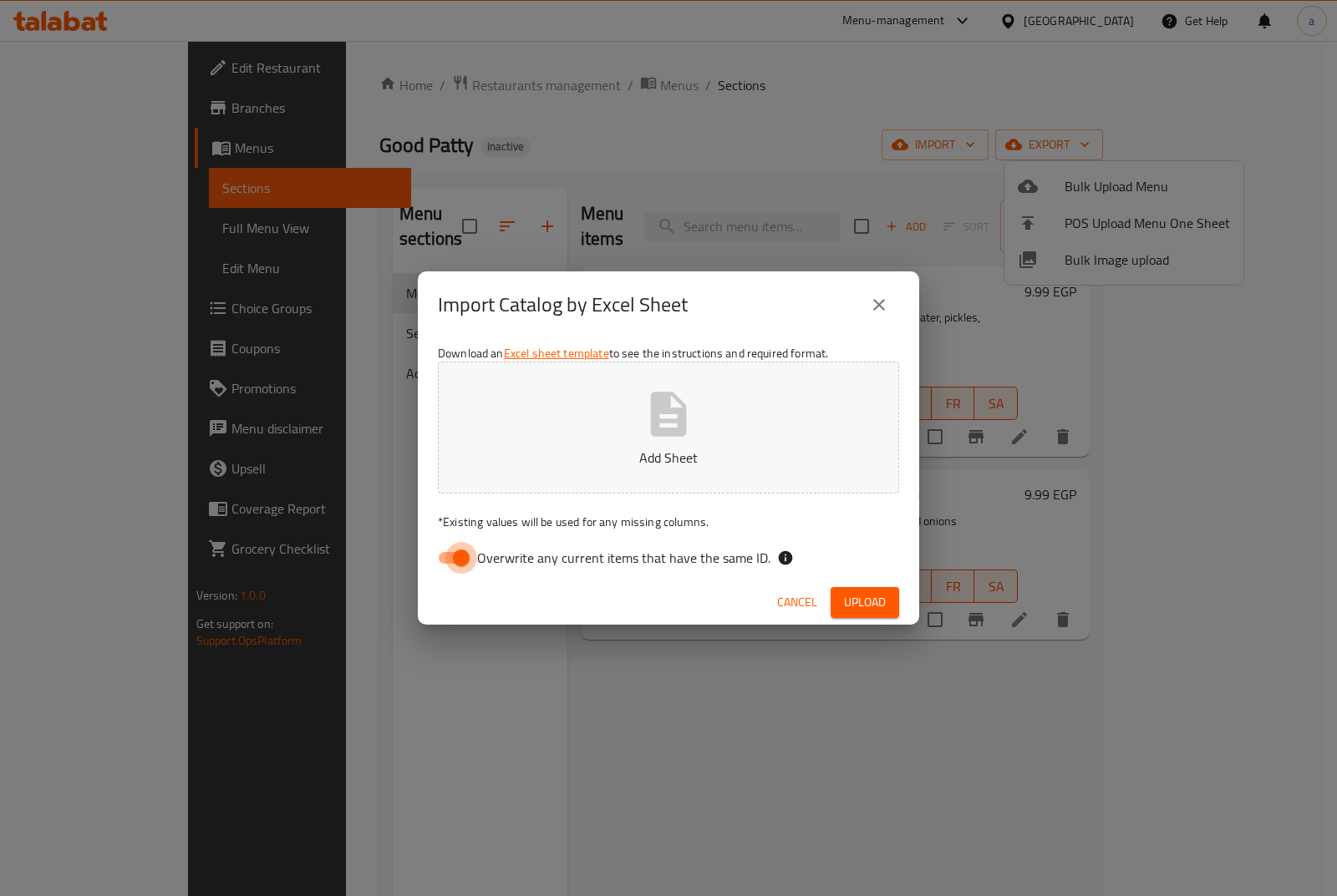
click at [443, 570] on input "Overwrite any current items that have the same ID." at bounding box center [461, 558] width 96 height 32
checkbox input "false"
click at [560, 473] on button "Add Sheet" at bounding box center [668, 428] width 462 height 132
click at [320, 66] on div "Import Catalog by Excel Sheet Download an Excel sheet template to see the instr…" at bounding box center [668, 448] width 1337 height 896
click at [861, 589] on button "Upload" at bounding box center [865, 602] width 69 height 31
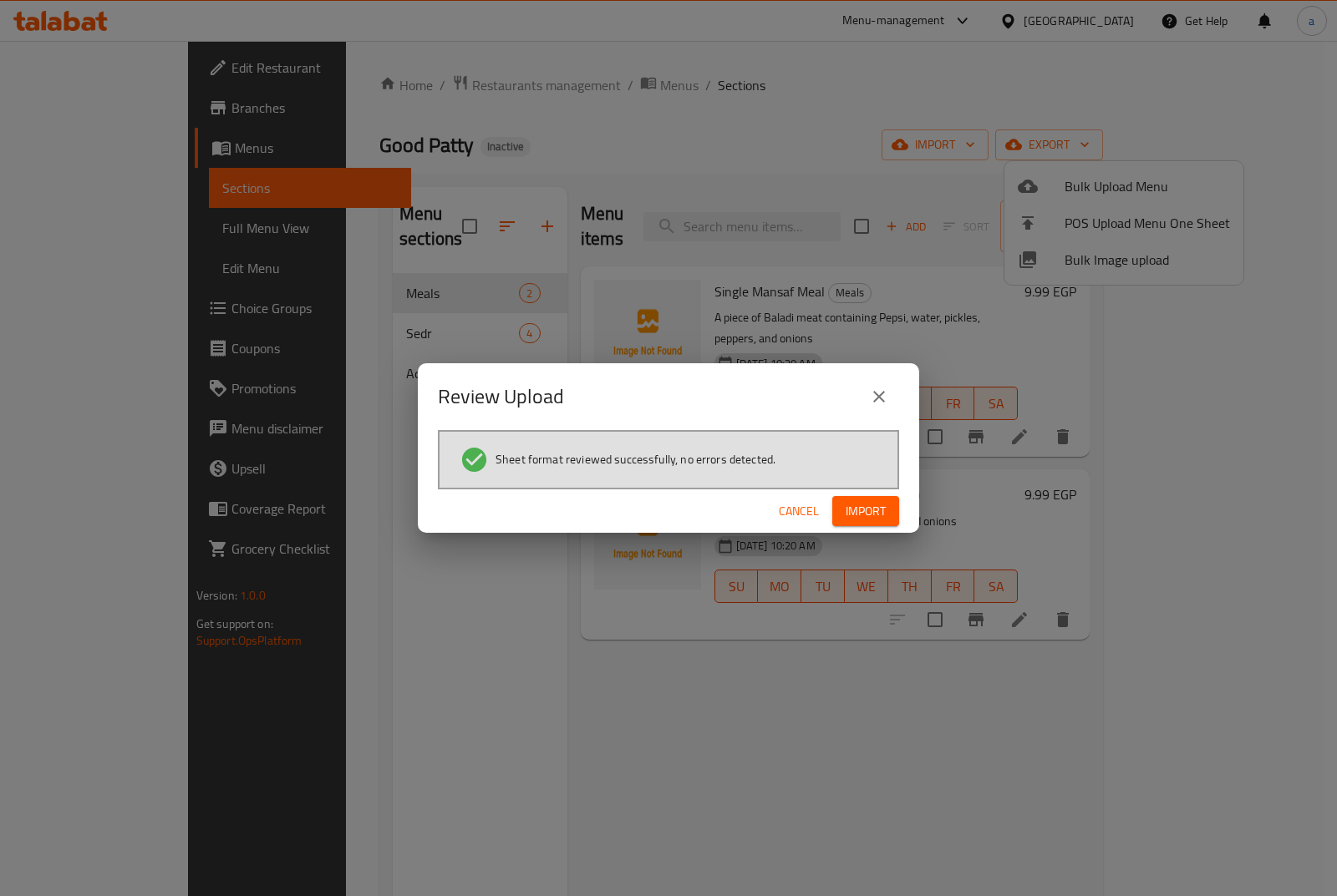
click at [885, 521] on span "Import" at bounding box center [867, 512] width 41 height 21
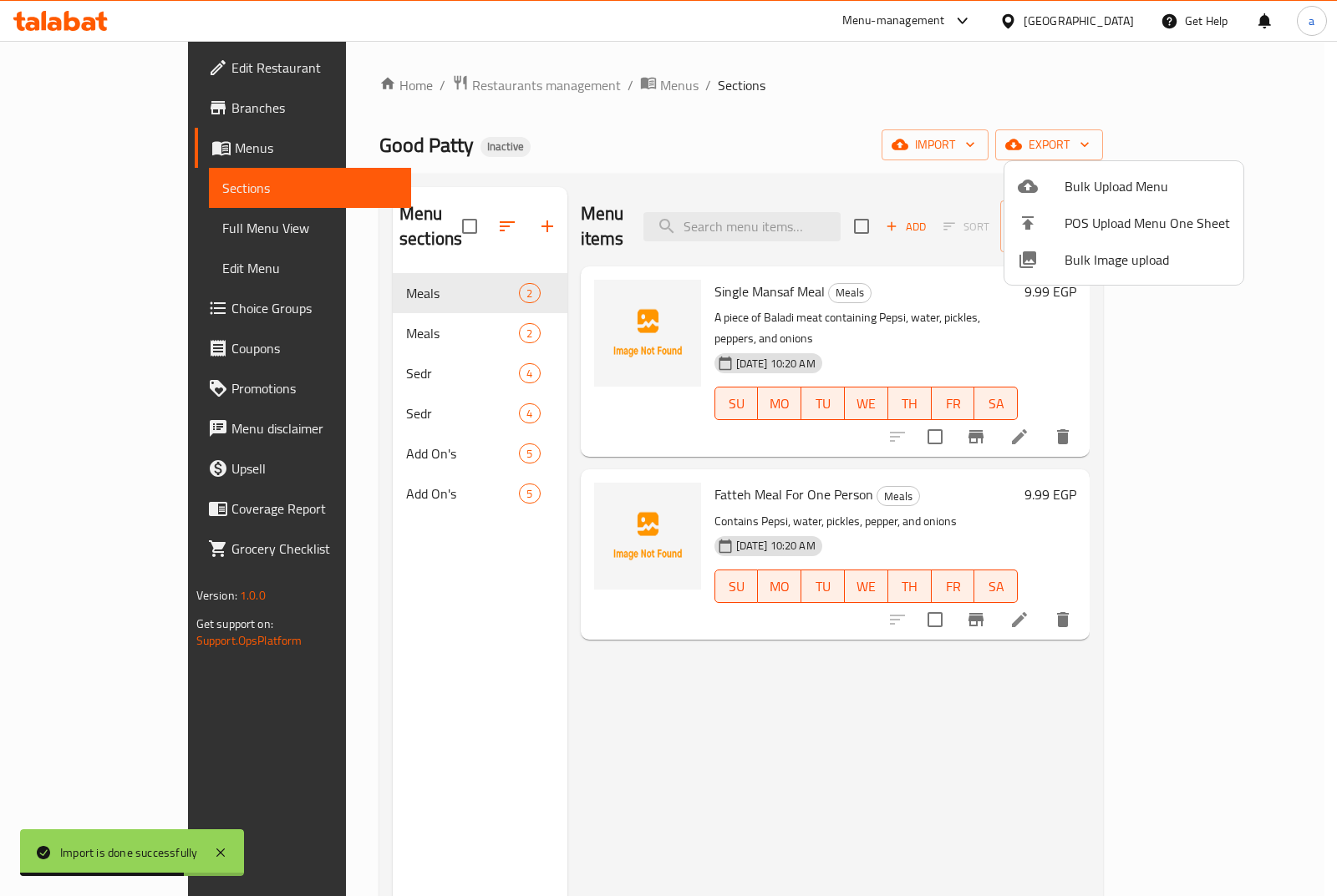
click at [425, 223] on div at bounding box center [668, 448] width 1337 height 896
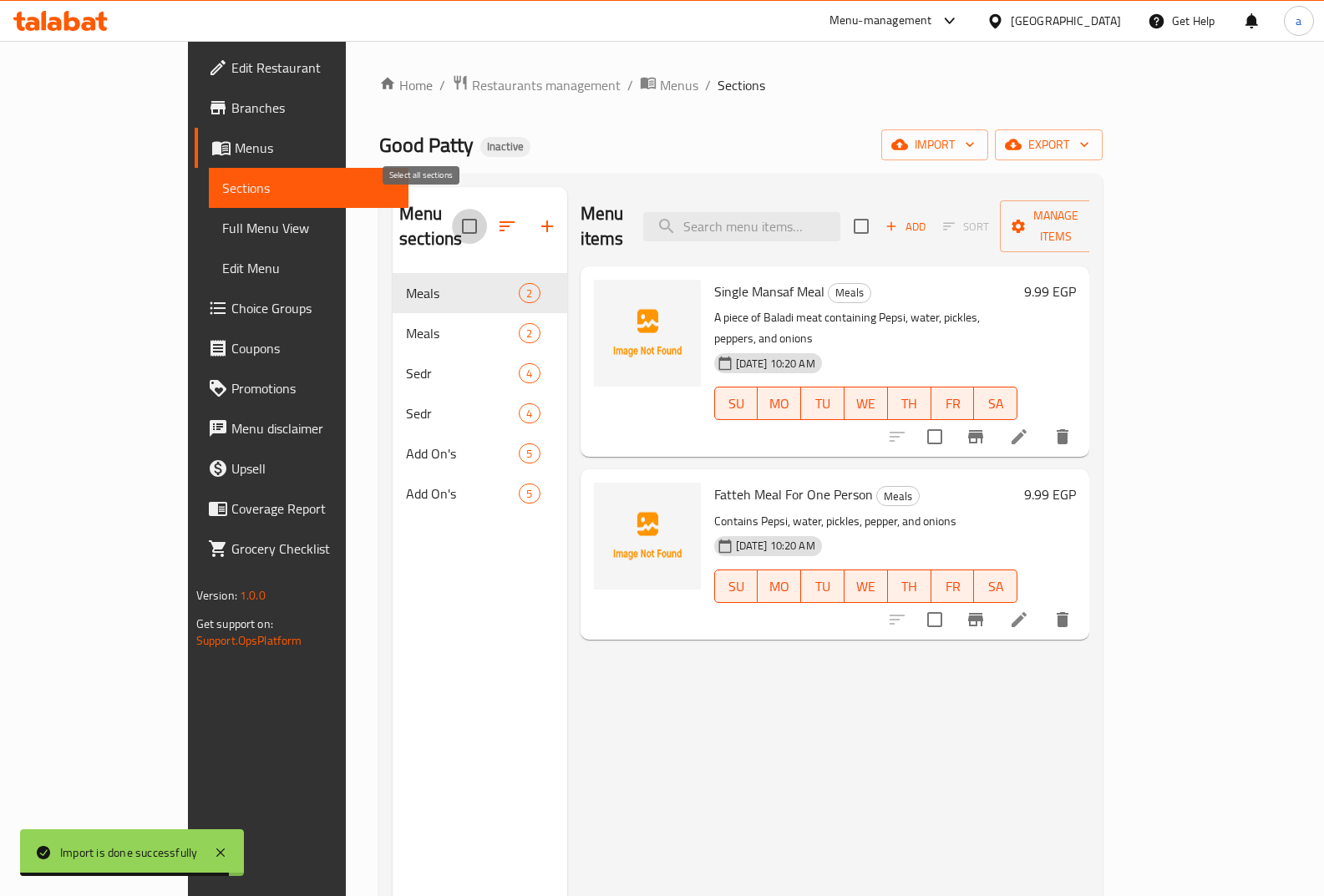
click at [452, 223] on input "checkbox" at bounding box center [469, 226] width 35 height 35
checkbox input "false"
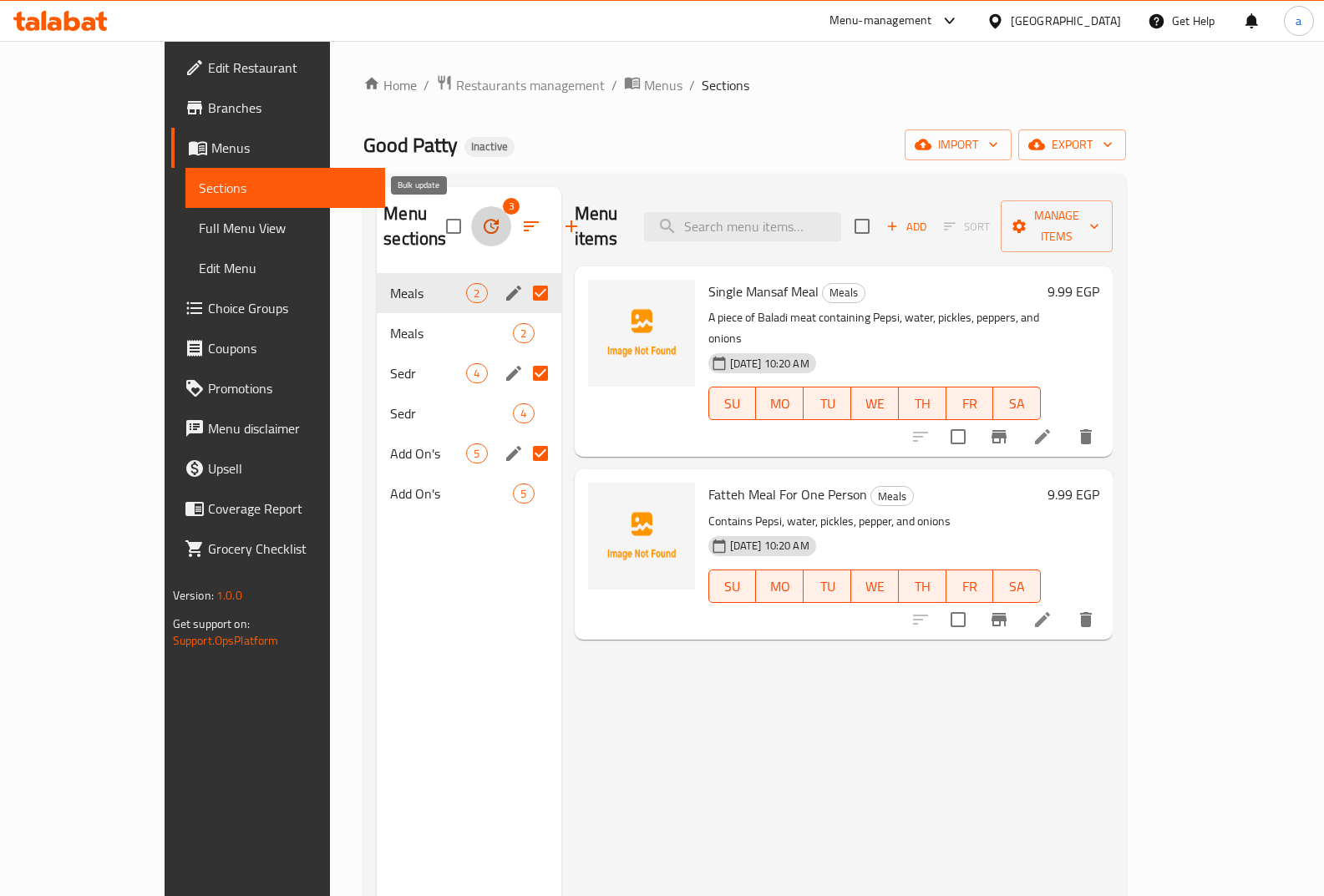
click at [481, 229] on icon "button" at bounding box center [491, 226] width 20 height 20
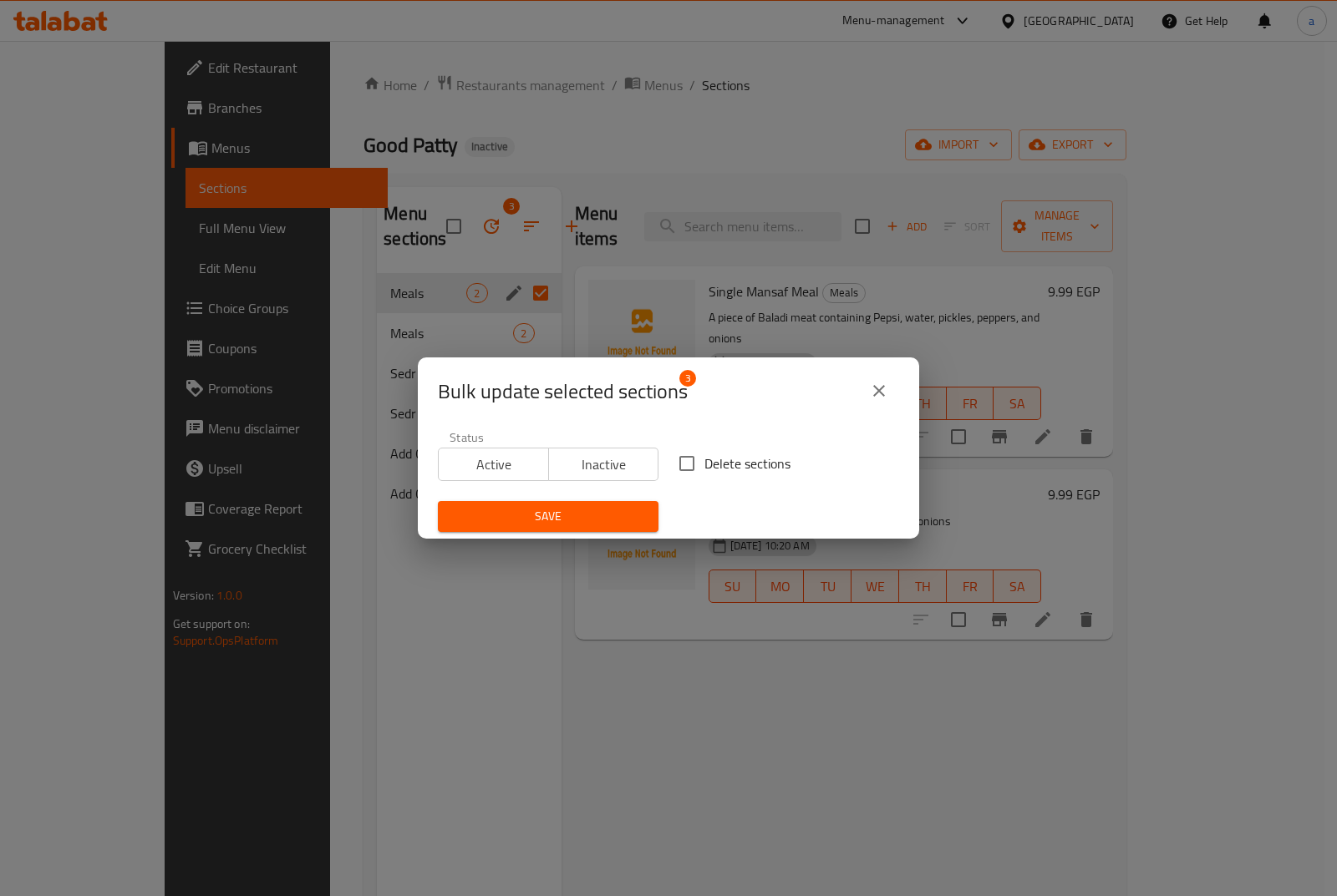
click at [704, 463] on span "Delete sections" at bounding box center [747, 463] width 86 height 20
click at [700, 463] on input "Delete sections" at bounding box center [687, 463] width 35 height 35
checkbox input "true"
click at [617, 518] on span "Save" at bounding box center [548, 517] width 194 height 21
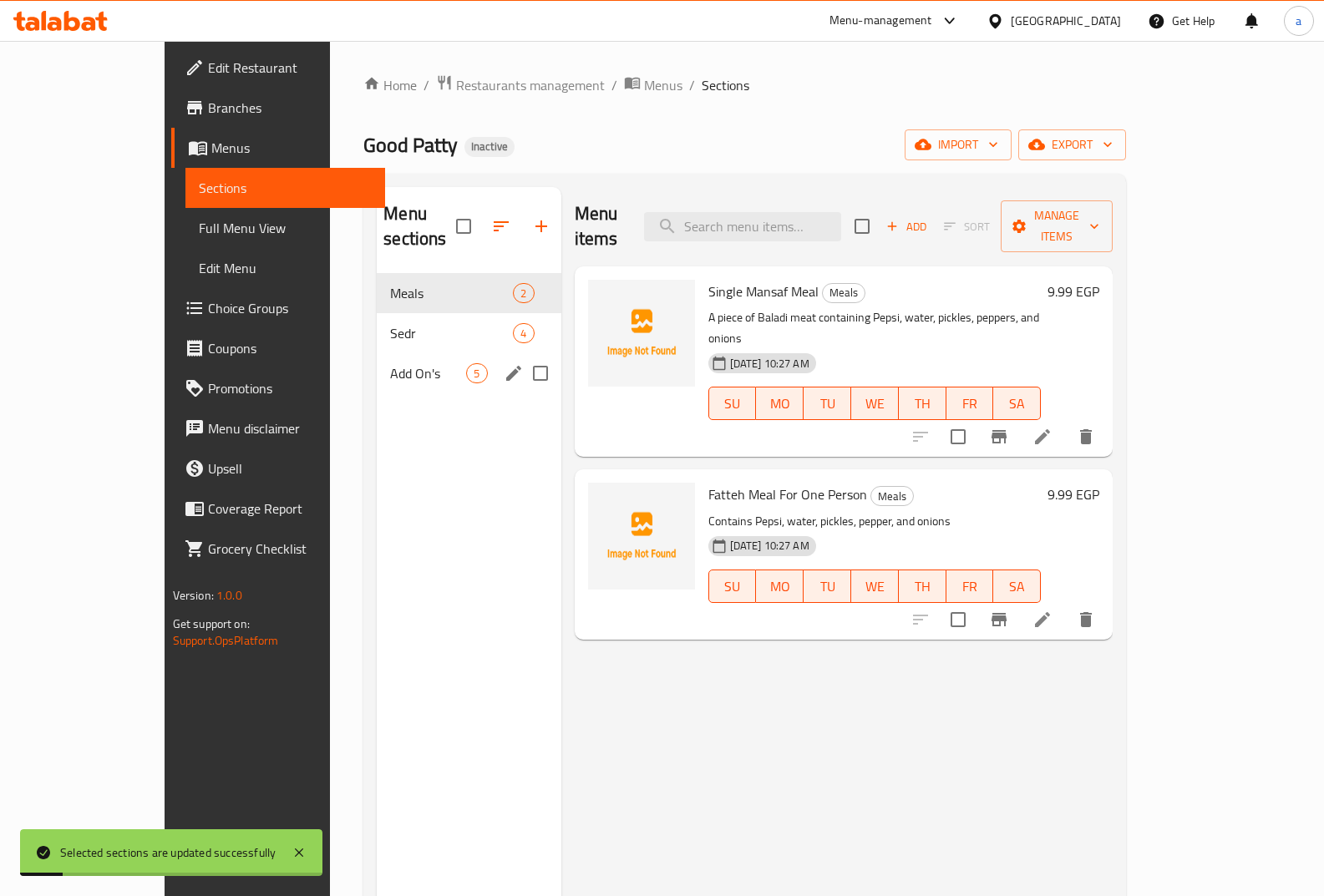
click at [467, 366] on span "5" at bounding box center [477, 374] width 19 height 15
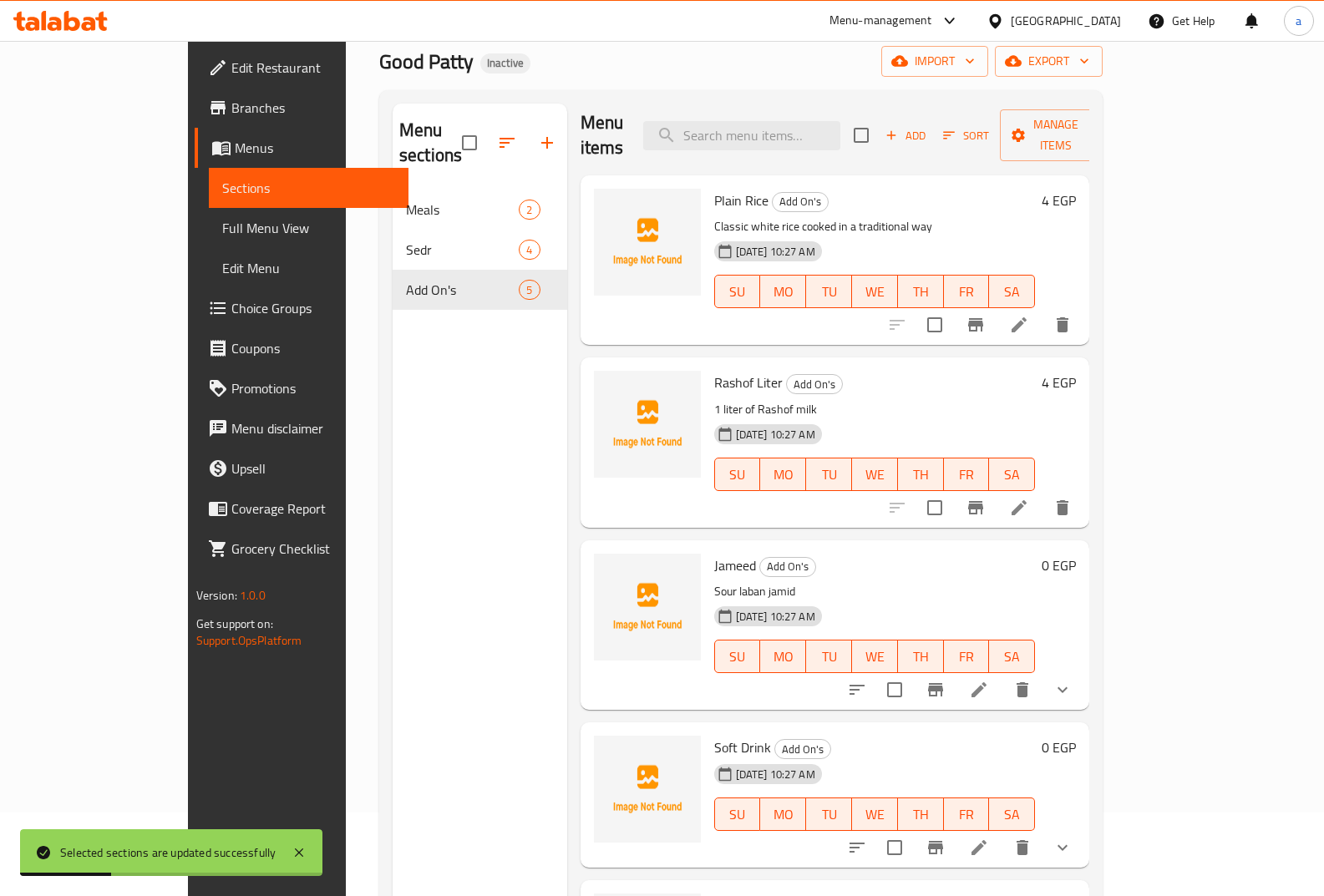
scroll to position [234, 0]
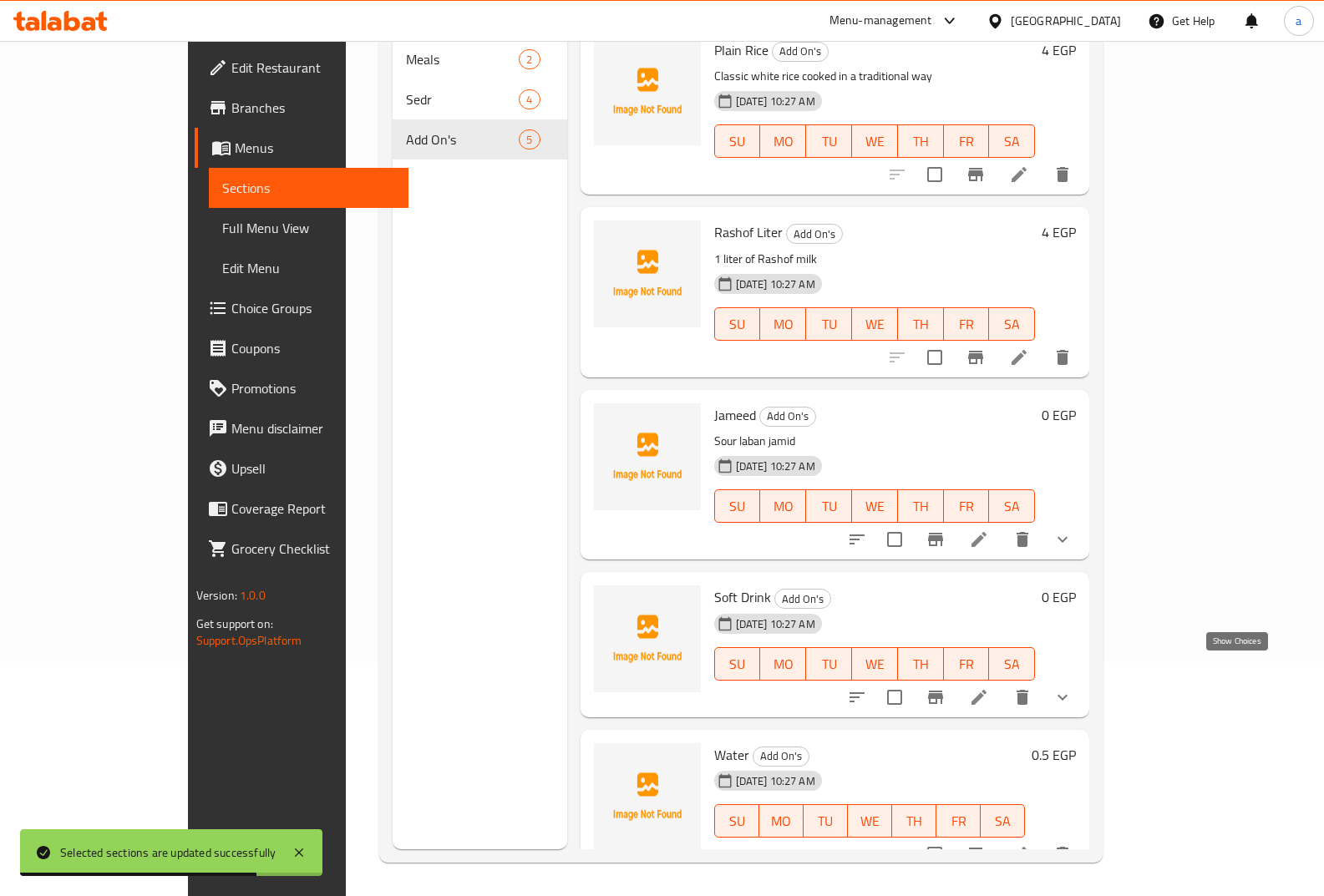
click at [1073, 687] on icon "show more" at bounding box center [1062, 697] width 20 height 20
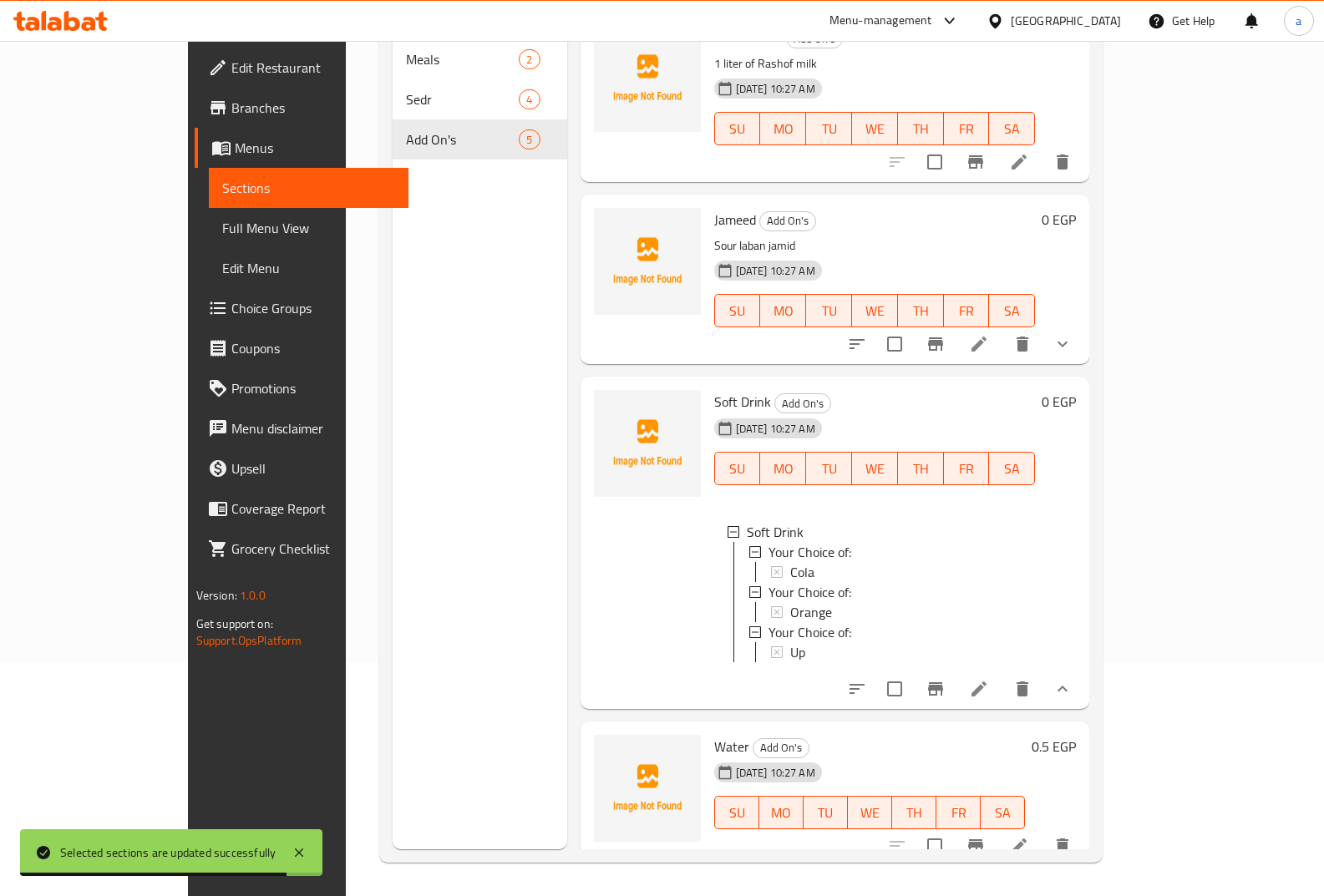
scroll to position [208, 0]
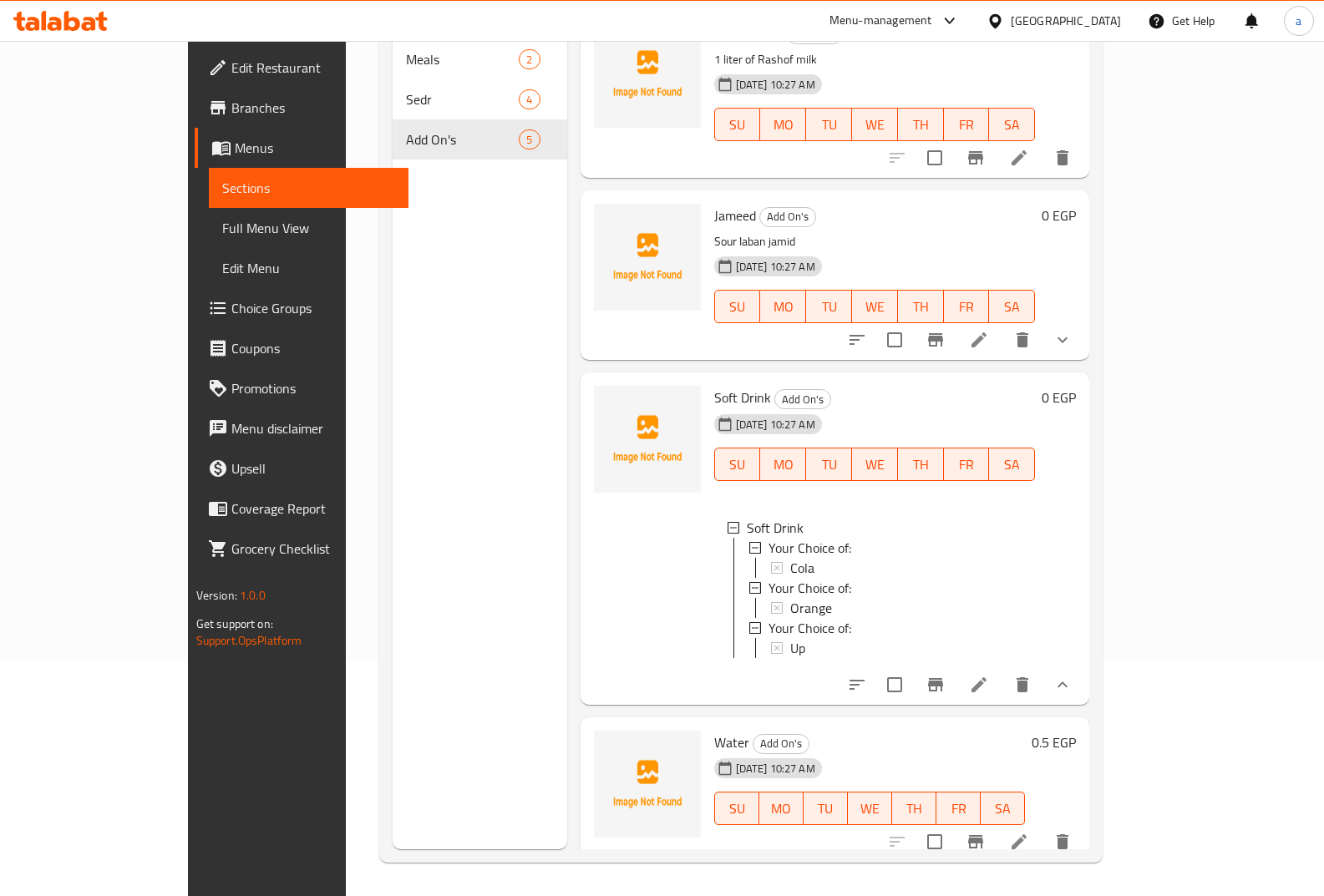
click at [1083, 321] on button "show more" at bounding box center [1063, 340] width 41 height 41
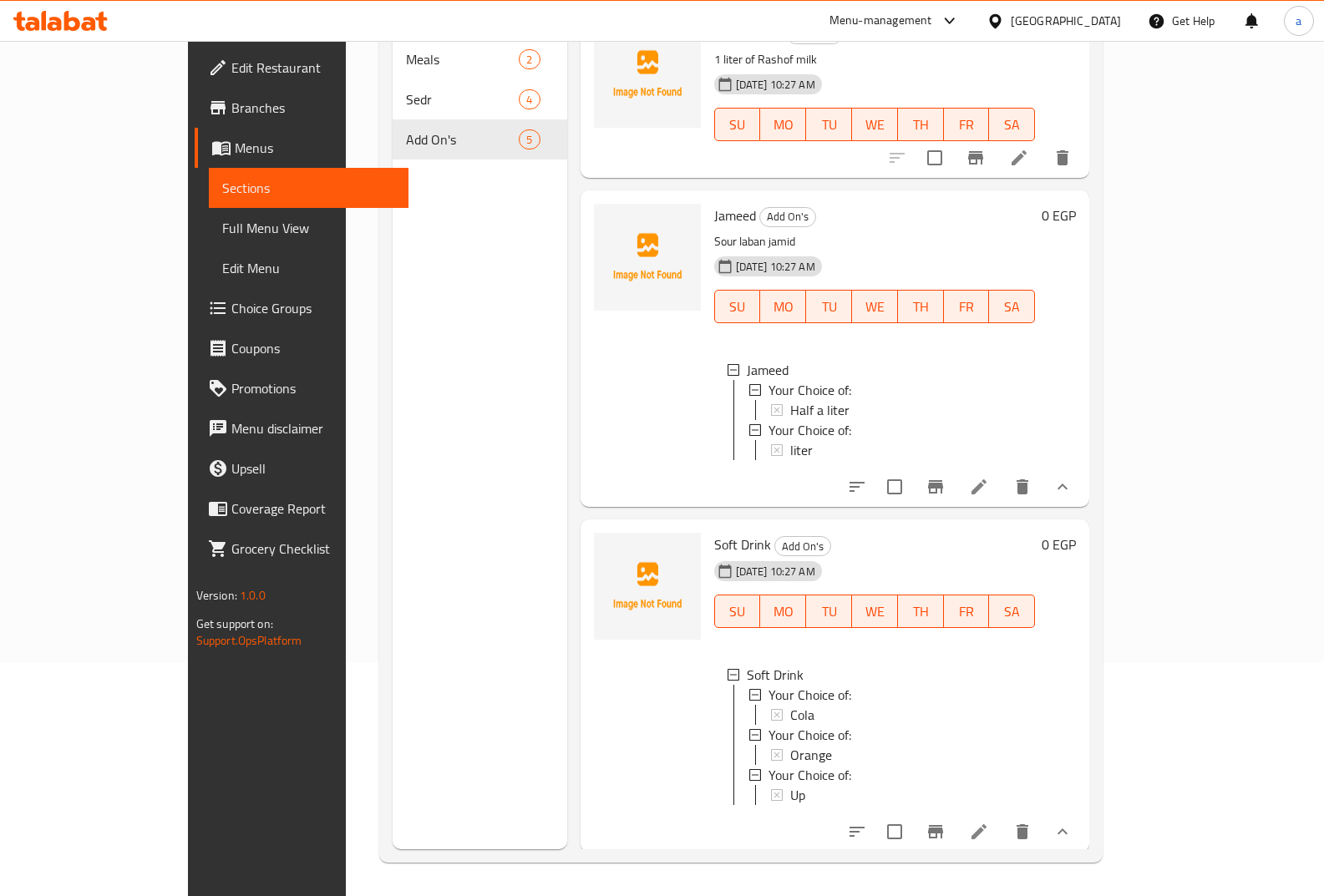
scroll to position [3, 0]
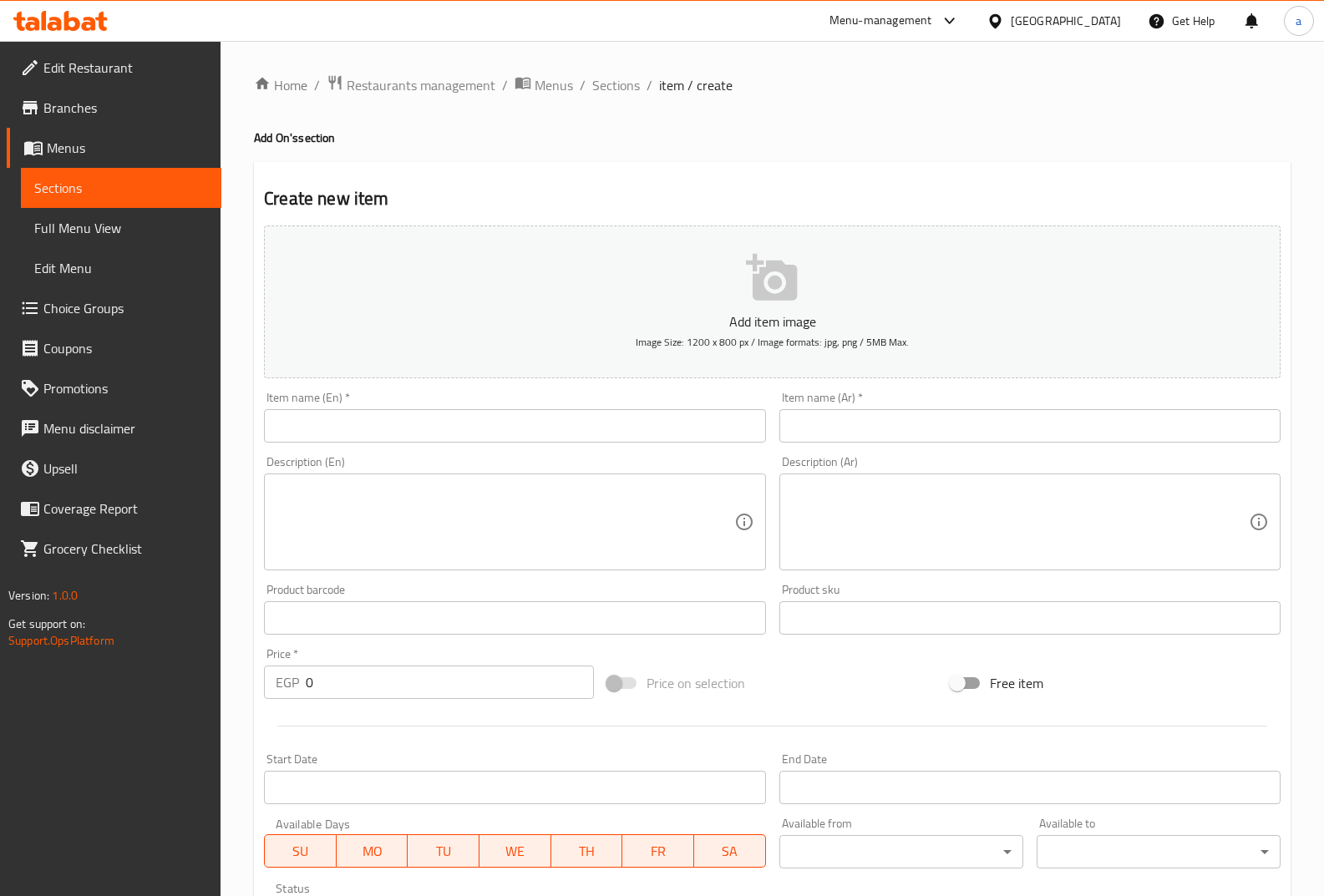
click at [115, 199] on link "Sections" at bounding box center [122, 188] width 201 height 41
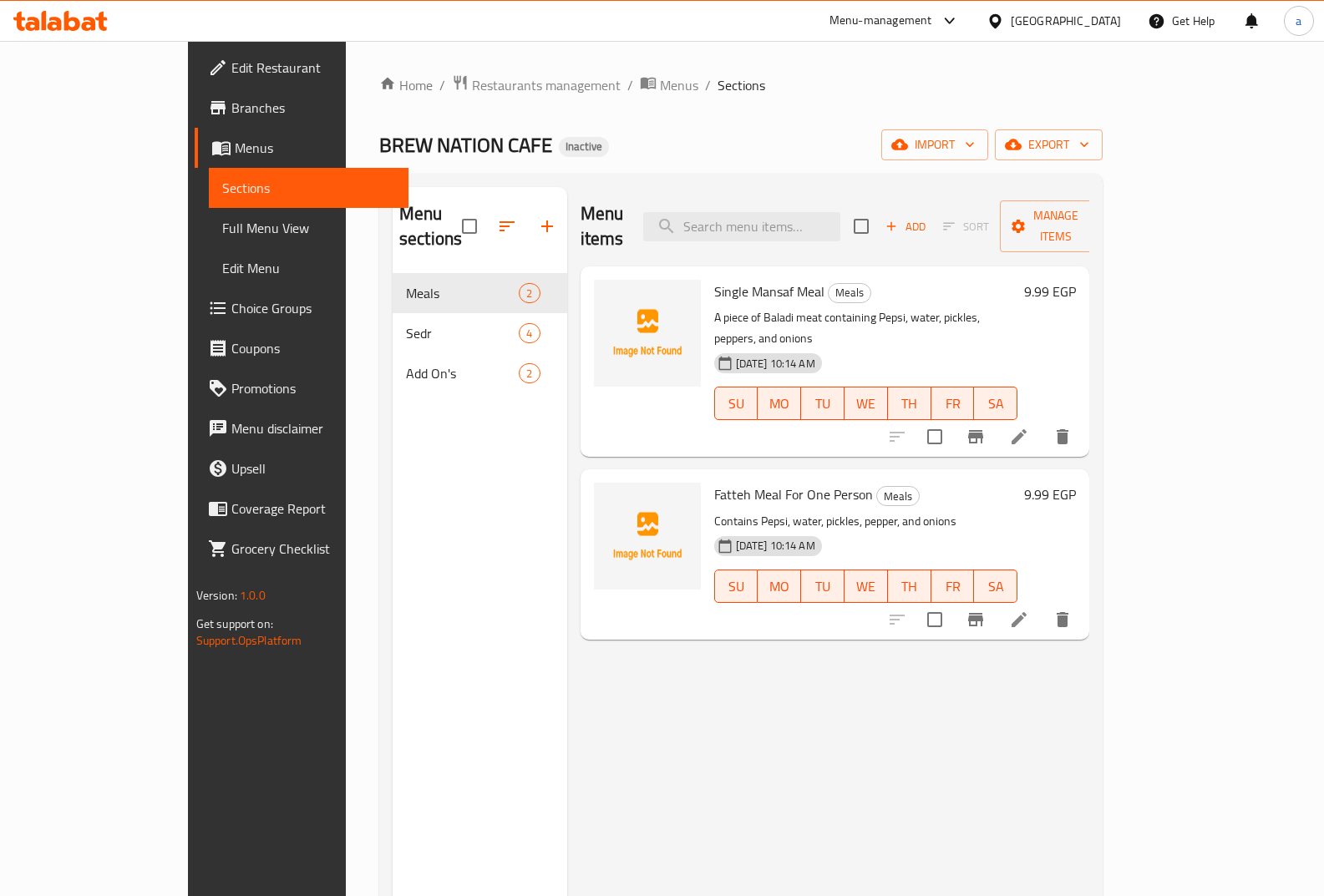
click at [235, 138] on span "Menus" at bounding box center [315, 148] width 161 height 20
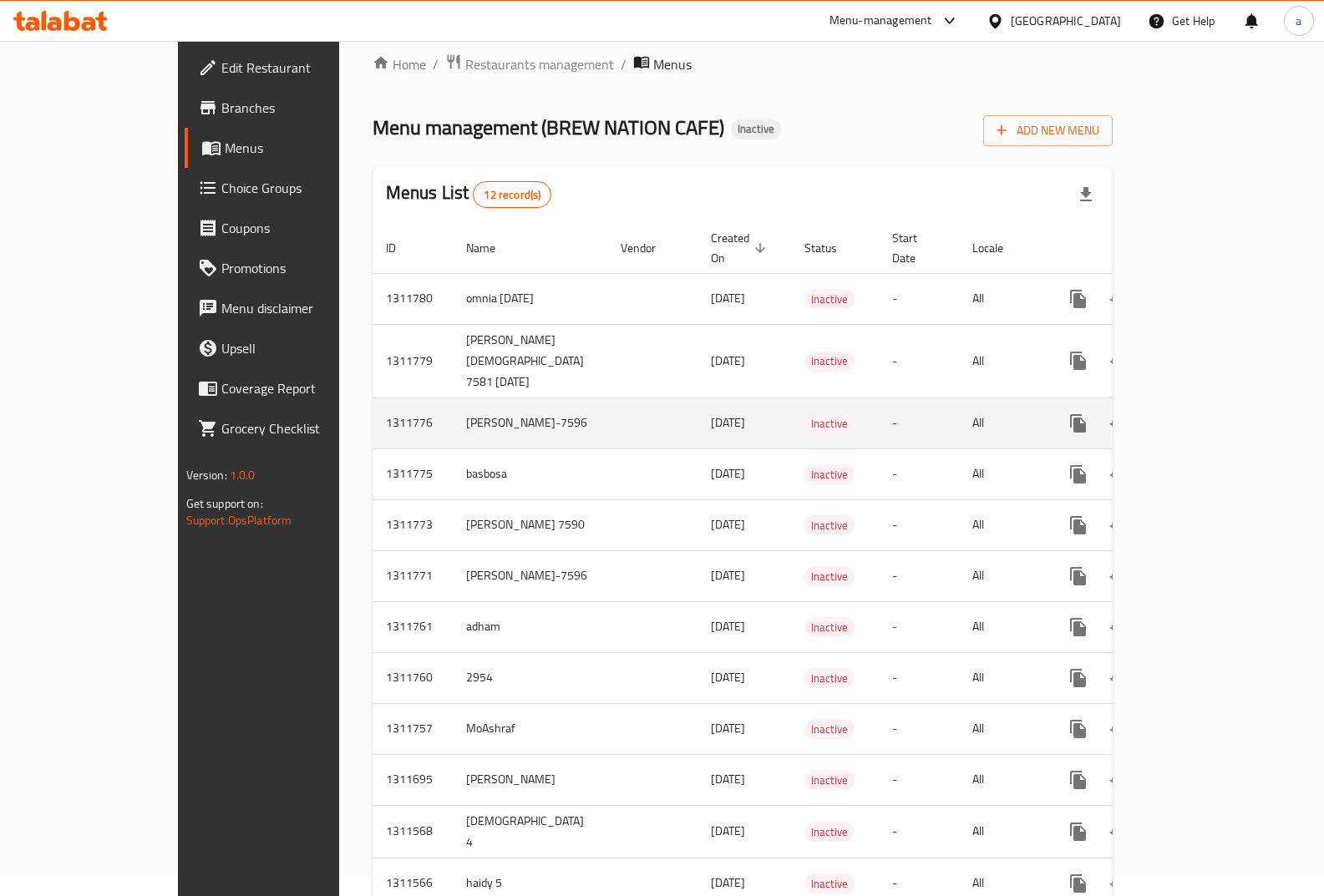
scroll to position [41, 0]
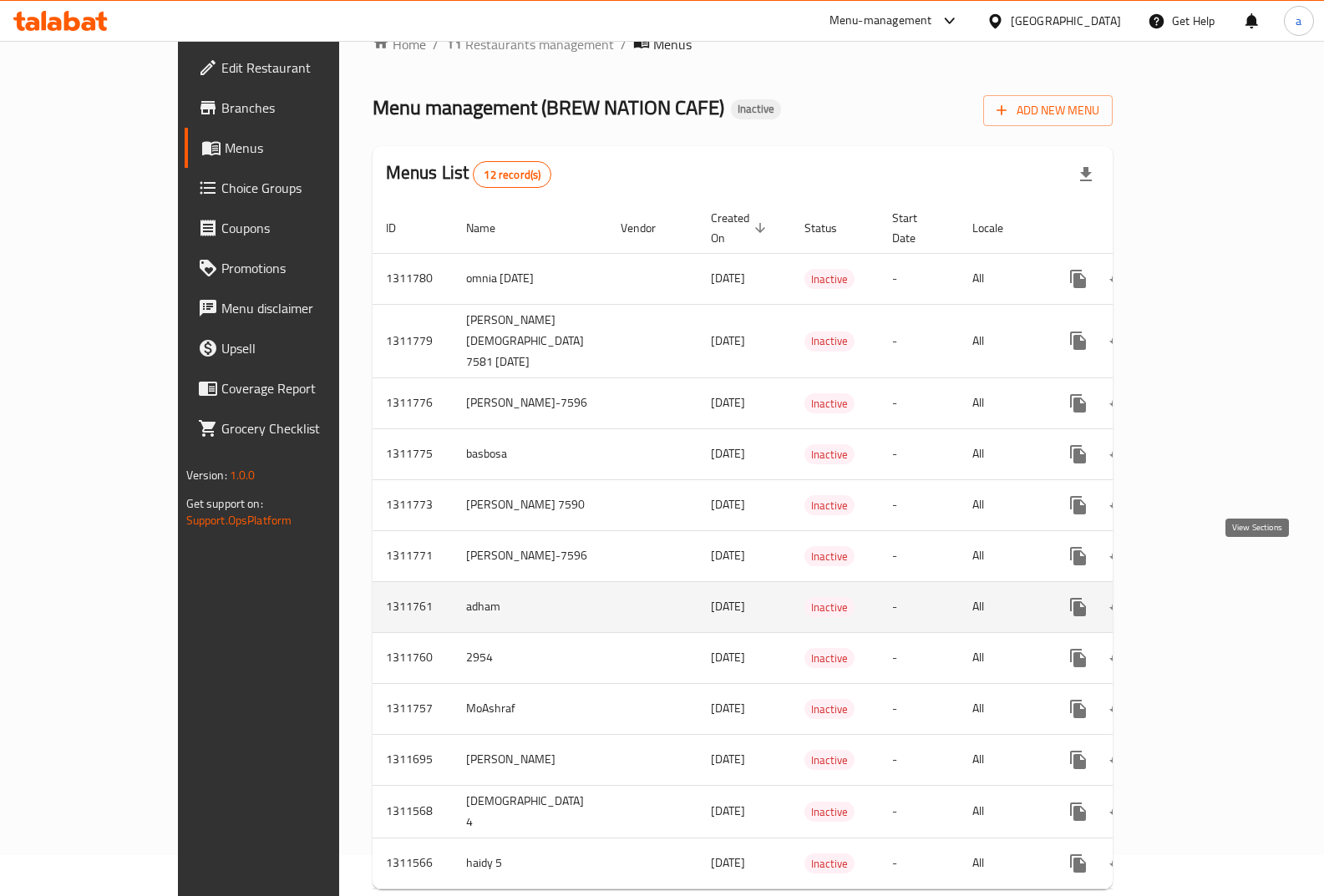
click at [1209, 598] on icon "enhanced table" at bounding box center [1198, 607] width 20 height 20
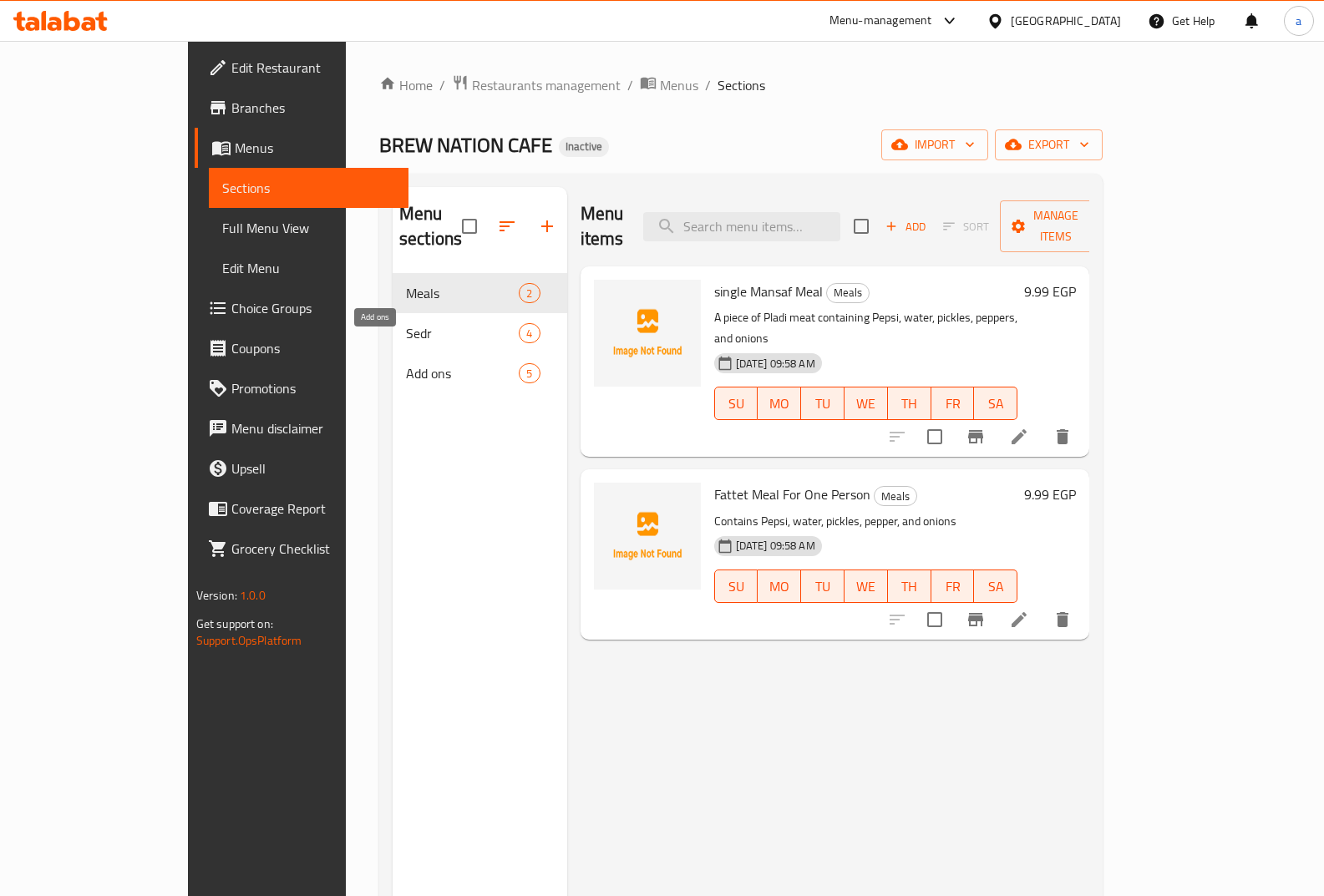
click at [465, 363] on span "Add ons" at bounding box center [462, 373] width 113 height 20
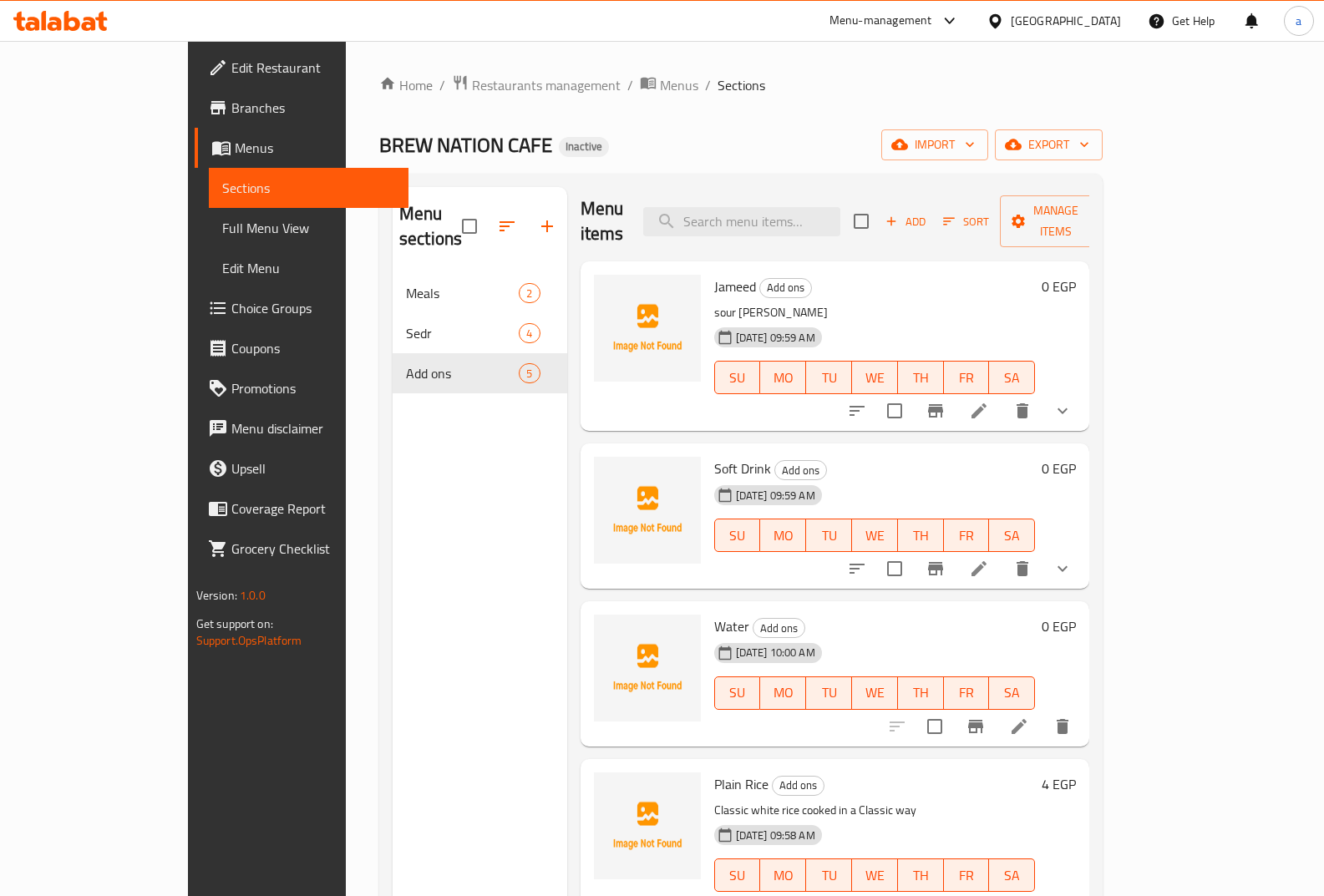
scroll to position [8, 0]
click at [817, 455] on h6 "Soft Drink Add ons" at bounding box center [875, 466] width 322 height 23
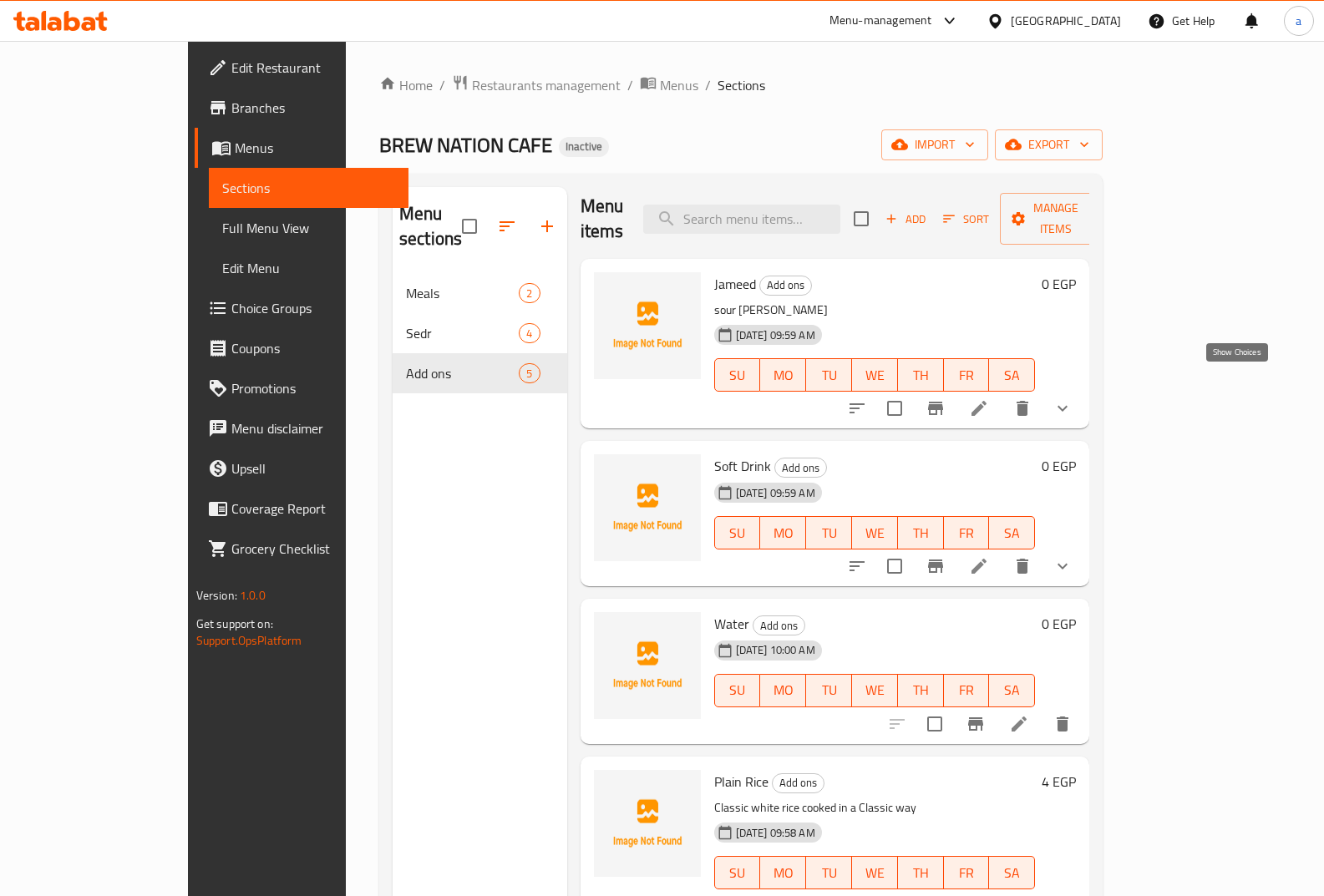
click at [1073, 399] on icon "show more" at bounding box center [1062, 408] width 20 height 20
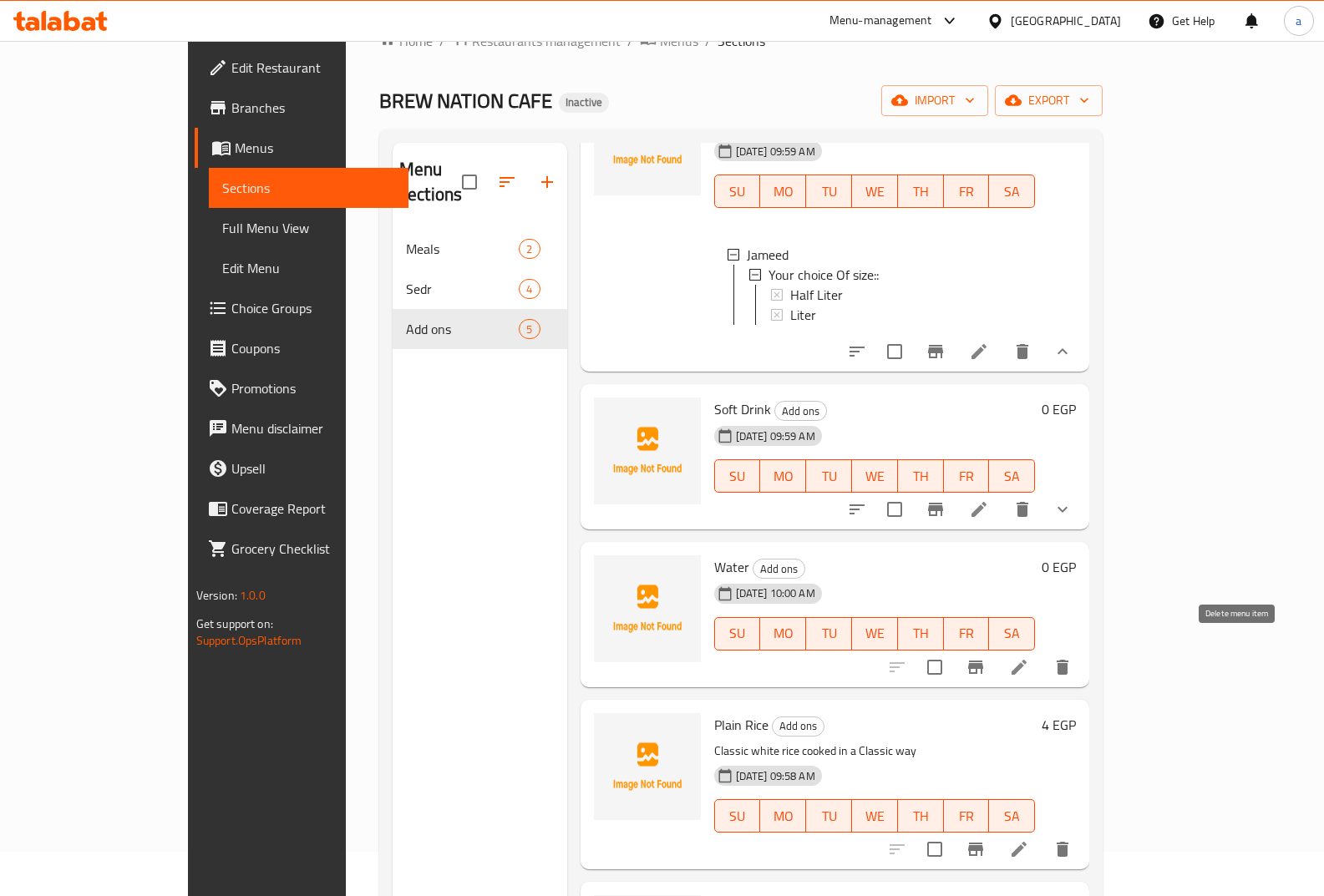
scroll to position [84, 0]
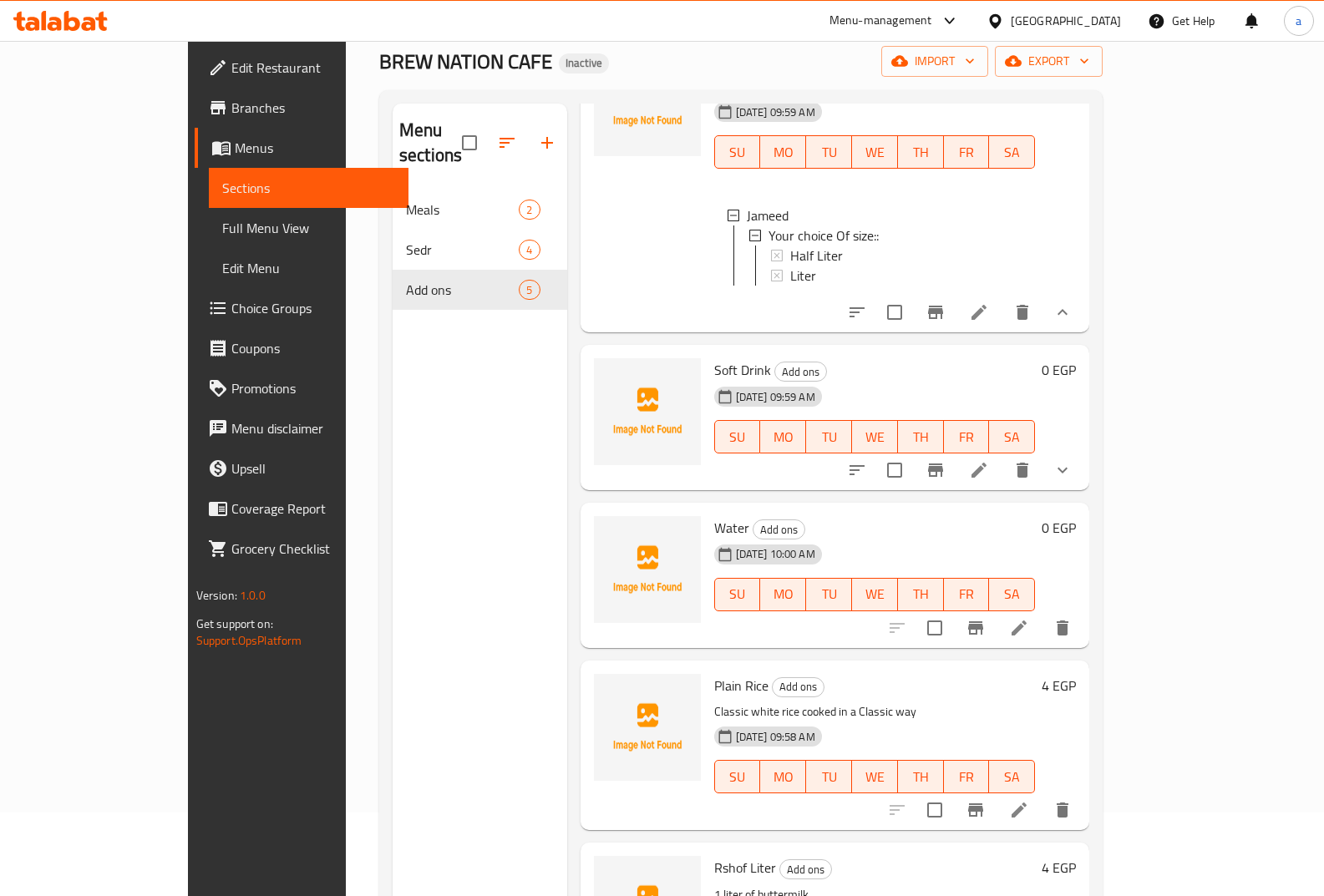
click at [1073, 461] on icon "show more" at bounding box center [1062, 470] width 20 height 20
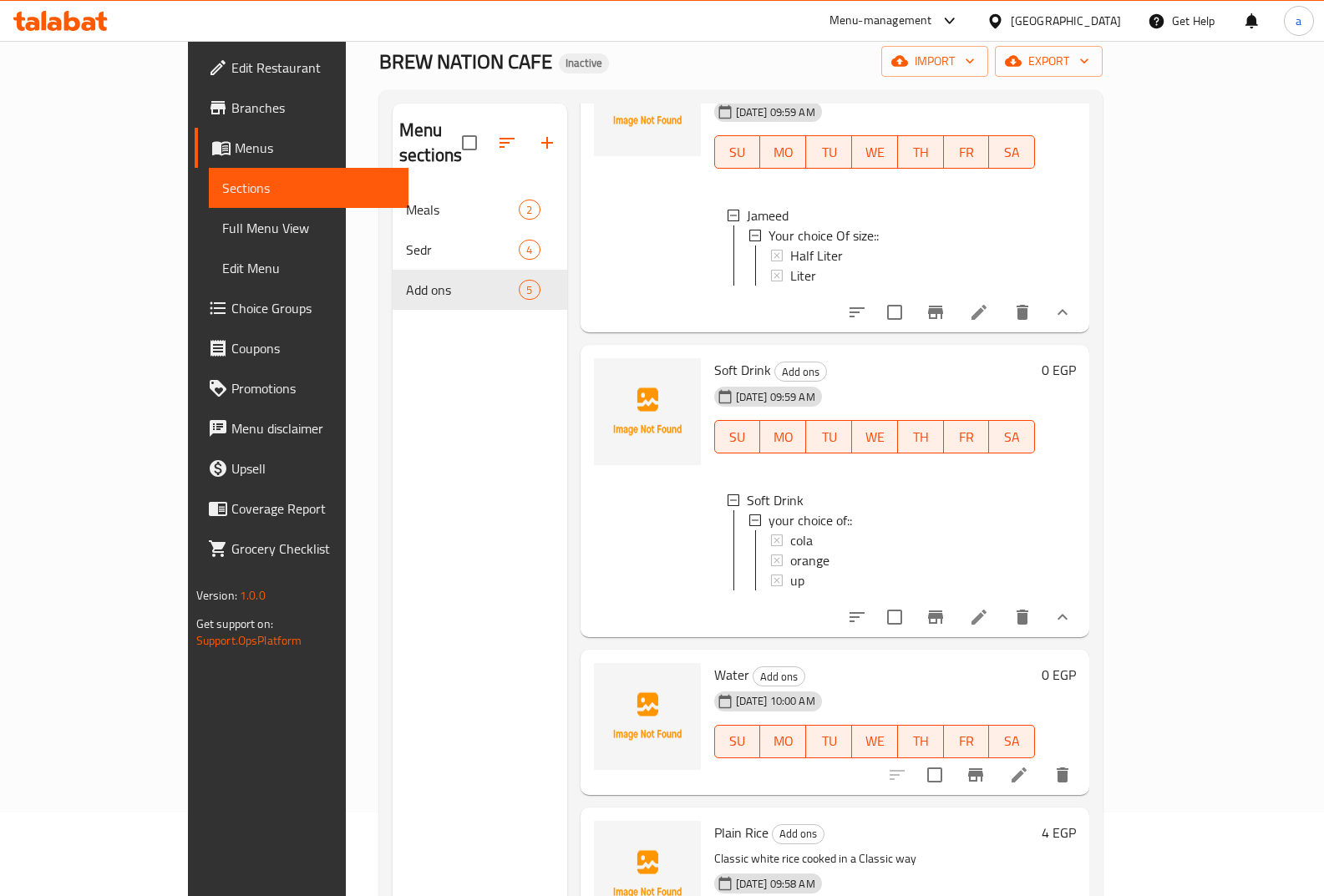
scroll to position [3, 0]
